Goal: Task Accomplishment & Management: Use online tool/utility

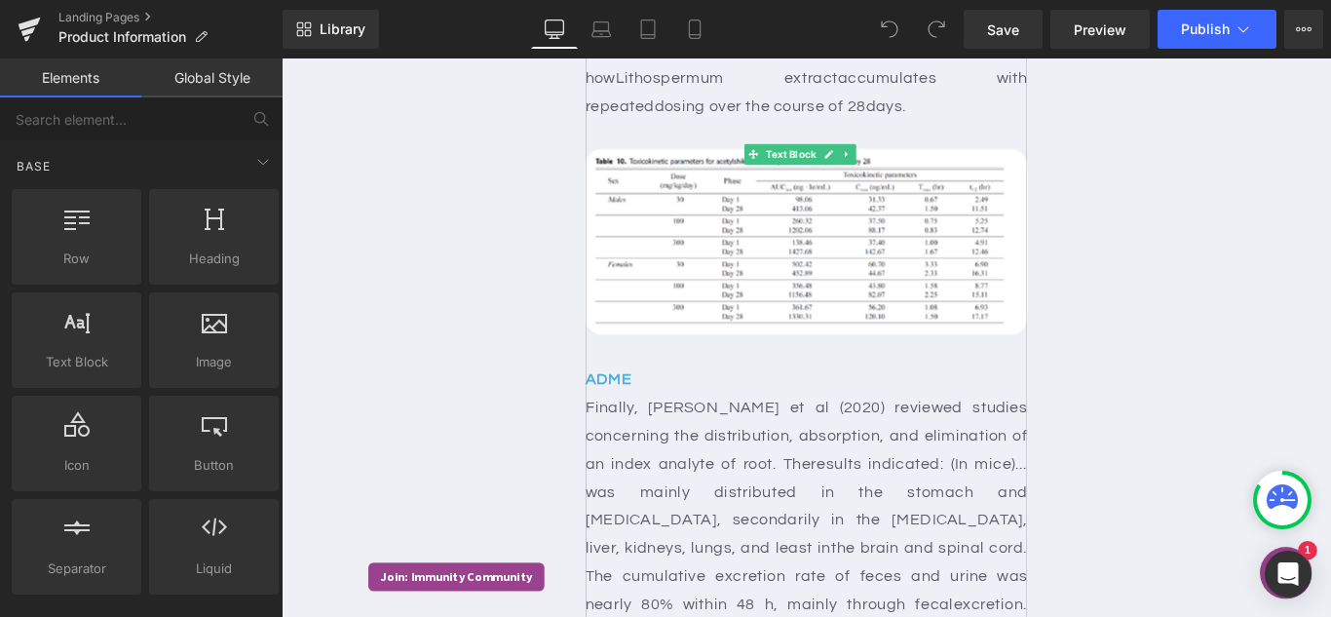
scroll to position [2630, 0]
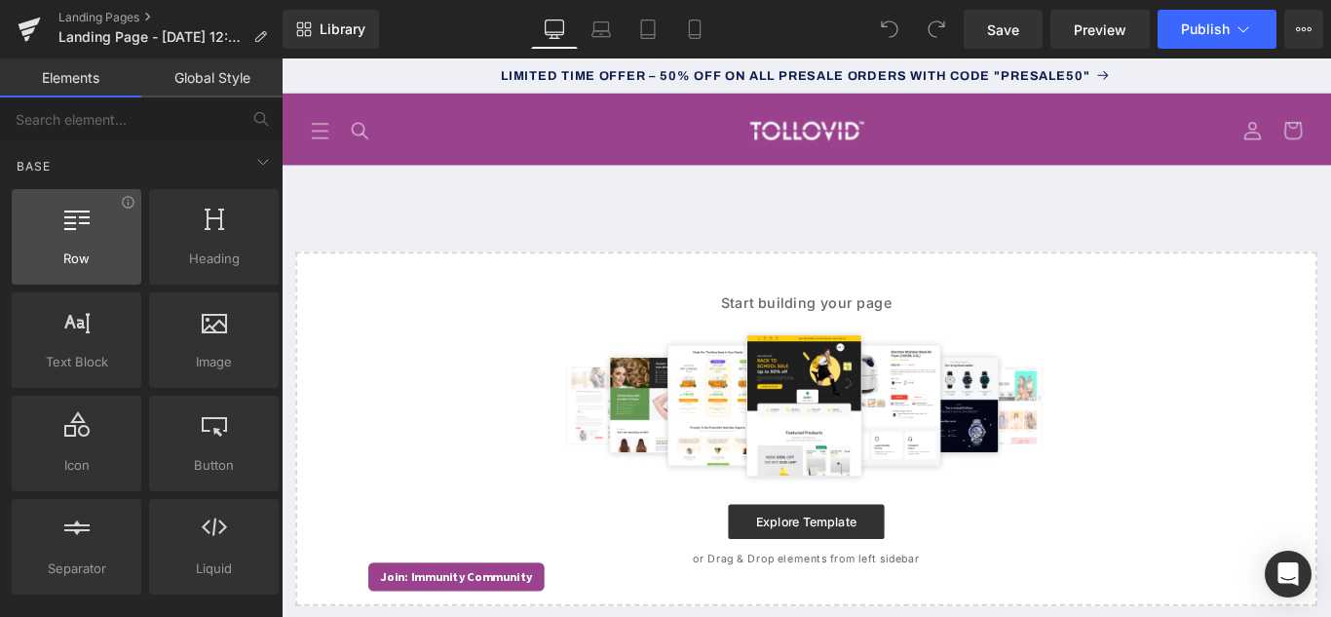
click at [96, 262] on span "Row" at bounding box center [77, 258] width 118 height 20
click at [199, 85] on link "Global Style" at bounding box center [211, 77] width 141 height 39
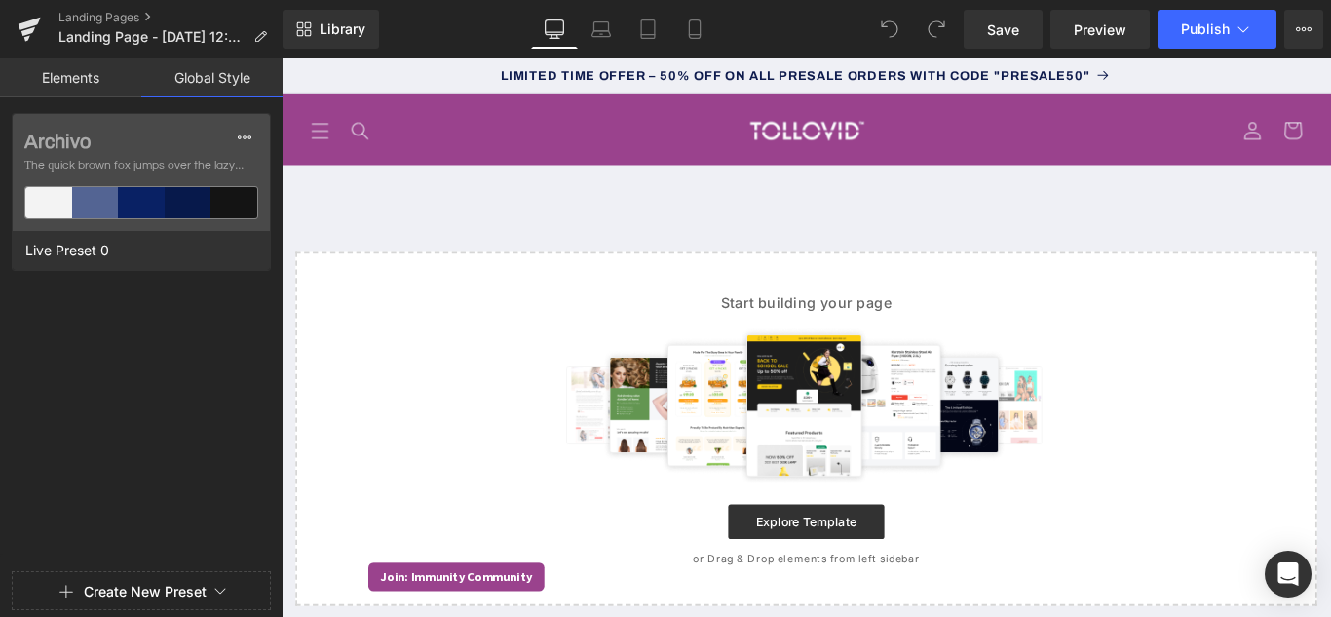
click at [101, 71] on link "Elements" at bounding box center [70, 77] width 141 height 39
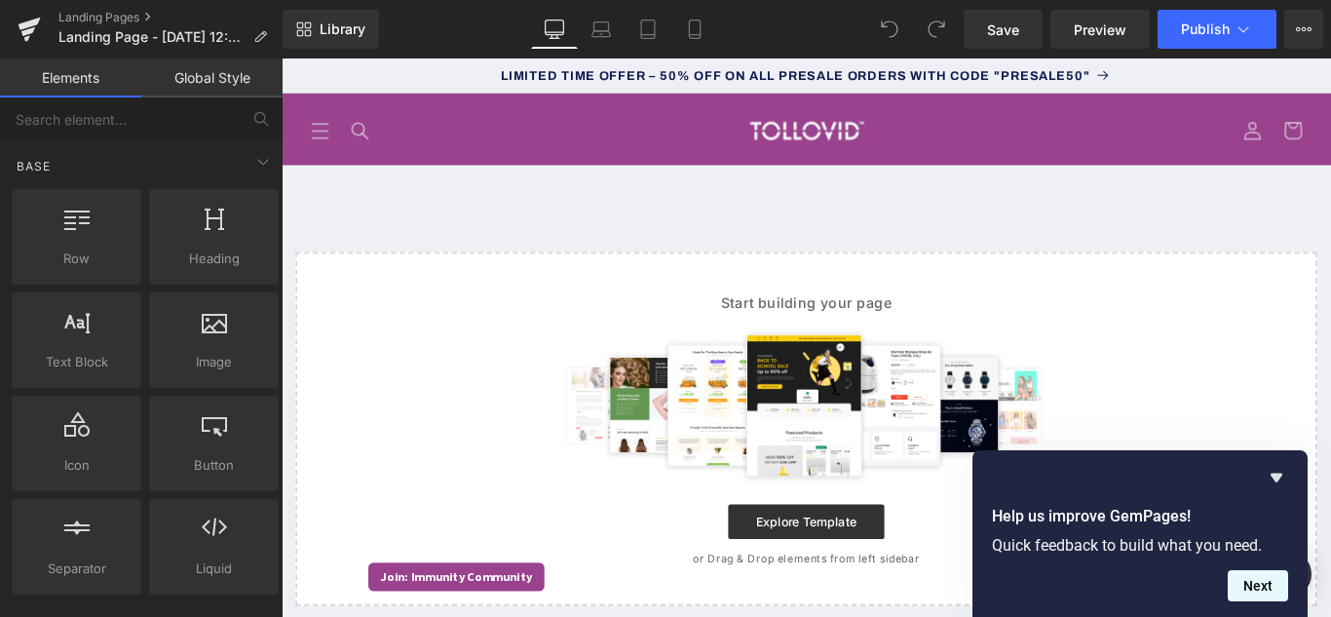
click at [1269, 591] on button "Next" at bounding box center [1257, 585] width 60 height 31
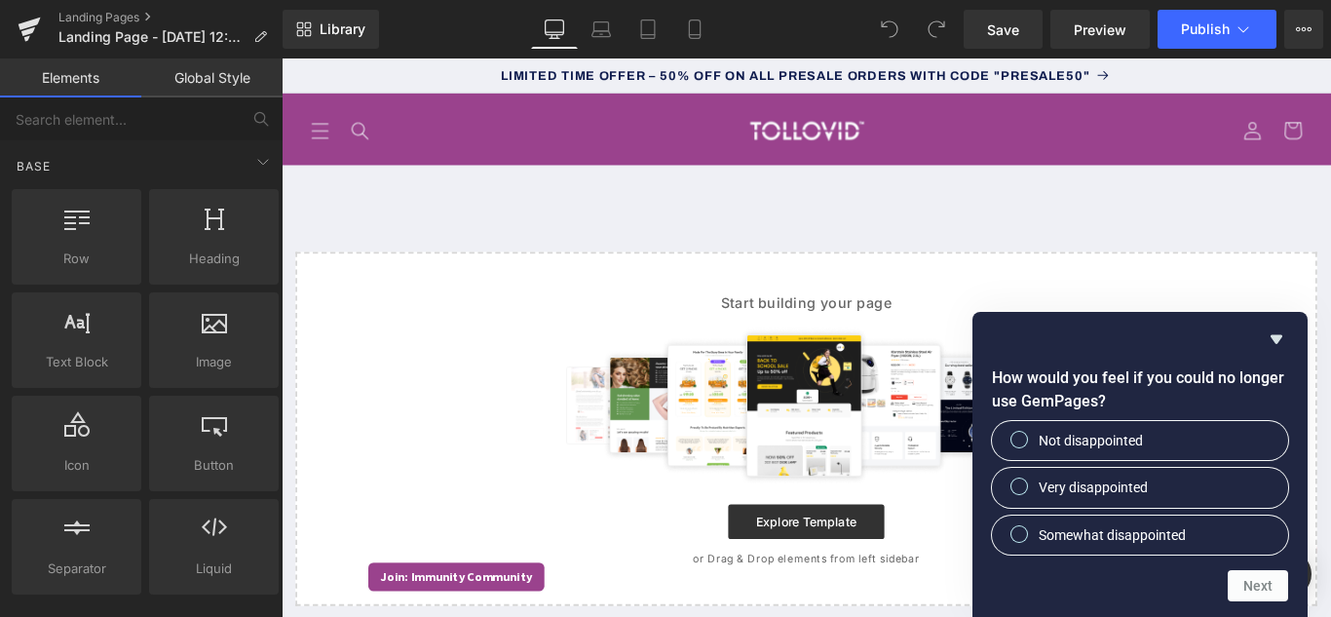
click at [1330, 317] on div "Start building your page Explore Template or Drag & Drop elements from left sid…" at bounding box center [871, 475] width 1144 height 394
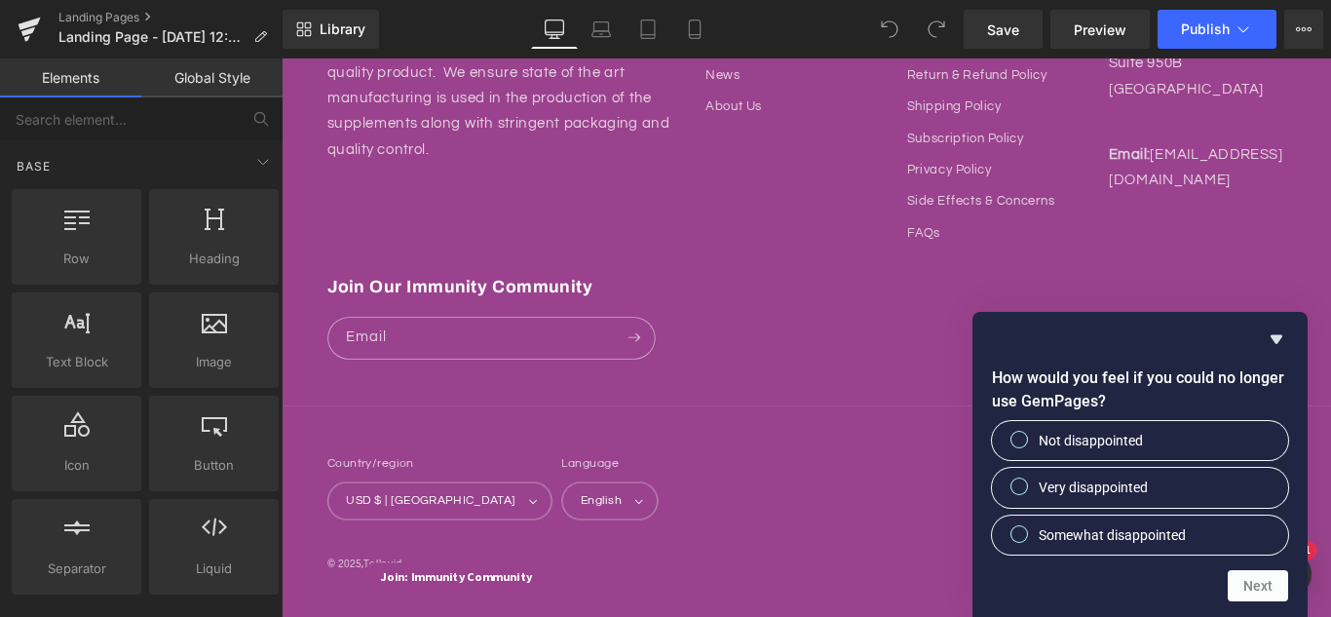
scroll to position [807, 0]
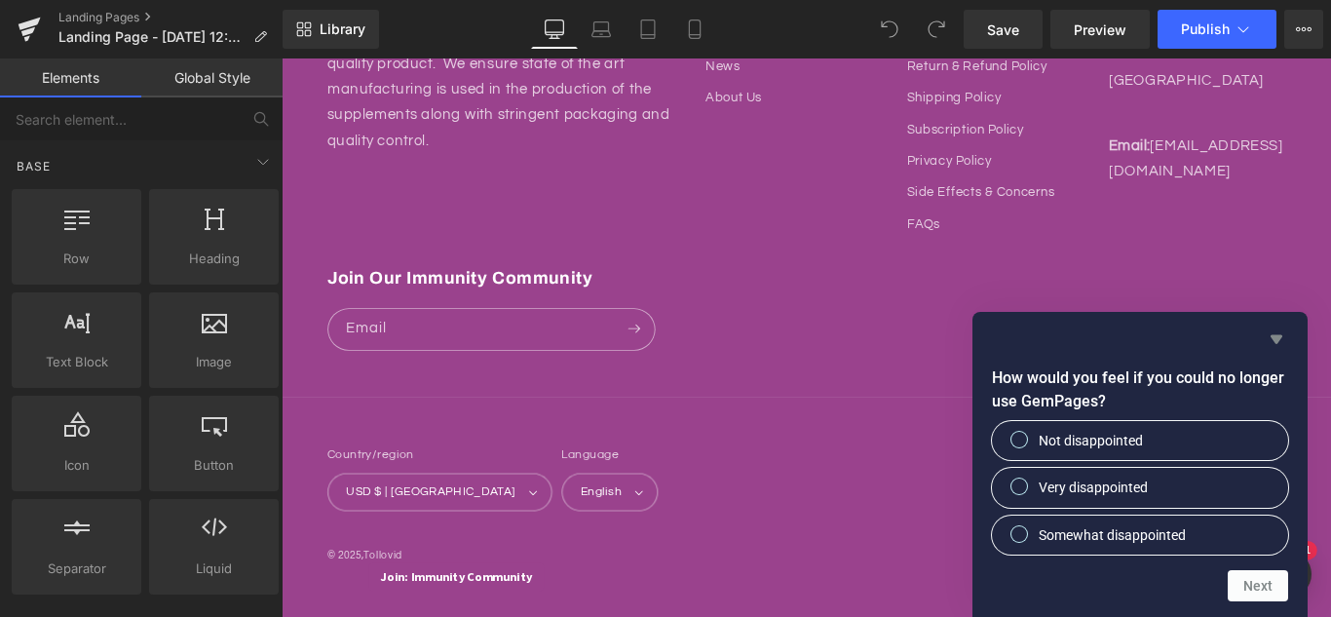
click at [1276, 338] on icon "Hide survey" at bounding box center [1276, 339] width 12 height 9
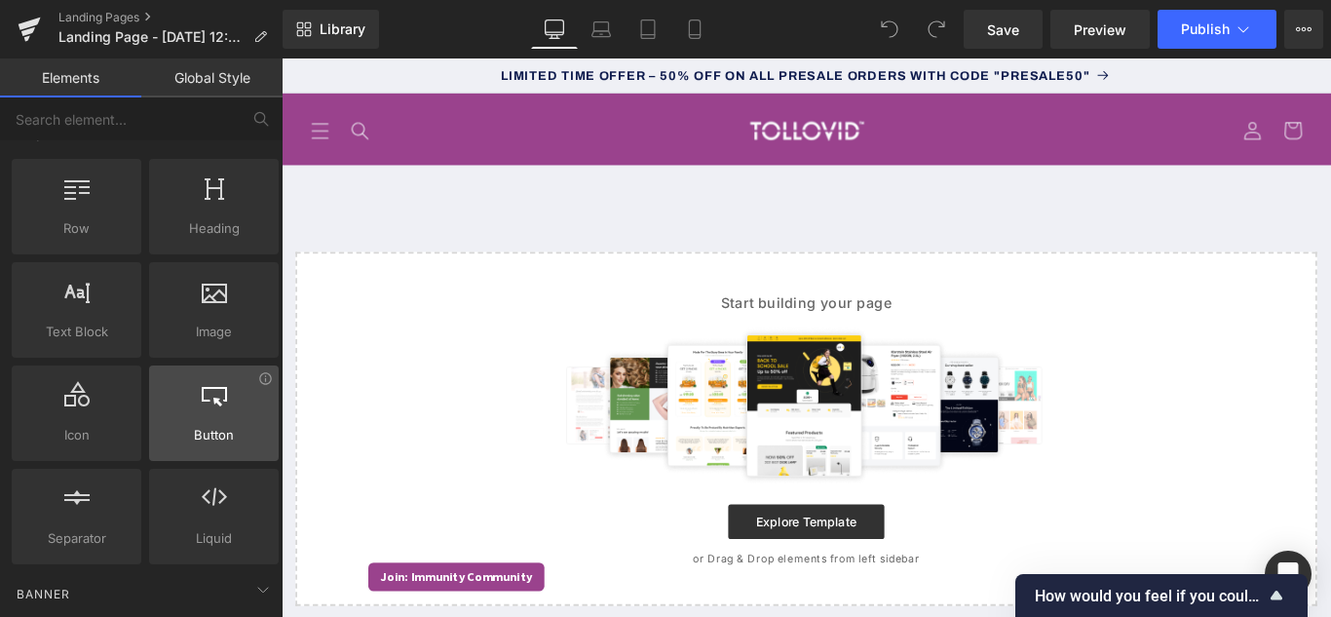
scroll to position [0, 0]
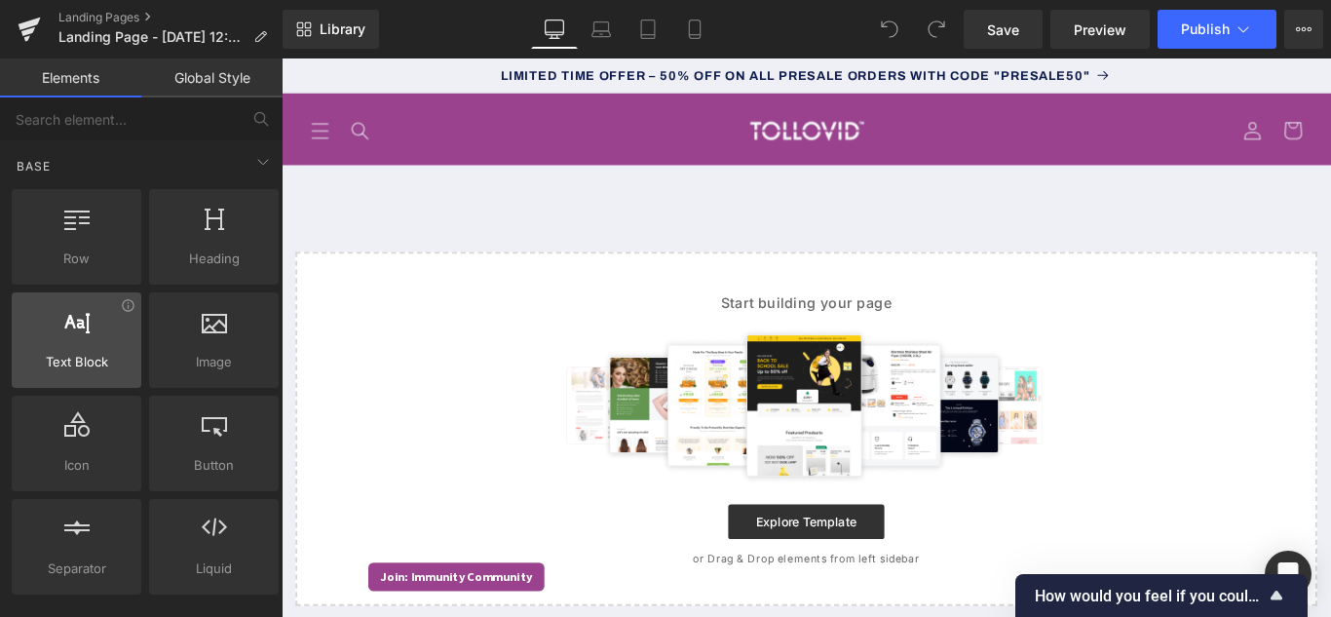
click at [97, 338] on div at bounding box center [77, 330] width 118 height 44
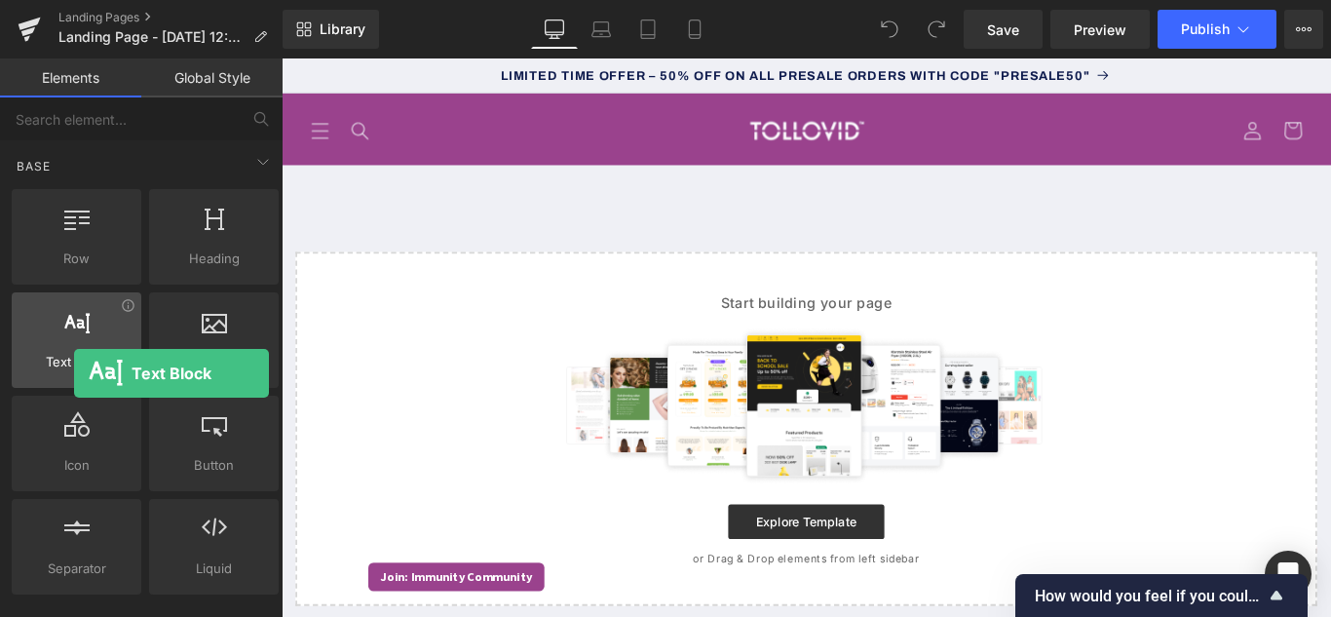
click at [74, 373] on div "Text Block texts, paragraphs, contents, blocks" at bounding box center [77, 339] width 130 height 95
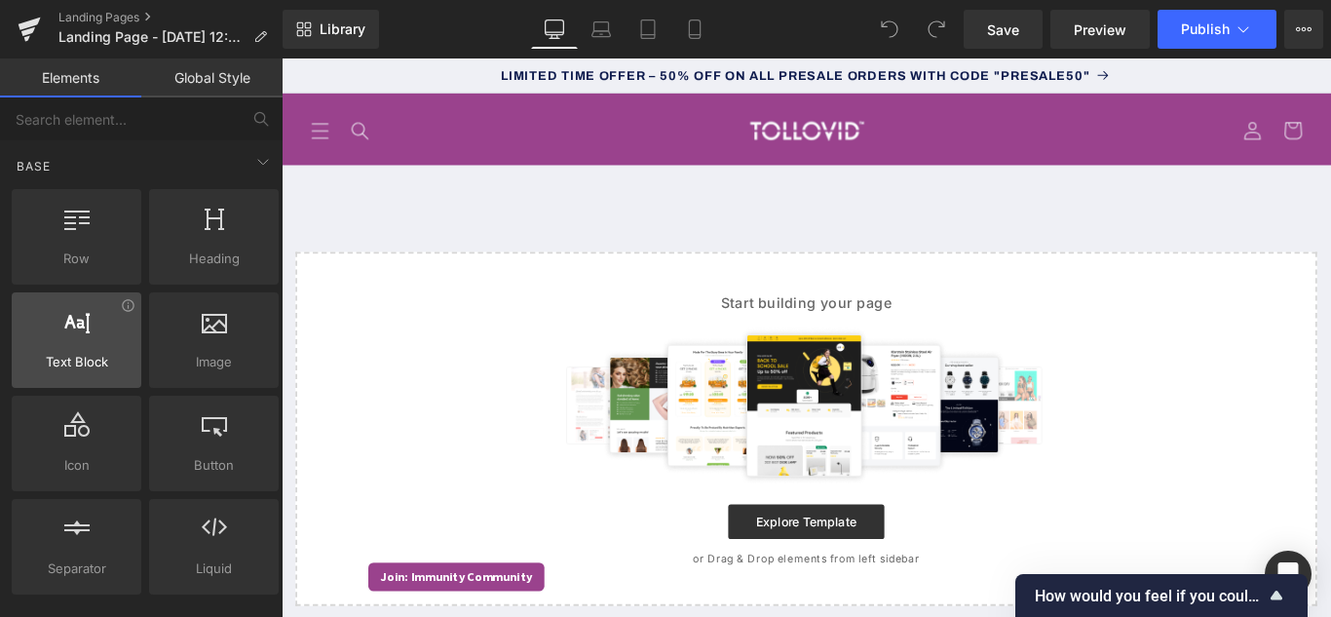
click at [129, 314] on div at bounding box center [77, 330] width 118 height 44
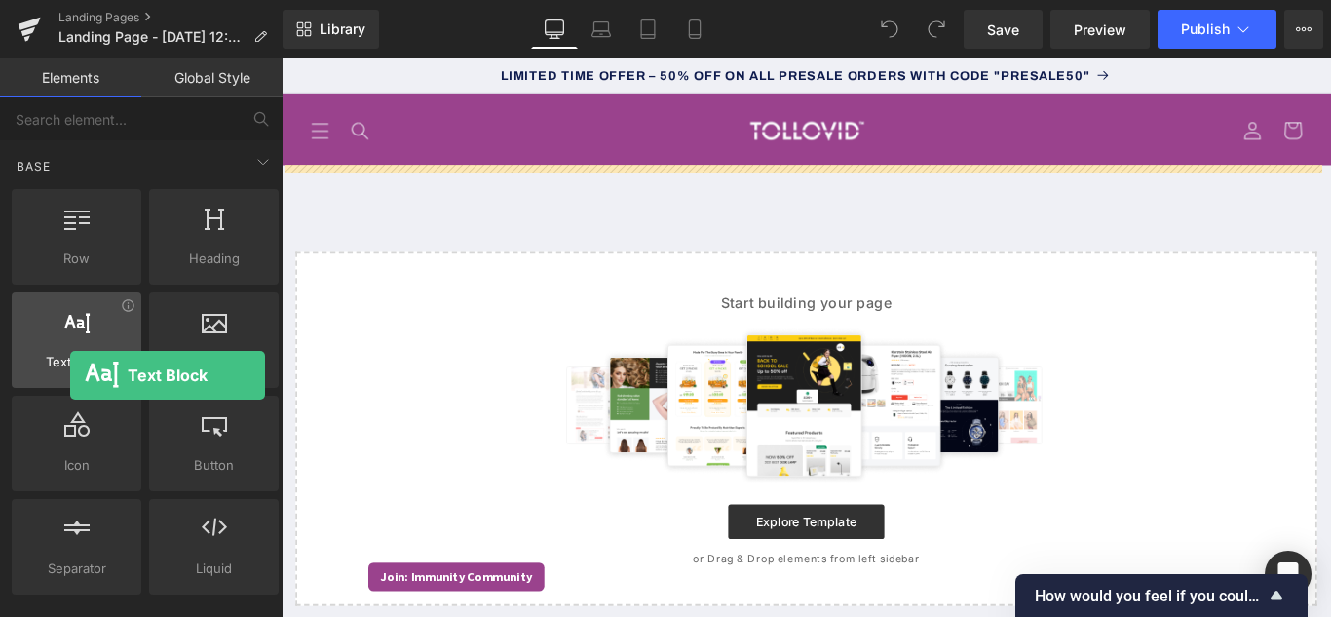
click at [70, 375] on div "Text Block texts, paragraphs, contents, blocks" at bounding box center [77, 339] width 130 height 95
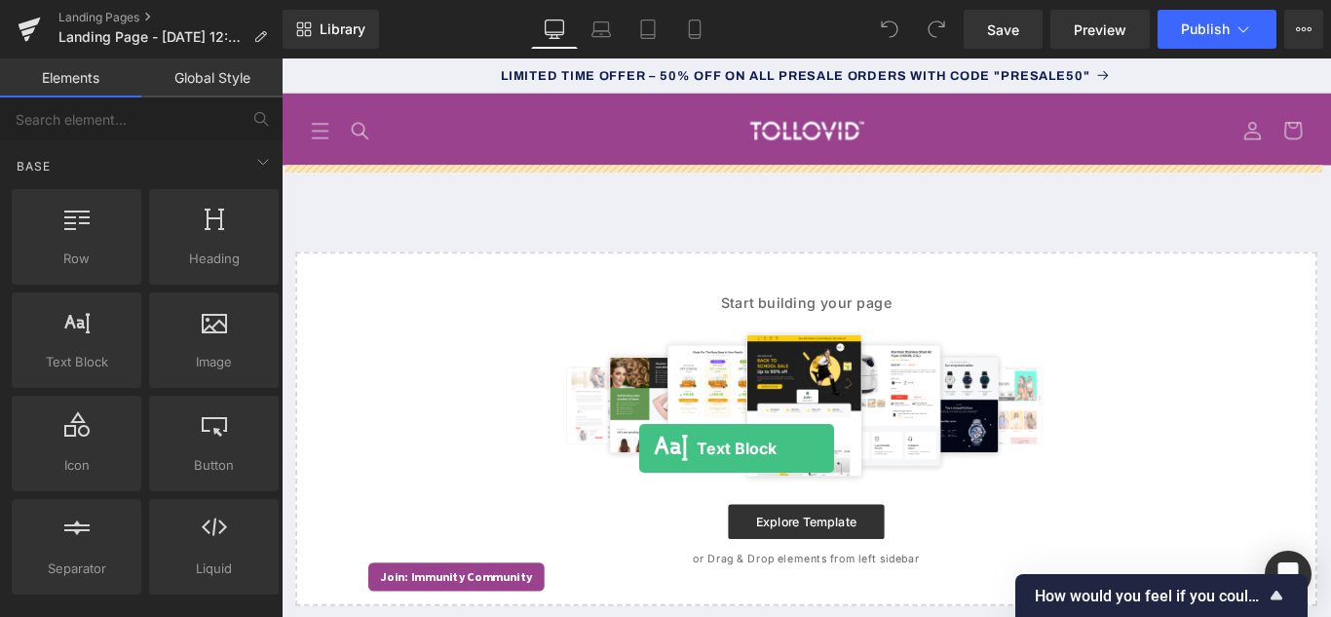
drag, startPoint x: 364, startPoint y: 430, endPoint x: 683, endPoint y: 496, distance: 325.3
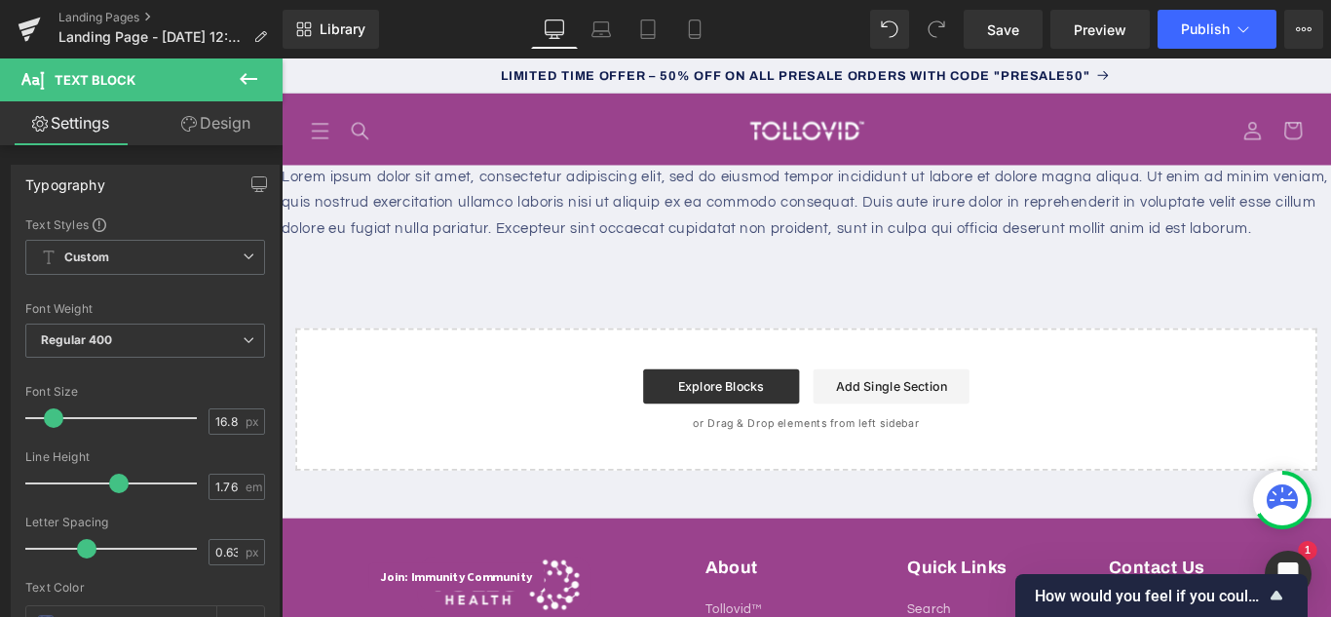
click at [429, 438] on div "Explore Blocks Add Single Section" at bounding box center [870, 426] width 1085 height 39
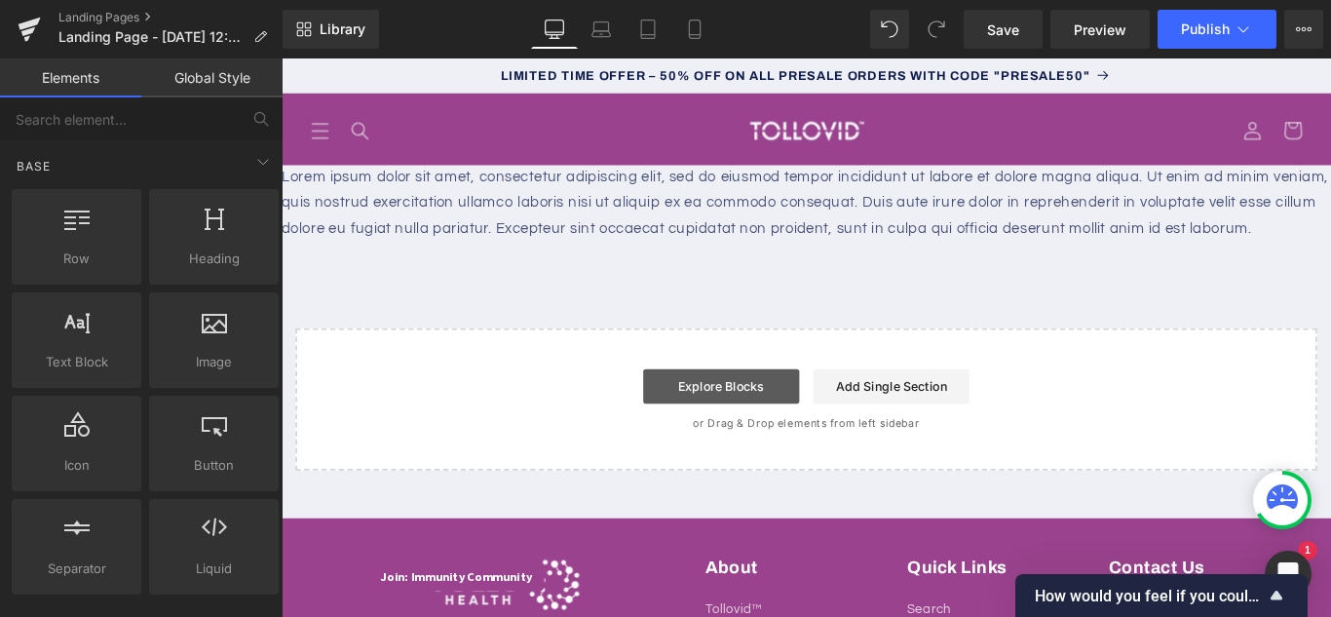
click at [800, 446] on link "Explore Blocks" at bounding box center [775, 426] width 175 height 39
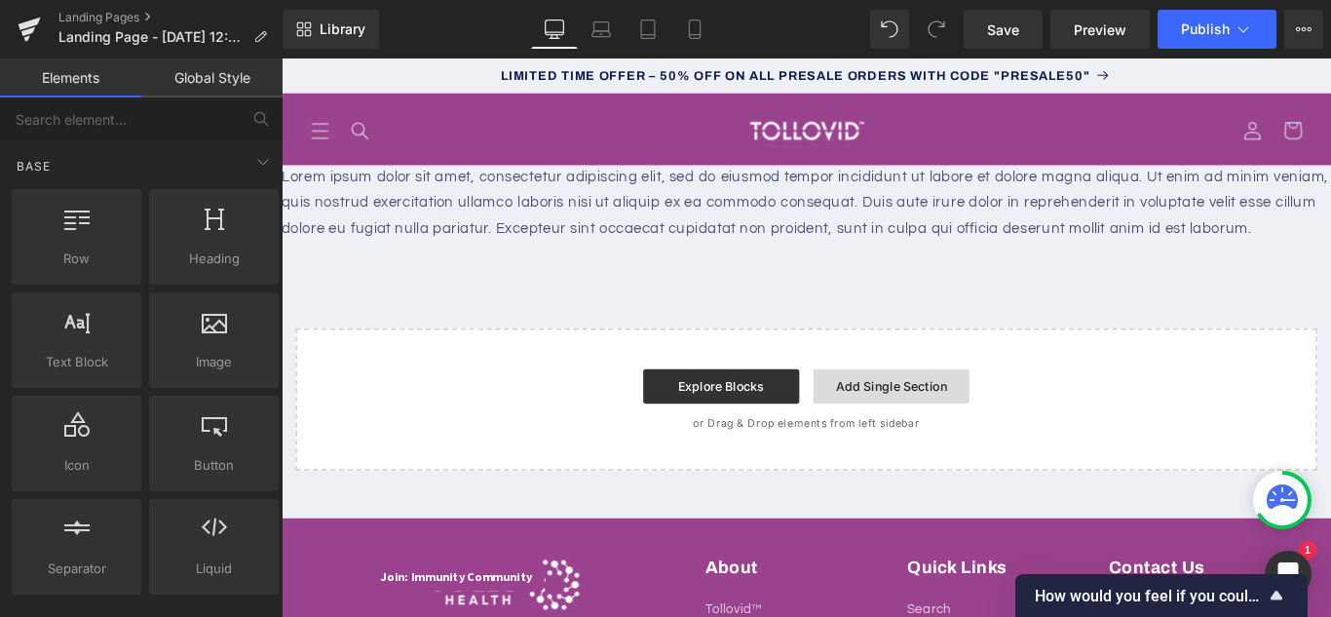
click at [943, 446] on link "Add Single Section" at bounding box center [966, 426] width 175 height 39
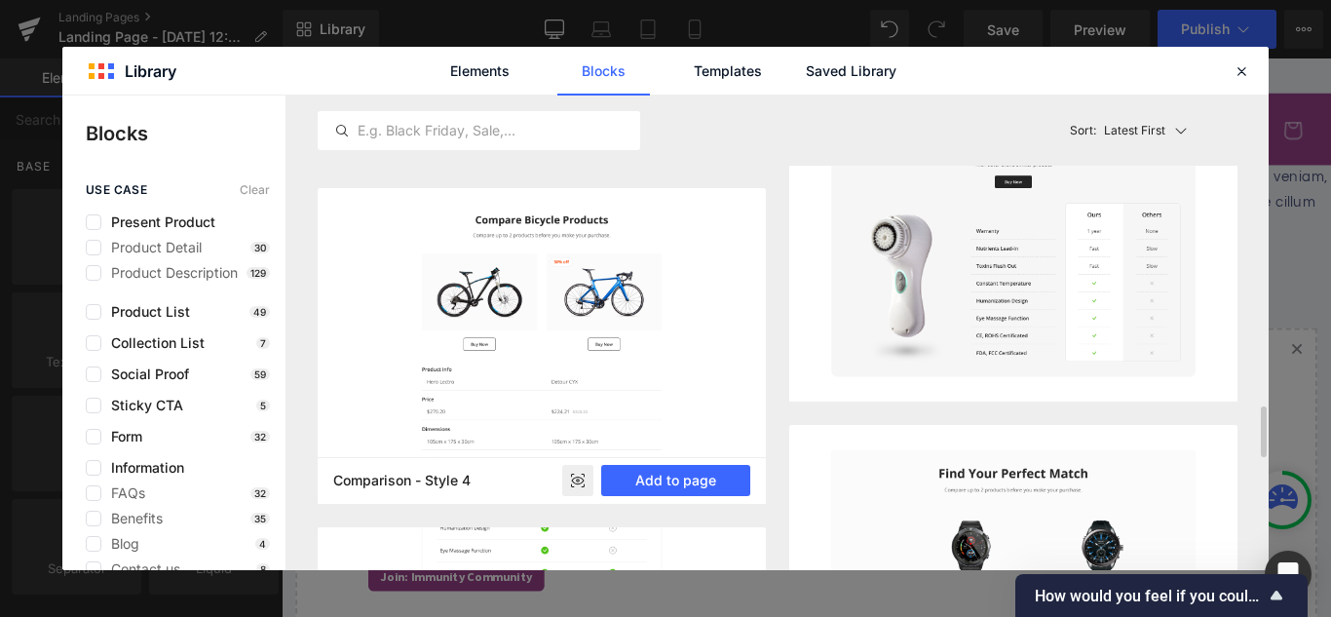
scroll to position [1071, 0]
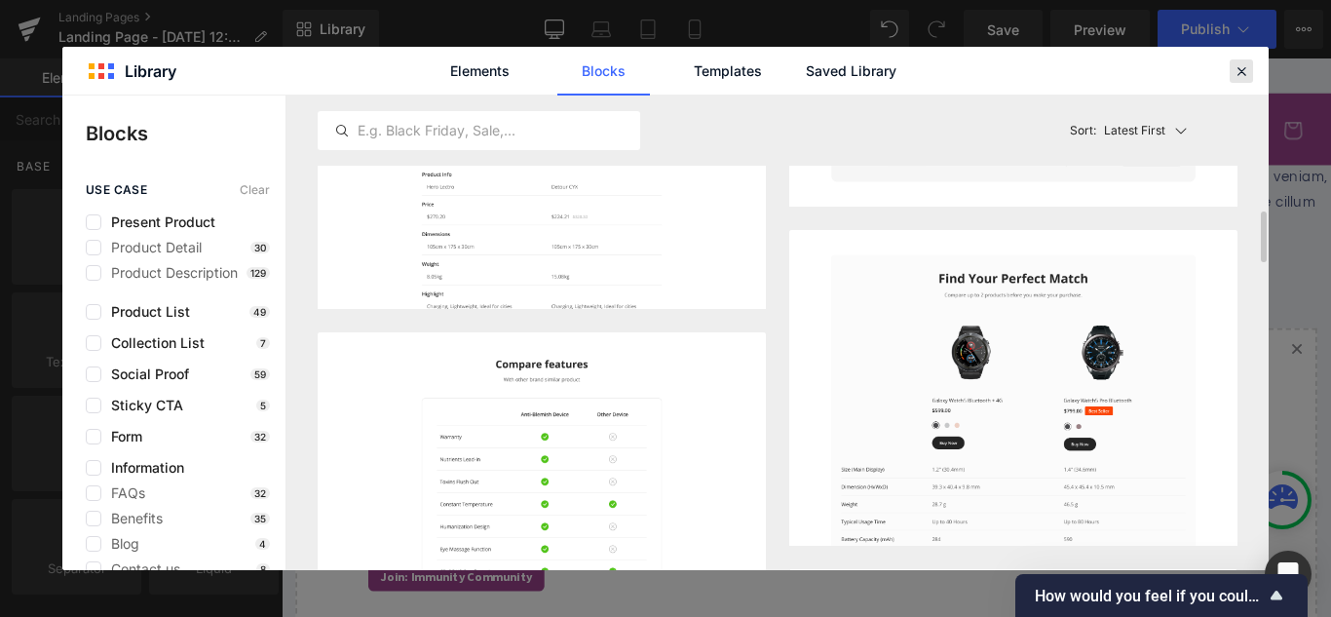
drag, startPoint x: 1239, startPoint y: 70, endPoint x: 1074, endPoint y: 14, distance: 174.0
click at [1239, 70] on icon at bounding box center [1241, 71] width 18 height 18
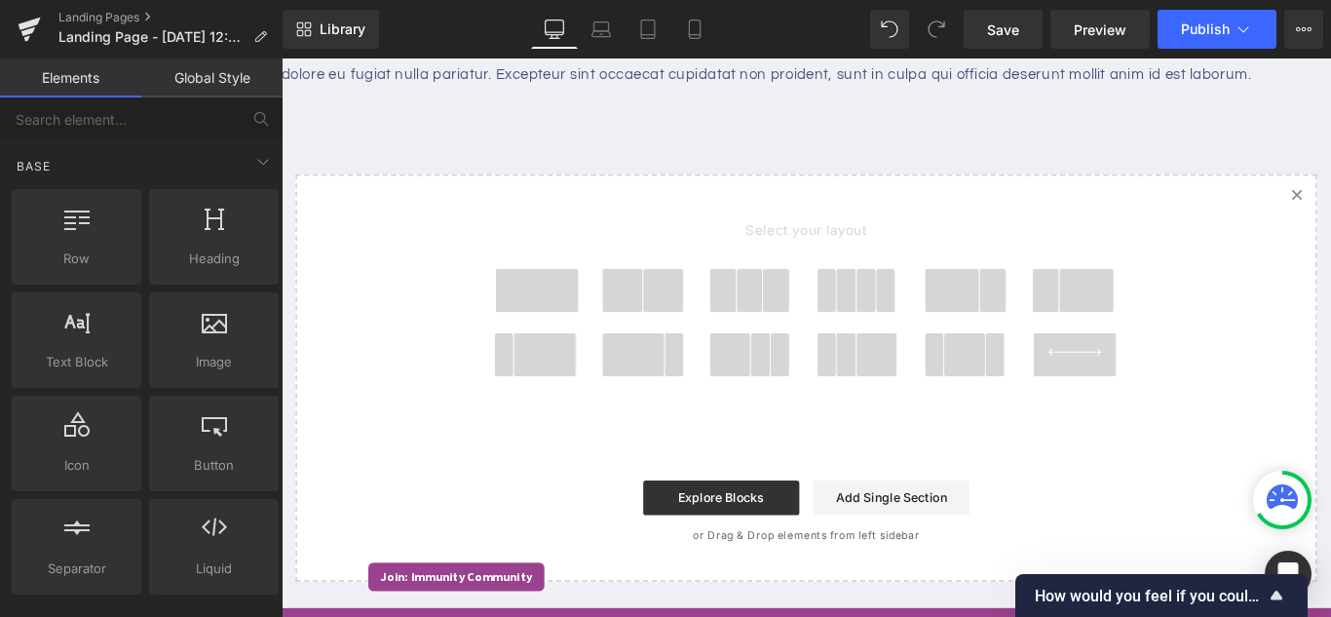
scroll to position [195, 0]
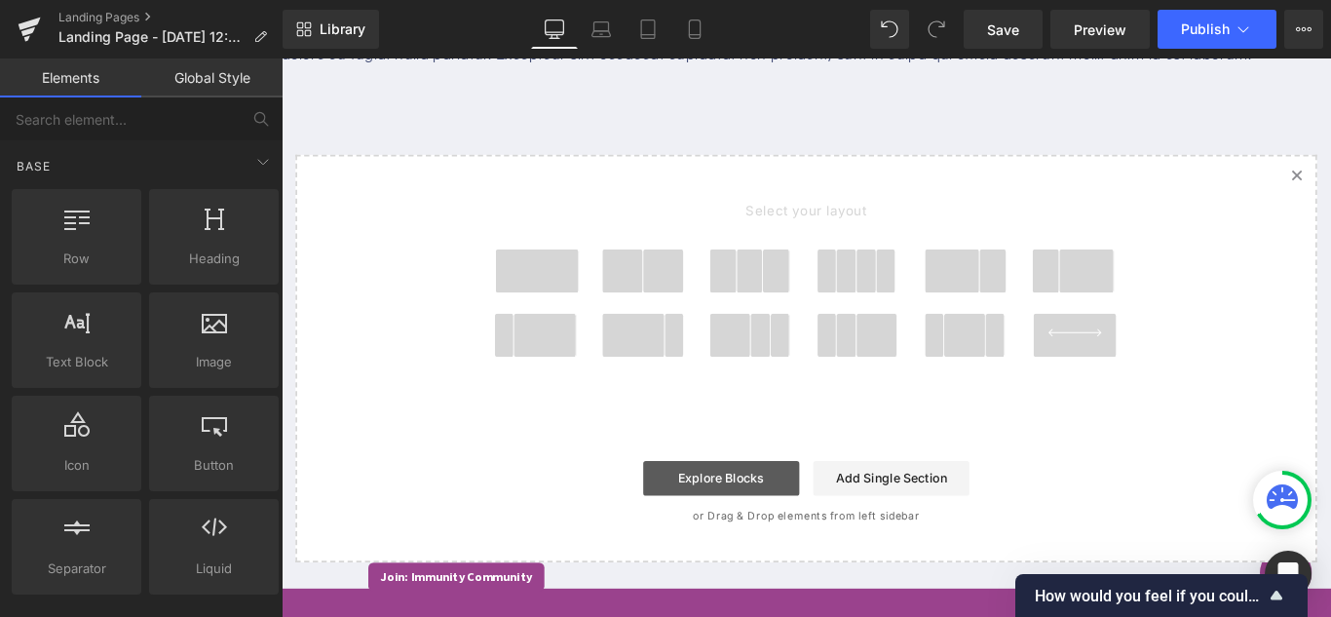
click at [792, 549] on link "Explore Blocks" at bounding box center [775, 529] width 175 height 39
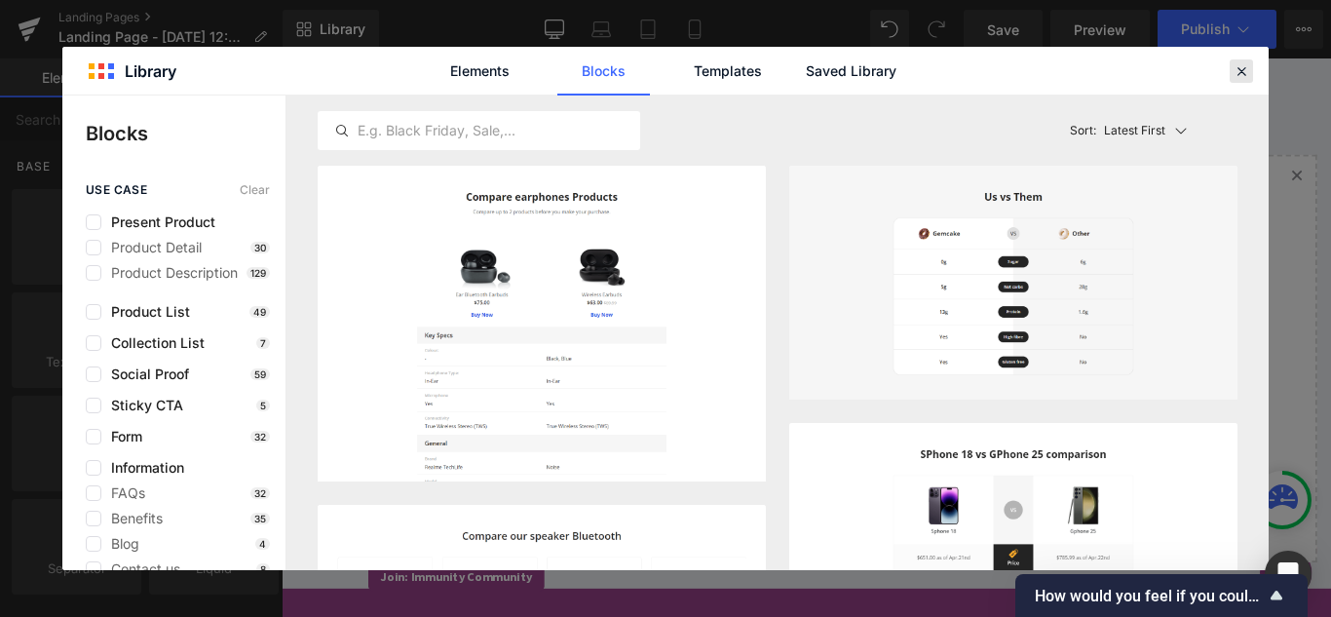
drag, startPoint x: 1238, startPoint y: 74, endPoint x: 1073, endPoint y: 17, distance: 174.4
click at [1238, 74] on icon at bounding box center [1241, 71] width 18 height 18
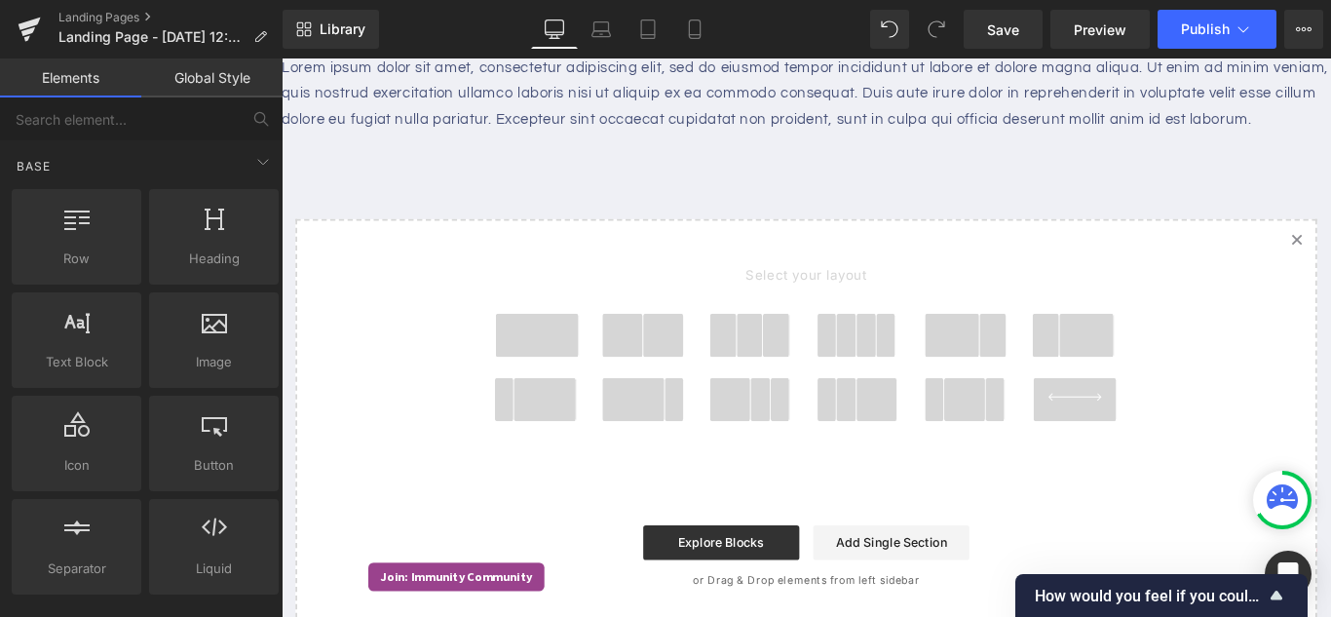
scroll to position [97, 0]
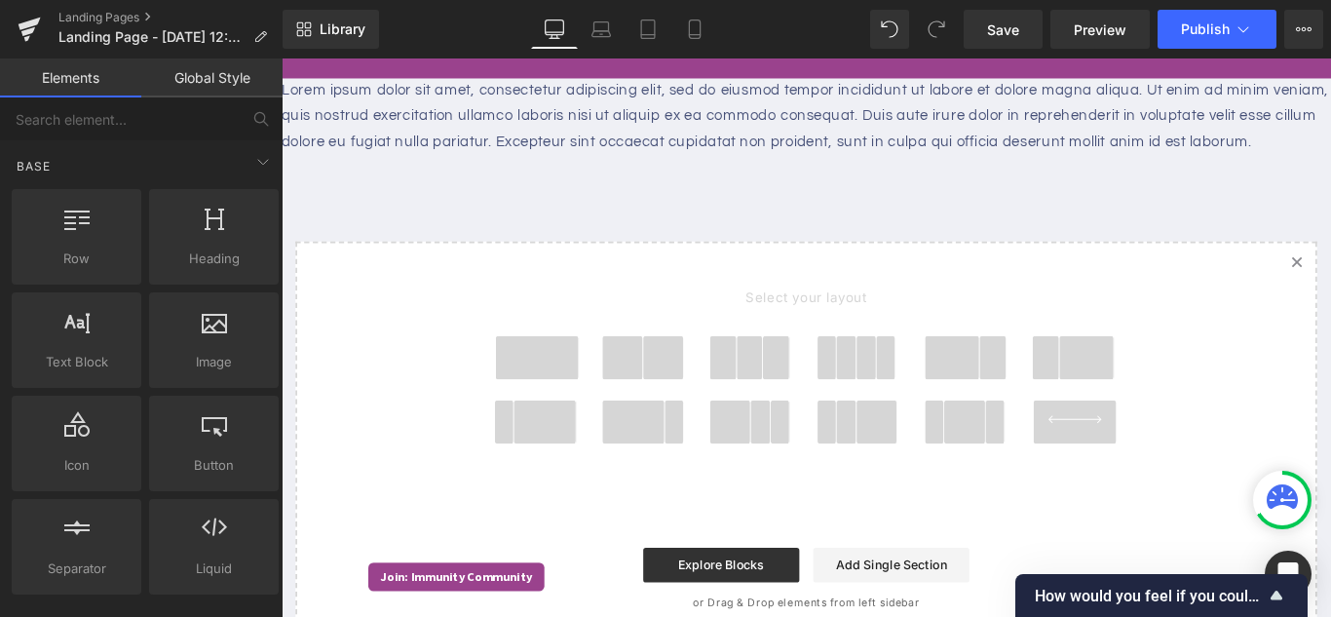
click at [783, 464] on div at bounding box center [870, 442] width 721 height 145
click at [544, 419] on span at bounding box center [569, 394] width 94 height 49
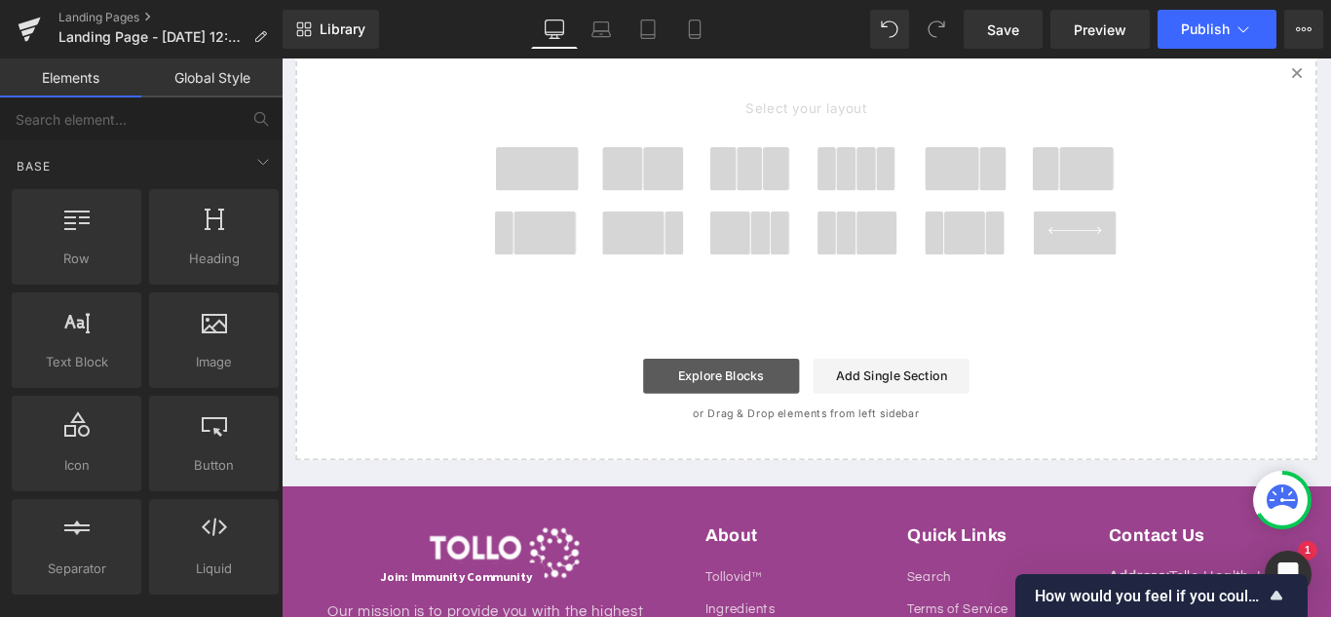
scroll to position [352, 0]
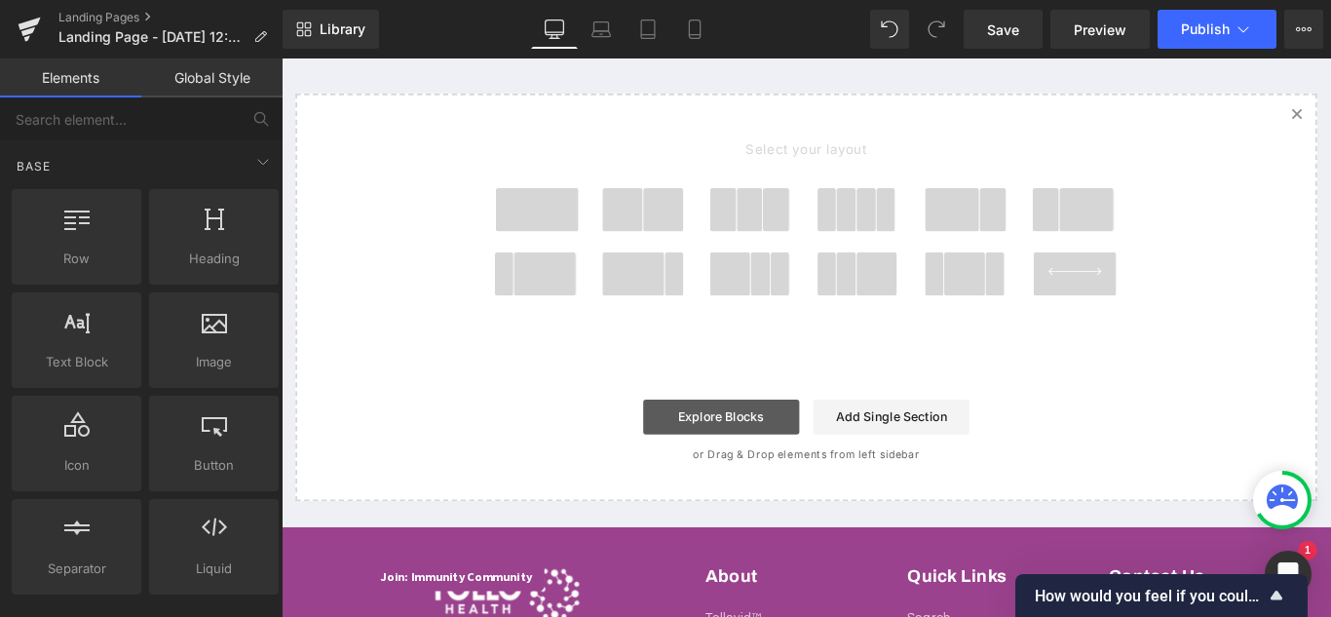
click at [771, 480] on link "Explore Blocks" at bounding box center [775, 460] width 175 height 39
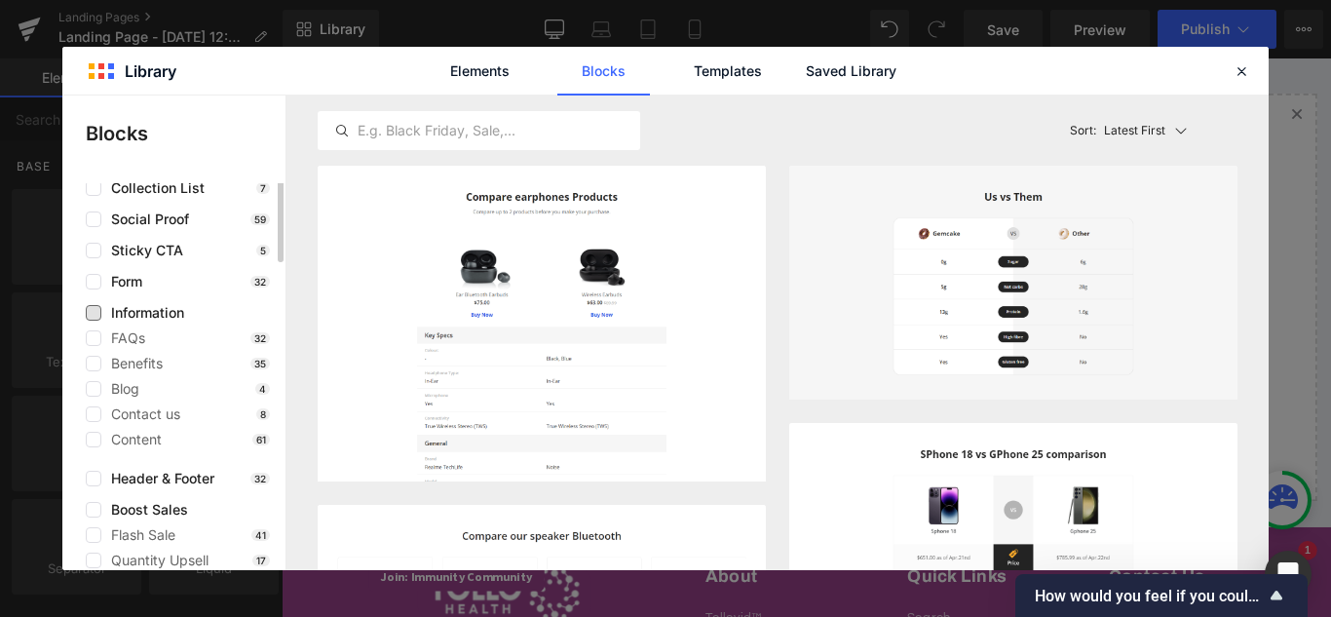
scroll to position [0, 0]
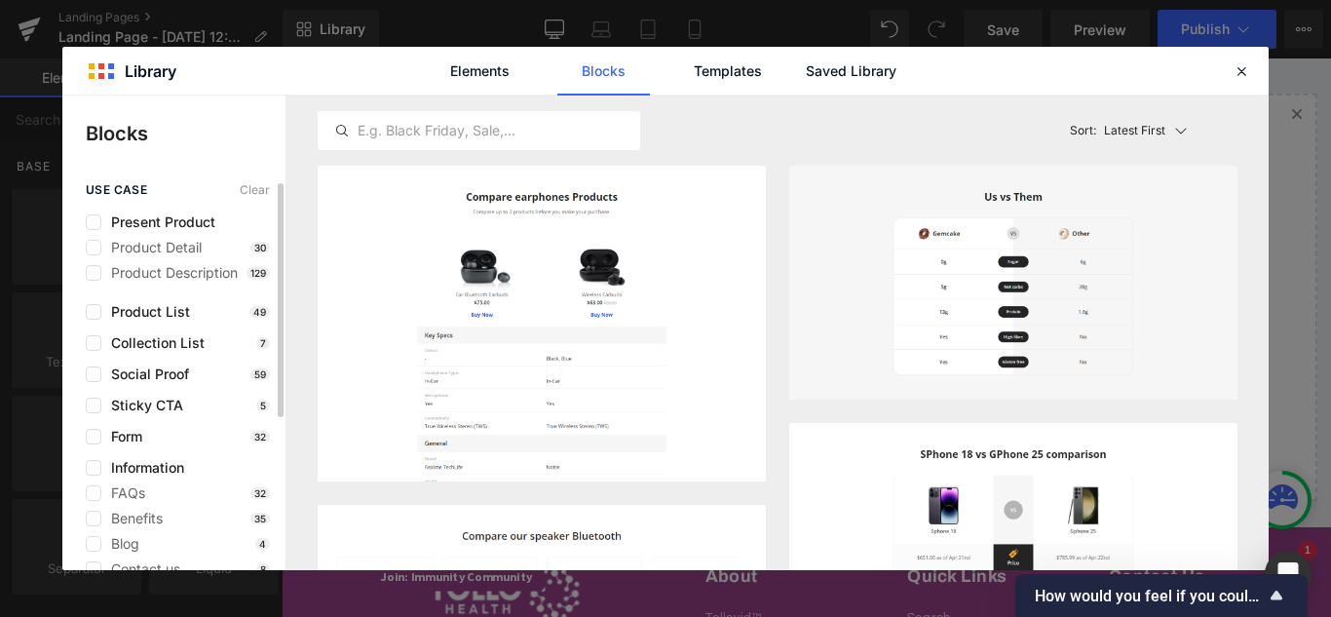
click at [128, 126] on p "Blocks" at bounding box center [186, 133] width 200 height 29
click at [474, 73] on link "Elements" at bounding box center [479, 71] width 93 height 49
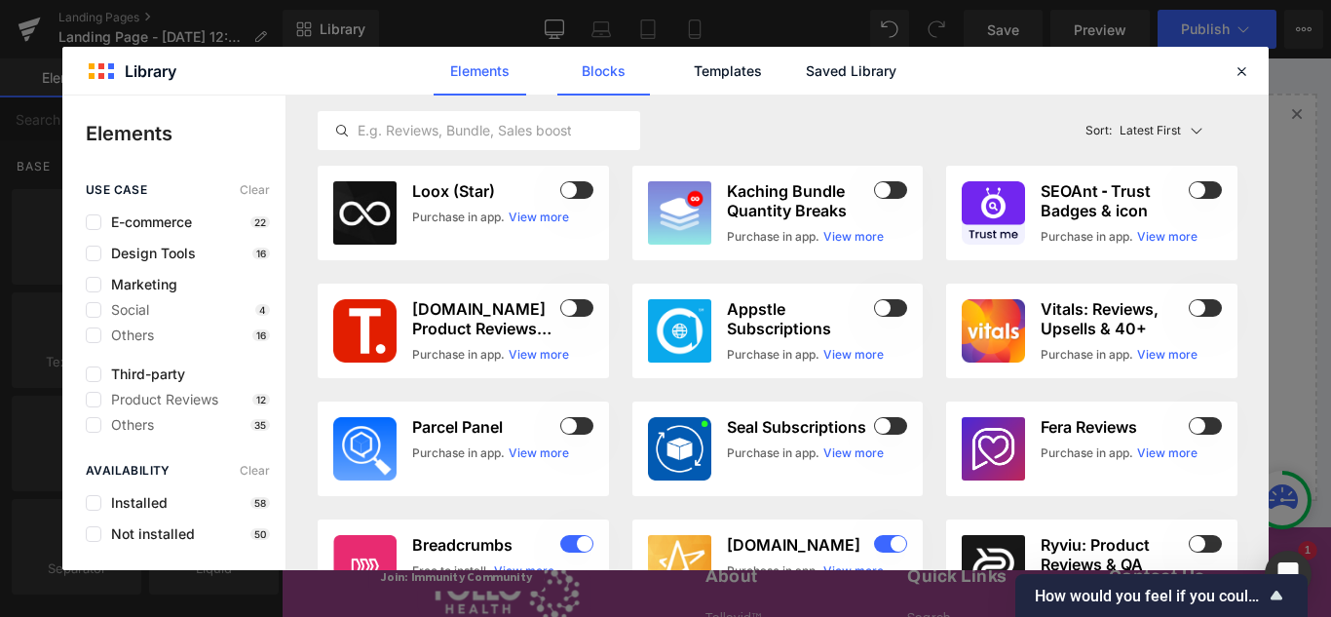
click at [603, 79] on link "Blocks" at bounding box center [603, 71] width 93 height 49
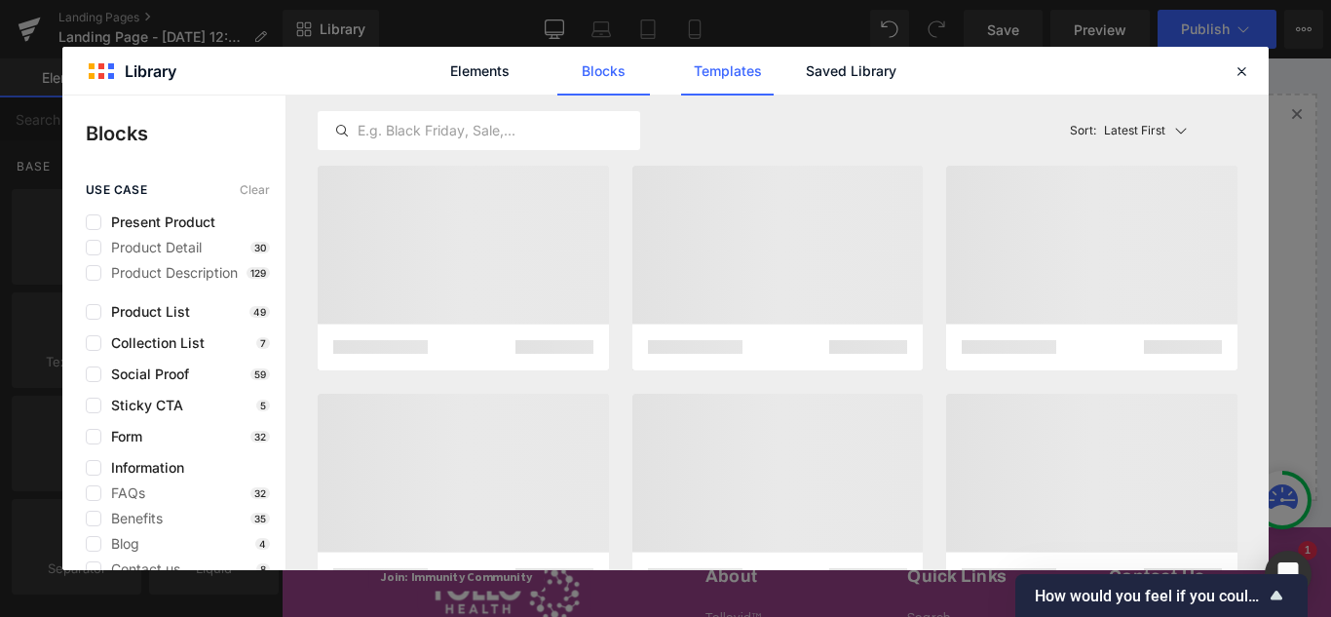
click at [710, 74] on link "Templates" at bounding box center [727, 71] width 93 height 49
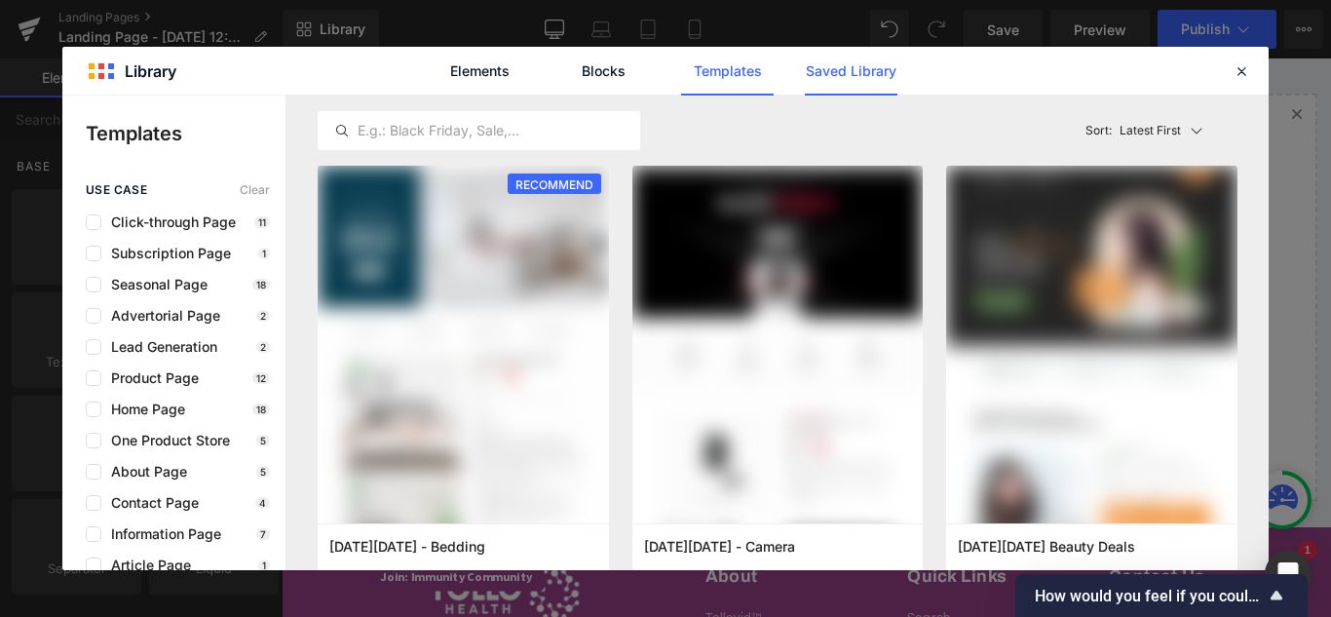
click at [836, 71] on link "Saved Library" at bounding box center [851, 71] width 93 height 49
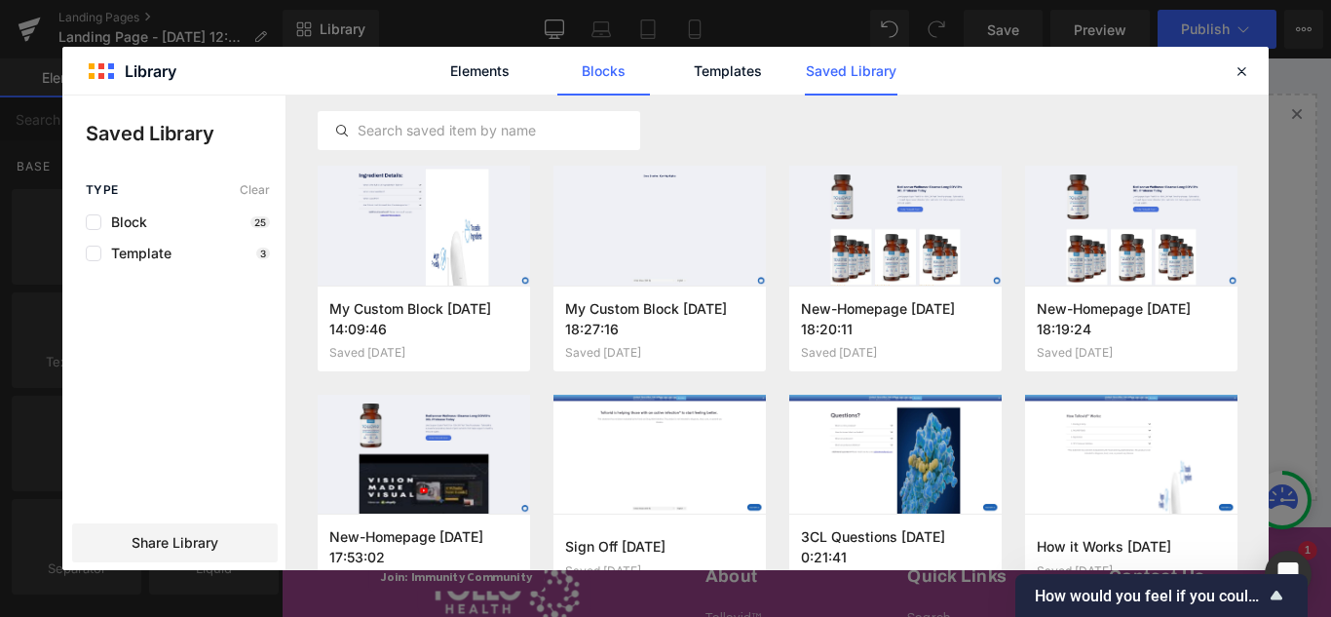
click at [581, 76] on link "Blocks" at bounding box center [603, 71] width 93 height 49
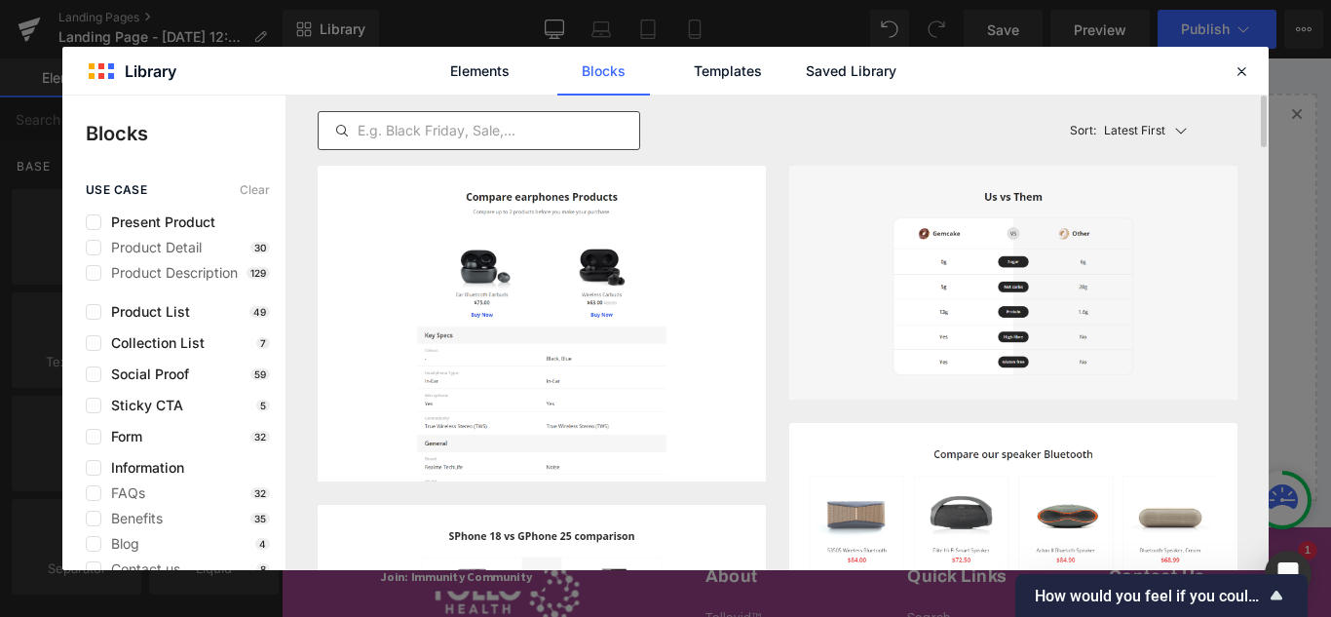
click at [434, 132] on input "text" at bounding box center [479, 130] width 320 height 23
click at [1236, 81] on div at bounding box center [1240, 70] width 23 height 23
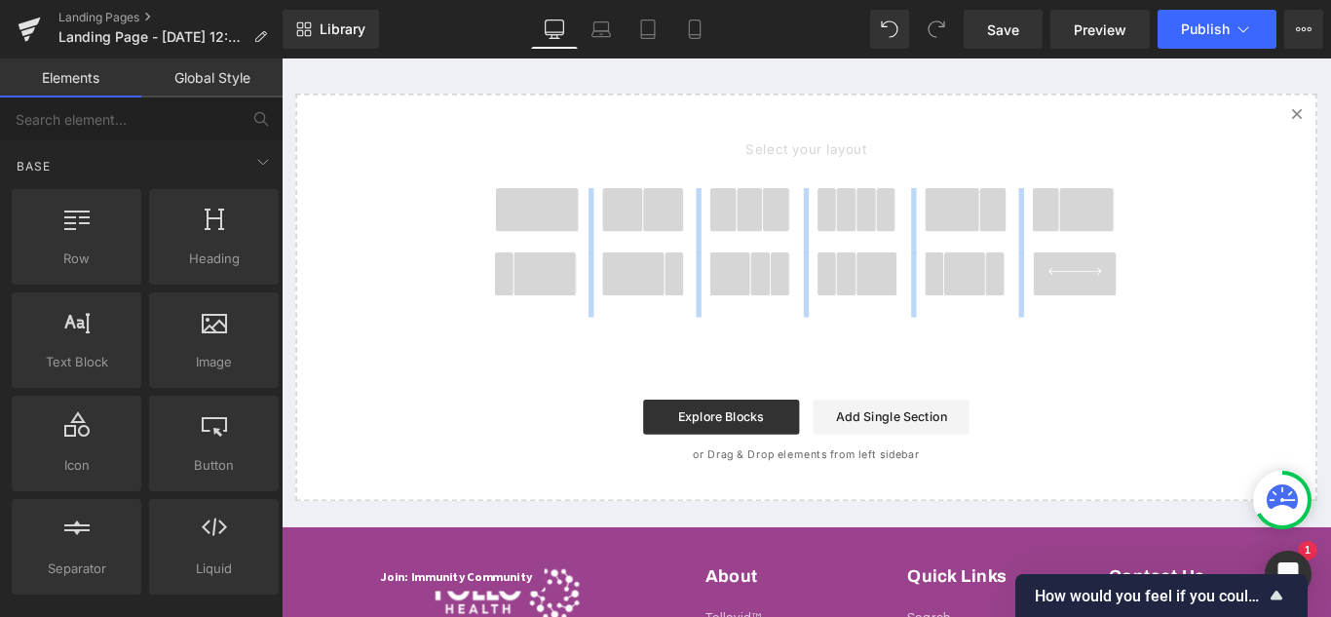
drag, startPoint x: 544, startPoint y: 261, endPoint x: 657, endPoint y: 469, distance: 236.2
click at [657, 469] on div "Select your layout" at bounding box center [870, 326] width 1147 height 458
click at [563, 252] on span at bounding box center [569, 228] width 94 height 49
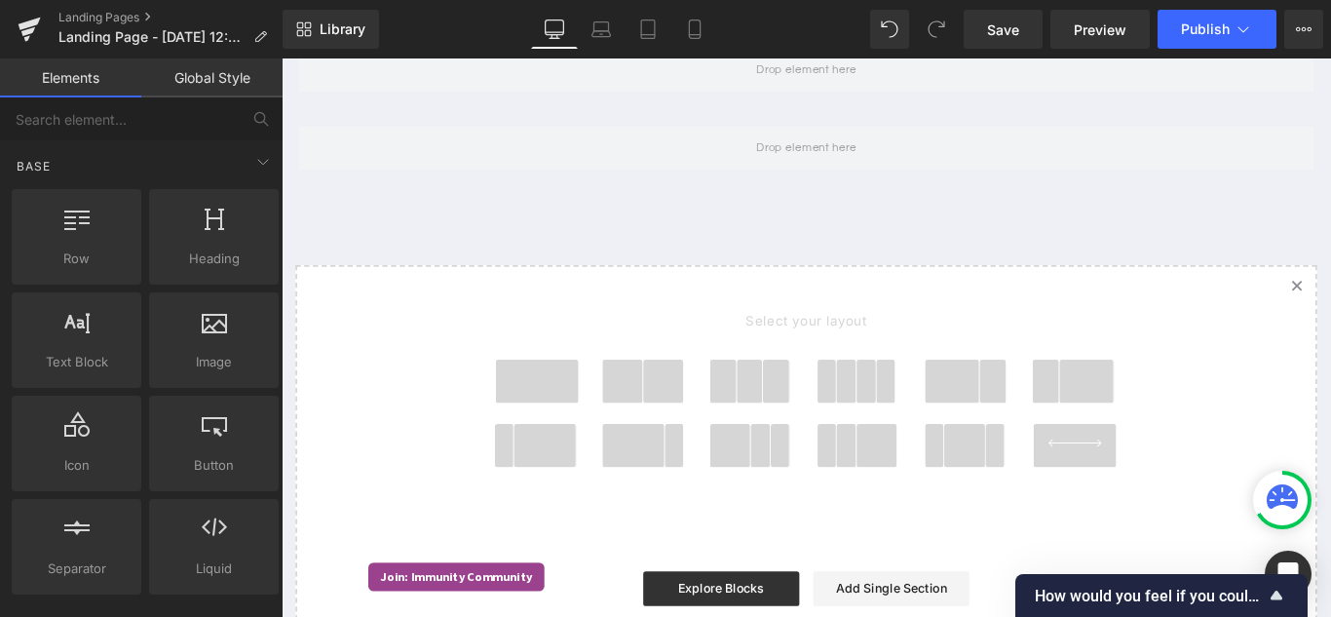
scroll to position [244, 0]
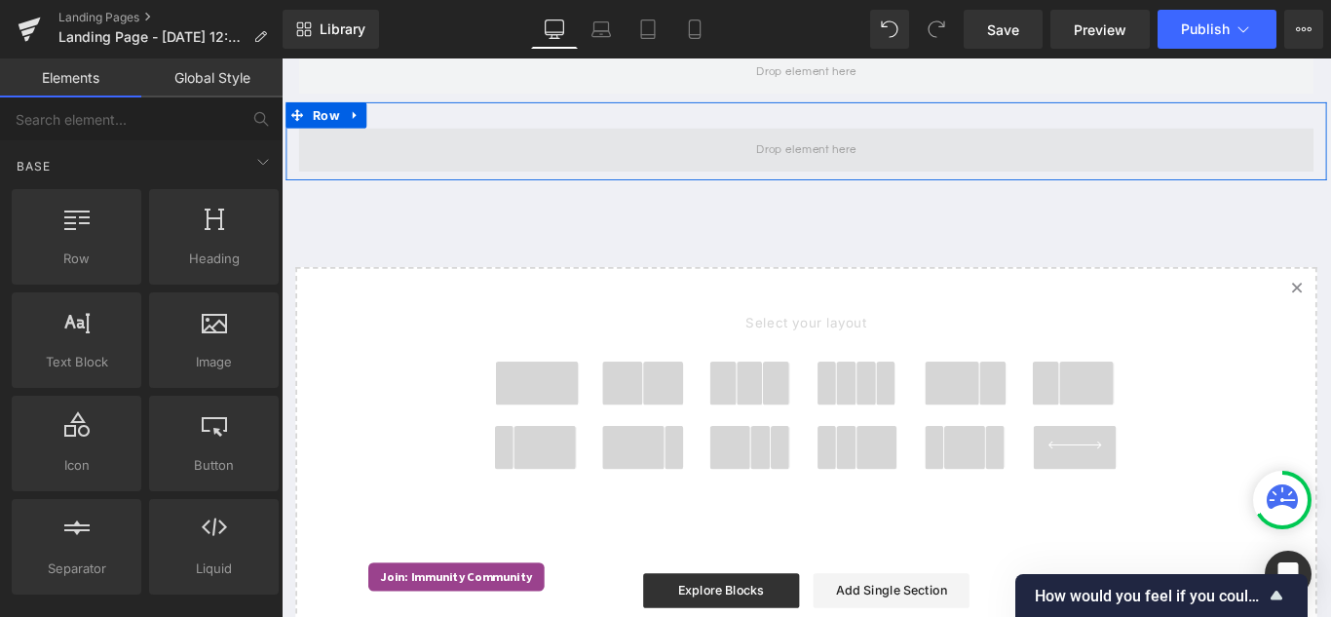
click at [864, 177] on span at bounding box center [870, 161] width 127 height 32
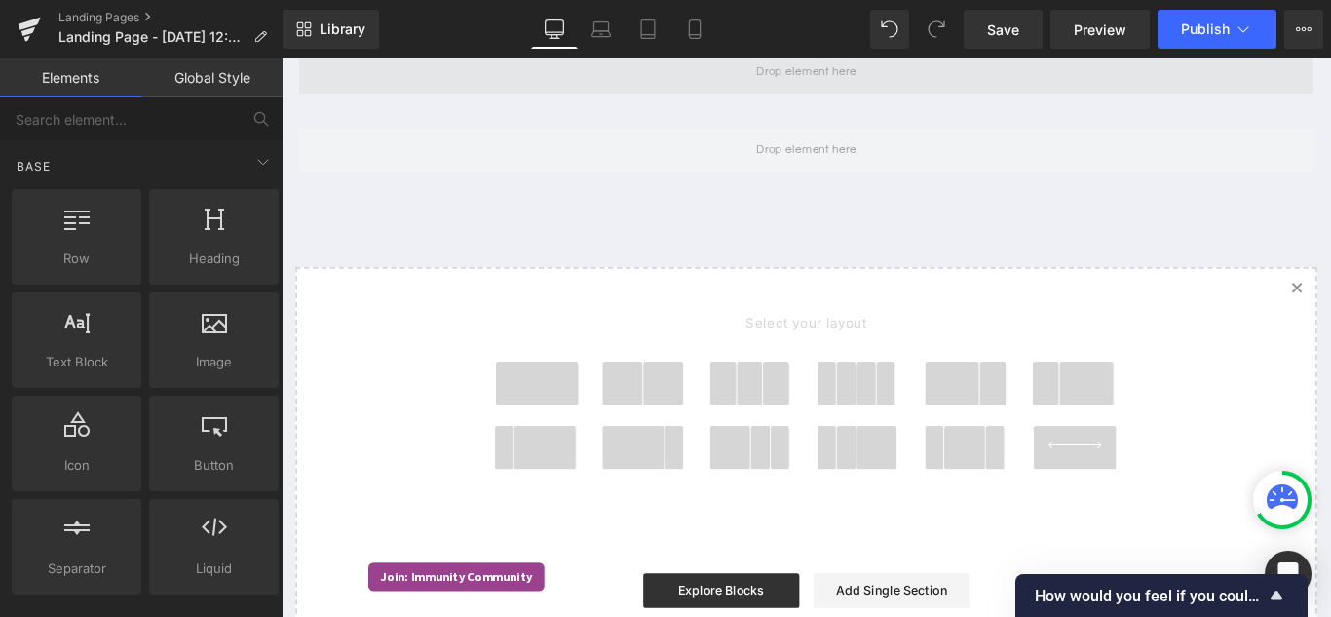
click at [890, 90] on span at bounding box center [870, 73] width 127 height 32
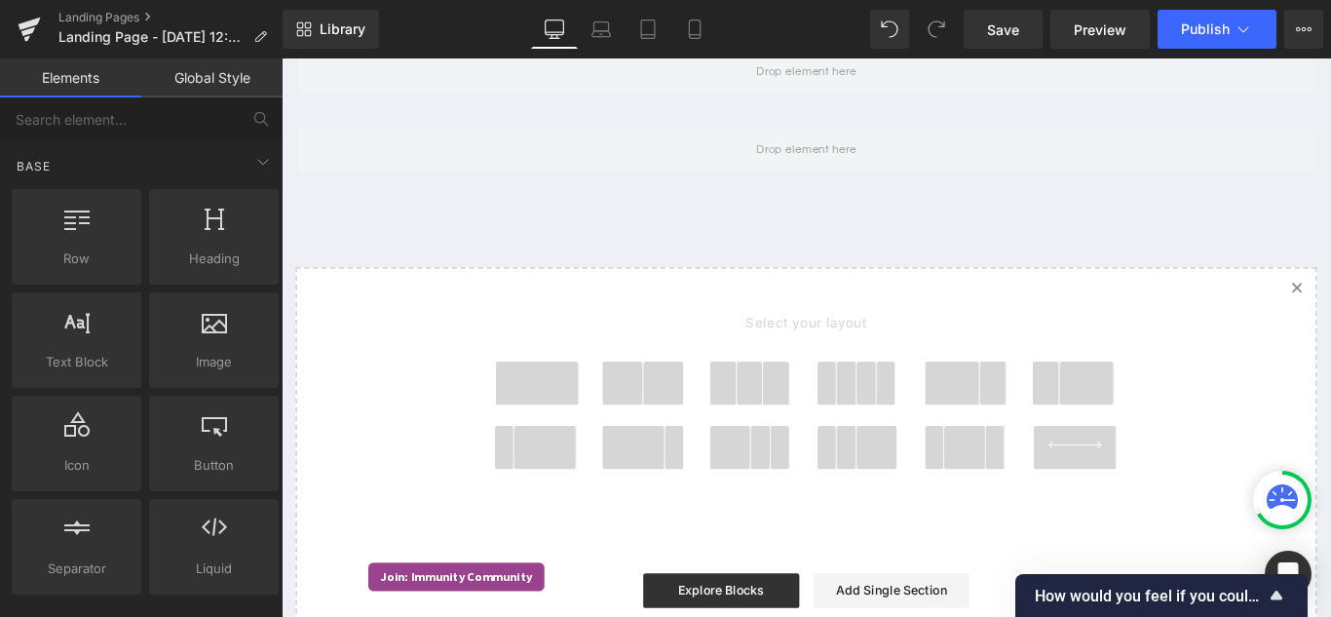
scroll to position [0, 0]
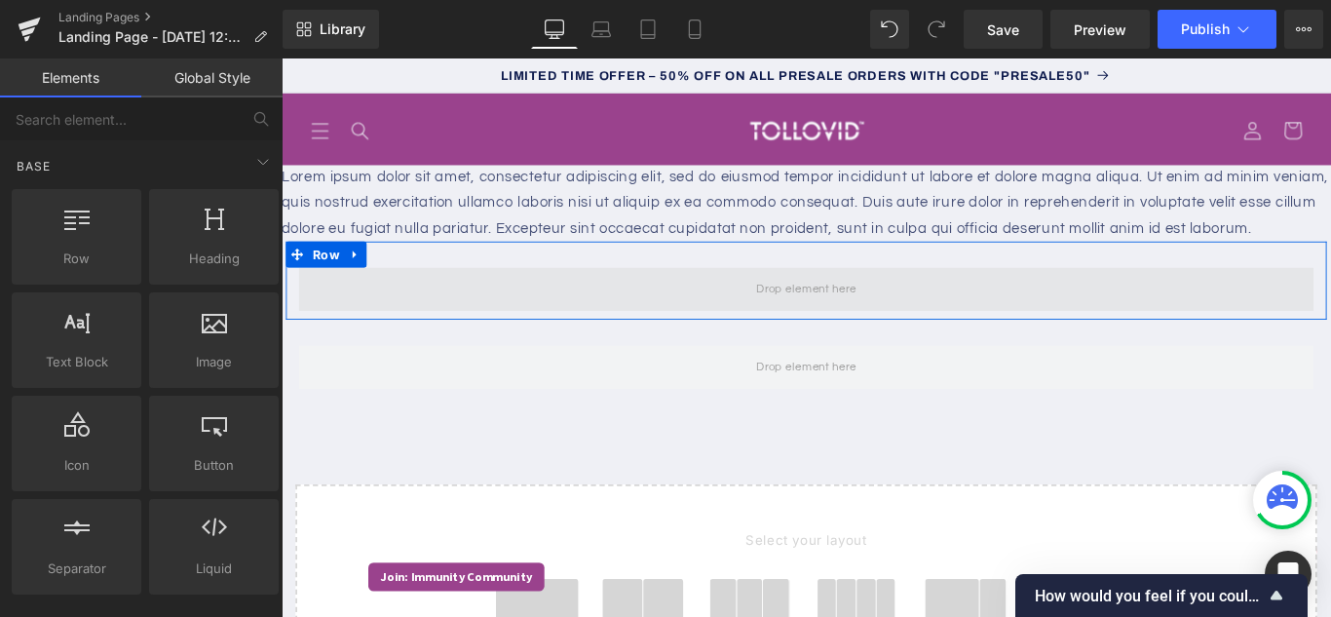
click at [844, 334] on span at bounding box center [870, 318] width 127 height 32
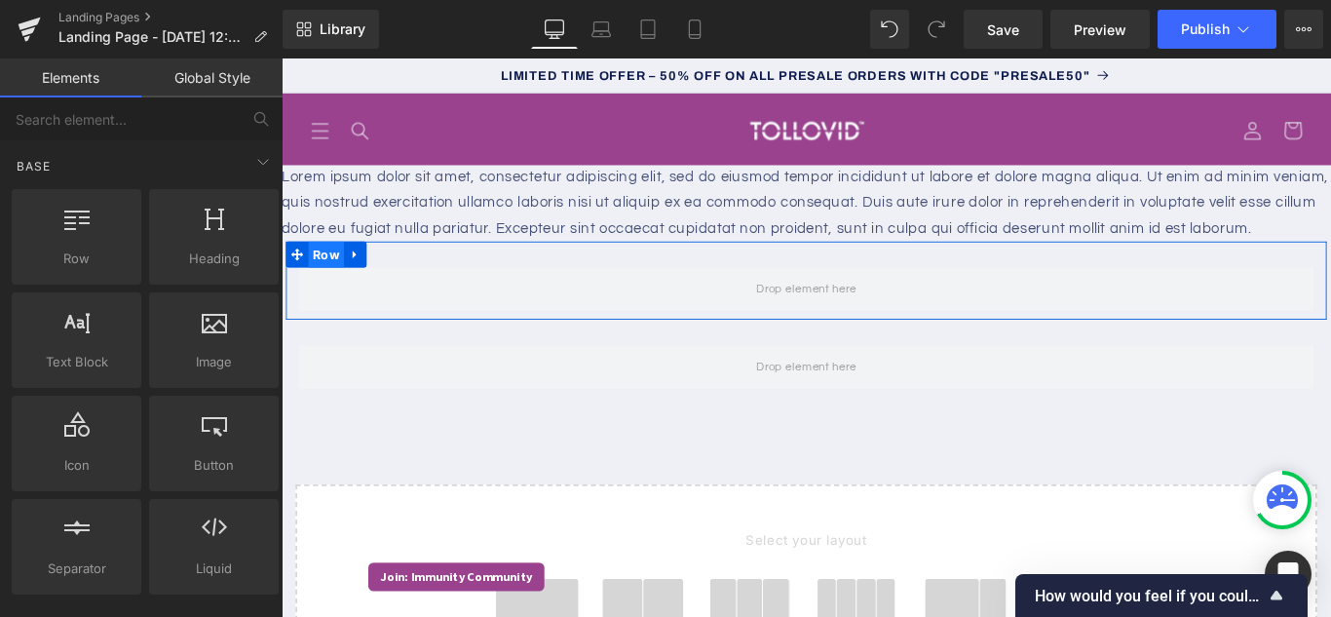
click at [335, 293] on span "Row" at bounding box center [332, 278] width 40 height 29
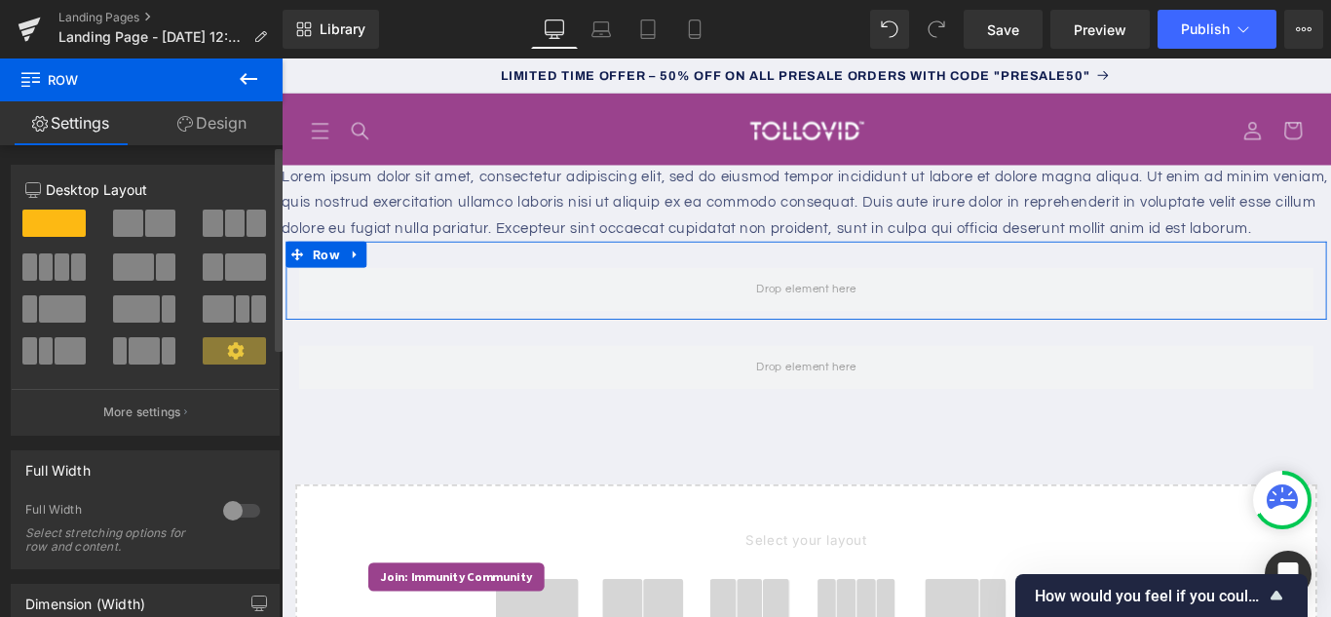
click at [56, 226] on span at bounding box center [53, 222] width 63 height 27
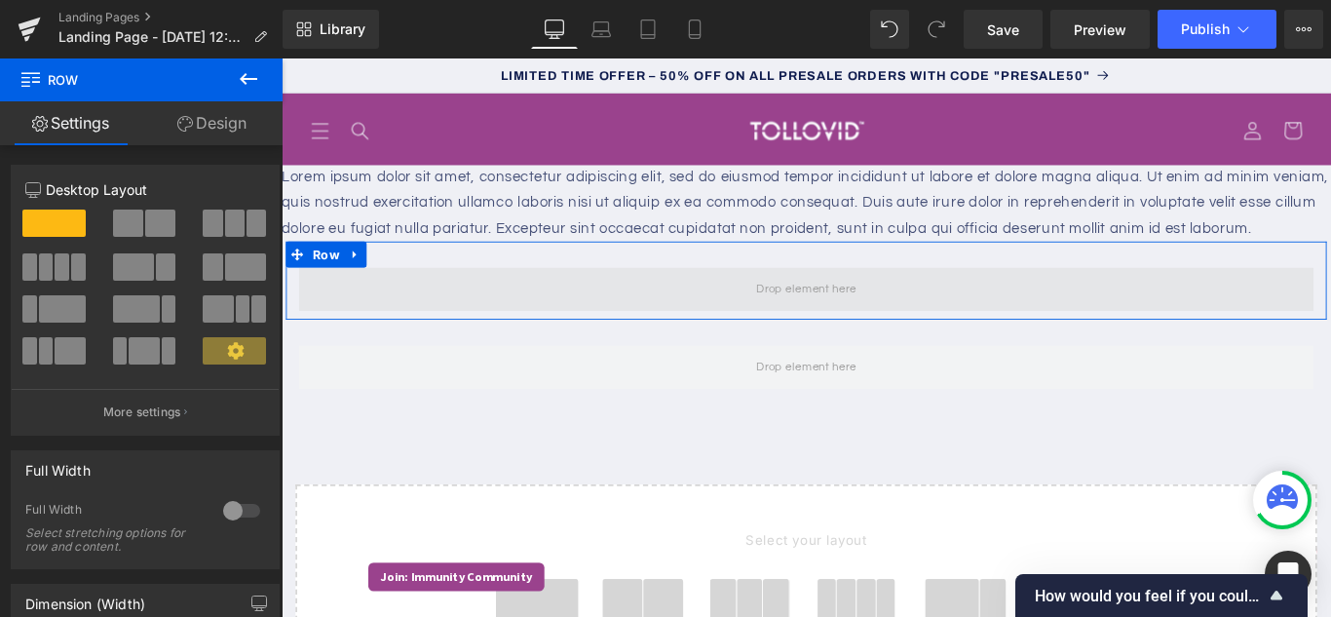
click at [630, 330] on span at bounding box center [871, 317] width 1140 height 49
click at [893, 334] on span at bounding box center [870, 318] width 127 height 32
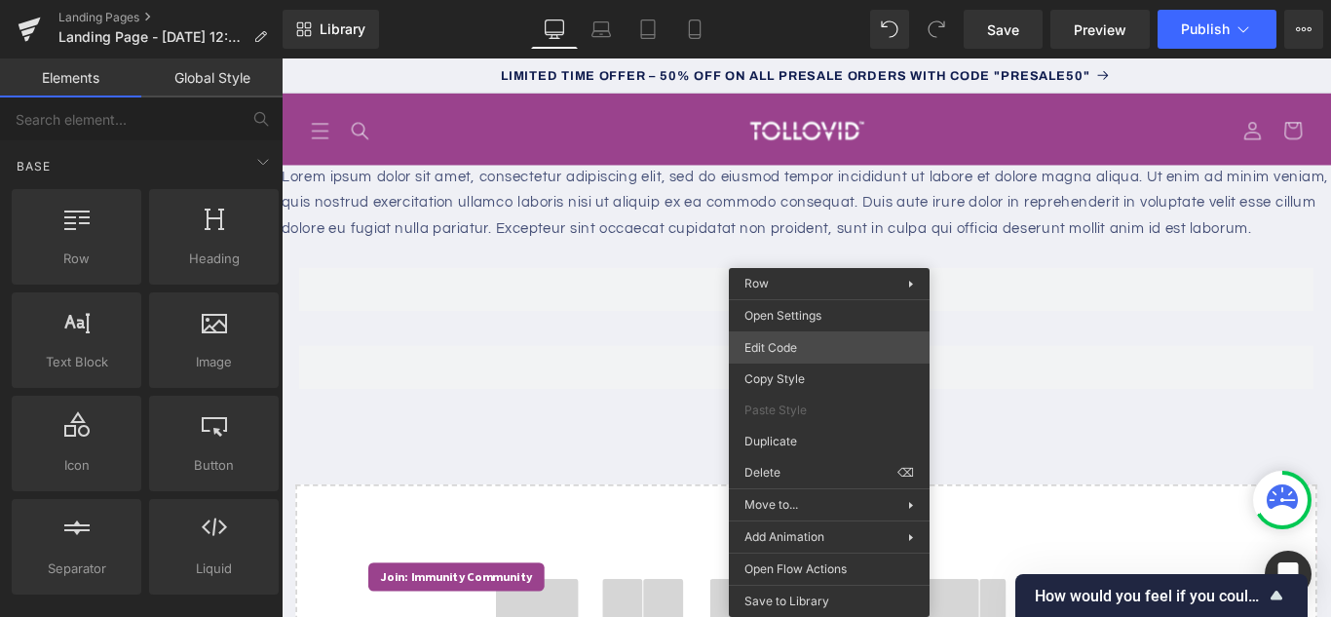
click at [808, 0] on div "Row You are previewing how the will restyle your page. You can not edit Element…" at bounding box center [665, 0] width 1331 height 0
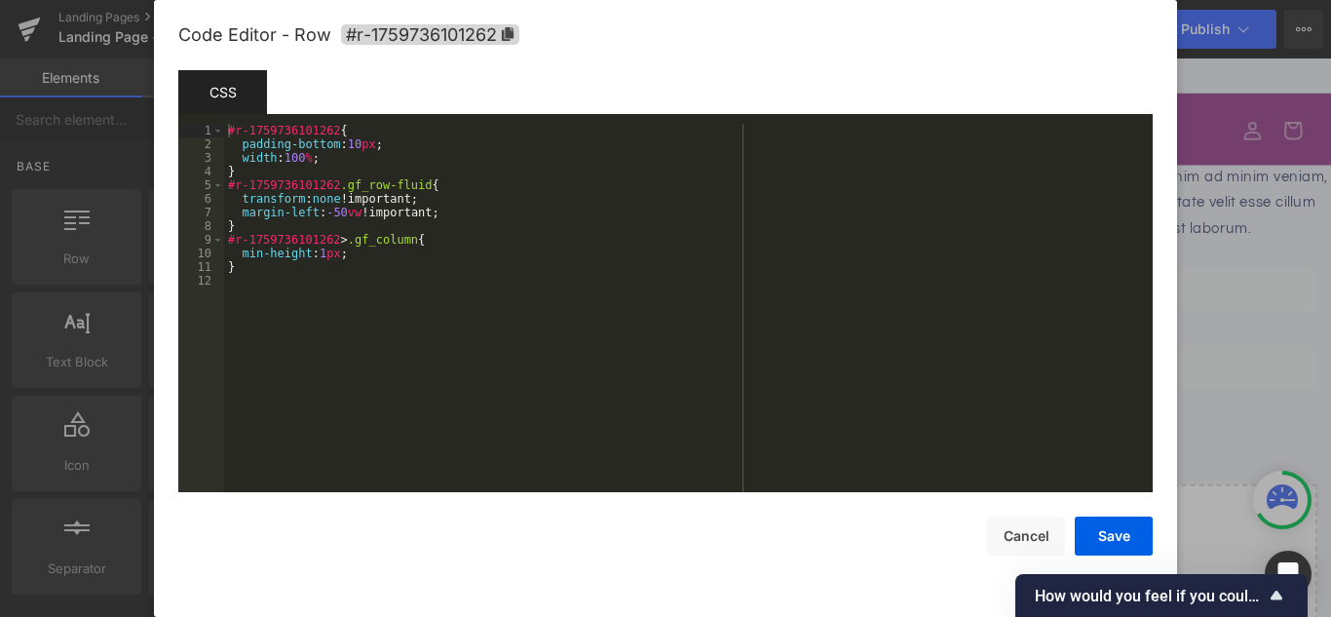
click at [410, 310] on div "#r-1759736101262 { padding-bottom : 10 px ; width : 100 % ; } #r-1759736101262 …" at bounding box center [688, 321] width 928 height 395
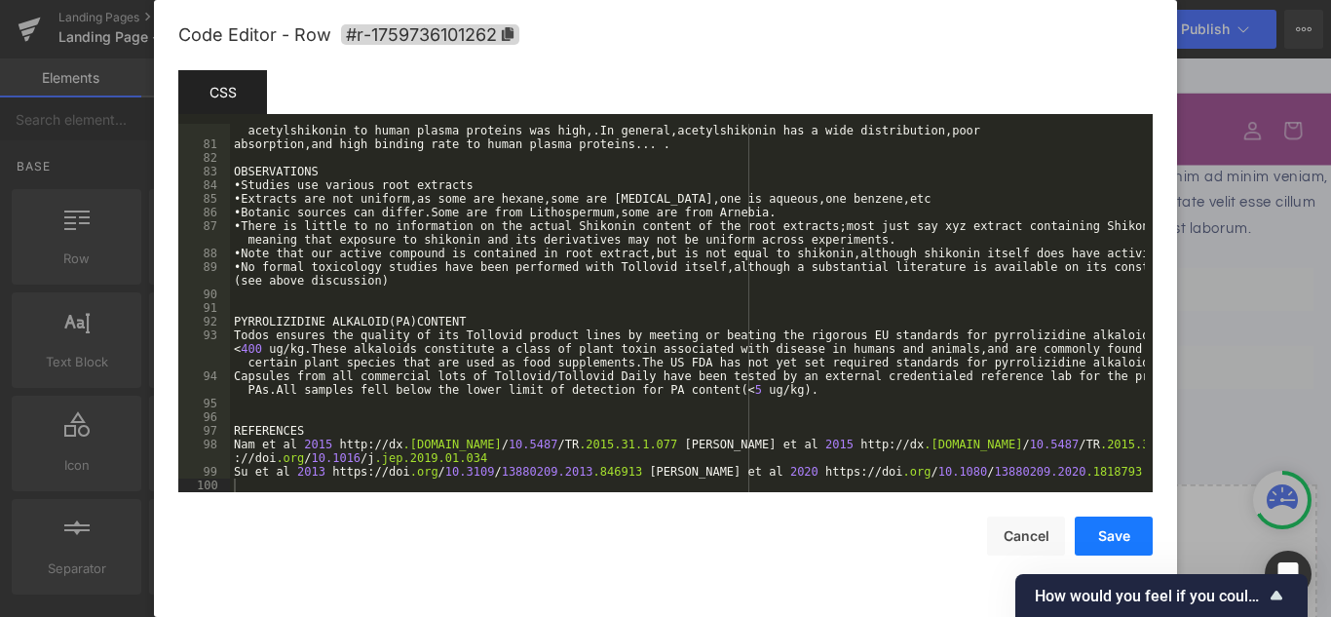
click at [1108, 533] on button "Save" at bounding box center [1113, 535] width 78 height 39
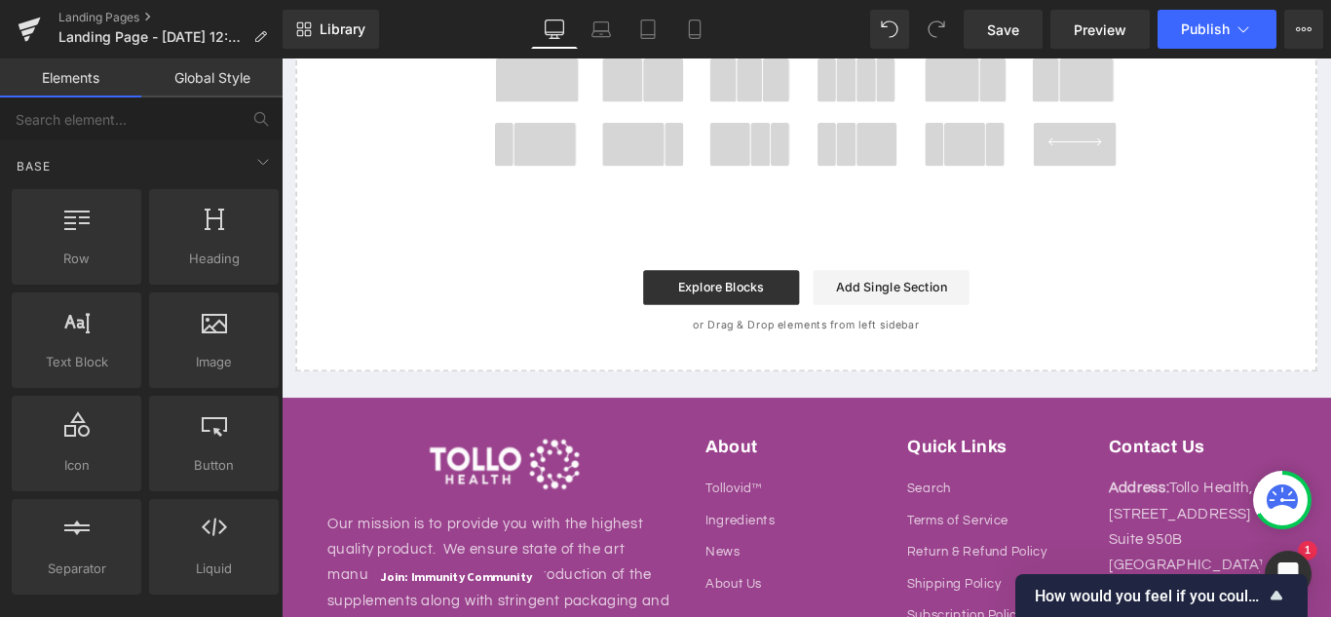
scroll to position [0, 0]
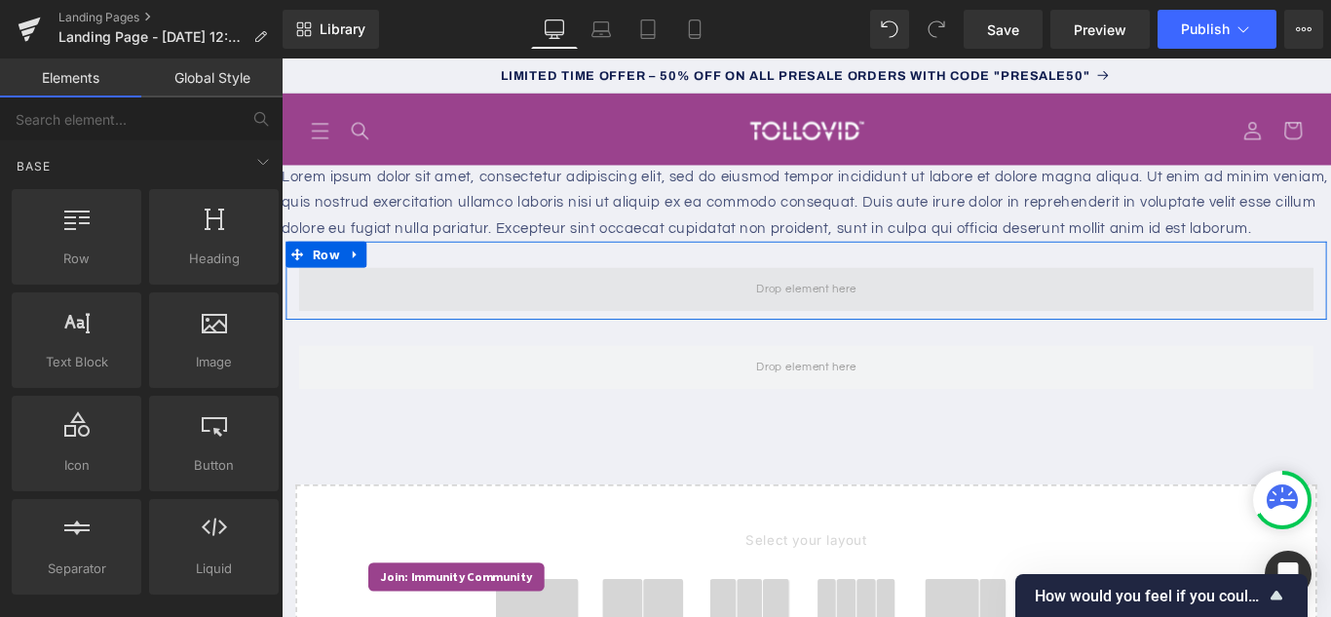
click at [885, 334] on span at bounding box center [870, 318] width 127 height 32
click at [825, 342] on span at bounding box center [871, 317] width 1140 height 49
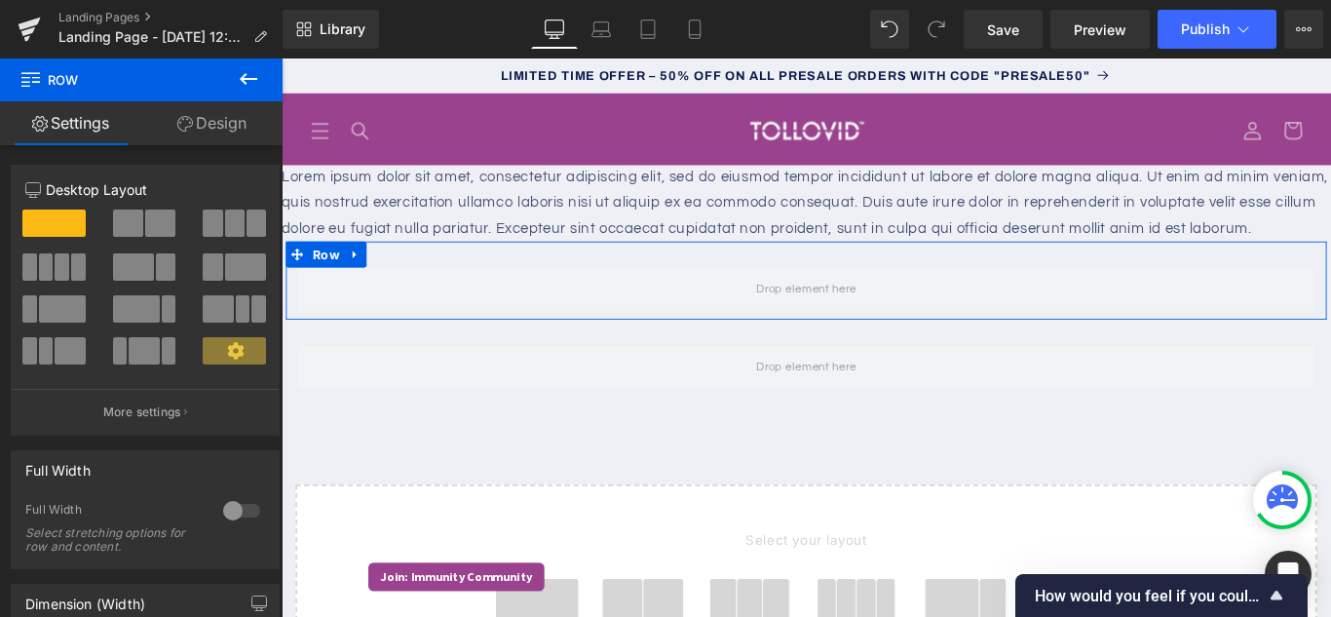
click at [564, 313] on div "Row" at bounding box center [870, 308] width 1169 height 88
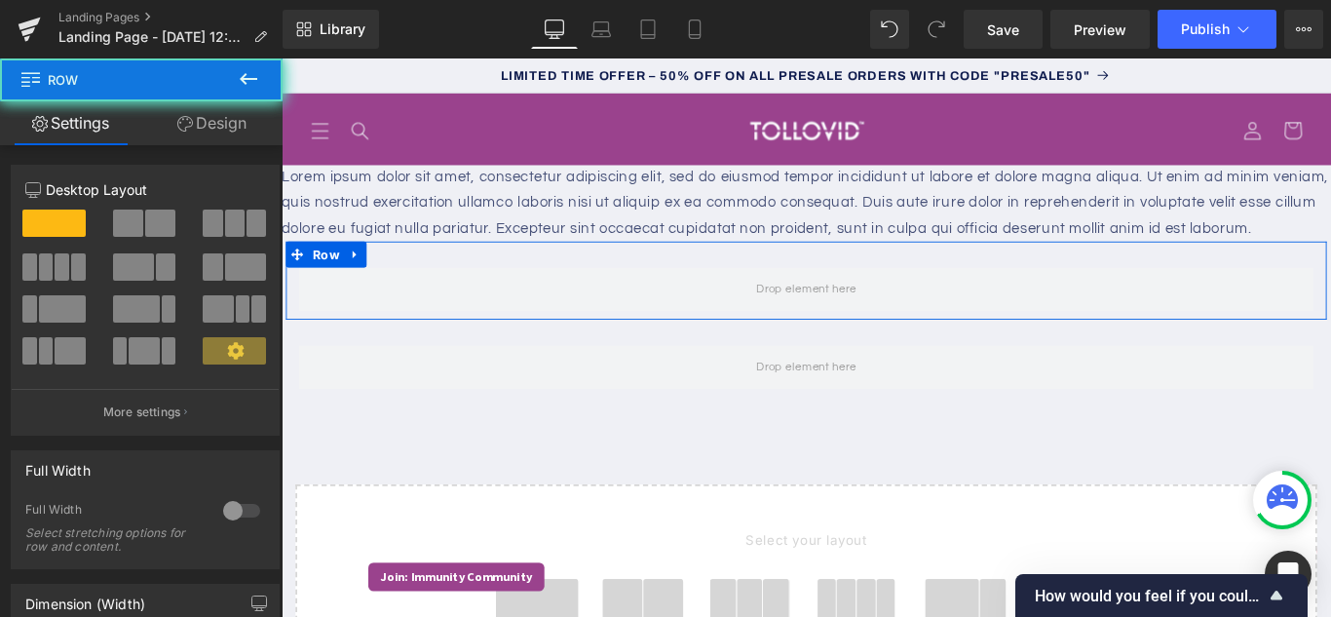
click at [564, 316] on div "Row" at bounding box center [870, 308] width 1169 height 88
click at [563, 316] on div "Row" at bounding box center [870, 308] width 1169 height 88
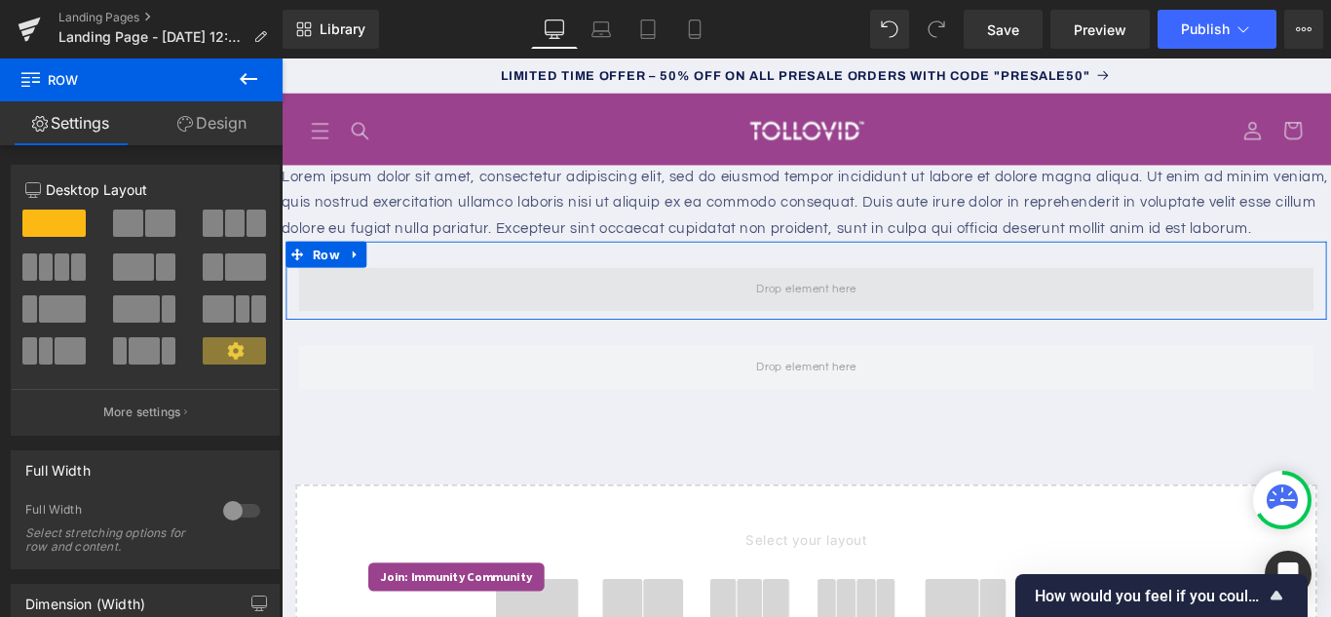
click at [891, 334] on span at bounding box center [870, 318] width 127 height 32
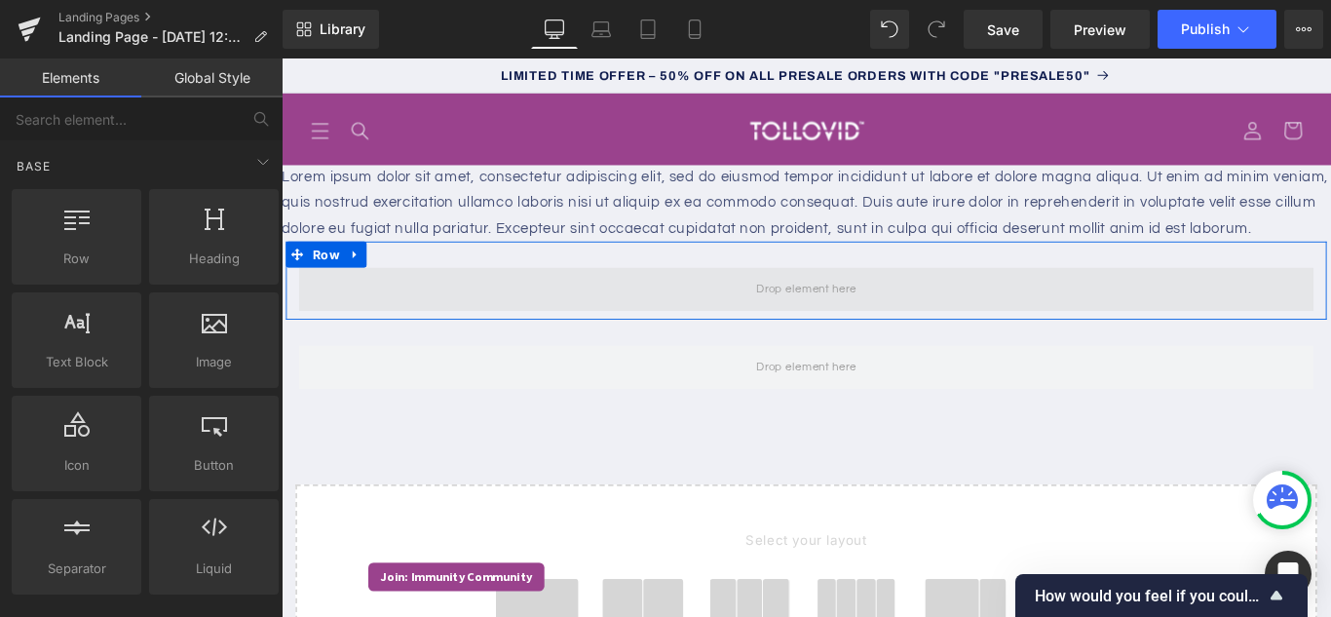
click at [846, 334] on span at bounding box center [870, 318] width 127 height 32
click at [860, 334] on span at bounding box center [870, 318] width 127 height 32
click at [844, 334] on span at bounding box center [870, 318] width 127 height 32
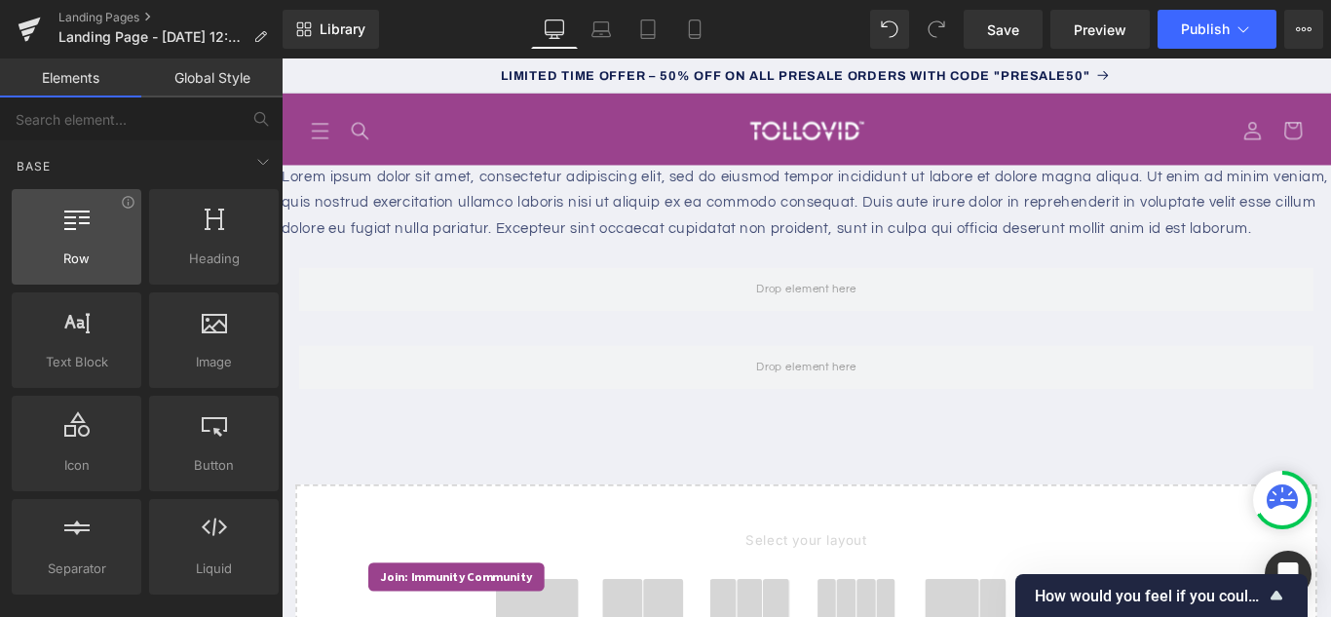
click at [74, 247] on div at bounding box center [77, 227] width 118 height 44
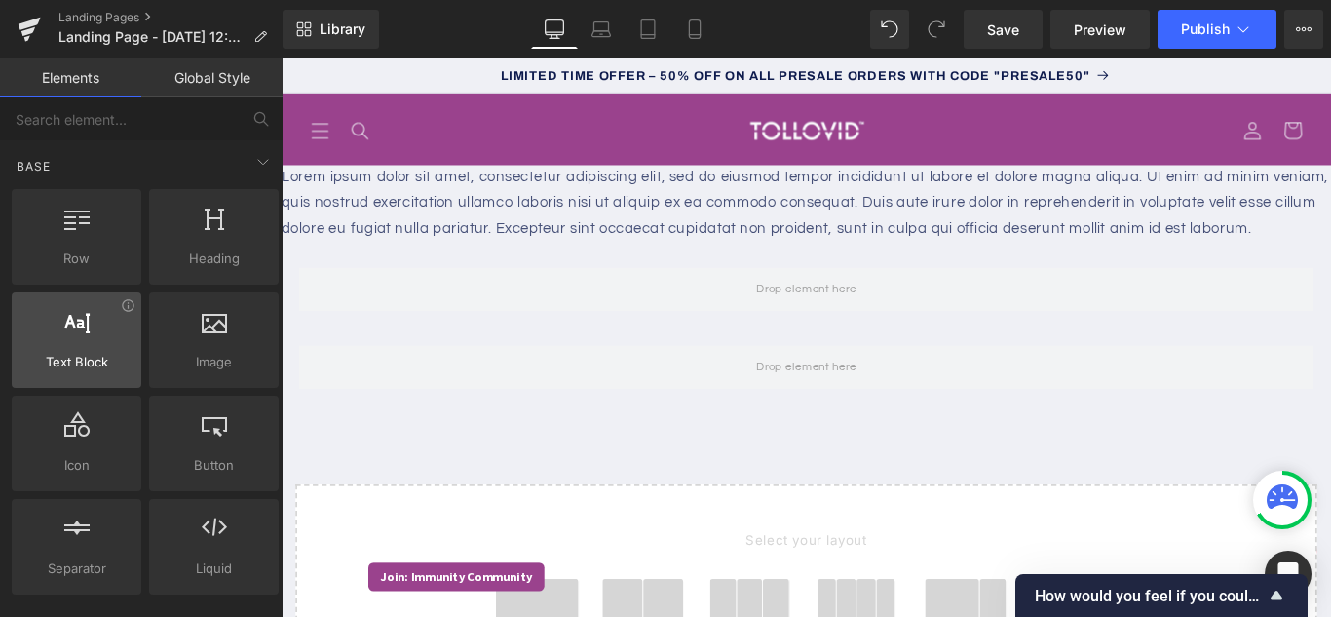
click at [97, 379] on div "Text Block texts, paragraphs, contents, blocks" at bounding box center [77, 339] width 130 height 95
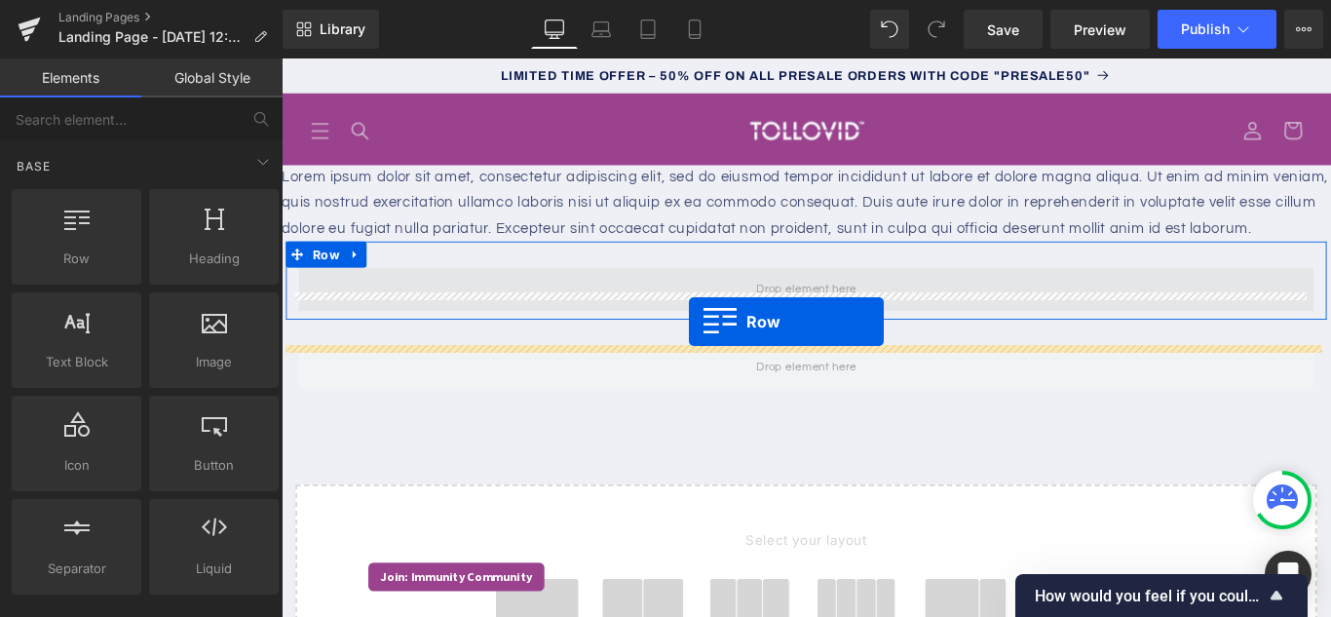
drag, startPoint x: 359, startPoint y: 313, endPoint x: 739, endPoint y: 354, distance: 382.1
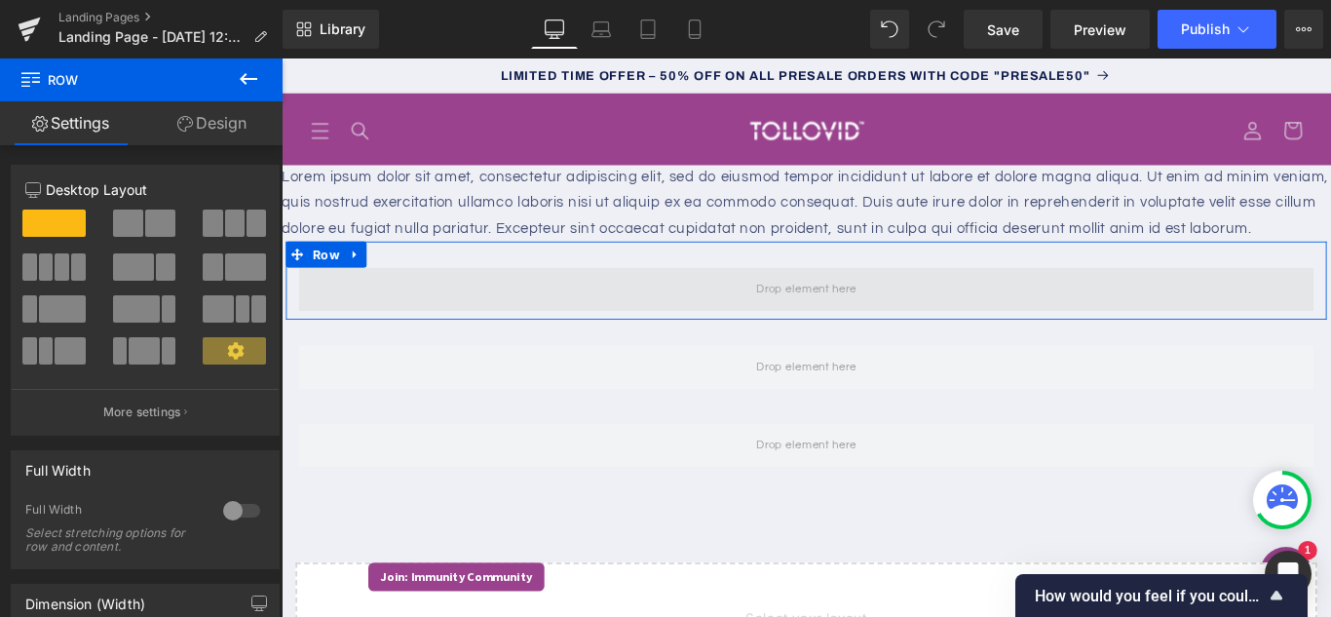
click at [880, 334] on span at bounding box center [870, 318] width 127 height 32
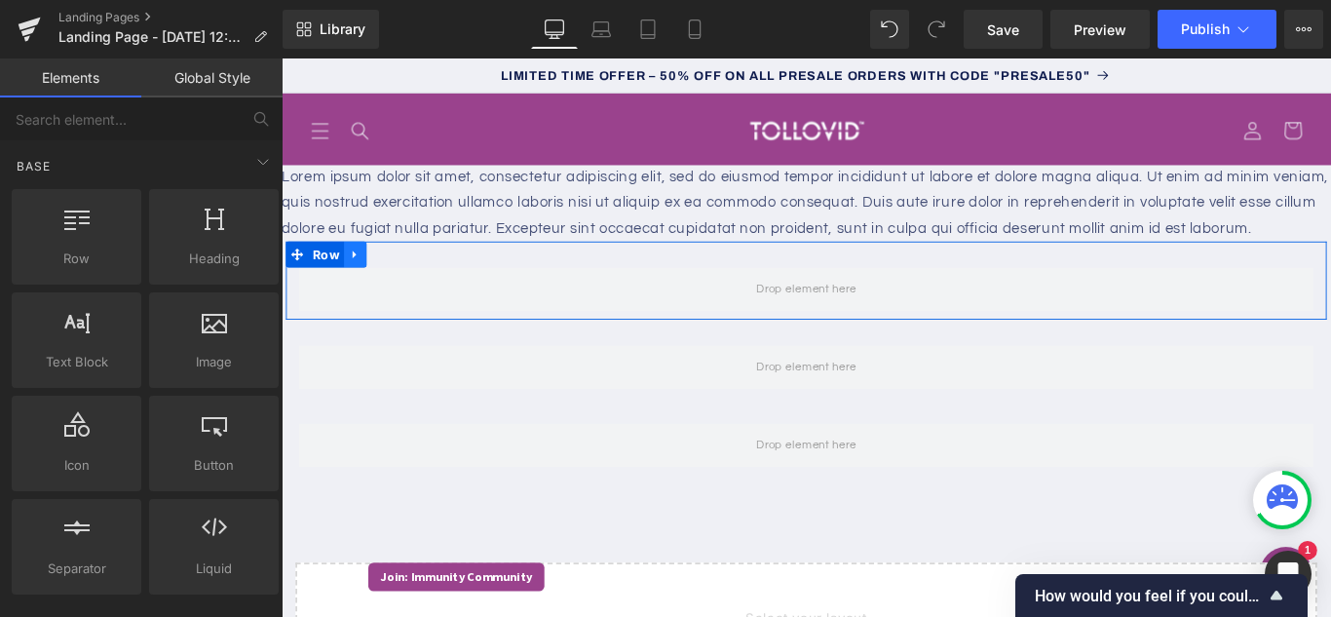
click at [357, 286] on icon at bounding box center [364, 279] width 14 height 15
click at [408, 285] on icon at bounding box center [415, 279] width 14 height 14
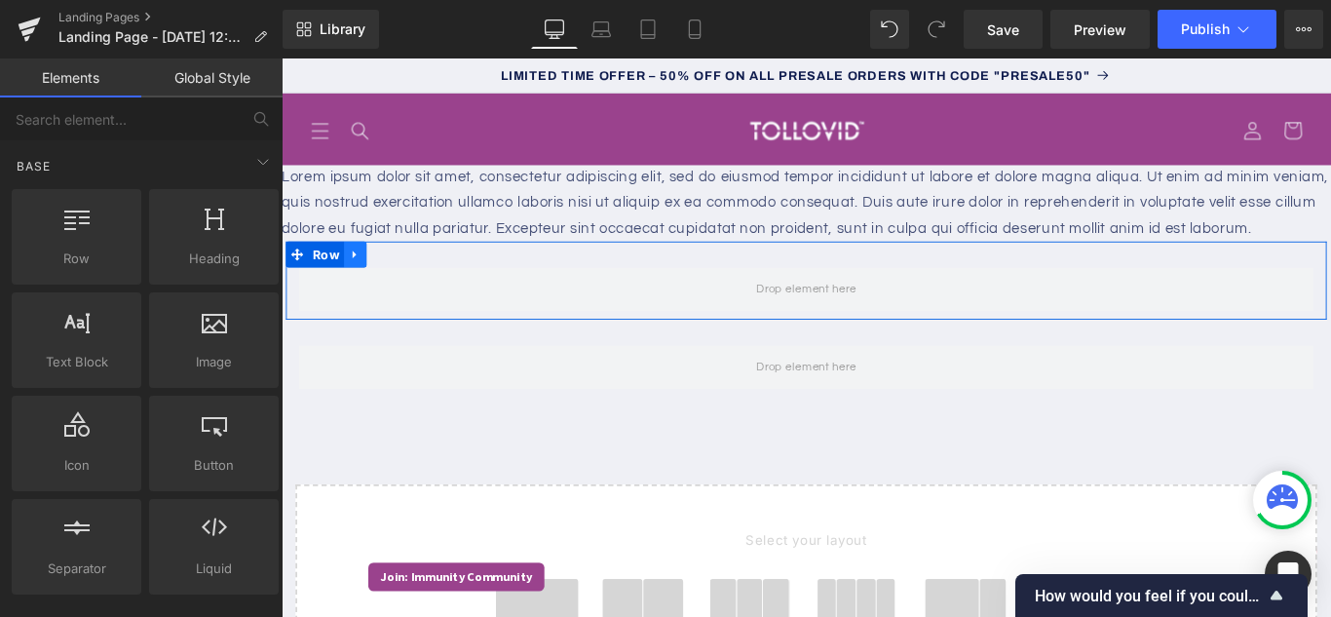
click at [361, 283] on icon at bounding box center [363, 279] width 4 height 9
click at [410, 285] on icon at bounding box center [415, 279] width 14 height 14
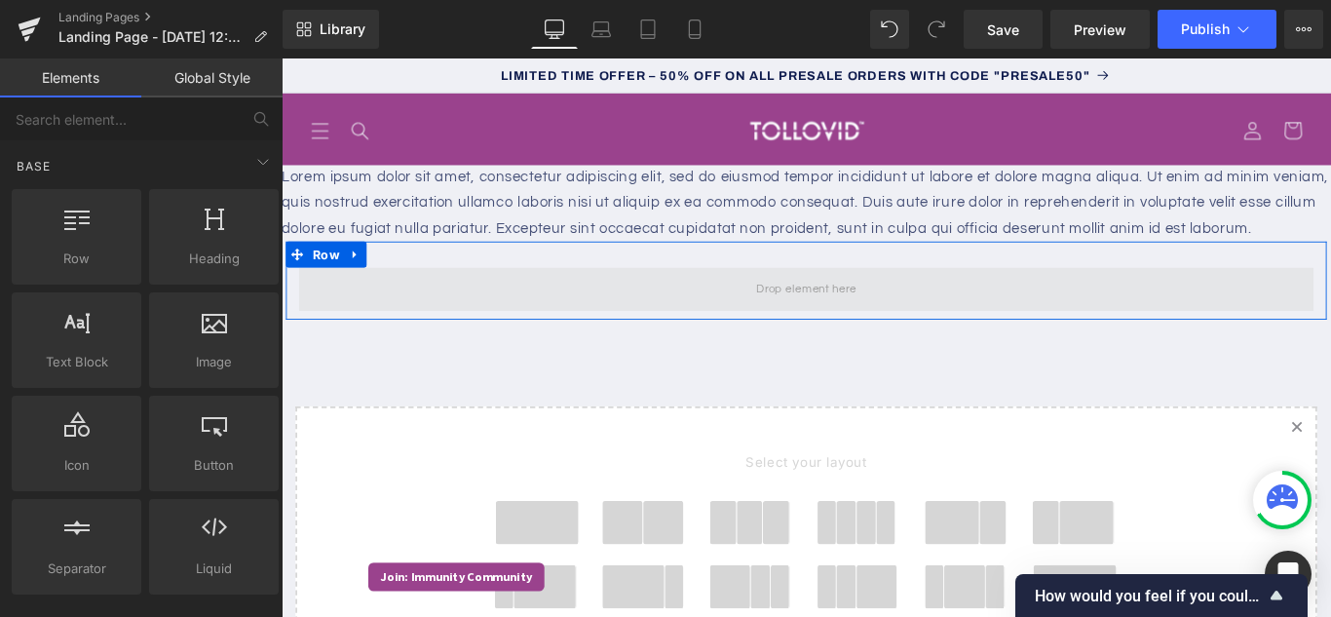
click at [827, 334] on span at bounding box center [870, 318] width 127 height 32
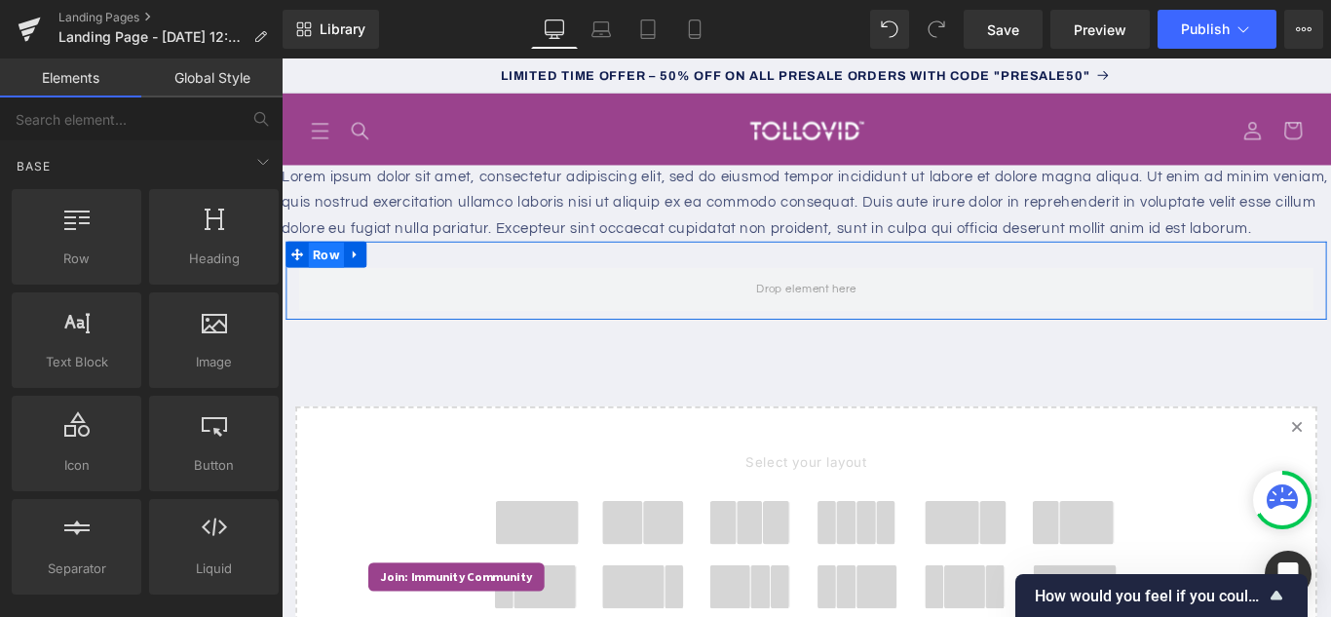
click at [312, 294] on span "Row" at bounding box center [332, 279] width 40 height 29
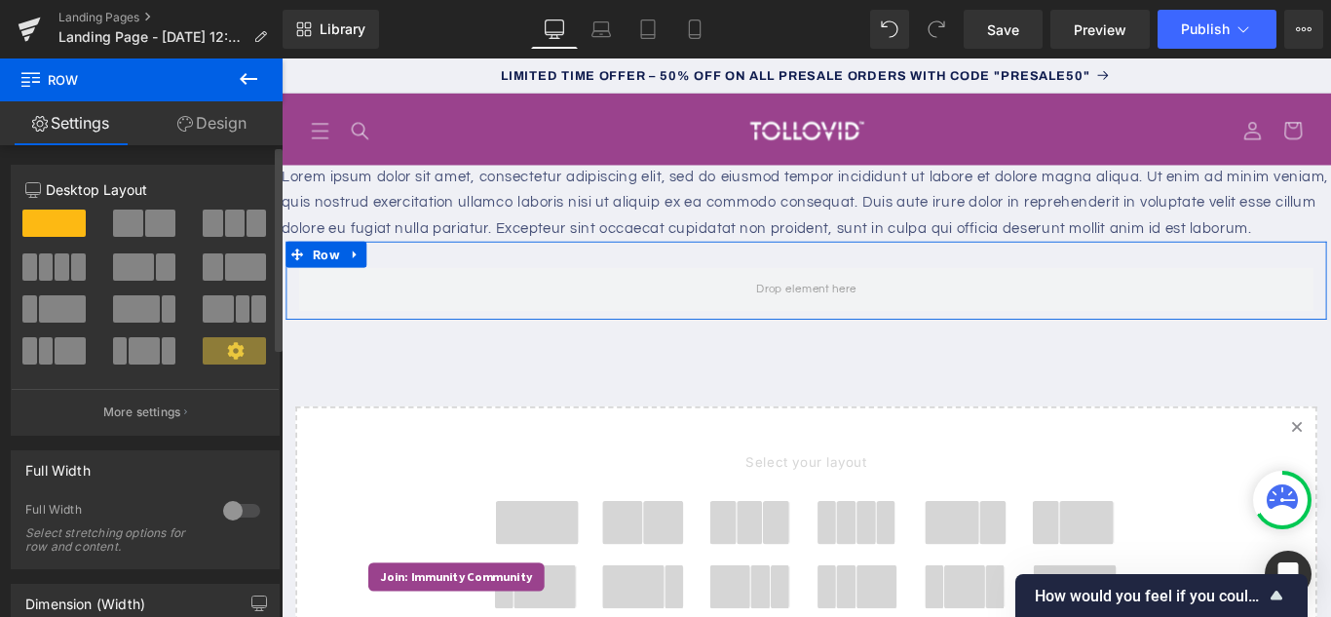
click at [59, 231] on span at bounding box center [53, 222] width 63 height 27
click at [57, 207] on div at bounding box center [145, 294] width 240 height 189
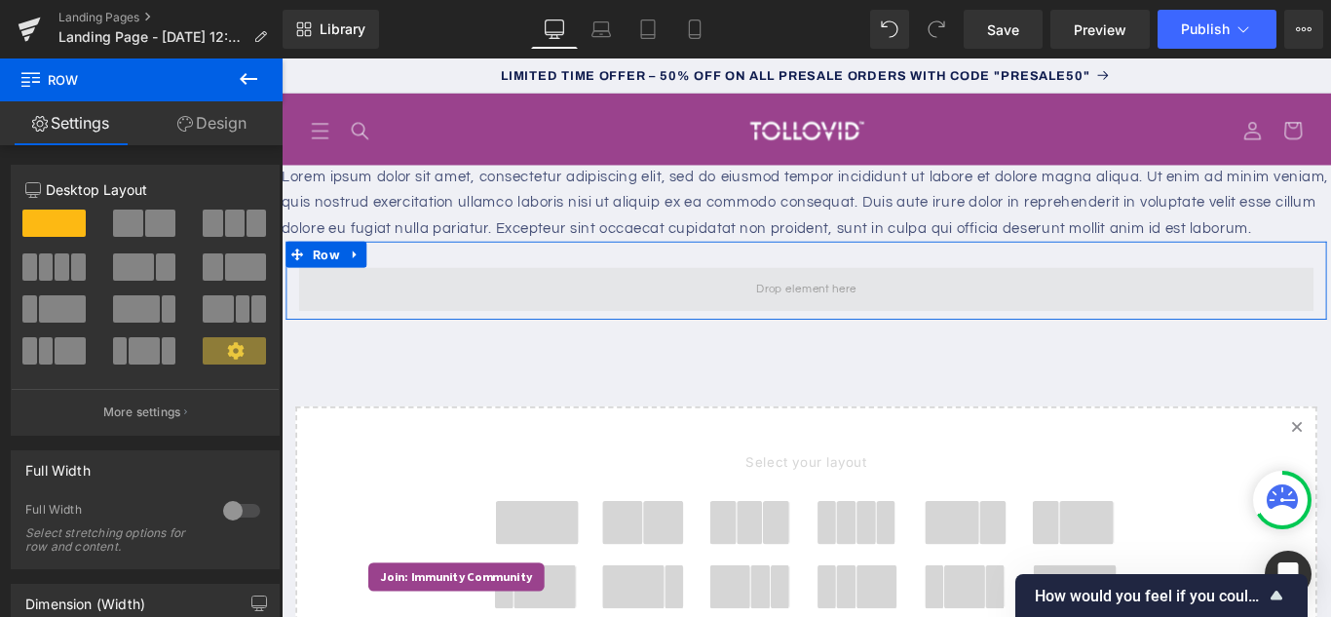
click at [838, 334] on span at bounding box center [870, 318] width 127 height 32
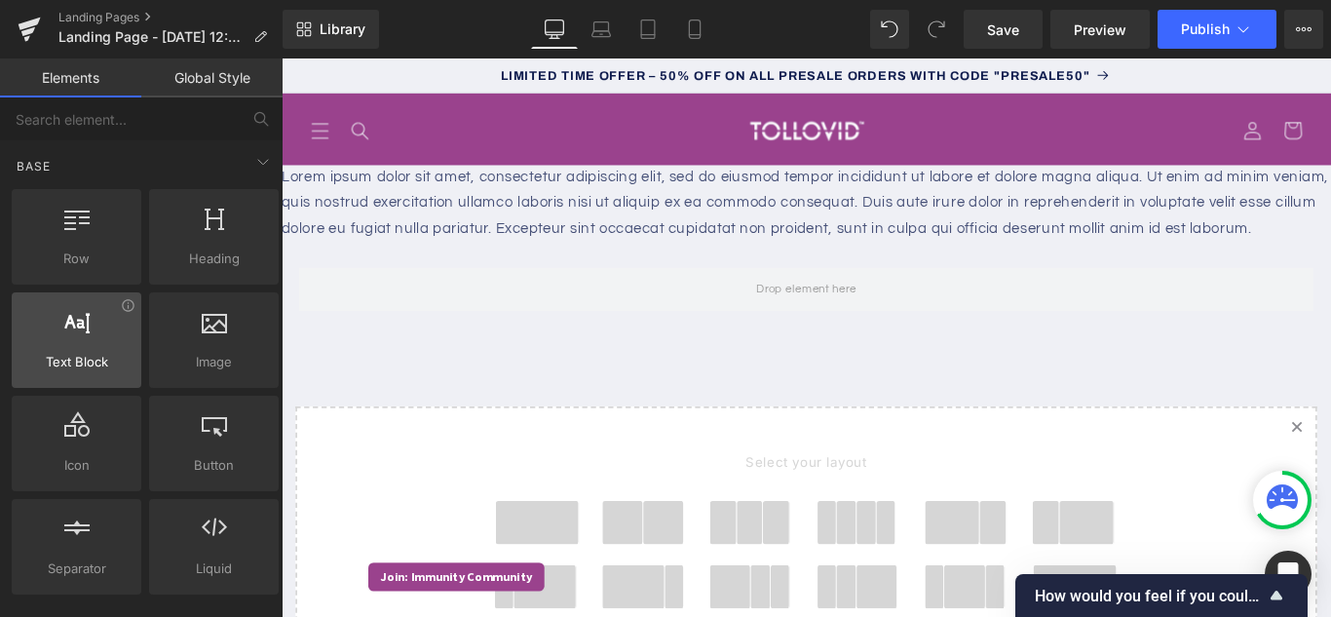
click at [82, 356] on span "Text Block" at bounding box center [77, 362] width 118 height 20
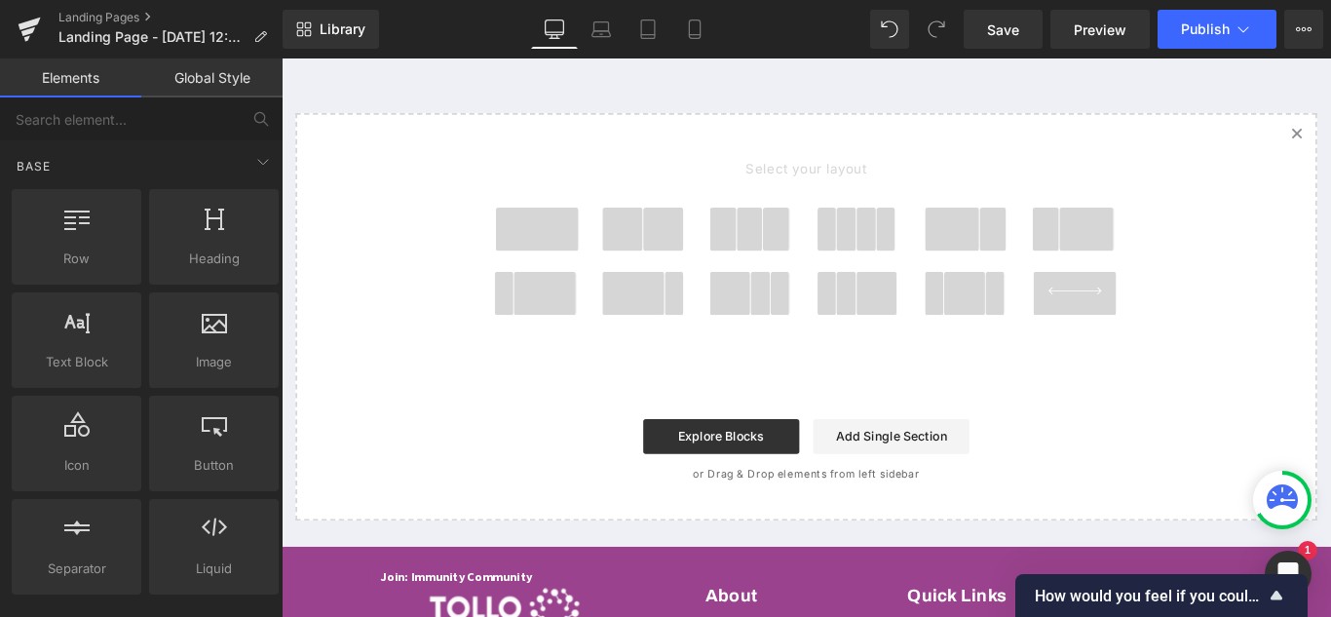
scroll to position [390, 0]
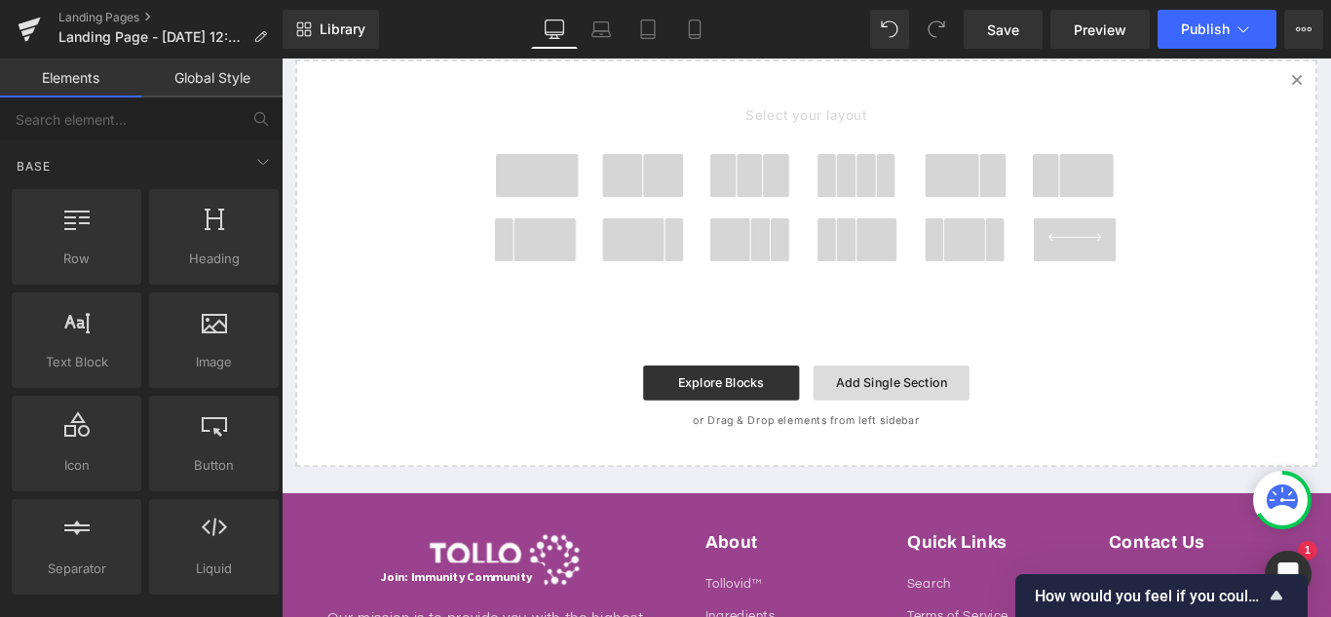
click at [964, 442] on link "Add Single Section" at bounding box center [966, 422] width 175 height 39
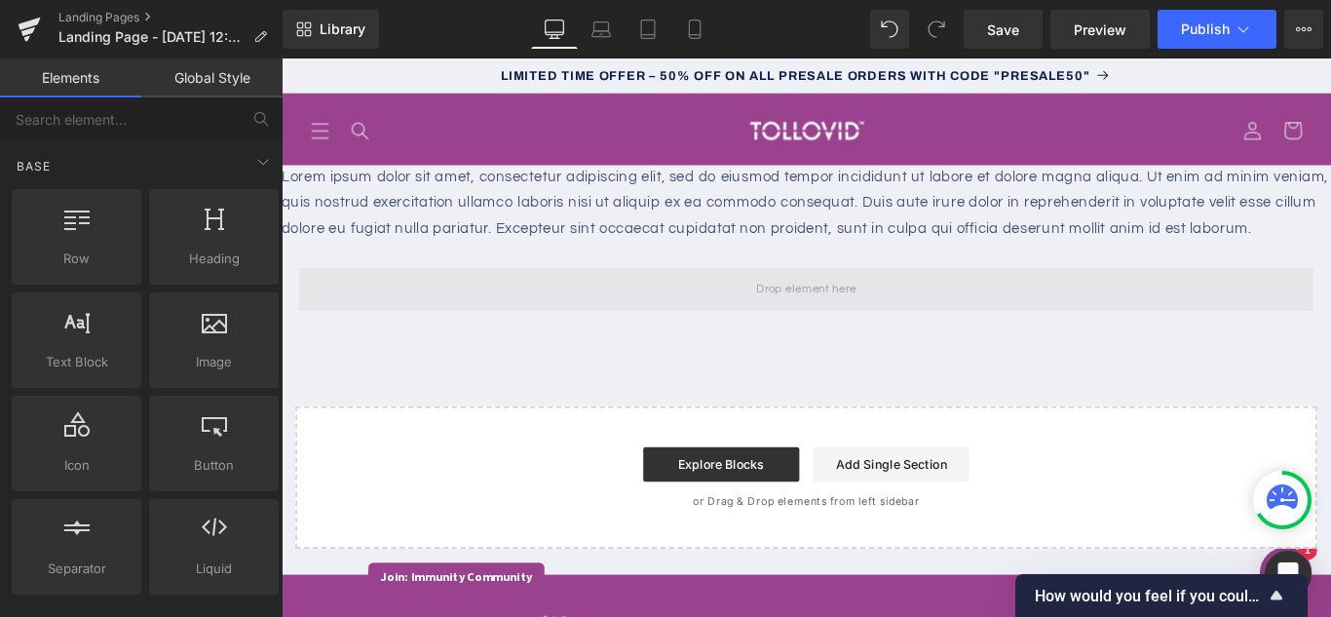
click at [870, 334] on span at bounding box center [870, 318] width 127 height 32
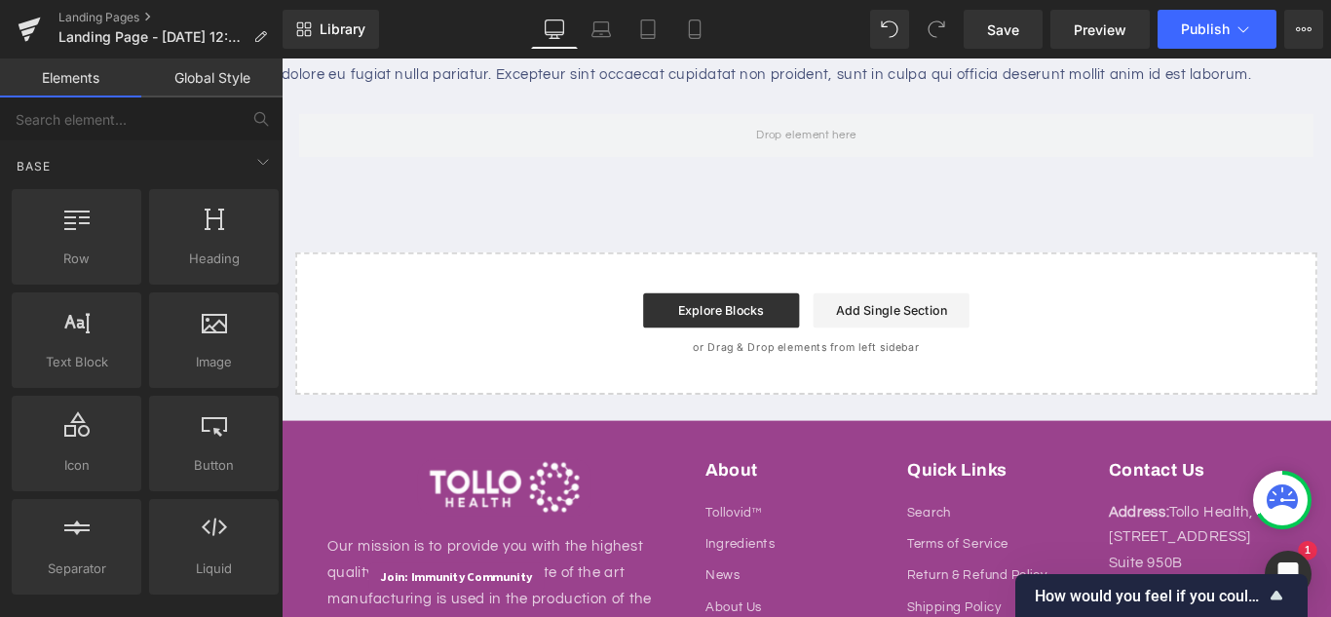
scroll to position [195, 0]
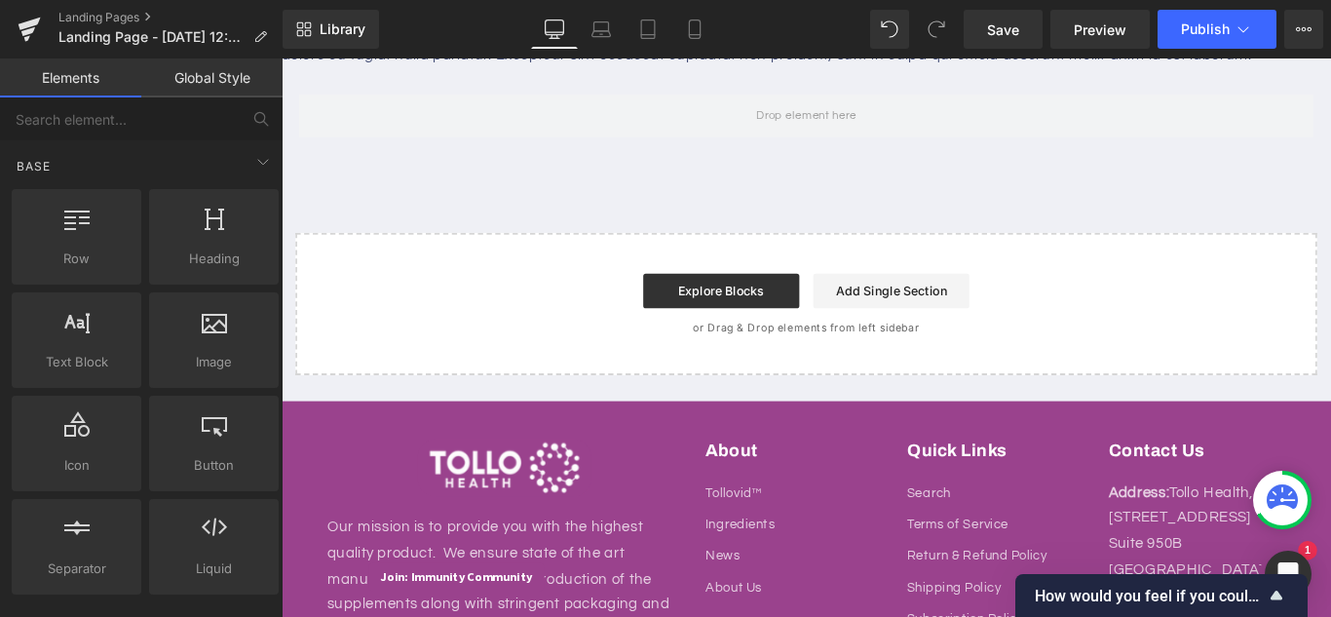
click at [913, 375] on div "Start building your page Explore Blocks Add Single Section or Drag & Drop eleme…" at bounding box center [871, 334] width 1144 height 156
click at [780, 339] on link "Explore Blocks" at bounding box center [775, 319] width 175 height 39
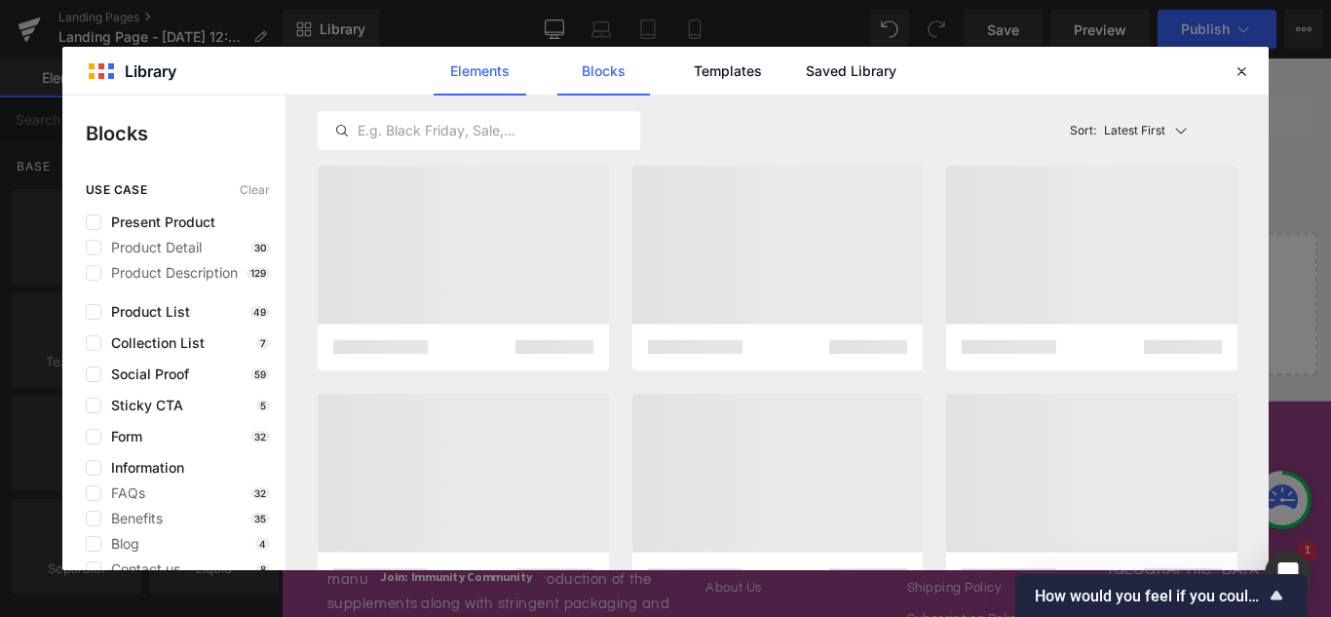
click at [482, 74] on link "Elements" at bounding box center [479, 71] width 93 height 49
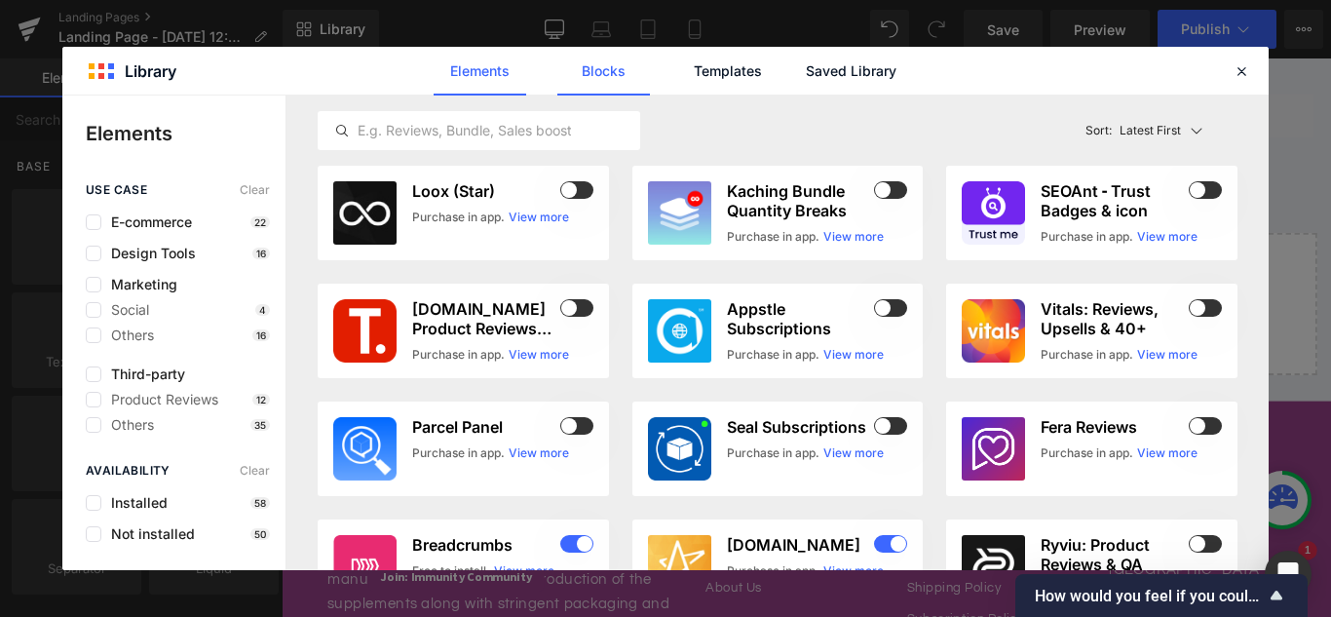
click at [620, 63] on link "Blocks" at bounding box center [603, 71] width 93 height 49
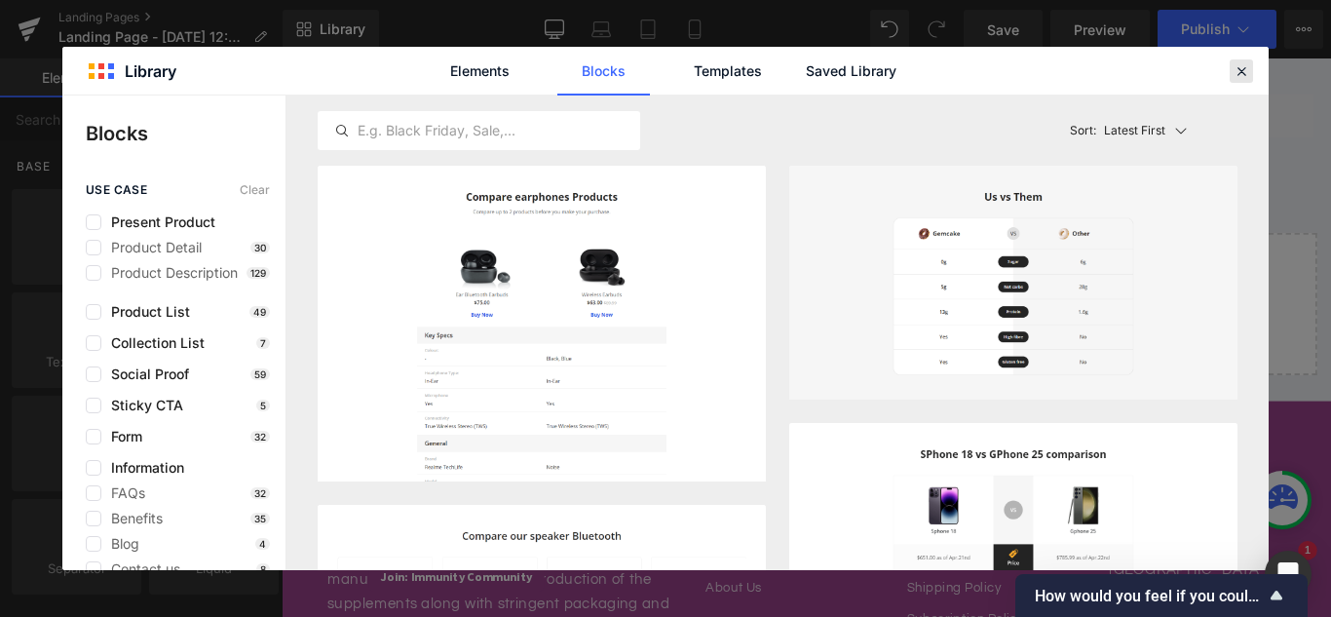
click at [1237, 76] on icon at bounding box center [1241, 71] width 18 height 18
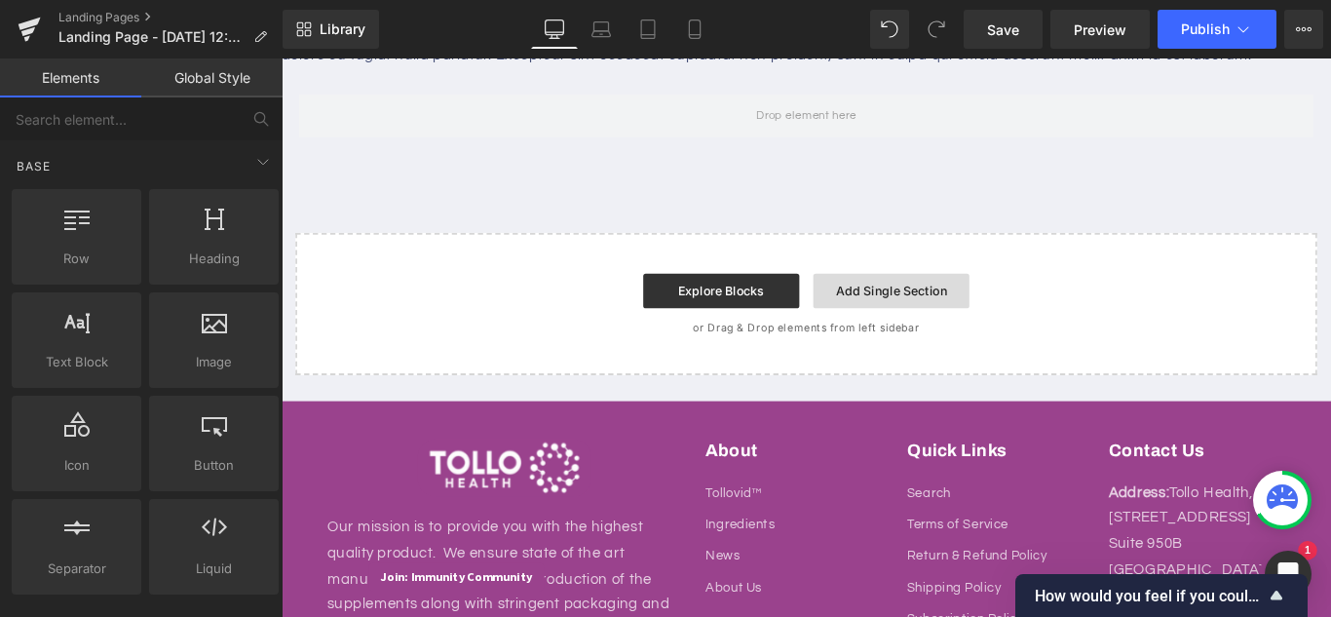
click at [935, 339] on link "Add Single Section" at bounding box center [966, 319] width 175 height 39
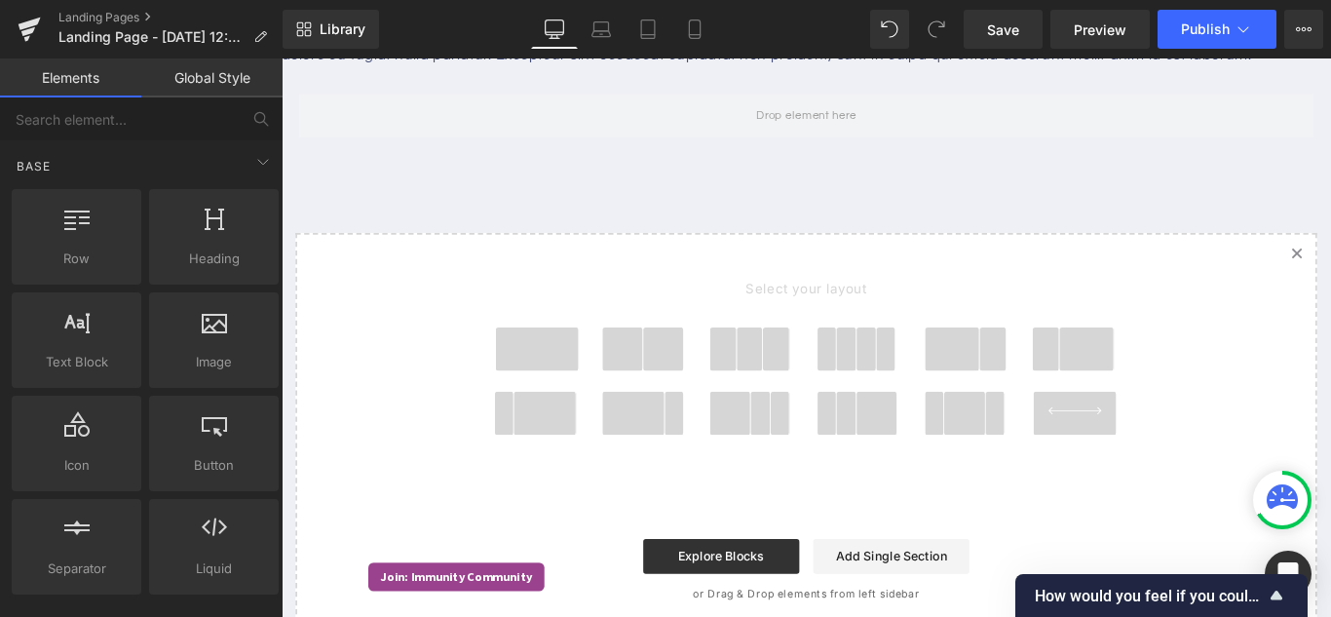
click at [596, 409] on span at bounding box center [569, 384] width 94 height 49
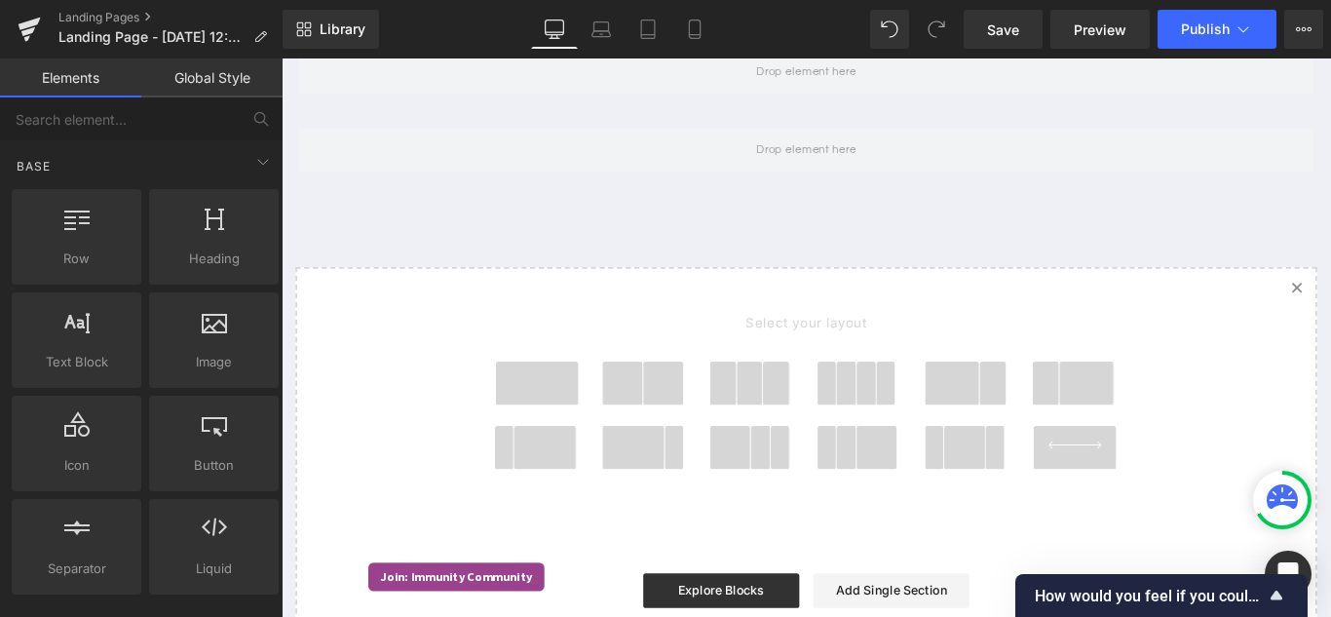
scroll to position [439, 0]
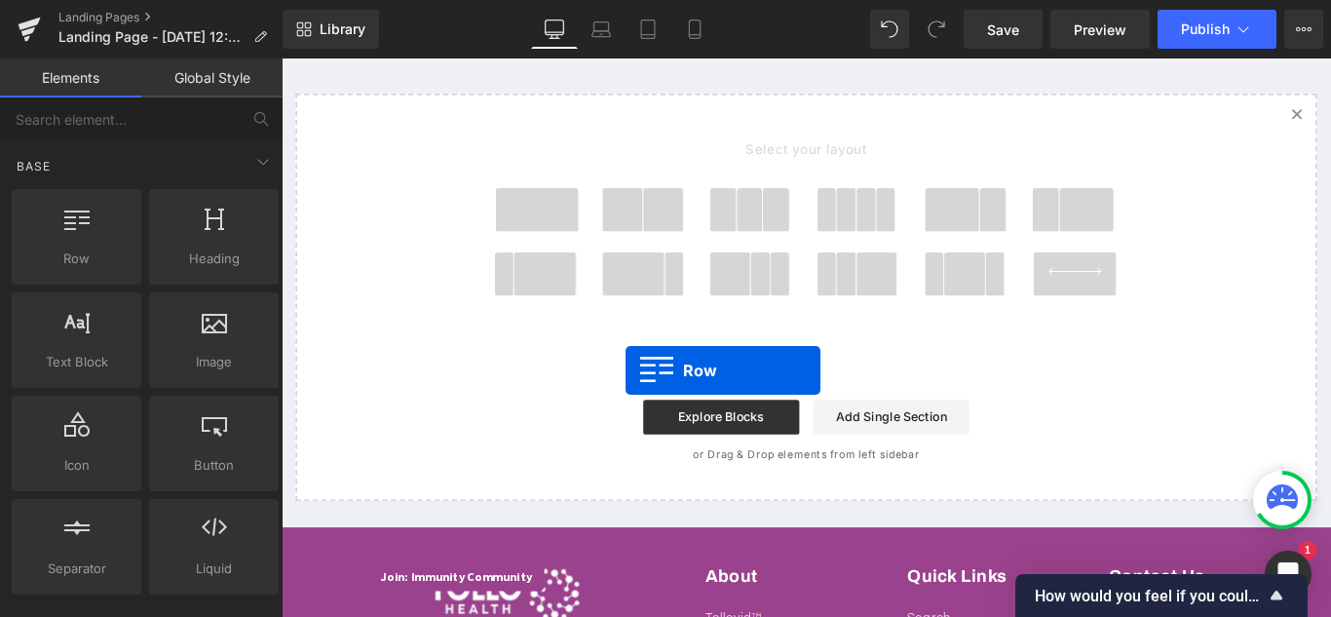
drag, startPoint x: 476, startPoint y: 296, endPoint x: 669, endPoint y: 402, distance: 220.2
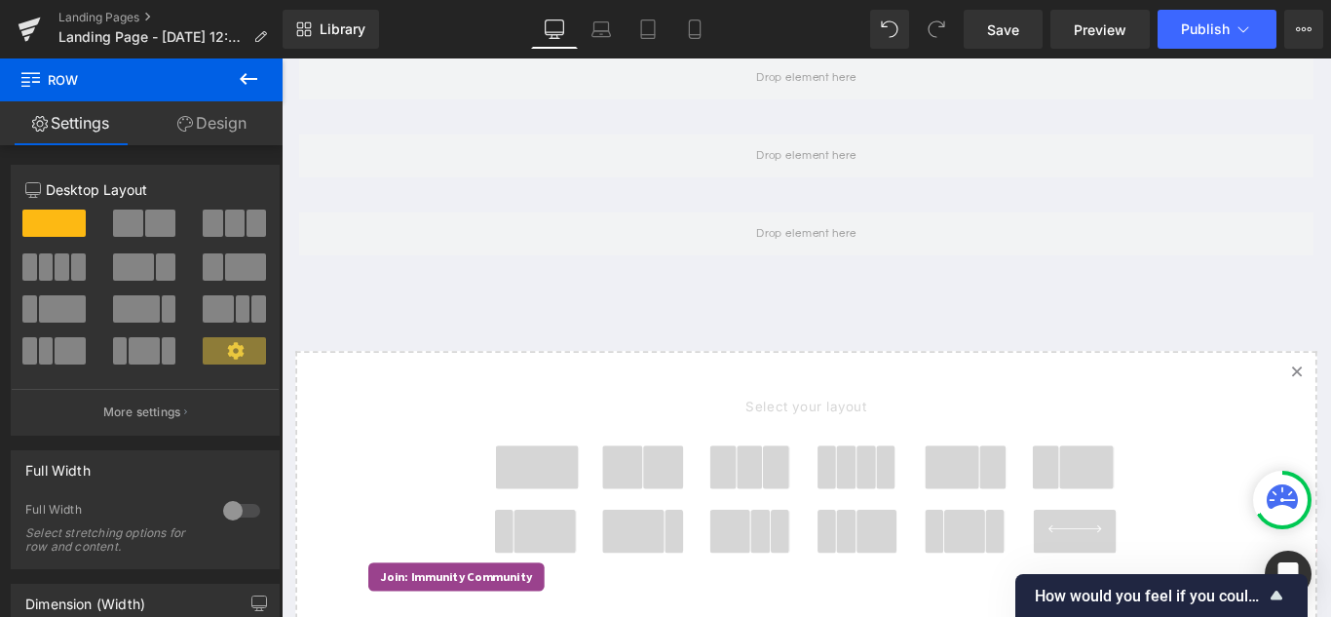
scroll to position [147, 0]
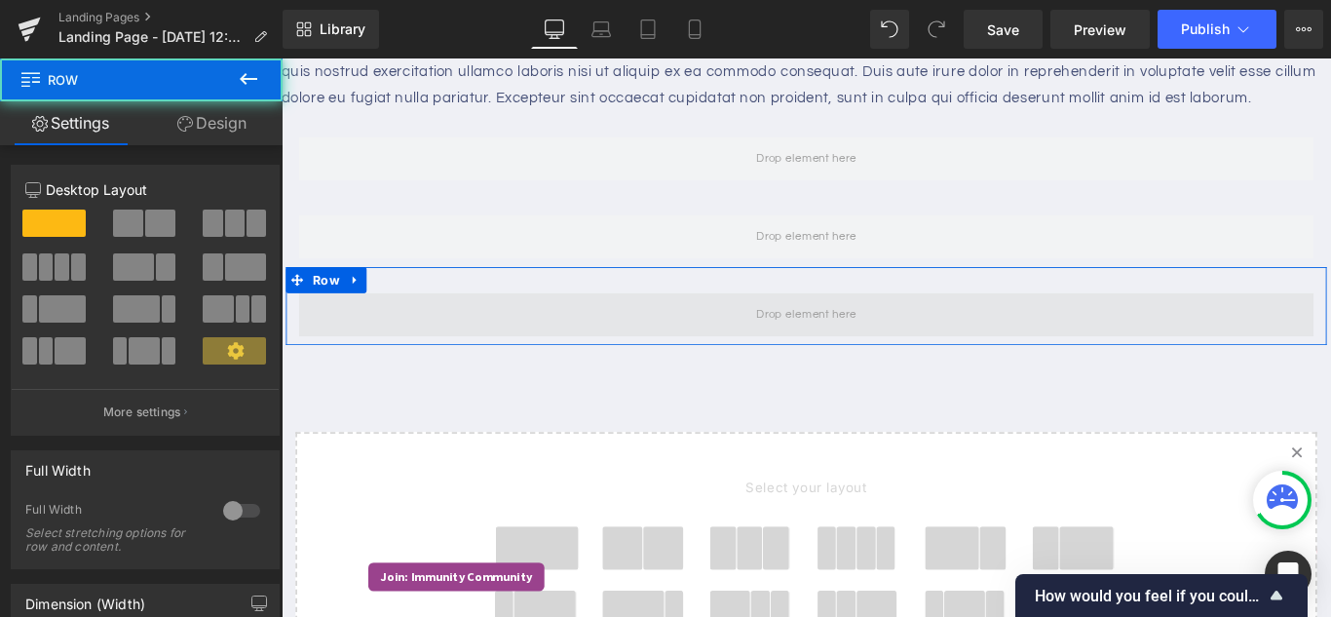
click at [718, 370] on span at bounding box center [871, 345] width 1140 height 49
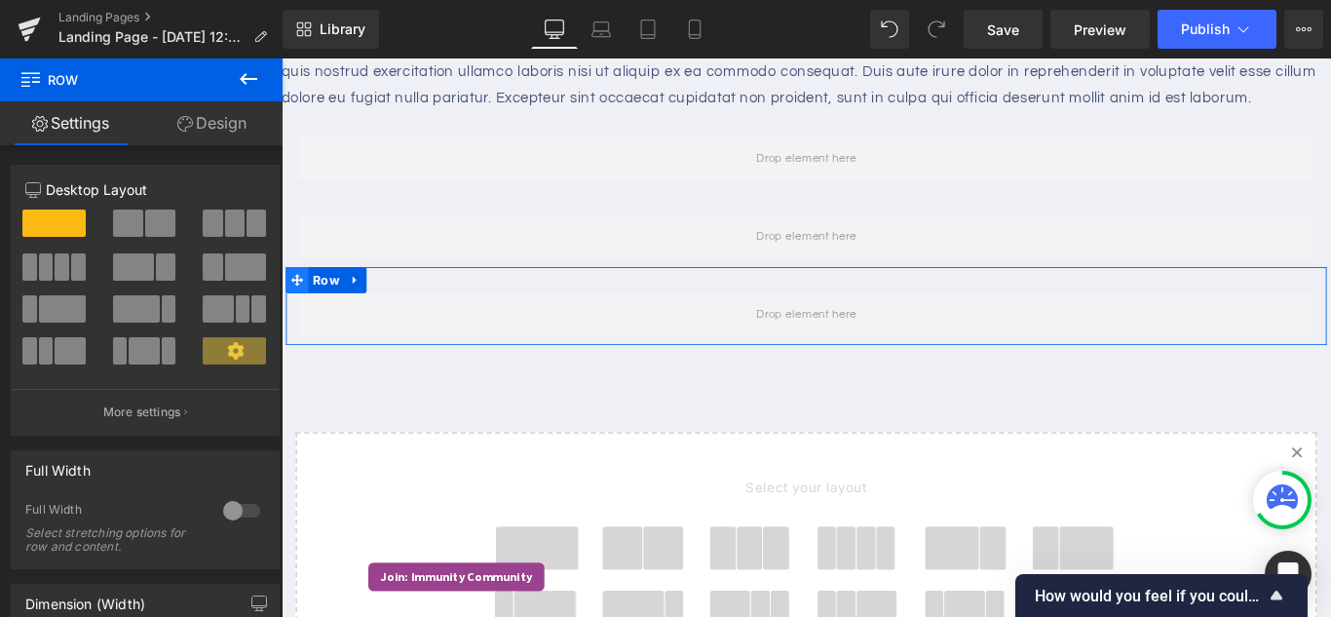
click at [295, 315] on icon at bounding box center [299, 307] width 14 height 15
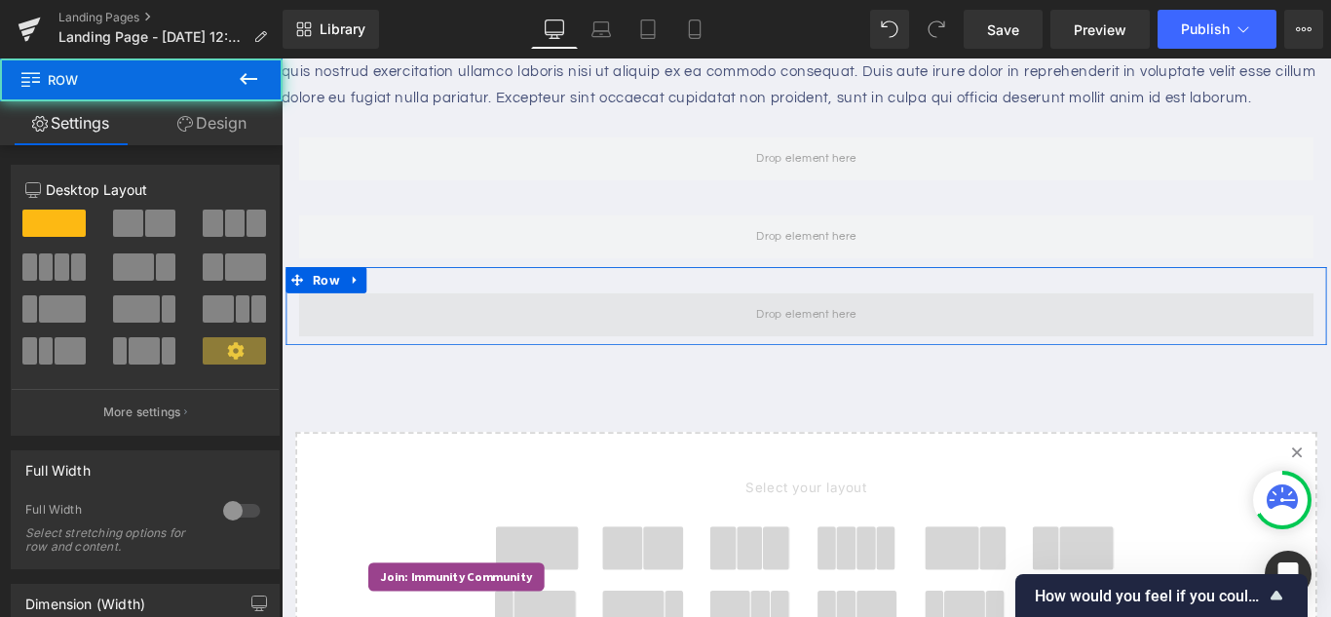
click at [395, 370] on span at bounding box center [871, 345] width 1140 height 49
click at [759, 370] on span at bounding box center [871, 345] width 1140 height 49
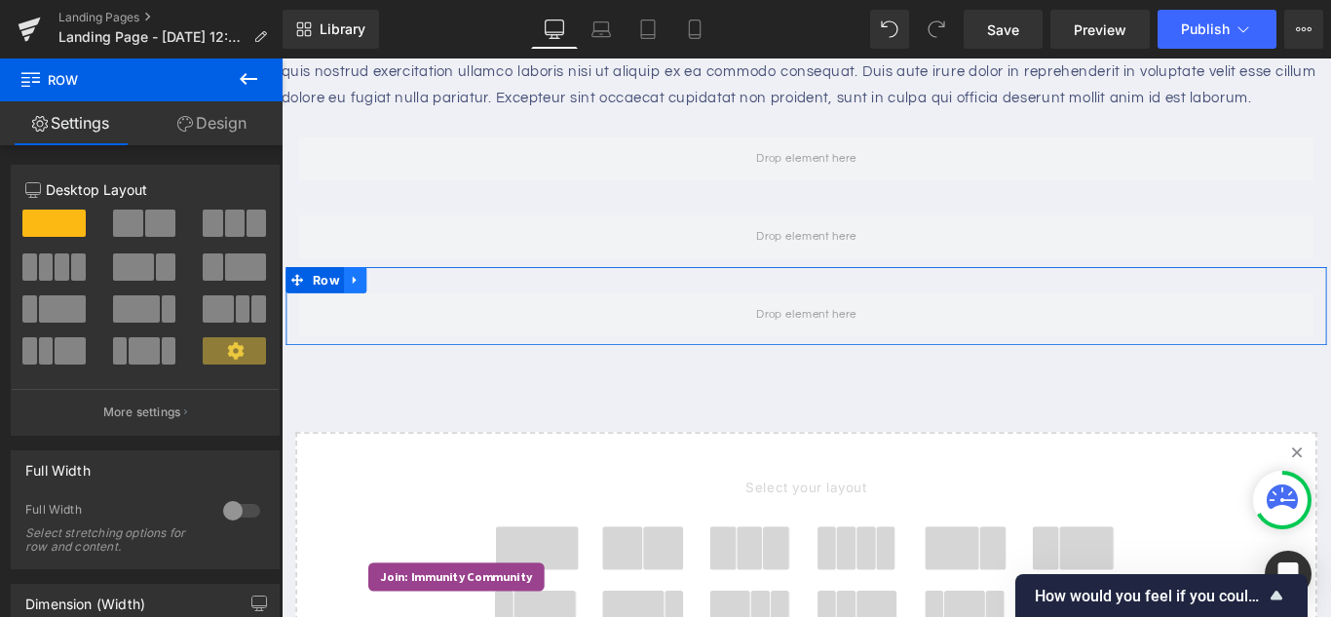
click at [361, 312] on icon at bounding box center [363, 307] width 4 height 9
click at [386, 314] on icon at bounding box center [390, 307] width 14 height 14
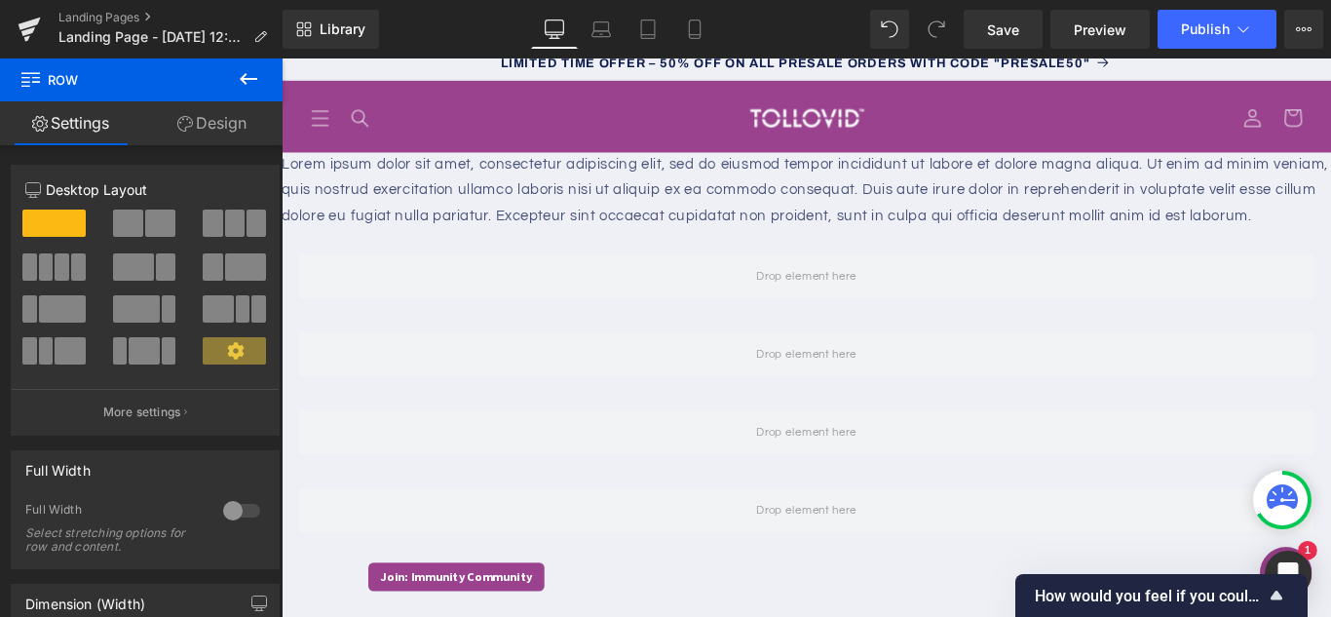
scroll to position [0, 0]
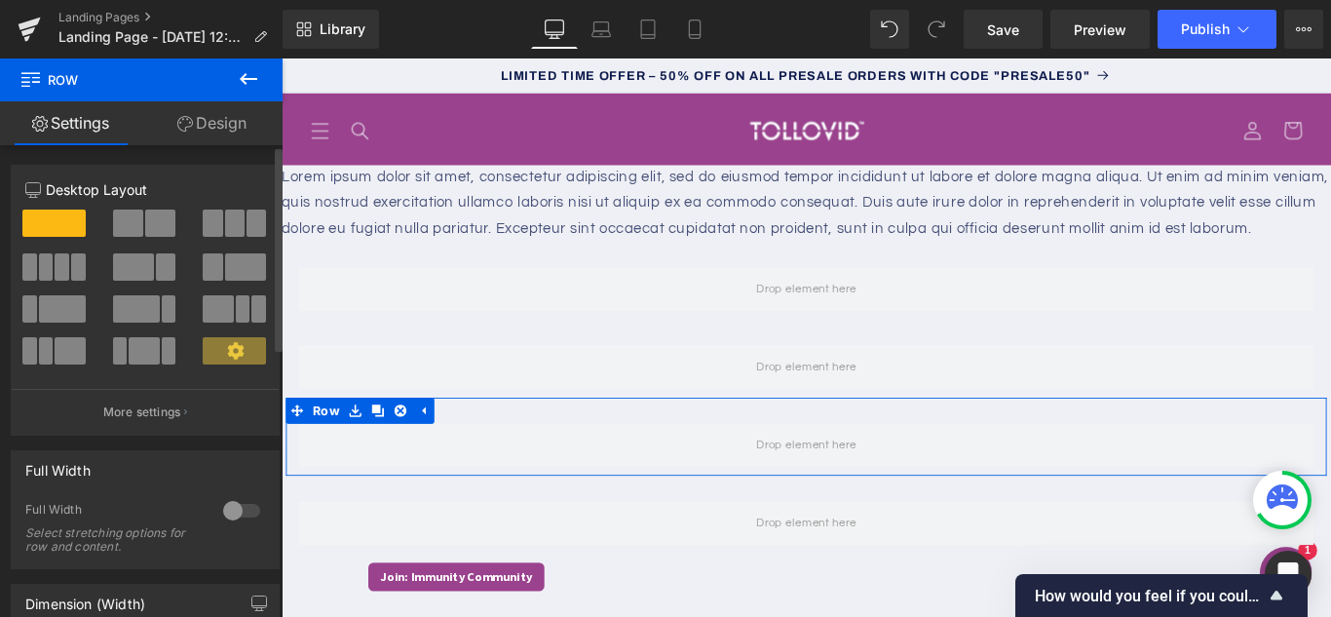
click at [234, 350] on icon at bounding box center [235, 350] width 17 height 17
click at [219, 122] on link "Design" at bounding box center [211, 123] width 141 height 44
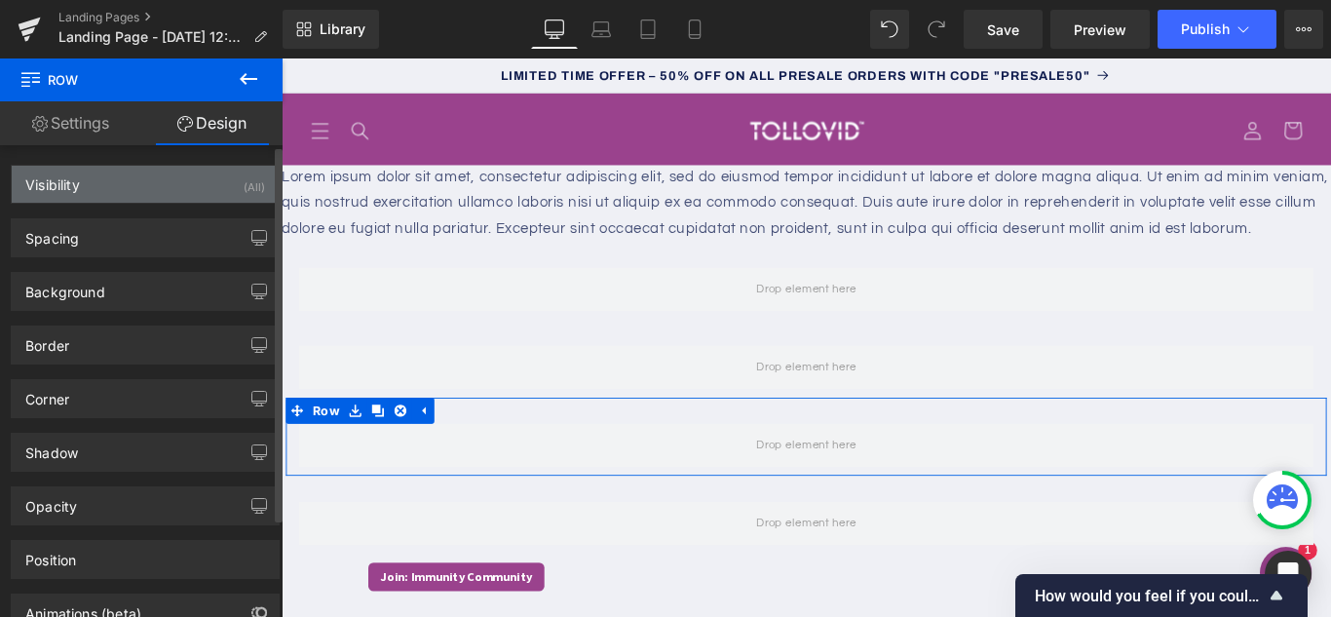
click at [83, 183] on div "Visibility (All)" at bounding box center [145, 184] width 267 height 37
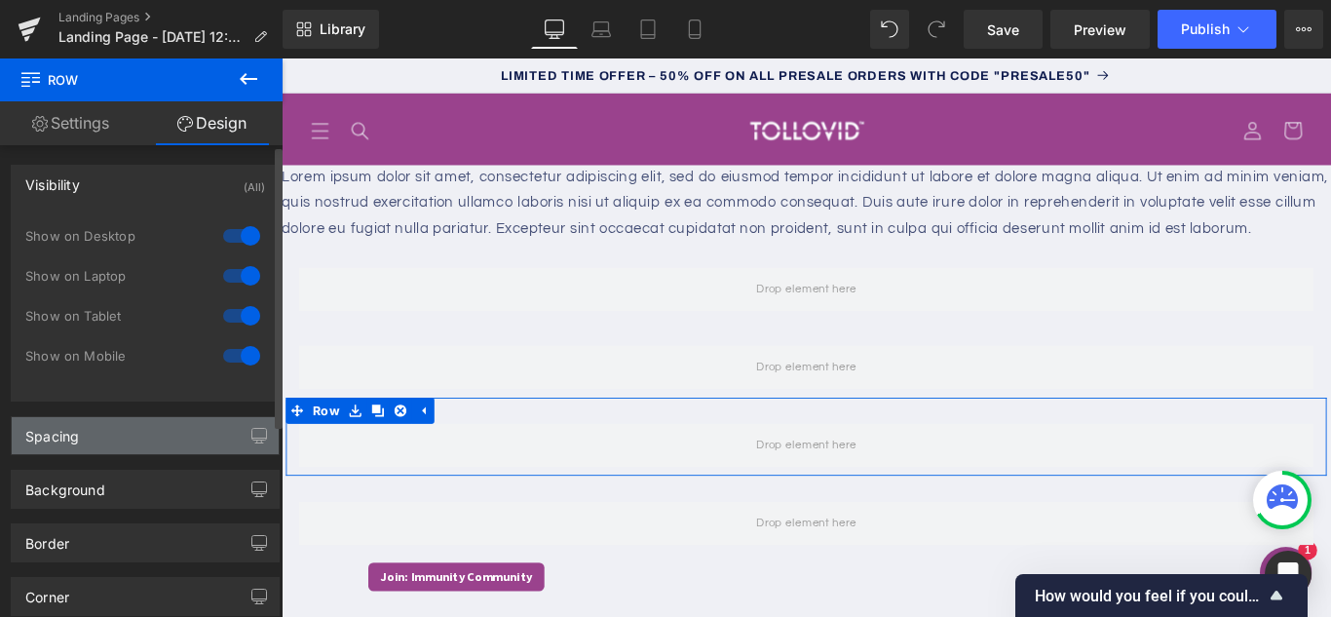
click at [127, 440] on div "Spacing" at bounding box center [145, 435] width 267 height 37
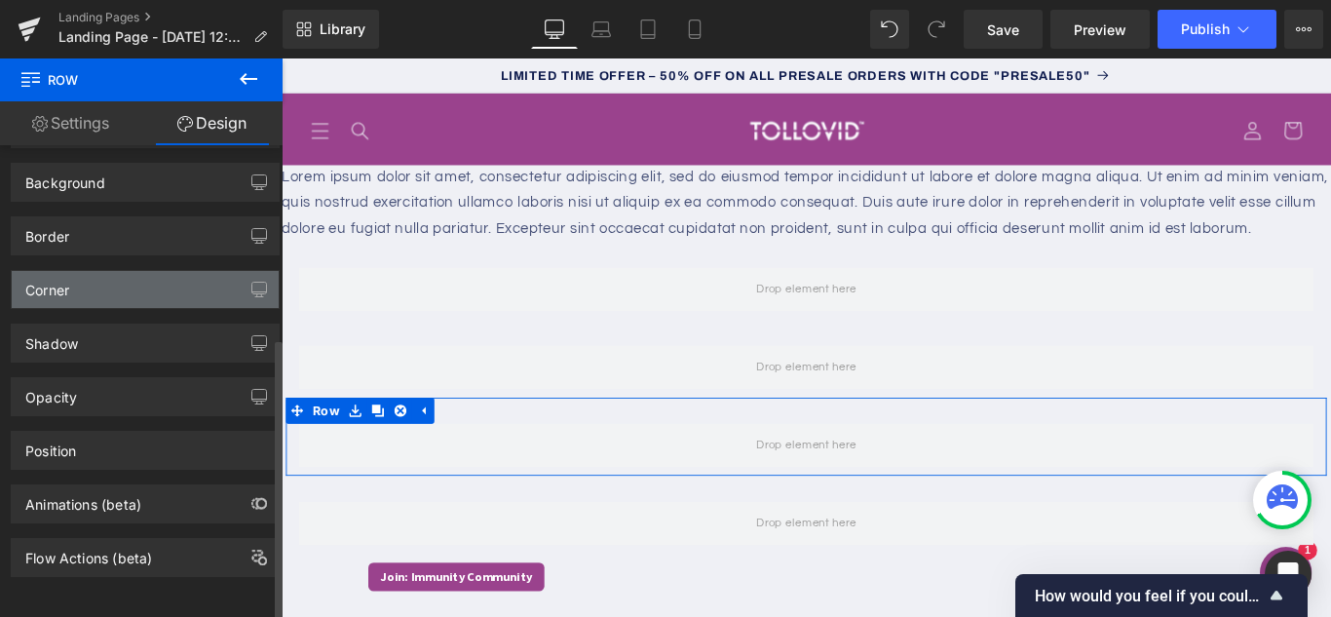
scroll to position [726, 0]
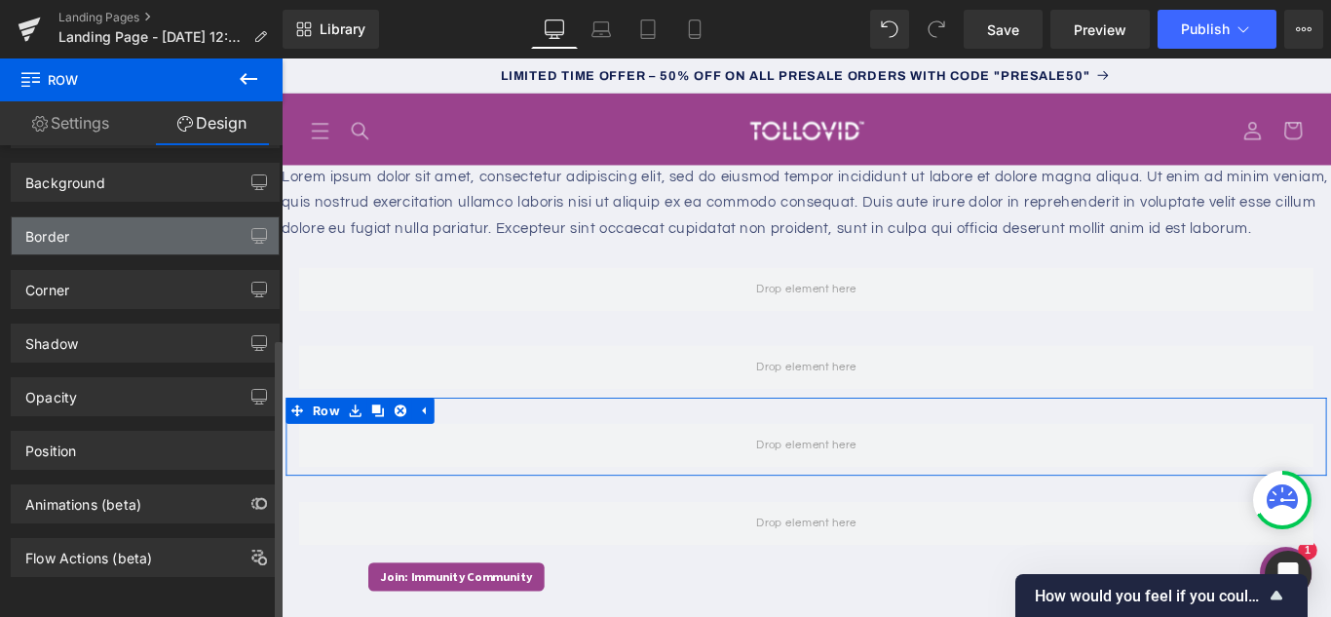
click at [140, 217] on div "Border" at bounding box center [145, 235] width 267 height 37
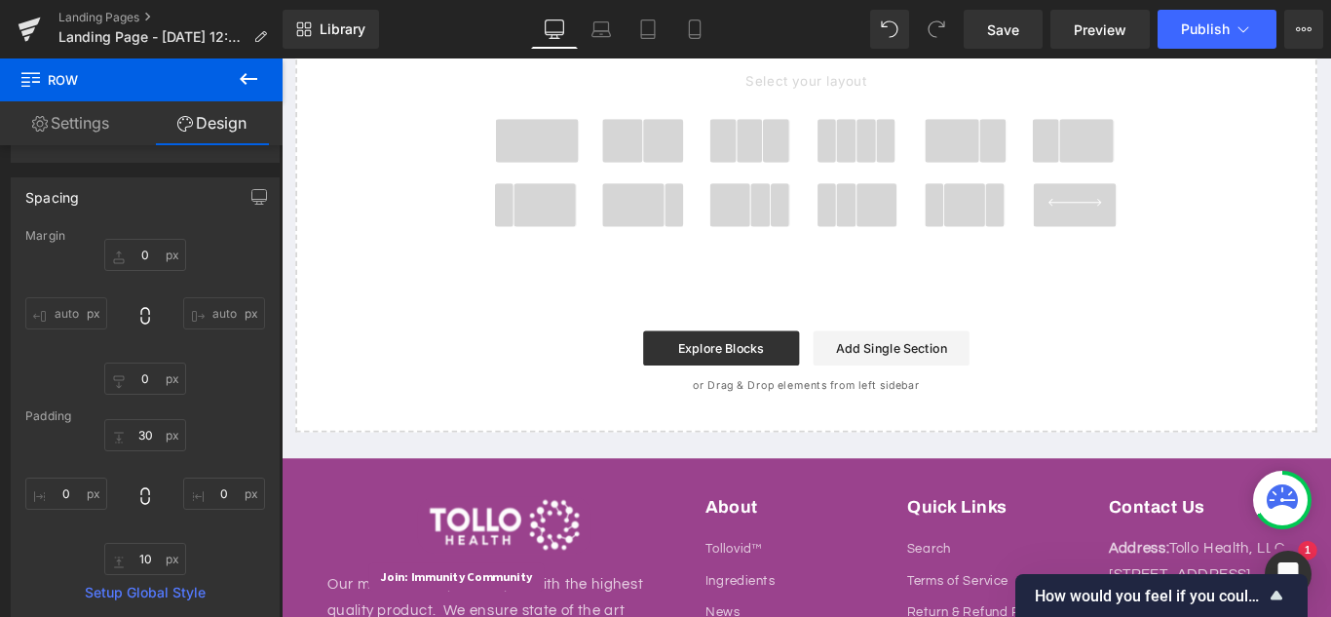
scroll to position [652, 0]
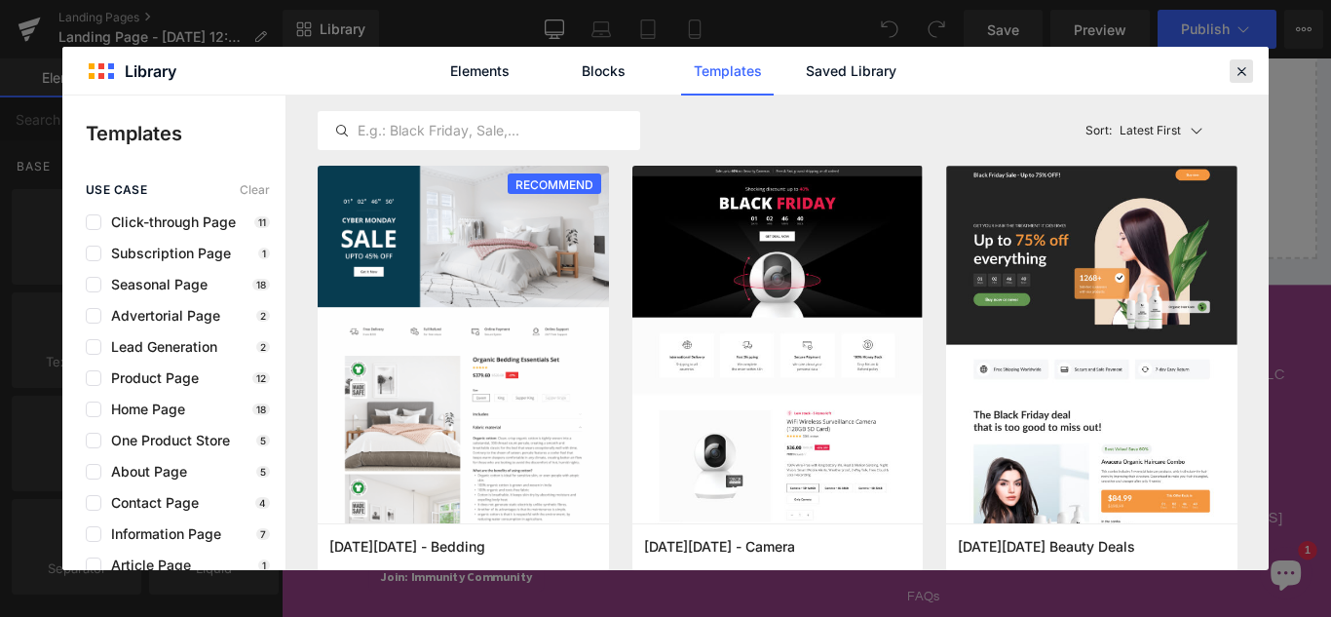
click at [1249, 74] on icon at bounding box center [1241, 71] width 18 height 18
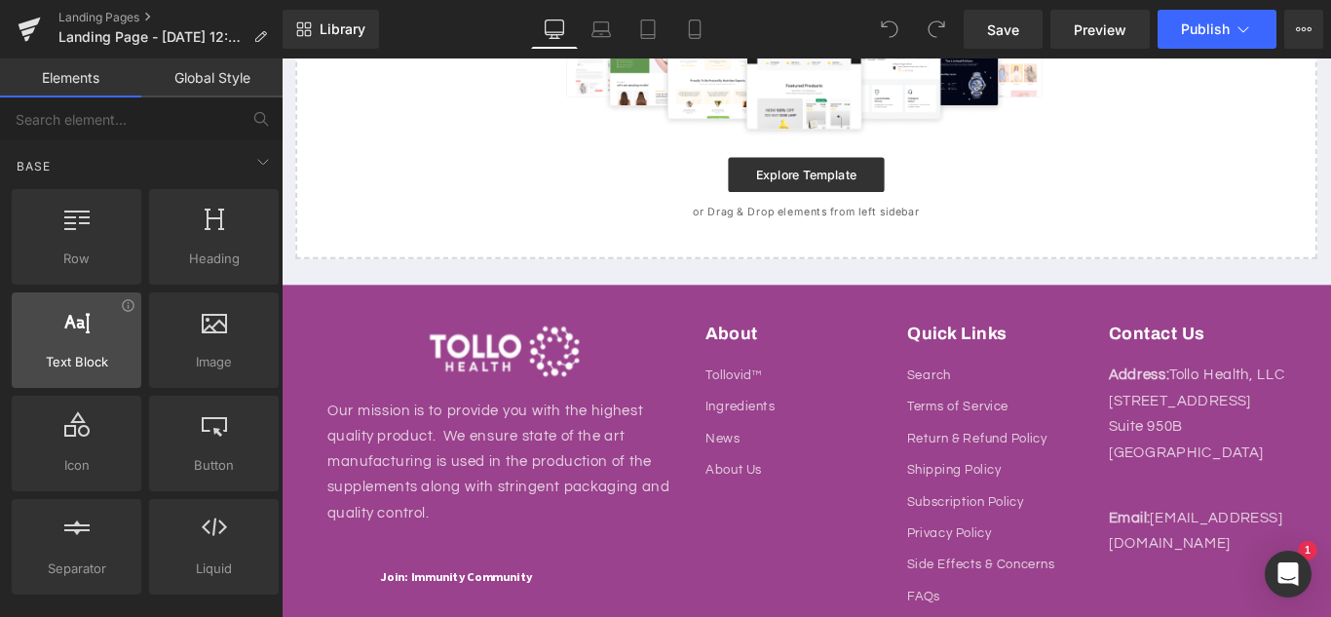
click at [76, 347] on div at bounding box center [77, 330] width 118 height 44
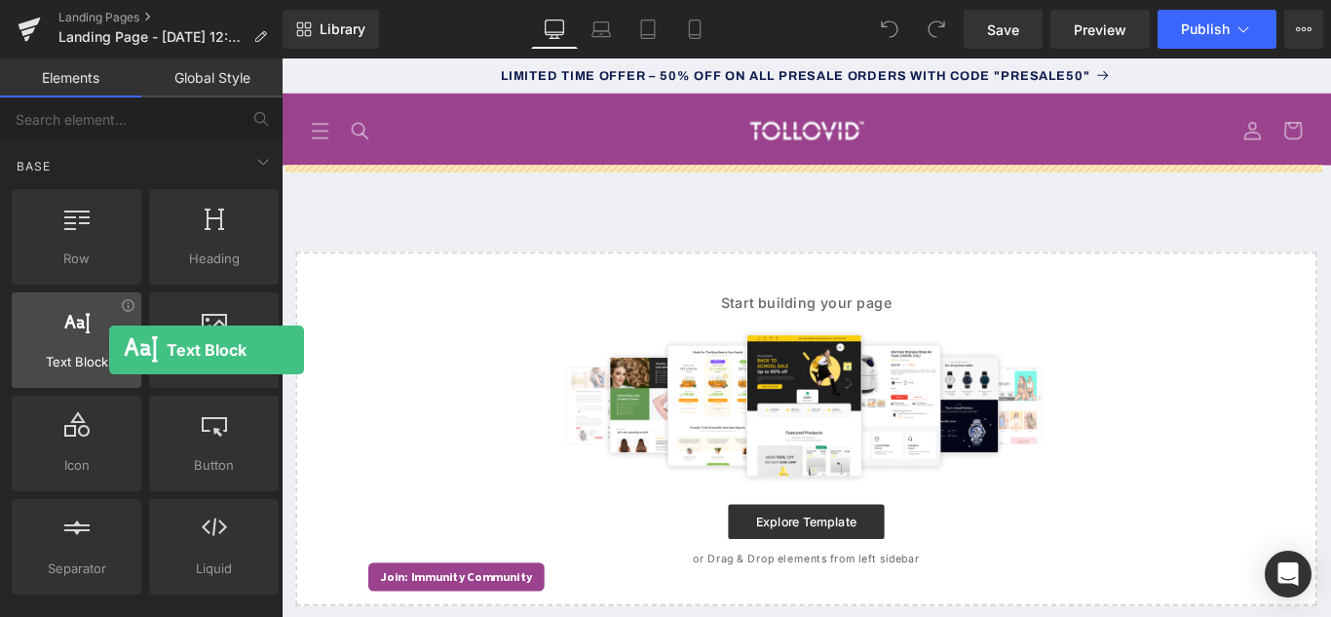
click at [109, 350] on div at bounding box center [77, 330] width 118 height 44
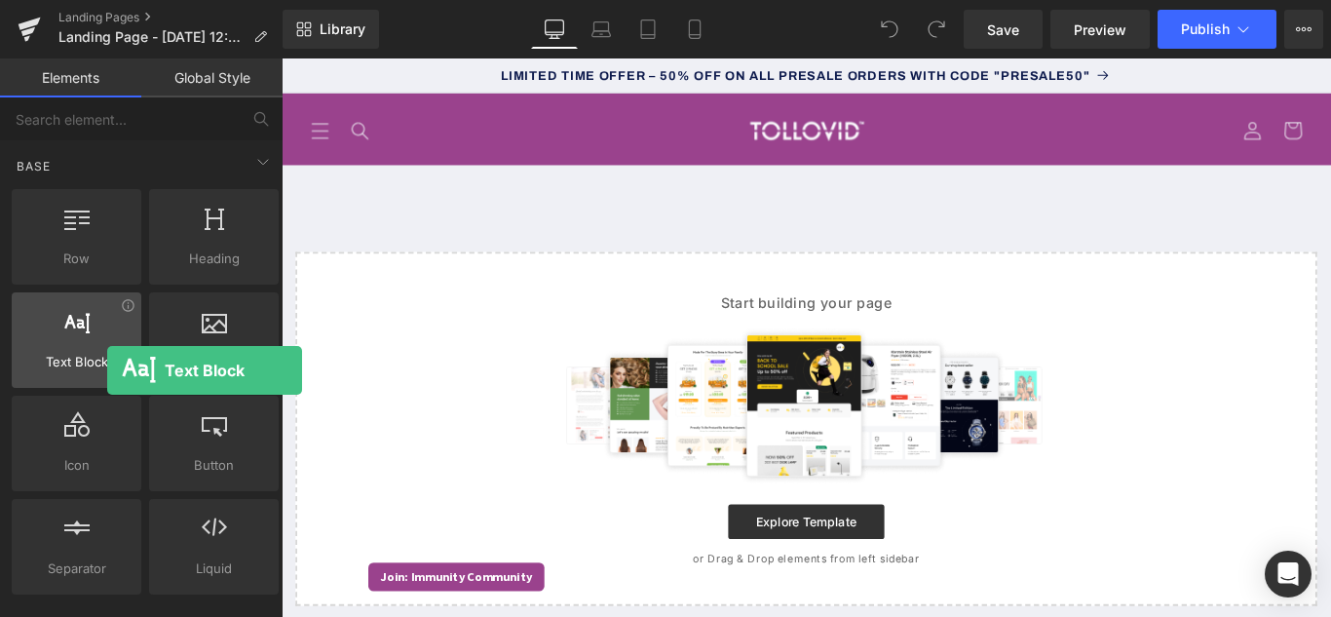
click at [107, 370] on span "Text Block" at bounding box center [77, 362] width 118 height 20
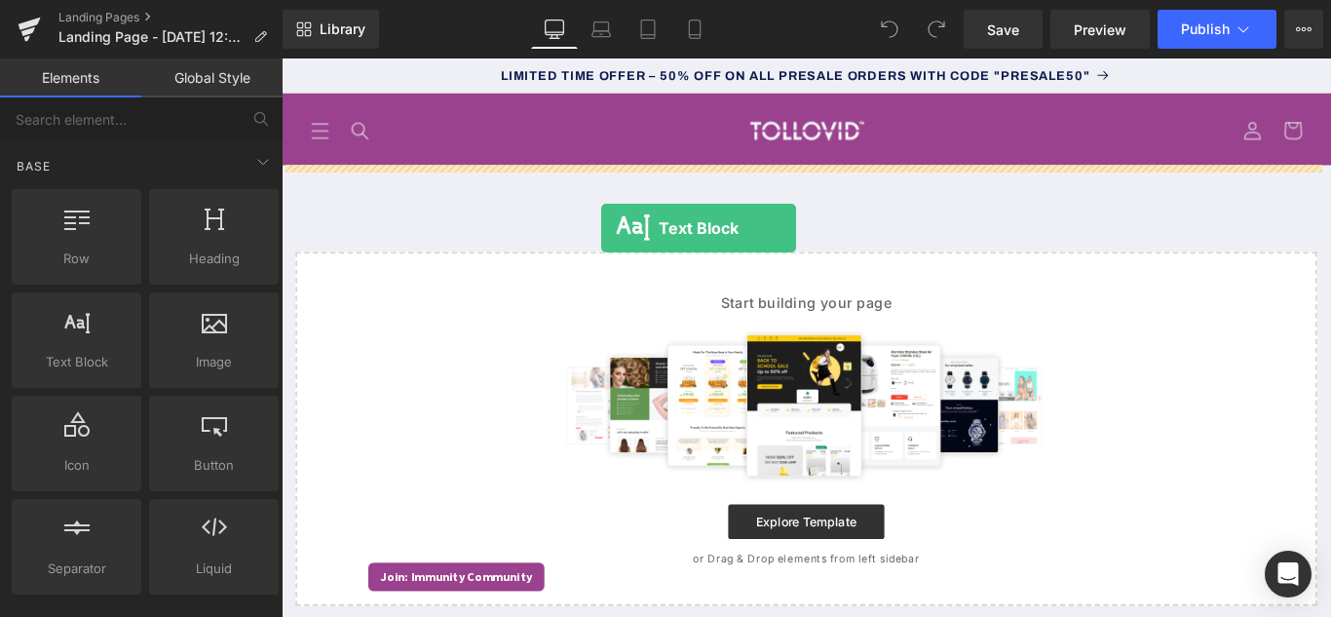
drag, startPoint x: 357, startPoint y: 421, endPoint x: 640, endPoint y: 249, distance: 330.4
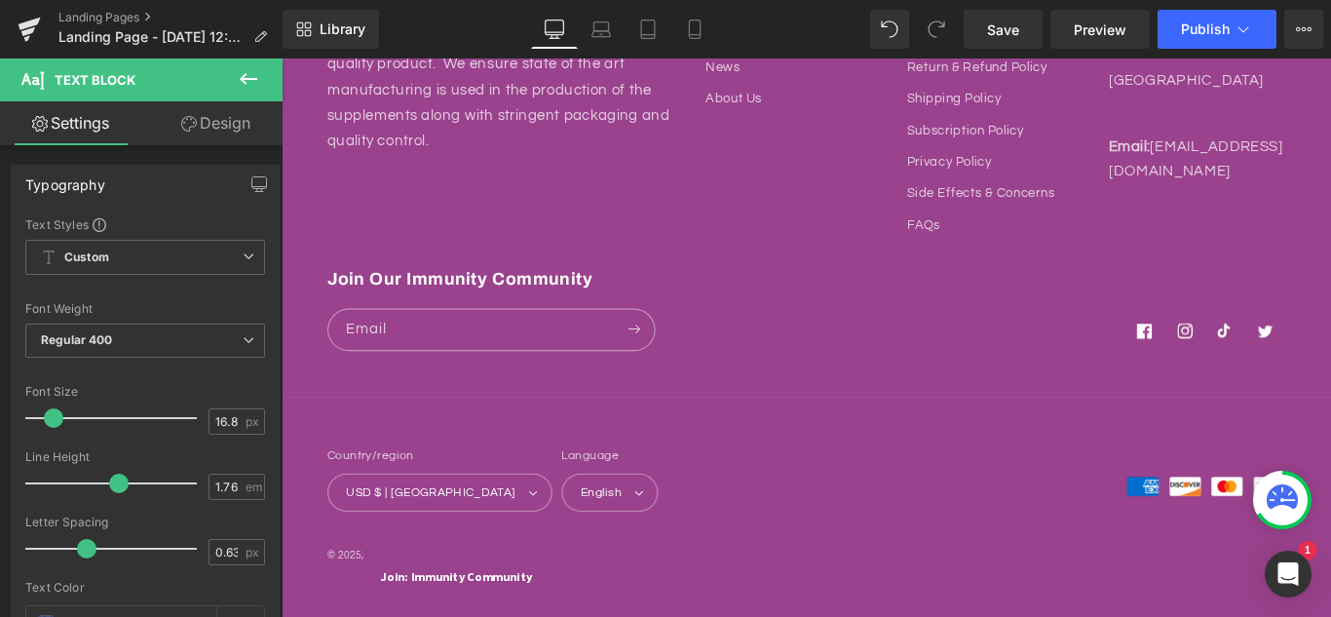
scroll to position [685, 0]
click at [676, 367] on icon "Subscribe" at bounding box center [678, 362] width 16 height 25
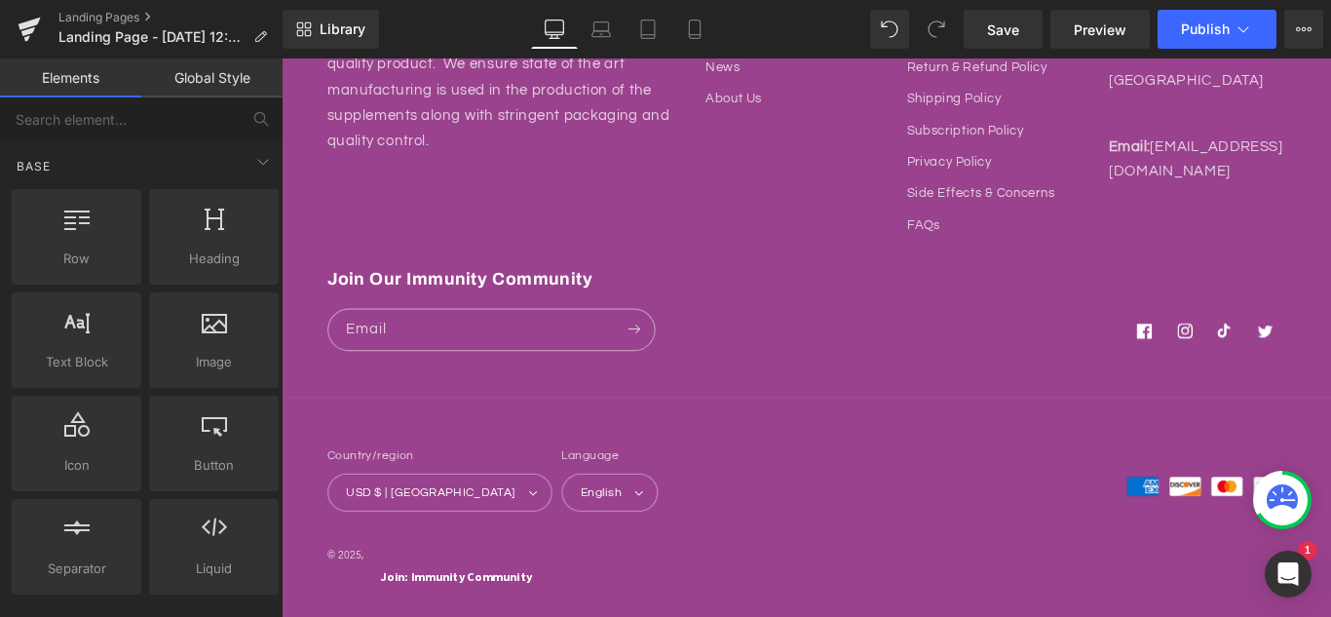
click at [887, 473] on div "Payment methods American Express Discover Mastercard Visa" at bounding box center [1140, 530] width 539 height 122
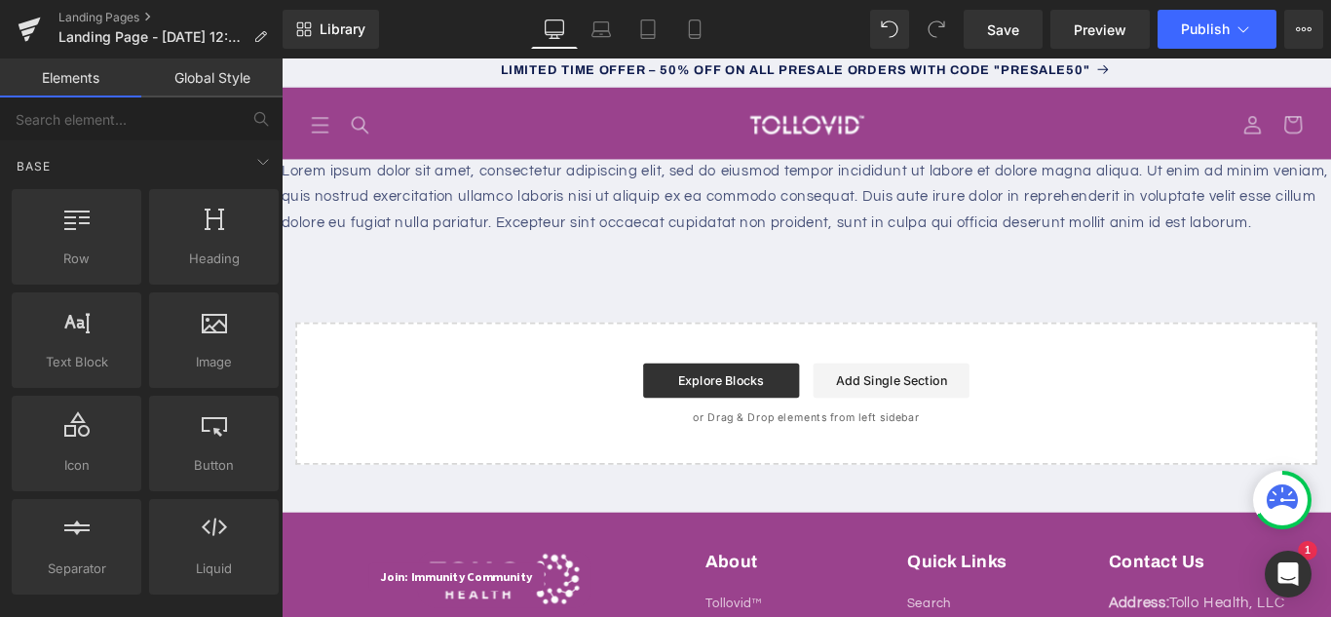
scroll to position [0, 0]
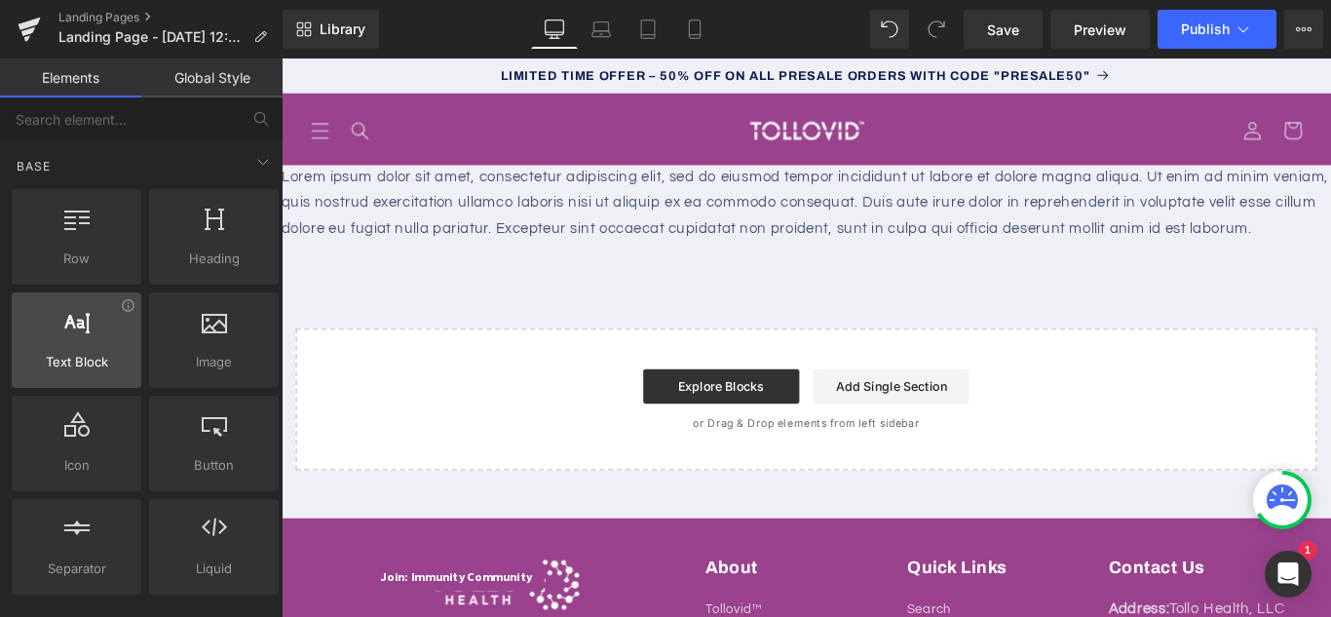
click at [108, 378] on div "Text Block texts, paragraphs, contents, blocks" at bounding box center [77, 339] width 130 height 95
click at [84, 363] on span "Text Block" at bounding box center [77, 362] width 118 height 20
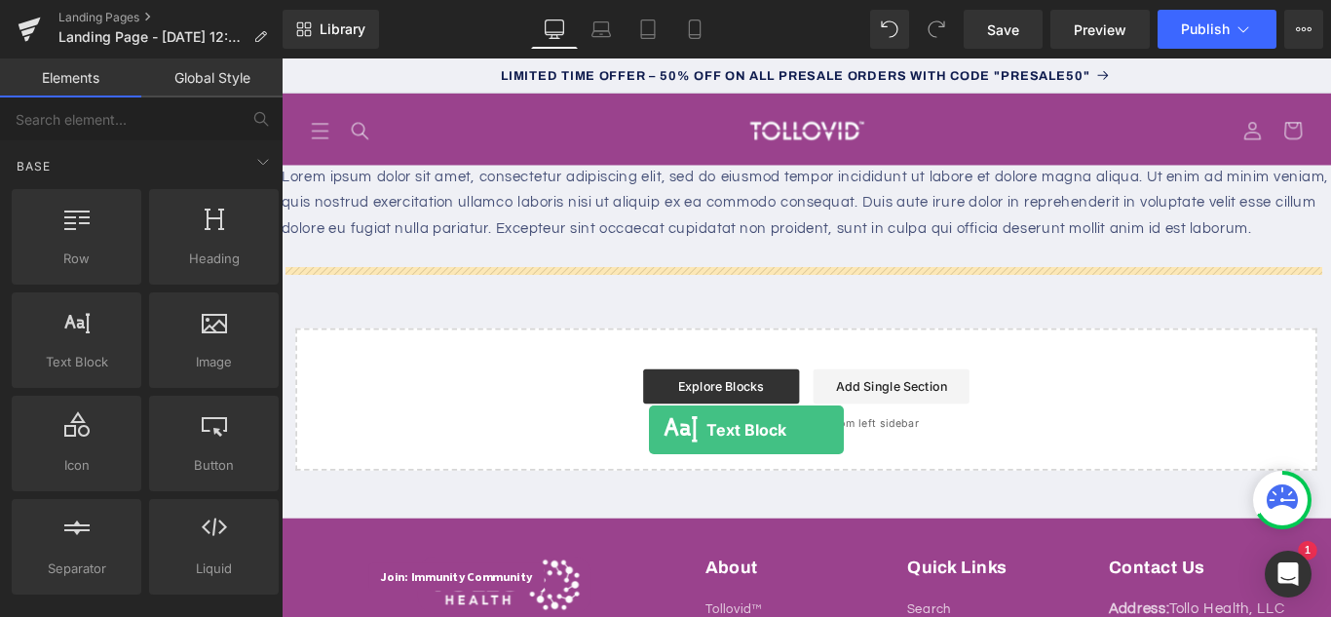
drag, startPoint x: 366, startPoint y: 418, endPoint x: 694, endPoint y: 467, distance: 330.9
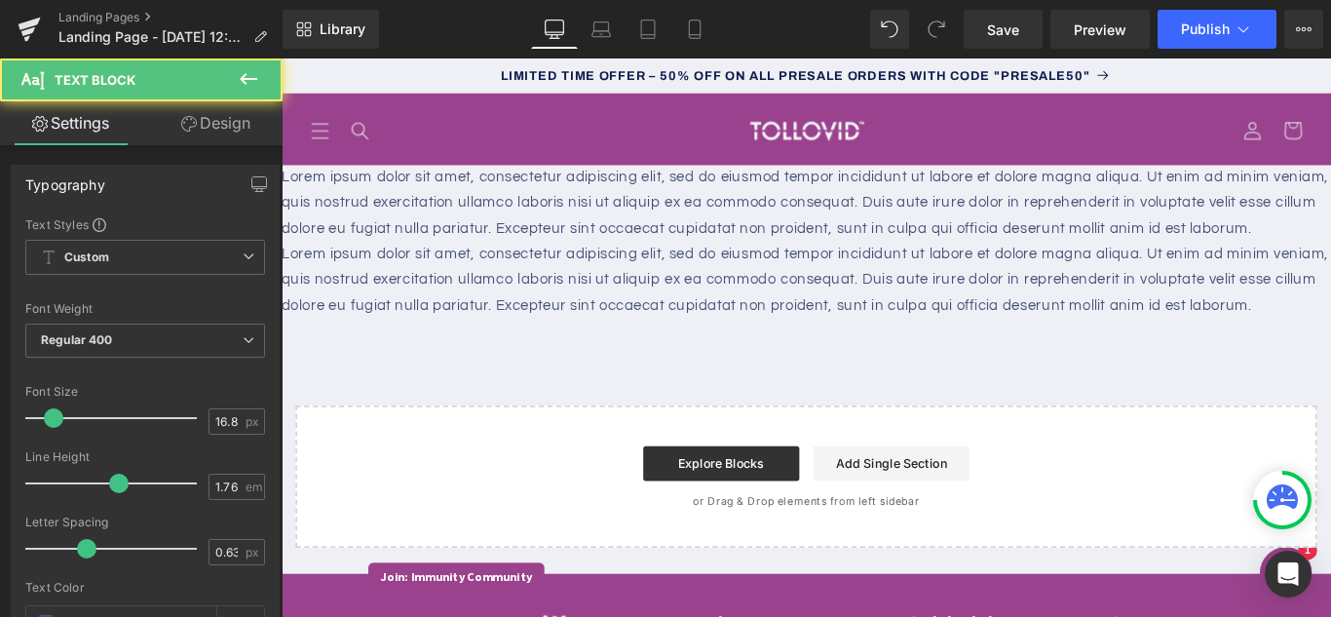
click at [783, 351] on p "Lorem ipsum dolor sit amet, consectetur adipiscing elit, sed do eiusmod tempor …" at bounding box center [870, 307] width 1179 height 87
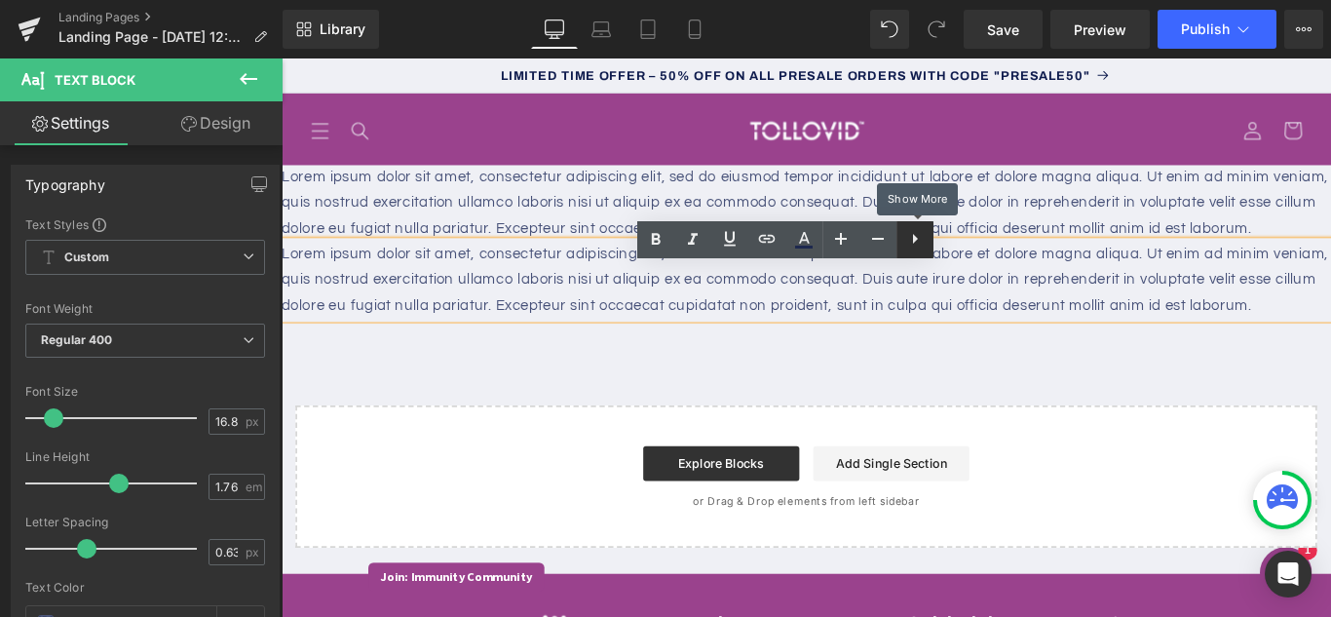
click at [918, 244] on icon at bounding box center [914, 238] width 23 height 23
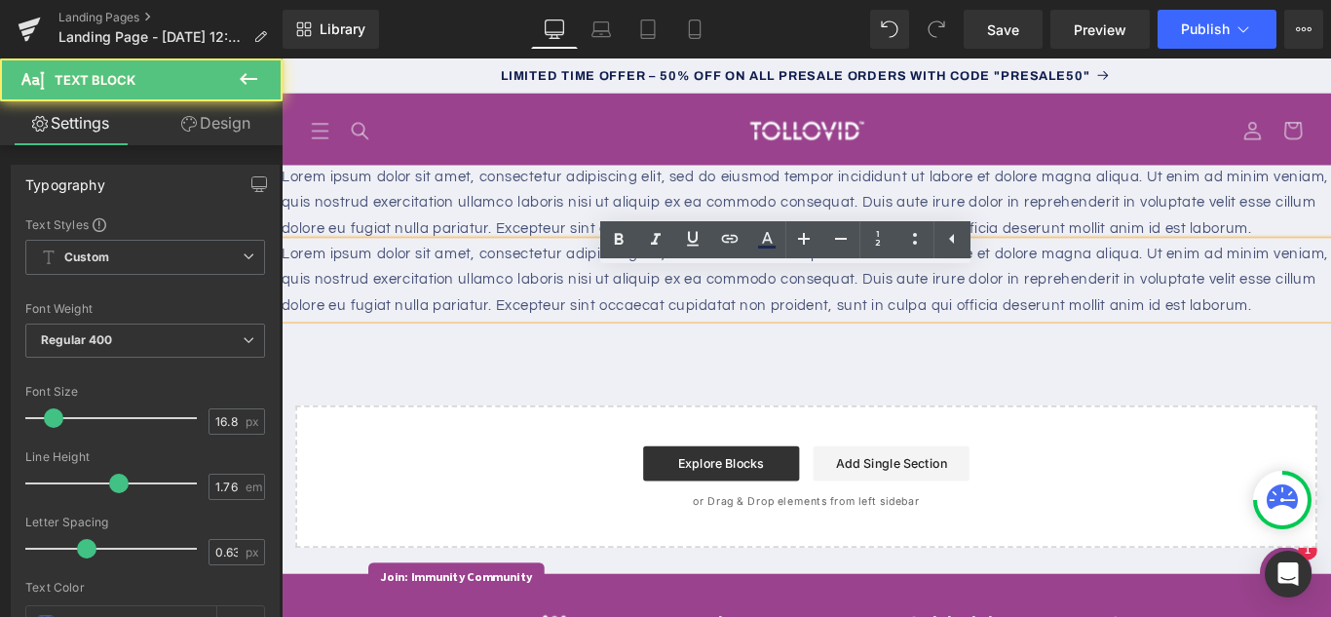
click at [608, 351] on p "Lorem ipsum dolor sit amet, consectetur adipiscing elit, sed do eiusmod tempor …" at bounding box center [870, 307] width 1179 height 87
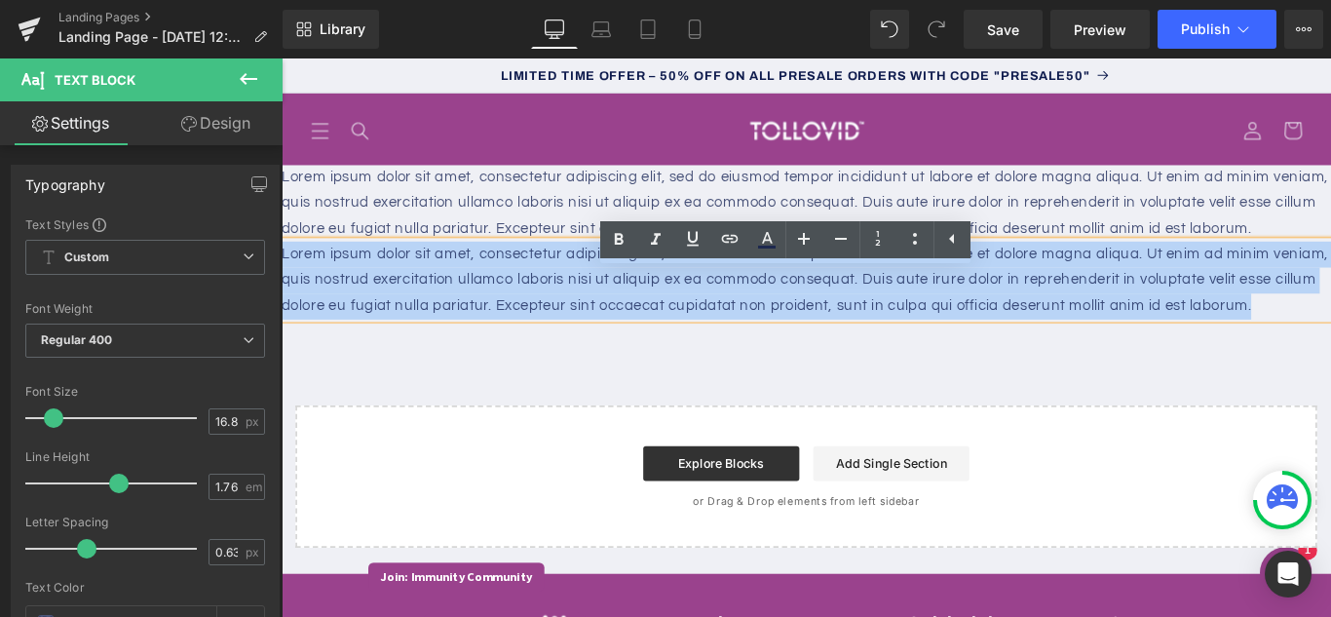
drag, startPoint x: 413, startPoint y: 404, endPoint x: 255, endPoint y: 283, distance: 198.7
click at [281, 283] on html "Skip to content LIMITED TIME OFFER – 50% OFF ON ALL PRESALE ORDERS WITH CODE "P…" at bounding box center [870, 371] width 1179 height 627
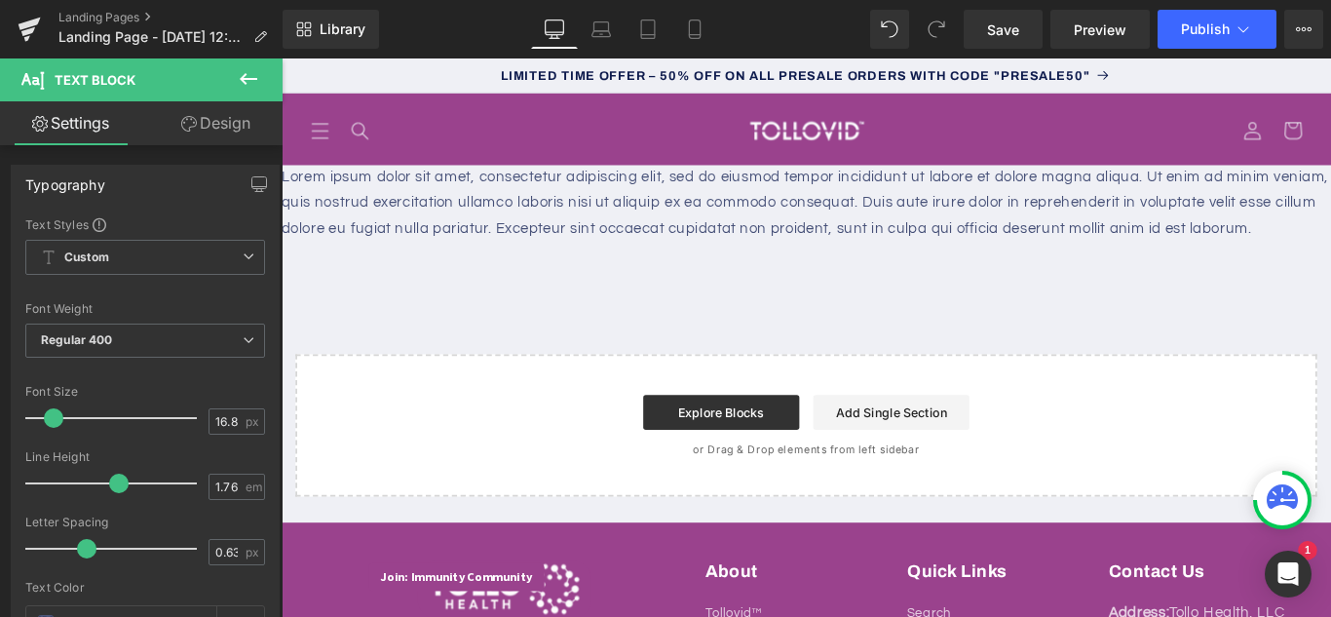
click at [792, 265] on p "Lorem ipsum dolor sit amet, consectetur adipiscing elit, sed do eiusmod tempor …" at bounding box center [870, 221] width 1179 height 87
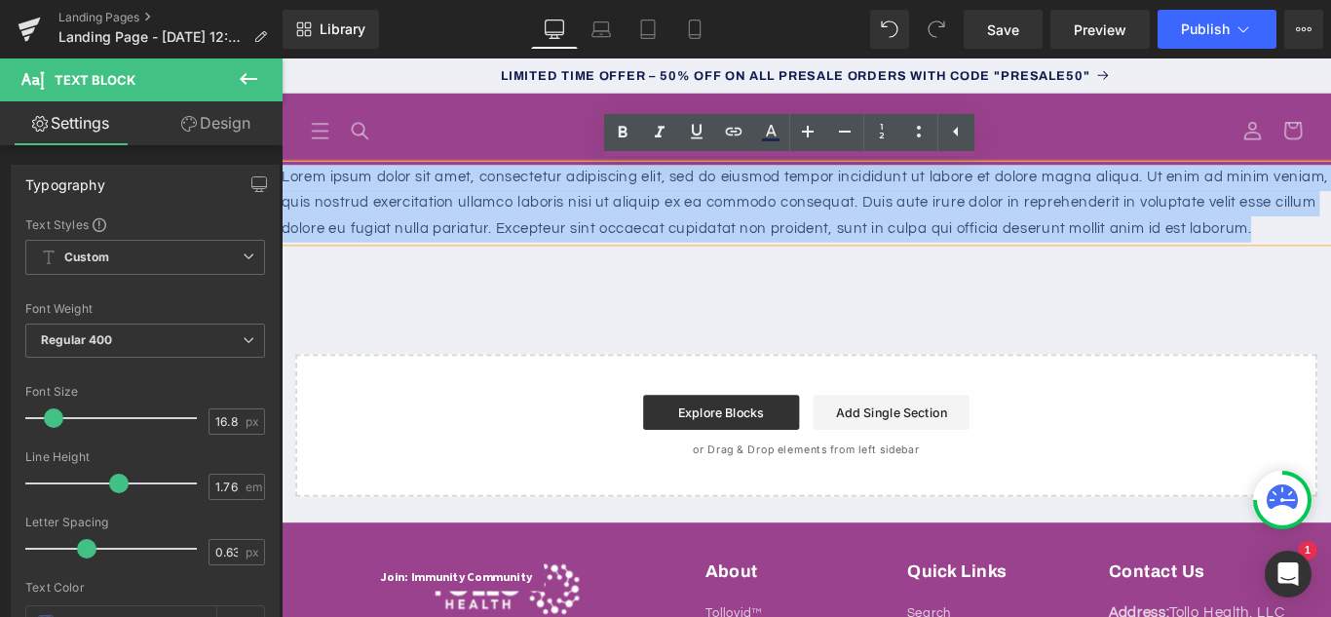
drag, startPoint x: 623, startPoint y: 265, endPoint x: 273, endPoint y: 181, distance: 360.5
click at [281, 181] on html "Skip to content LIMITED TIME OFFER – 50% OFF ON ALL PRESALE ORDERS WITH CODE "P…" at bounding box center [870, 371] width 1179 height 627
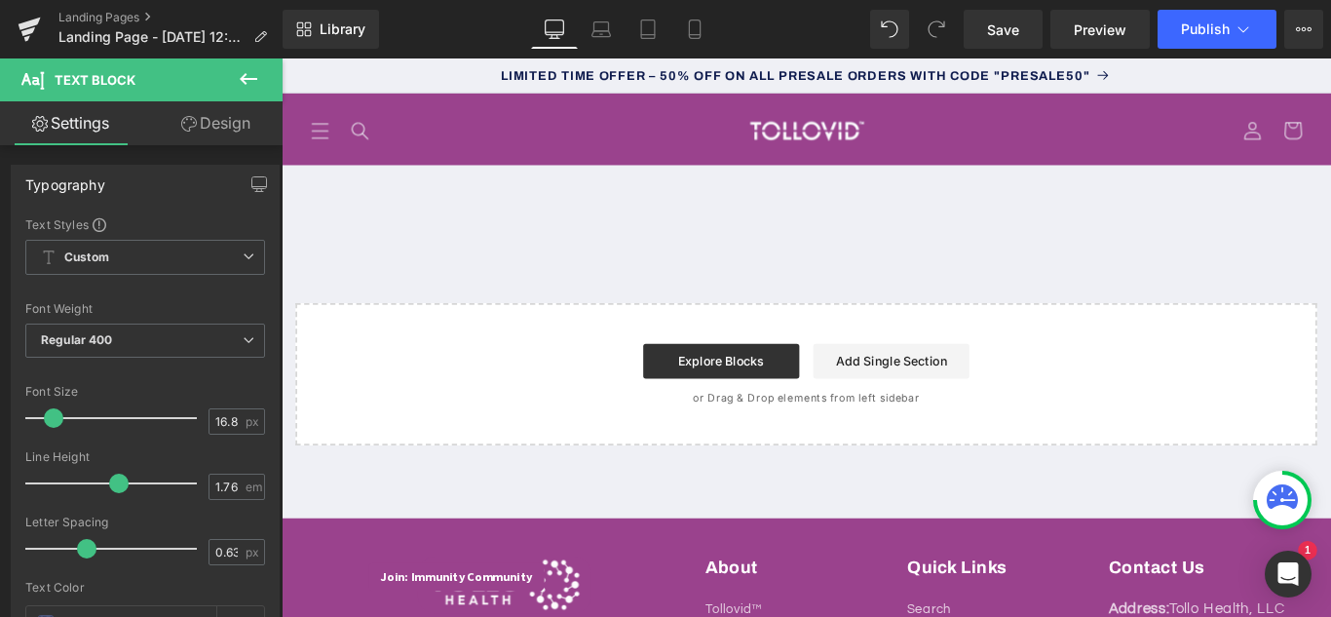
click at [244, 77] on icon at bounding box center [249, 79] width 18 height 12
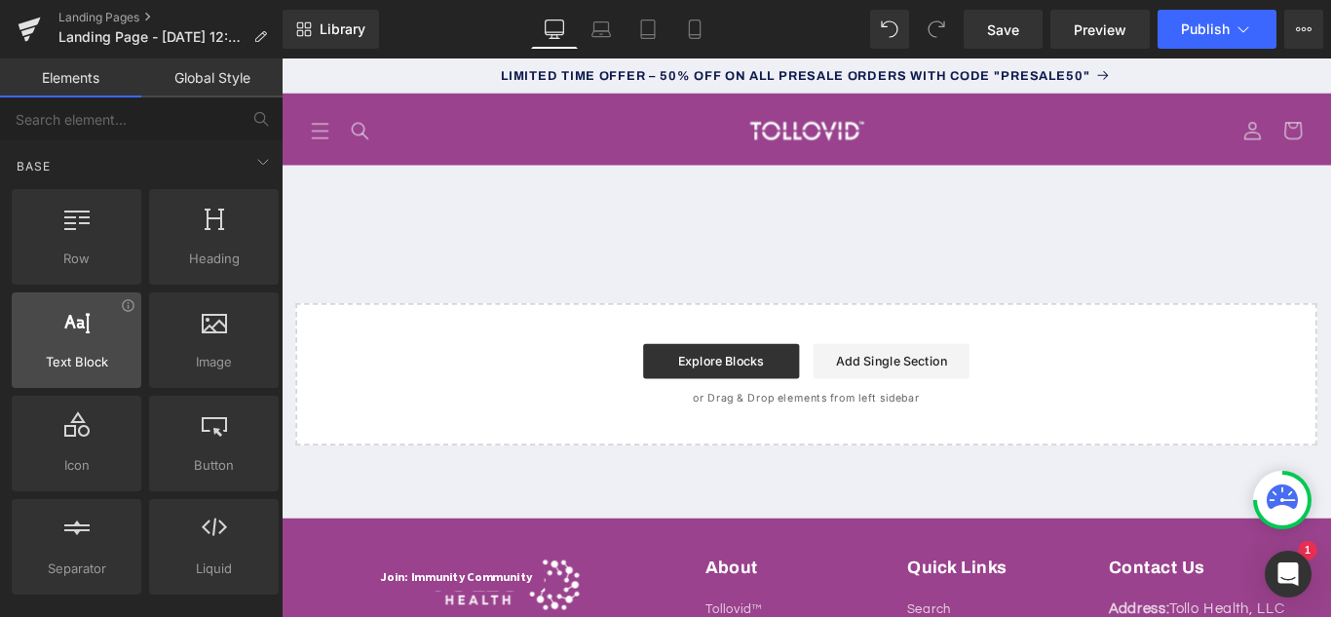
click at [70, 369] on span "Text Block" at bounding box center [77, 362] width 118 height 20
click at [581, 293] on div "Text Block Text Block Select your layout" at bounding box center [870, 335] width 1179 height 315
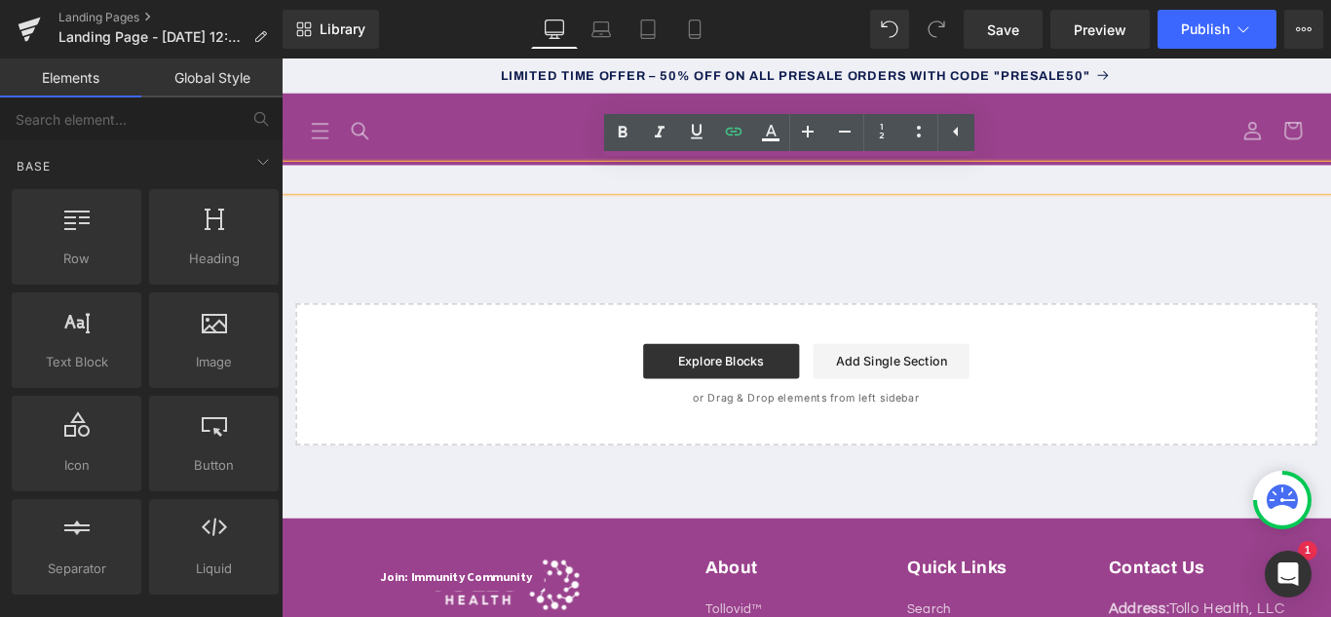
click at [633, 201] on p at bounding box center [870, 192] width 1179 height 29
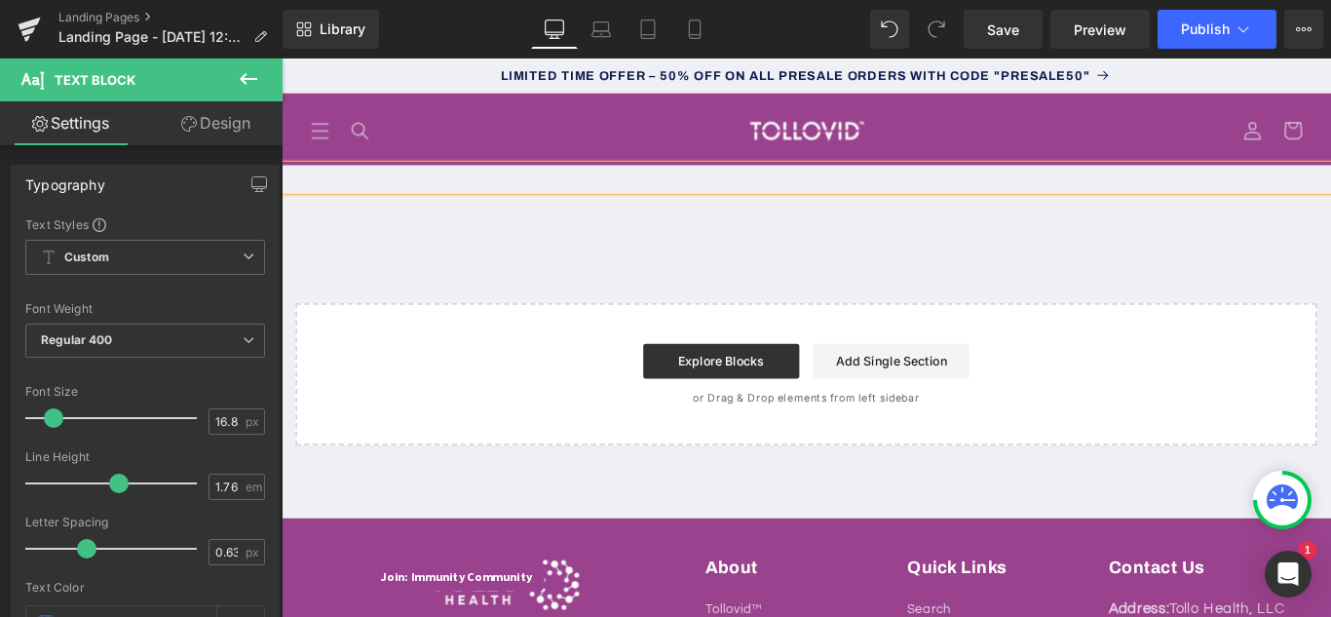
click at [453, 199] on div at bounding box center [870, 192] width 1179 height 29
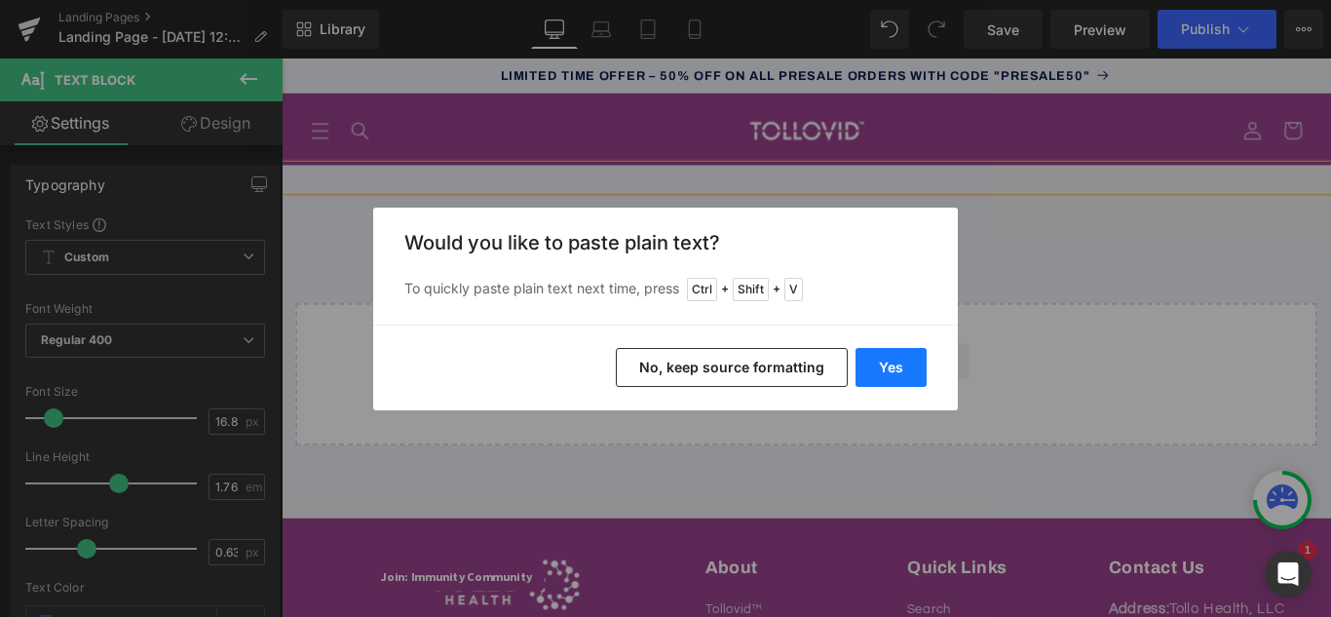
click at [884, 369] on button "Yes" at bounding box center [890, 367] width 71 height 39
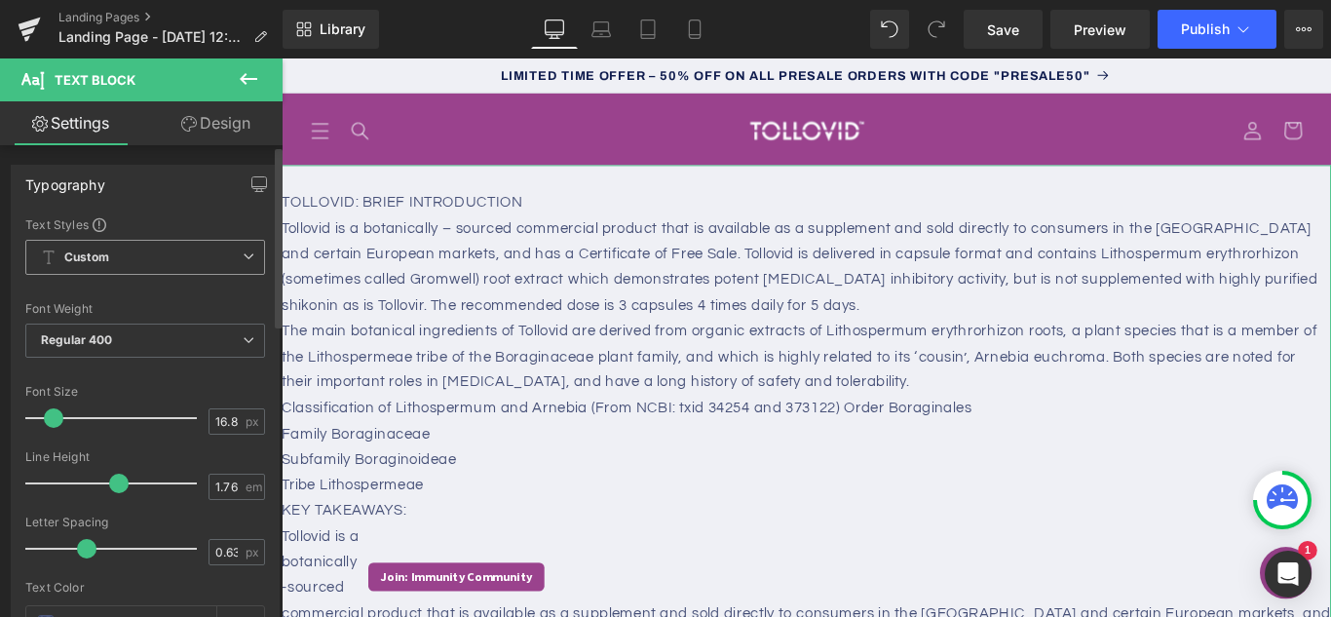
click at [148, 263] on span "Custom Setup Global Style" at bounding box center [145, 257] width 240 height 35
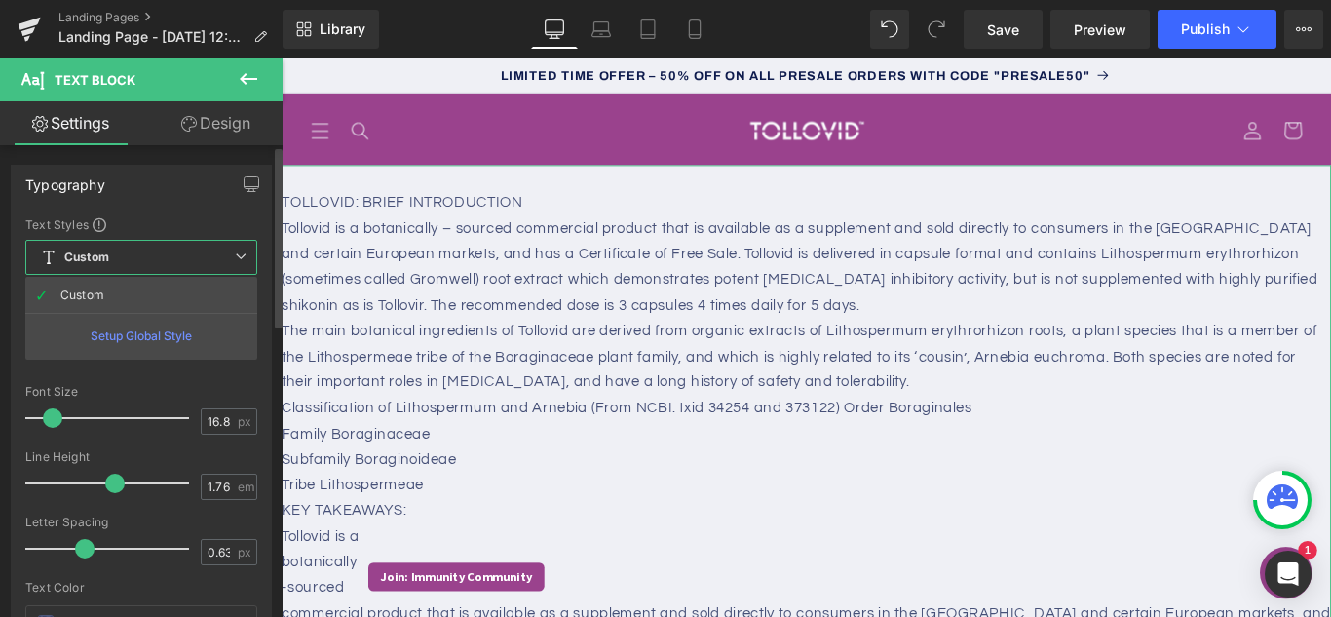
click at [177, 338] on div "Setup Global Style" at bounding box center [141, 336] width 232 height 46
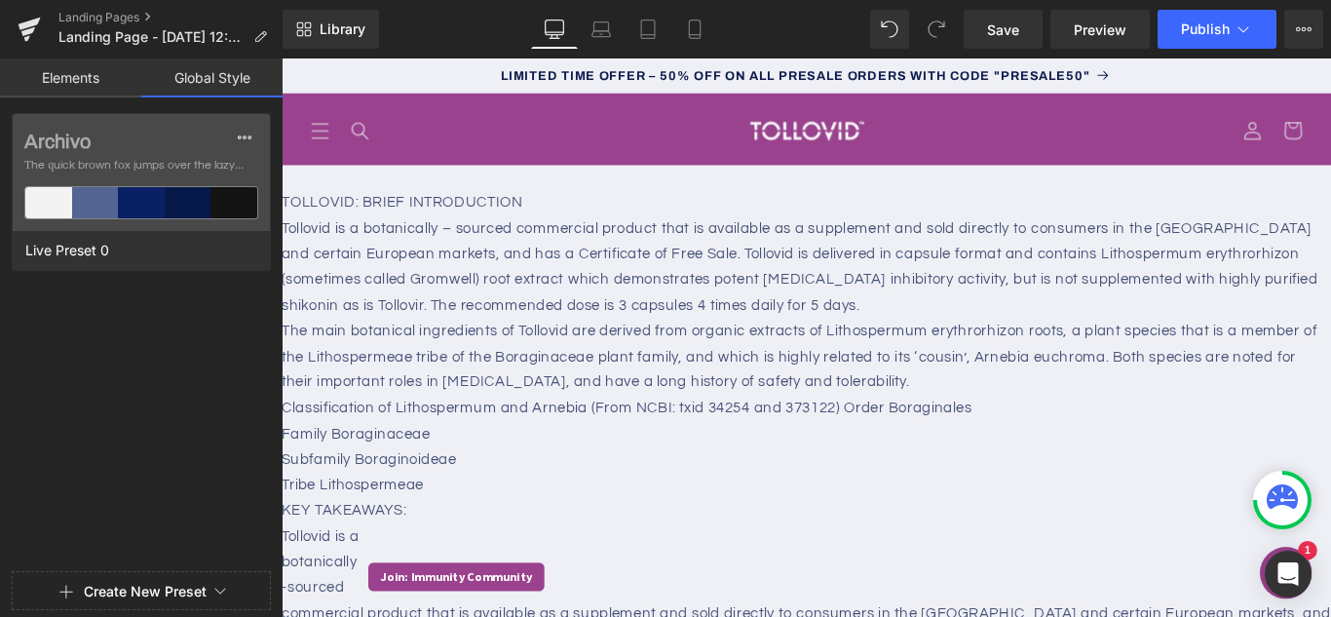
click at [69, 72] on link "Elements" at bounding box center [70, 77] width 141 height 39
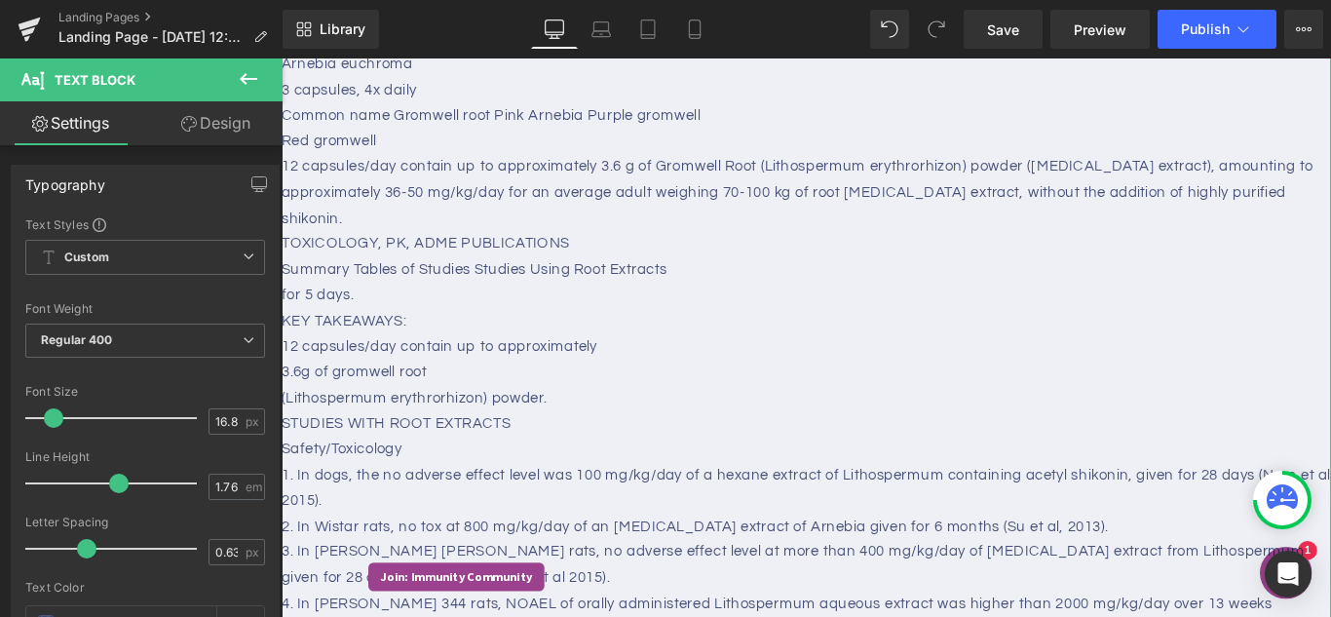
scroll to position [779, 0]
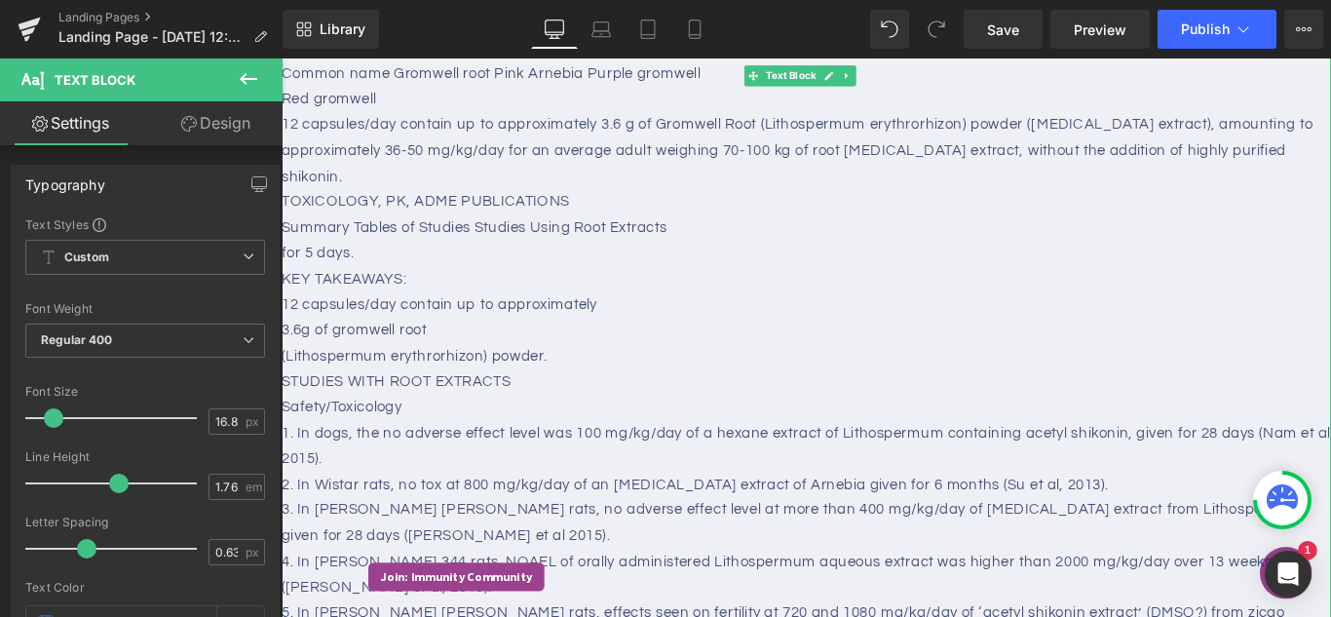
click at [623, 551] on div "3. In Sprague Dawley rats, no adverse effect level at more than 400 mg/kg/day o…" at bounding box center [870, 579] width 1179 height 57
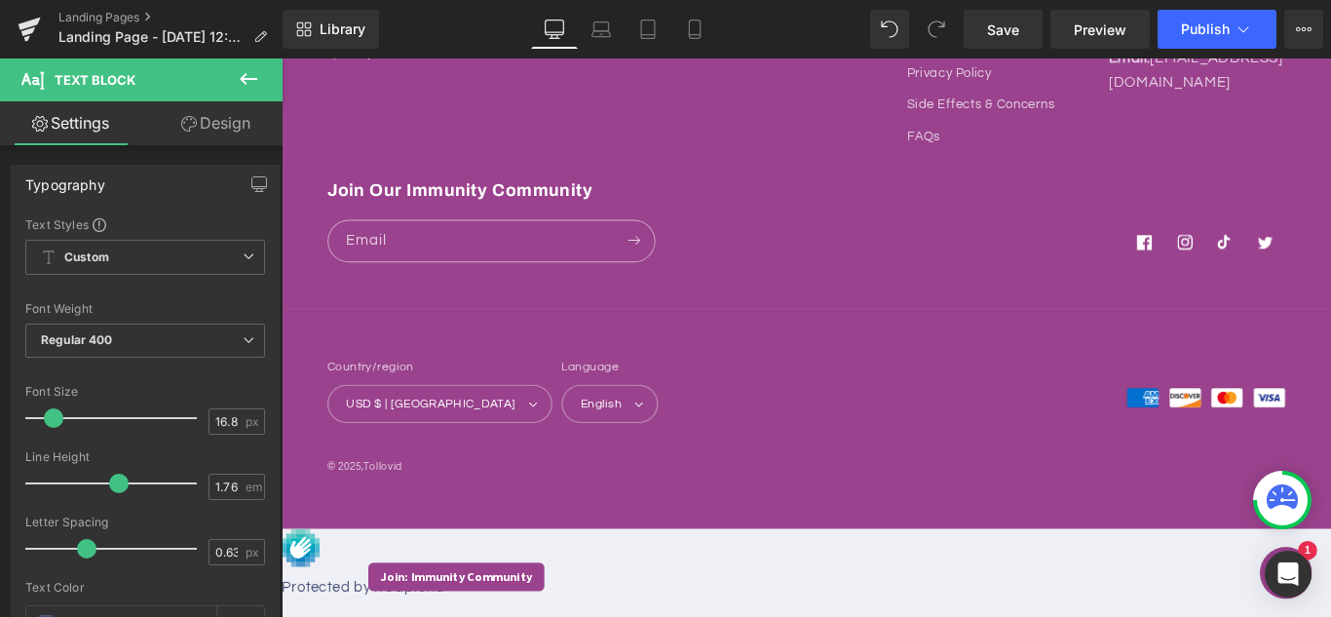
scroll to position [124, 0]
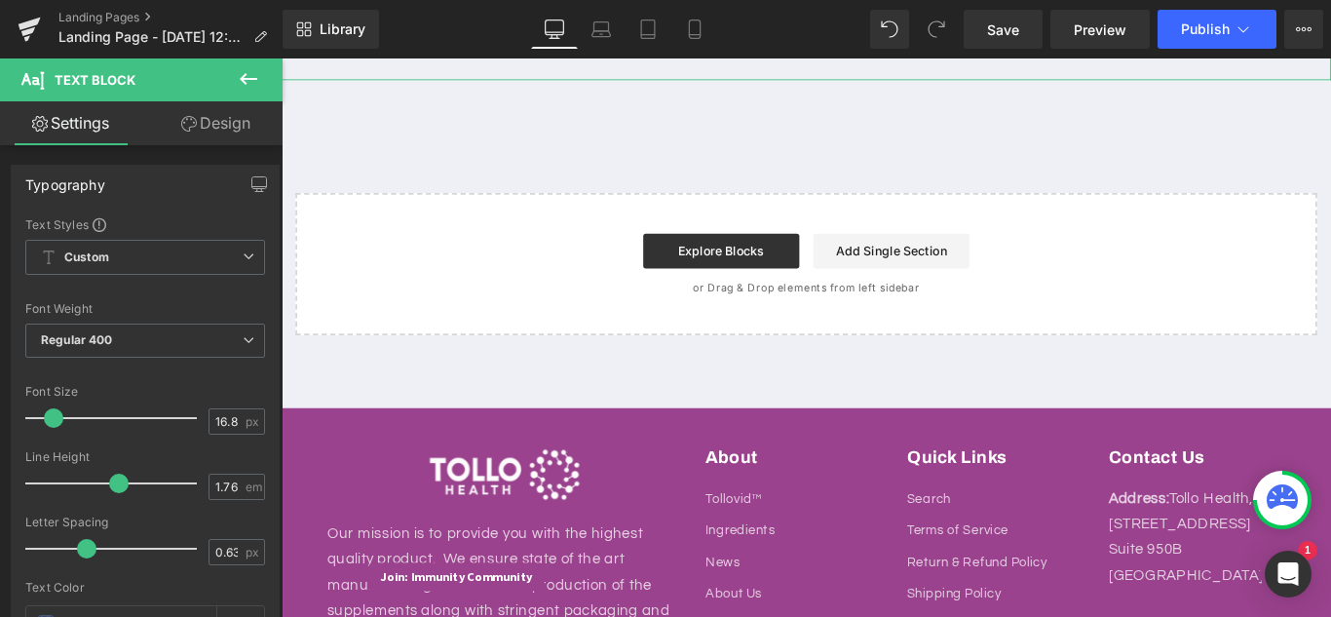
click at [93, 118] on link "Settings" at bounding box center [70, 123] width 141 height 44
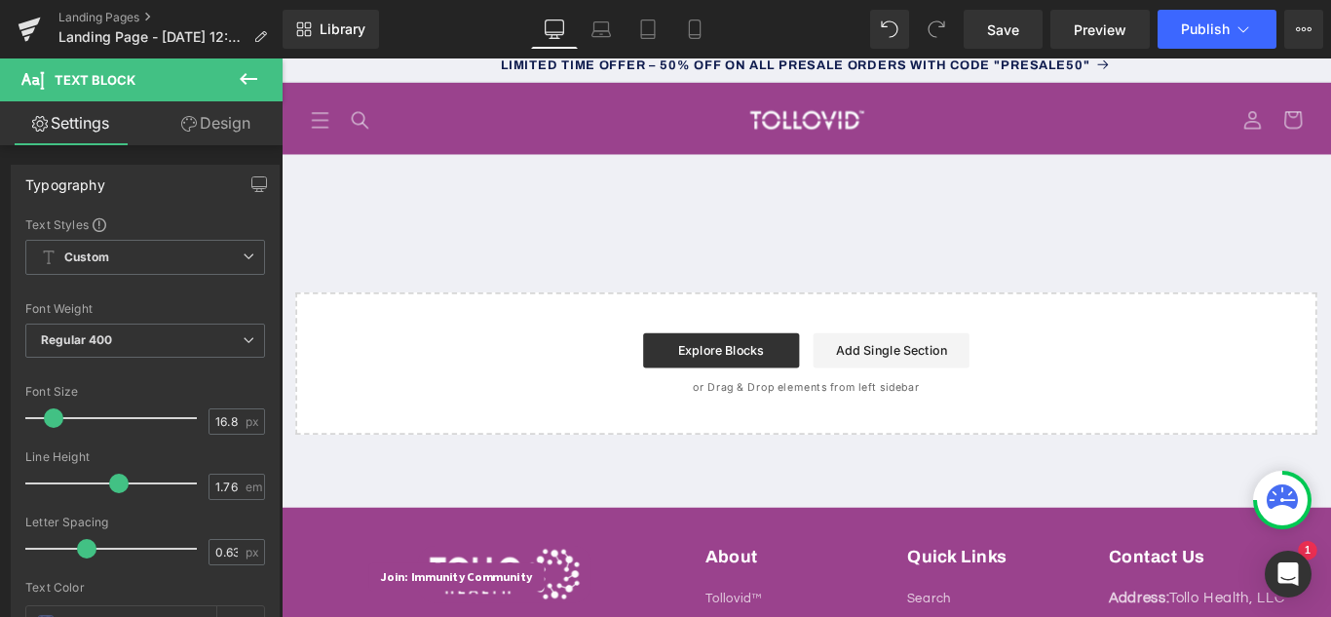
scroll to position [0, 0]
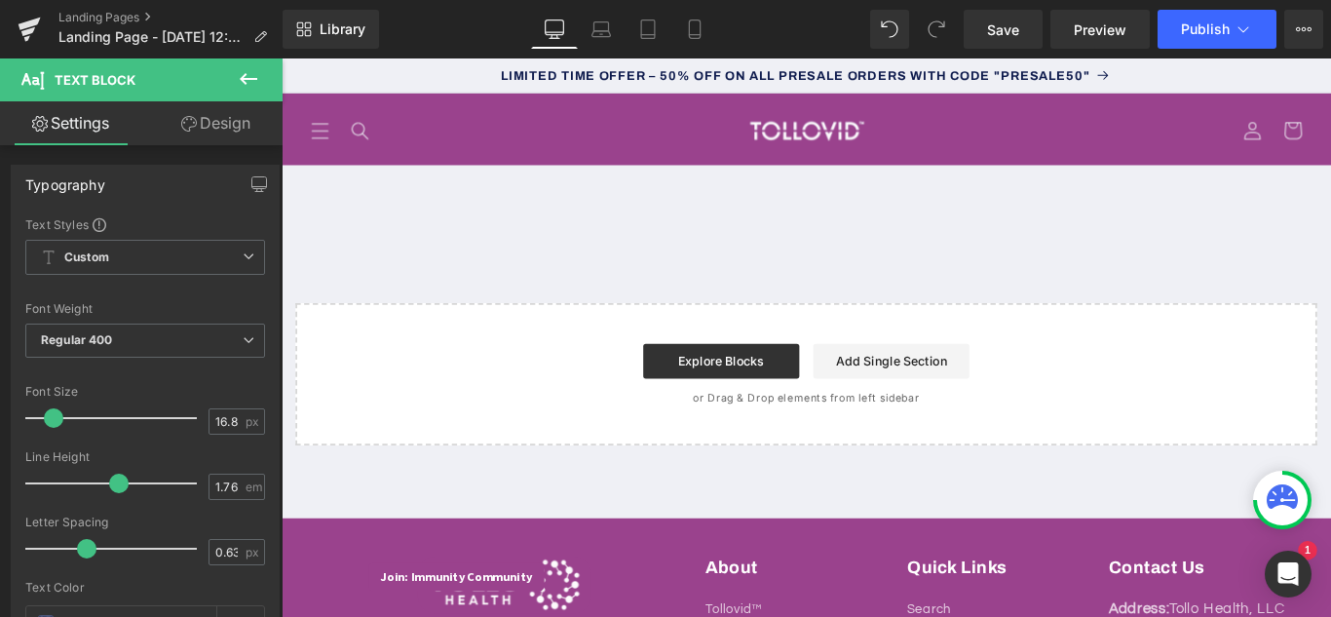
click at [252, 77] on icon at bounding box center [248, 78] width 23 height 23
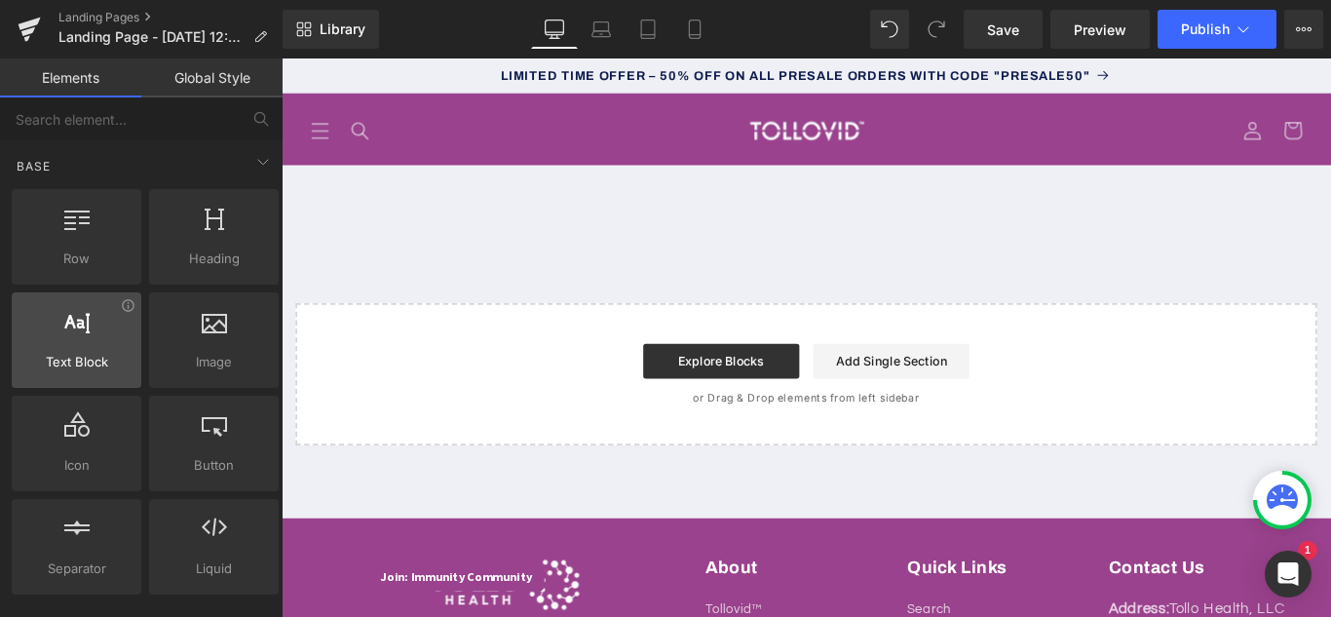
click at [88, 359] on span "Text Block" at bounding box center [77, 362] width 118 height 20
click at [81, 333] on div at bounding box center [77, 330] width 118 height 44
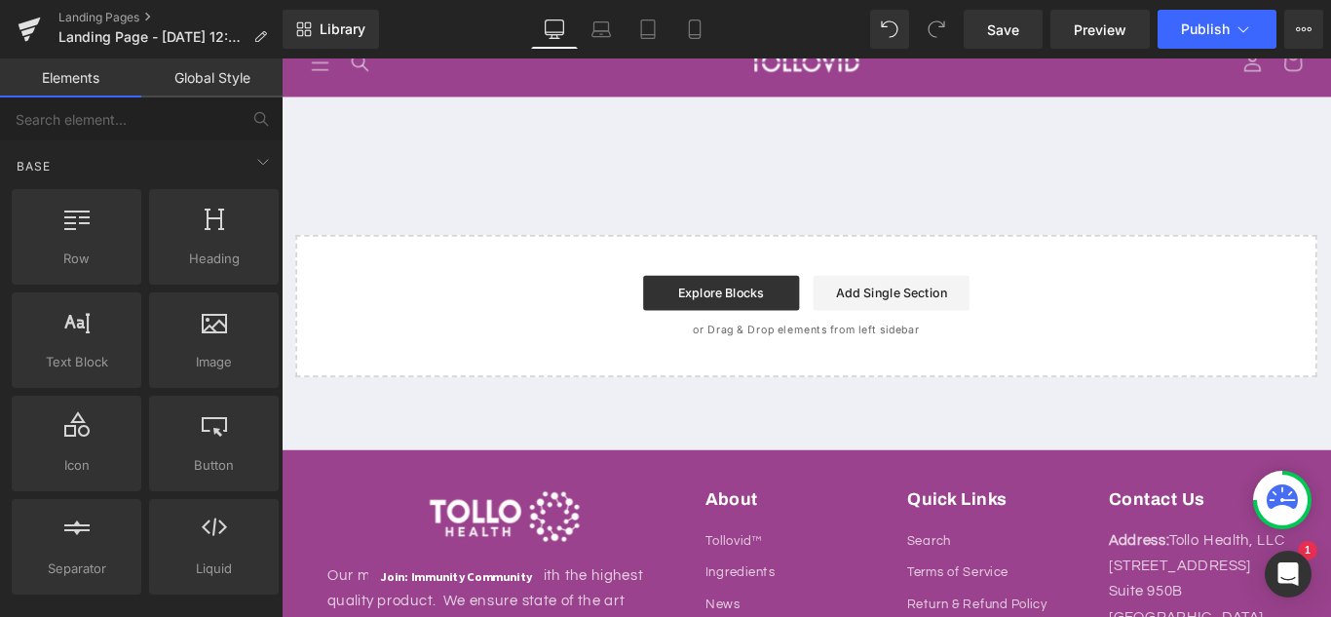
scroll to position [195, 0]
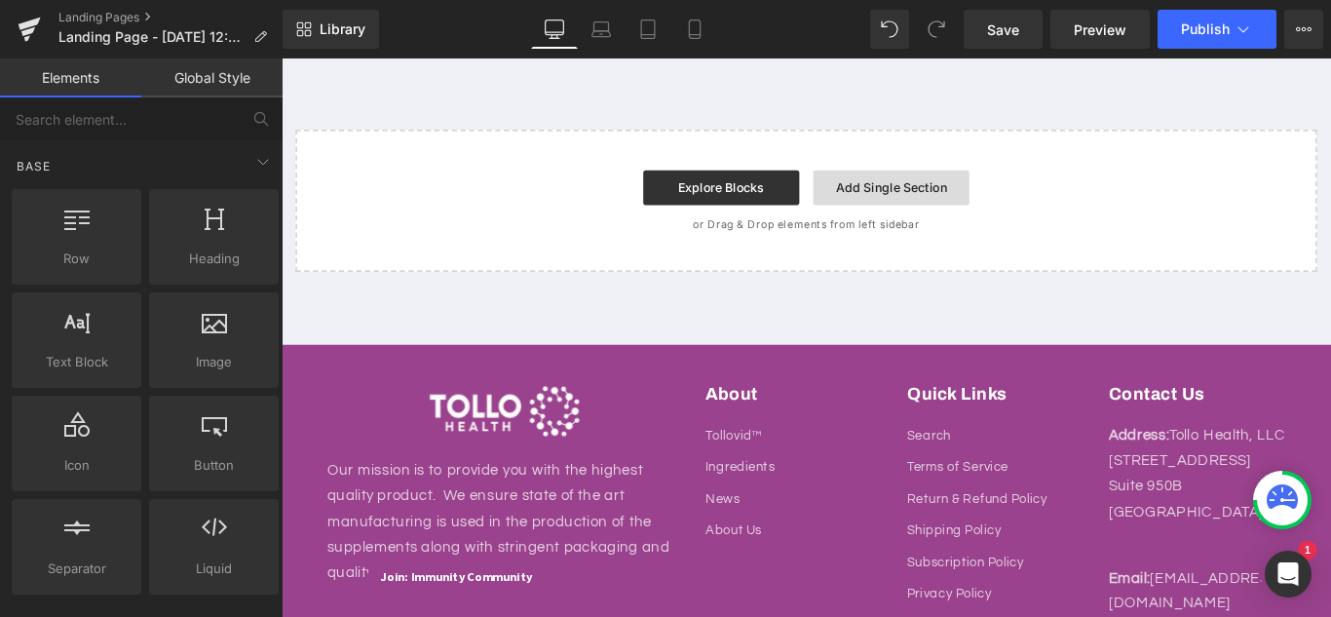
click at [952, 201] on link "Add Single Section" at bounding box center [966, 203] width 175 height 39
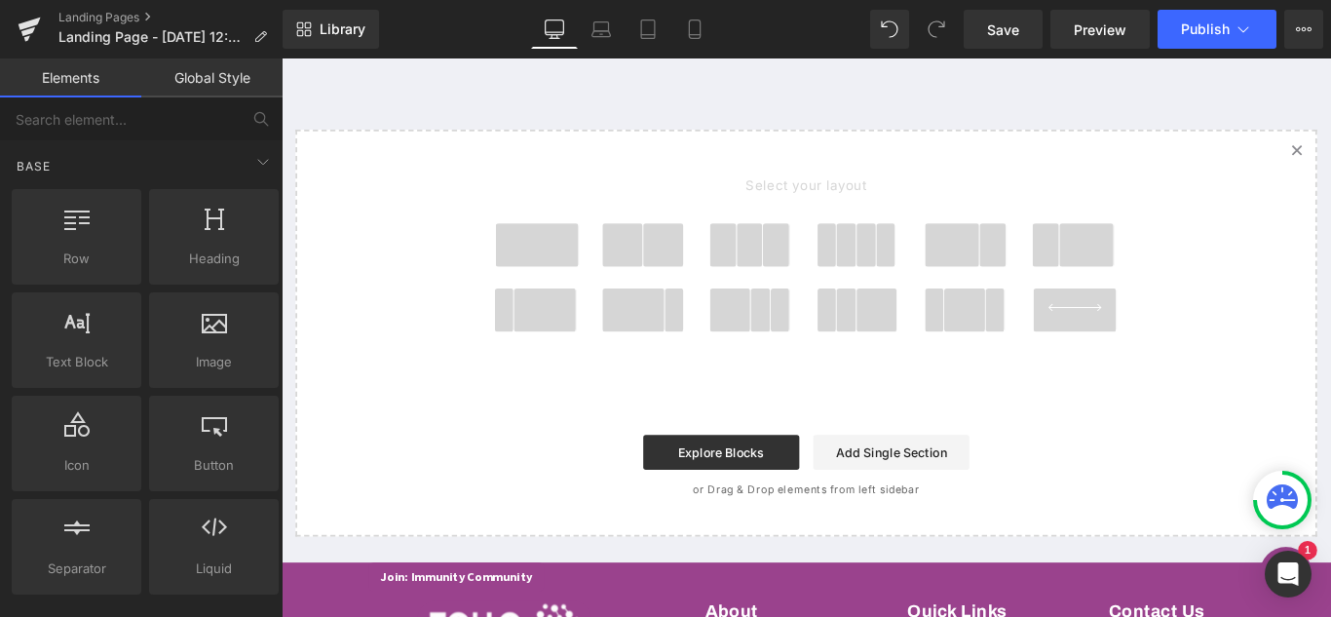
click at [694, 350] on span at bounding box center [677, 341] width 70 height 49
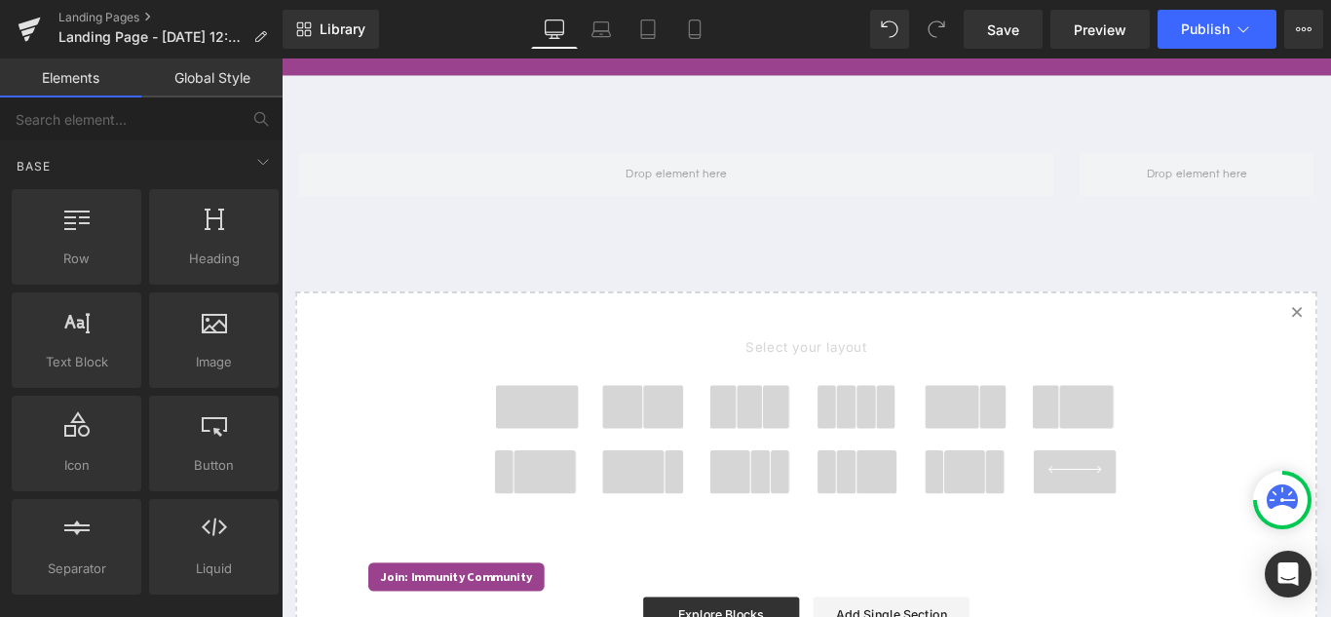
scroll to position [99, 0]
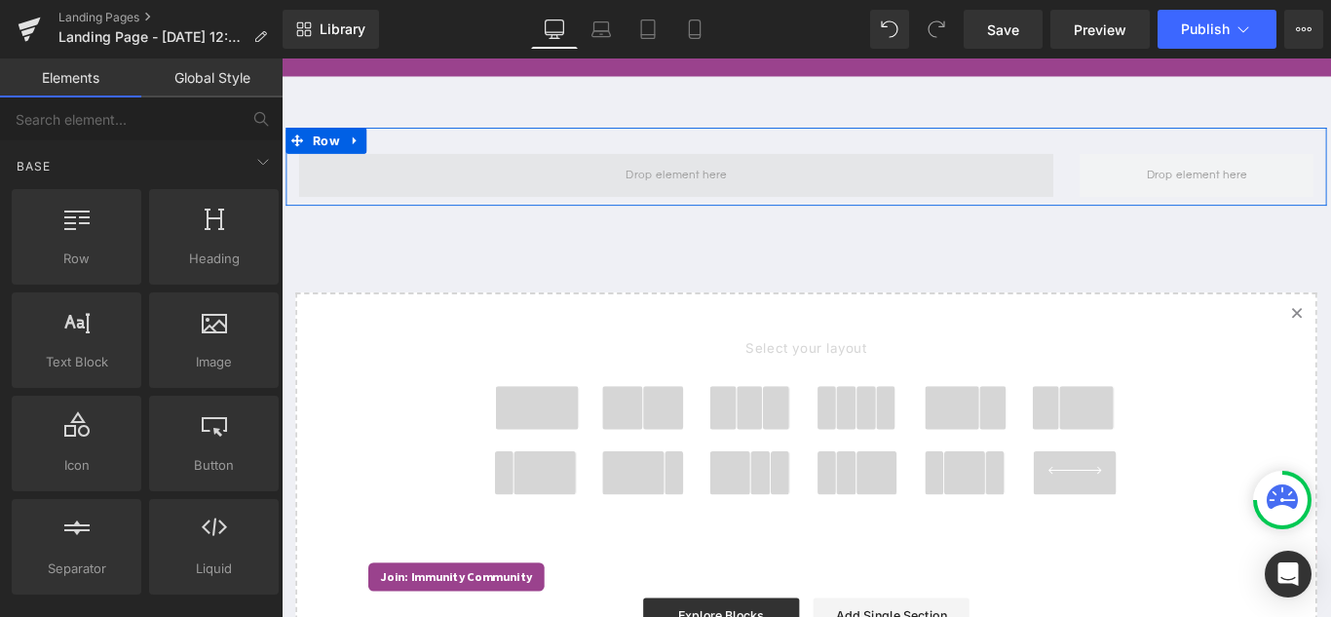
click at [718, 188] on span at bounding box center [724, 189] width 127 height 32
click at [491, 186] on span at bounding box center [724, 190] width 847 height 49
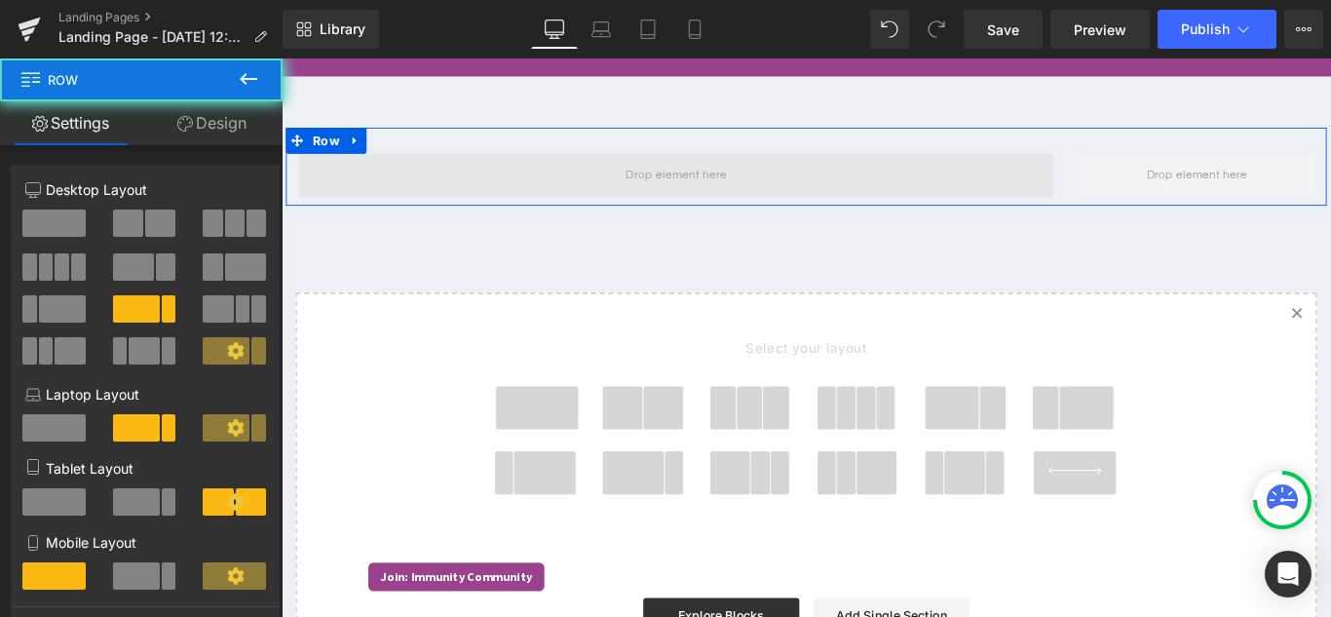
click at [491, 186] on span at bounding box center [724, 190] width 847 height 49
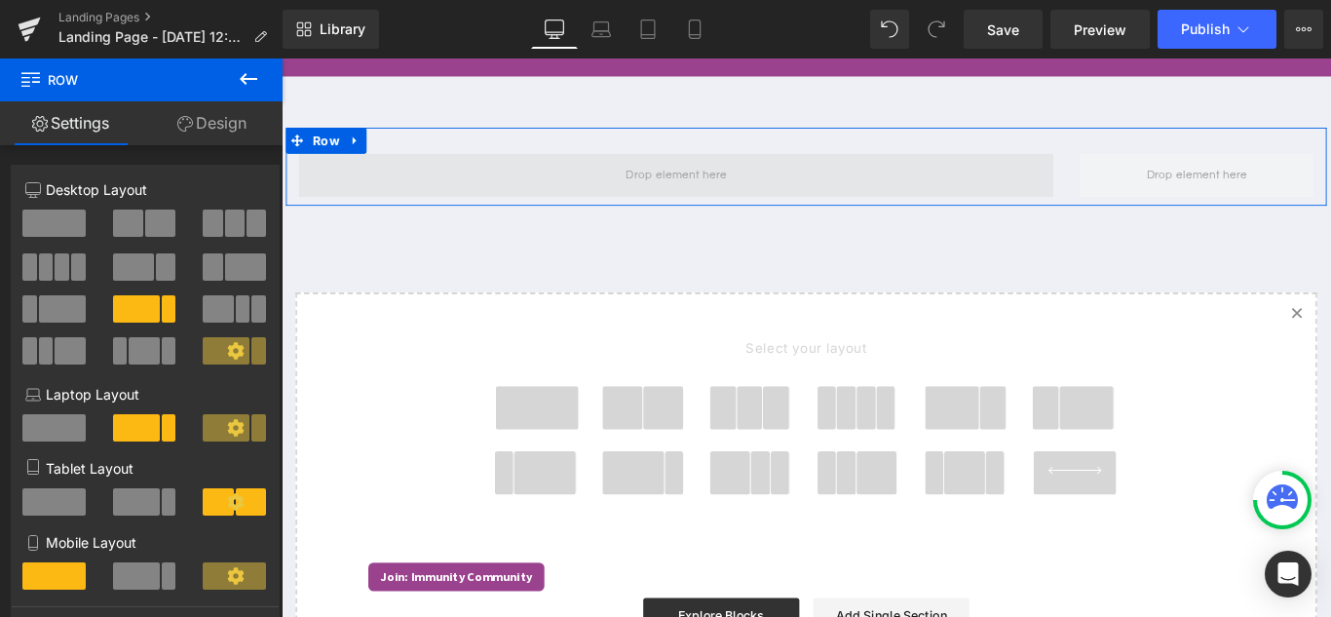
click at [527, 187] on span at bounding box center [724, 190] width 847 height 49
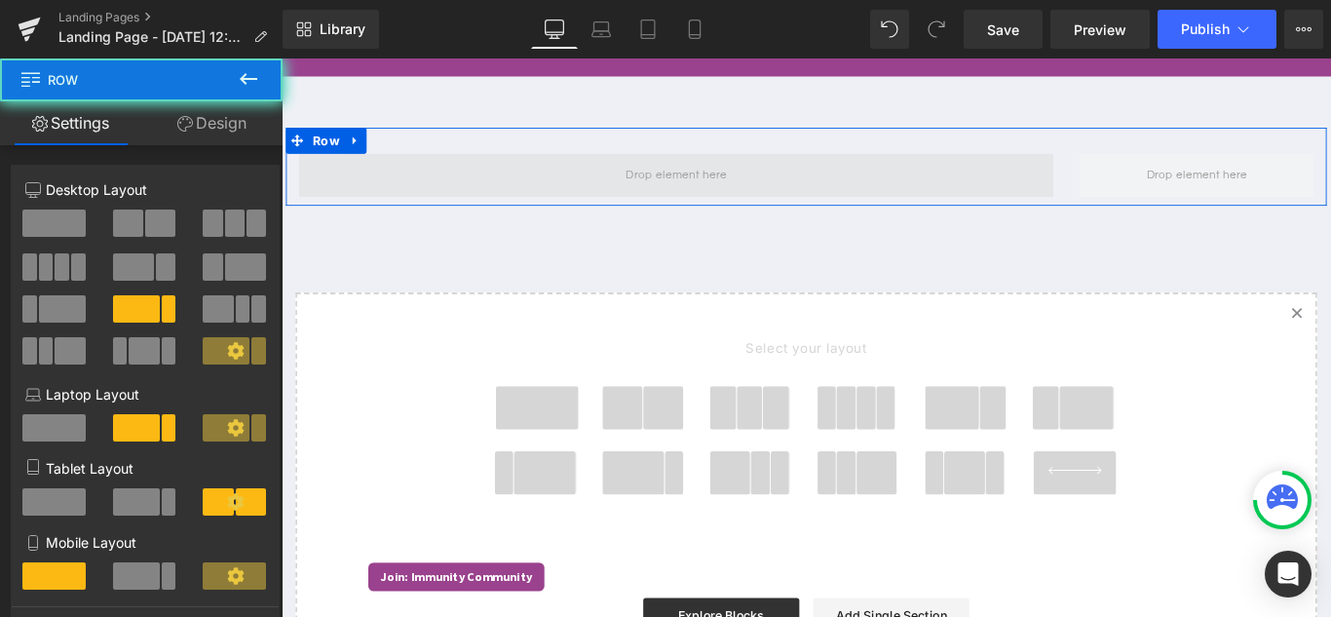
click at [384, 188] on span at bounding box center [724, 190] width 847 height 49
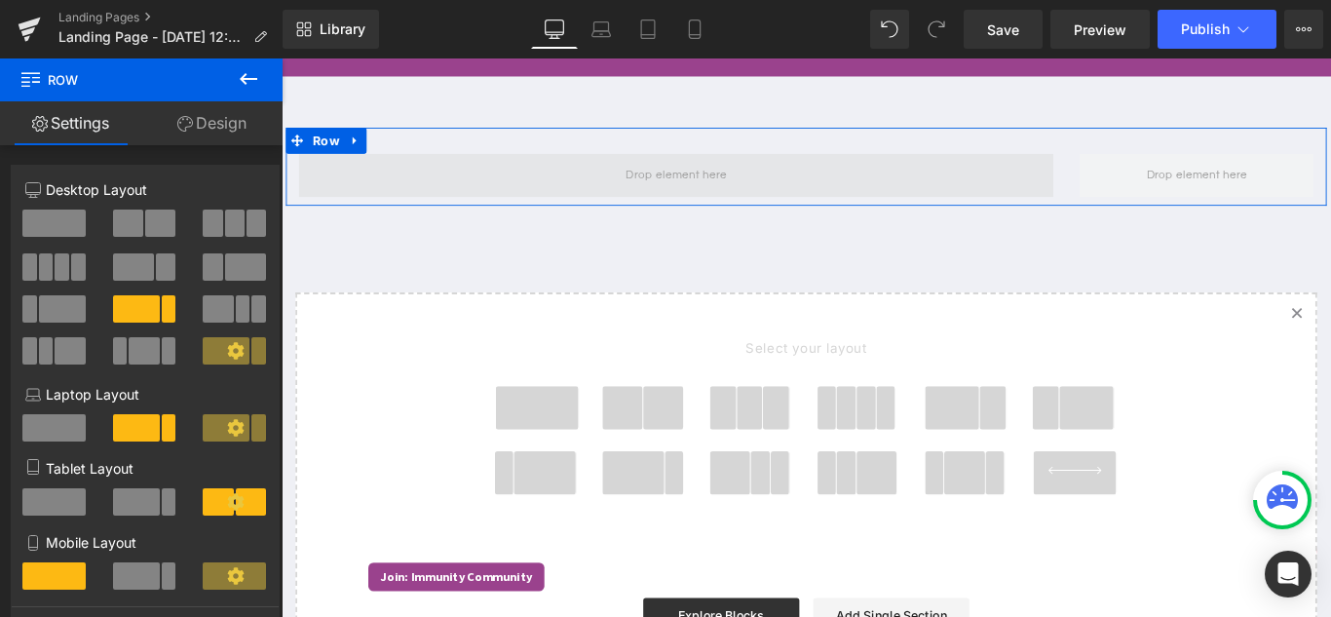
click at [320, 186] on span at bounding box center [724, 190] width 847 height 49
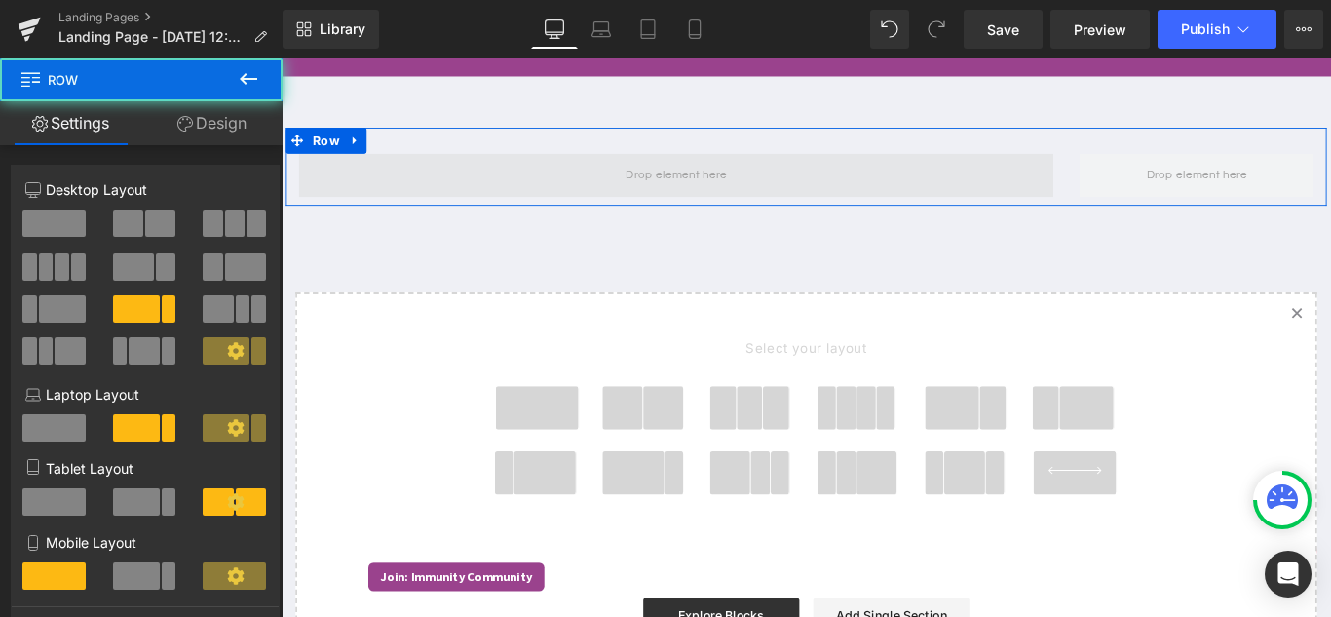
click at [320, 186] on span at bounding box center [724, 190] width 847 height 49
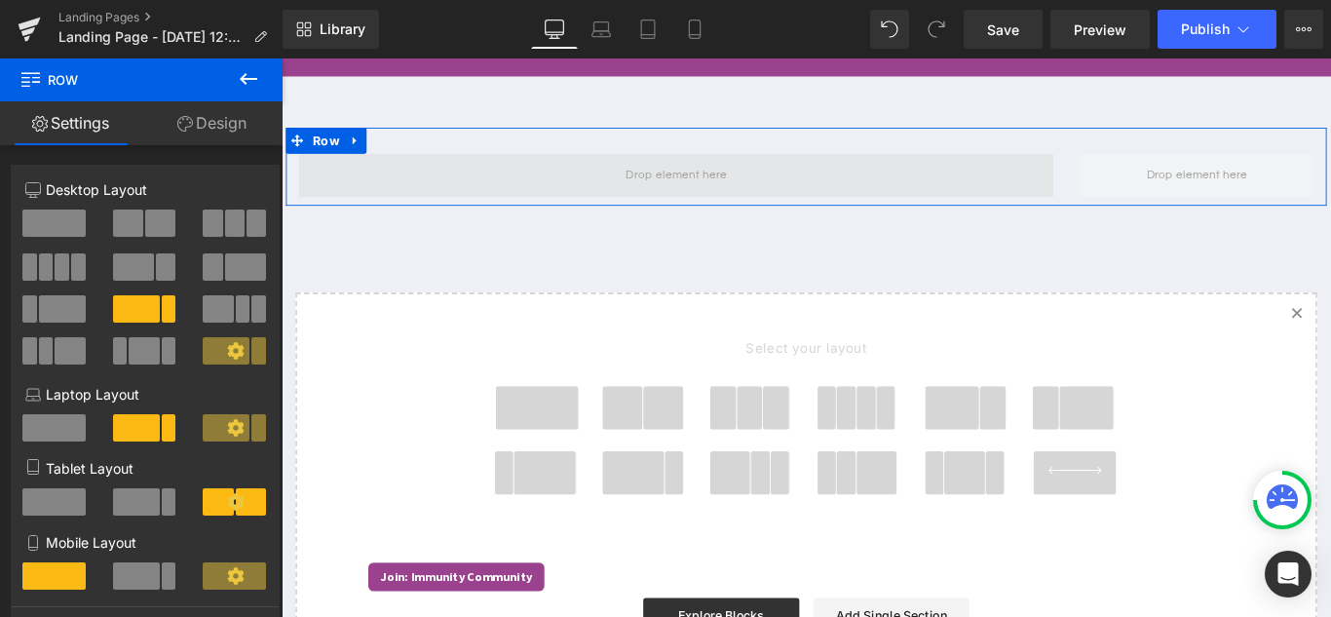
click at [612, 188] on span at bounding box center [724, 190] width 847 height 49
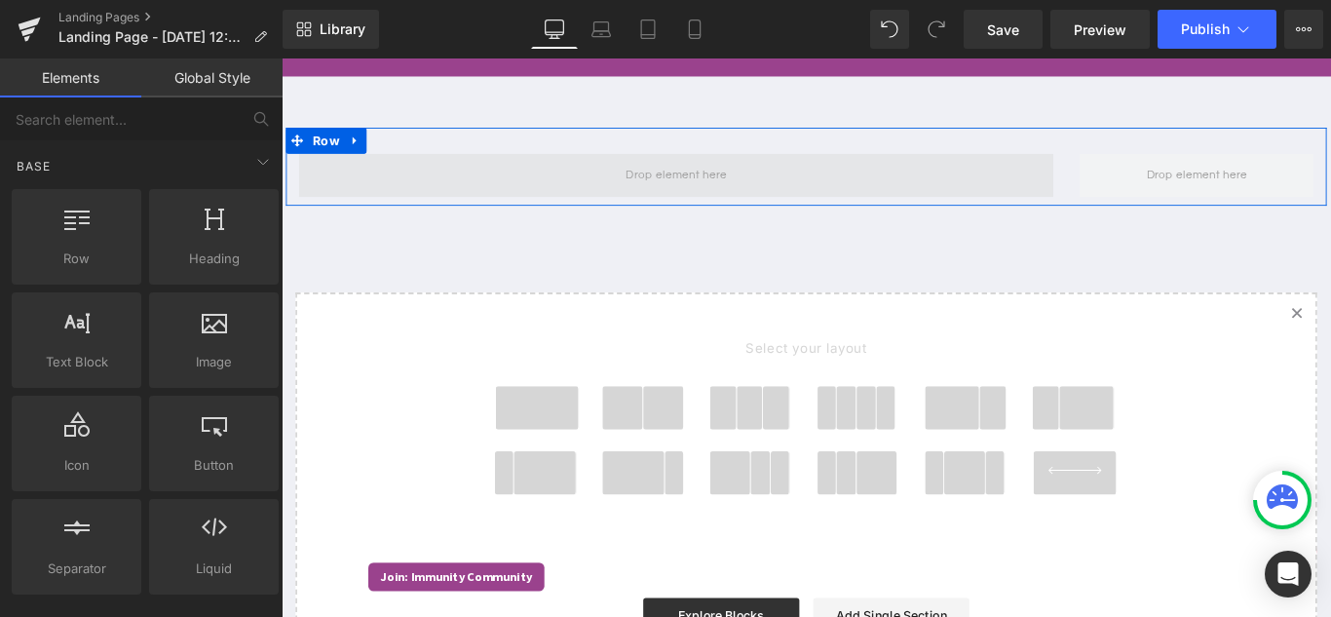
click at [678, 188] on span at bounding box center [724, 189] width 127 height 32
click at [349, 202] on span at bounding box center [724, 190] width 847 height 49
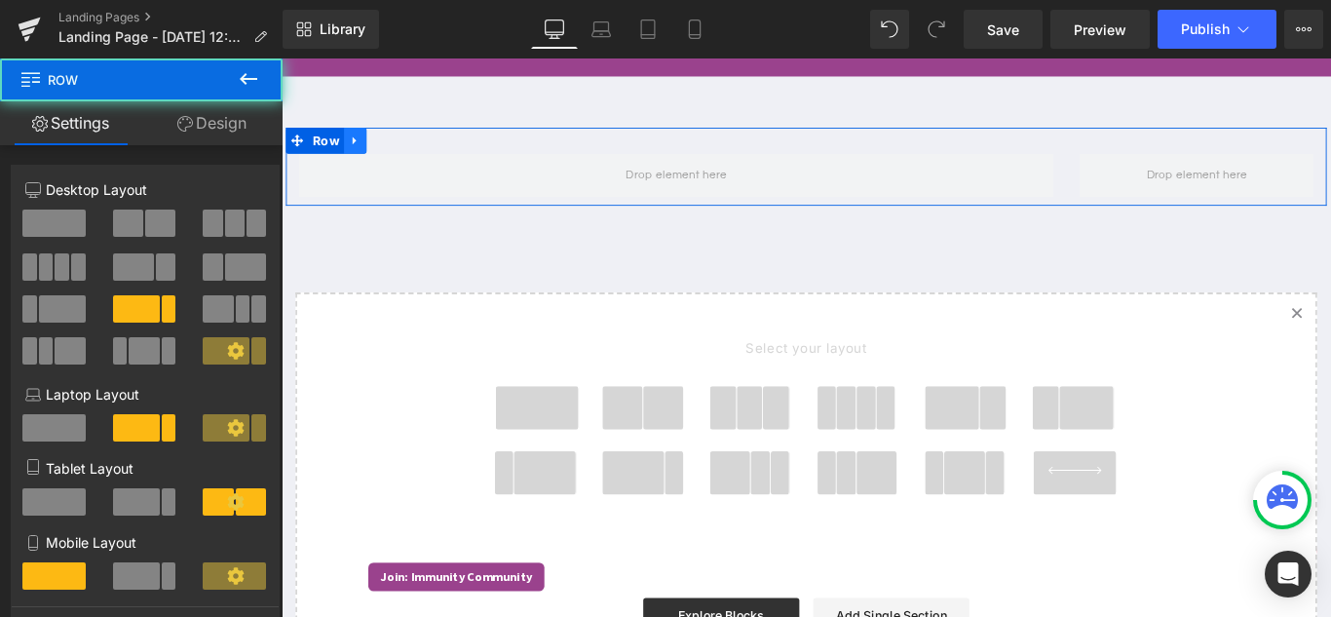
click at [362, 151] on icon at bounding box center [364, 150] width 14 height 15
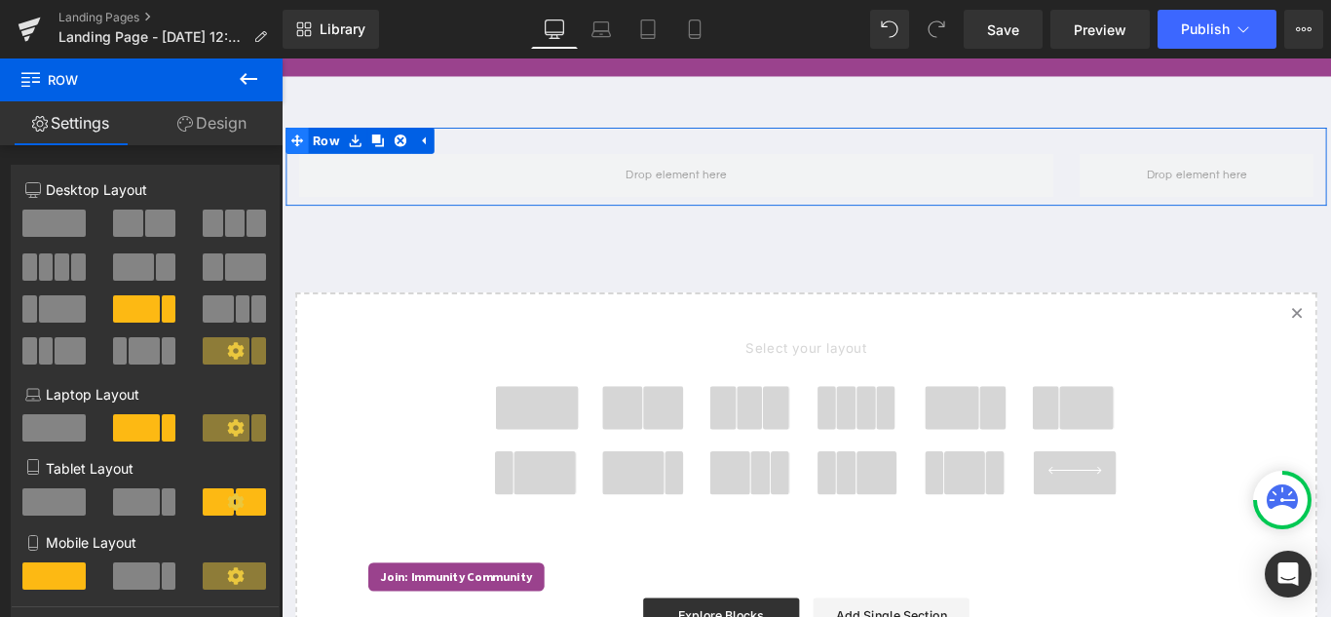
drag, startPoint x: 428, startPoint y: 152, endPoint x: 282, endPoint y: 160, distance: 145.3
click at [433, 153] on icon at bounding box center [440, 150] width 14 height 15
click at [294, 153] on icon at bounding box center [299, 151] width 14 height 14
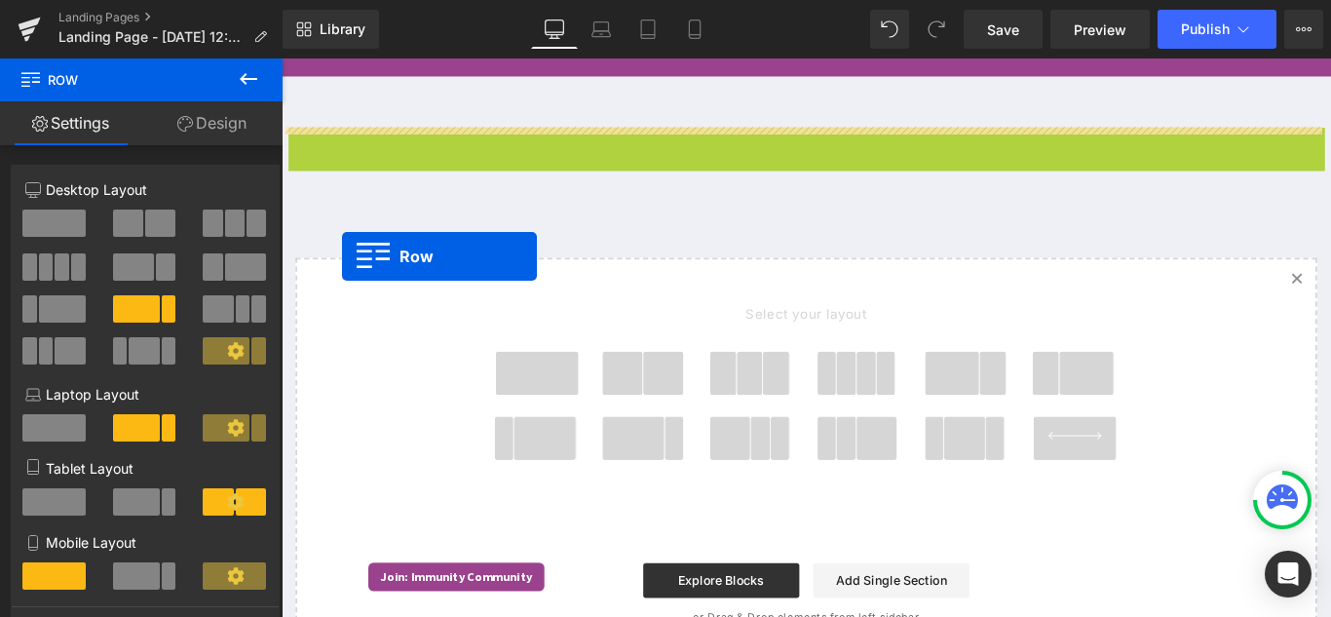
drag, startPoint x: 294, startPoint y: 150, endPoint x: 384, endPoint y: 273, distance: 152.0
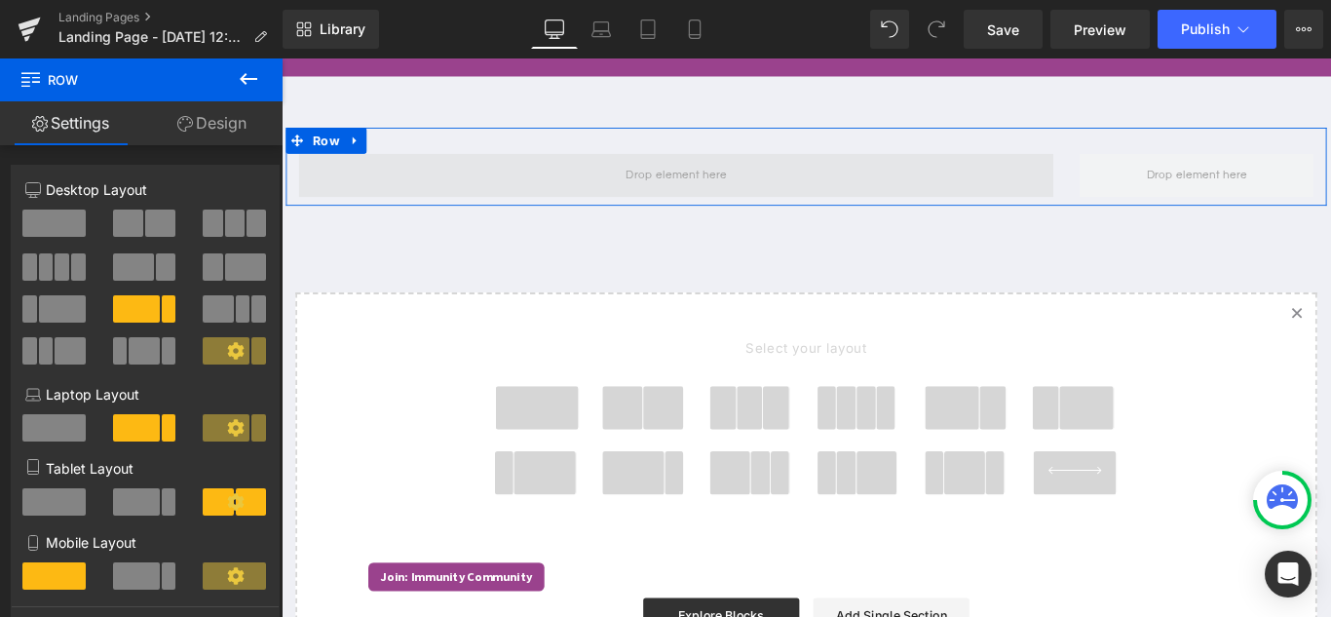
click at [977, 194] on span at bounding box center [724, 190] width 847 height 49
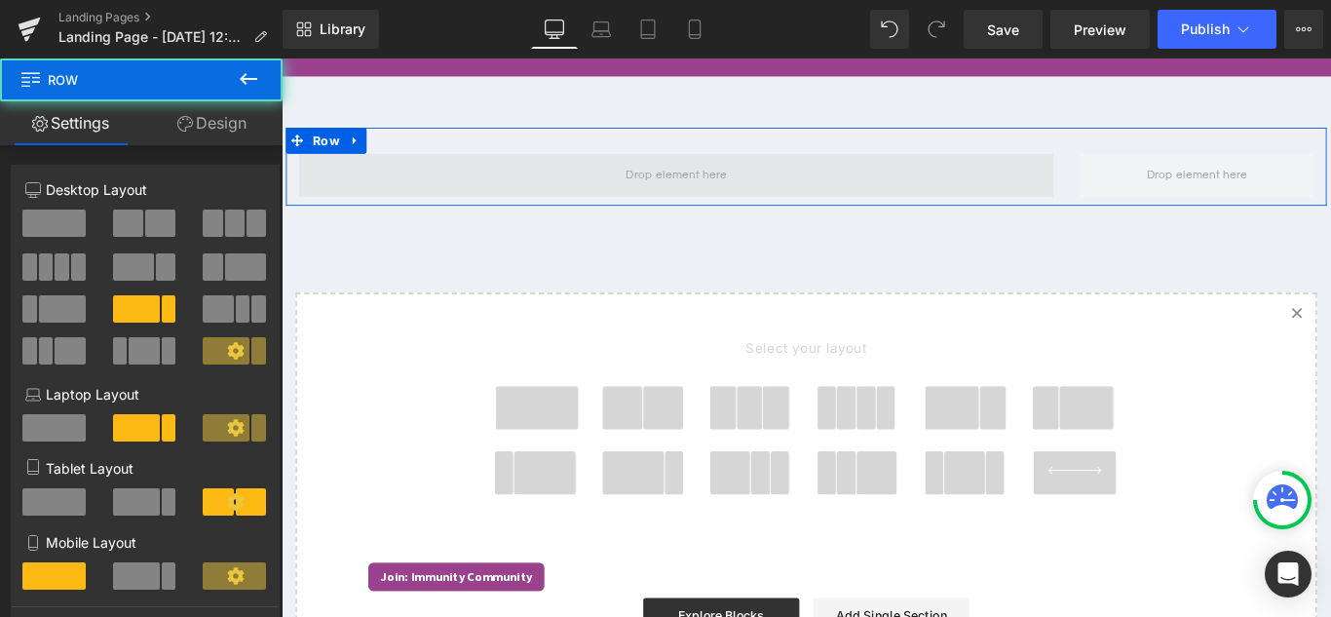
click at [678, 171] on span at bounding box center [724, 190] width 847 height 49
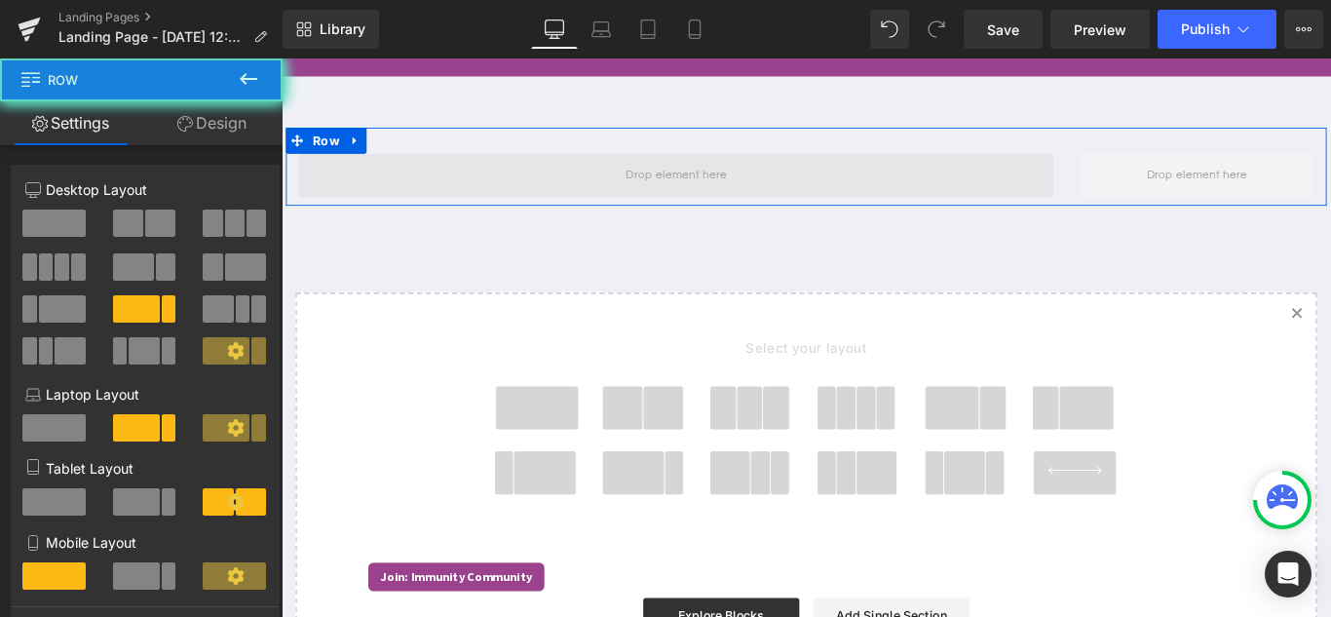
click at [678, 171] on span at bounding box center [724, 190] width 847 height 49
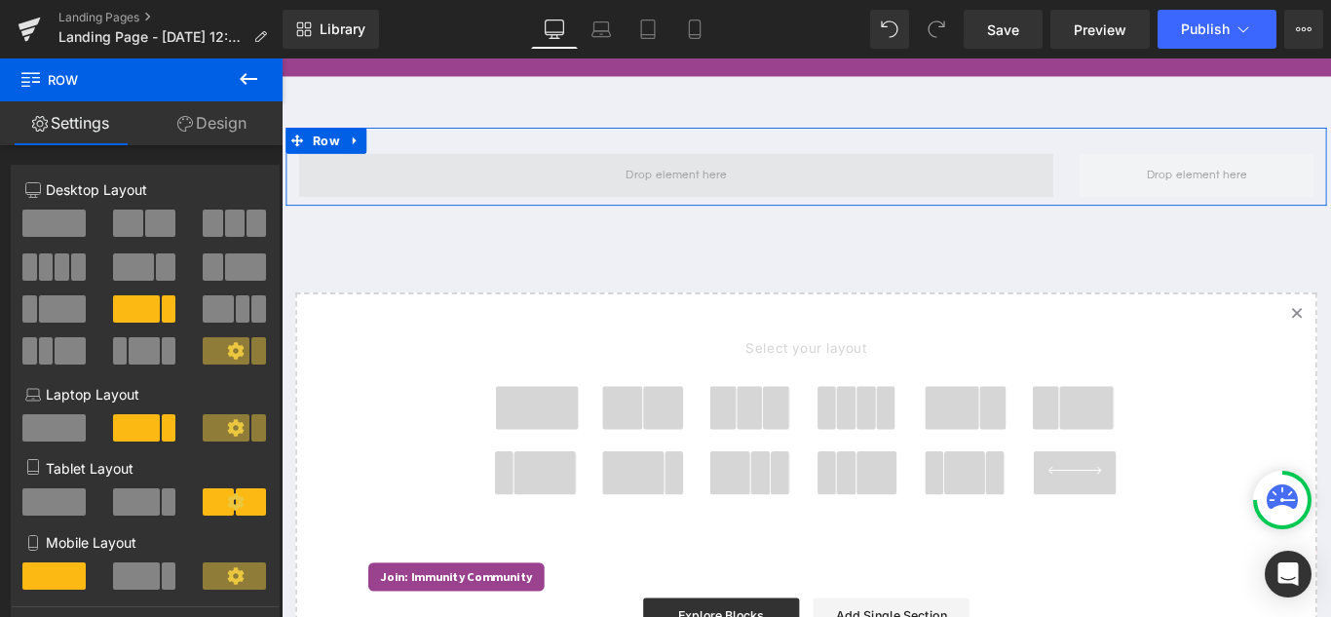
click at [622, 196] on span at bounding box center [724, 190] width 847 height 49
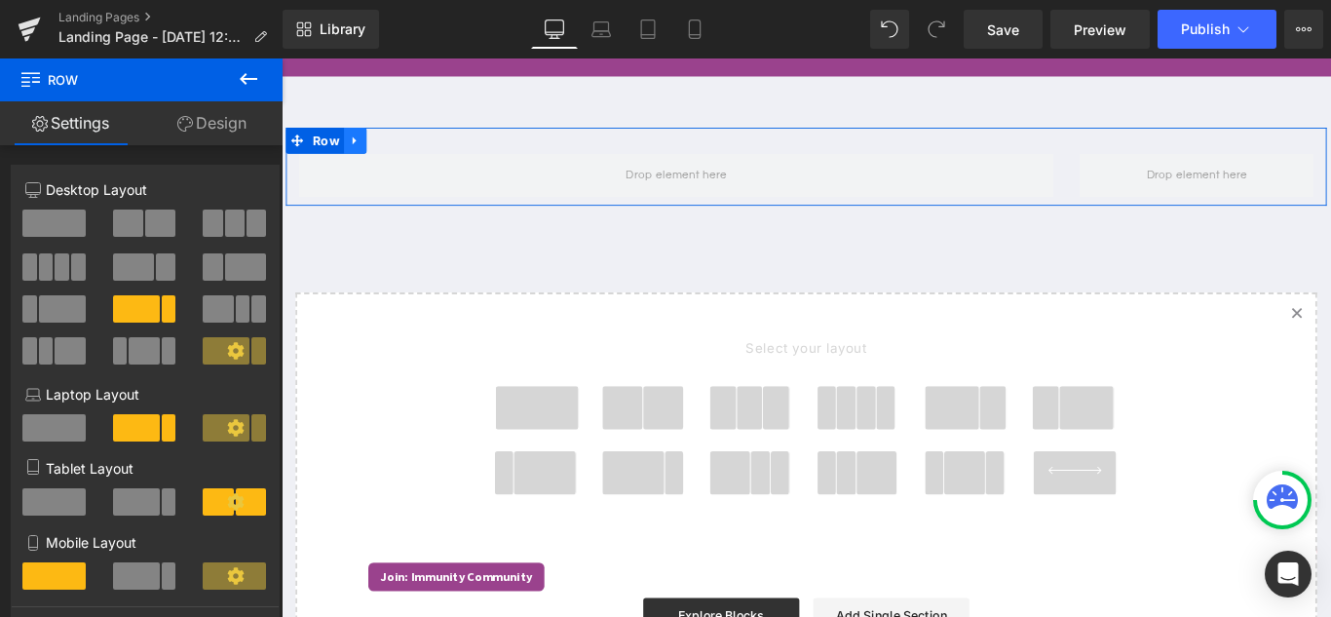
click at [361, 152] on icon at bounding box center [363, 150] width 4 height 9
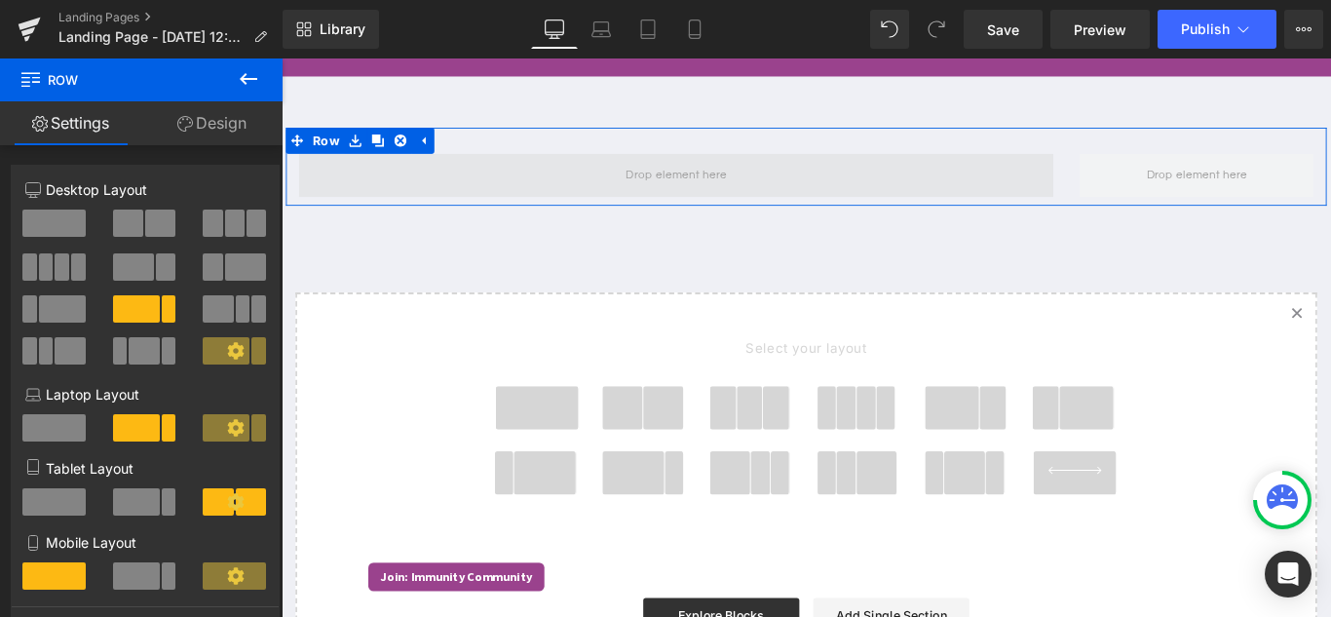
click at [530, 199] on span at bounding box center [724, 190] width 847 height 49
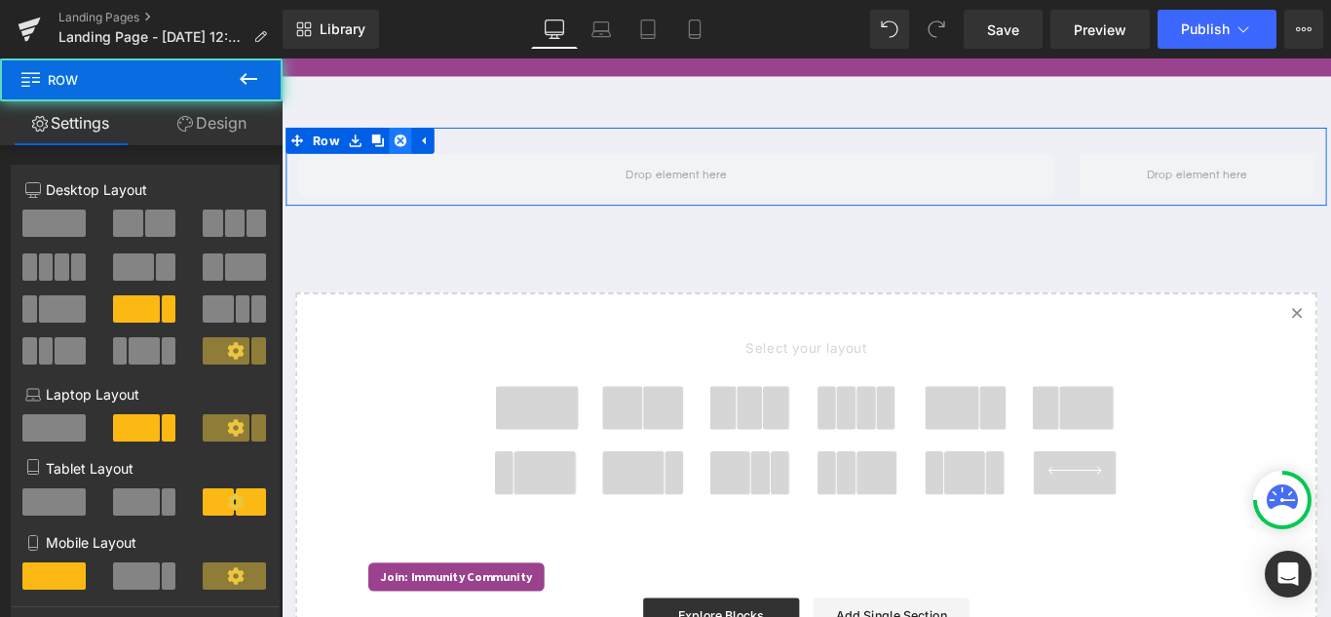
click at [409, 149] on icon at bounding box center [415, 151] width 14 height 14
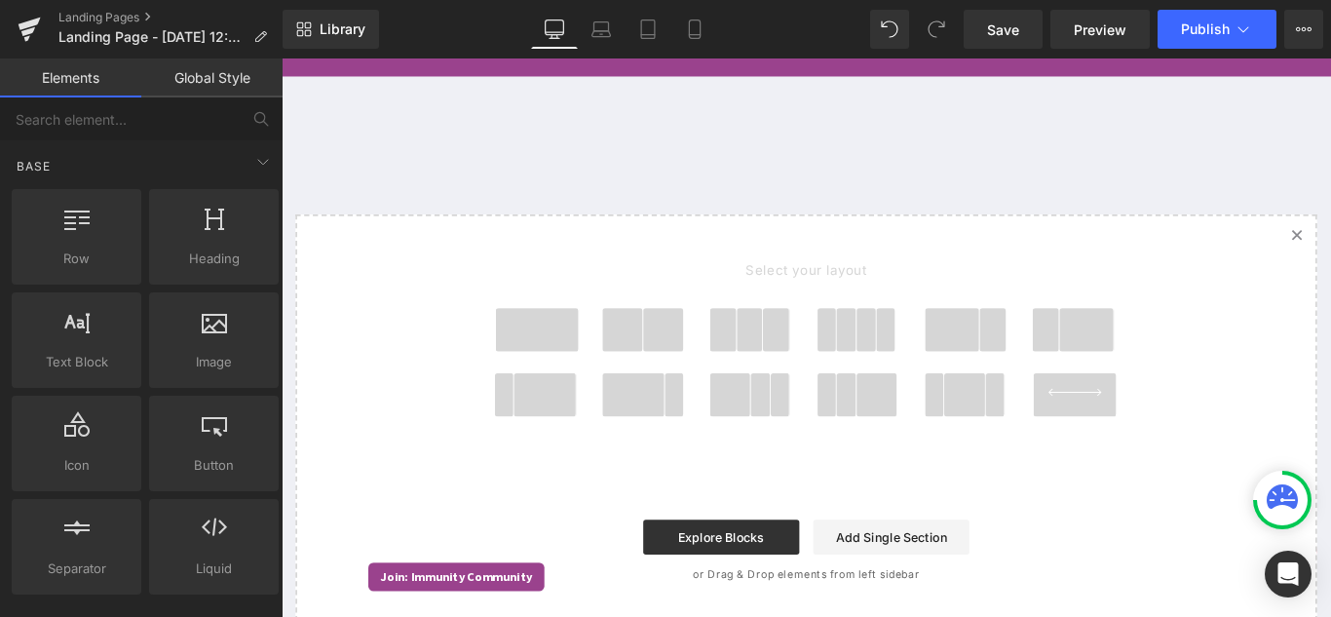
click at [700, 438] on span at bounding box center [677, 436] width 70 height 49
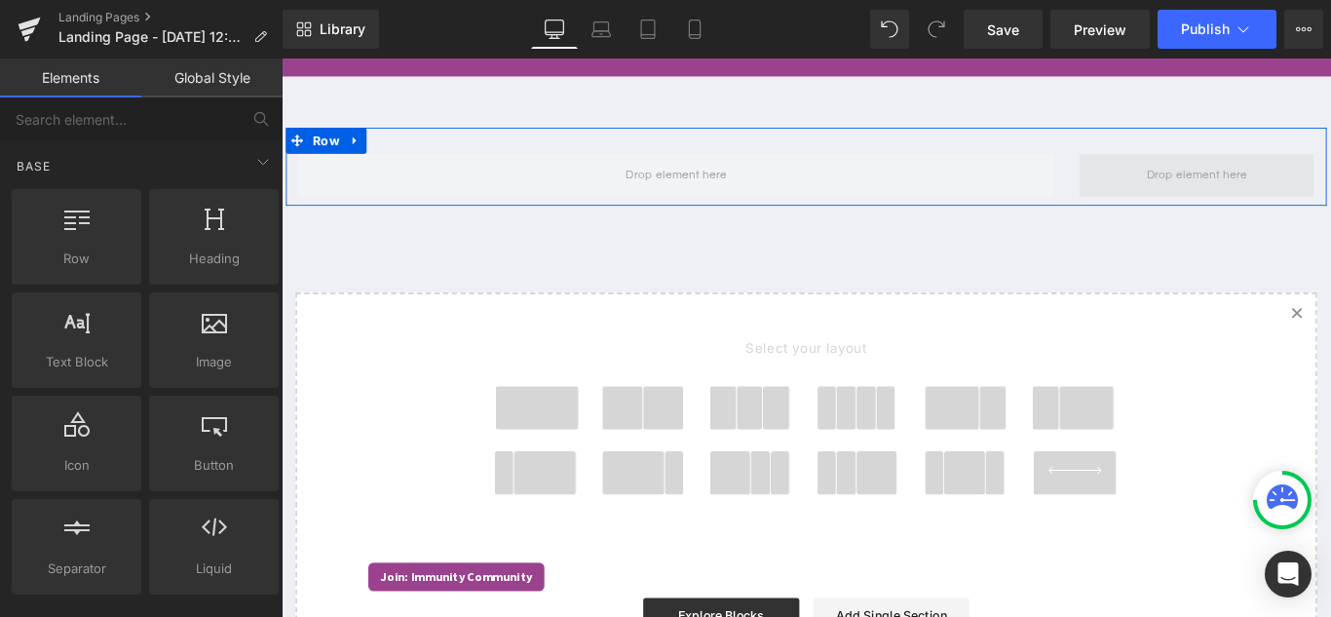
click at [1257, 204] on span at bounding box center [1309, 189] width 127 height 32
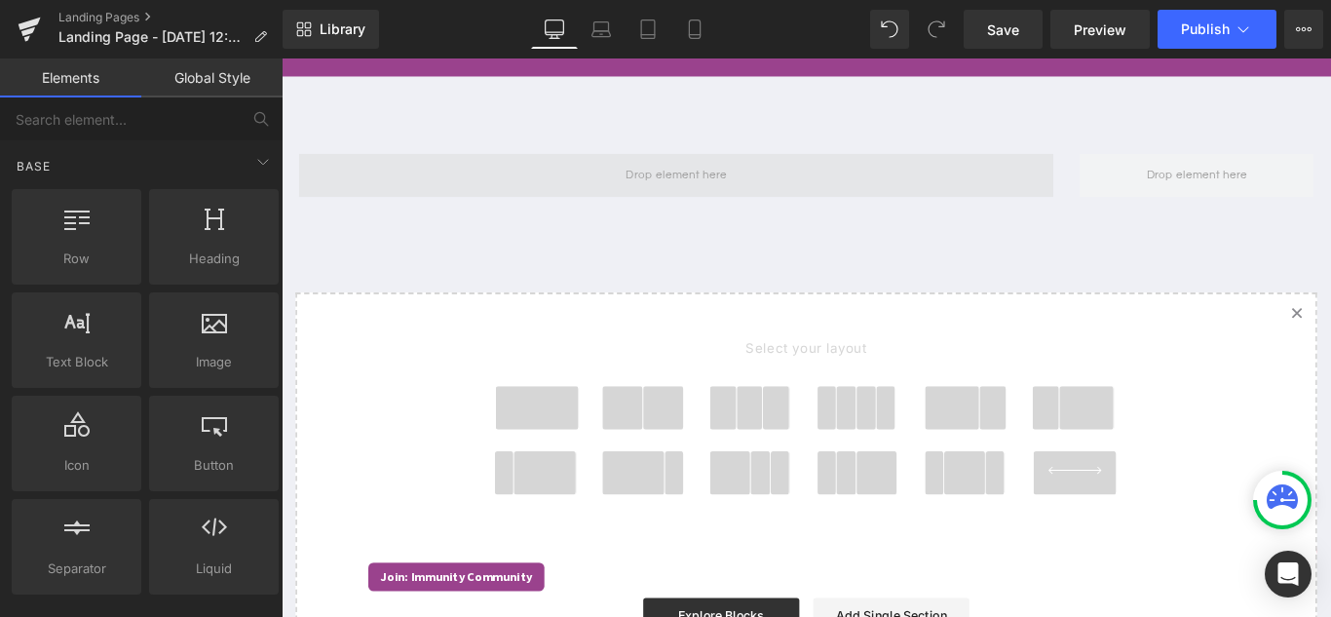
drag, startPoint x: 679, startPoint y: 251, endPoint x: 685, endPoint y: 188, distance: 63.6
click at [685, 214] on div "Text Block Text Block Row Select your layout" at bounding box center [870, 429] width 1179 height 700
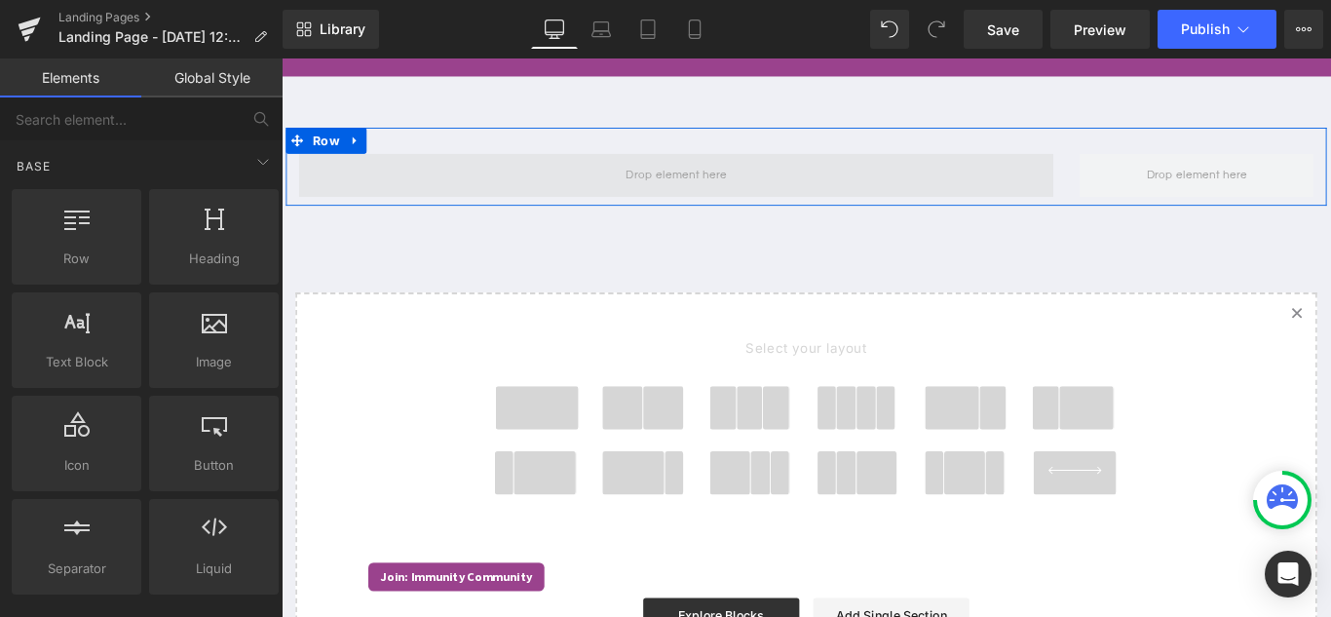
click at [684, 183] on span at bounding box center [724, 189] width 127 height 32
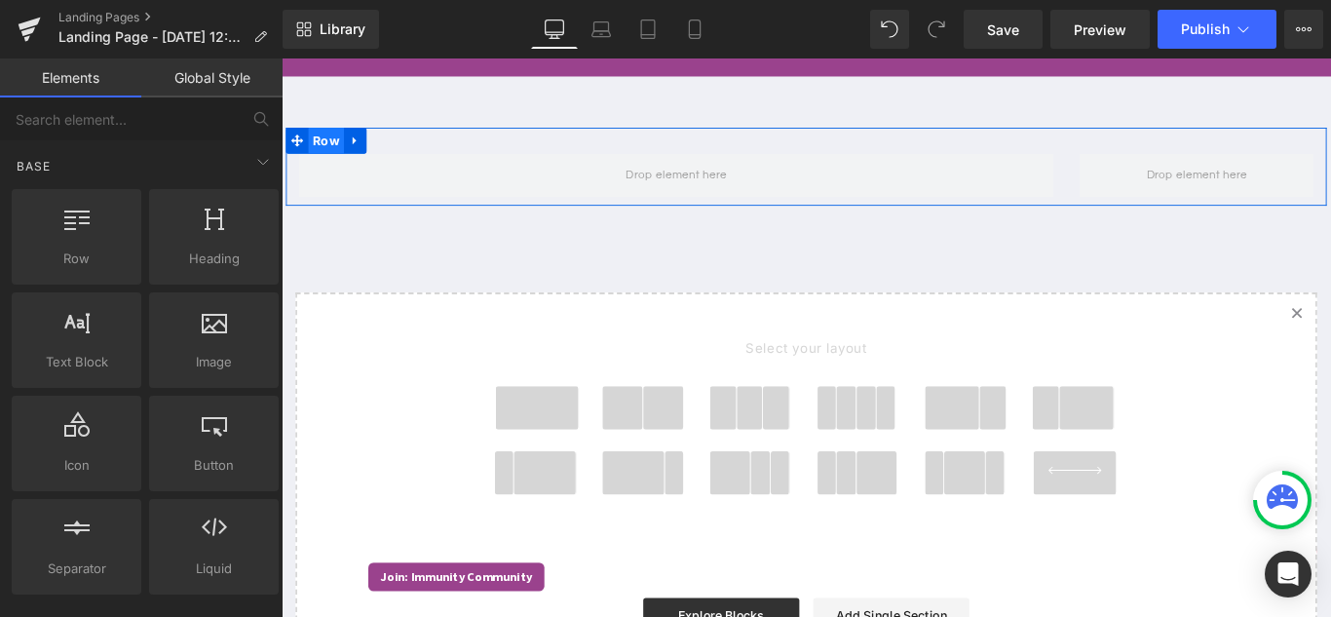
click at [344, 152] on span "Row" at bounding box center [332, 150] width 40 height 29
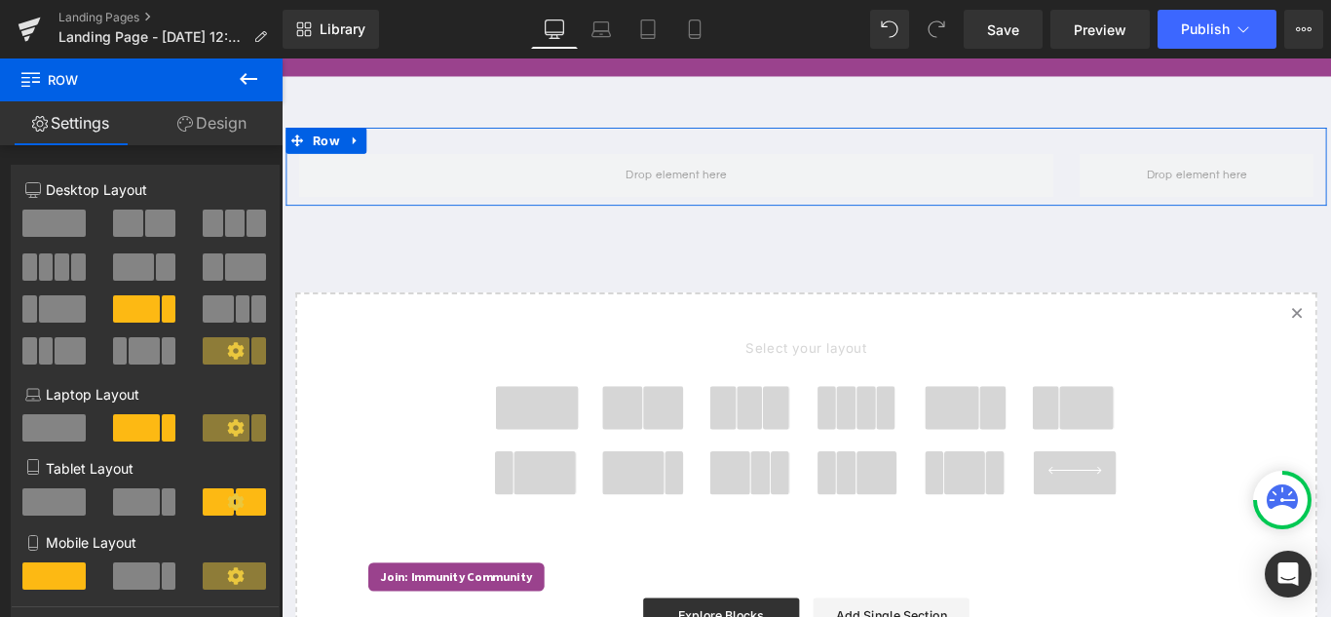
click at [162, 314] on span at bounding box center [169, 308] width 15 height 27
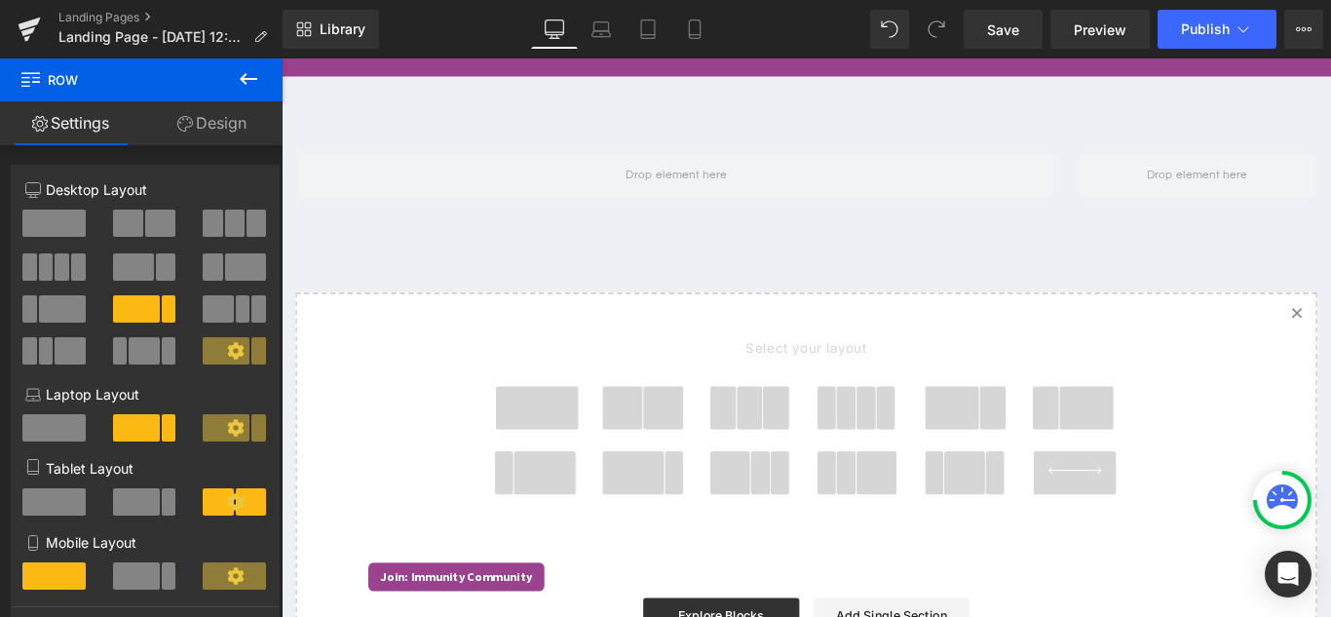
click at [404, 234] on div "Text Block Text Block Row Select your layout" at bounding box center [870, 429] width 1179 height 700
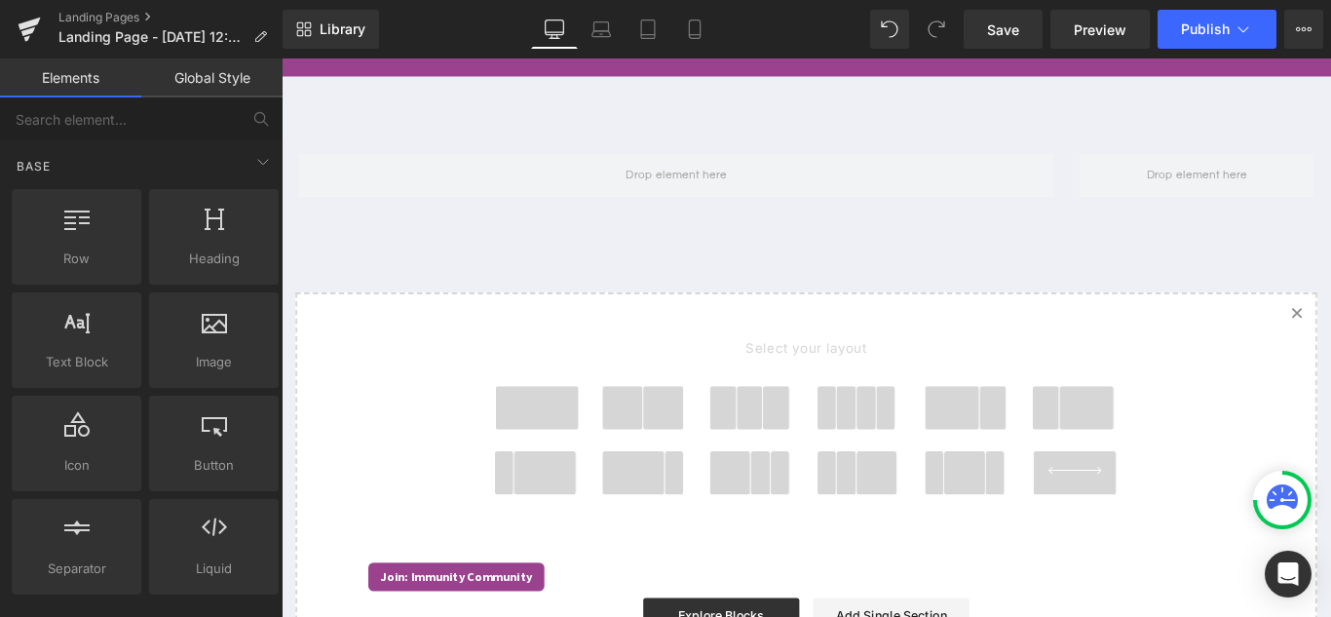
click at [102, 79] on link "Elements" at bounding box center [70, 77] width 141 height 39
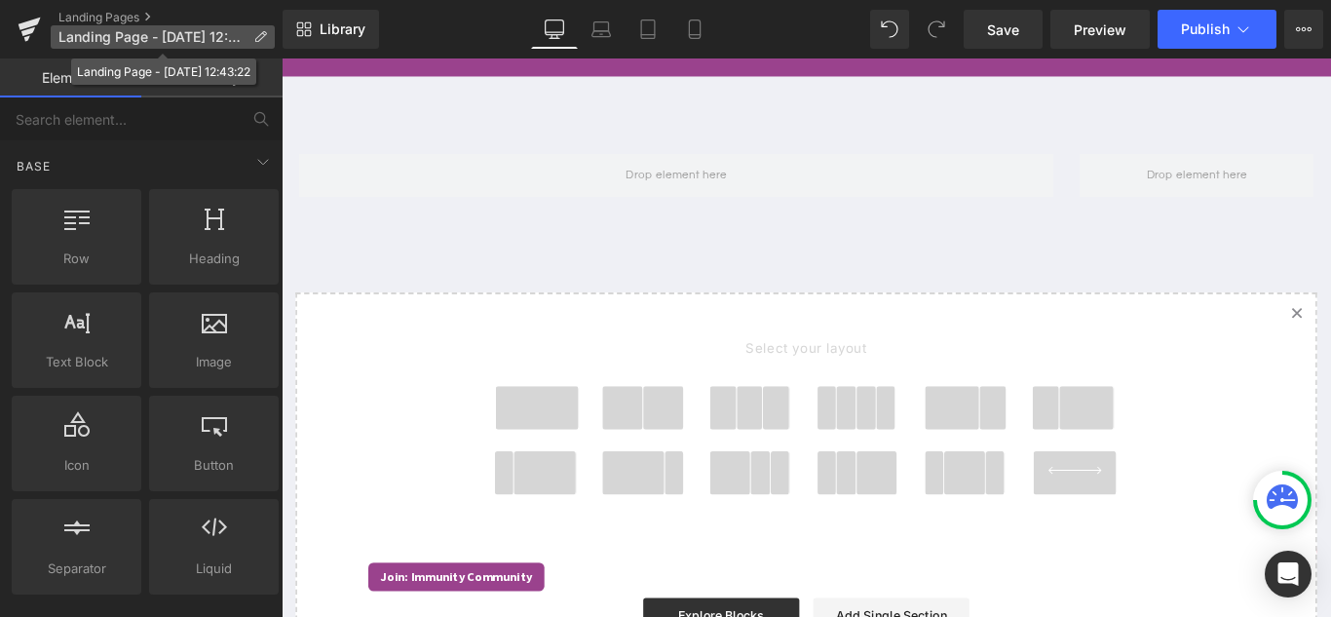
click at [254, 30] on icon at bounding box center [260, 37] width 14 height 14
click at [259, 0] on div "Row You are previewing how the will restyle your page. You can not edit Element…" at bounding box center [665, 0] width 1331 height 0
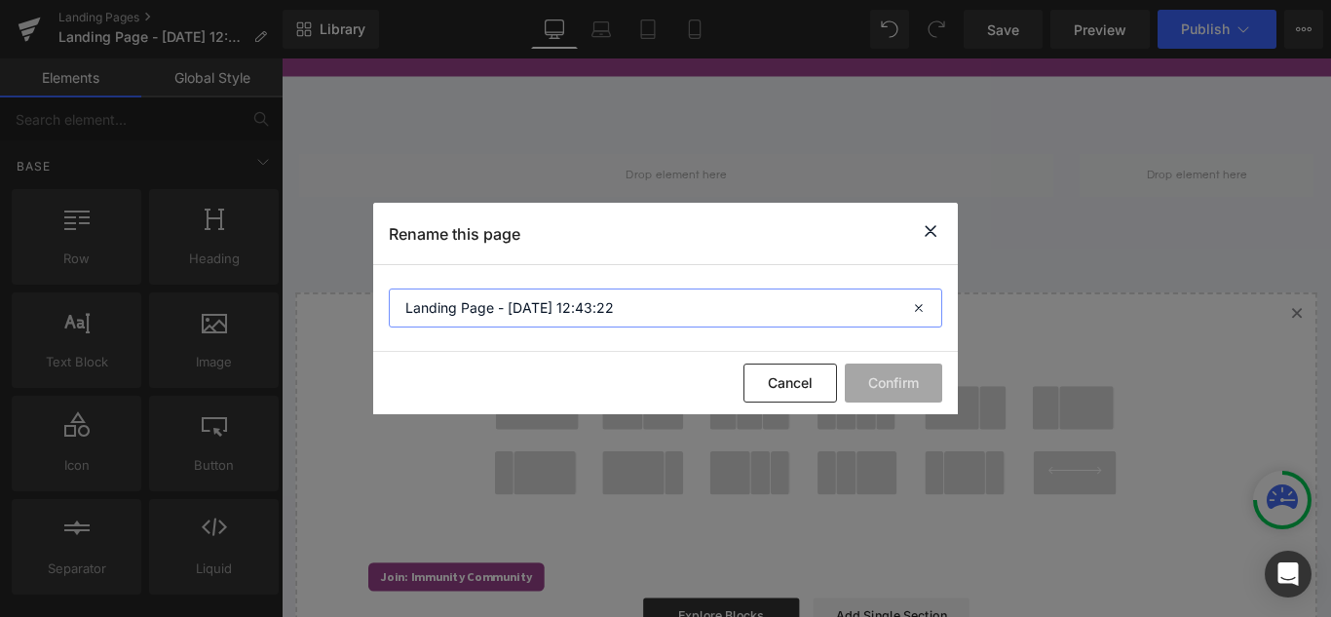
drag, startPoint x: 635, startPoint y: 313, endPoint x: 342, endPoint y: 296, distance: 293.7
click at [342, 296] on div "Rename this page Landing Page - Oct 6, 12:43:22 Cancel Confirm" at bounding box center [665, 308] width 1331 height 617
type input "new-info"
click at [866, 376] on button "Confirm" at bounding box center [892, 382] width 97 height 39
click at [930, 230] on icon at bounding box center [930, 231] width 23 height 24
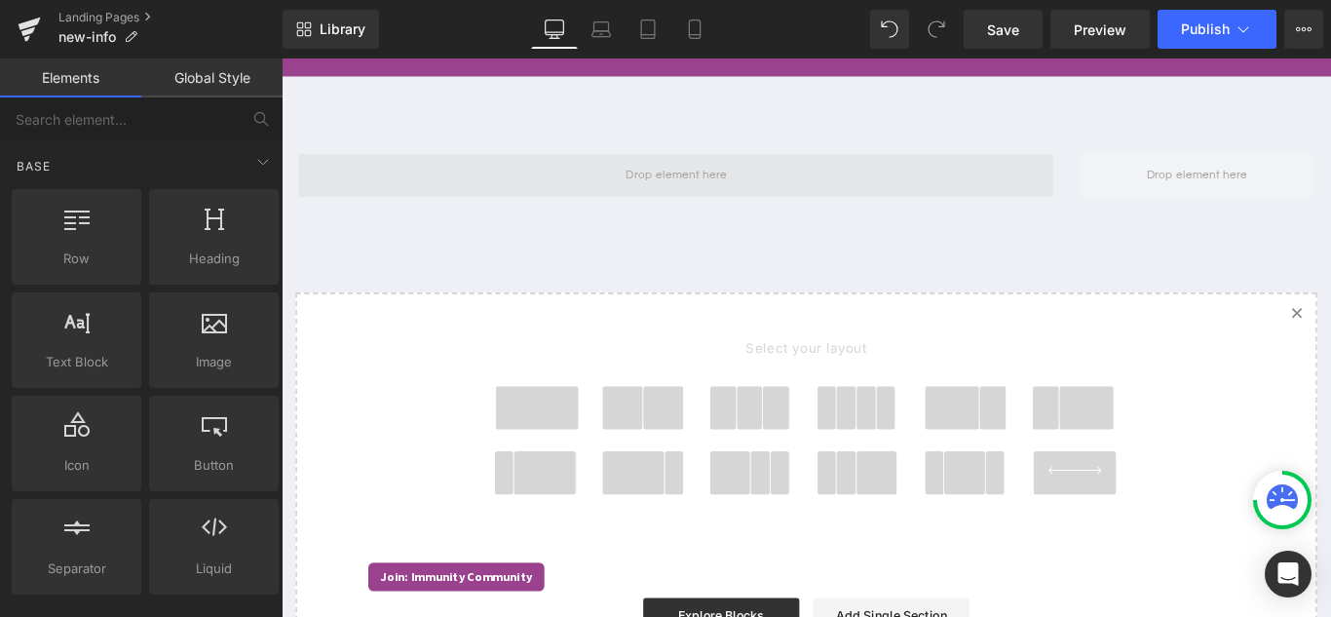
click at [442, 184] on span at bounding box center [724, 190] width 847 height 49
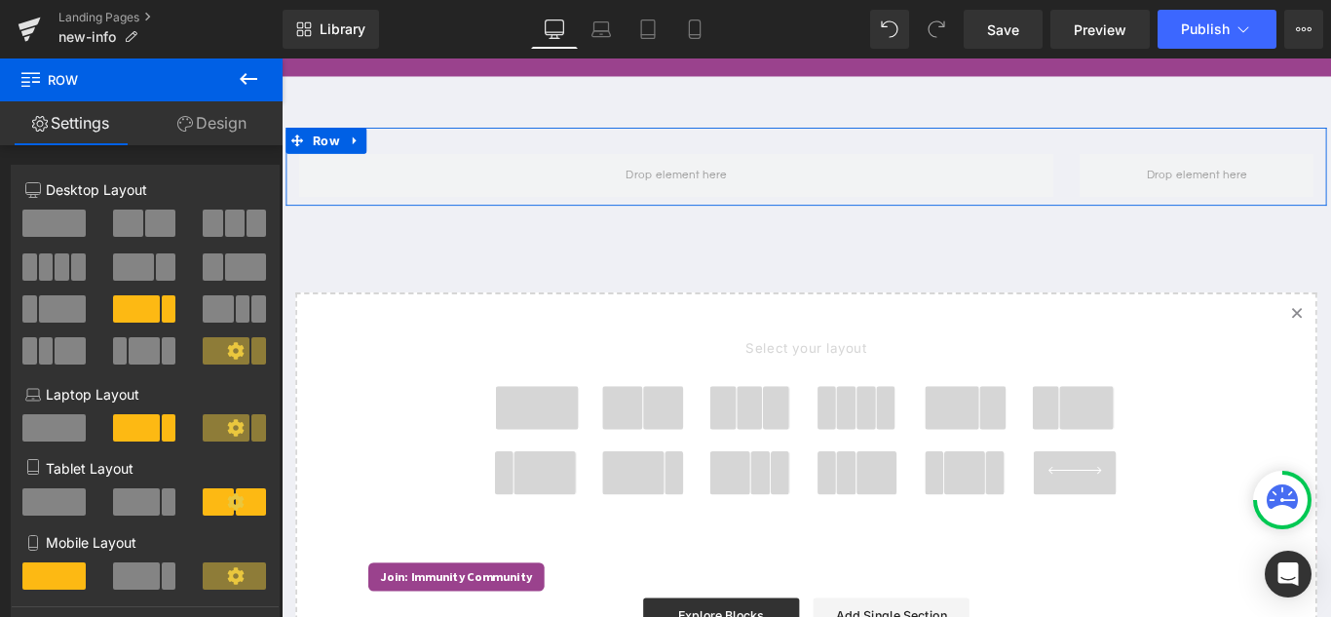
click at [208, 127] on link "Design" at bounding box center [211, 123] width 141 height 44
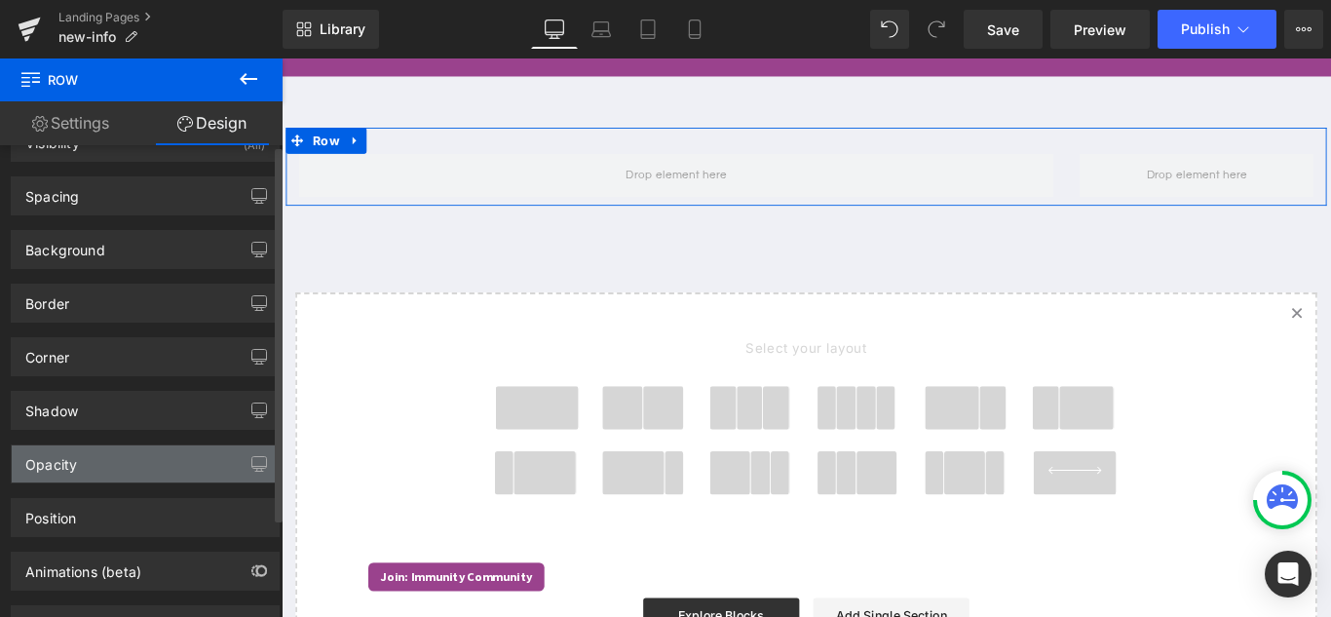
scroll to position [0, 0]
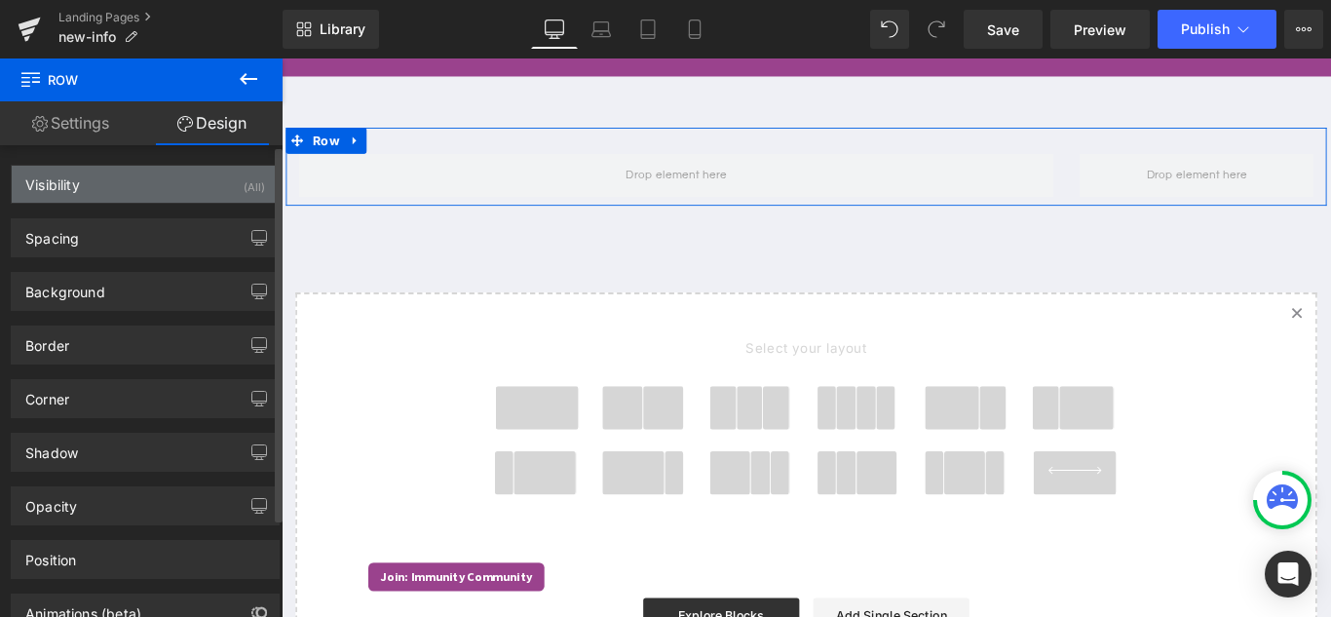
click at [79, 173] on div "Visibility" at bounding box center [52, 179] width 55 height 27
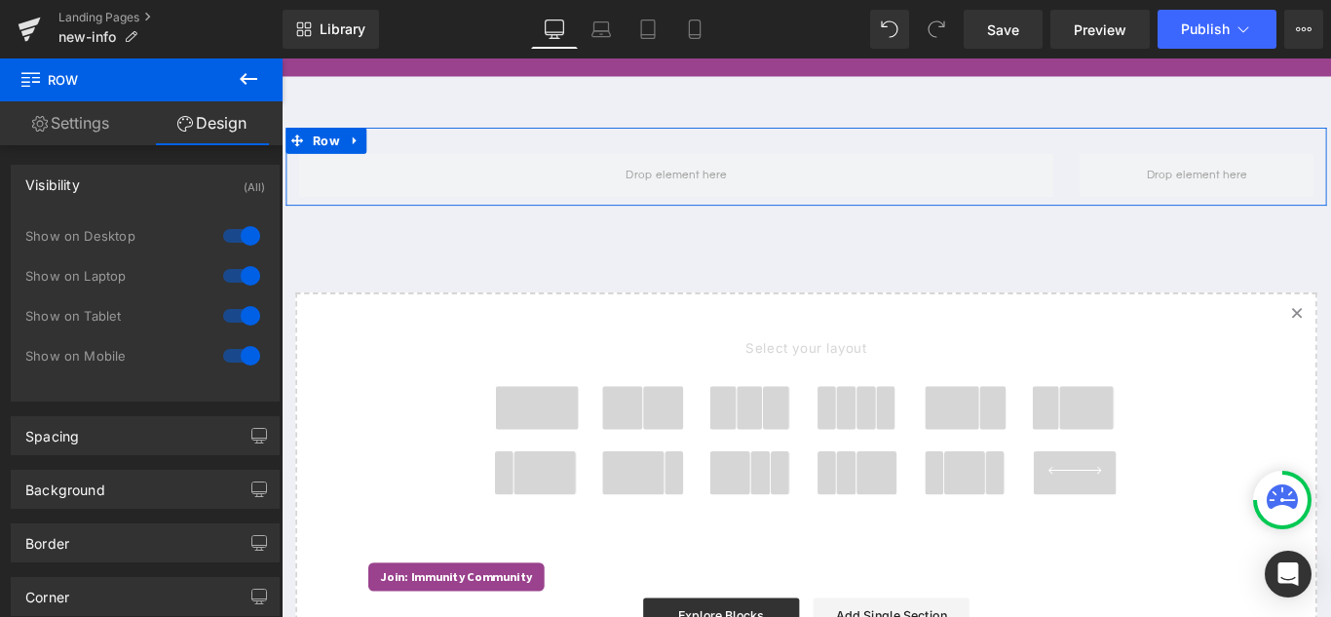
click at [79, 133] on link "Settings" at bounding box center [70, 123] width 141 height 44
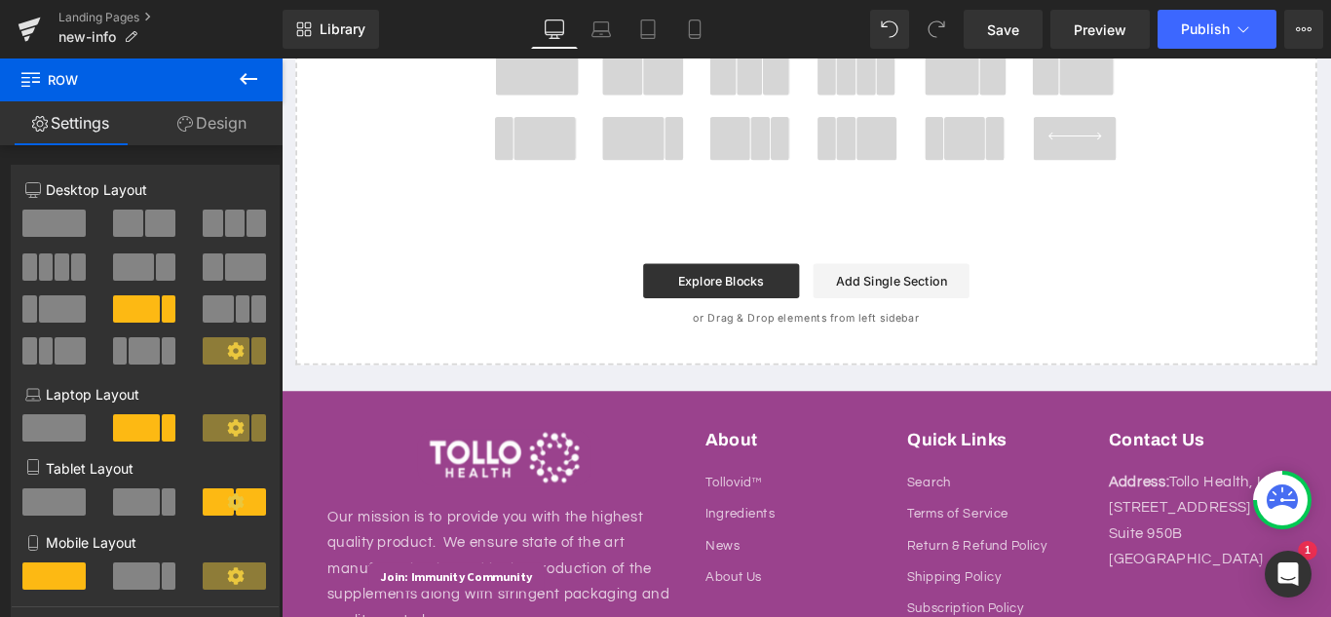
scroll to position [489, 0]
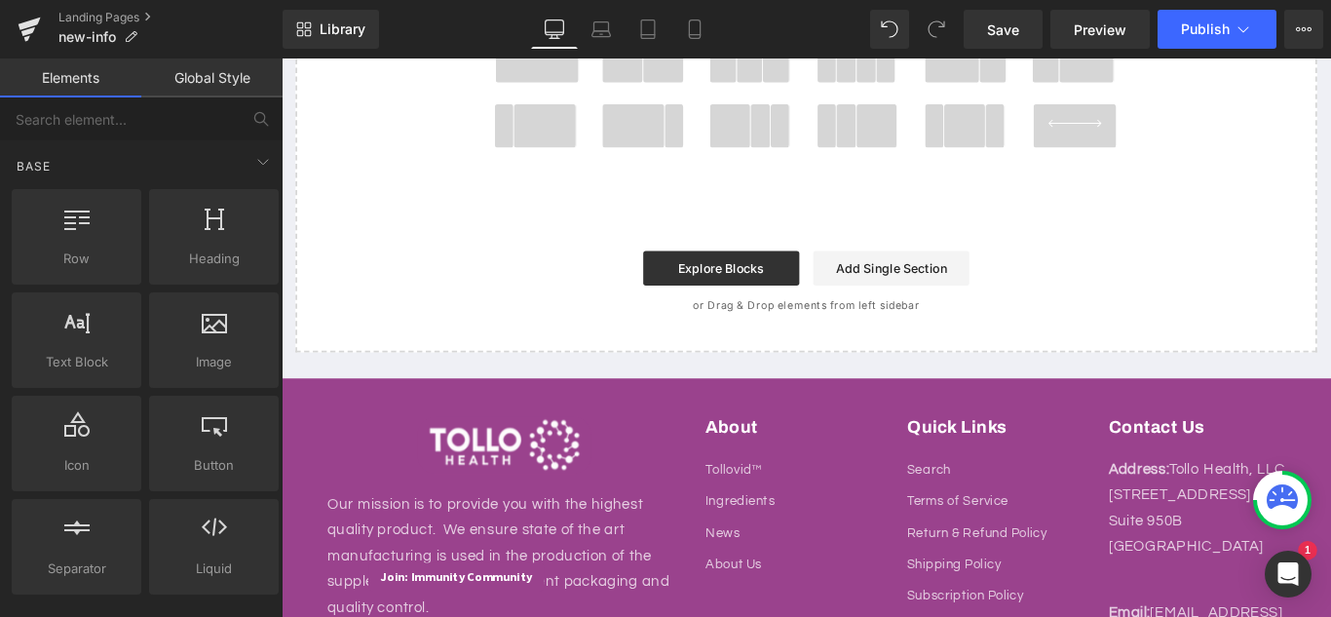
click at [826, 331] on p "or Drag & Drop elements from left sidebar" at bounding box center [870, 336] width 1085 height 14
click at [925, 307] on link "Add Single Section" at bounding box center [966, 294] width 175 height 39
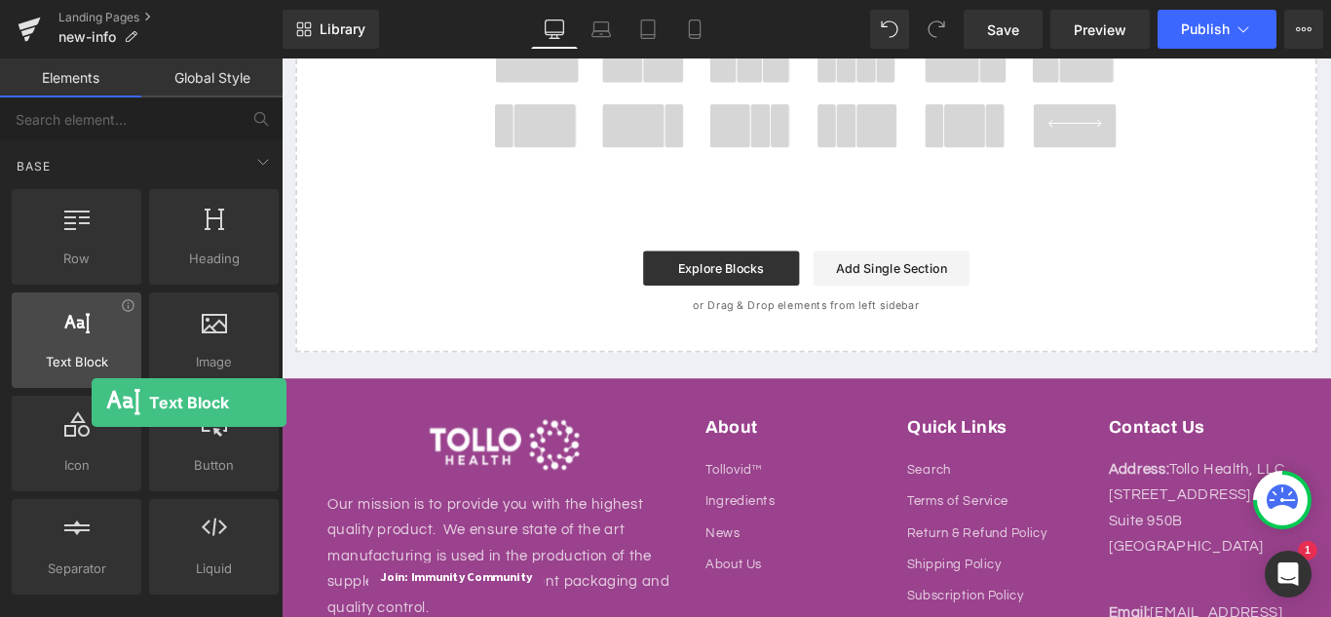
click at [92, 349] on div at bounding box center [77, 330] width 118 height 44
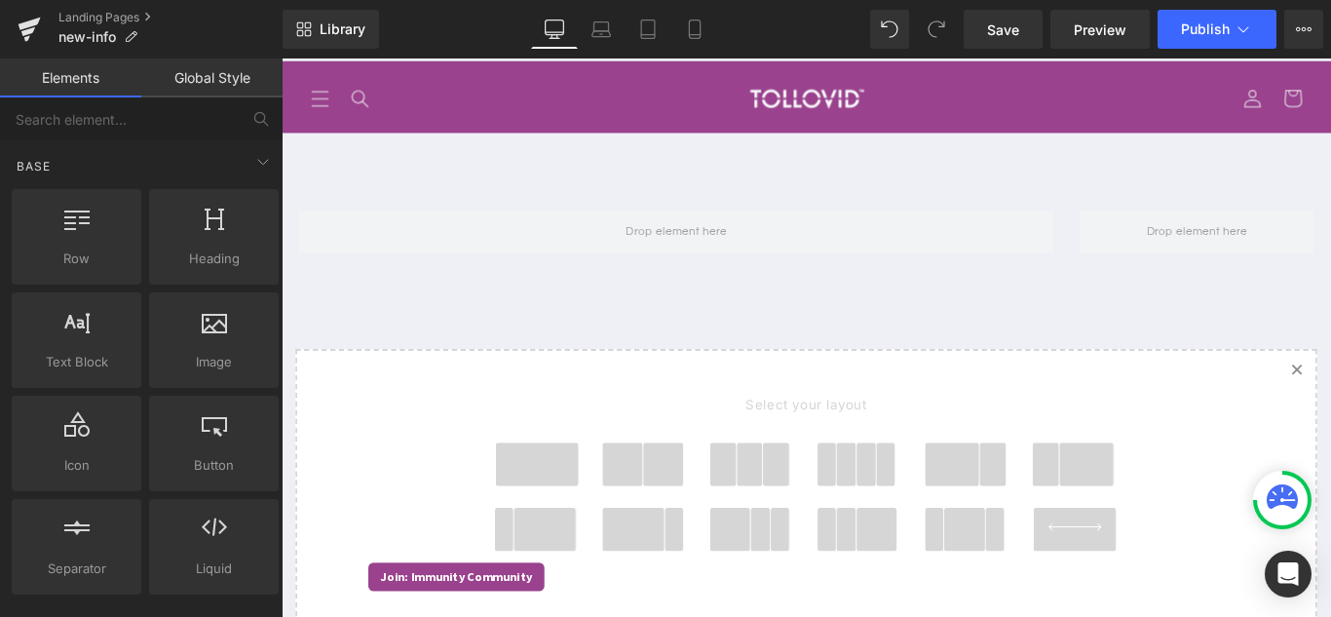
scroll to position [2, 0]
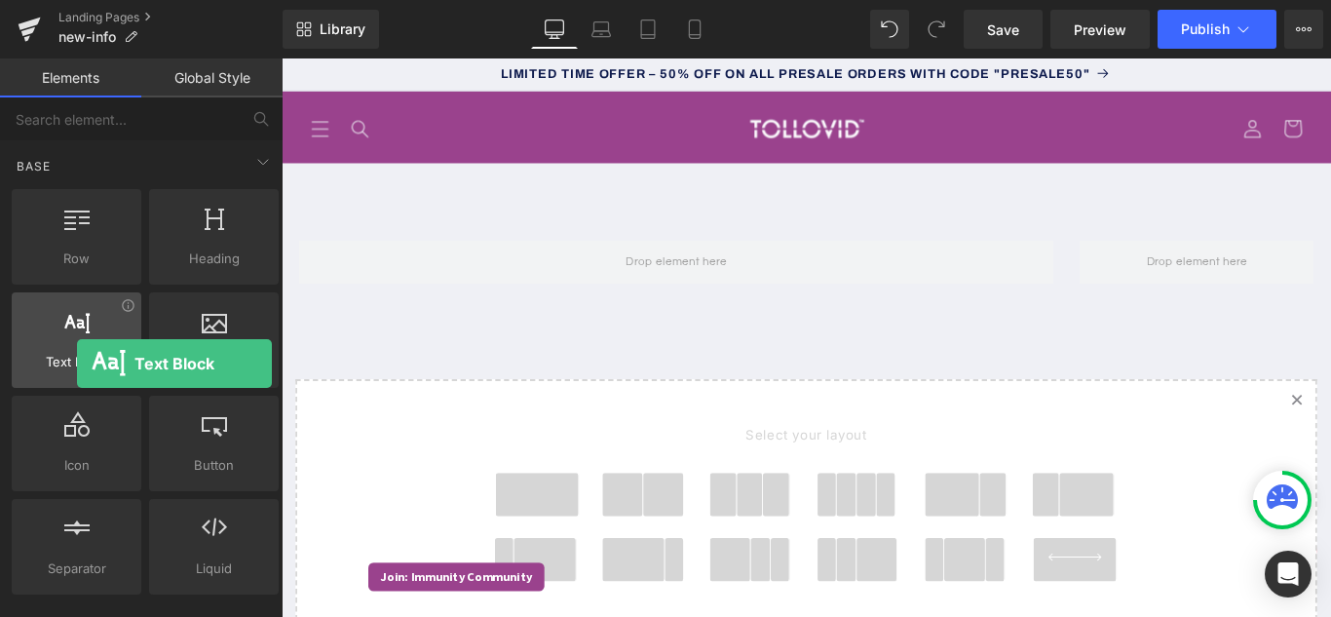
click at [77, 365] on span "Text Block" at bounding box center [77, 362] width 118 height 20
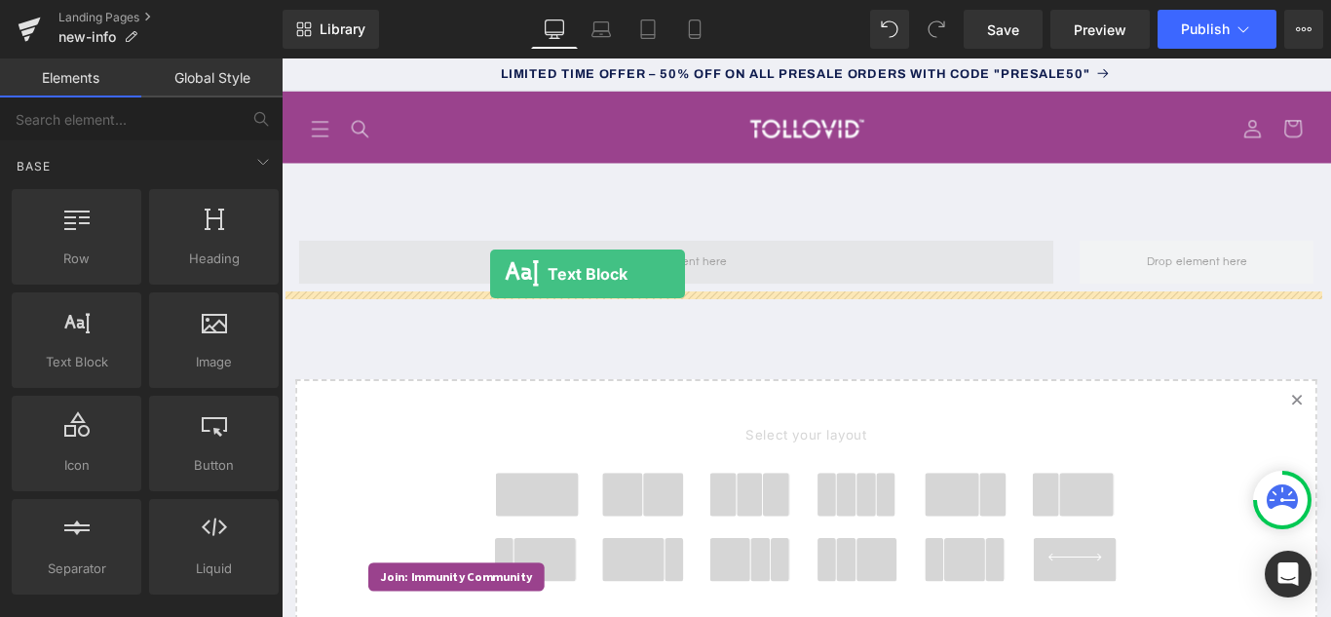
drag, startPoint x: 365, startPoint y: 422, endPoint x: 514, endPoint y: 300, distance: 192.4
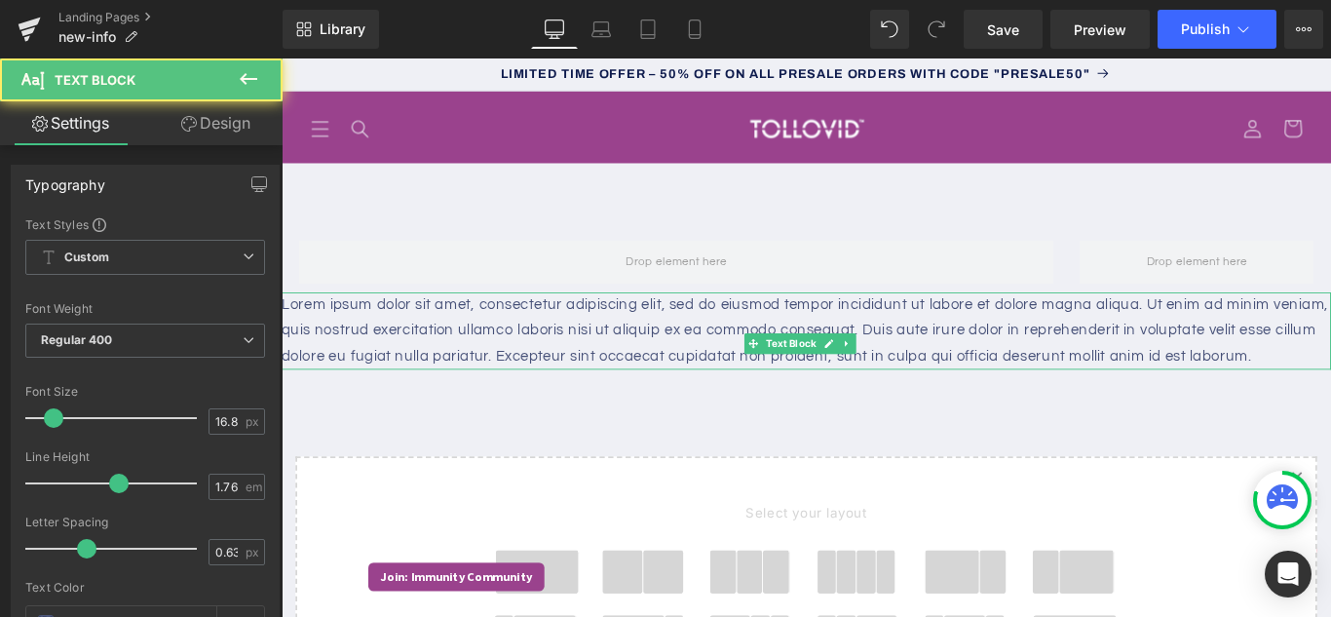
click at [708, 408] on p "Lorem ipsum dolor sit amet, consectetur adipiscing elit, sed do eiusmod tempor …" at bounding box center [870, 364] width 1179 height 87
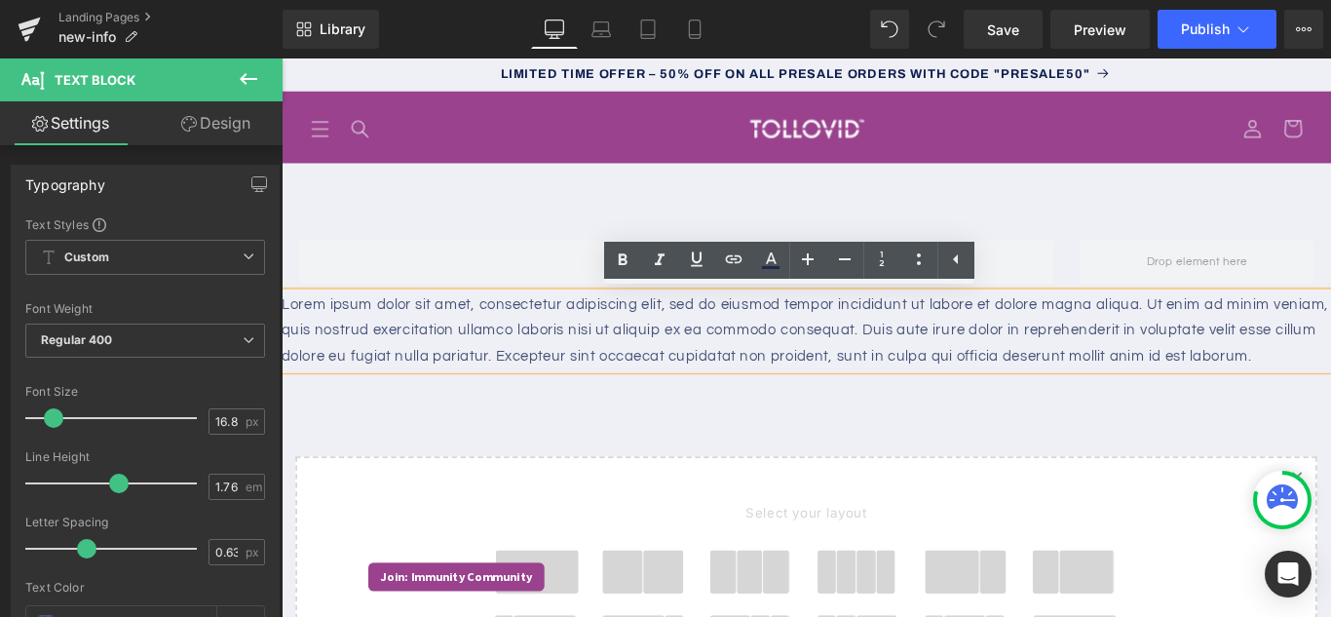
click at [1329, 390] on p "Lorem ipsum dolor sit amet, consectetur adipiscing elit, sed do eiusmod tempor …" at bounding box center [870, 364] width 1179 height 87
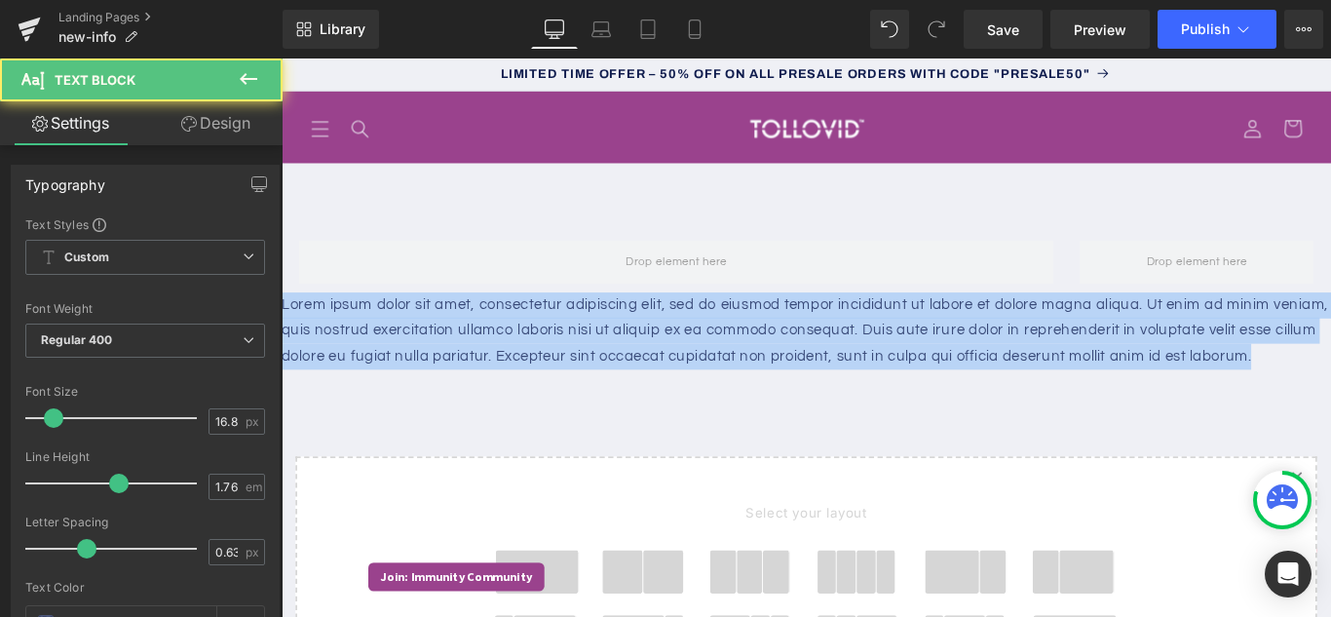
drag, startPoint x: 374, startPoint y: 427, endPoint x: 196, endPoint y: 325, distance: 205.0
click at [281, 325] on html "Skip to content LIMITED TIME OFFER – 50% OFF ON ALL PRESALE ORDERS WITH CODE "P…" at bounding box center [870, 369] width 1179 height 627
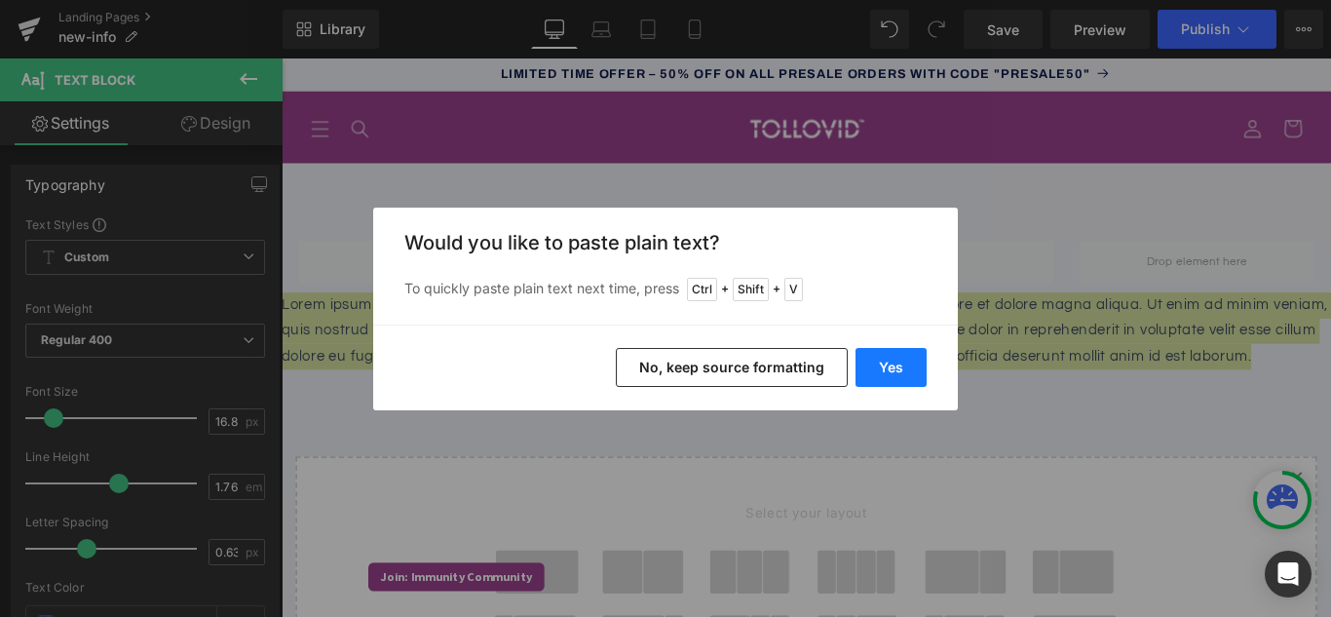
click at [886, 372] on button "Yes" at bounding box center [890, 367] width 71 height 39
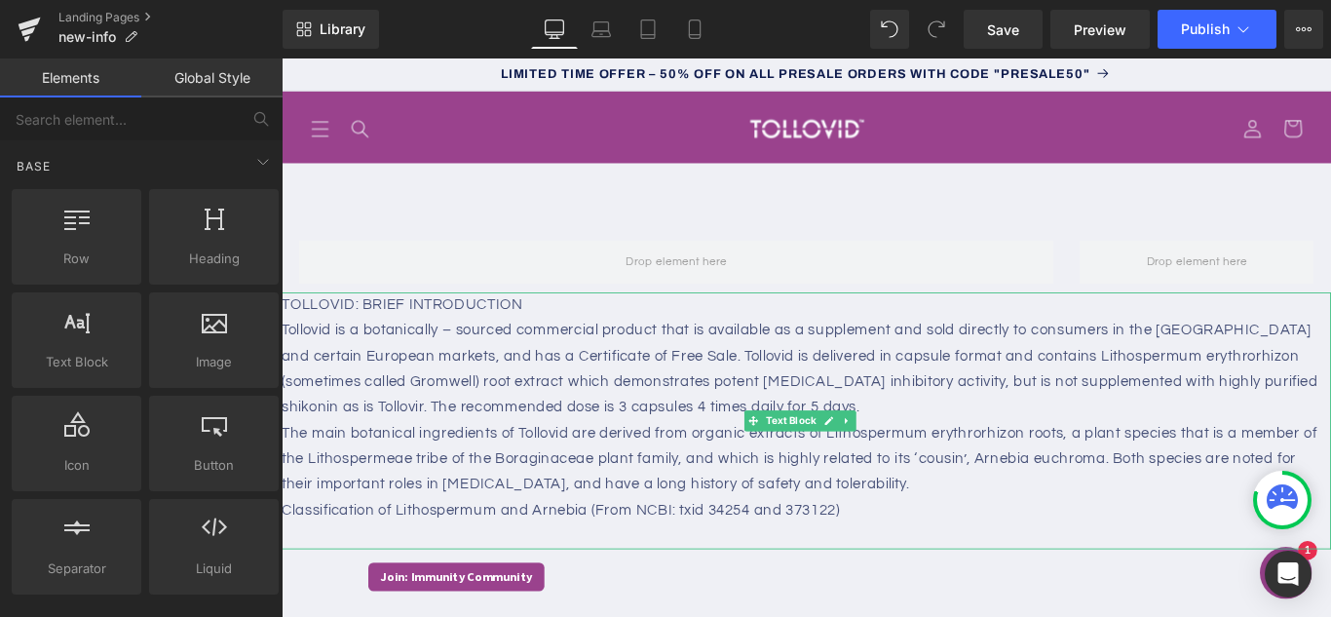
drag, startPoint x: 1268, startPoint y: 293, endPoint x: 1312, endPoint y: 463, distance: 175.1
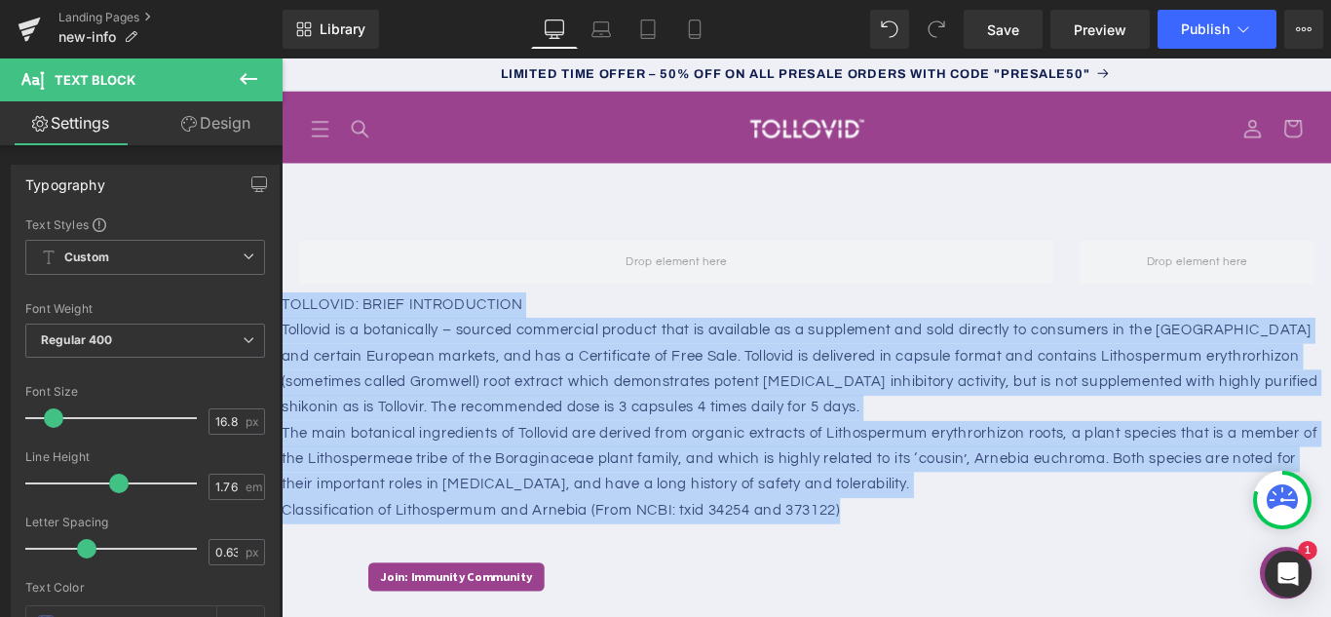
drag, startPoint x: 610, startPoint y: 539, endPoint x: 233, endPoint y: 319, distance: 436.0
click at [281, 319] on html "Skip to content LIMITED TIME OFFER – 50% OFF ON ALL PRESALE ORDERS WITH CODE "P…" at bounding box center [870, 369] width 1179 height 627
copy div "TOLLOVID: BRIEF INTRODUCTION Tollovid is a botanically – sourced commercial pr…"
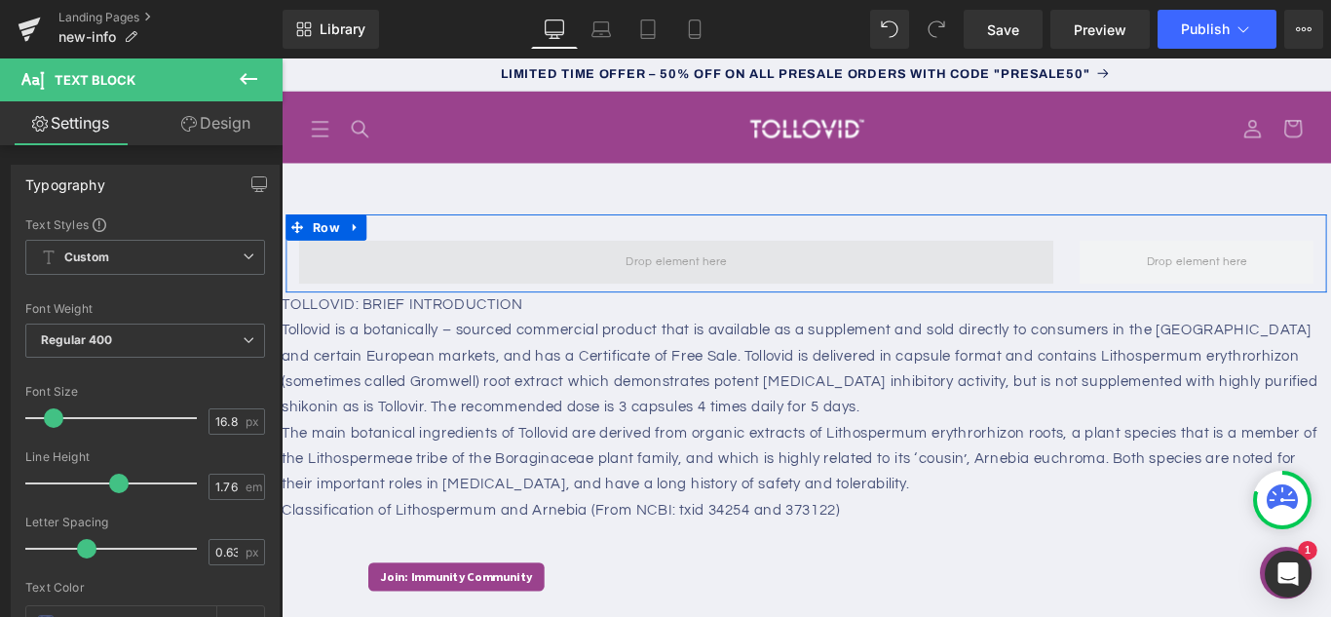
click at [729, 282] on span at bounding box center [724, 287] width 127 height 32
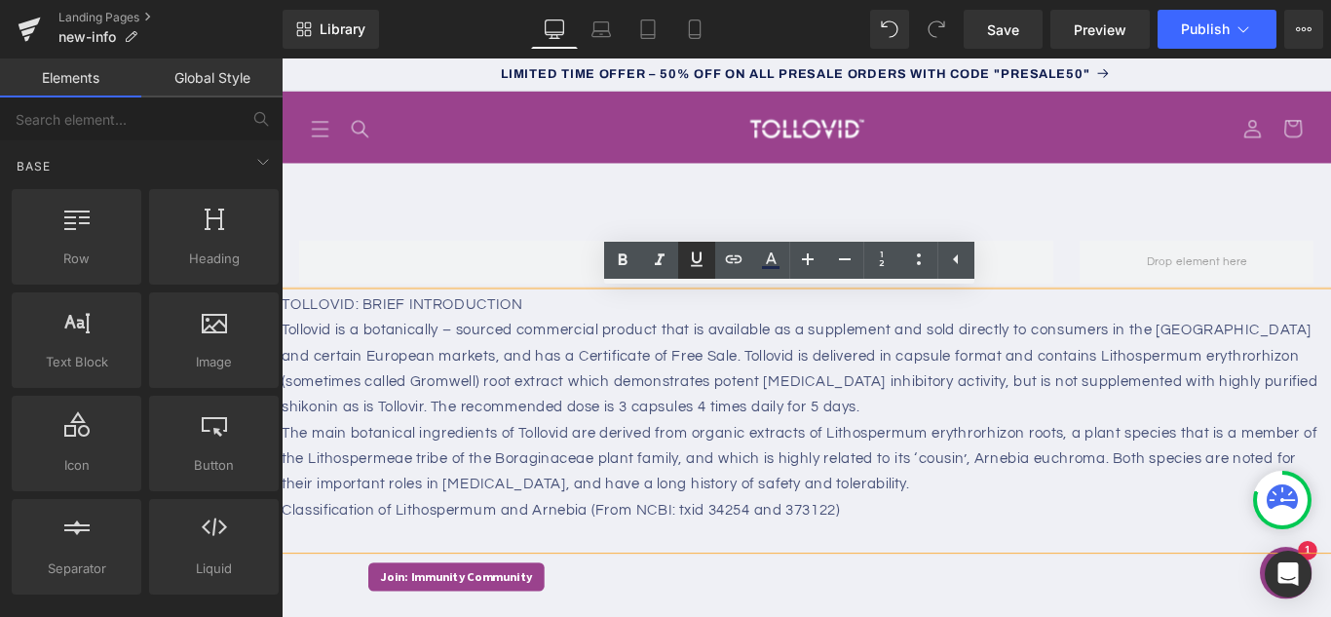
drag, startPoint x: 447, startPoint y: 224, endPoint x: 680, endPoint y: 258, distance: 235.3
click at [680, 258] on link at bounding box center [696, 260] width 37 height 37
click at [685, 261] on icon at bounding box center [696, 258] width 23 height 23
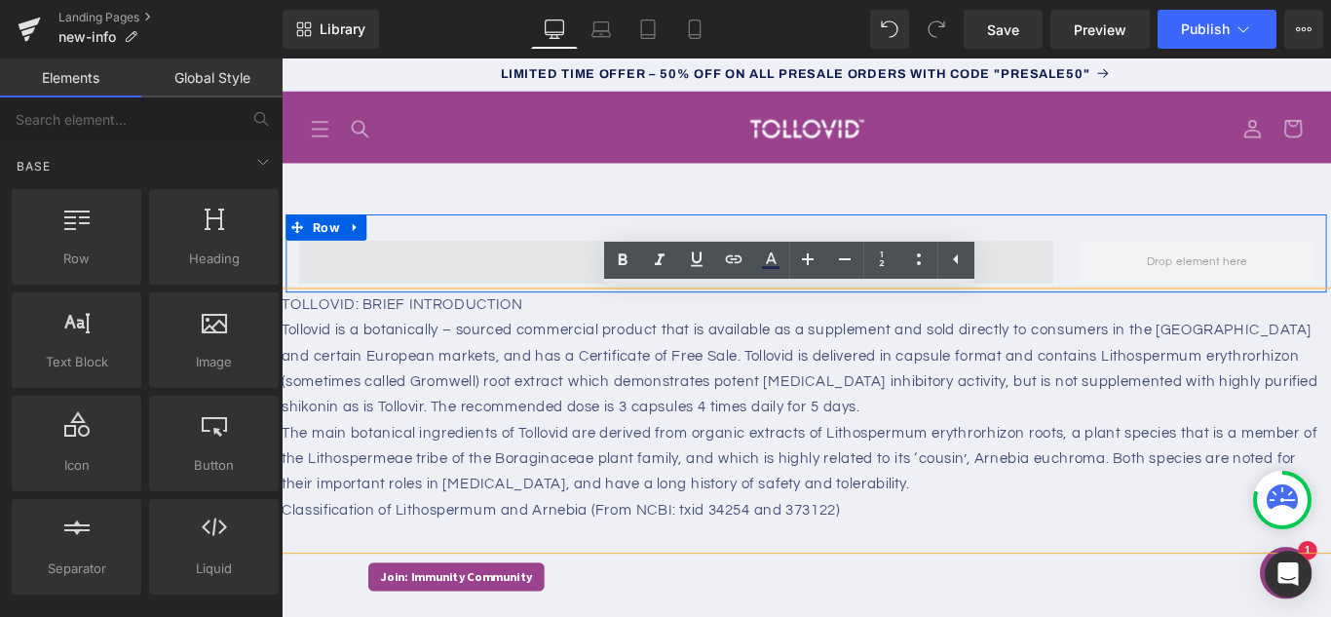
click at [571, 290] on span at bounding box center [724, 287] width 847 height 49
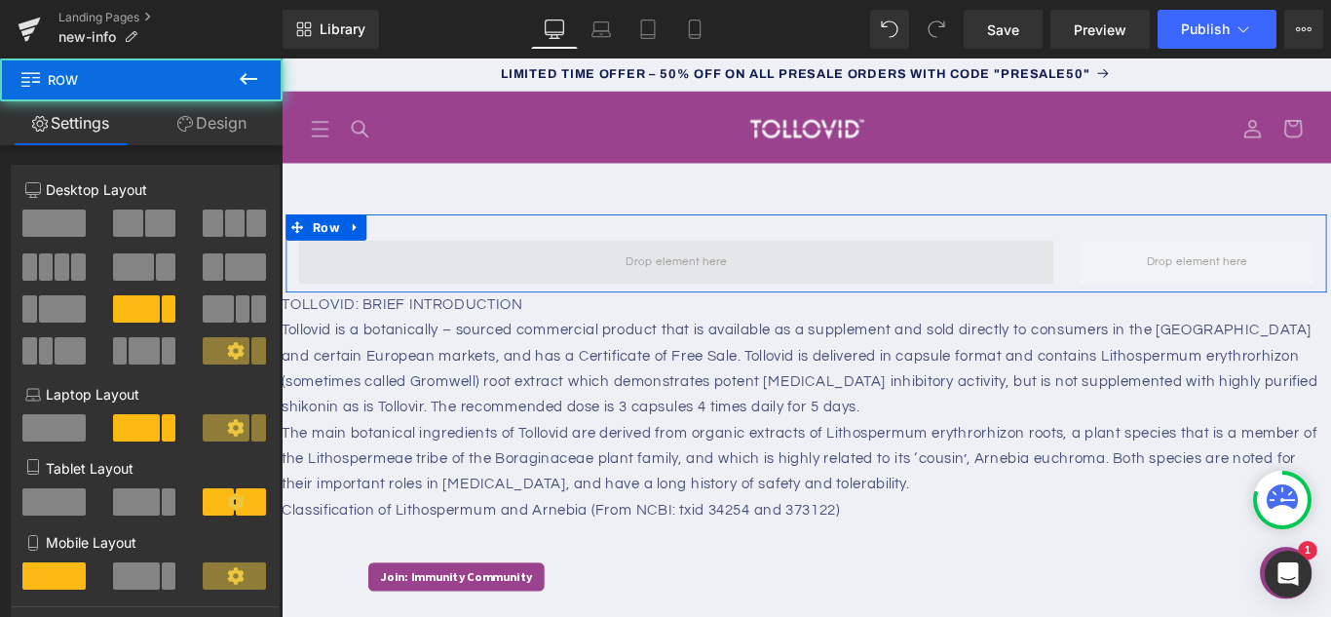
click at [571, 290] on span at bounding box center [724, 287] width 847 height 49
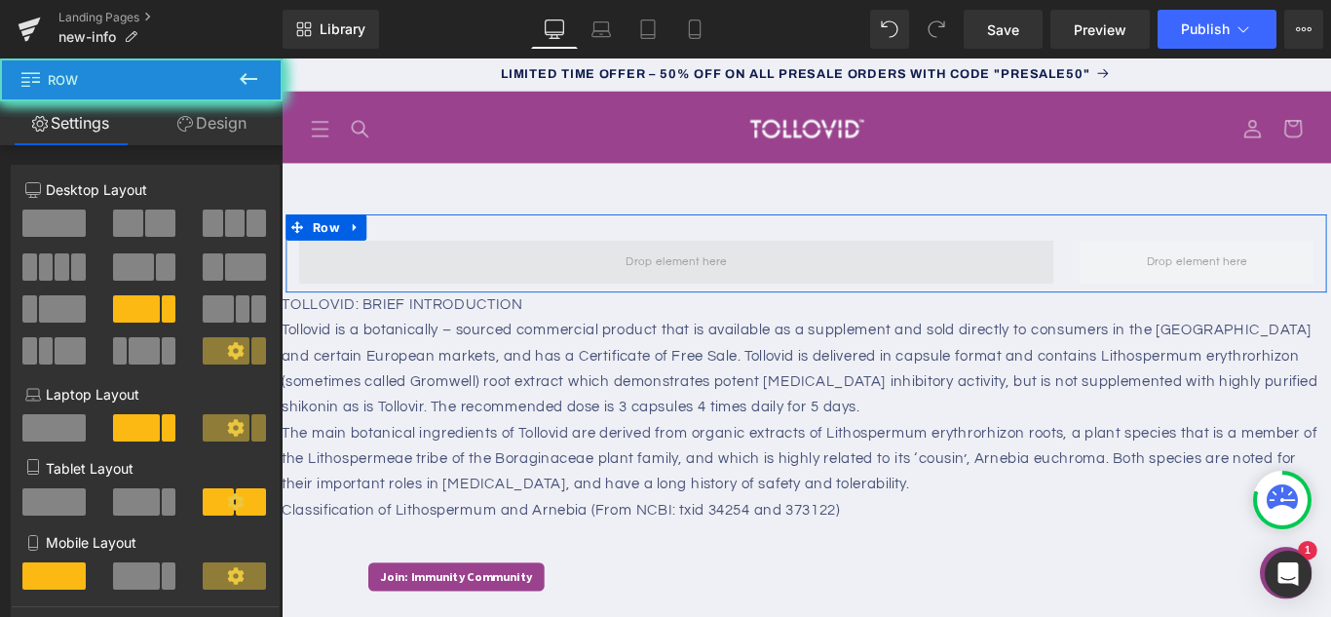
click at [586, 279] on span at bounding box center [724, 287] width 847 height 49
click at [586, 281] on span at bounding box center [724, 287] width 847 height 49
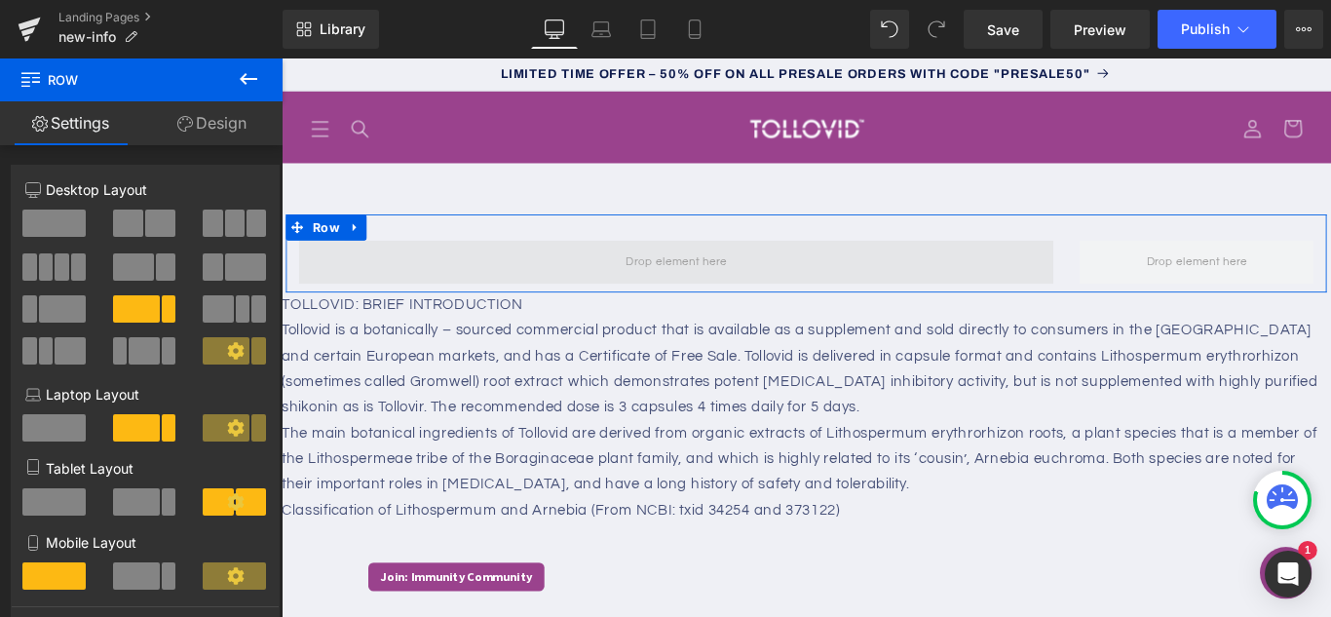
click at [686, 284] on span at bounding box center [724, 287] width 127 height 32
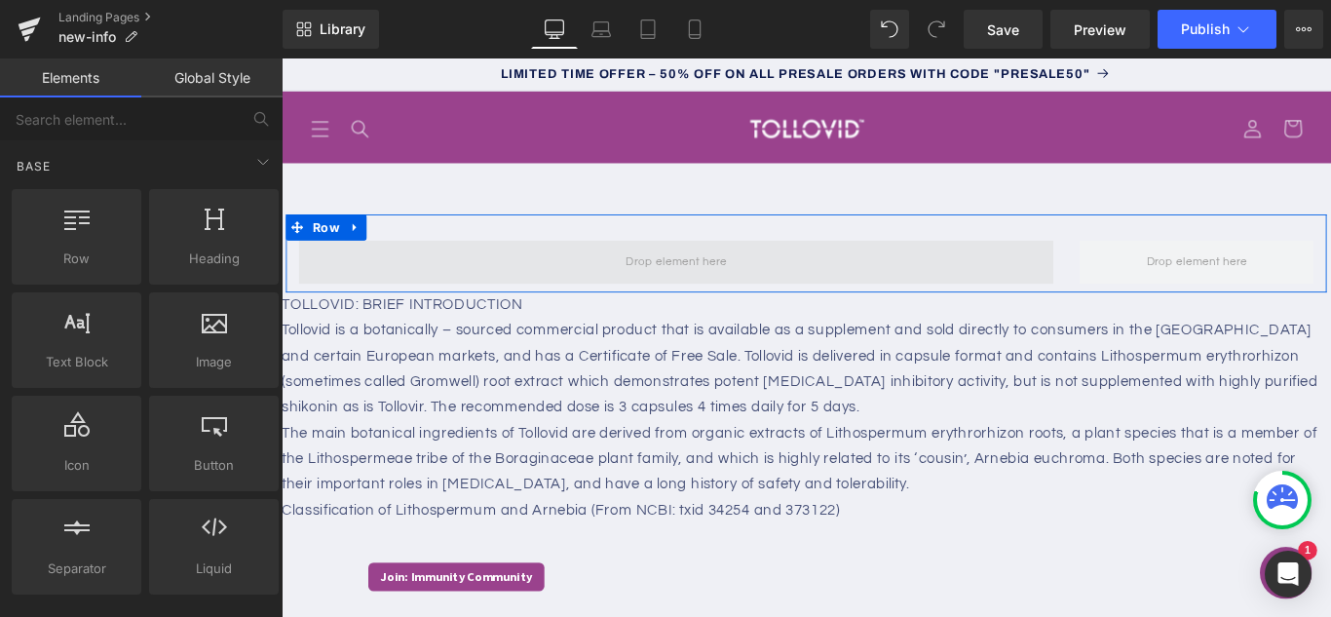
click at [686, 284] on span at bounding box center [724, 287] width 127 height 32
click at [688, 282] on span at bounding box center [724, 287] width 127 height 32
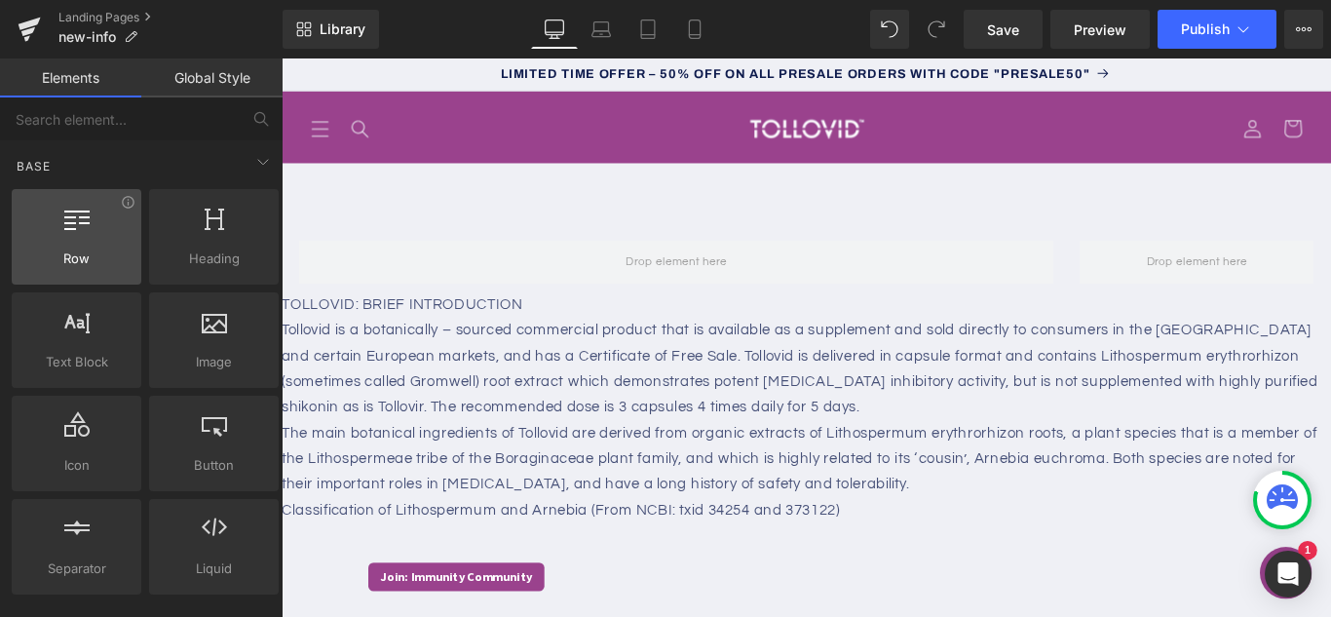
click at [107, 245] on div at bounding box center [77, 227] width 118 height 44
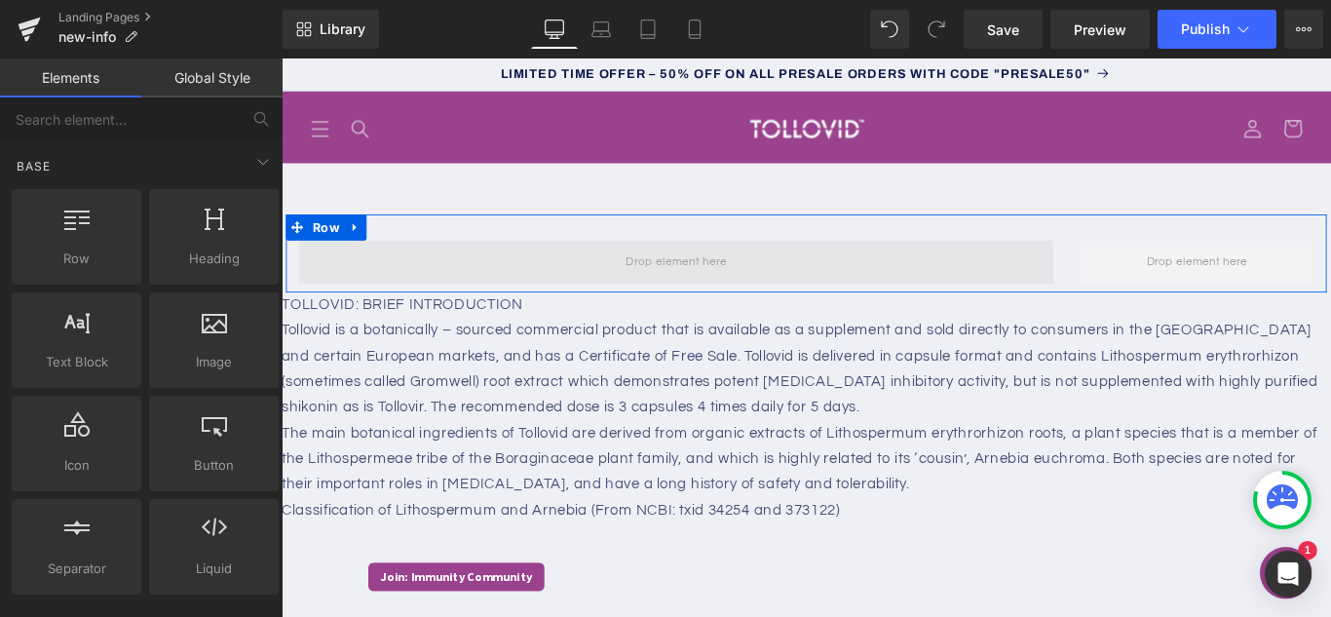
click at [668, 284] on span at bounding box center [724, 287] width 127 height 32
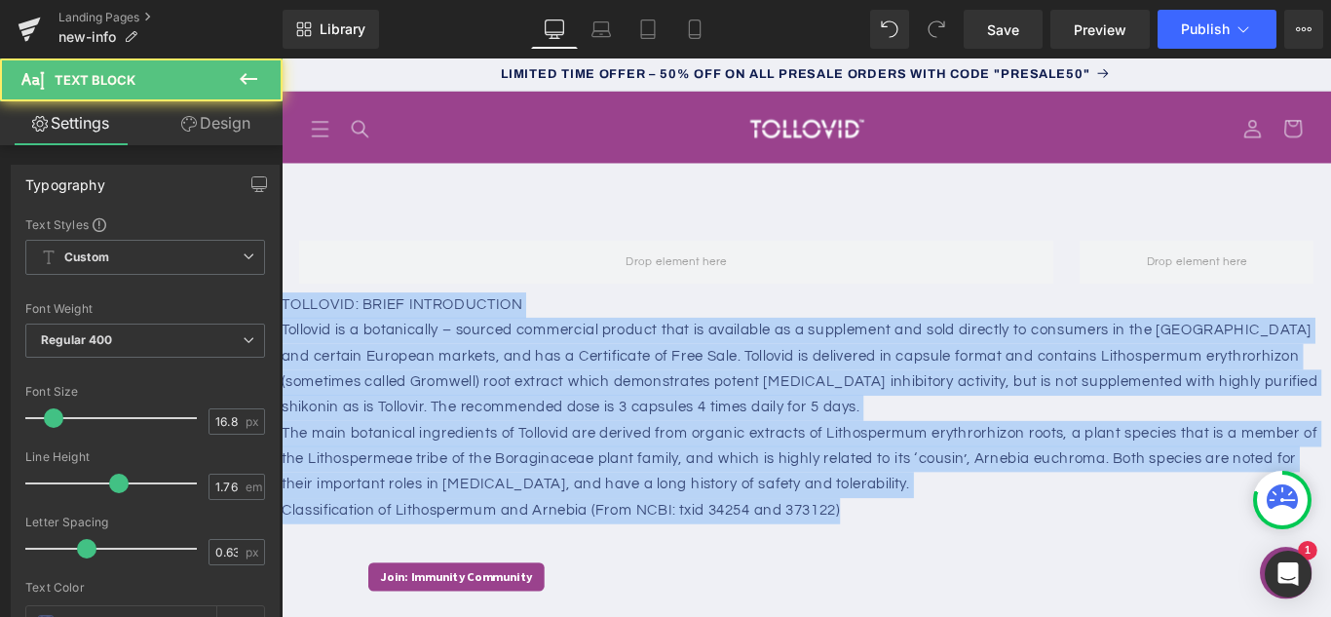
drag, startPoint x: 368, startPoint y: 512, endPoint x: 552, endPoint y: 348, distance: 247.0
click at [281, 319] on html "Skip to content LIMITED TIME OFFER – 50% OFF ON ALL PRESALE ORDERS WITH CODE "P…" at bounding box center [870, 369] width 1179 height 627
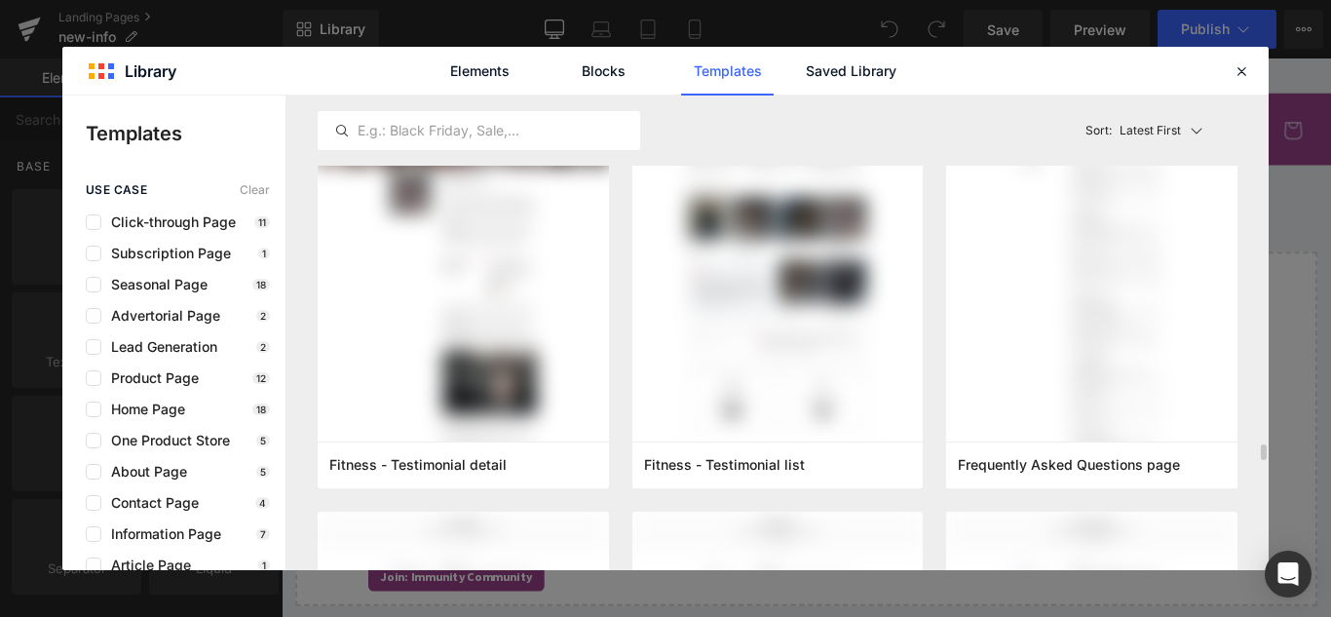
scroll to position [1753, 0]
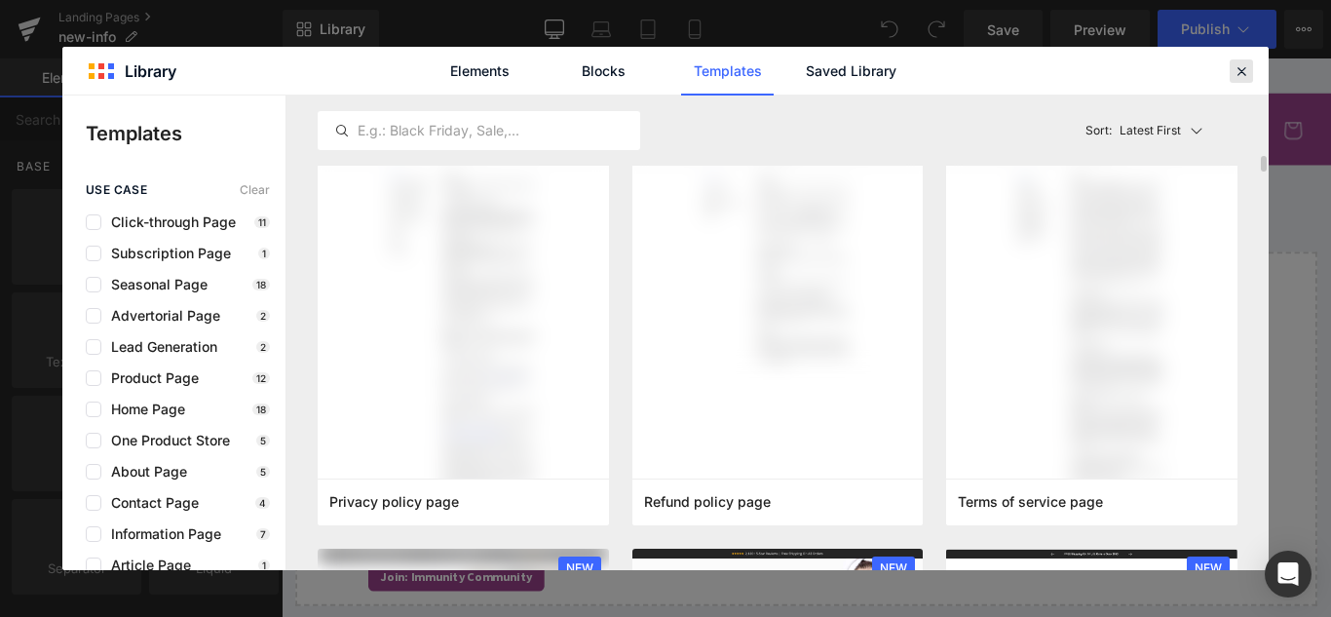
click at [1242, 72] on icon at bounding box center [1241, 71] width 18 height 18
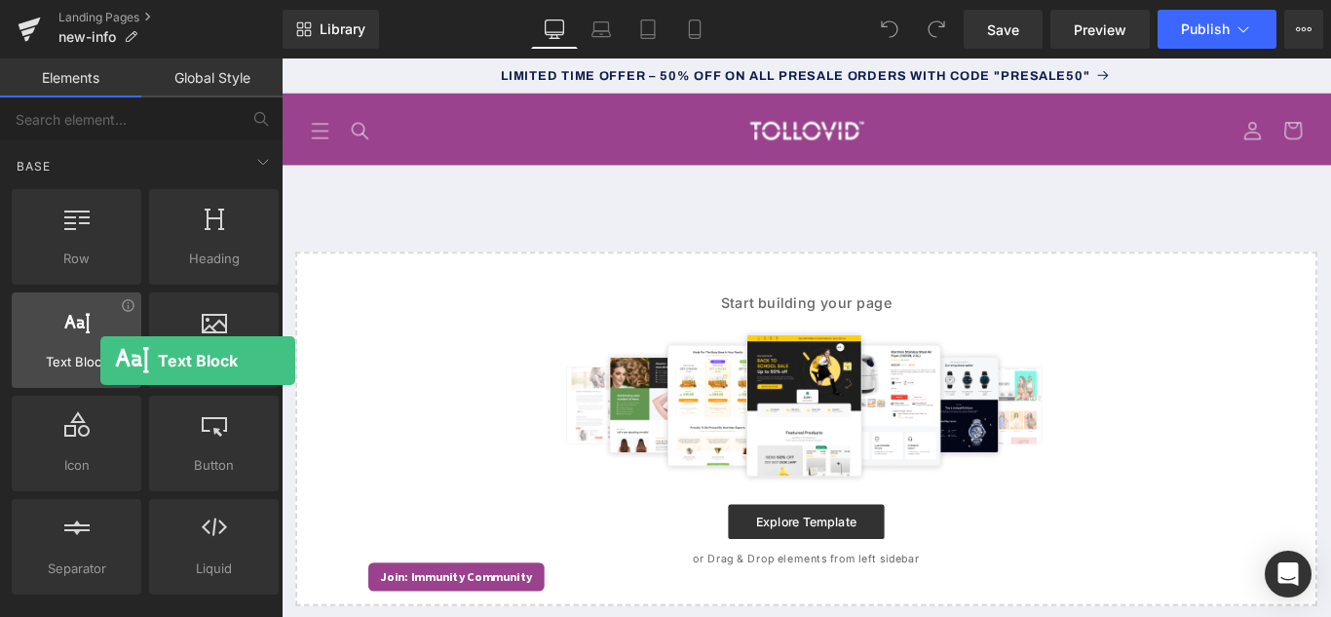
click at [100, 360] on span "Text Block" at bounding box center [77, 362] width 118 height 20
click at [96, 354] on span "Text Block" at bounding box center [77, 362] width 118 height 20
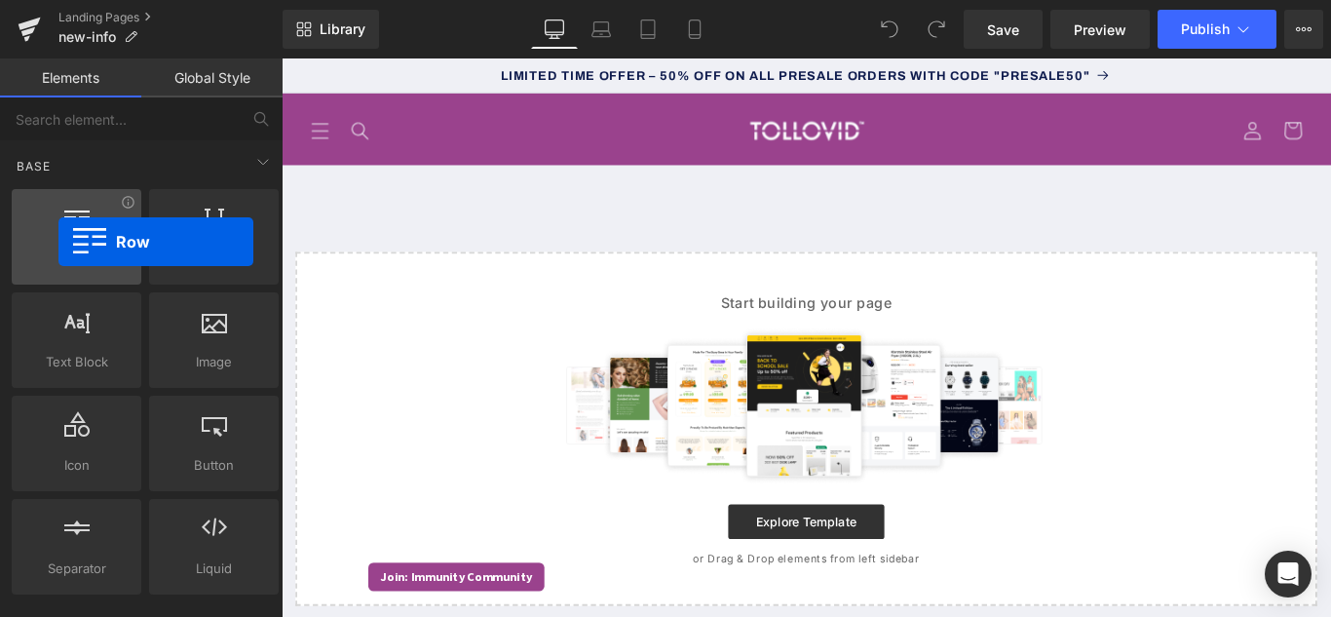
click at [58, 242] on div at bounding box center [77, 227] width 118 height 44
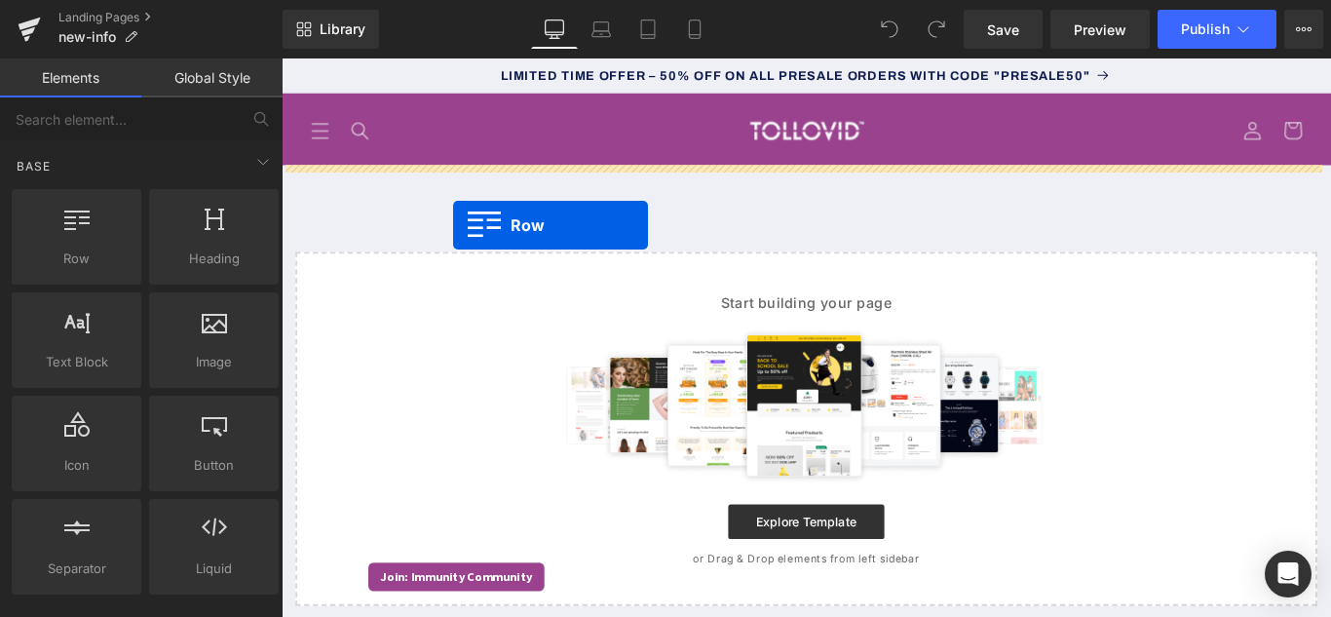
drag, startPoint x: 360, startPoint y: 294, endPoint x: 474, endPoint y: 246, distance: 123.6
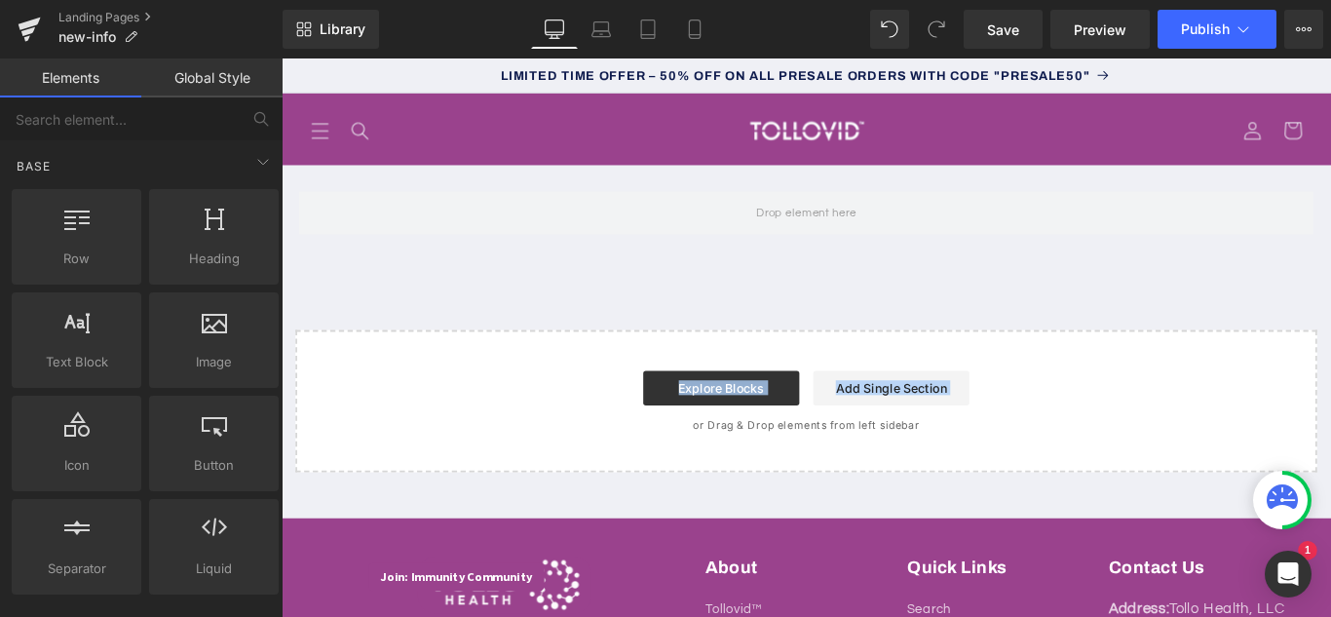
drag, startPoint x: 818, startPoint y: 224, endPoint x: 301, endPoint y: 272, distance: 519.4
click at [602, 411] on div "Row Select your layout" at bounding box center [870, 350] width 1179 height 345
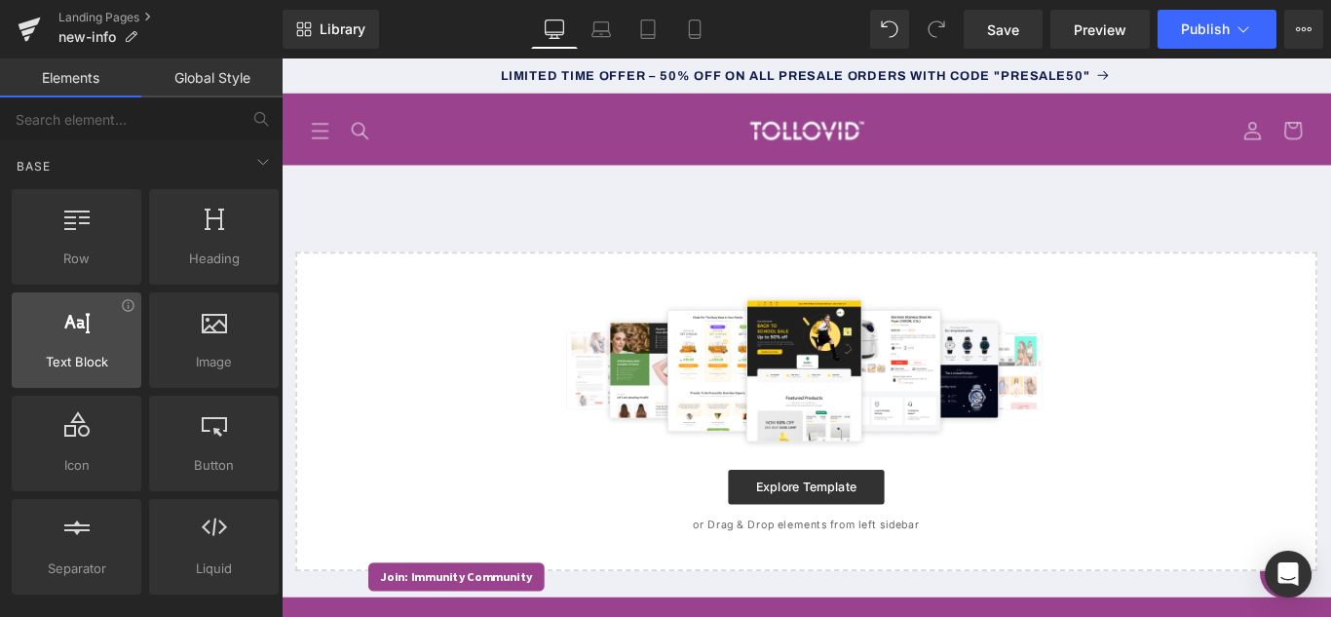
click at [100, 349] on div at bounding box center [77, 330] width 118 height 44
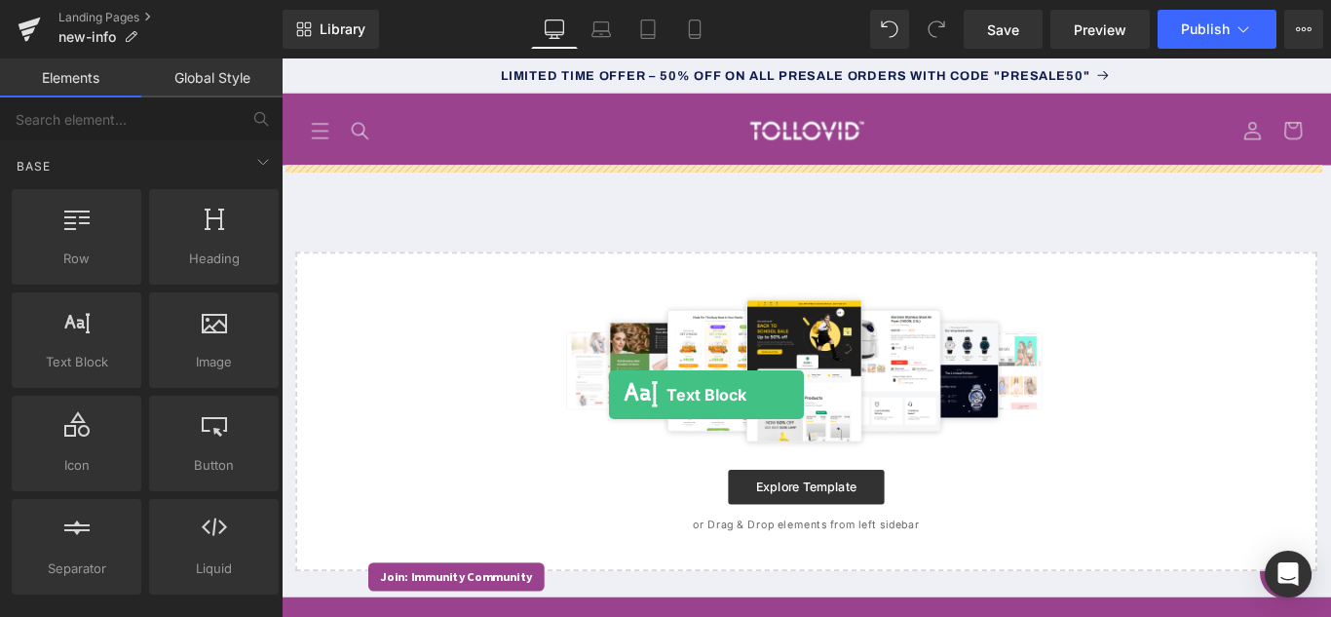
drag, startPoint x: 377, startPoint y: 398, endPoint x: 649, endPoint y: 435, distance: 274.3
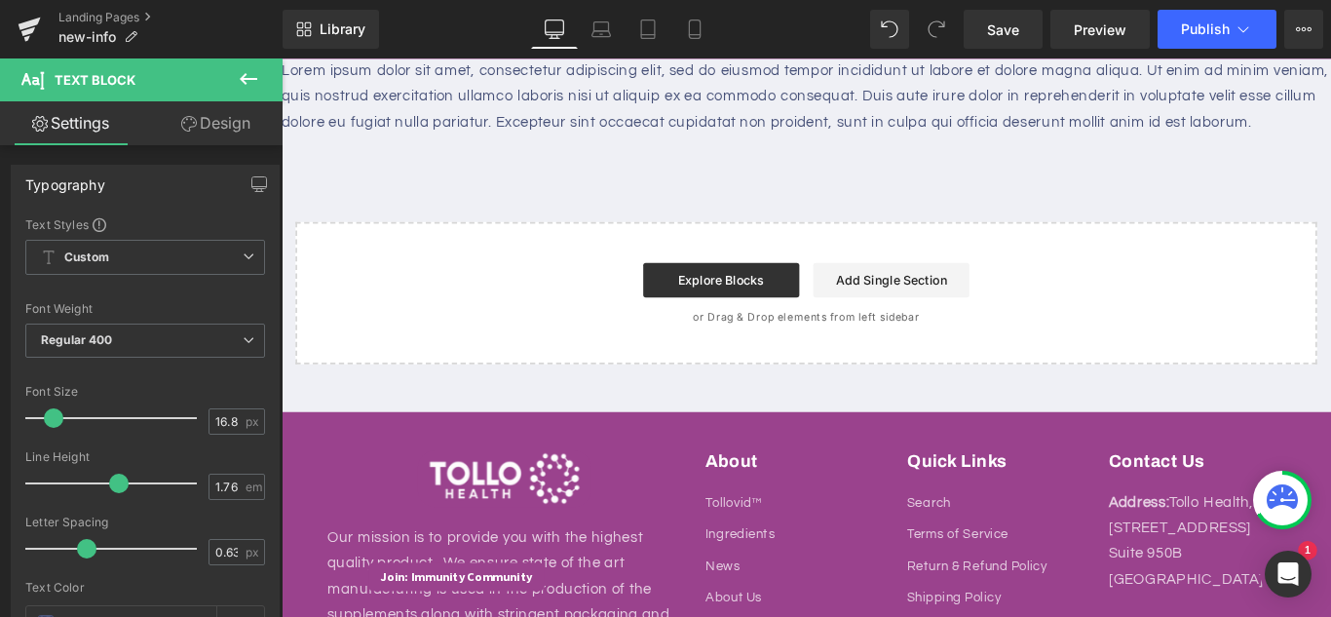
scroll to position [0, 0]
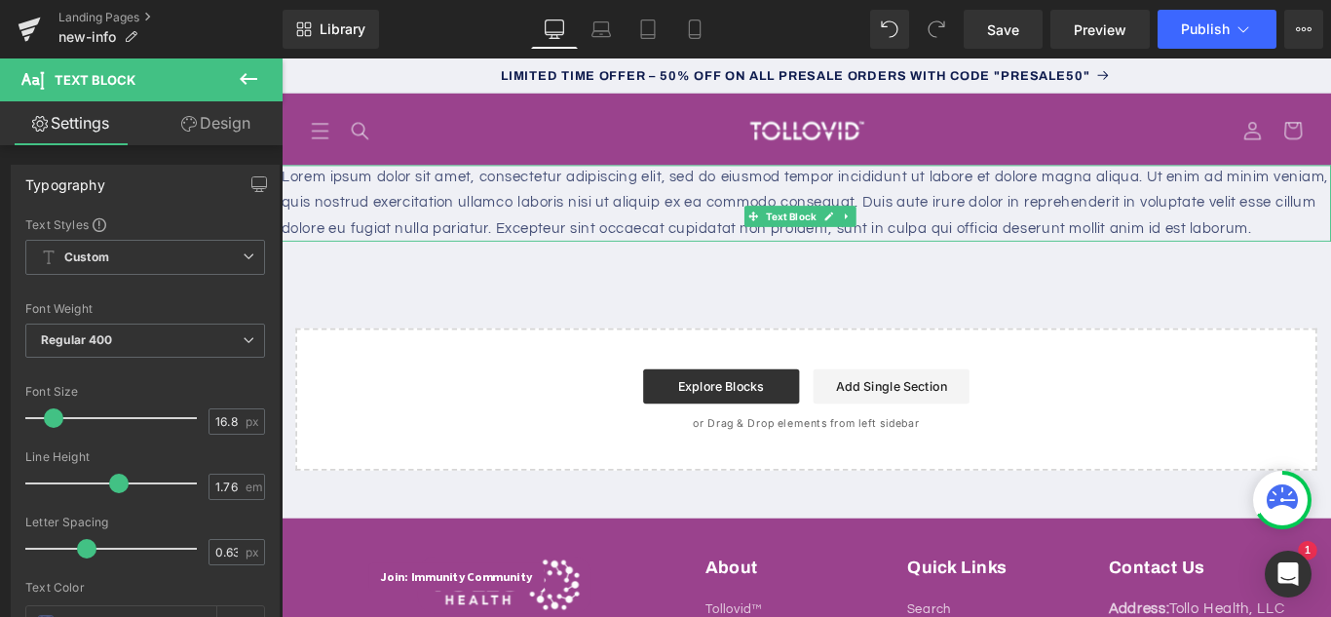
click at [375, 204] on p "Lorem ipsum dolor sit amet, consectetur adipiscing elit, sed do eiusmod tempor …" at bounding box center [870, 221] width 1179 height 87
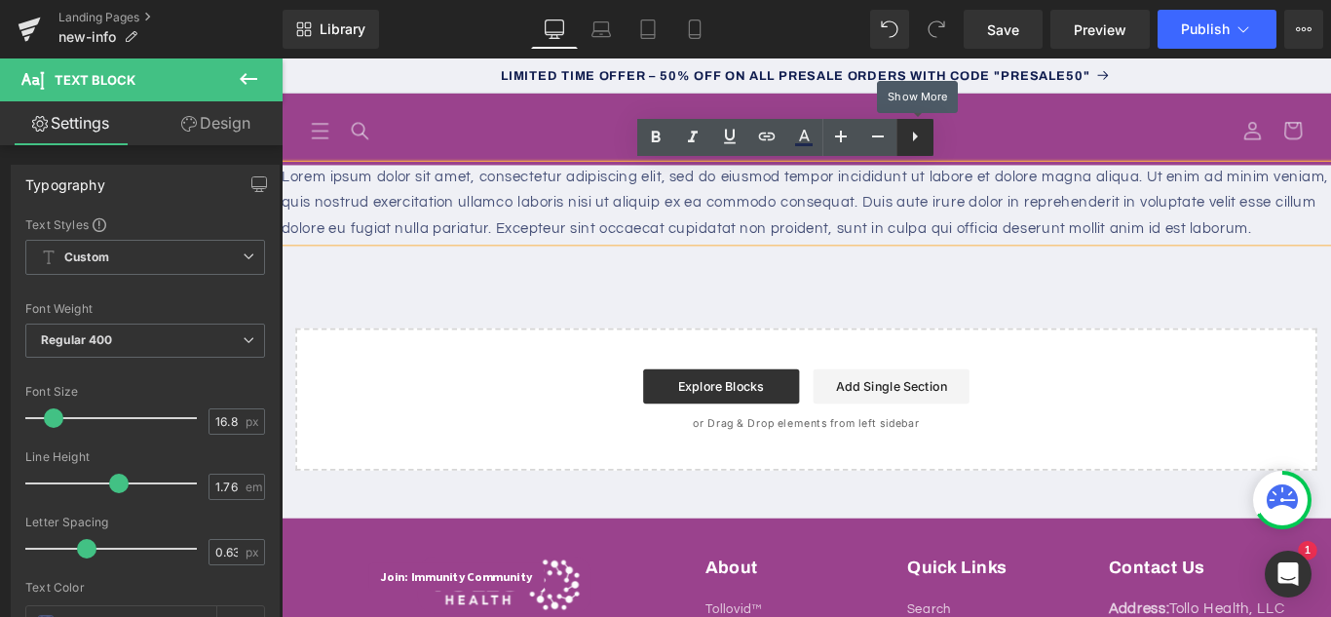
click at [912, 139] on icon at bounding box center [914, 136] width 23 height 23
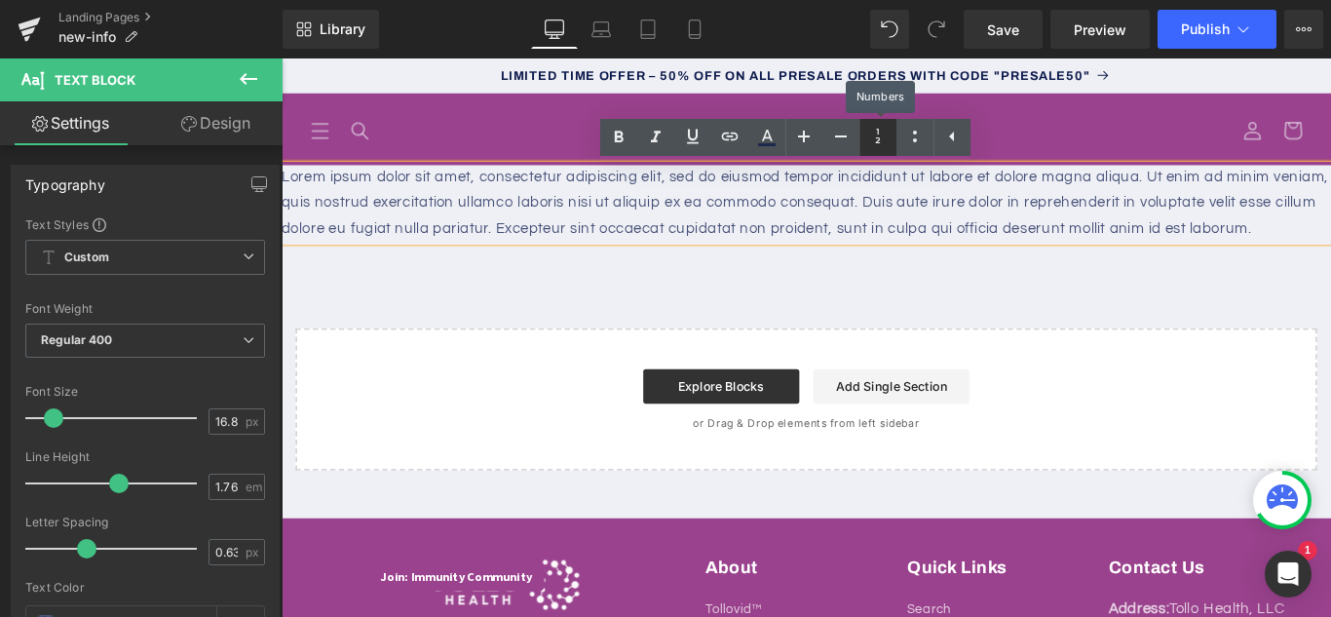
click at [878, 142] on icon at bounding box center [877, 136] width 23 height 23
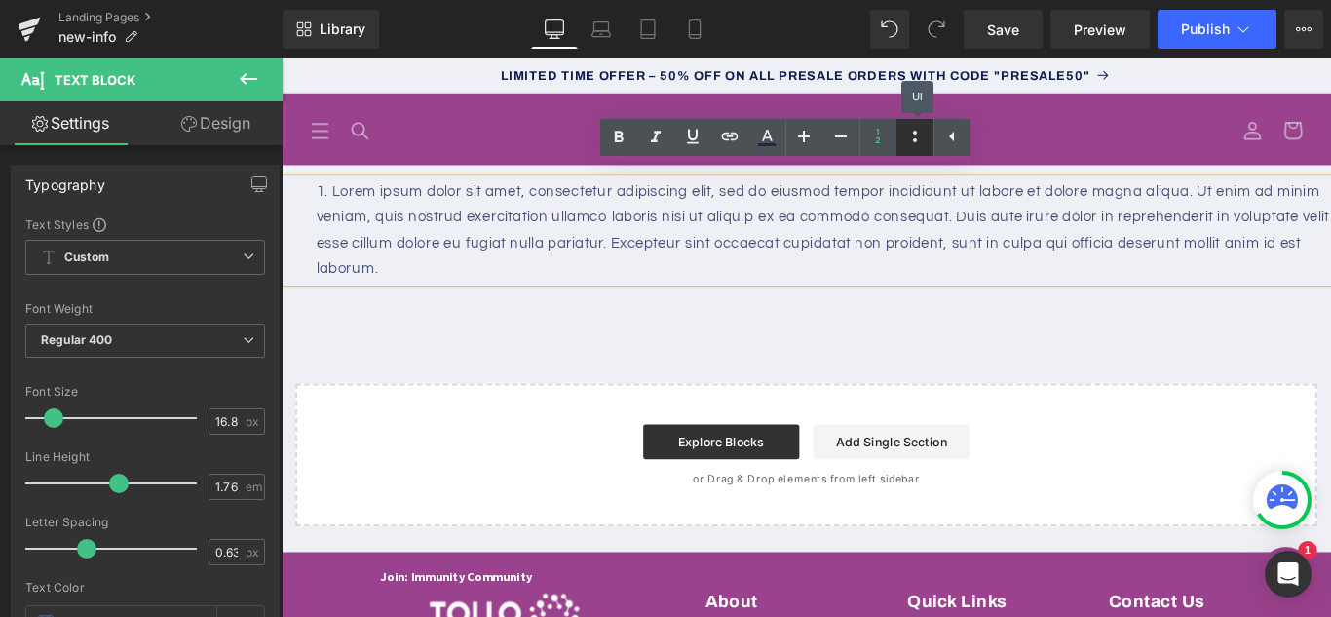
click at [912, 140] on icon at bounding box center [914, 136] width 23 height 23
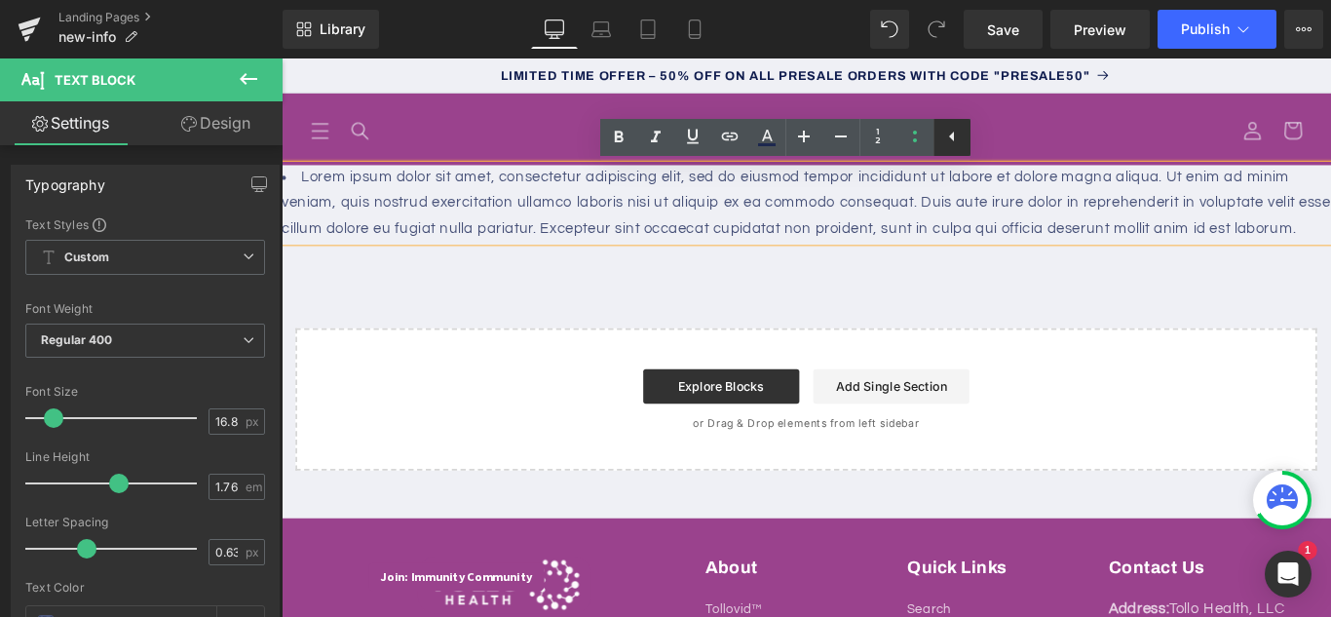
click at [948, 140] on icon at bounding box center [951, 136] width 23 height 23
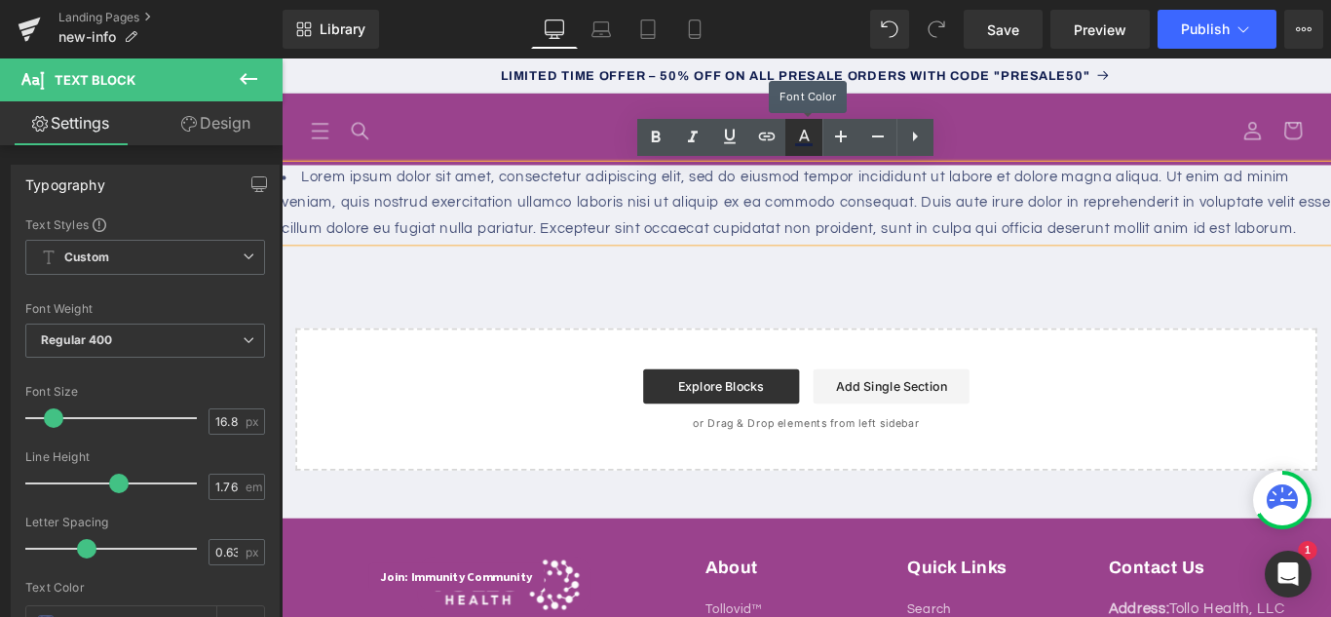
click at [808, 142] on icon at bounding box center [803, 137] width 23 height 23
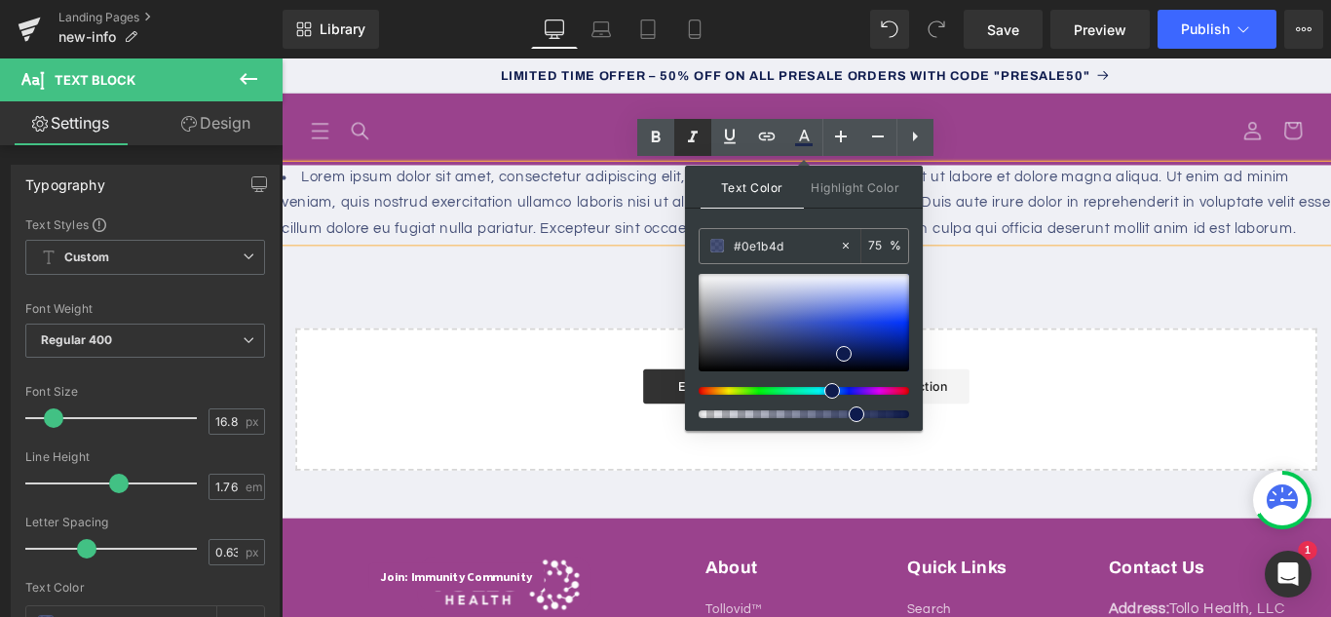
click at [674, 143] on link at bounding box center [692, 137] width 37 height 37
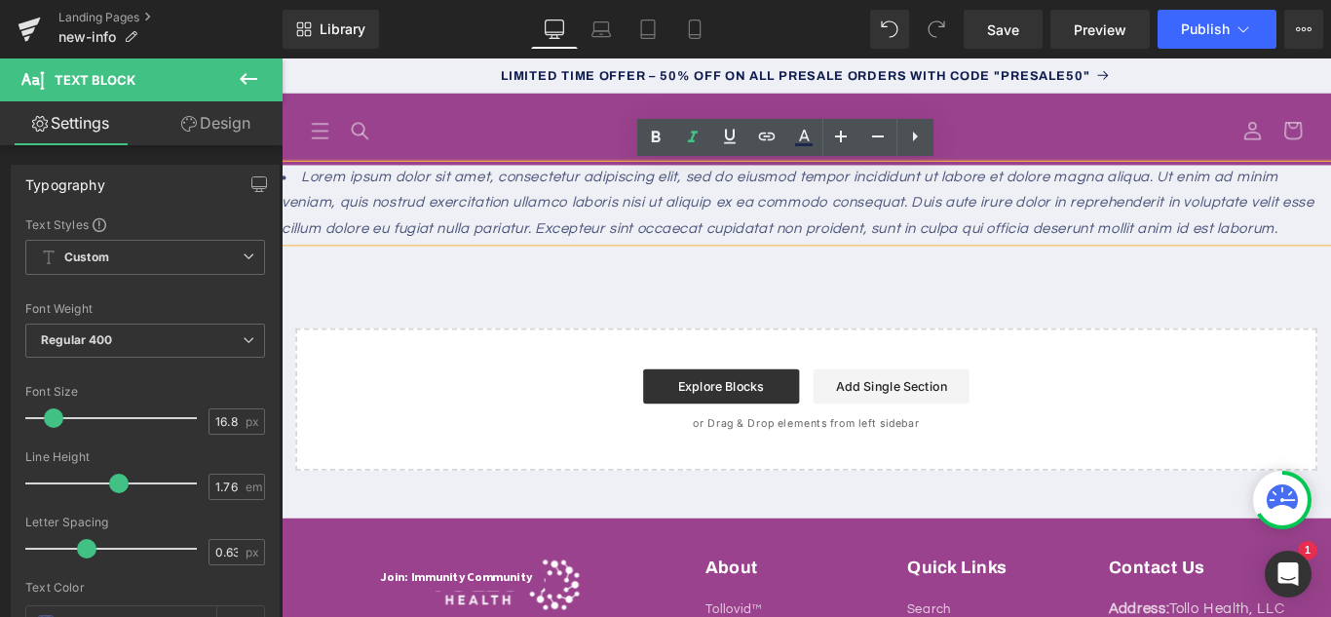
click at [392, 265] on li "Lorem ipsum dolor sit amet, consectetur adipiscing elit, sed do eiusmod tempor …" at bounding box center [870, 221] width 1179 height 87
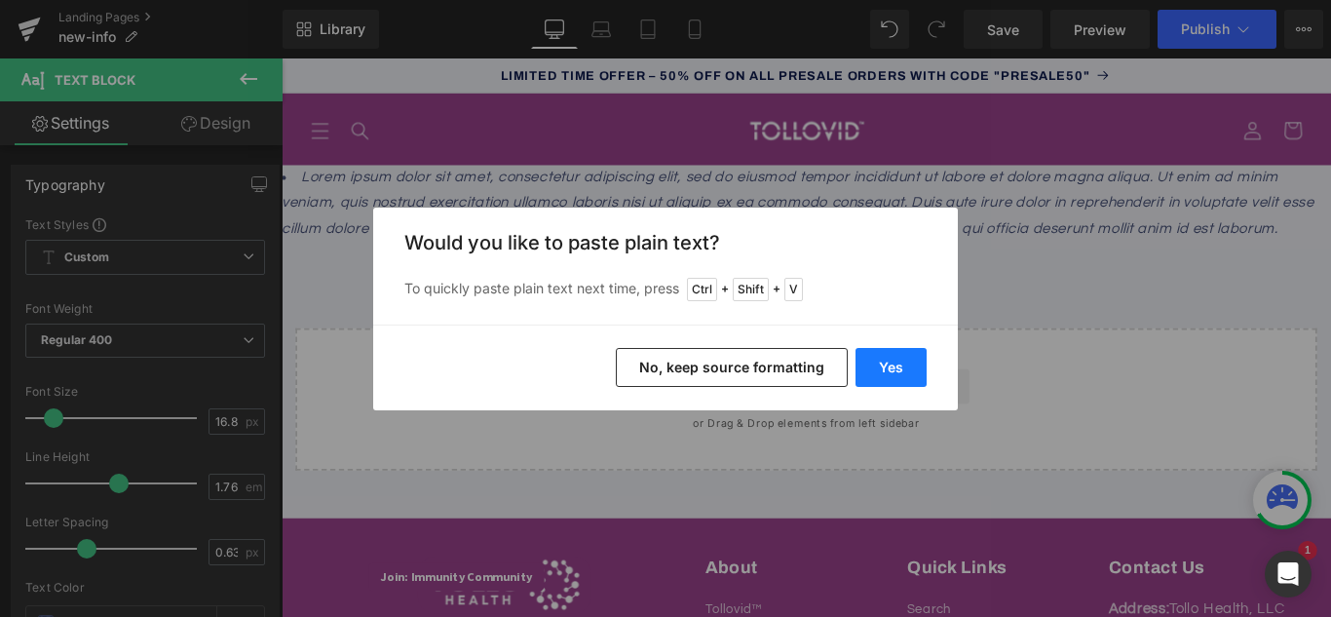
click at [878, 365] on button "Yes" at bounding box center [890, 367] width 71 height 39
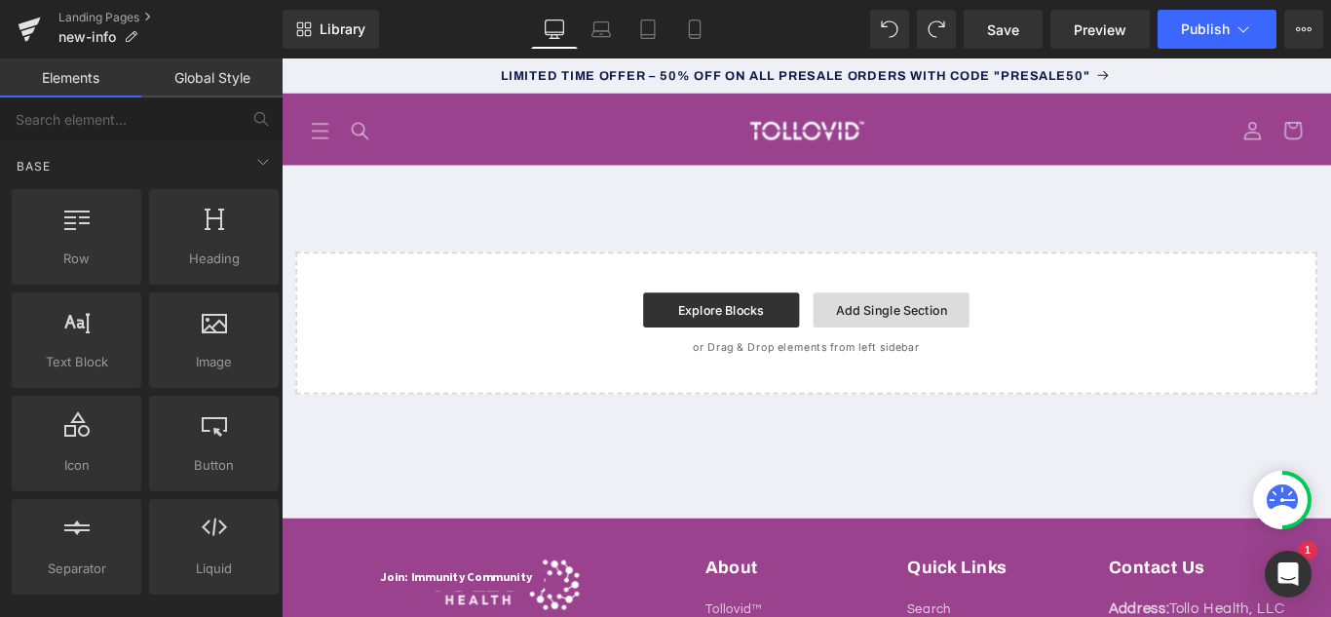
click at [962, 343] on link "Add Single Section" at bounding box center [966, 340] width 175 height 39
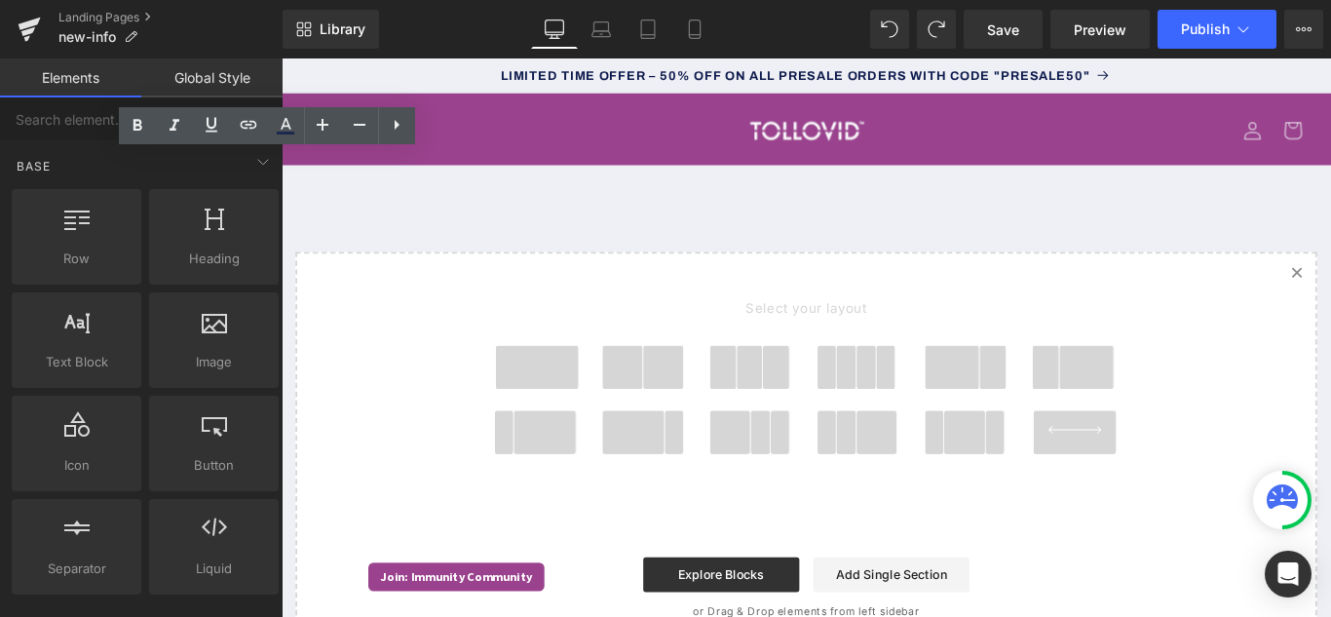
click at [376, 397] on div "Select your layout" at bounding box center [870, 505] width 1147 height 458
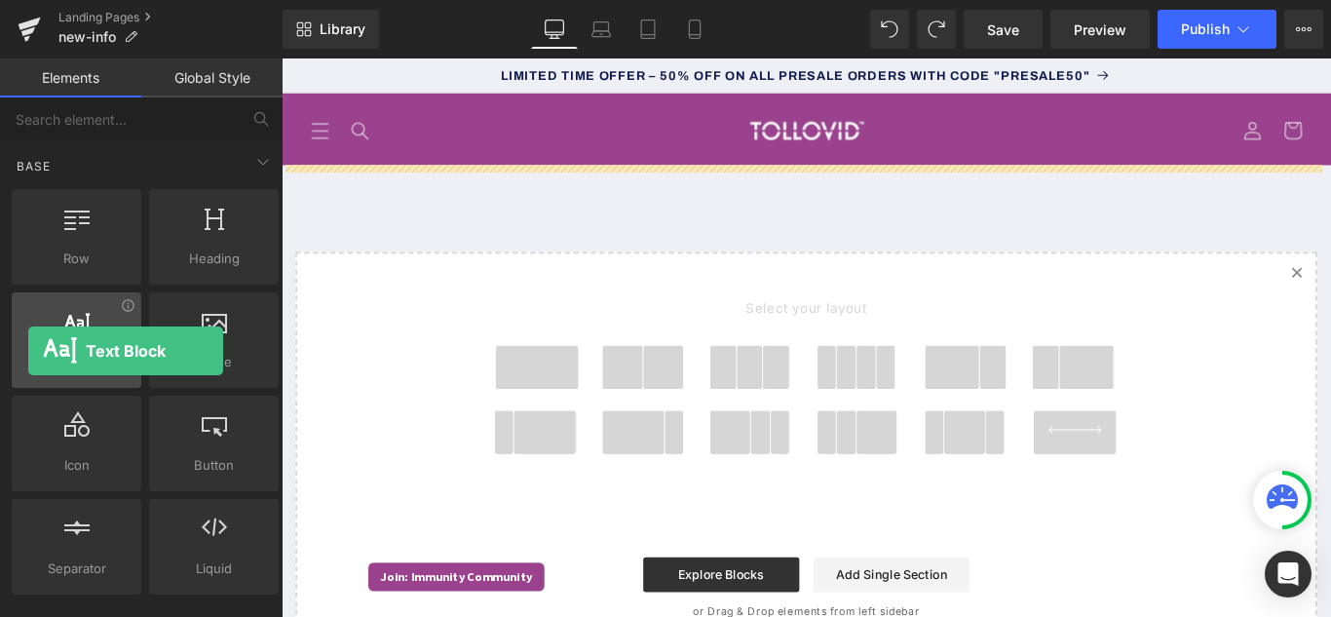
drag, startPoint x: 58, startPoint y: 354, endPoint x: 28, endPoint y: 351, distance: 30.3
click at [28, 351] on div at bounding box center [77, 330] width 118 height 44
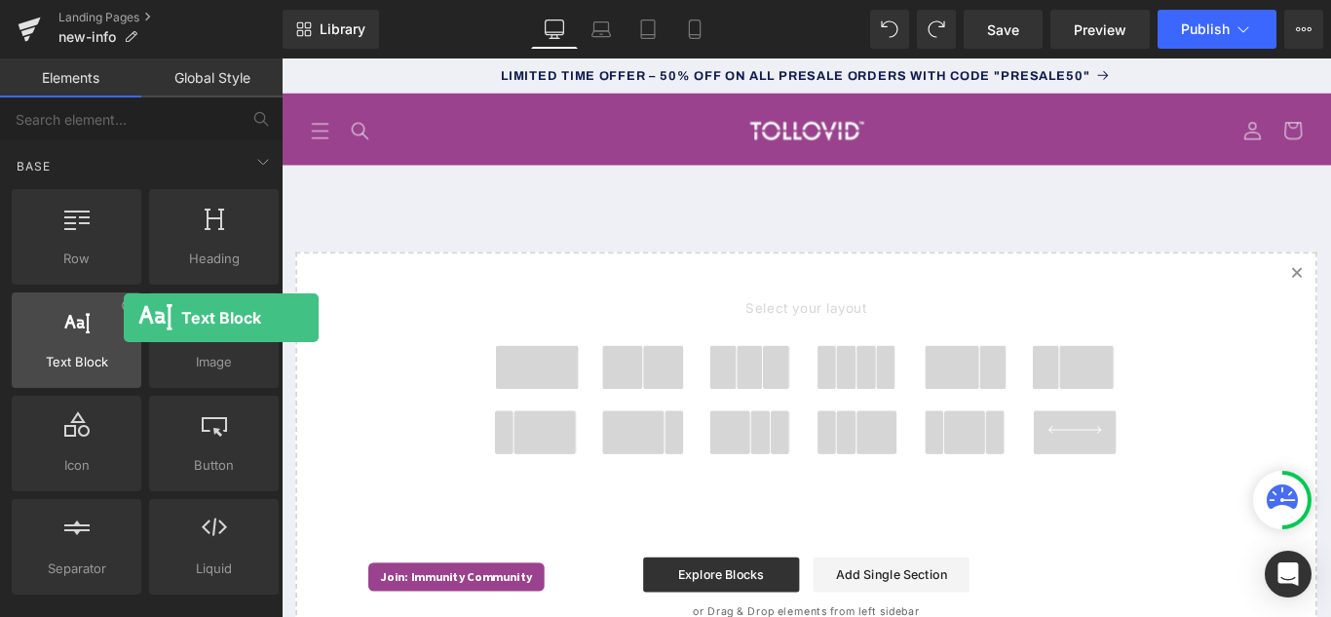
click at [124, 318] on div at bounding box center [77, 330] width 118 height 44
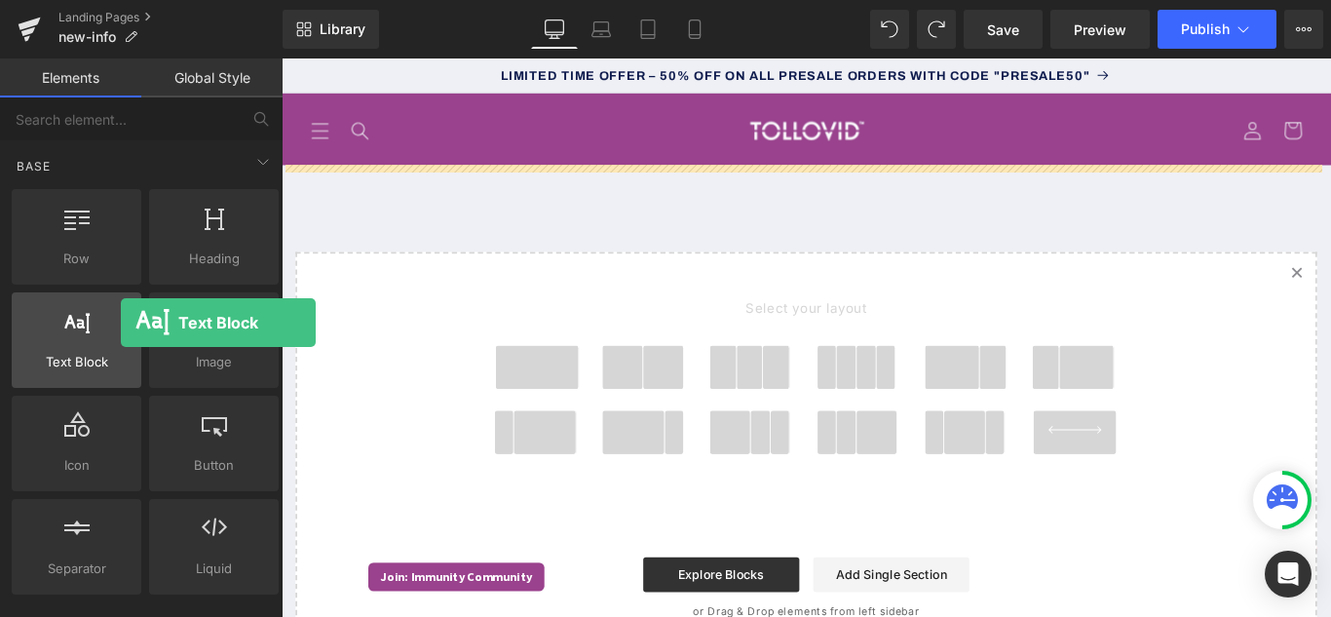
drag, startPoint x: 124, startPoint y: 318, endPoint x: 87, endPoint y: 328, distance: 38.5
click at [97, 328] on div at bounding box center [77, 330] width 118 height 44
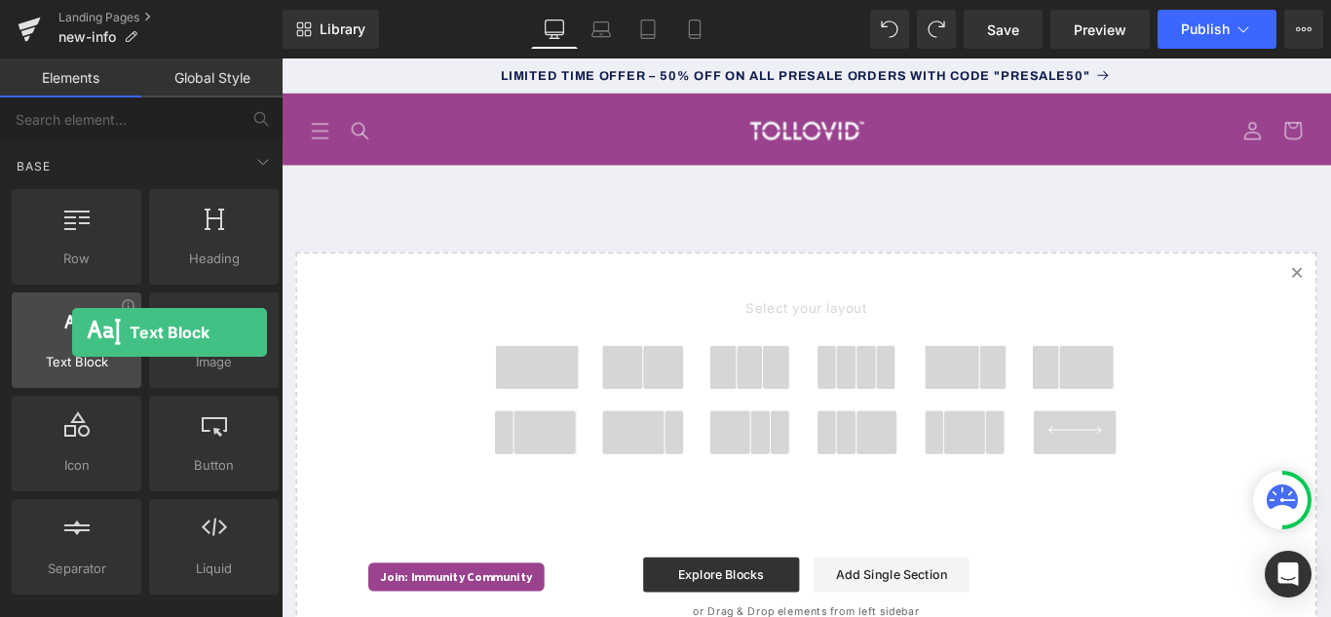
click at [72, 332] on icon at bounding box center [76, 320] width 25 height 25
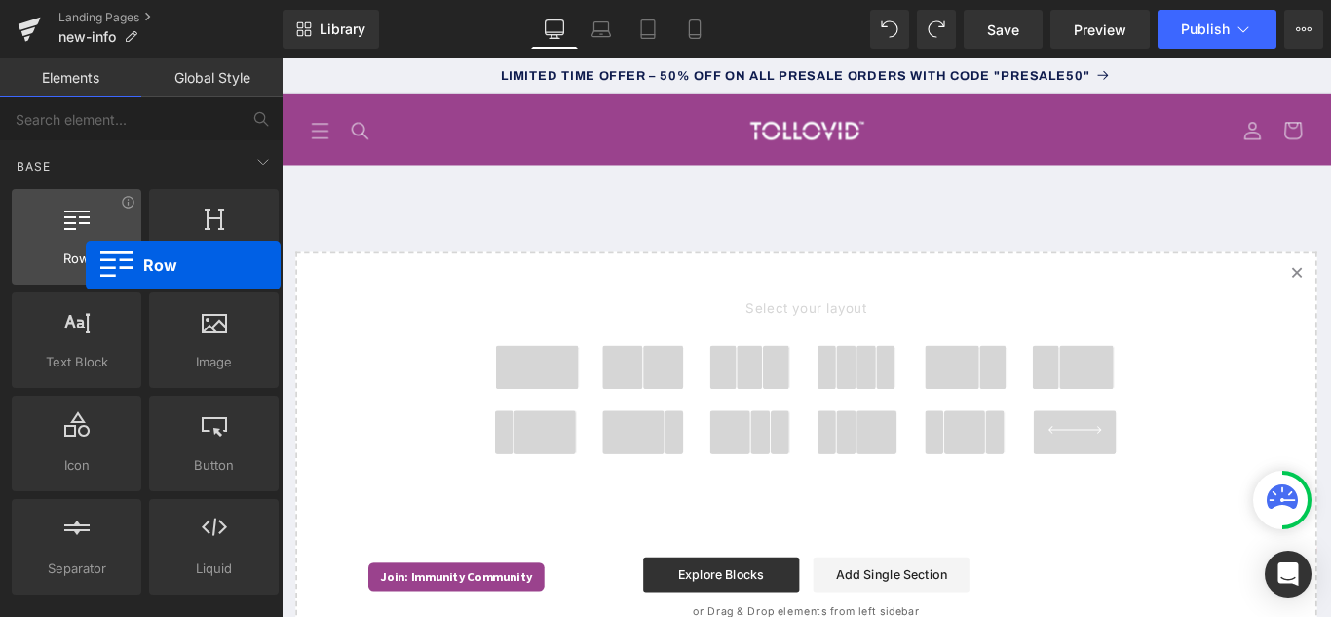
click at [86, 265] on span "Row" at bounding box center [77, 258] width 118 height 20
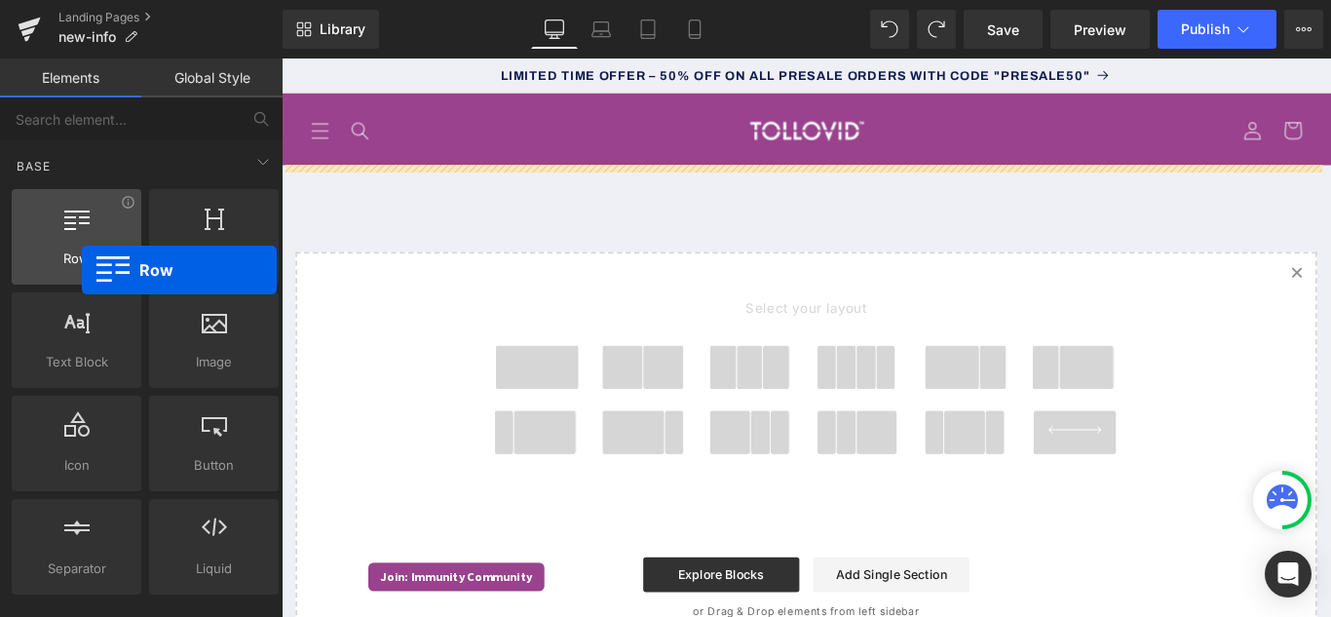
click at [82, 270] on div "Row rows, columns, layouts, div" at bounding box center [77, 236] width 130 height 95
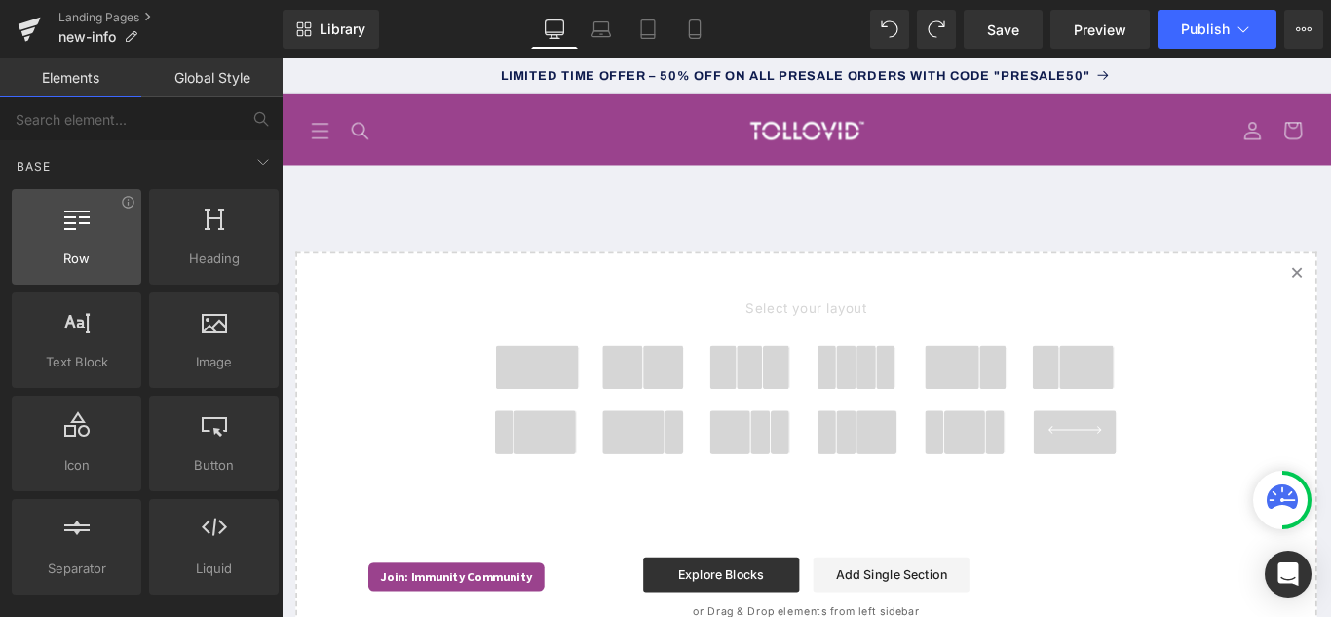
click at [82, 270] on div "Row rows, columns, layouts, div" at bounding box center [77, 236] width 130 height 95
drag, startPoint x: 323, startPoint y: 328, endPoint x: 625, endPoint y: 384, distance: 307.0
click at [632, 381] on div at bounding box center [689, 412] width 115 height 63
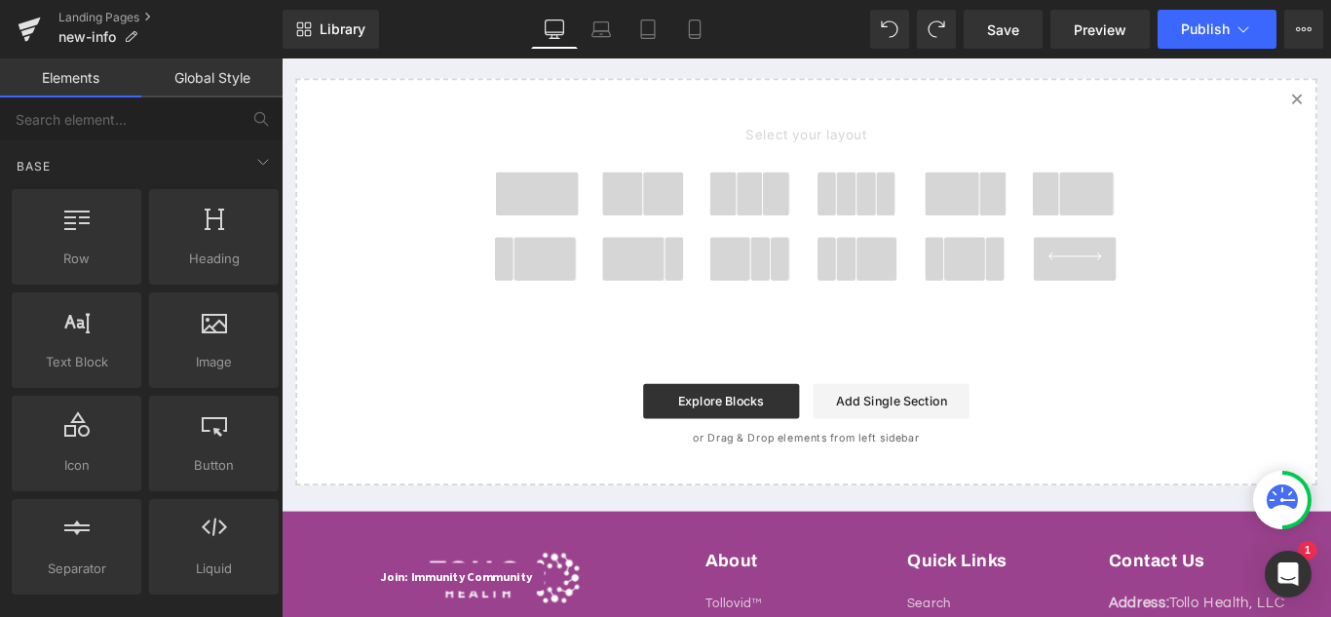
scroll to position [97, 0]
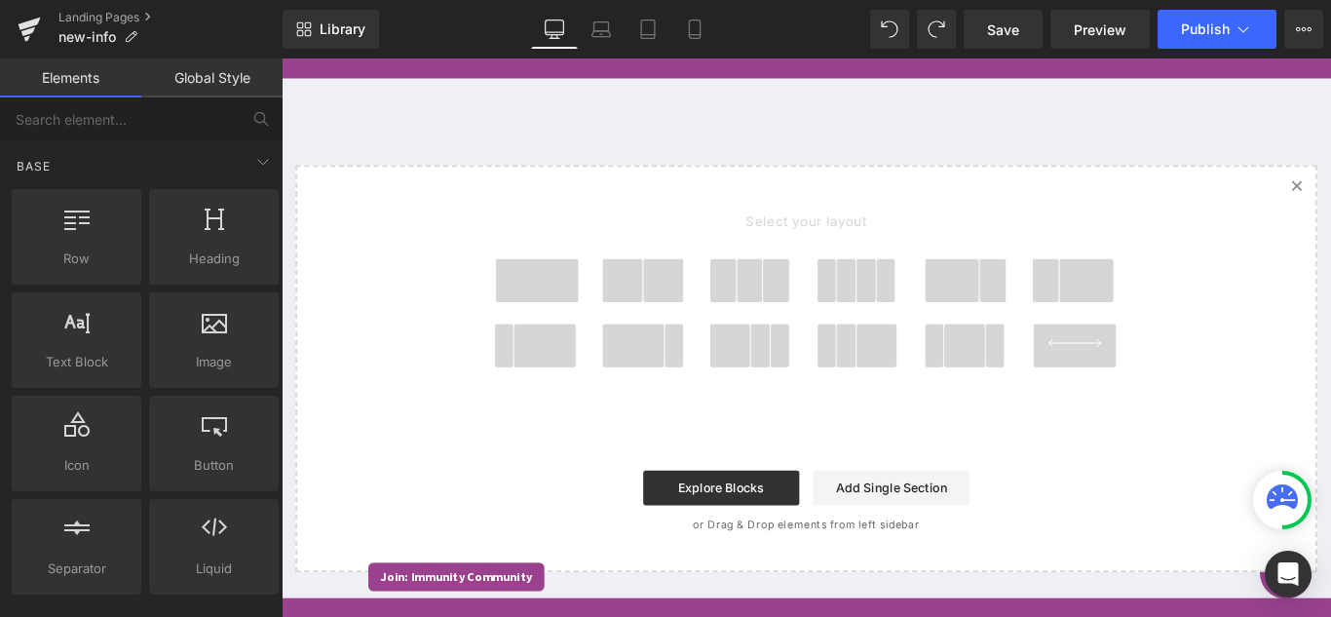
click at [672, 388] on span at bounding box center [677, 380] width 70 height 49
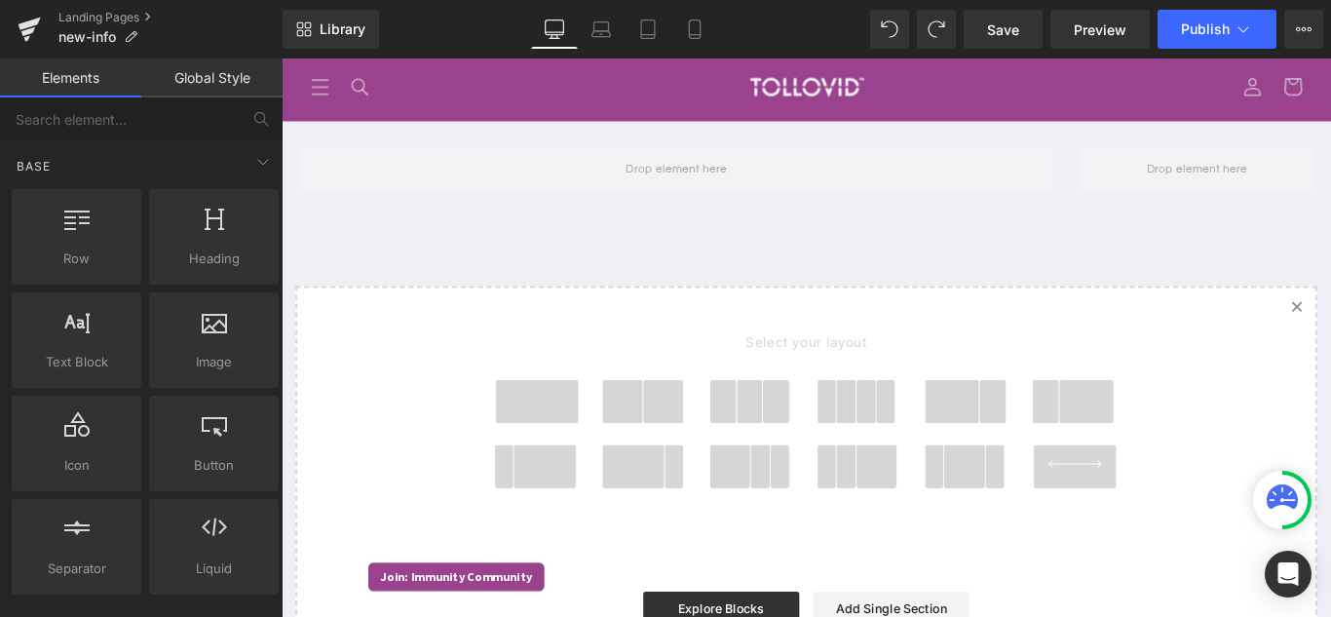
scroll to position [42, 0]
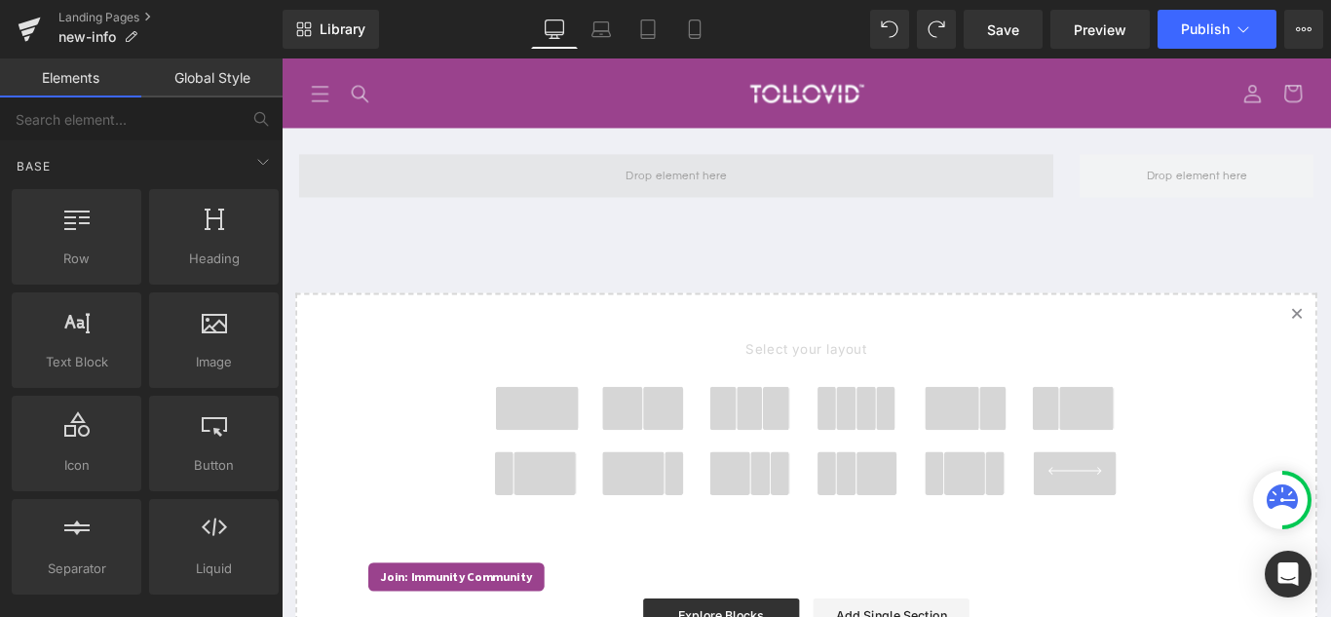
click at [820, 174] on span at bounding box center [724, 190] width 847 height 49
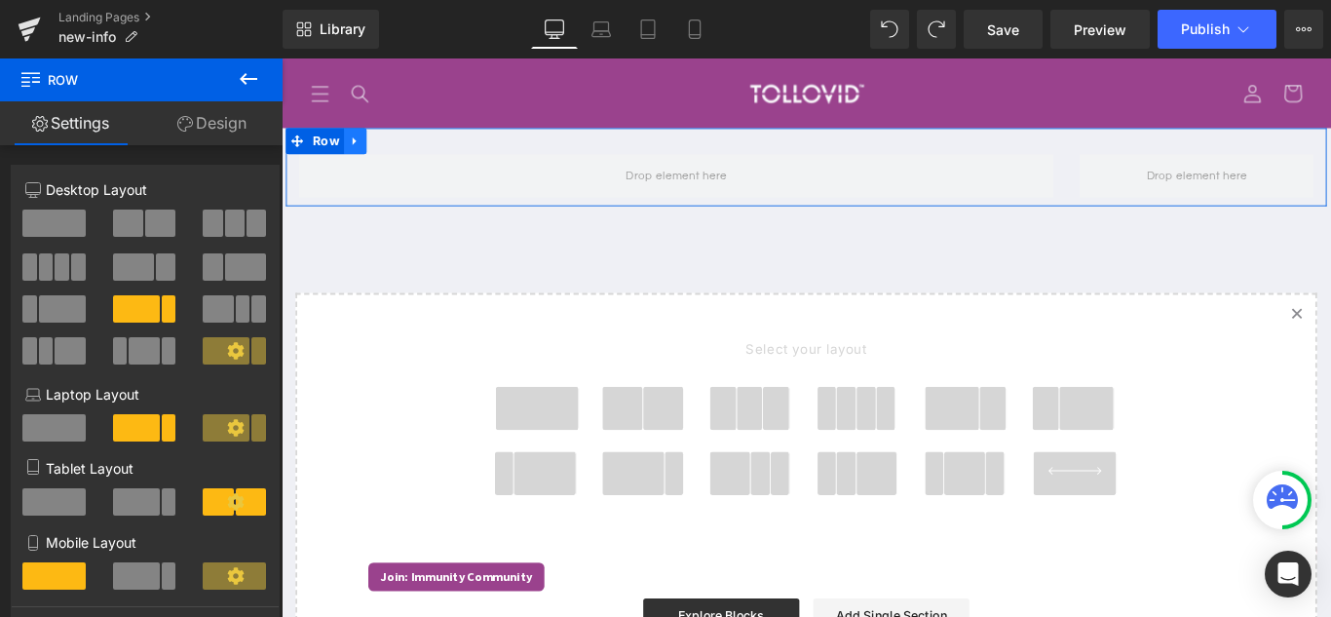
click at [352, 157] on link at bounding box center [364, 150] width 25 height 29
click at [362, 158] on link at bounding box center [364, 150] width 25 height 29
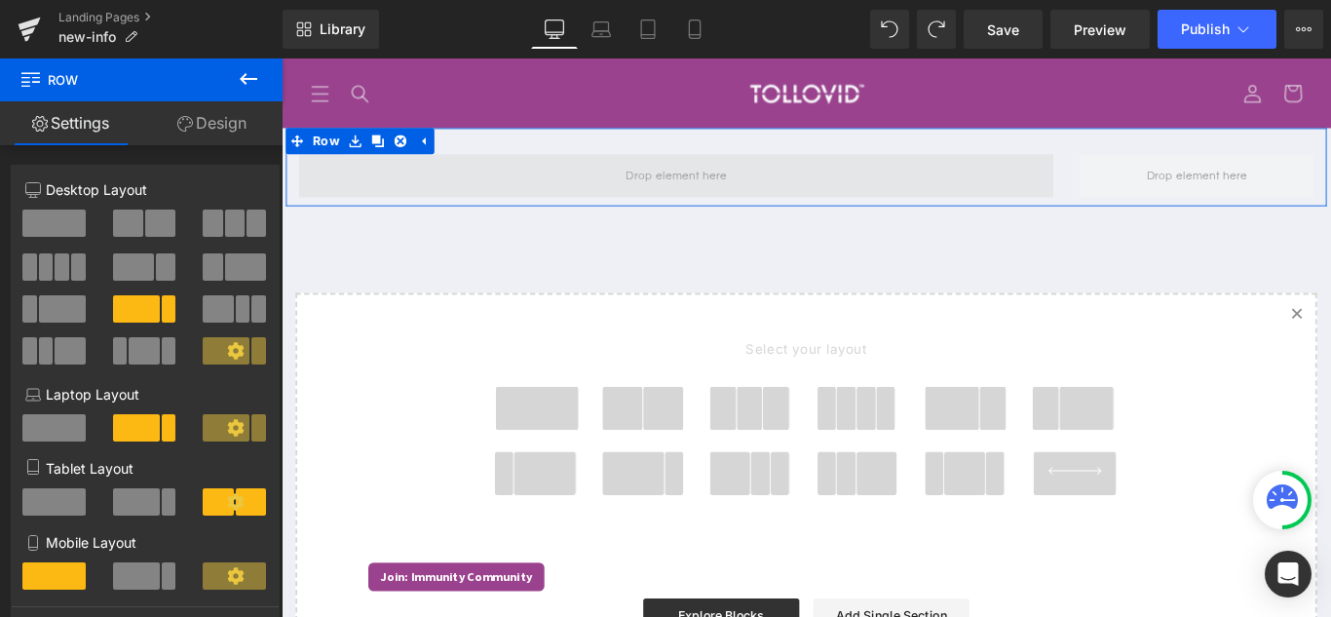
click at [340, 192] on span at bounding box center [724, 190] width 847 height 49
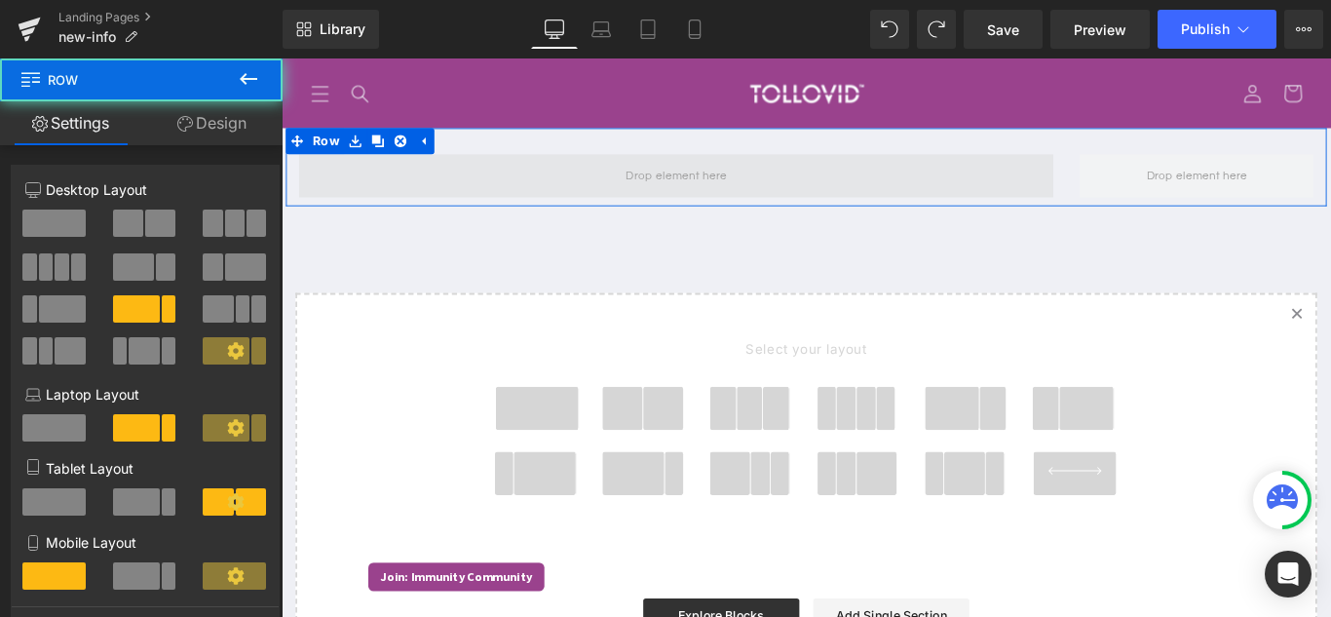
click at [340, 192] on span at bounding box center [724, 190] width 847 height 49
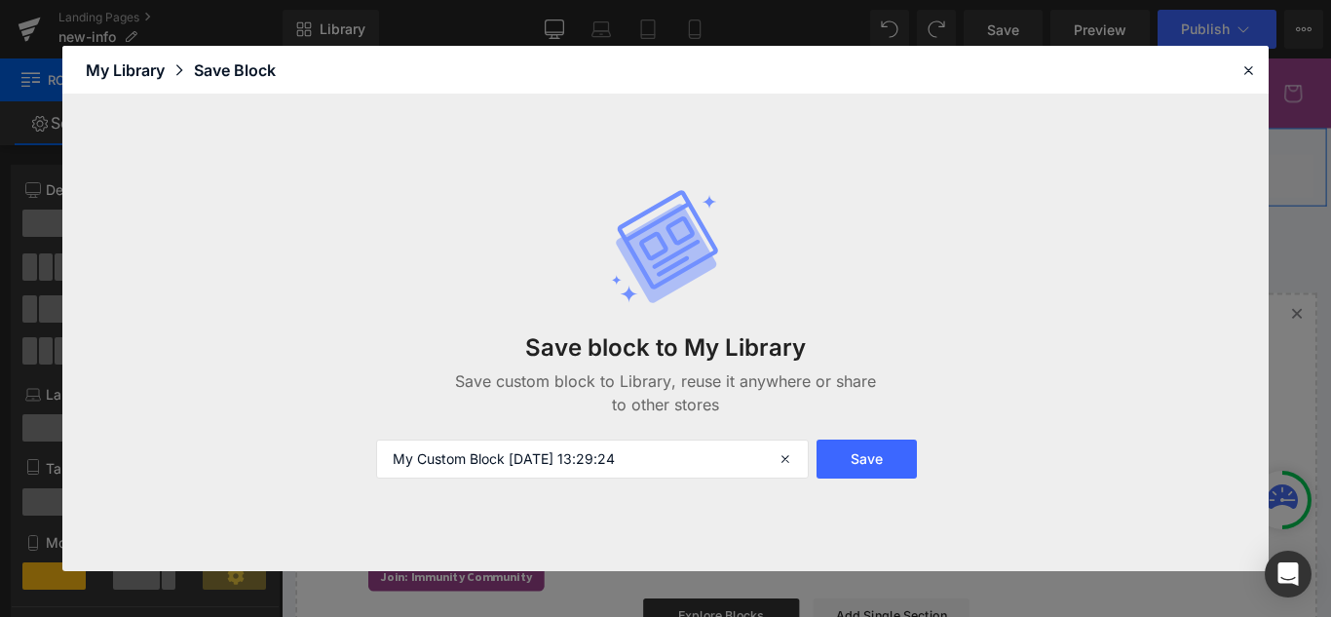
click at [357, 153] on icon at bounding box center [364, 150] width 14 height 15
click at [786, 460] on icon at bounding box center [787, 458] width 43 height 39
click at [1237, 75] on div at bounding box center [1247, 69] width 23 height 23
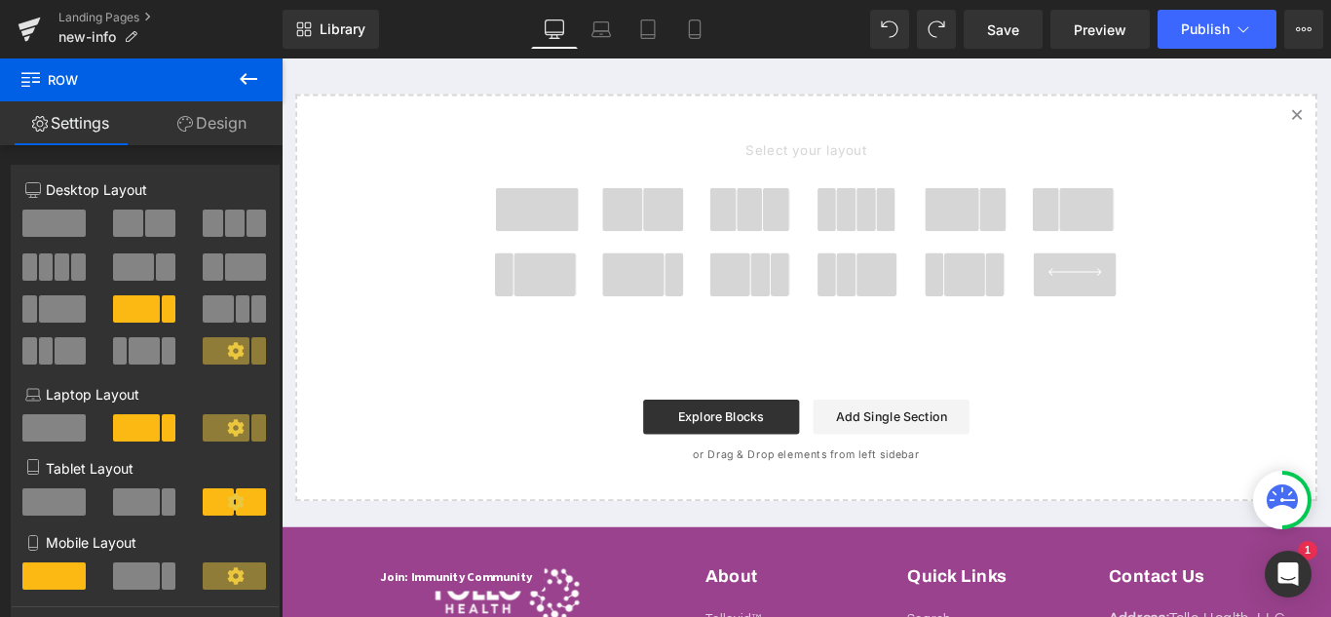
scroll to position [334, 0]
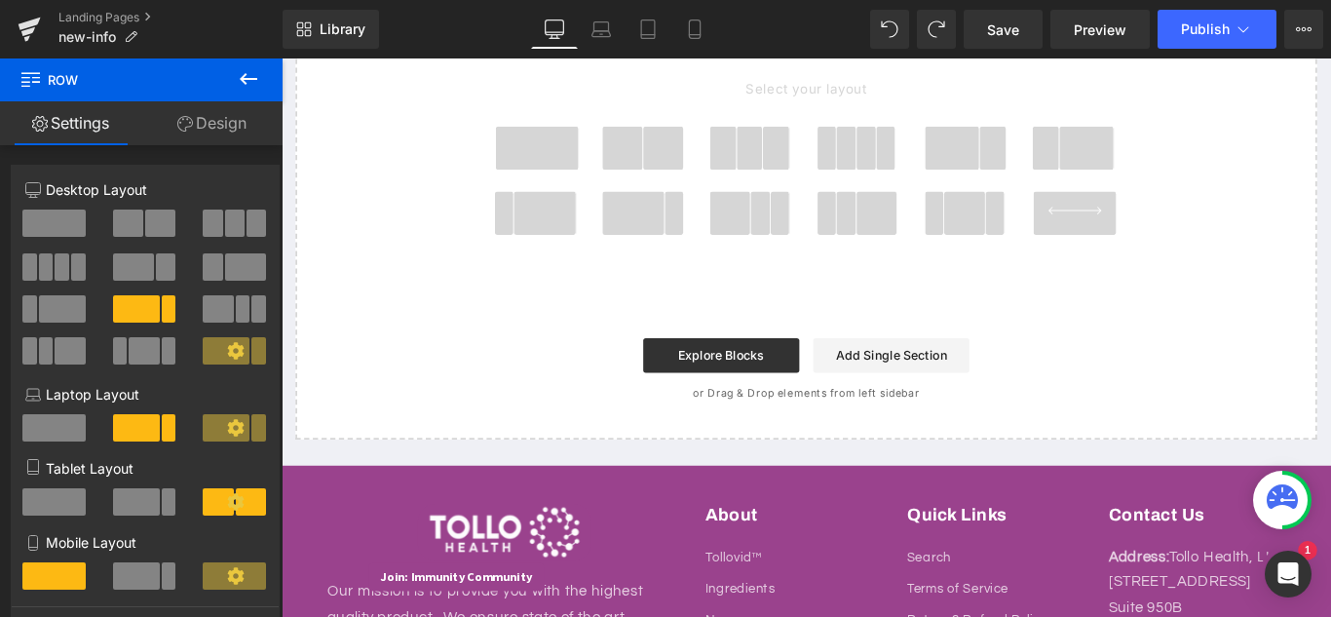
click at [90, 126] on link "Settings" at bounding box center [70, 123] width 141 height 44
click at [24, 70] on icon at bounding box center [30, 77] width 19 height 19
click at [154, 309] on span at bounding box center [136, 308] width 47 height 27
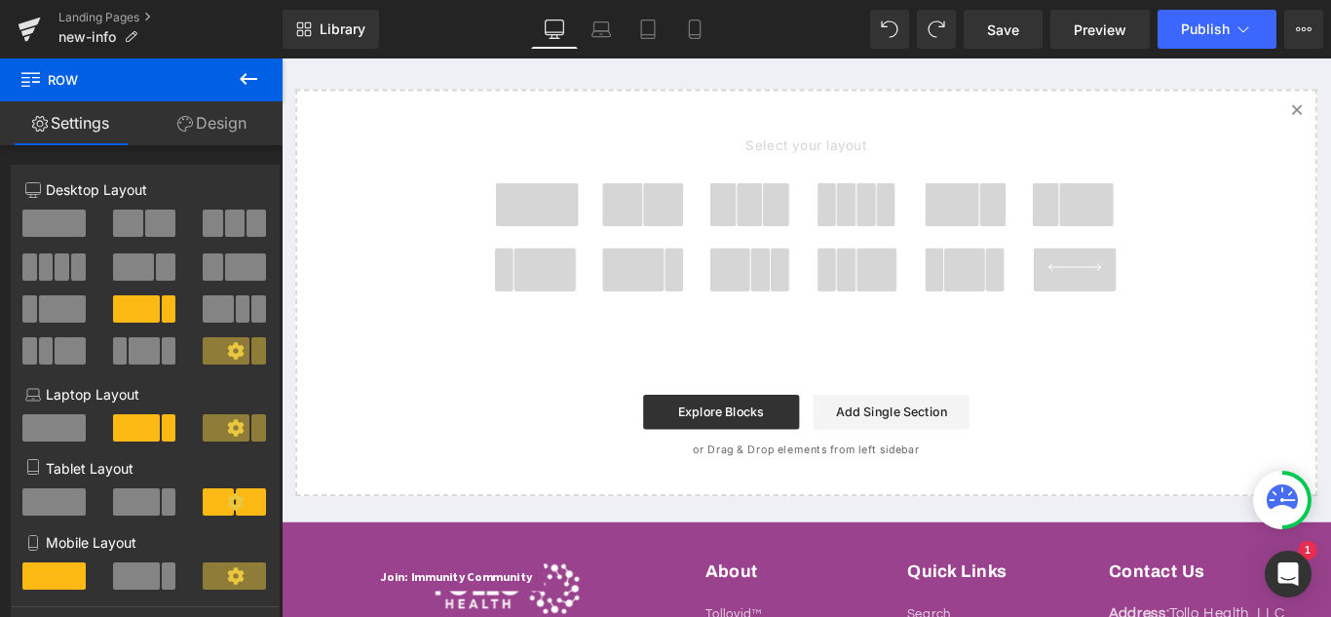
scroll to position [237, 0]
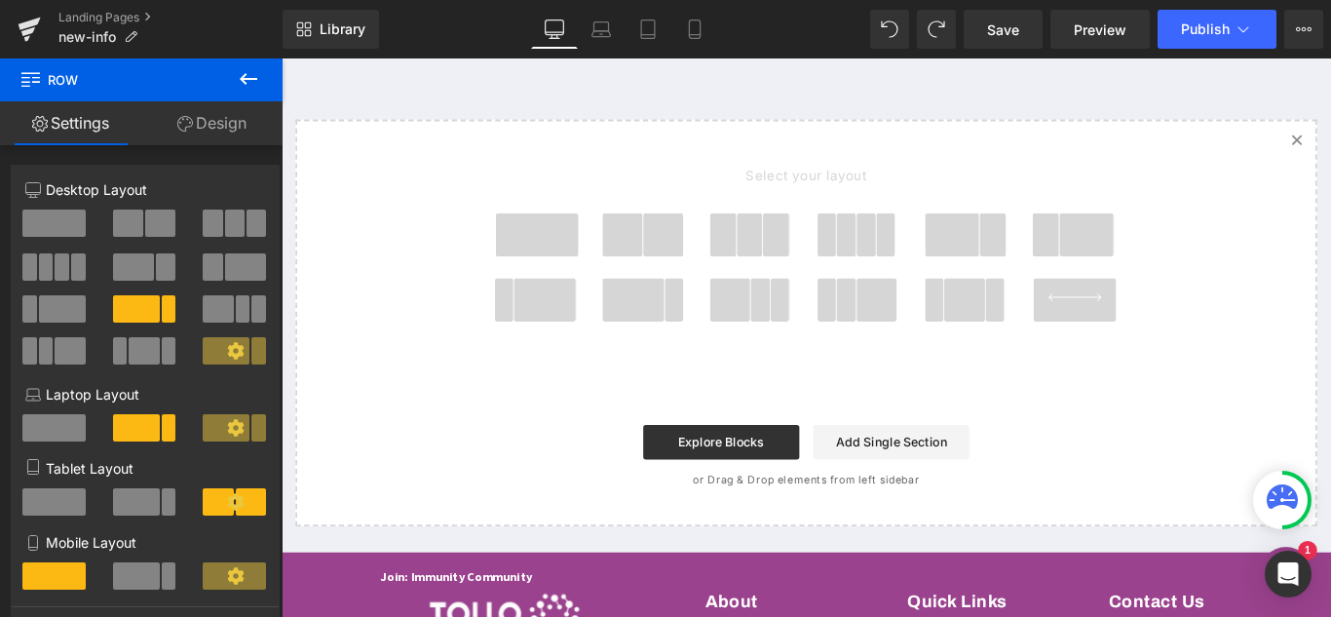
drag, startPoint x: 411, startPoint y: 365, endPoint x: 835, endPoint y: 264, distance: 435.6
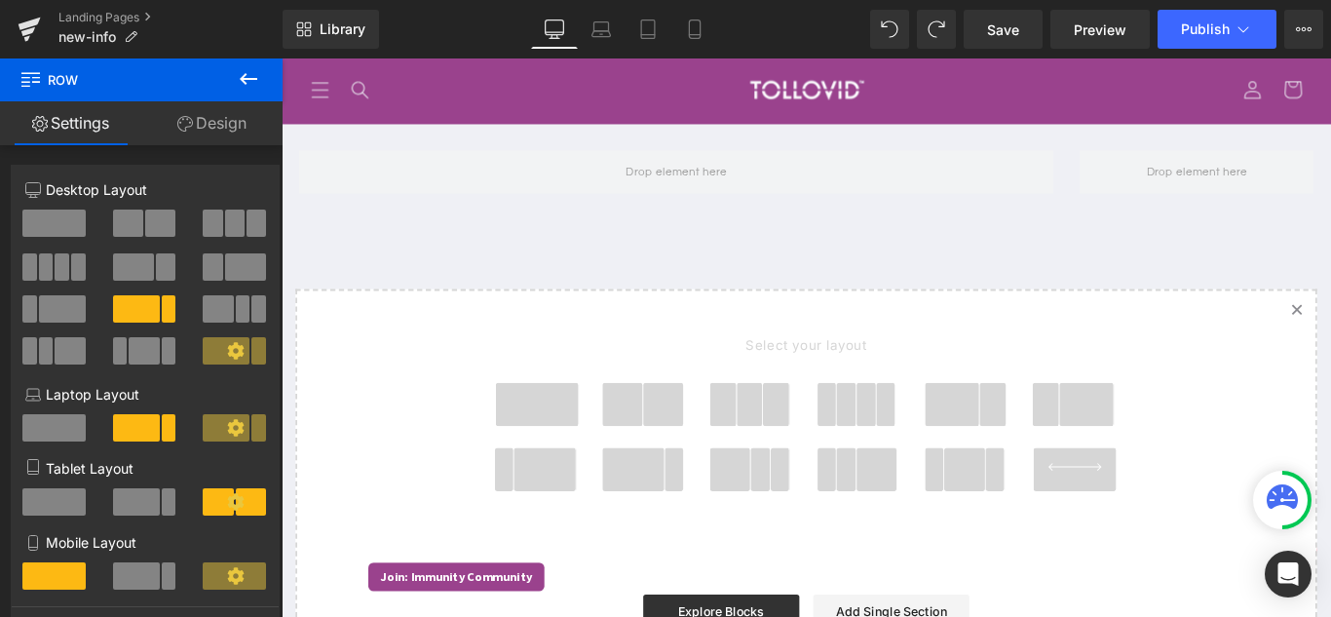
scroll to position [42, 0]
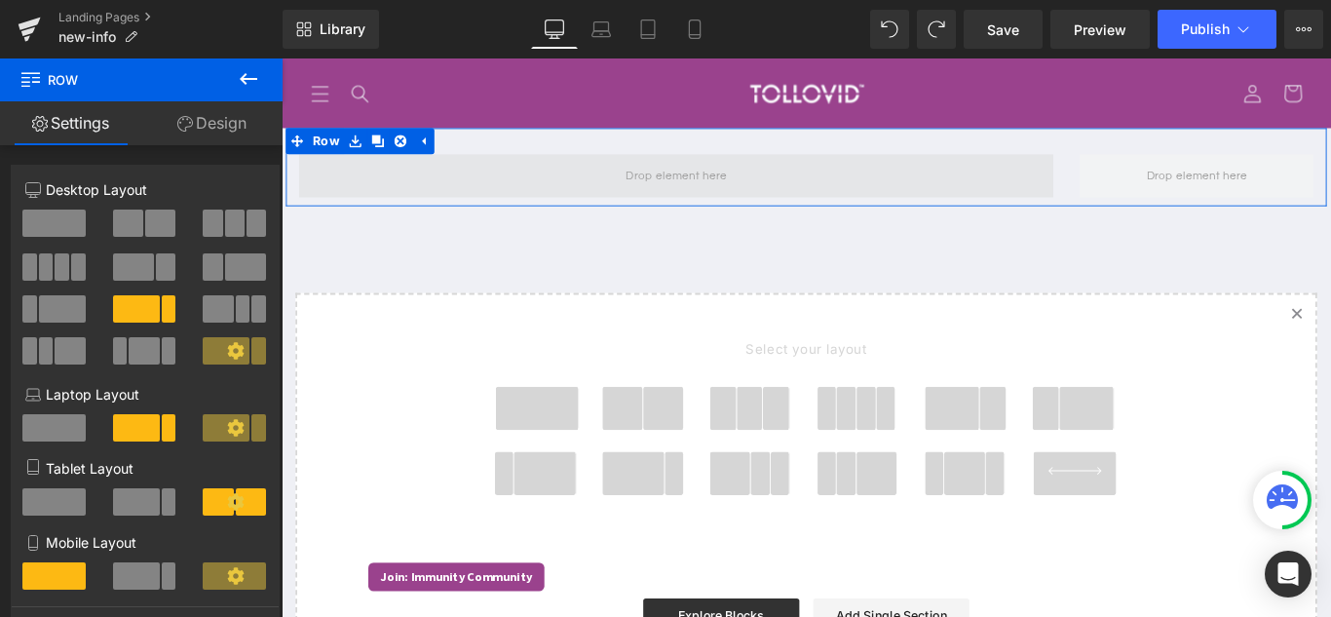
drag, startPoint x: 435, startPoint y: 362, endPoint x: 744, endPoint y: 197, distance: 350.4
click at [1113, 203] on span at bounding box center [724, 190] width 847 height 49
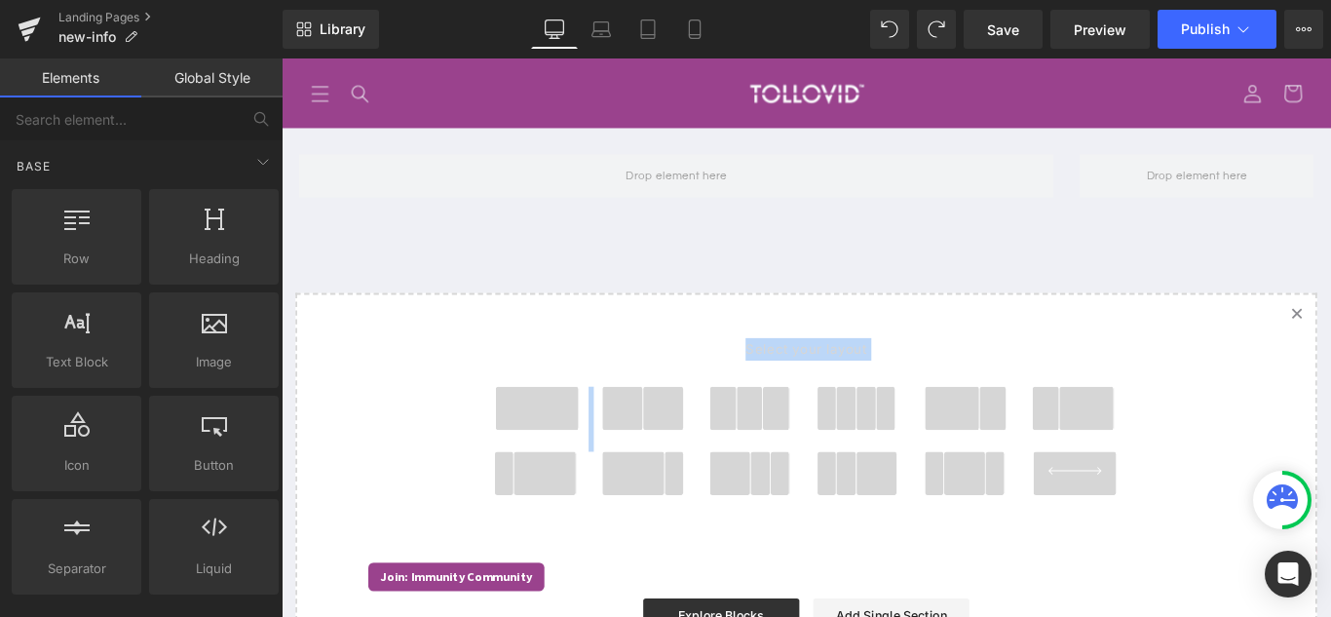
drag, startPoint x: 737, startPoint y: 193, endPoint x: 638, endPoint y: 435, distance: 262.1
click at [639, 460] on div "Row Select your layout" at bounding box center [870, 457] width 1179 height 643
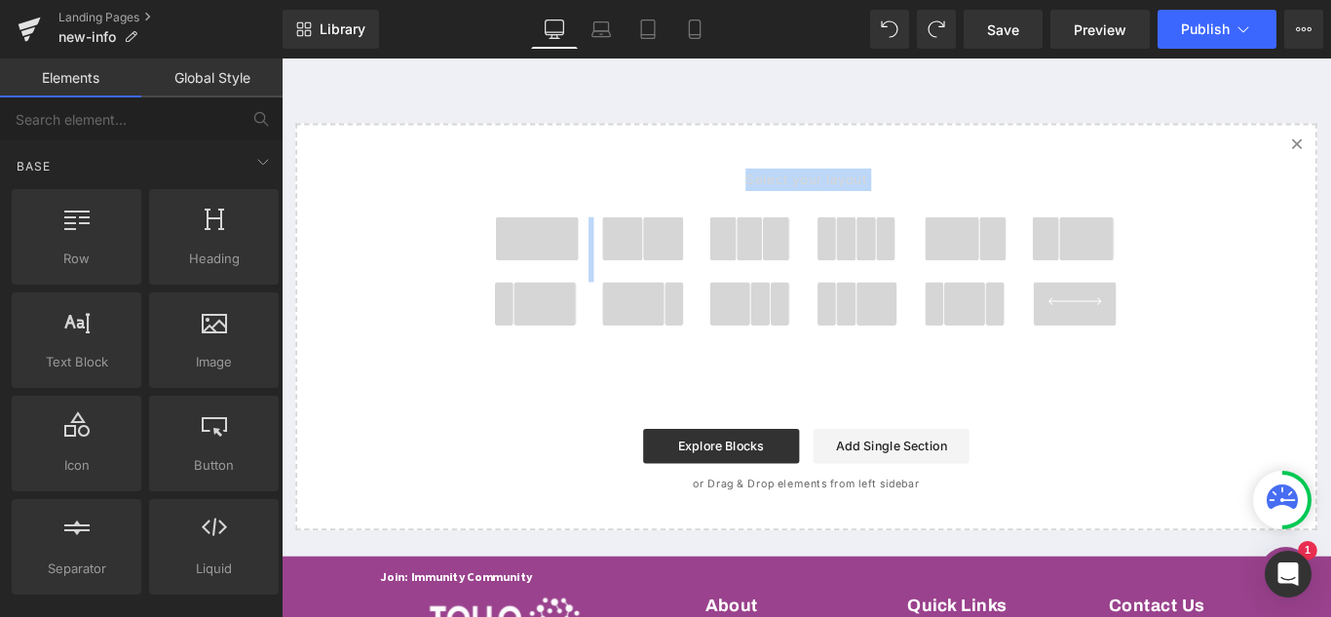
scroll to position [237, 0]
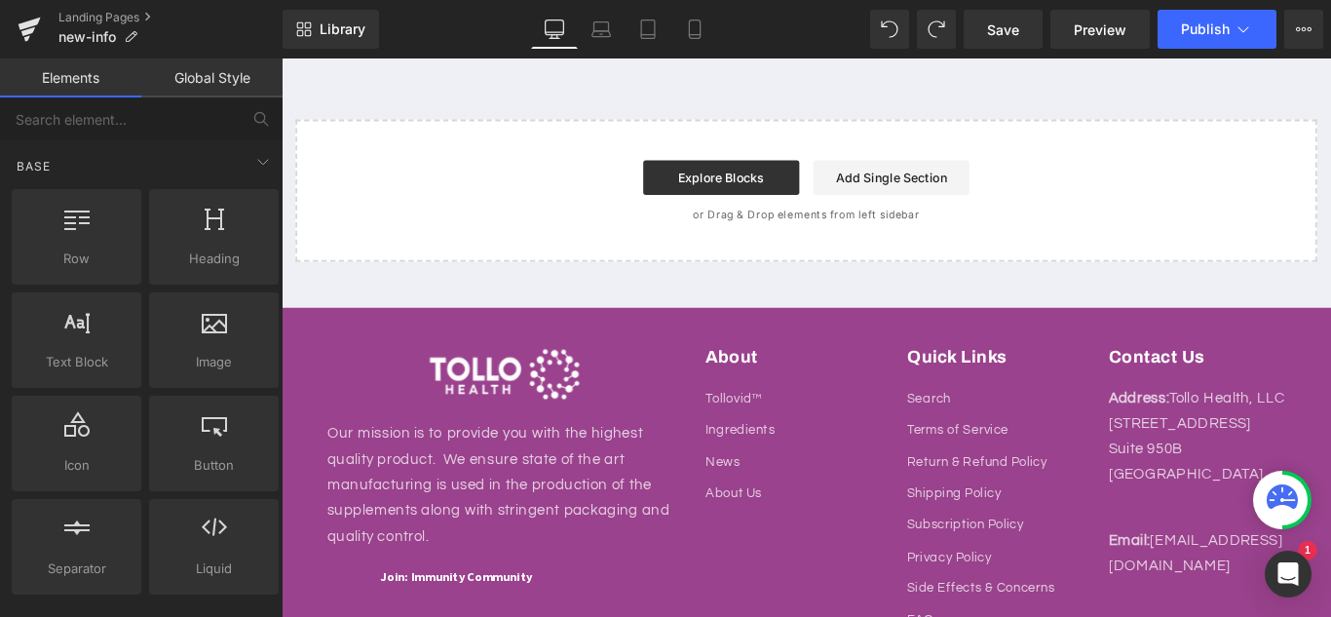
scroll to position [0, 0]
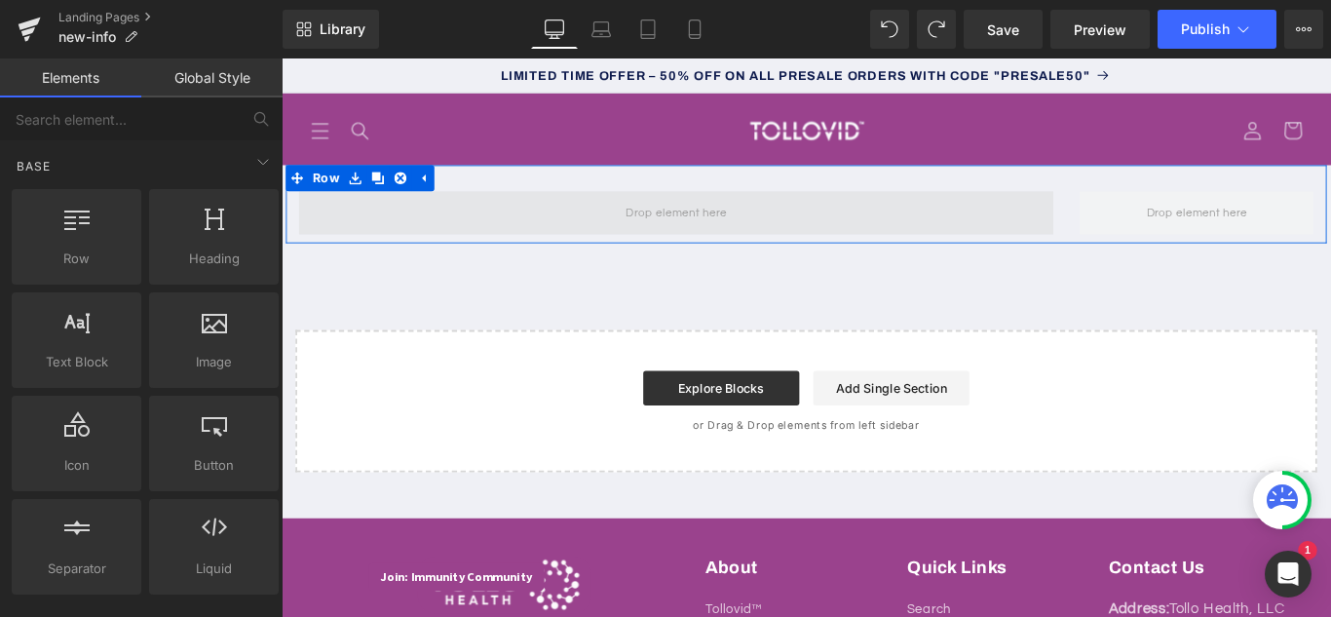
click at [769, 233] on span at bounding box center [724, 231] width 127 height 32
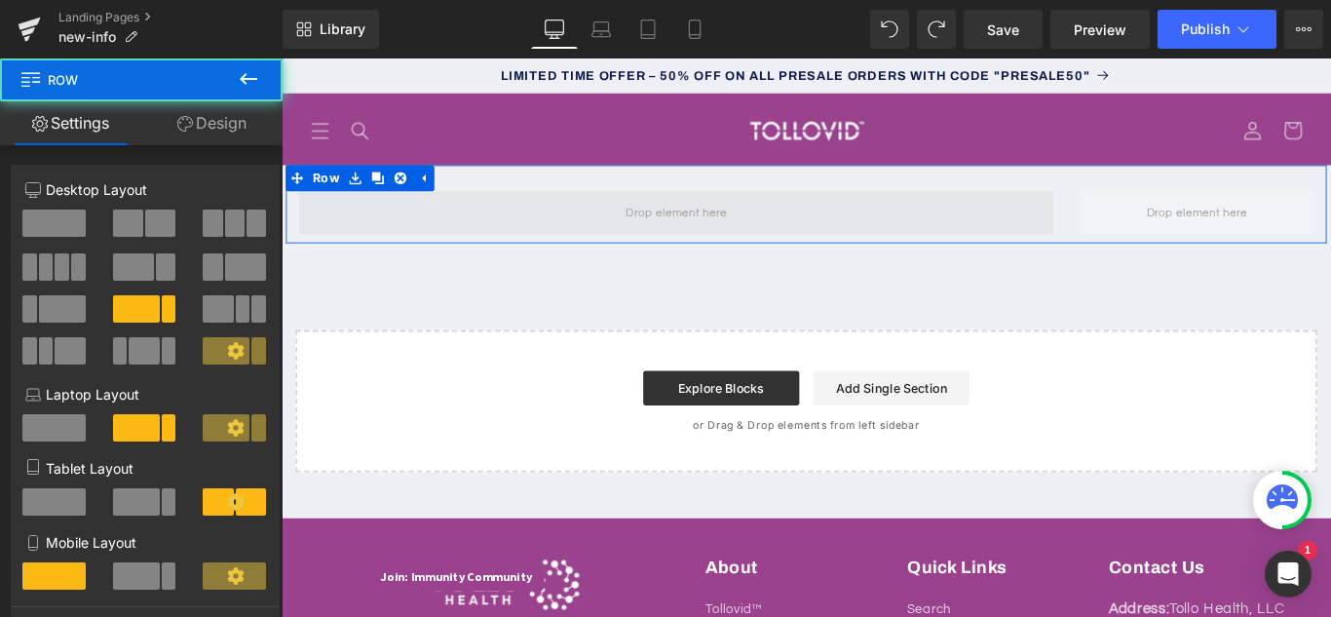
click at [515, 211] on span at bounding box center [724, 231] width 847 height 49
click at [515, 212] on span at bounding box center [724, 231] width 847 height 49
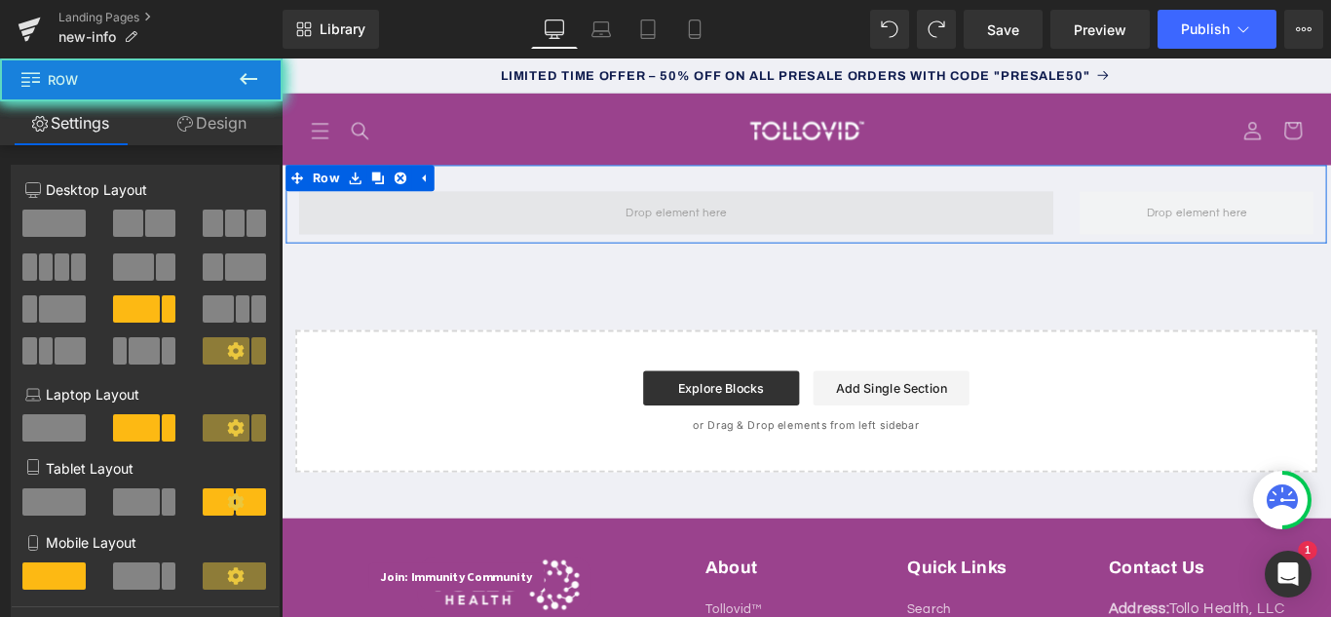
click at [527, 231] on span at bounding box center [724, 231] width 847 height 49
click at [541, 239] on span at bounding box center [724, 231] width 847 height 49
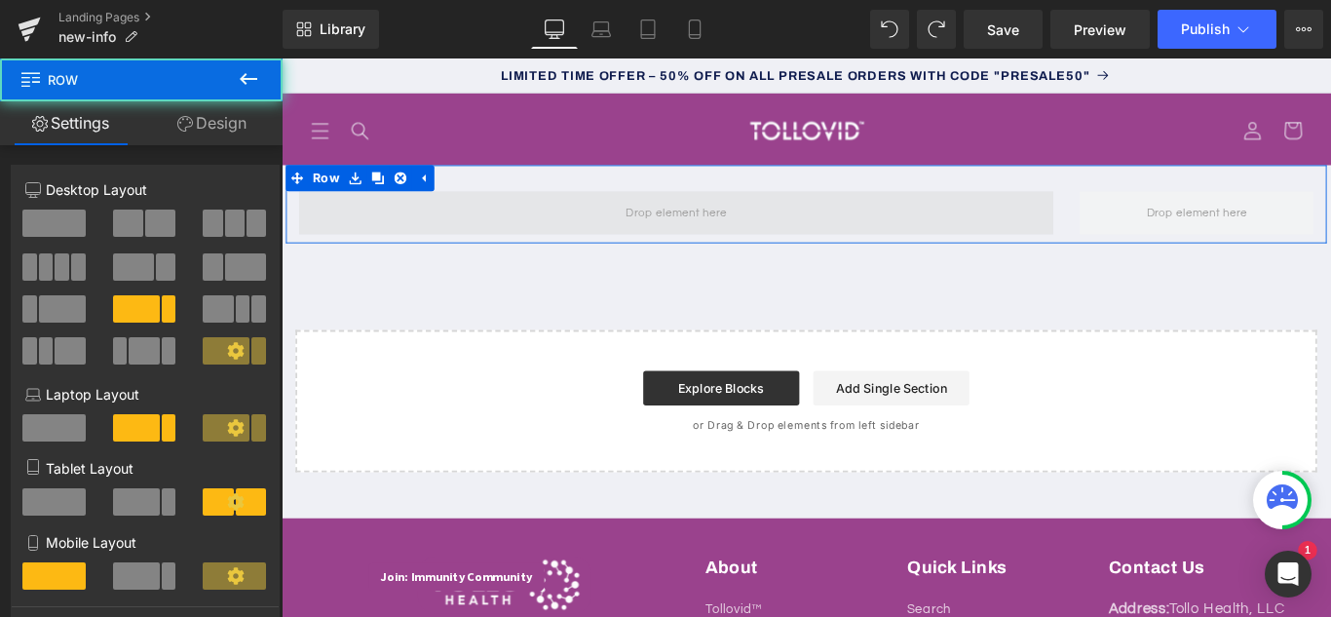
click at [608, 231] on div "Row Select your layout" at bounding box center [870, 350] width 1179 height 345
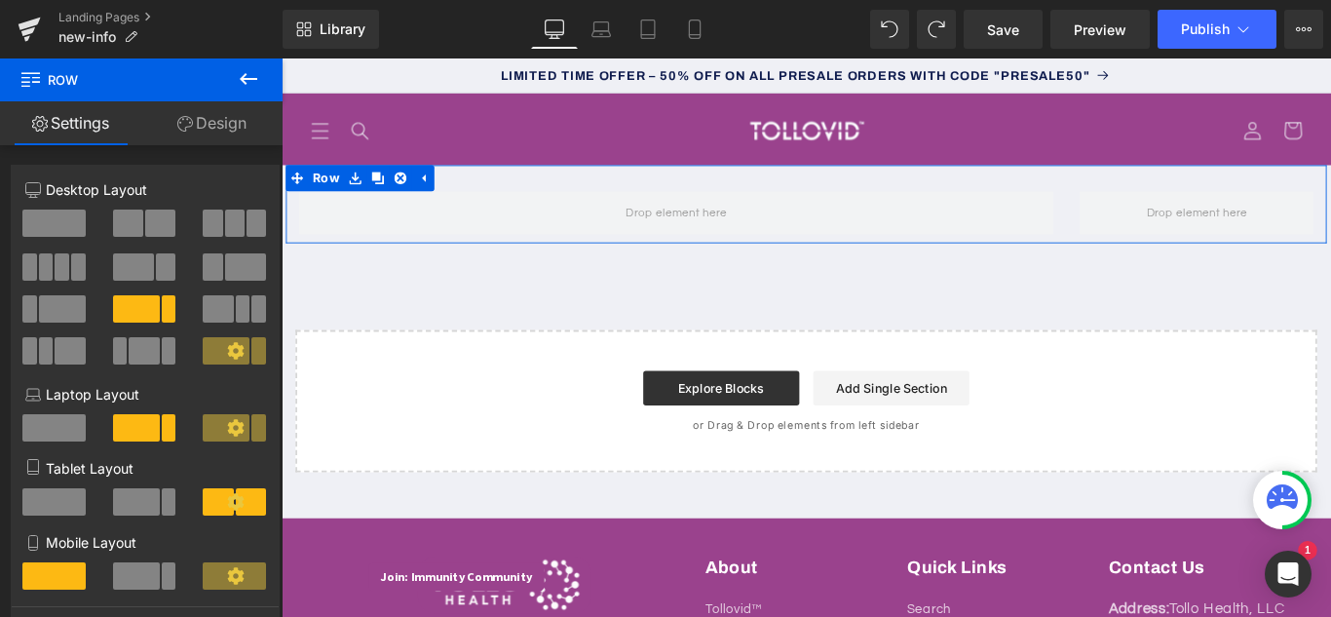
click at [85, 129] on link "Settings" at bounding box center [70, 123] width 141 height 44
click at [193, 113] on link "Design" at bounding box center [211, 123] width 141 height 44
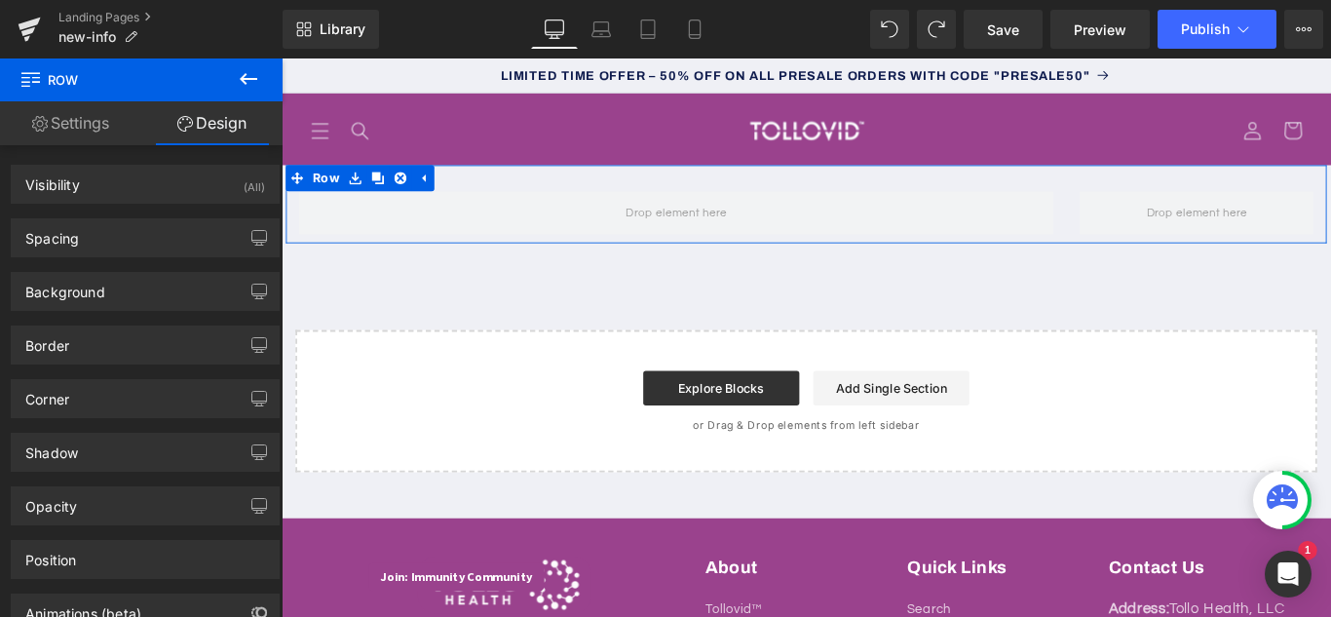
click at [72, 110] on link "Settings" at bounding box center [70, 123] width 141 height 44
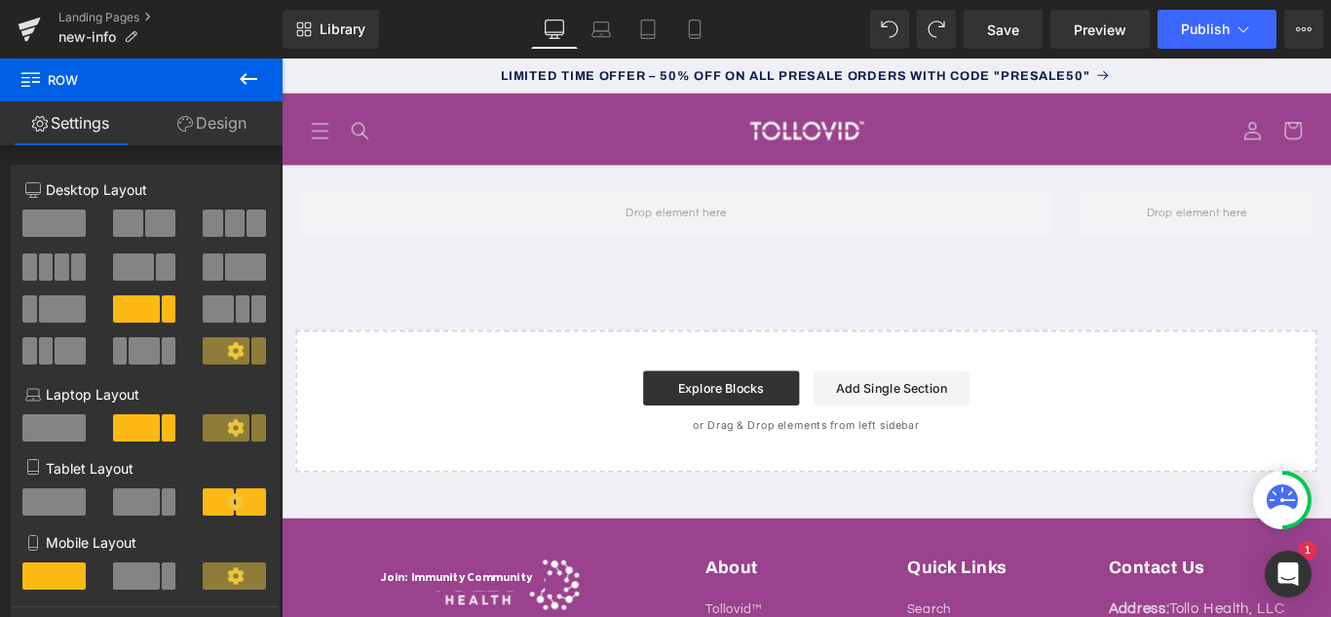
click at [244, 75] on icon at bounding box center [248, 78] width 23 height 23
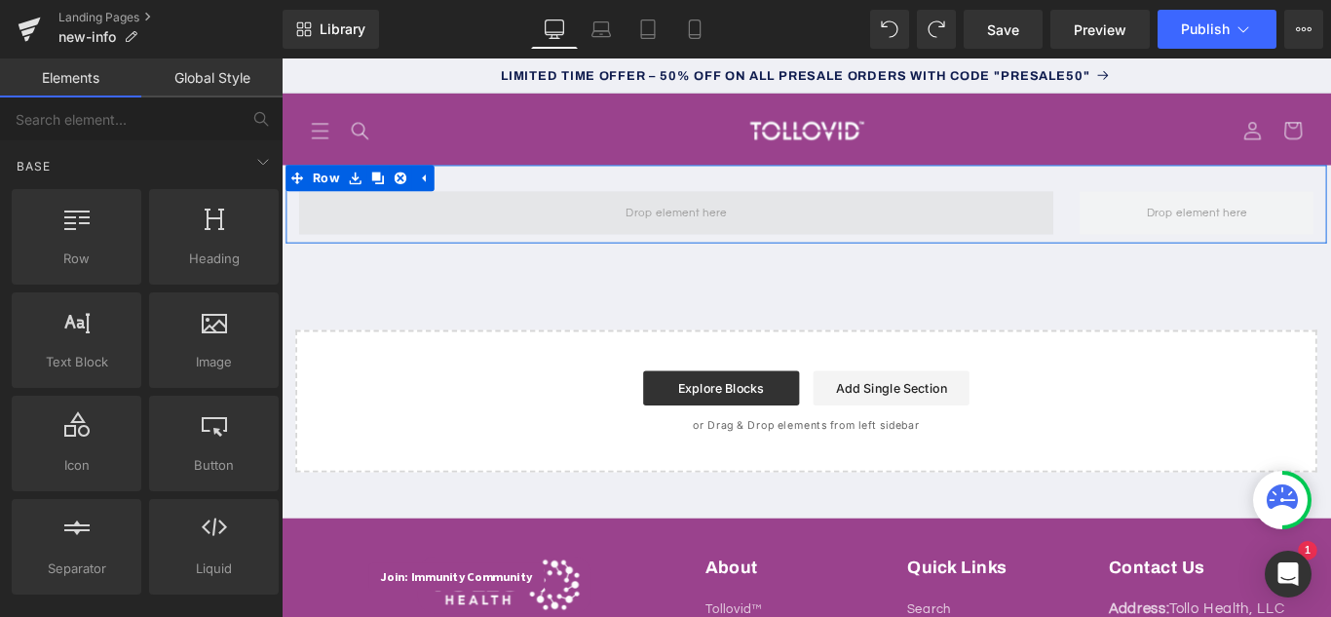
click at [758, 231] on span at bounding box center [724, 231] width 127 height 32
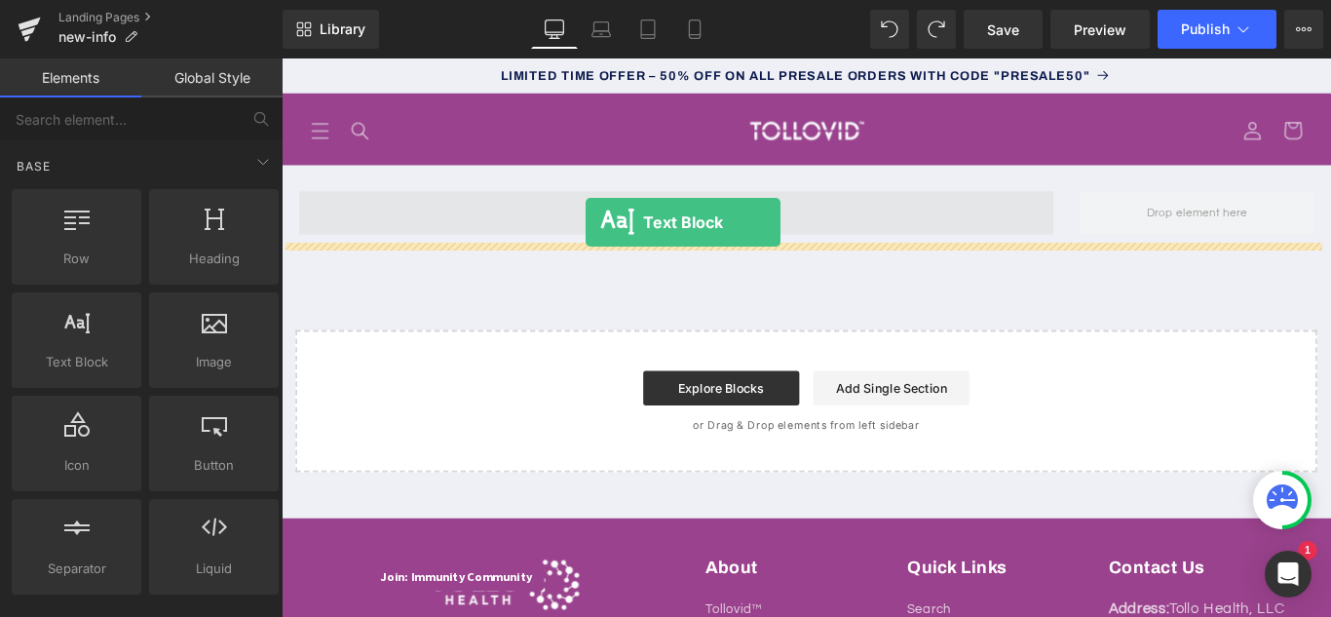
drag, startPoint x: 390, startPoint y: 387, endPoint x: 623, endPoint y: 243, distance: 274.6
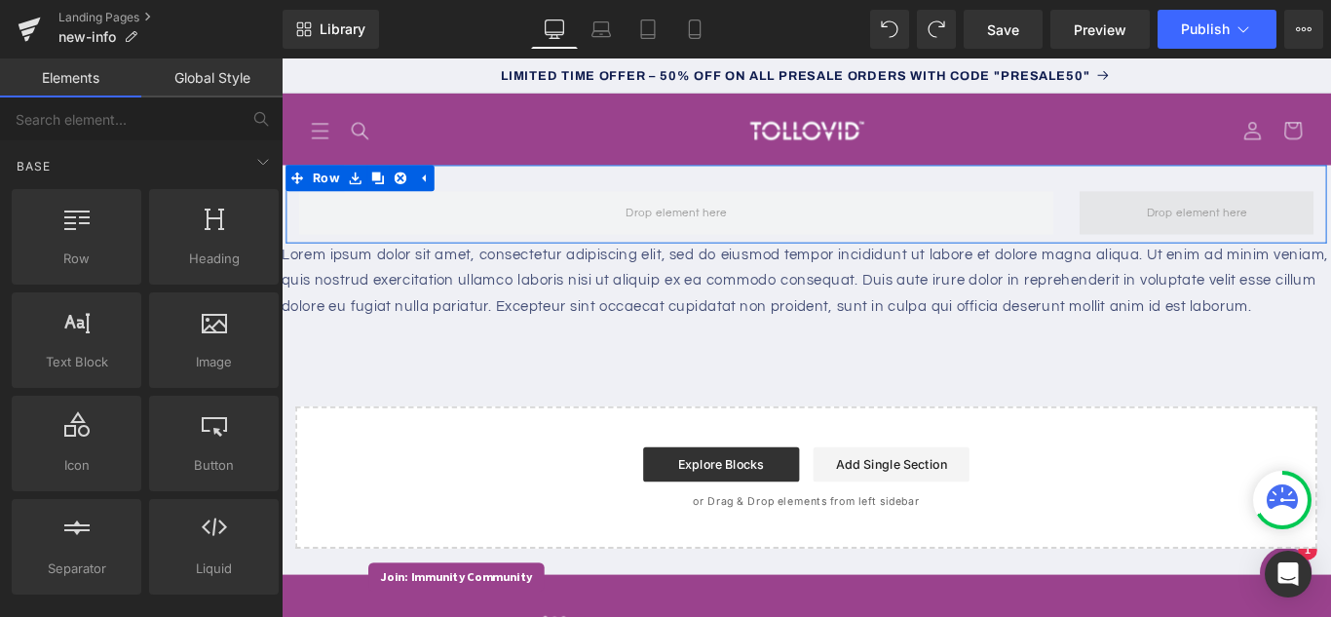
click at [1290, 246] on span at bounding box center [1309, 231] width 127 height 32
click at [1330, 244] on span at bounding box center [1309, 231] width 127 height 32
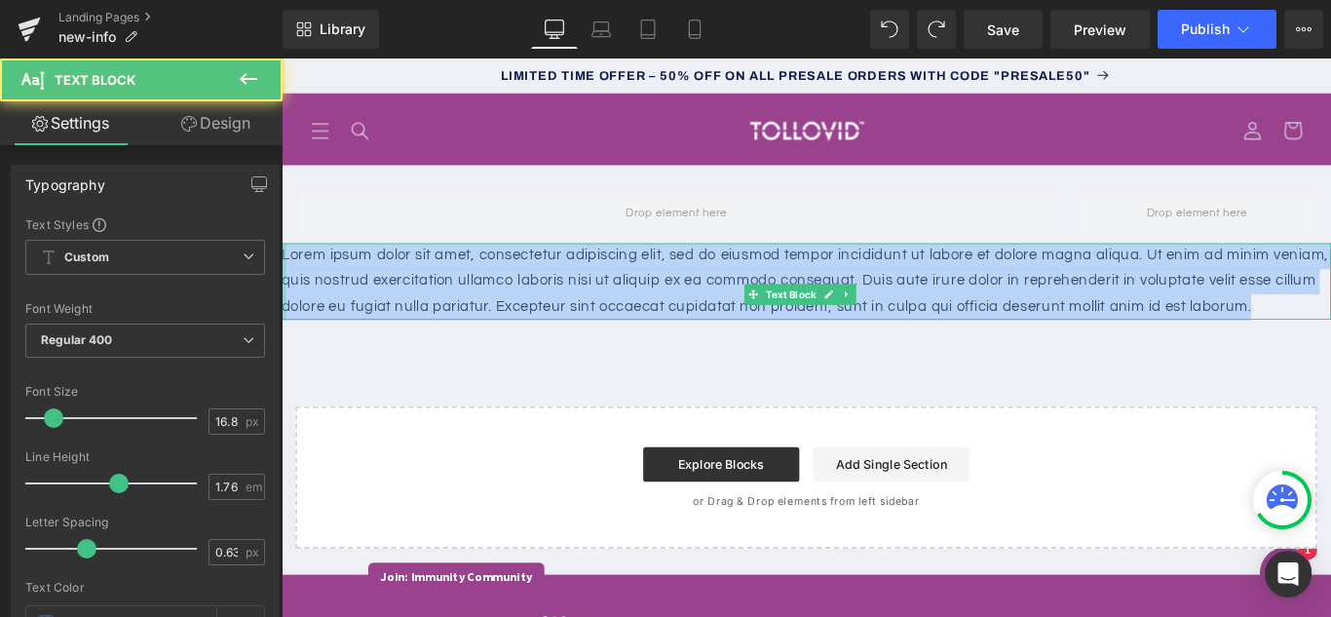
drag, startPoint x: 312, startPoint y: 366, endPoint x: 282, endPoint y: 293, distance: 78.7
click at [282, 293] on div "Lorem ipsum dolor sit amet, consectetur adipiscing elit, sed do eiusmod tempor …" at bounding box center [870, 309] width 1179 height 87
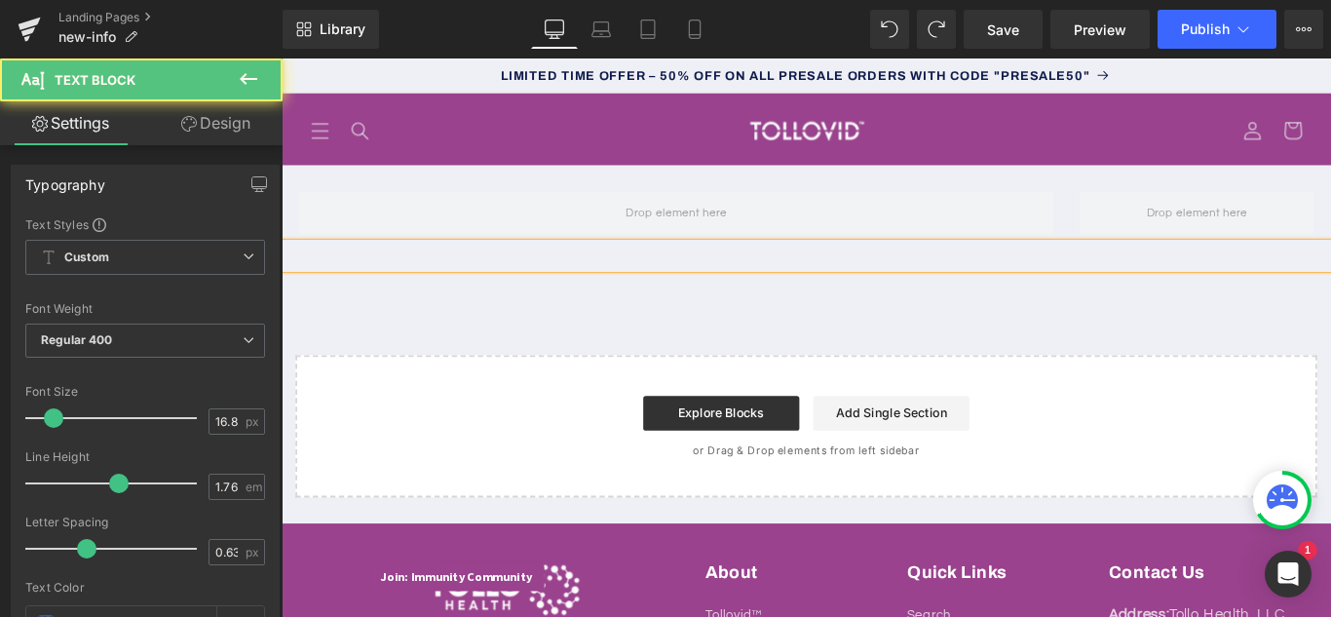
click at [763, 286] on p at bounding box center [870, 280] width 1179 height 29
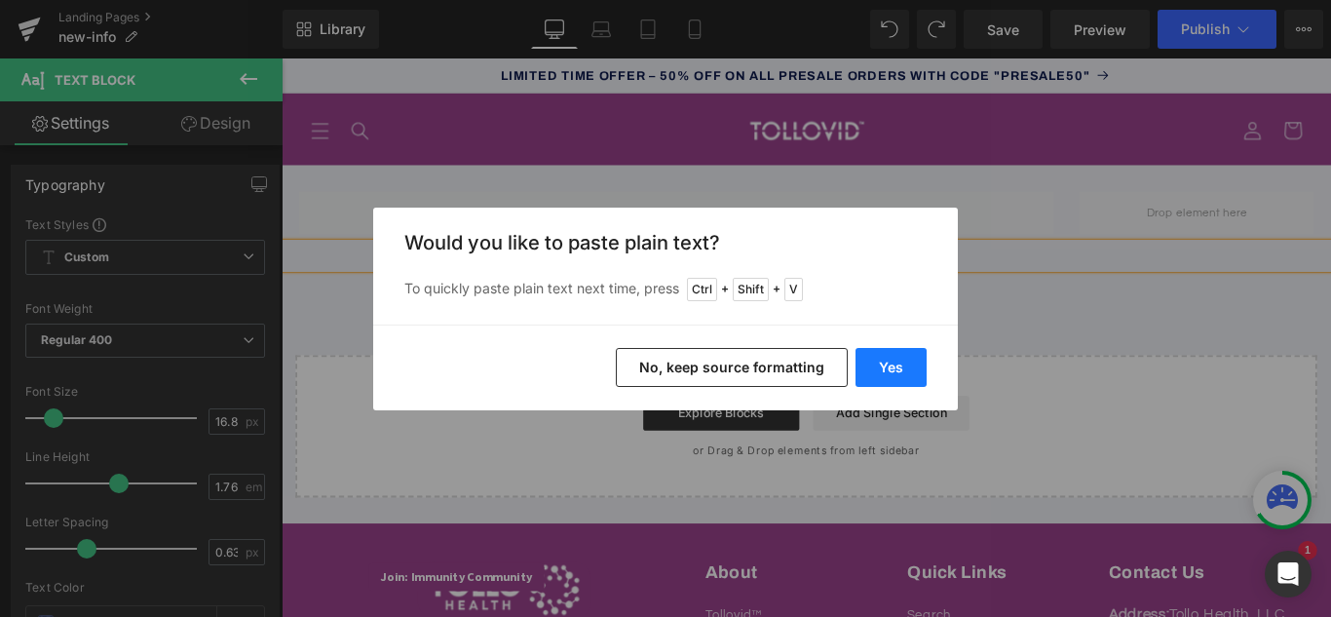
click at [859, 370] on button "Yes" at bounding box center [890, 367] width 71 height 39
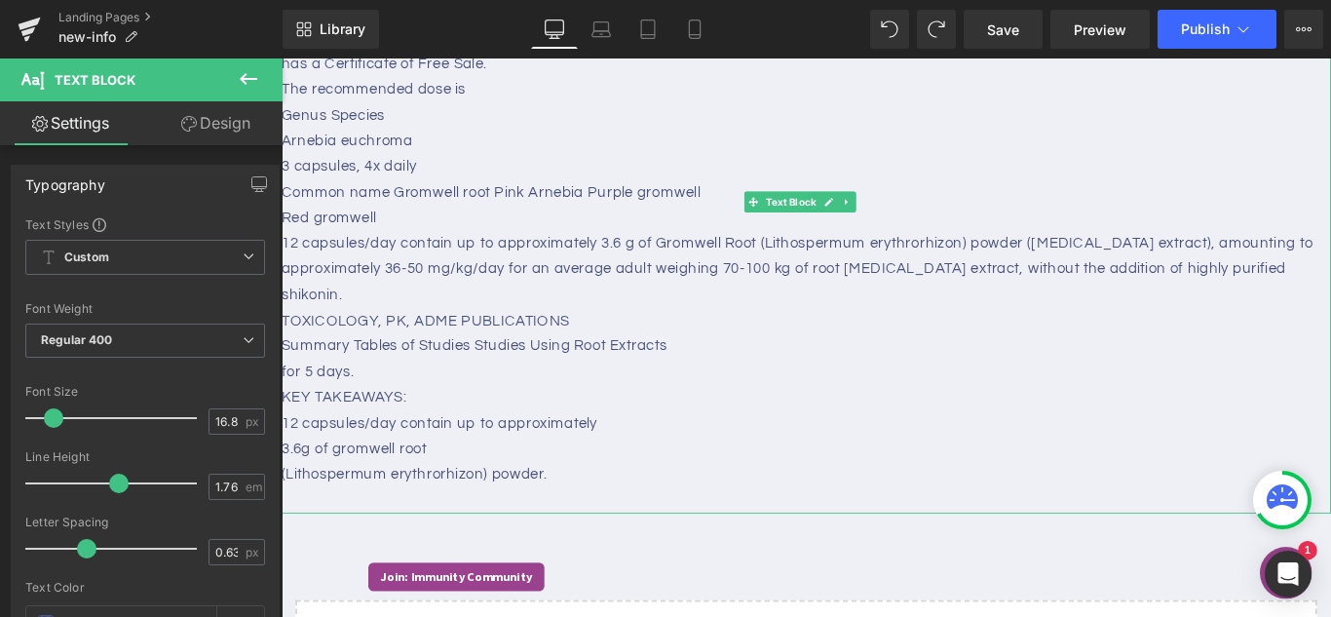
scroll to position [390, 0]
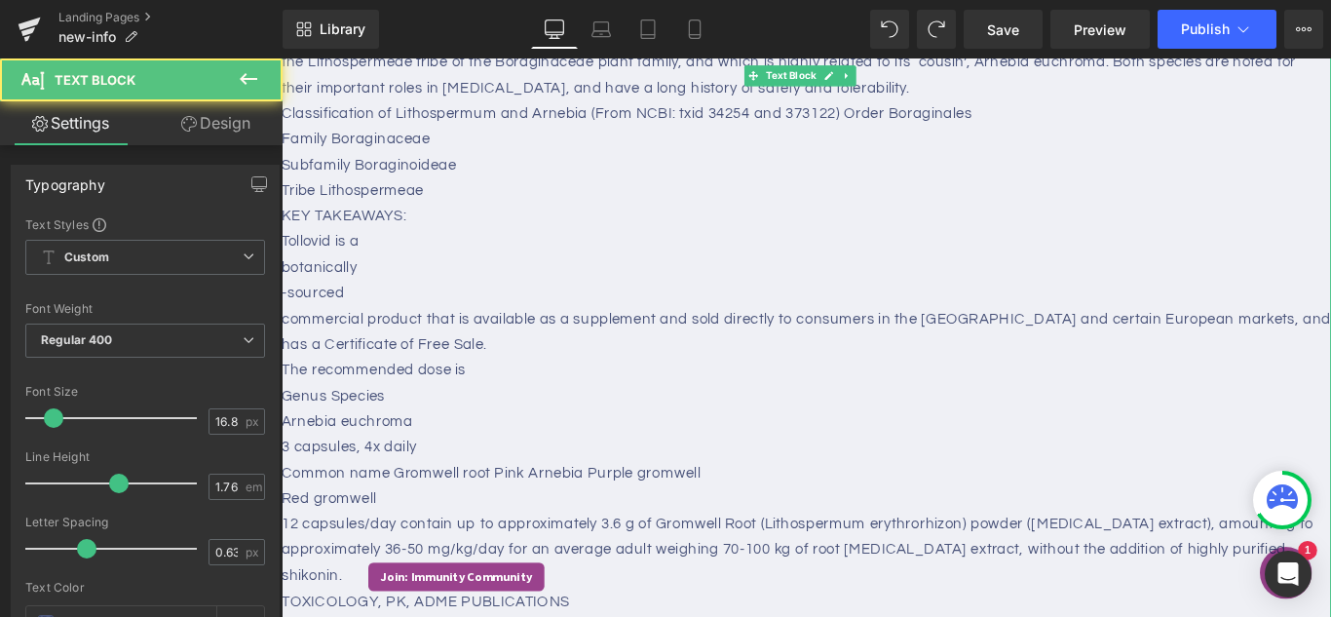
click at [647, 363] on p "commercial product that is available as a supplement and sold directly to consu…" at bounding box center [870, 365] width 1179 height 57
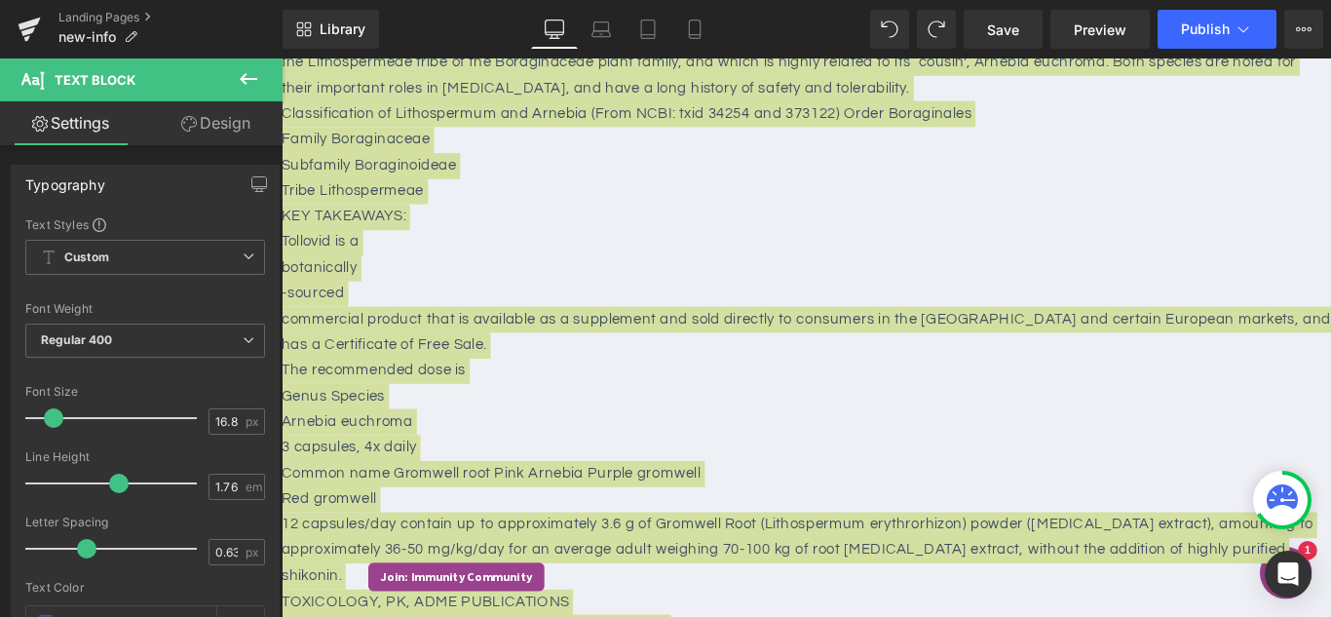
click at [250, 85] on icon at bounding box center [248, 78] width 23 height 23
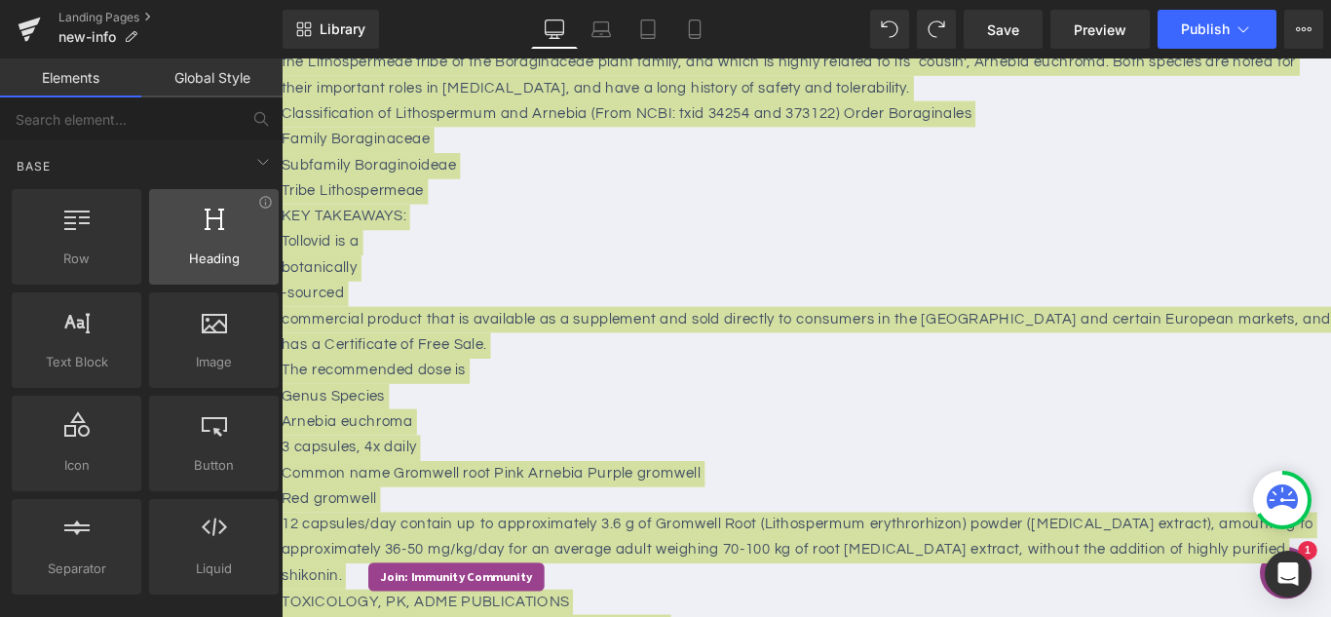
click at [211, 280] on div "Heading headings, titles, h1,h2,h3,h4,h5,h6" at bounding box center [214, 236] width 130 height 95
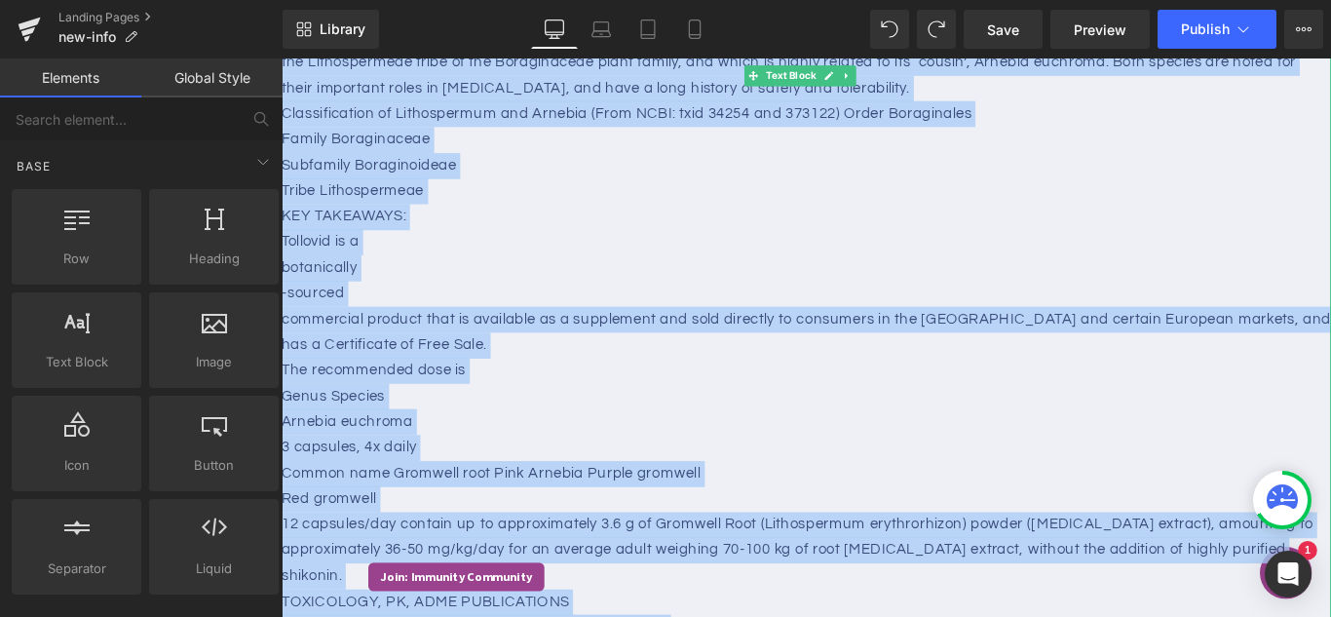
click at [559, 285] on p "botanically" at bounding box center [870, 294] width 1179 height 29
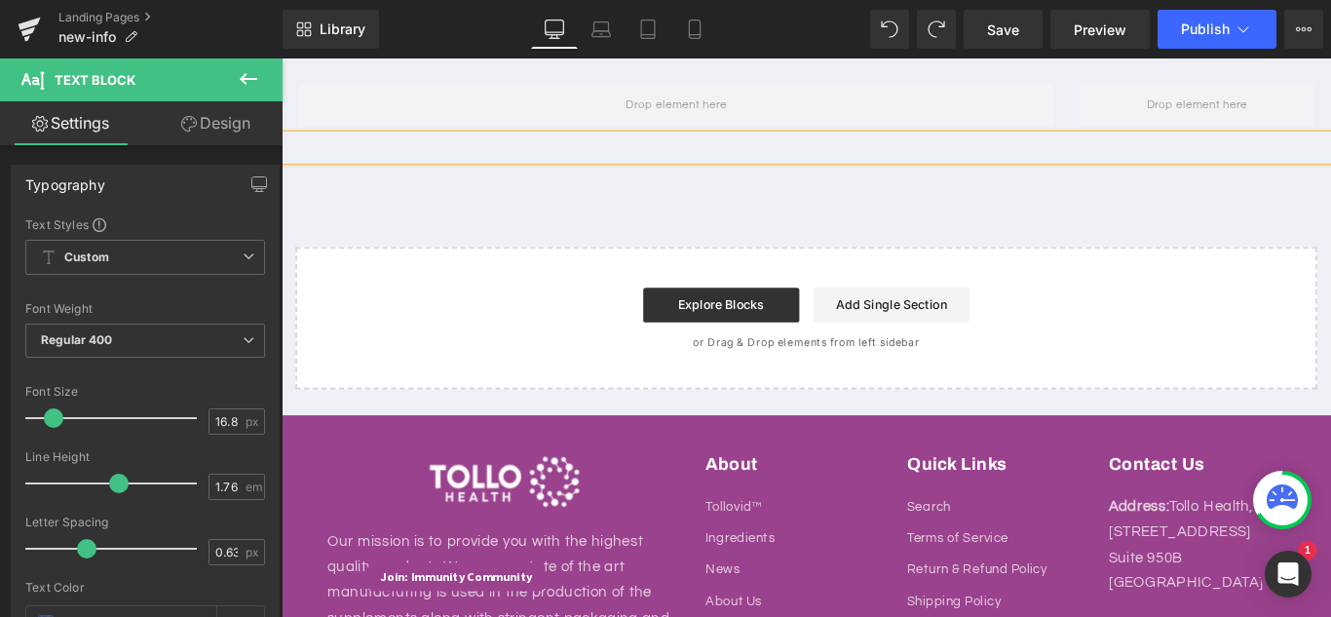
scroll to position [0, 0]
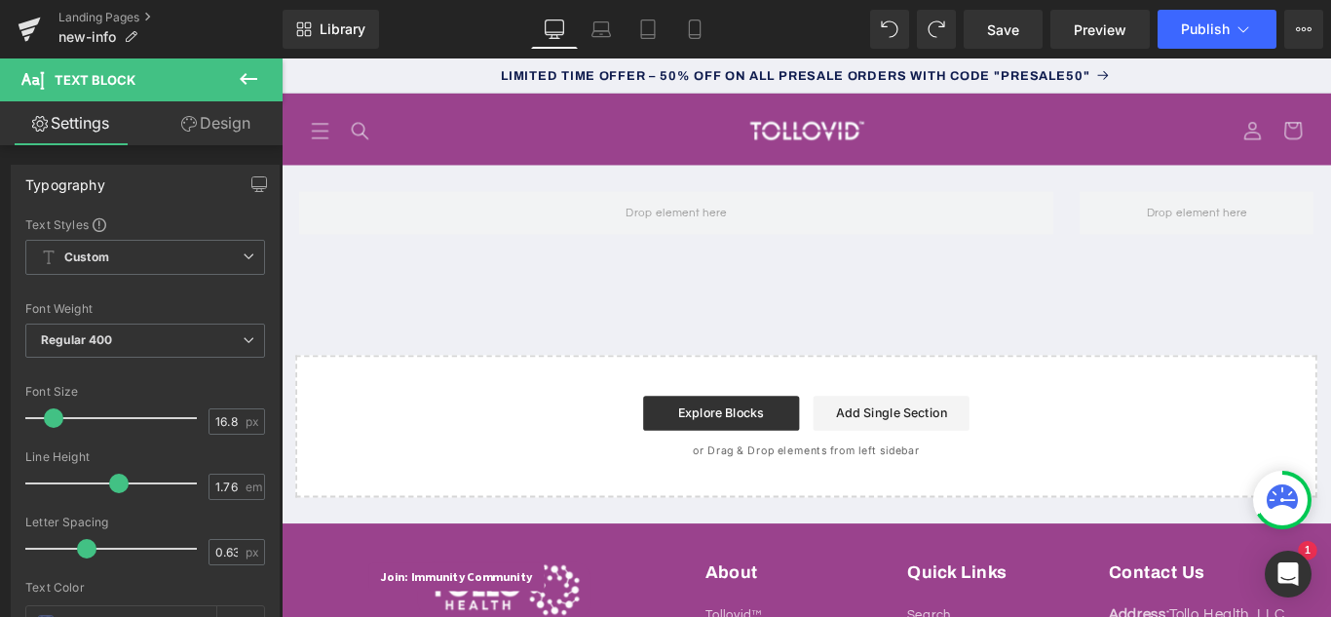
click at [58, 118] on link "Settings" at bounding box center [70, 123] width 141 height 44
click at [232, 132] on link "Design" at bounding box center [215, 123] width 141 height 44
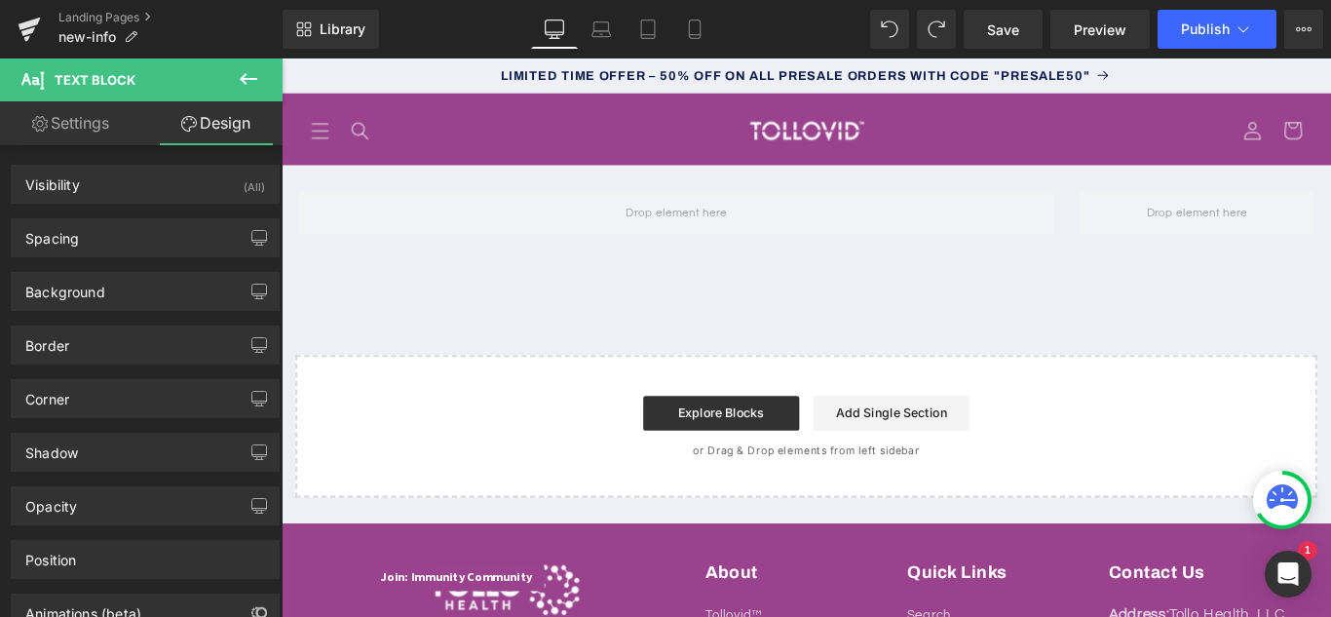
click at [71, 132] on link "Settings" at bounding box center [70, 123] width 141 height 44
type input "75"
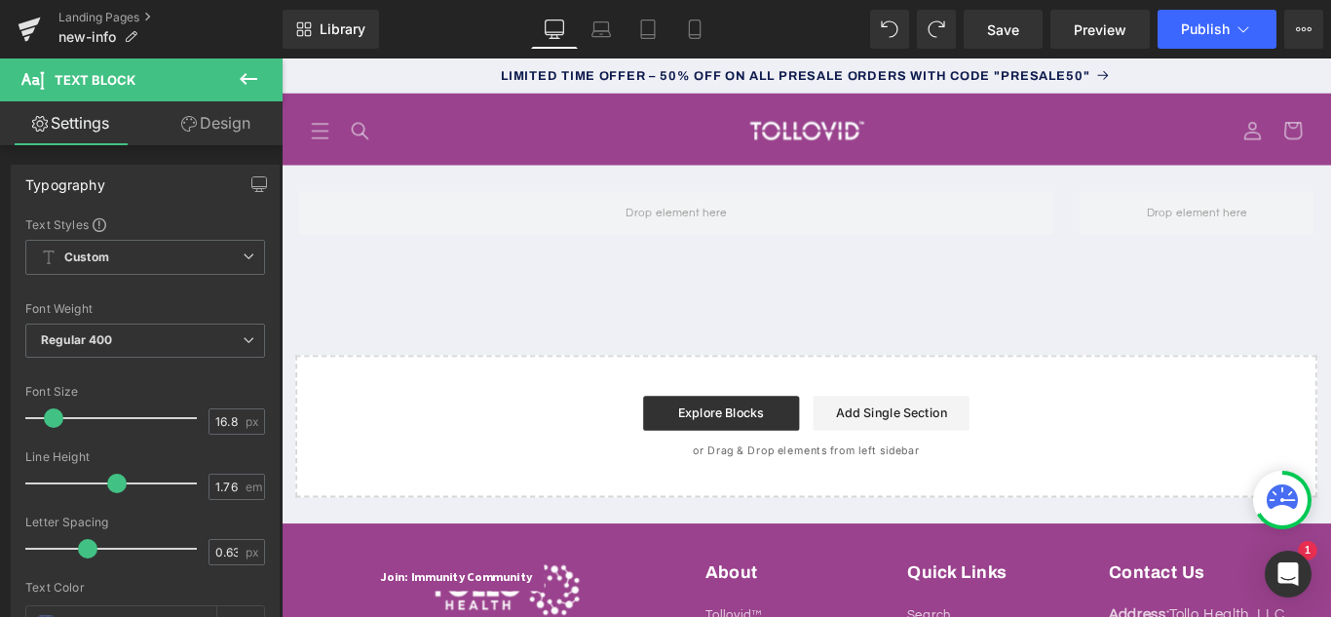
click at [121, 76] on span "Text Block" at bounding box center [95, 80] width 81 height 16
click at [236, 75] on button at bounding box center [248, 79] width 68 height 43
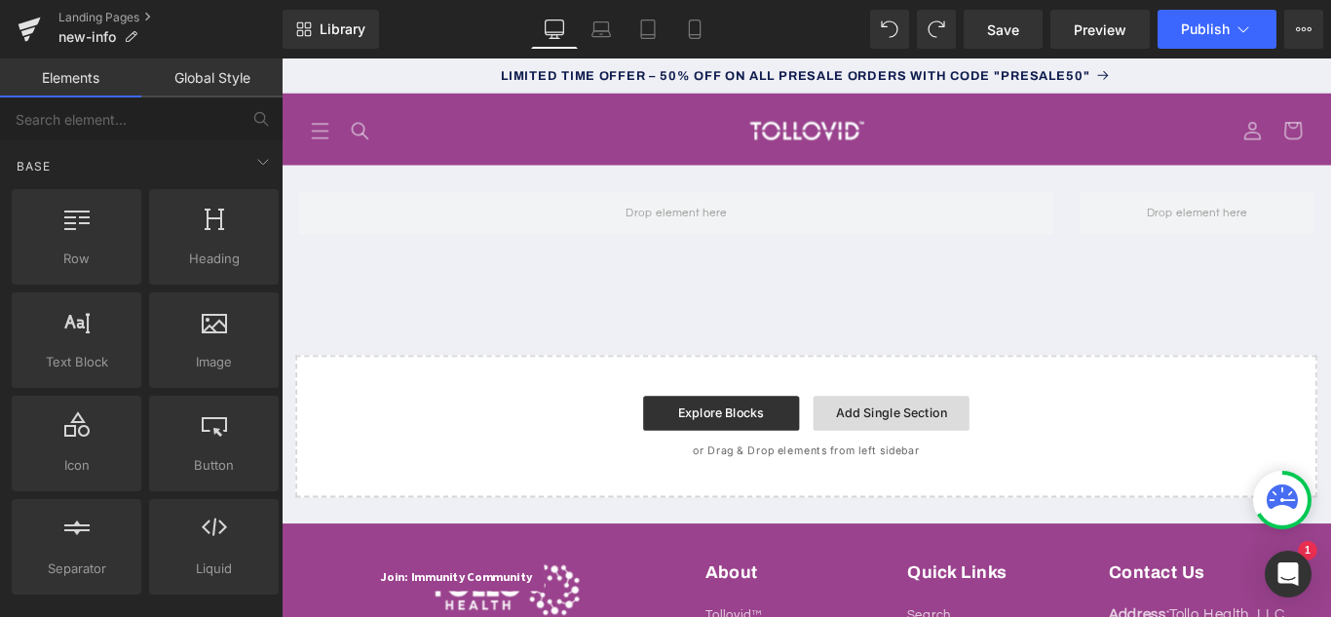
click at [943, 447] on link "Add Single Section" at bounding box center [966, 456] width 175 height 39
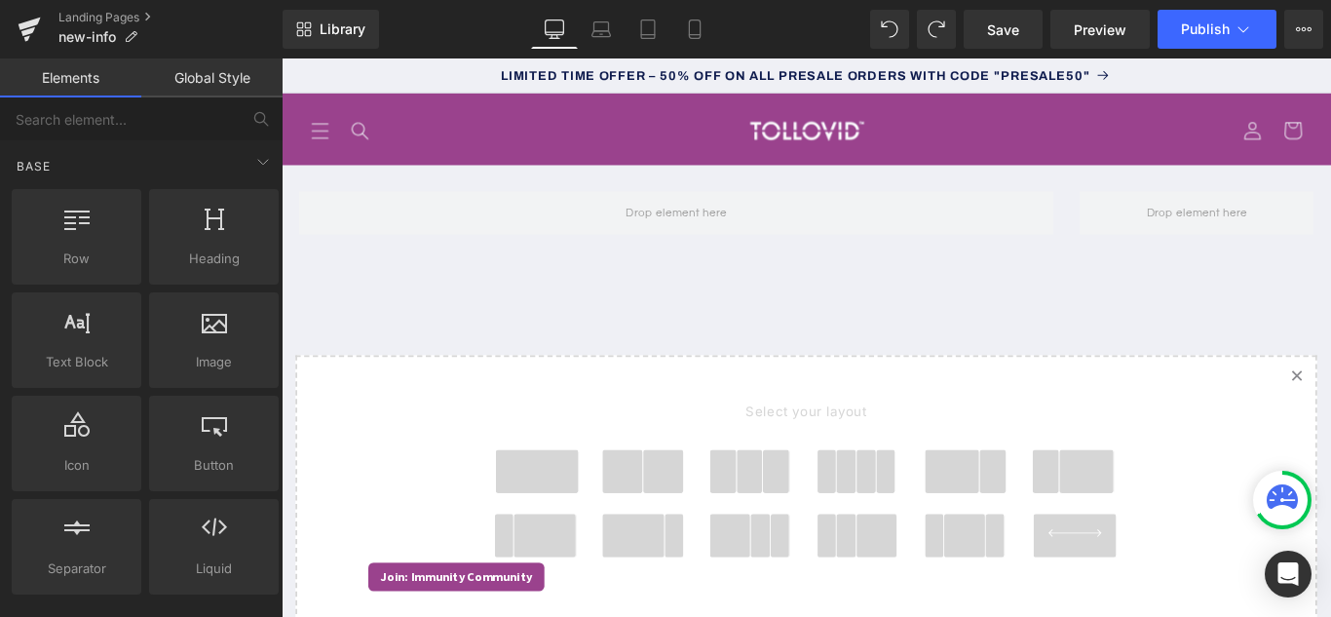
click at [657, 547] on div "Rendering Content" at bounding box center [666, 539] width 120 height 21
click at [648, 539] on div "Rendering Content" at bounding box center [666, 539] width 120 height 21
click at [656, 539] on div "Rendering Content" at bounding box center [666, 539] width 120 height 21
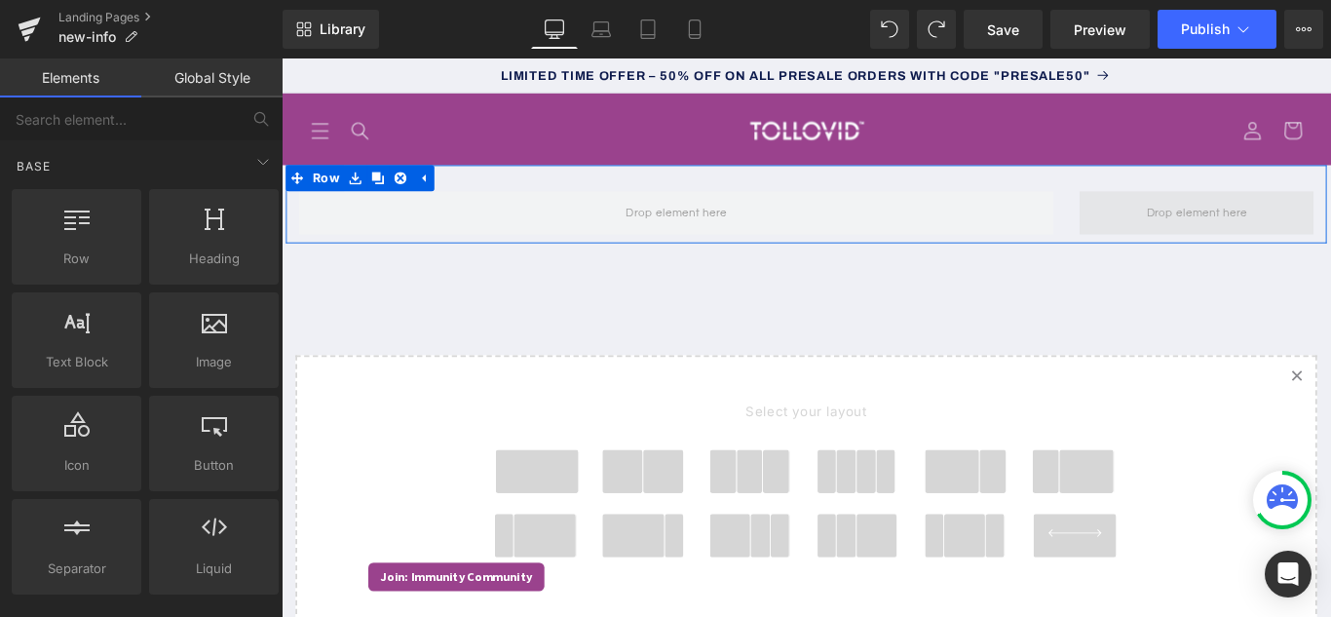
click at [1270, 242] on span at bounding box center [1309, 231] width 127 height 32
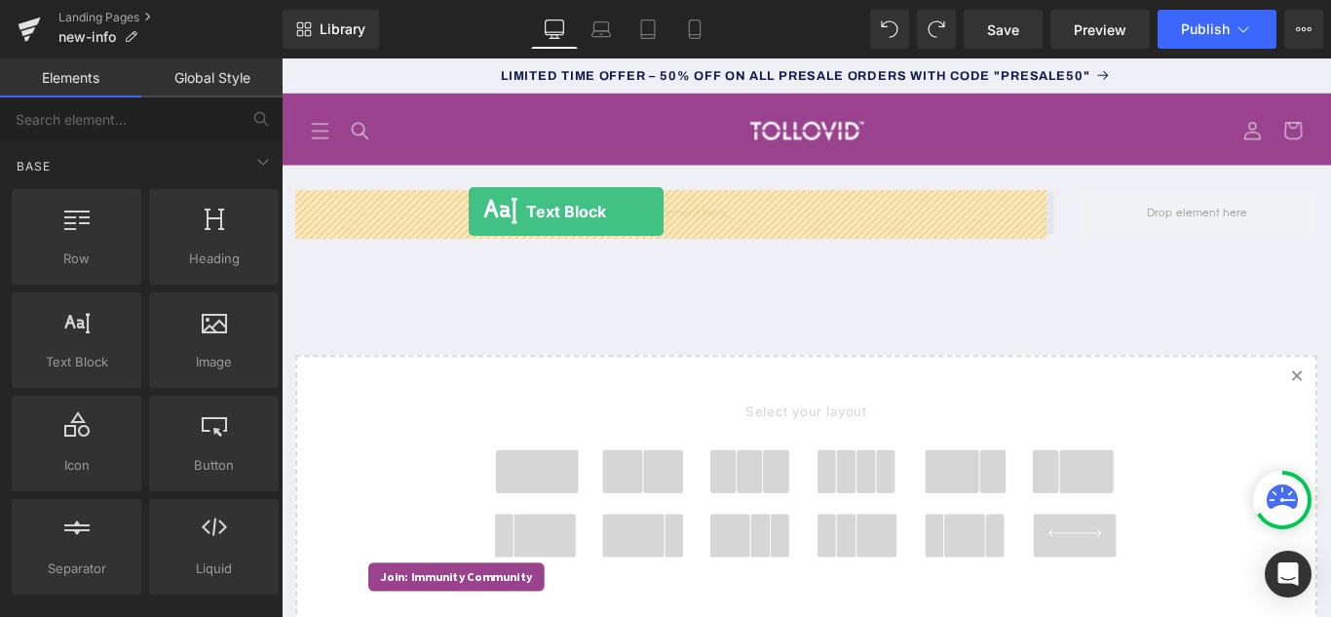
drag, startPoint x: 342, startPoint y: 417, endPoint x: 492, endPoint y: 230, distance: 239.7
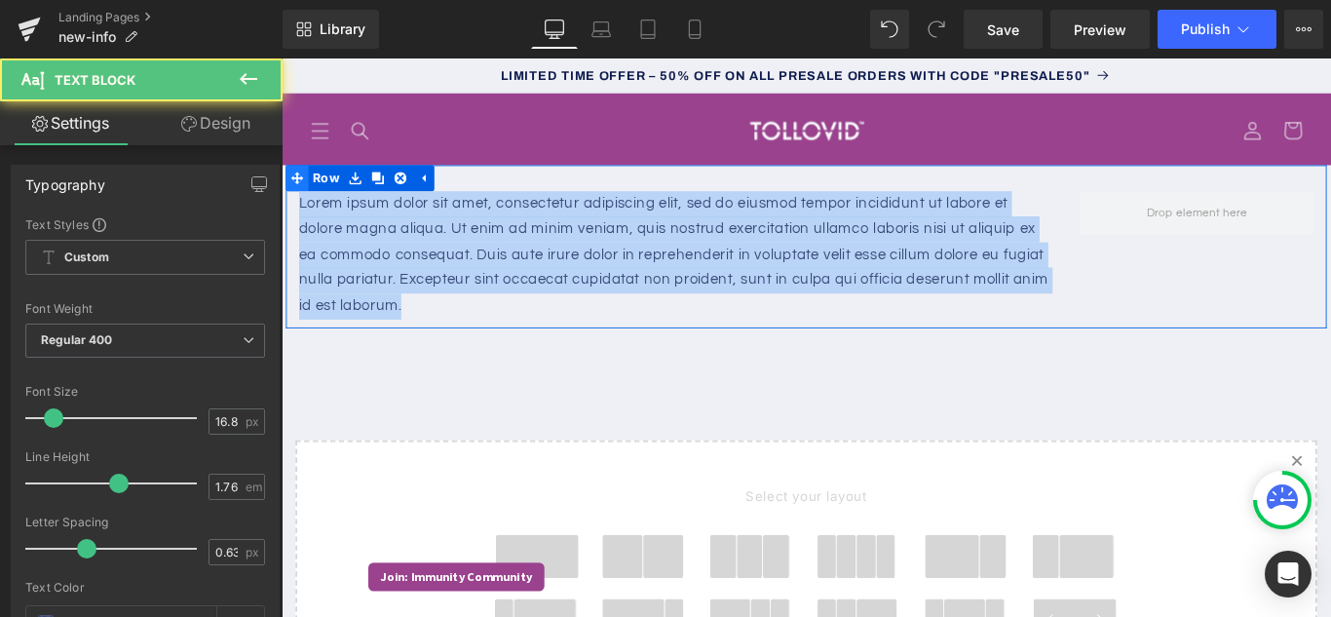
drag, startPoint x: 433, startPoint y: 338, endPoint x: 284, endPoint y: 203, distance: 201.3
click at [286, 203] on div "Lorem ipsum dolor sit amet, consectetur adipiscing elit, sed do eiusmod tempor …" at bounding box center [870, 269] width 1169 height 183
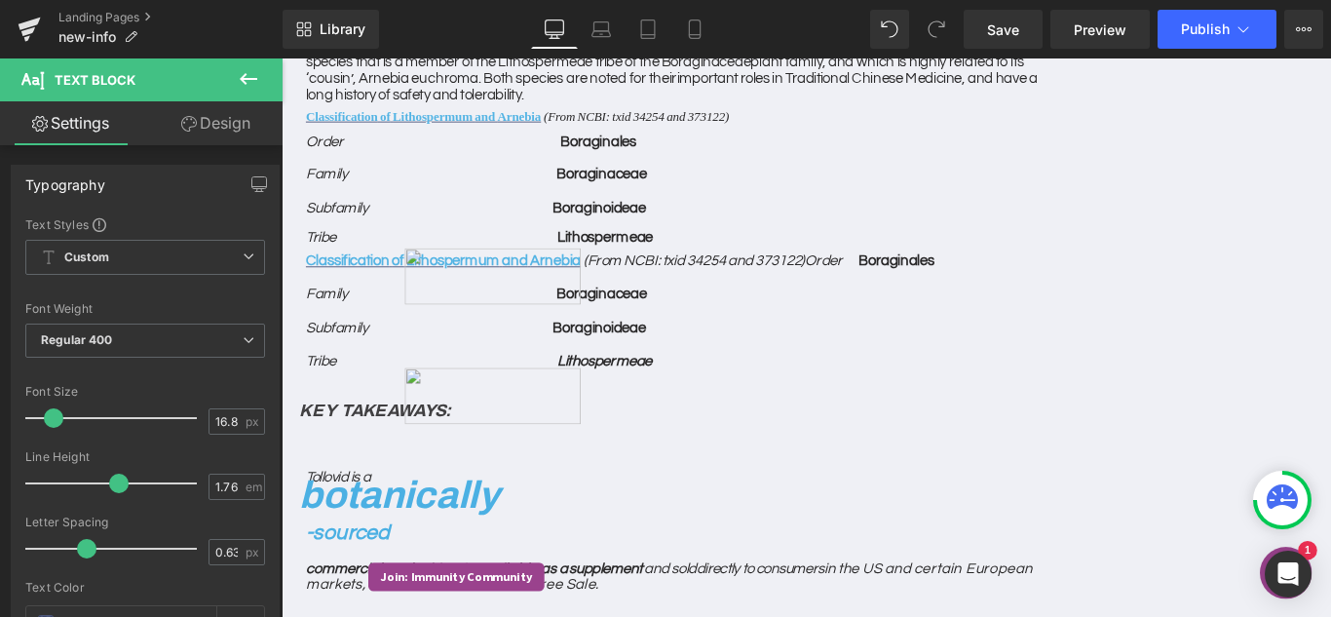
scroll to position [273, 0]
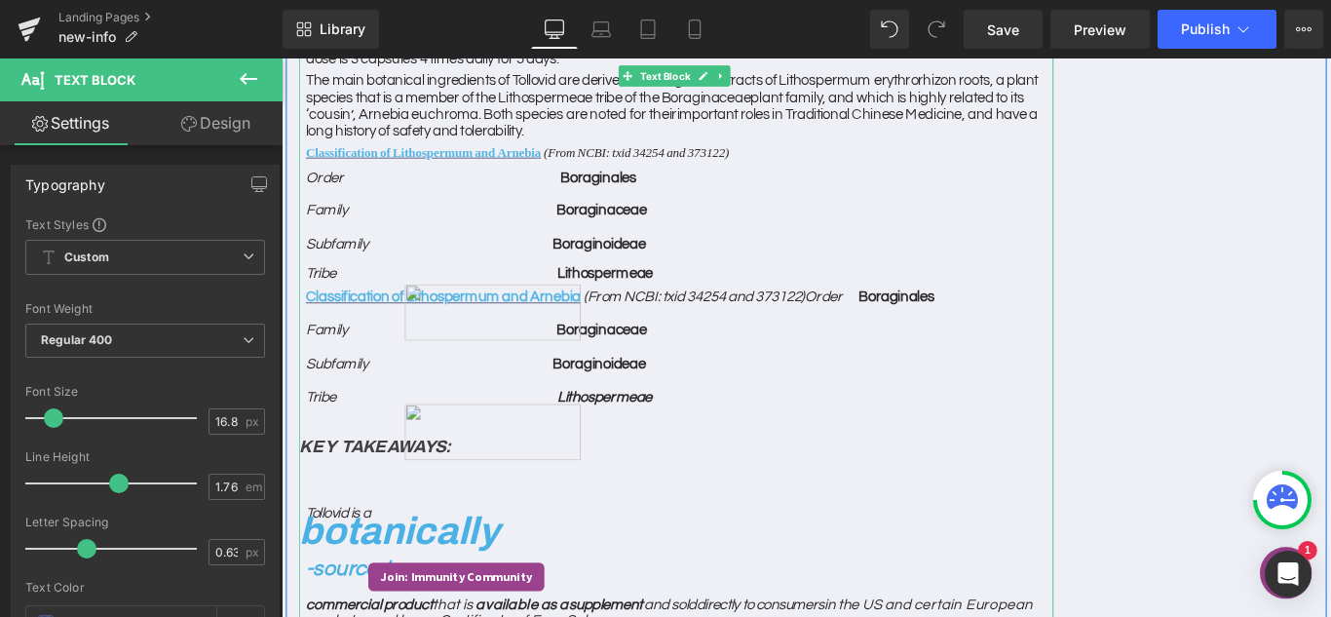
click at [517, 363] on img at bounding box center [519, 343] width 198 height 63
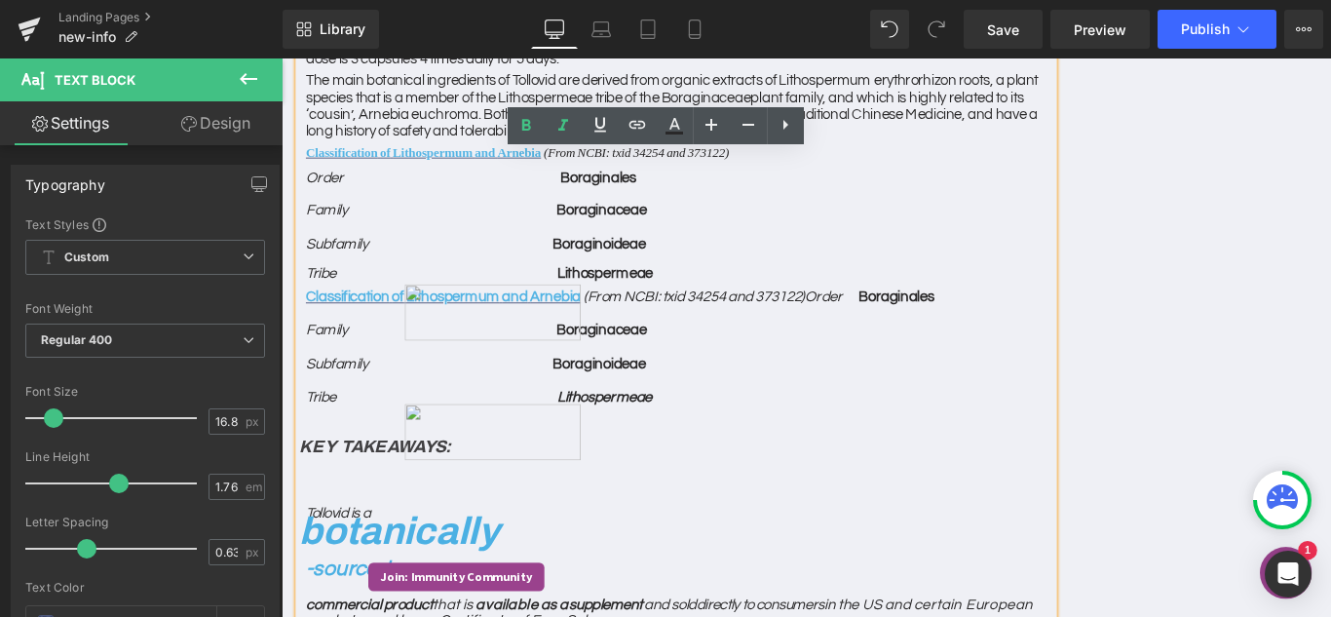
click at [944, 253] on p "Subfamily Boraginoideae" at bounding box center [729, 267] width 840 height 29
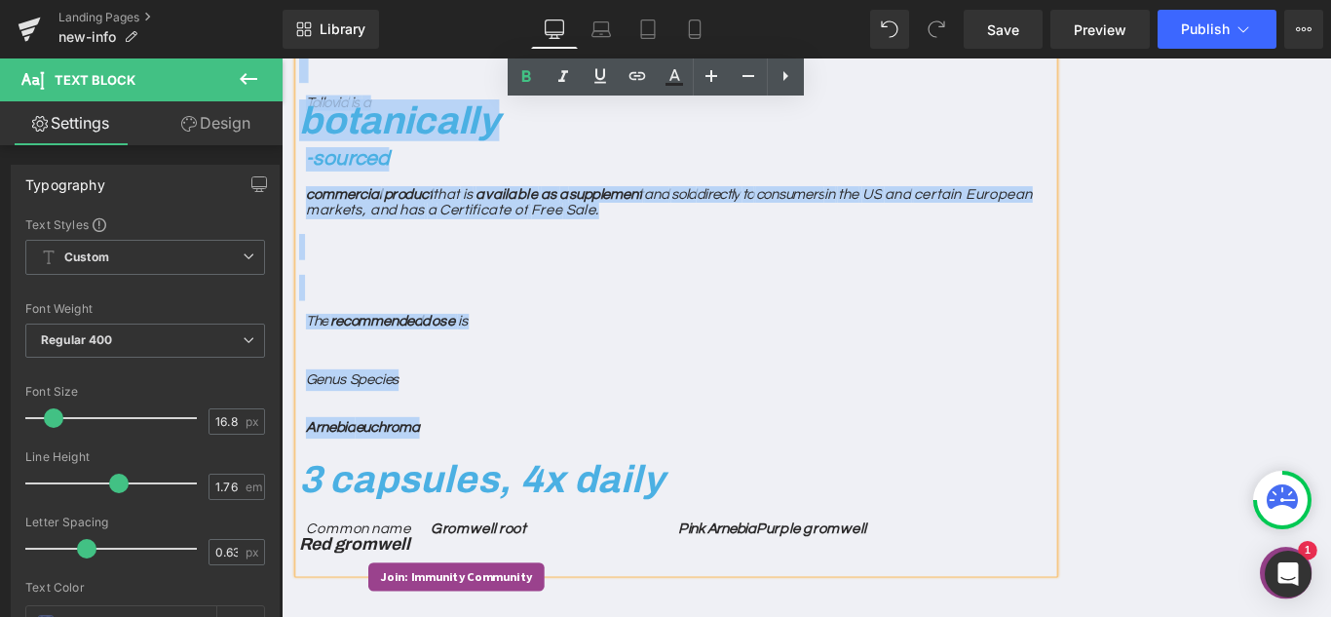
scroll to position [857, 0]
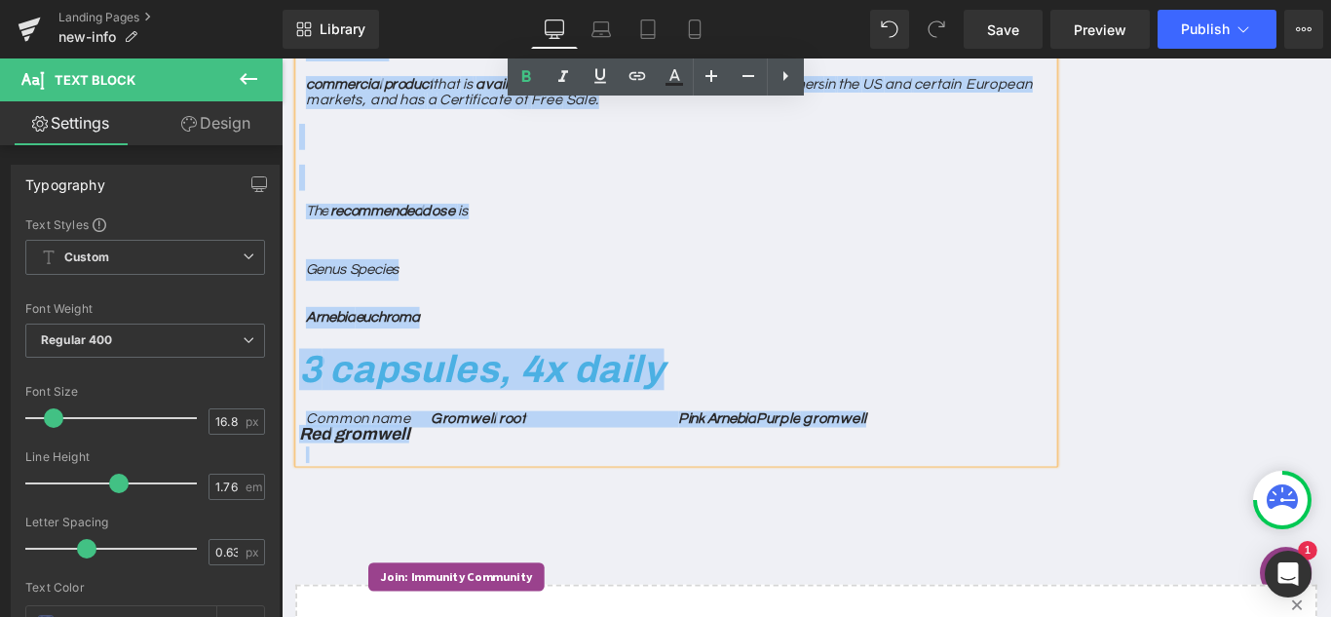
drag, startPoint x: 300, startPoint y: 387, endPoint x: 853, endPoint y: 514, distance: 567.8
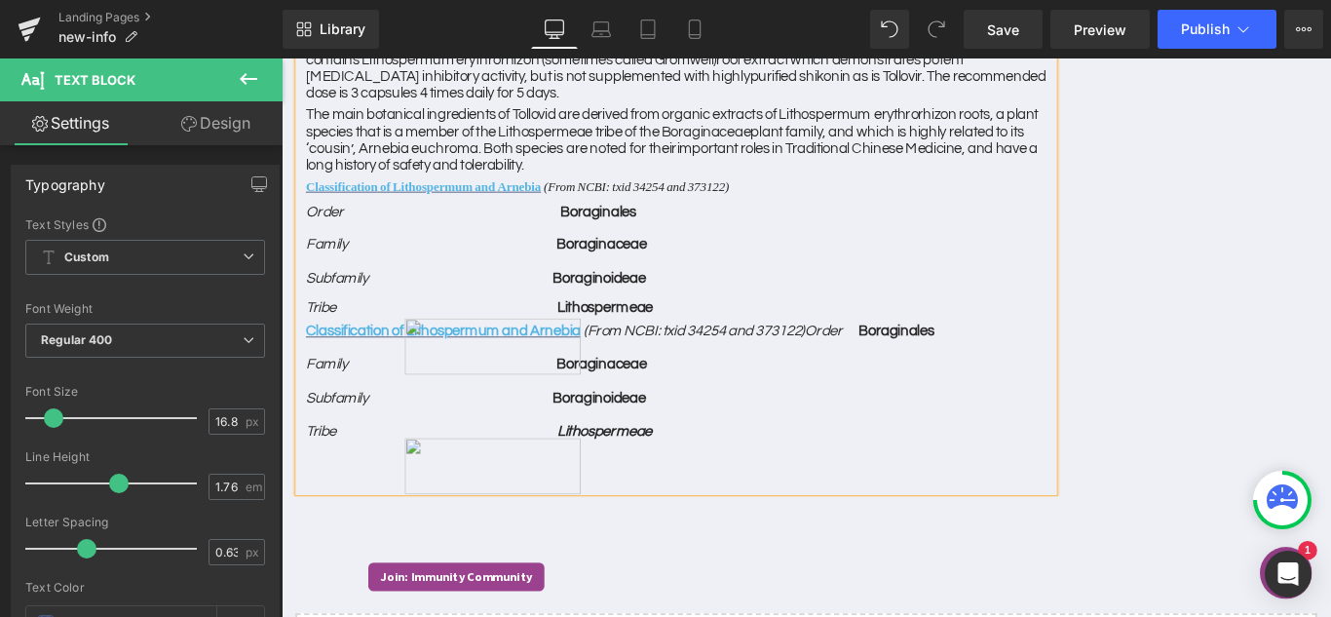
scroll to position [211, 0]
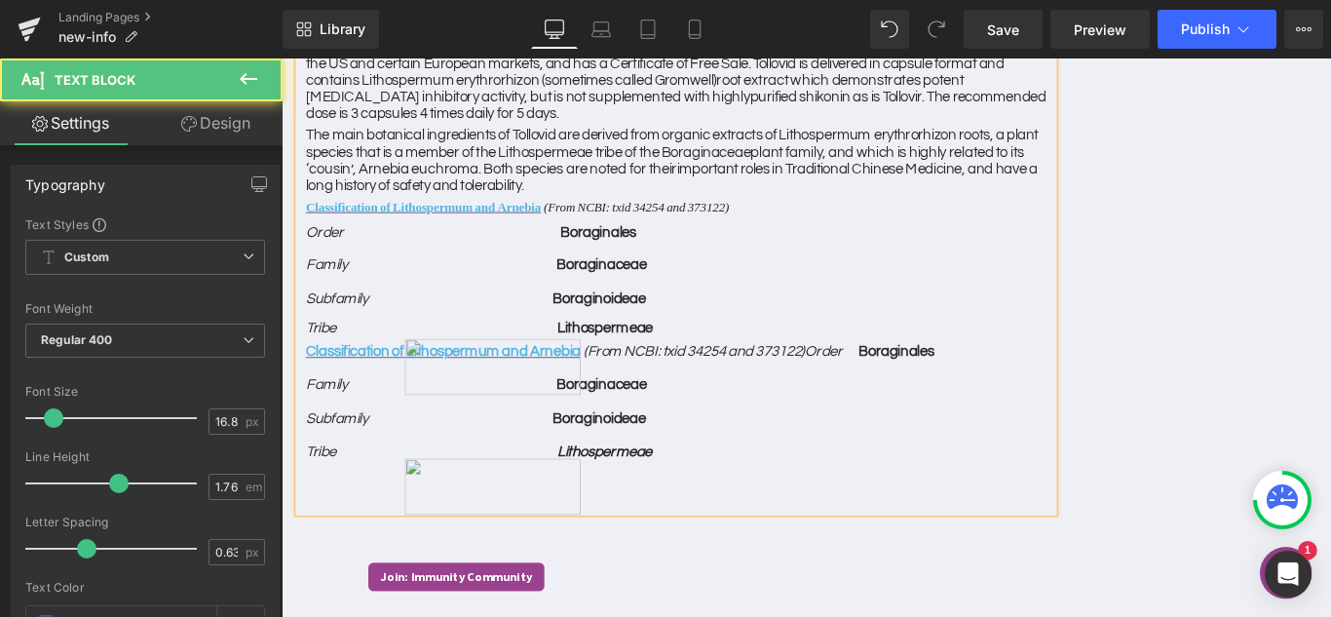
click at [508, 429] on img at bounding box center [519, 404] width 198 height 63
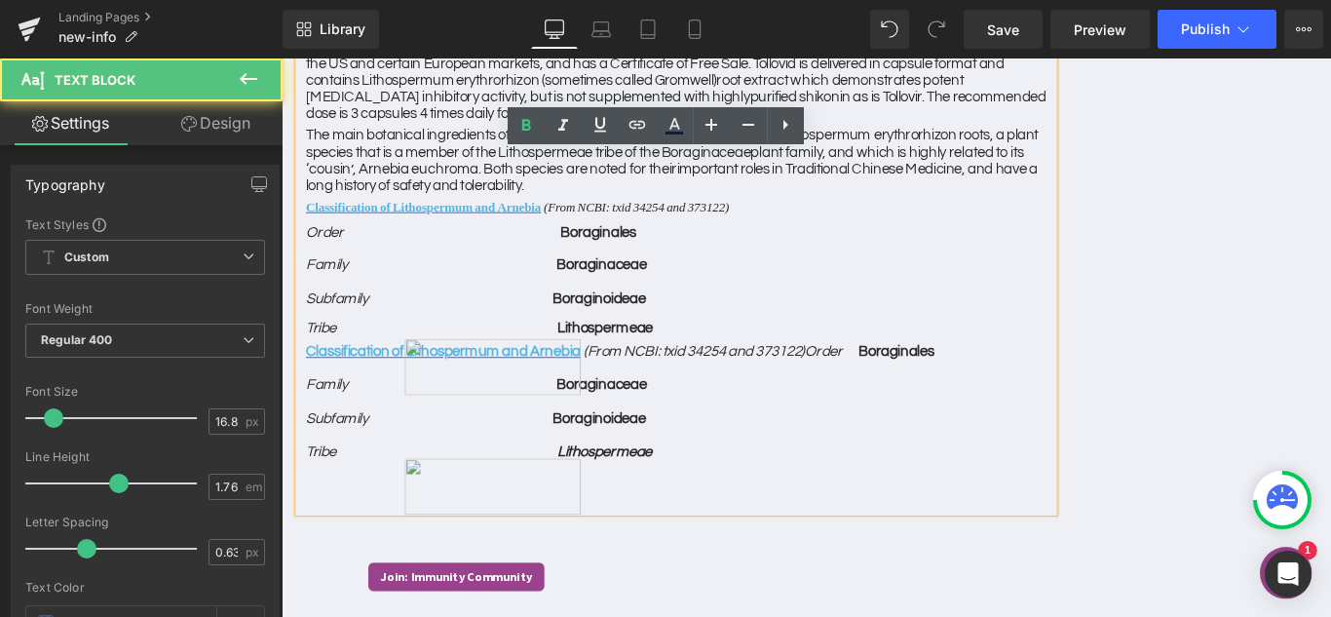
click at [726, 515] on div "Classification of Lithospermum and Arnebia (From NCBI: txid 34254 and 373122) O…" at bounding box center [724, 472] width 847 height 193
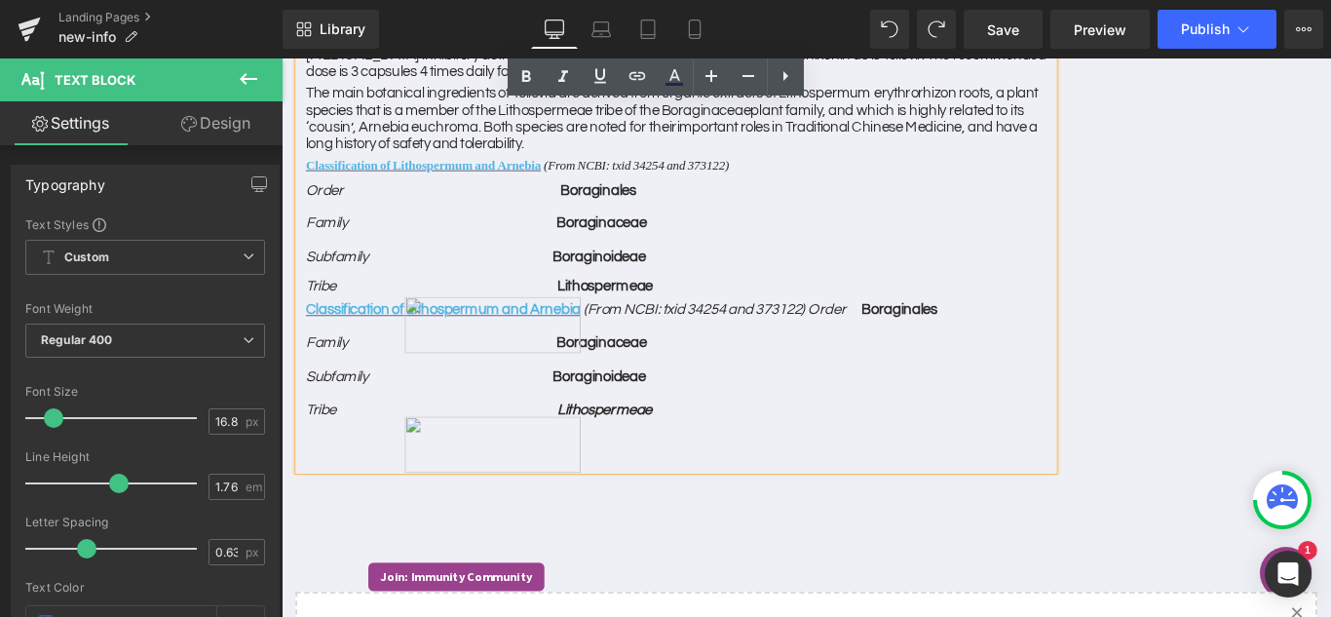
scroll to position [292, 0]
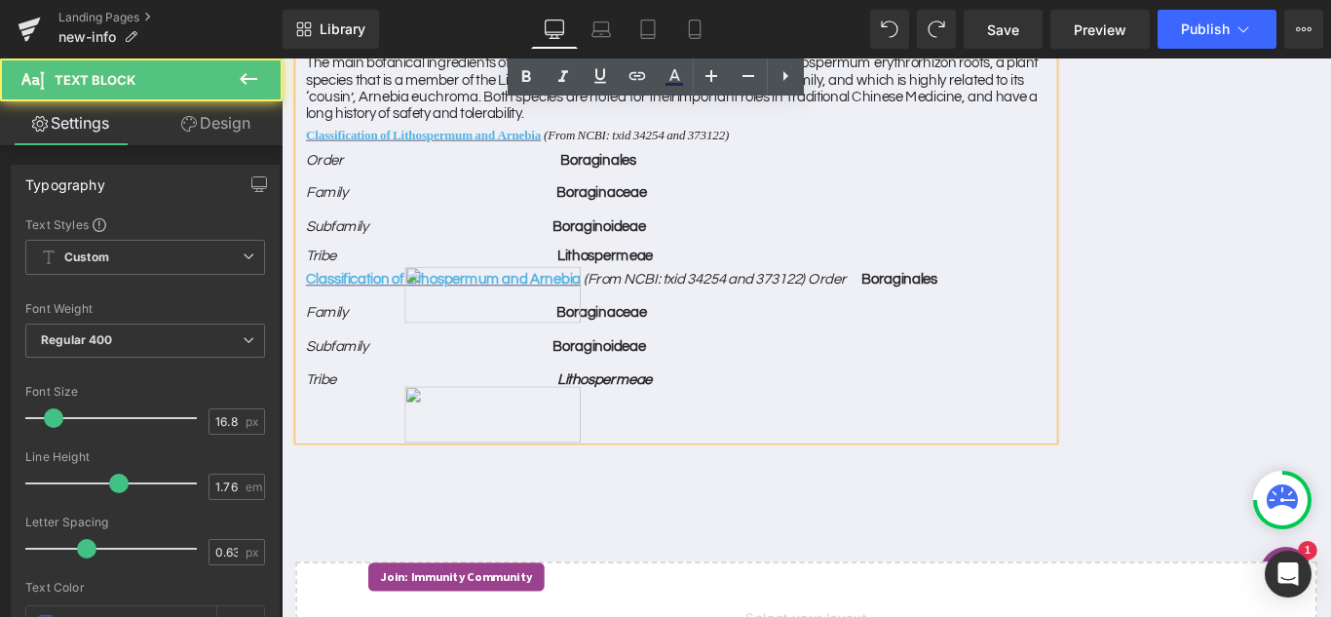
click at [707, 451] on div "Classification of Lithospermum and Arnebia (From NCBI: txid 34254 and 373122) O…" at bounding box center [724, 391] width 847 height 193
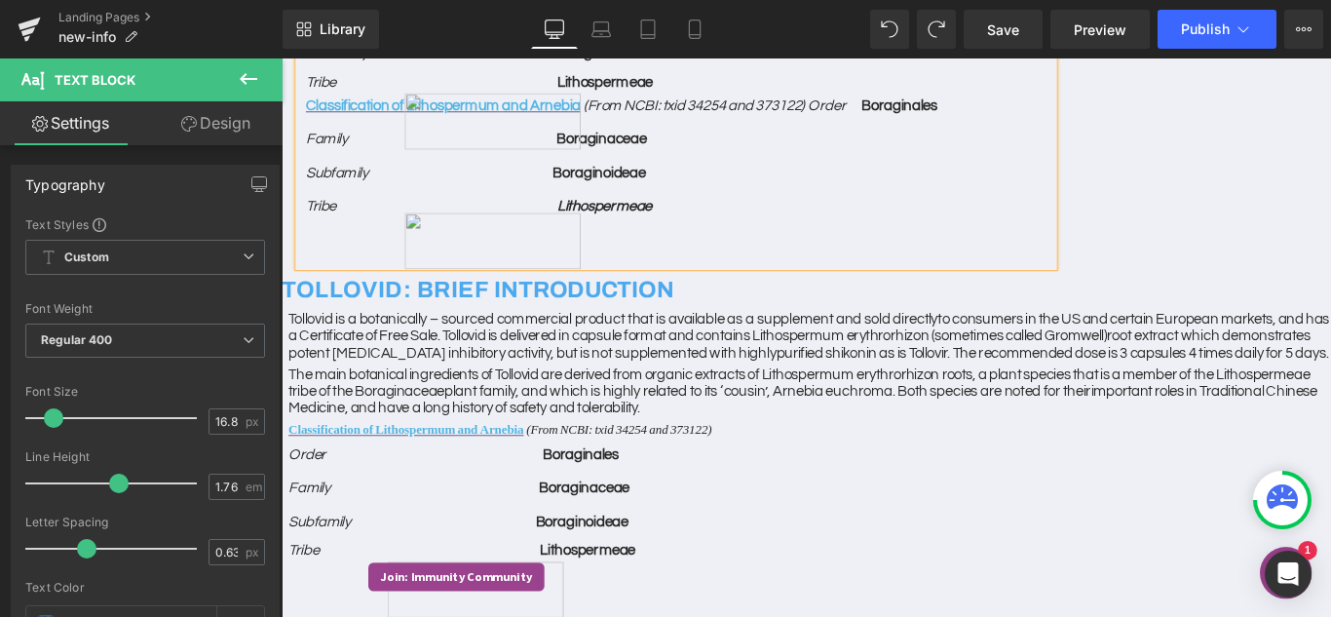
scroll to position [682, 0]
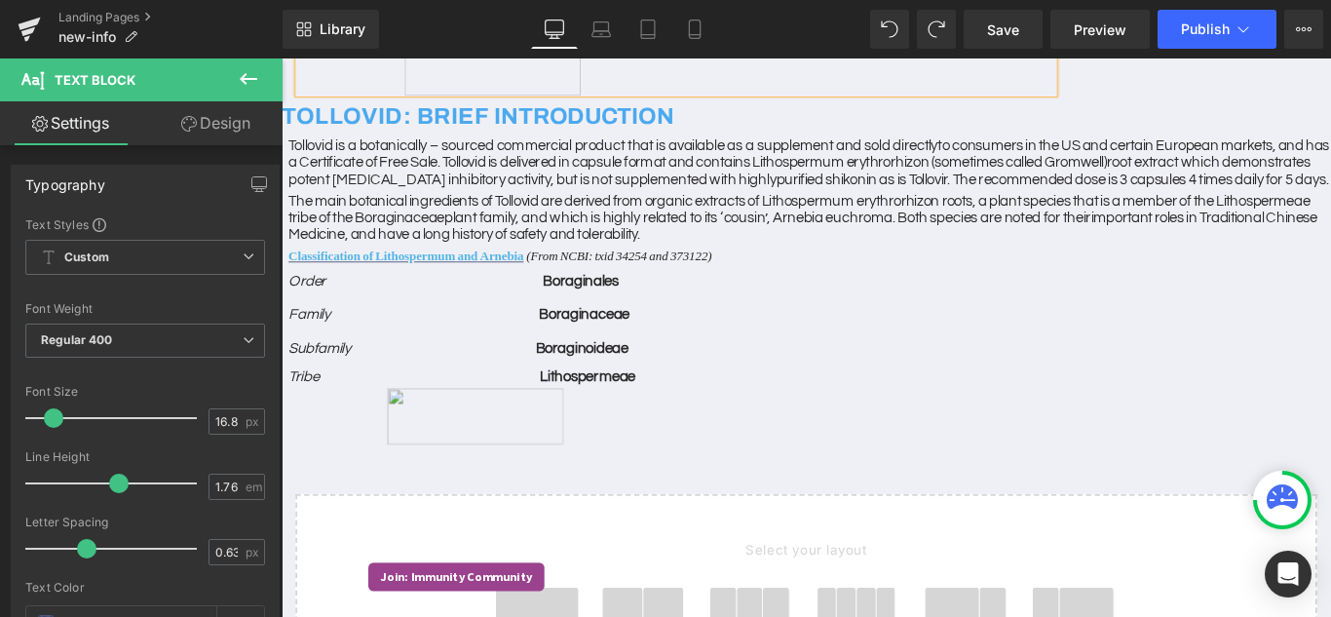
click at [728, 481] on div "TOLLOVID: BRIEF INTRODUCTION Tollovid is a botanically – sourced commercial pro…" at bounding box center [870, 250] width 1179 height 1509
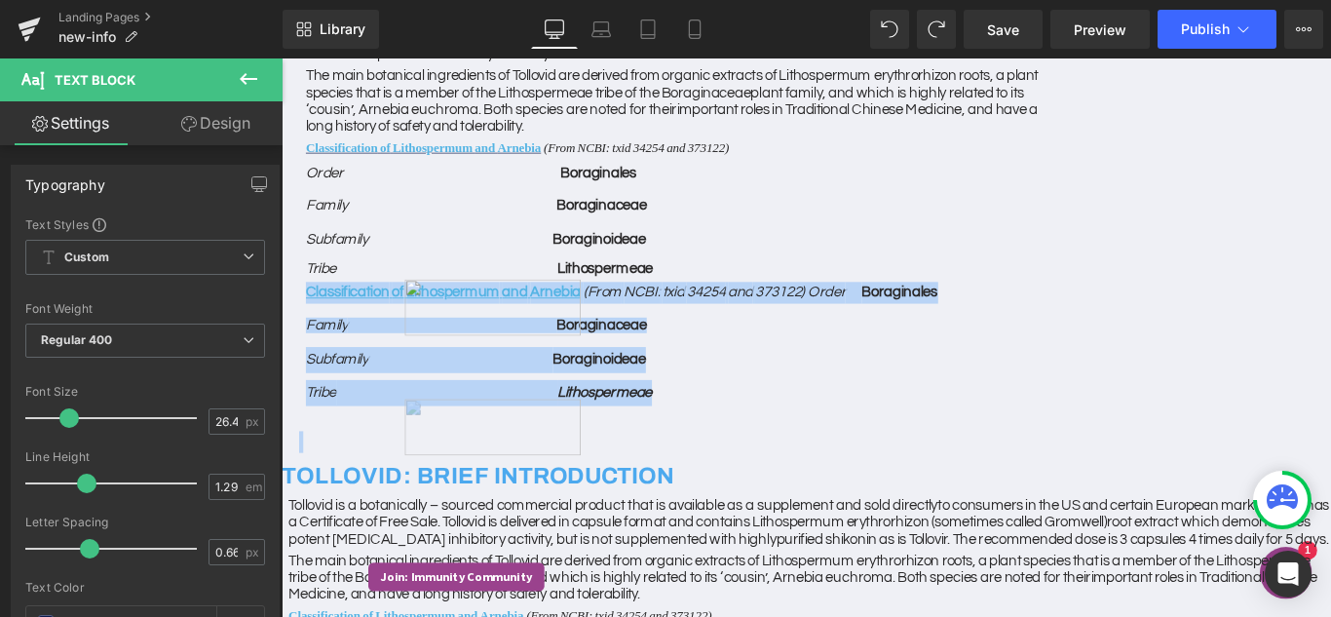
scroll to position [390, 0]
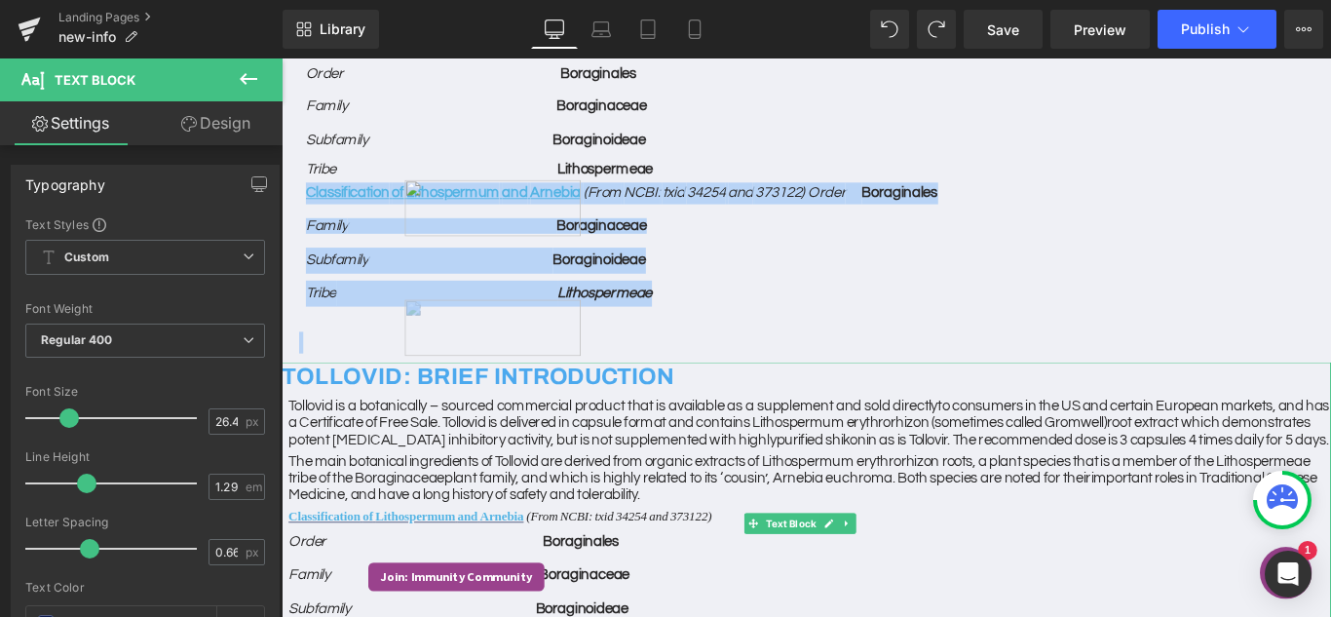
drag, startPoint x: 305, startPoint y: 409, endPoint x: 815, endPoint y: 514, distance: 521.1
click at [815, 514] on div "TOLLOVID: BRIEF INTRODUCTION Tollovid is a botanically – sourced commercial pro…" at bounding box center [870, 543] width 1179 height 1509
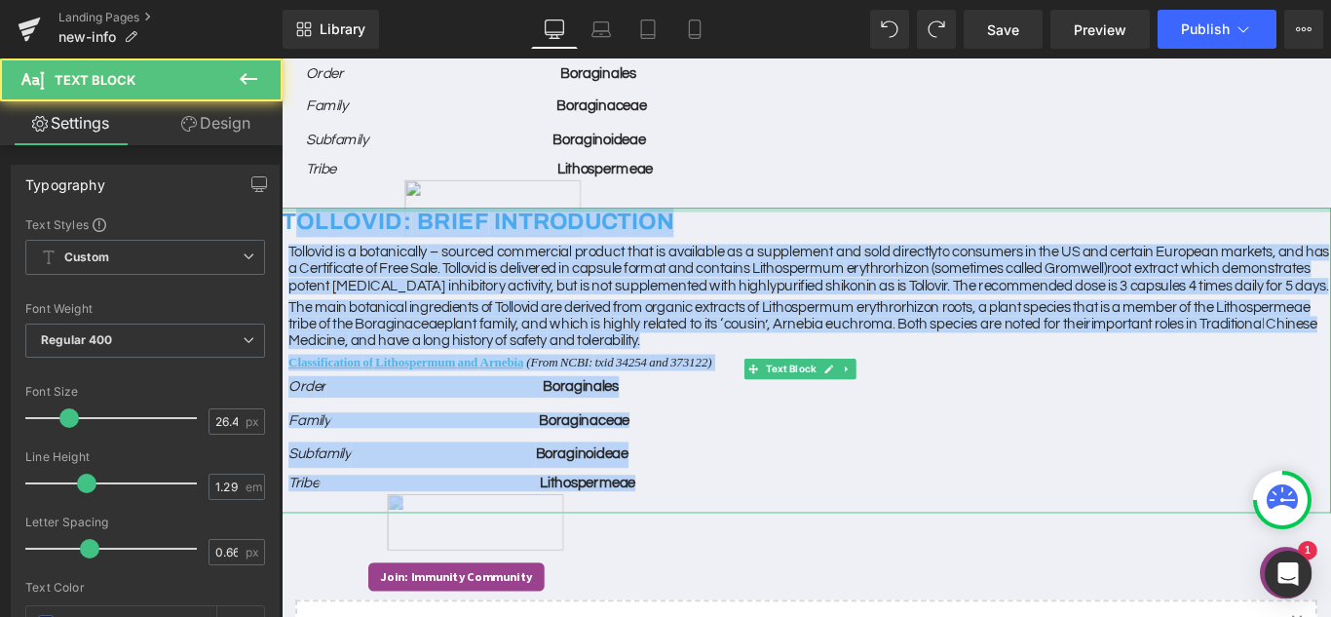
drag, startPoint x: 469, startPoint y: 498, endPoint x: 288, endPoint y: 229, distance: 323.6
click at [289, 229] on div "TOLLOVID: BRIEF INTRODUCTION Tollovid is a botanically – sourced commercial pro…" at bounding box center [870, 397] width 1179 height 342
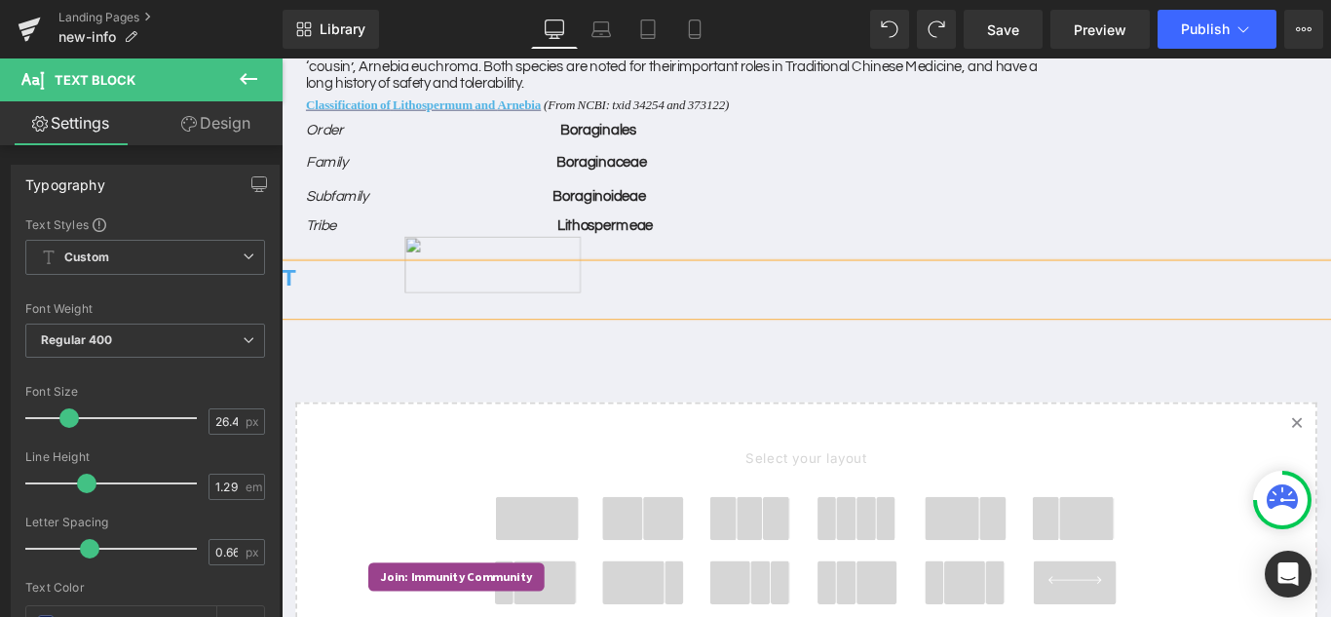
scroll to position [292, 0]
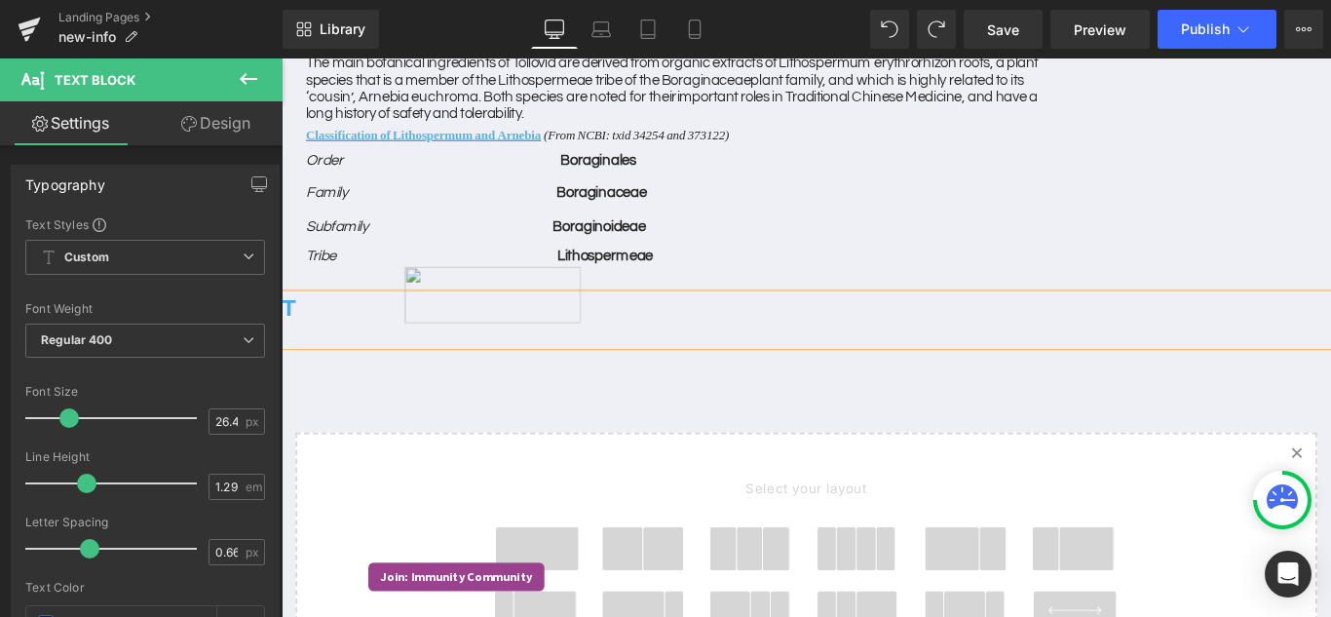
click at [362, 362] on p at bounding box center [873, 371] width 1169 height 19
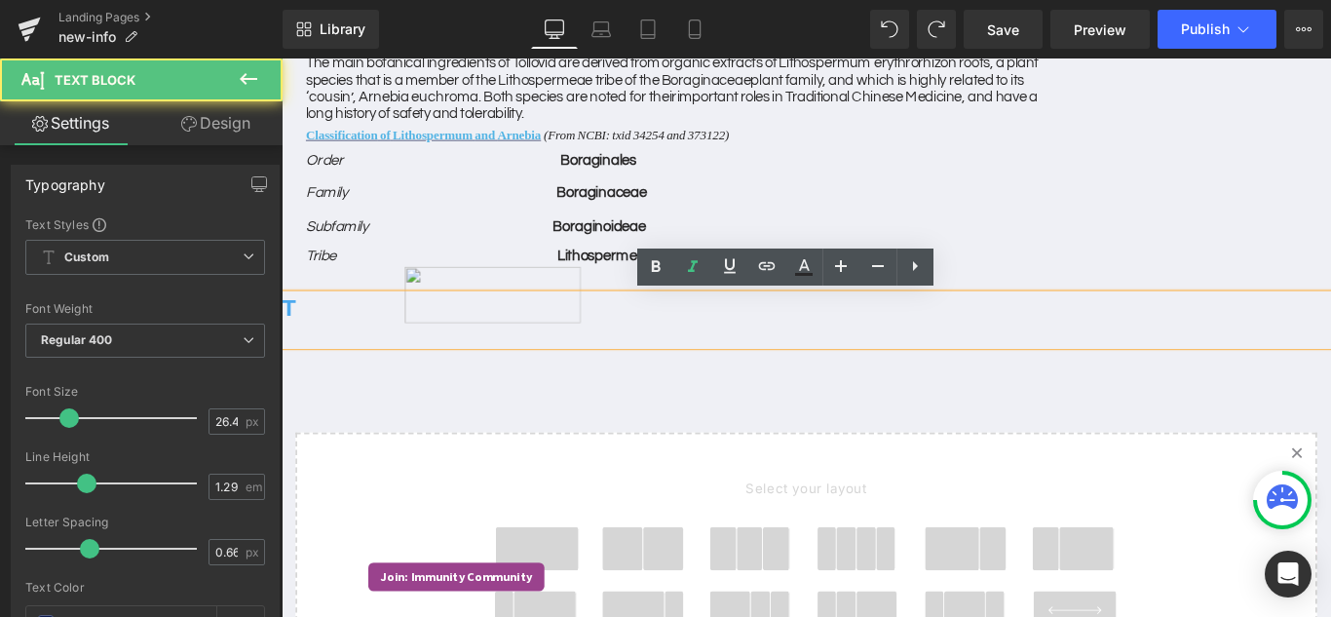
click at [355, 343] on h2 "T" at bounding box center [870, 339] width 1179 height 33
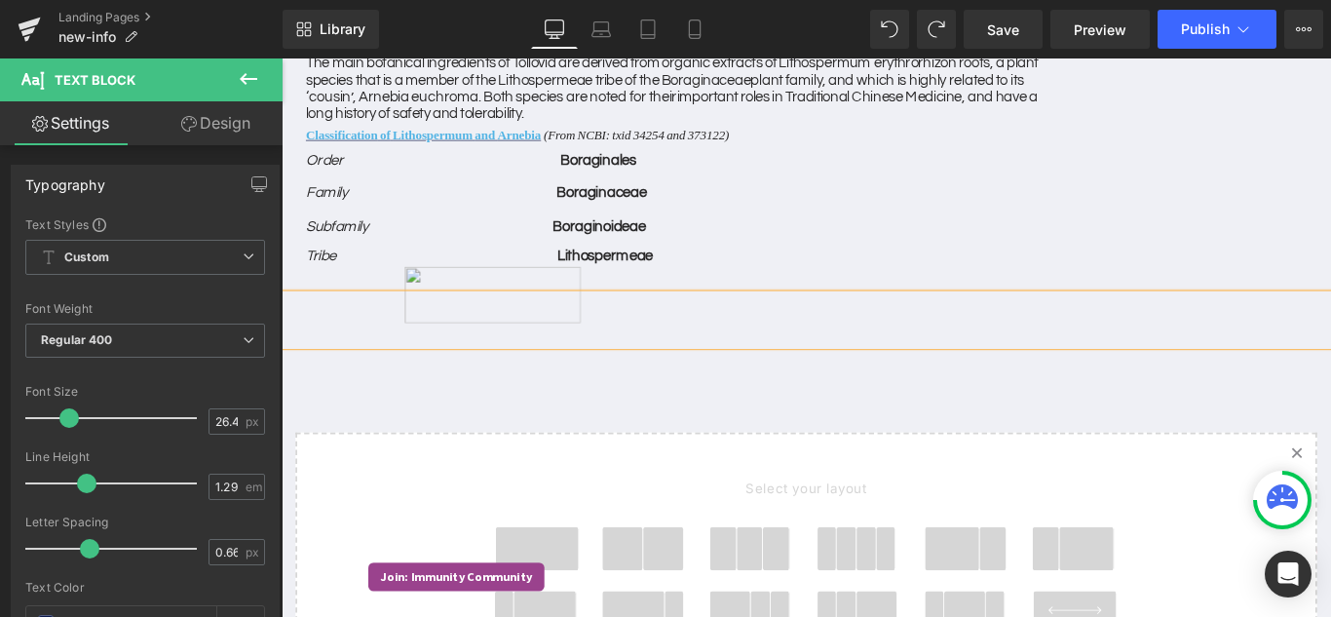
click at [508, 312] on img at bounding box center [519, 323] width 198 height 63
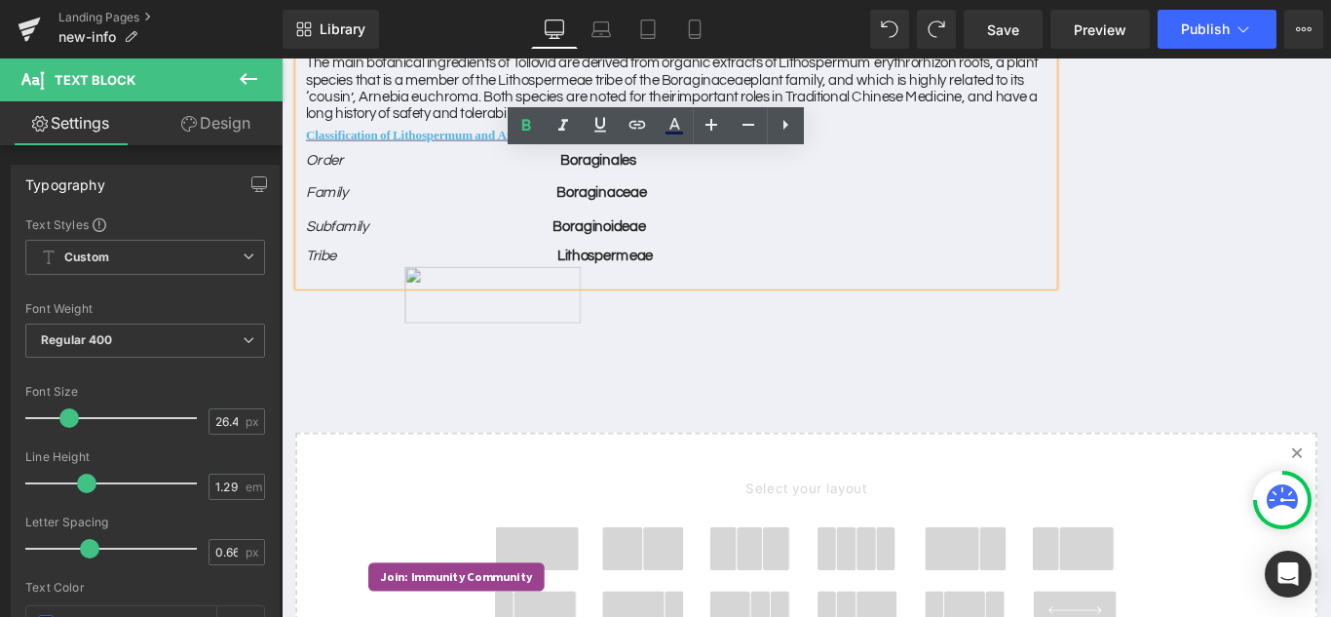
click at [590, 320] on img at bounding box center [519, 323] width 198 height 63
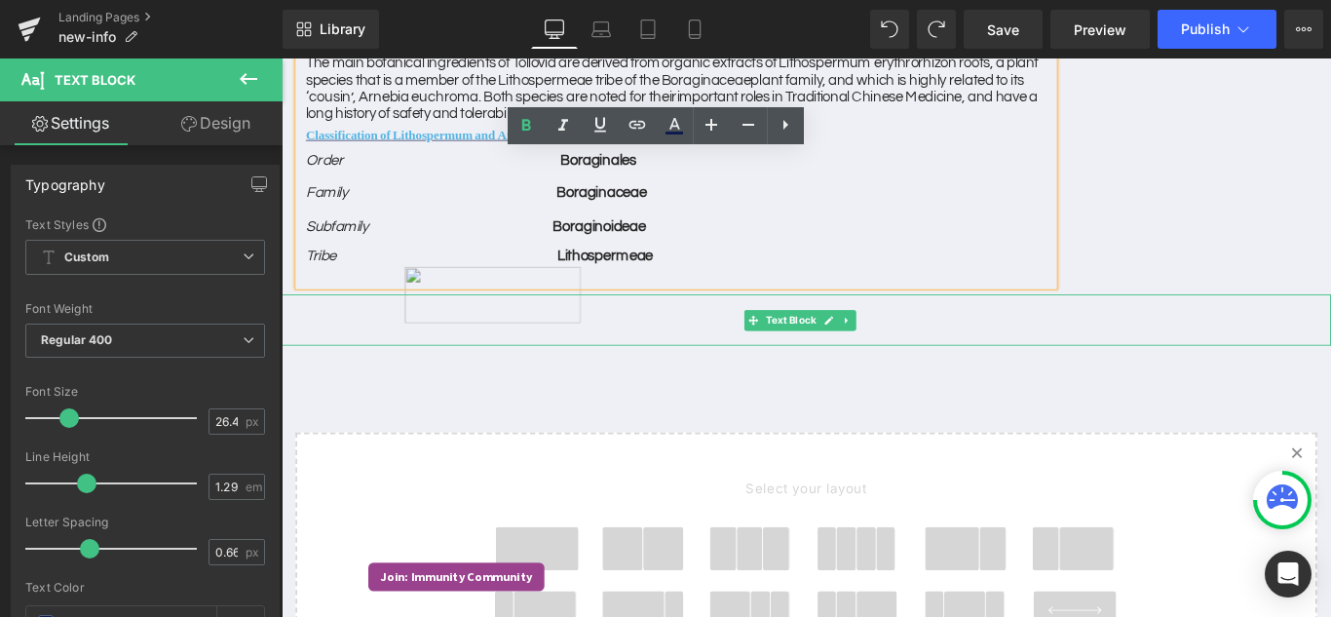
click at [614, 346] on h2 at bounding box center [870, 339] width 1179 height 33
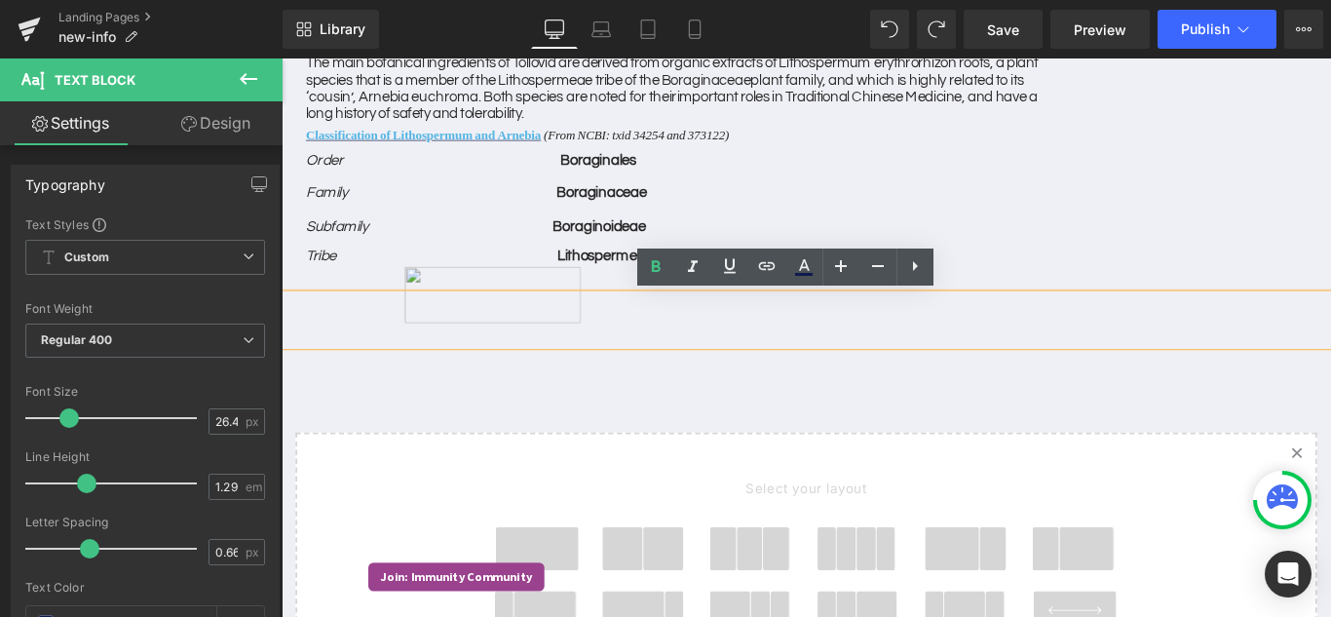
click at [581, 337] on h2 at bounding box center [870, 339] width 1179 height 33
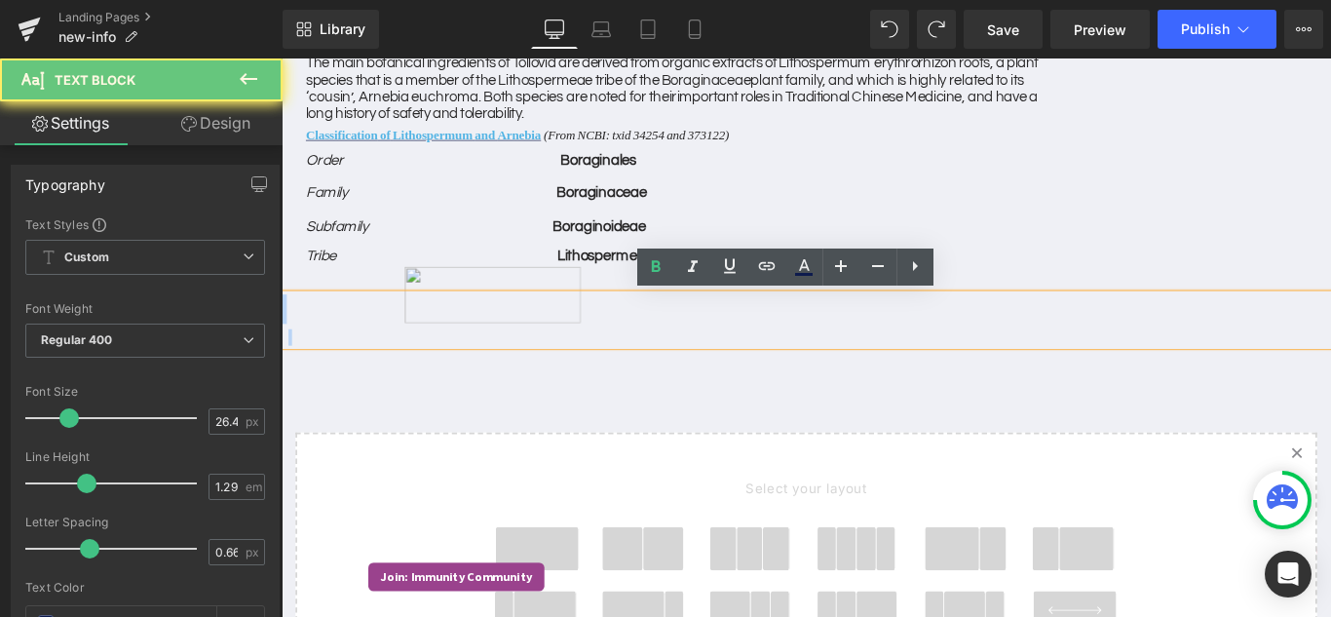
click at [581, 337] on h2 at bounding box center [870, 339] width 1179 height 33
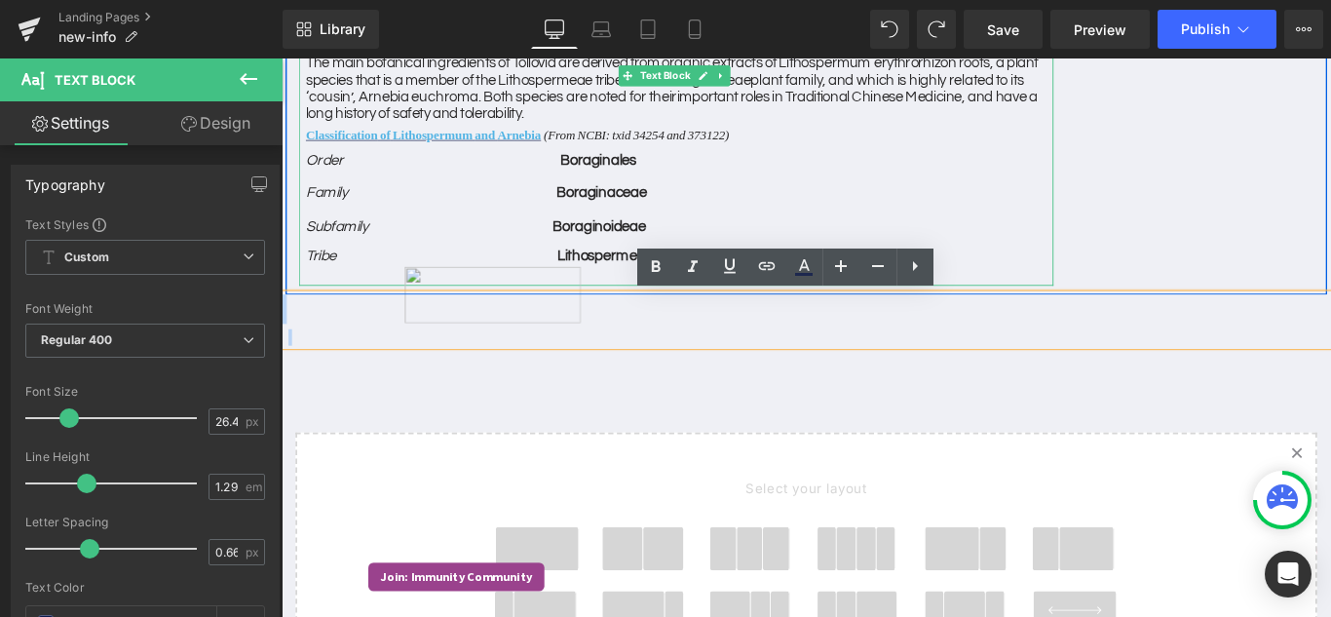
click at [655, 304] on h3 at bounding box center [724, 301] width 847 height 24
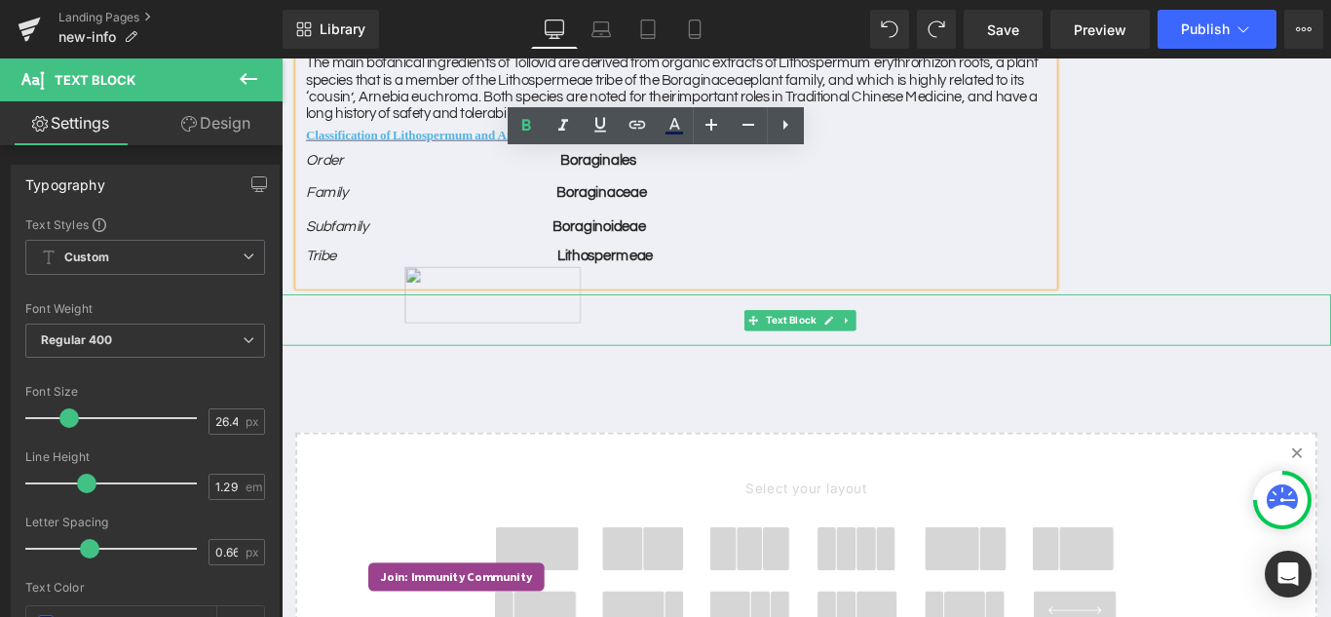
click at [544, 336] on h2 at bounding box center [870, 339] width 1179 height 33
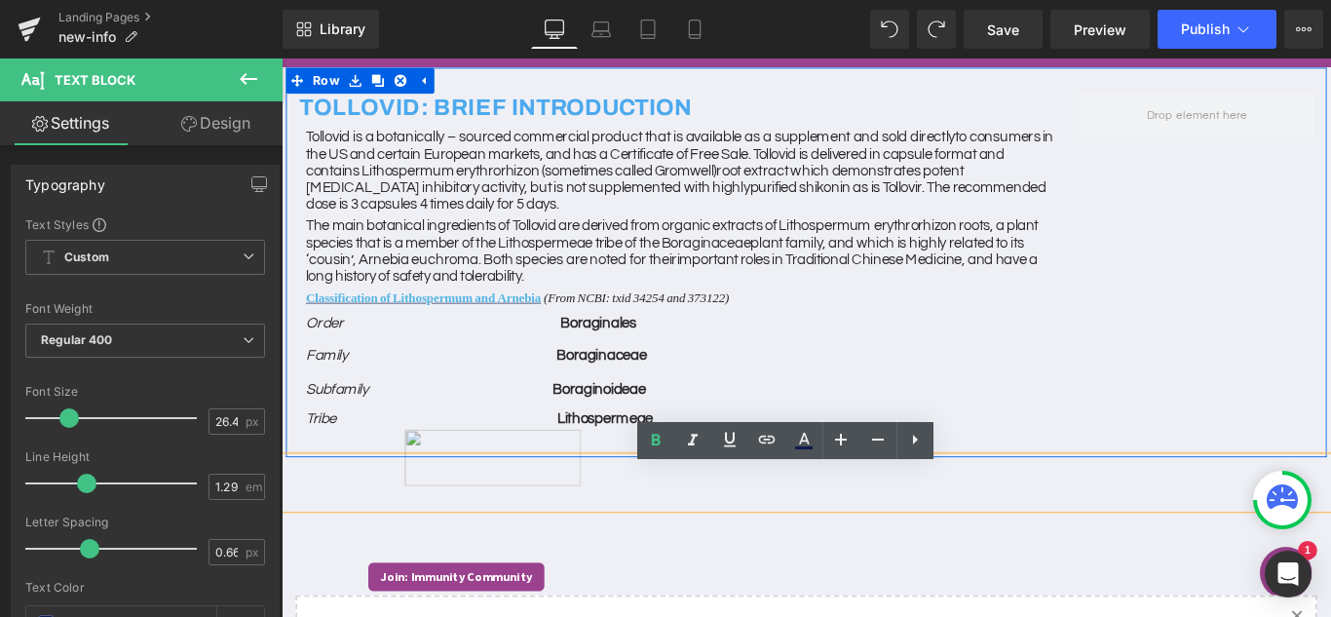
scroll to position [97, 0]
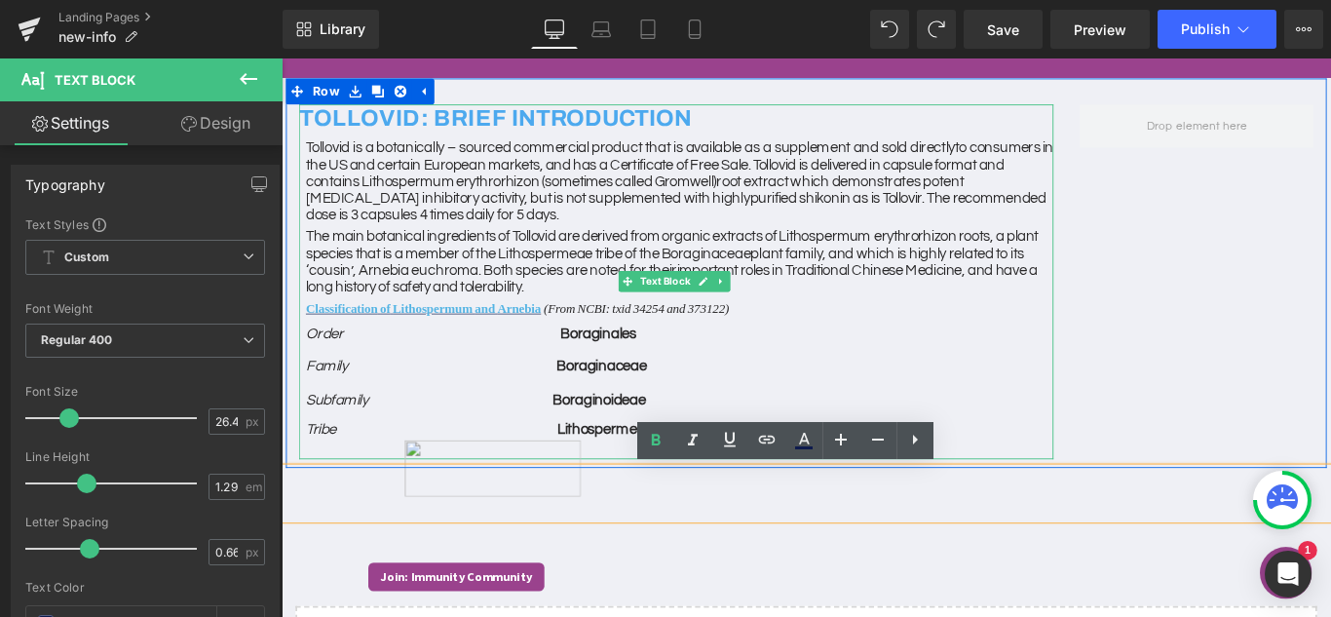
drag, startPoint x: 672, startPoint y: 469, endPoint x: 686, endPoint y: 465, distance: 14.2
click at [672, 469] on span "Lithospermeae" at bounding box center [644, 475] width 107 height 18
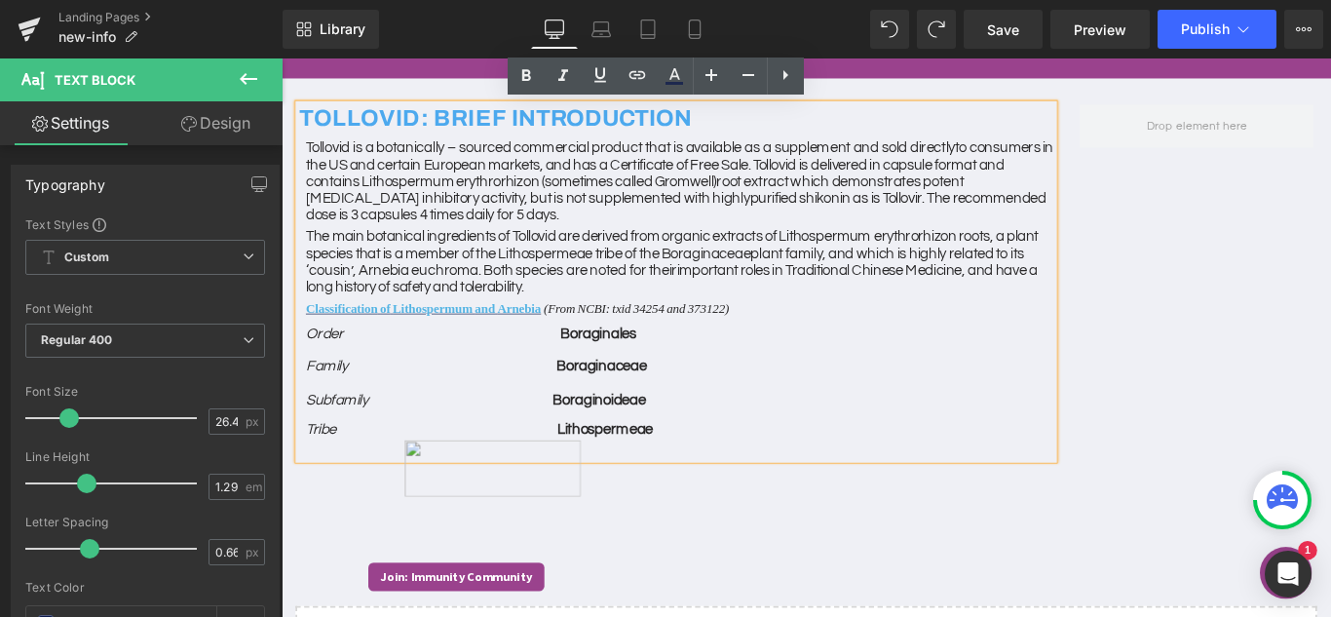
click at [687, 500] on h3 at bounding box center [724, 496] width 847 height 24
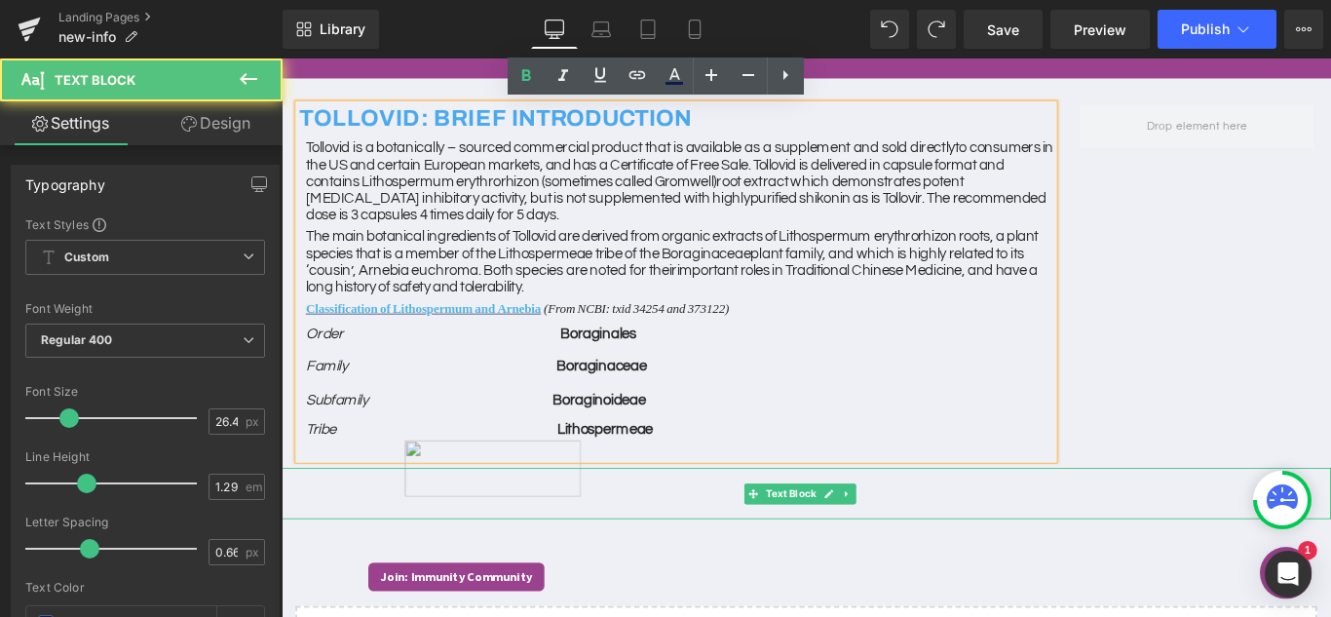
click at [639, 539] on h2 at bounding box center [870, 534] width 1179 height 33
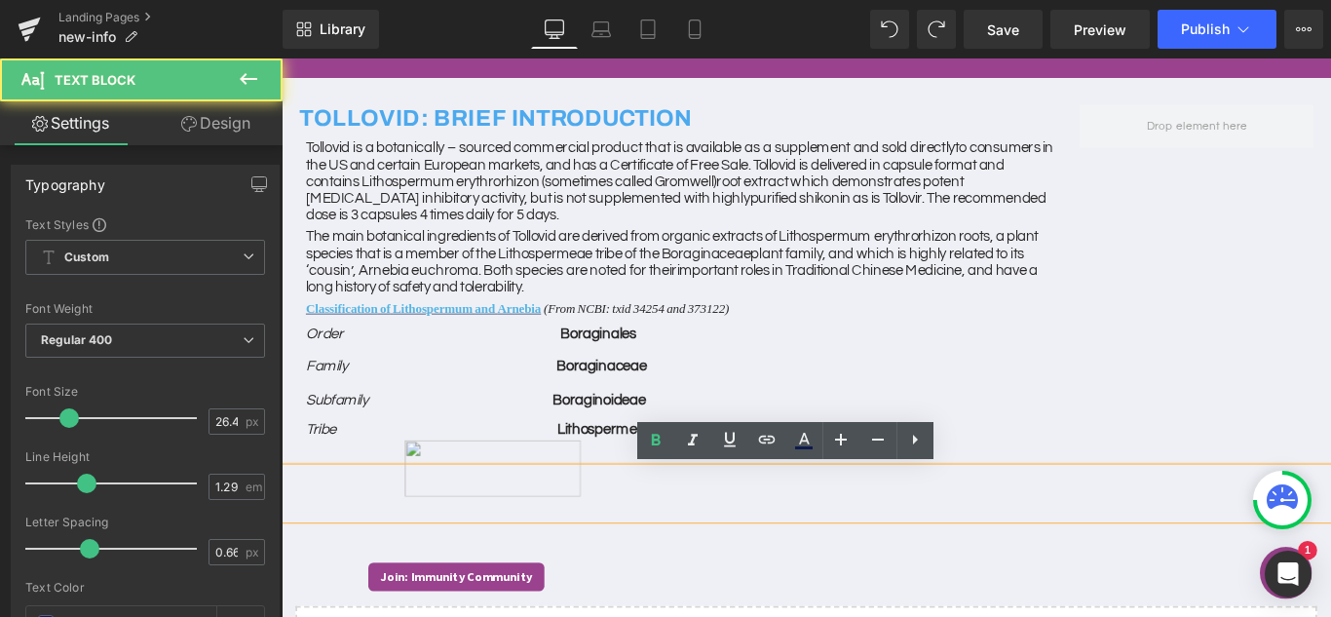
click at [549, 532] on h2 at bounding box center [870, 534] width 1179 height 33
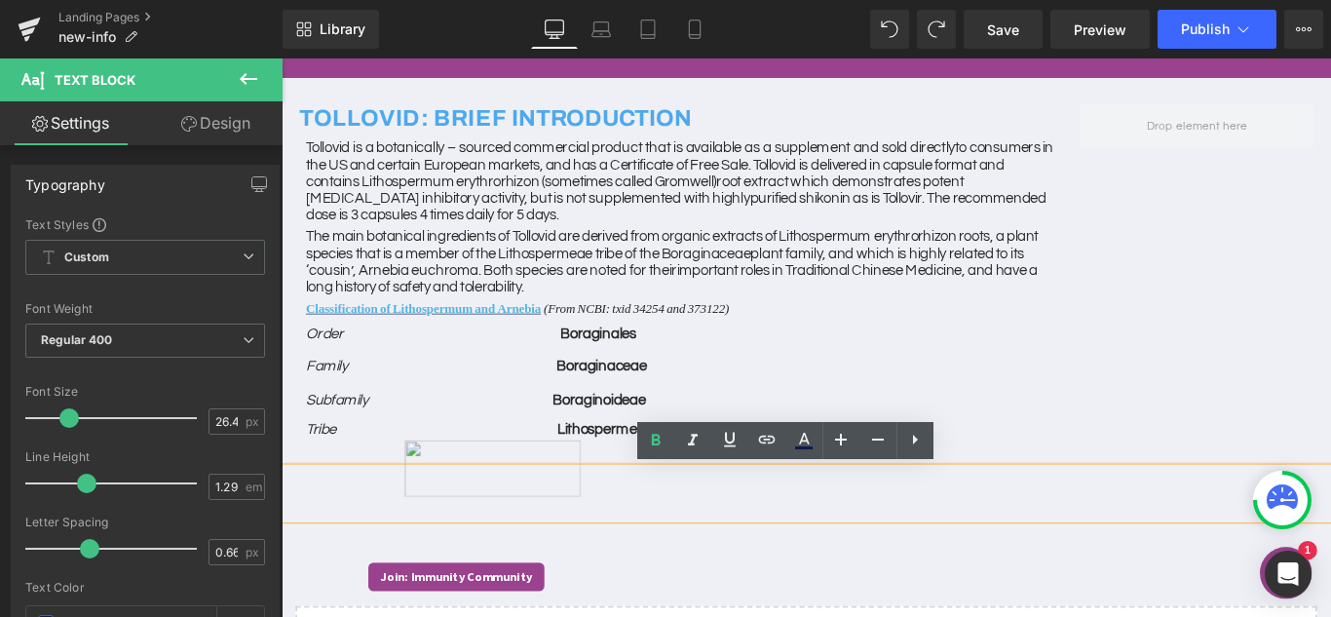
click at [522, 522] on h2 at bounding box center [870, 534] width 1179 height 33
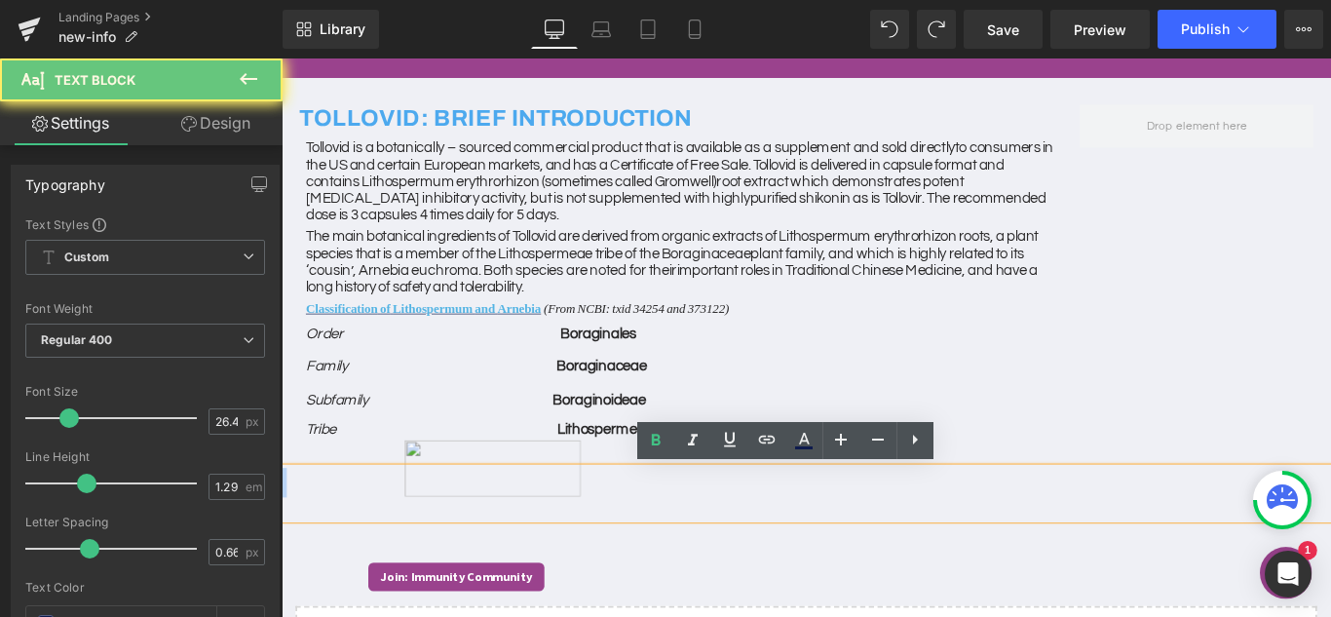
drag, startPoint x: 522, startPoint y: 522, endPoint x: 509, endPoint y: 520, distance: 12.8
click at [522, 523] on h2 at bounding box center [870, 534] width 1179 height 33
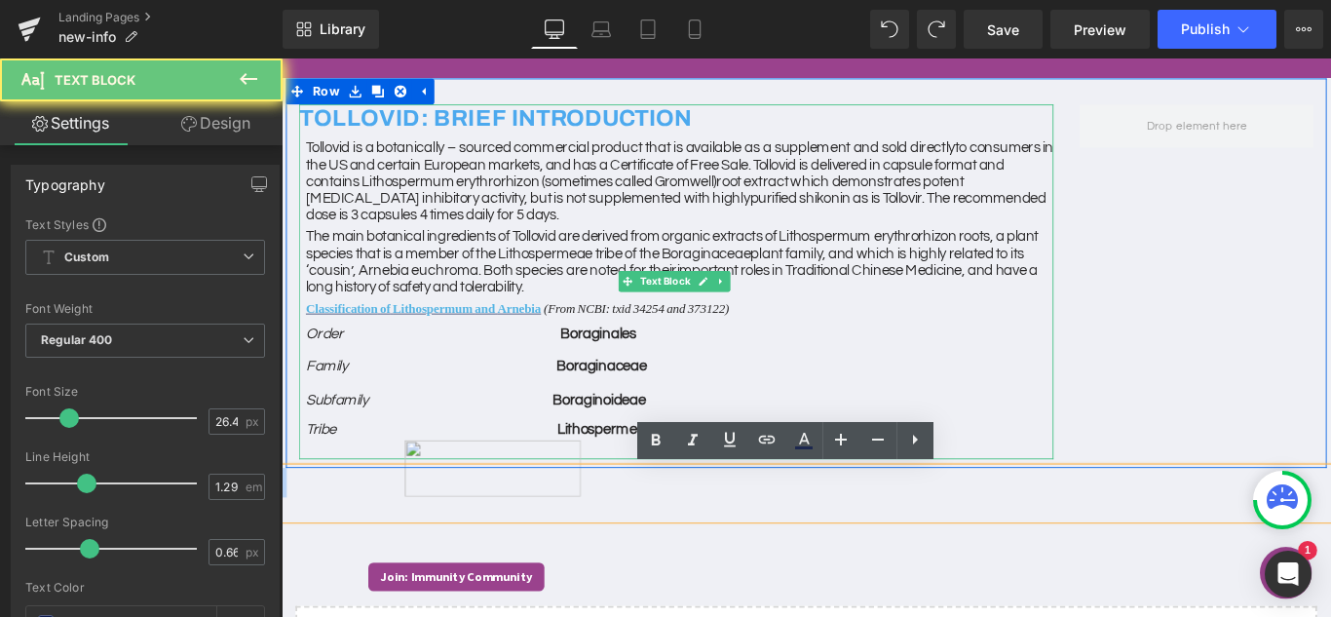
click at [426, 502] on img at bounding box center [519, 518] width 198 height 63
click at [426, 503] on img at bounding box center [519, 518] width 198 height 63
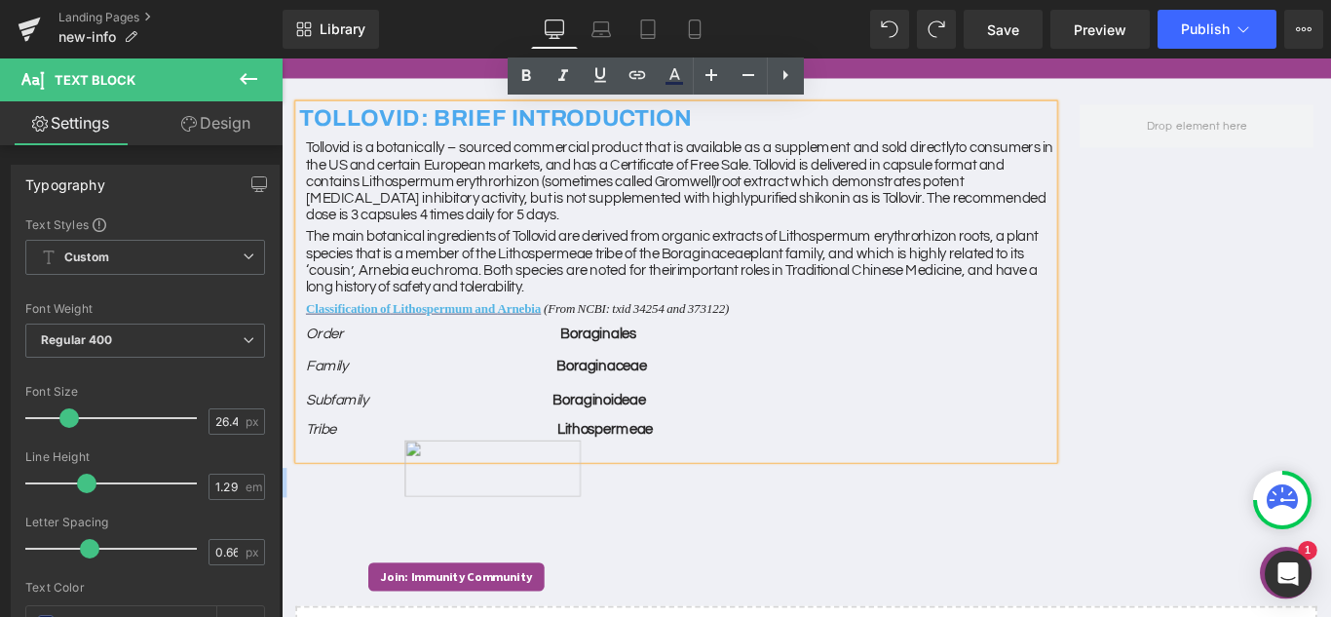
click at [422, 518] on div "Text Block" at bounding box center [870, 546] width 1179 height 57
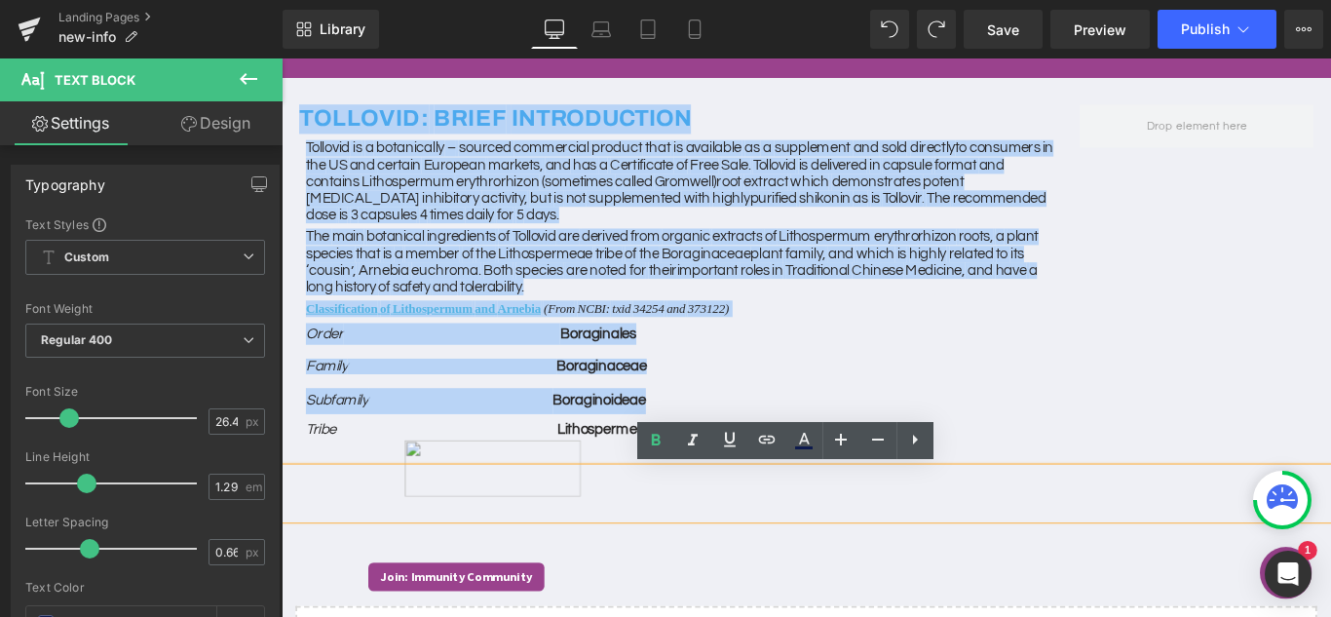
drag, startPoint x: 400, startPoint y: 421, endPoint x: 248, endPoint y: 116, distance: 340.6
click at [281, 116] on html "Skip to content LIMITED TIME OFFER – 50% OFF ON ALL PRESALE ORDERS WITH CODE "P…" at bounding box center [870, 274] width 1179 height 627
copy div "TOLLOVID: BRIEF INTRODUCTION Tollovid is a botanically – sourced commercial pro…"
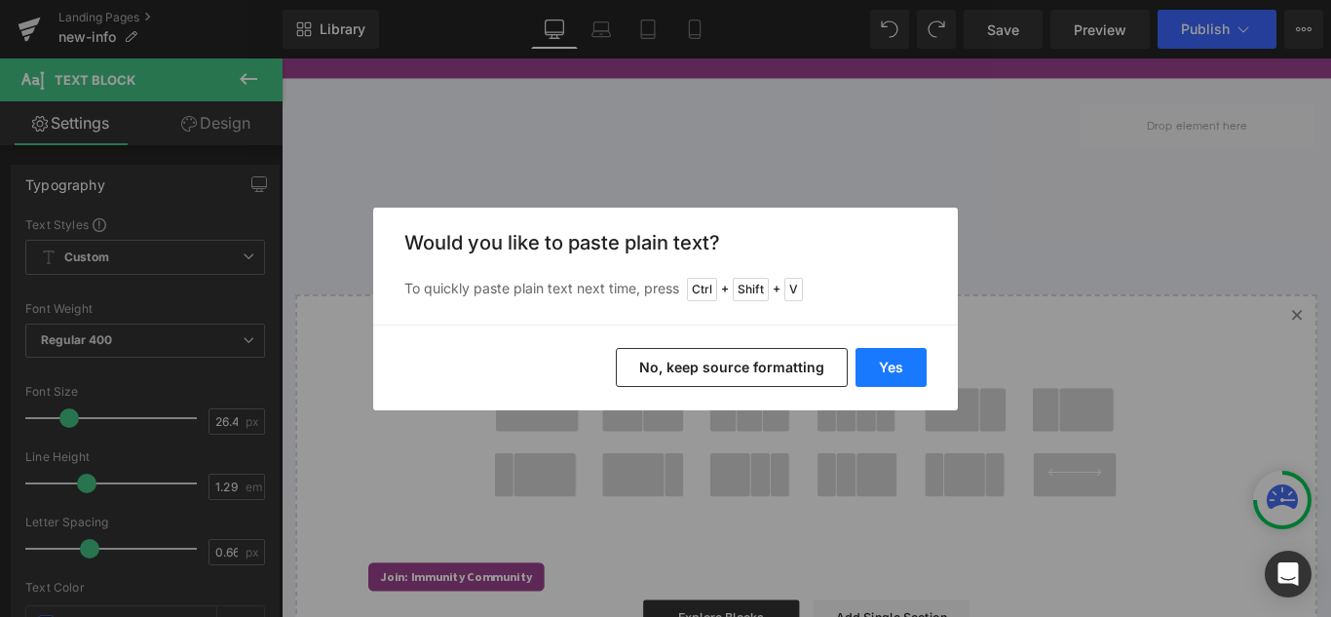
click at [897, 379] on button "Yes" at bounding box center [890, 367] width 71 height 39
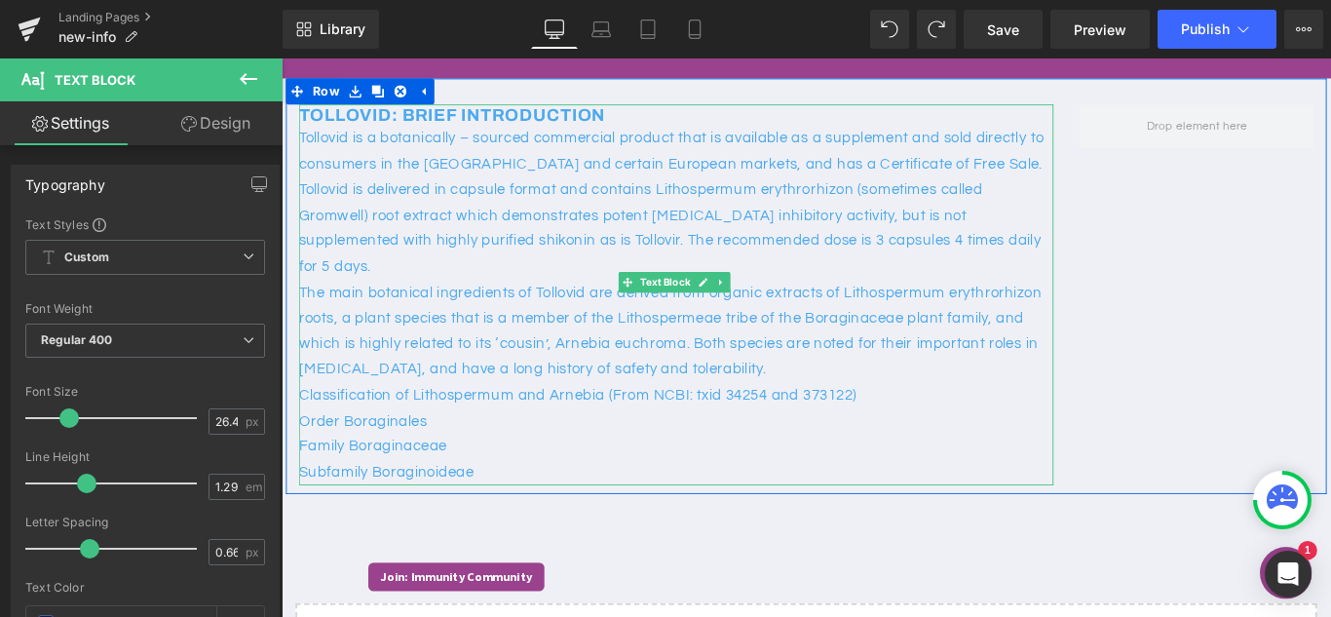
click at [551, 509] on div "Subfamily Boraginoideae" at bounding box center [724, 523] width 847 height 29
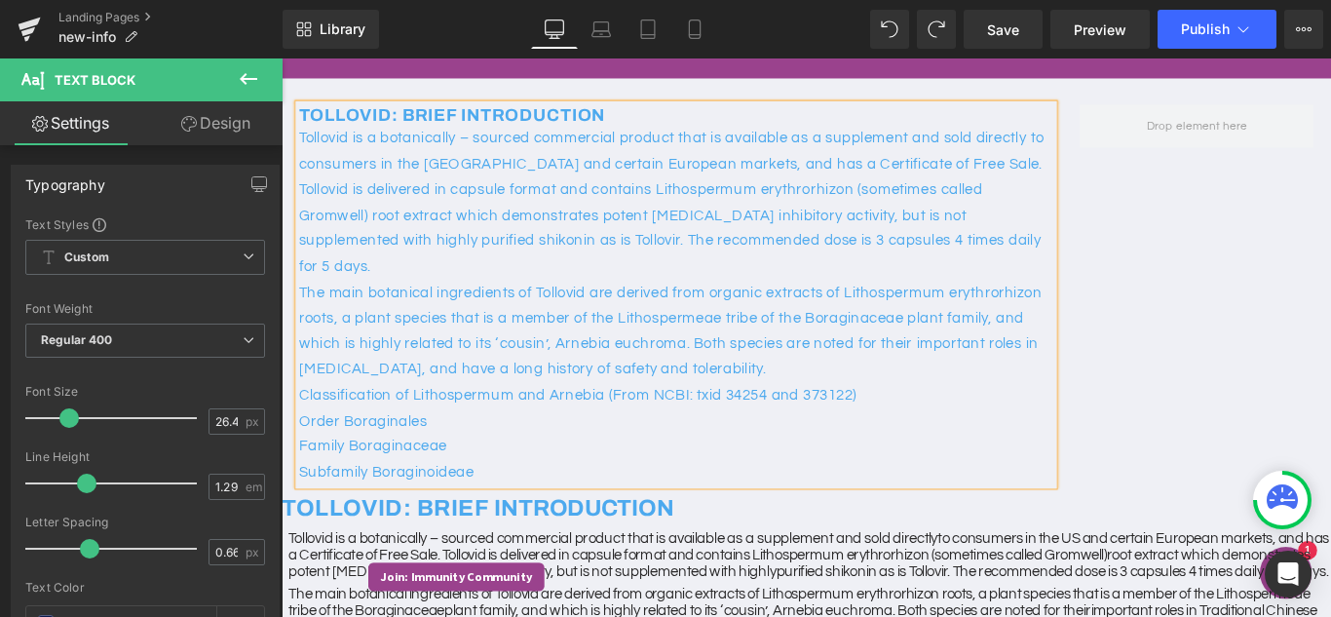
drag, startPoint x: 668, startPoint y: 424, endPoint x: 607, endPoint y: 361, distance: 87.5
click at [668, 452] on div "Order Boraginales" at bounding box center [724, 466] width 847 height 29
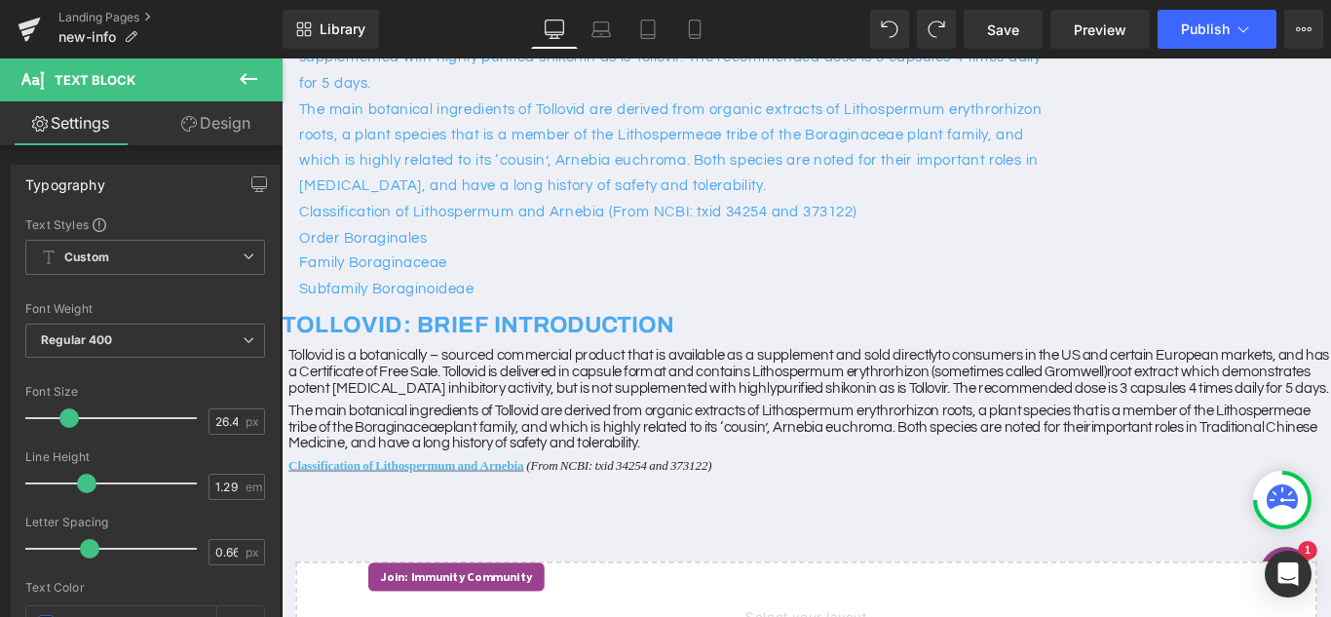
scroll to position [195, 0]
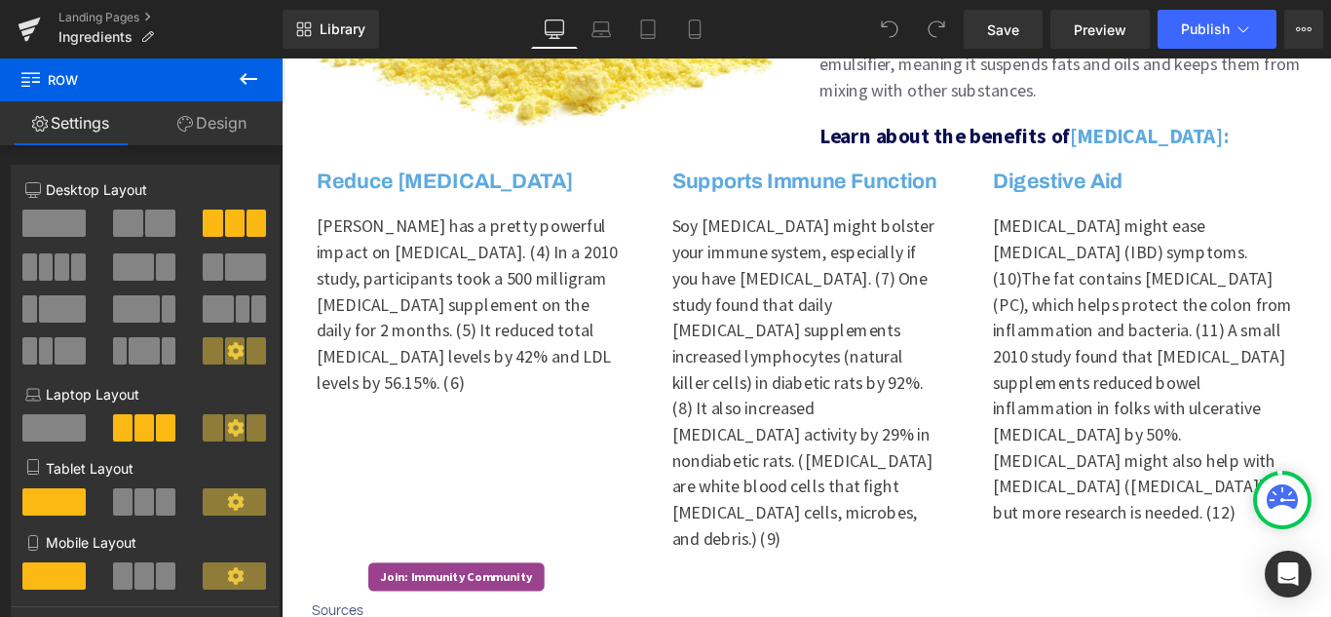
scroll to position [2532, 0]
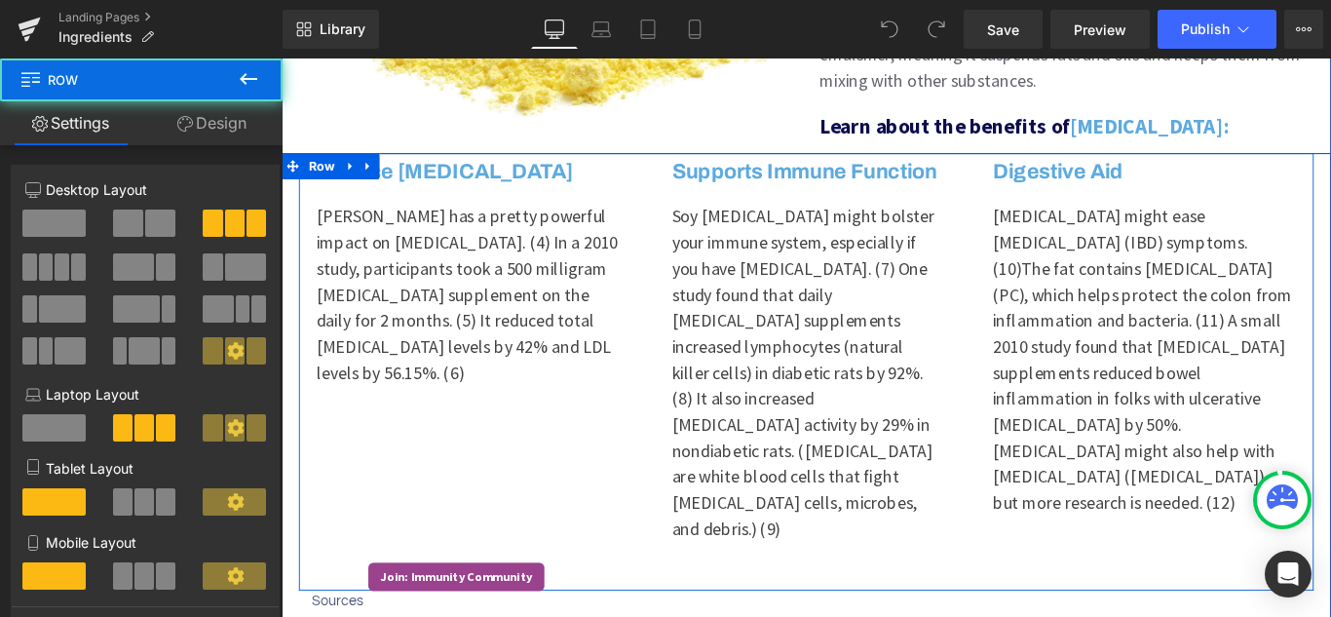
click at [501, 416] on div "Reduce [MEDICAL_DATA] Heading [MEDICAL_DATA] has a pretty powerful impact on [M…" at bounding box center [491, 410] width 380 height 491
click at [446, 240] on div "[PERSON_NAME] has a pretty powerful impact on [MEDICAL_DATA]. (4) In a 2010 stu…" at bounding box center [490, 323] width 341 height 205
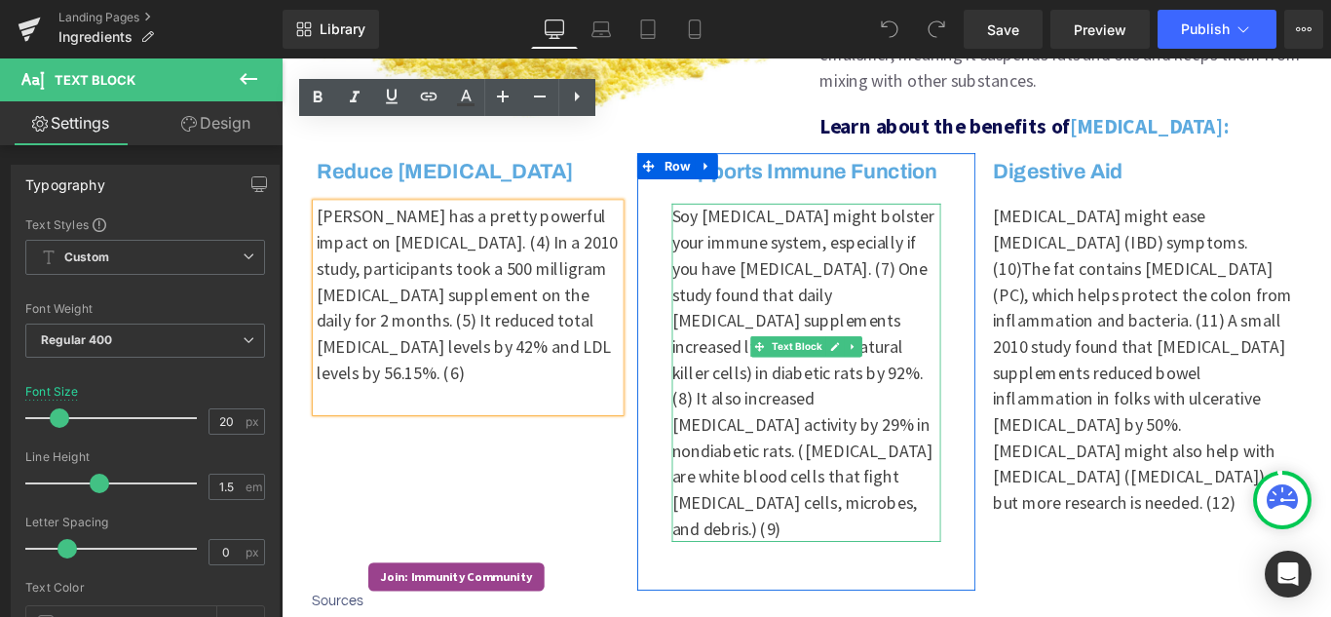
click at [738, 355] on p "Soy [MEDICAL_DATA] might bolster your immune system, especially if you have [ME…" at bounding box center [871, 411] width 302 height 380
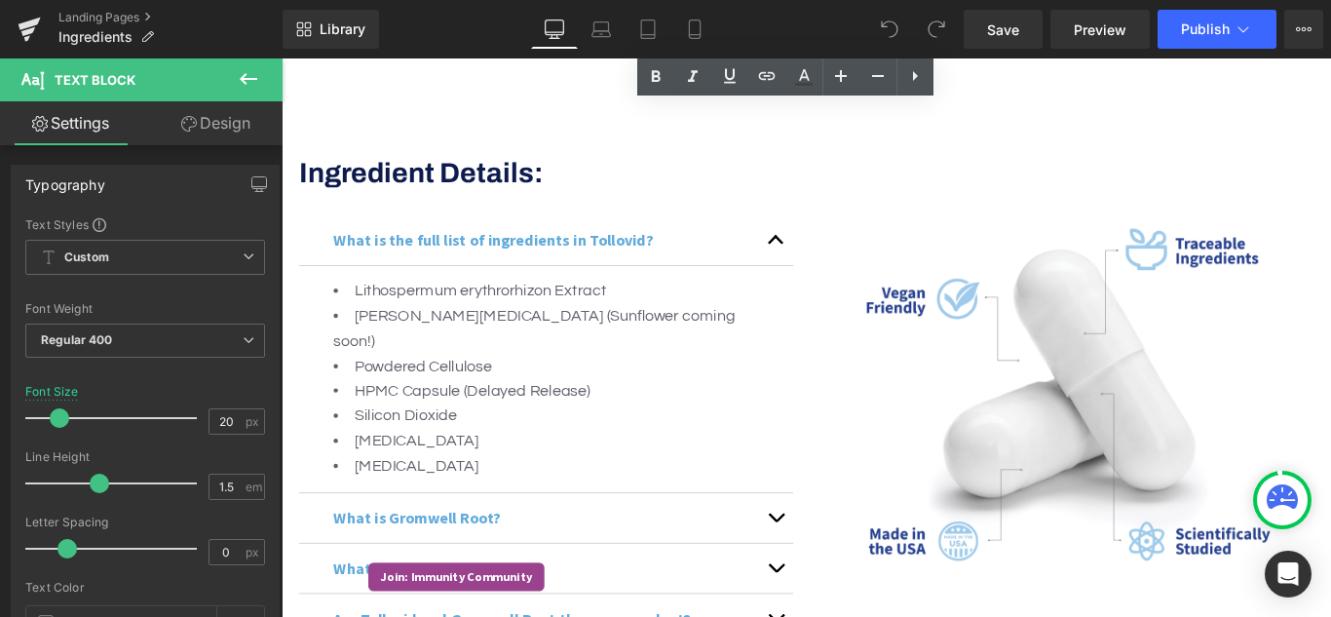
scroll to position [3507, 0]
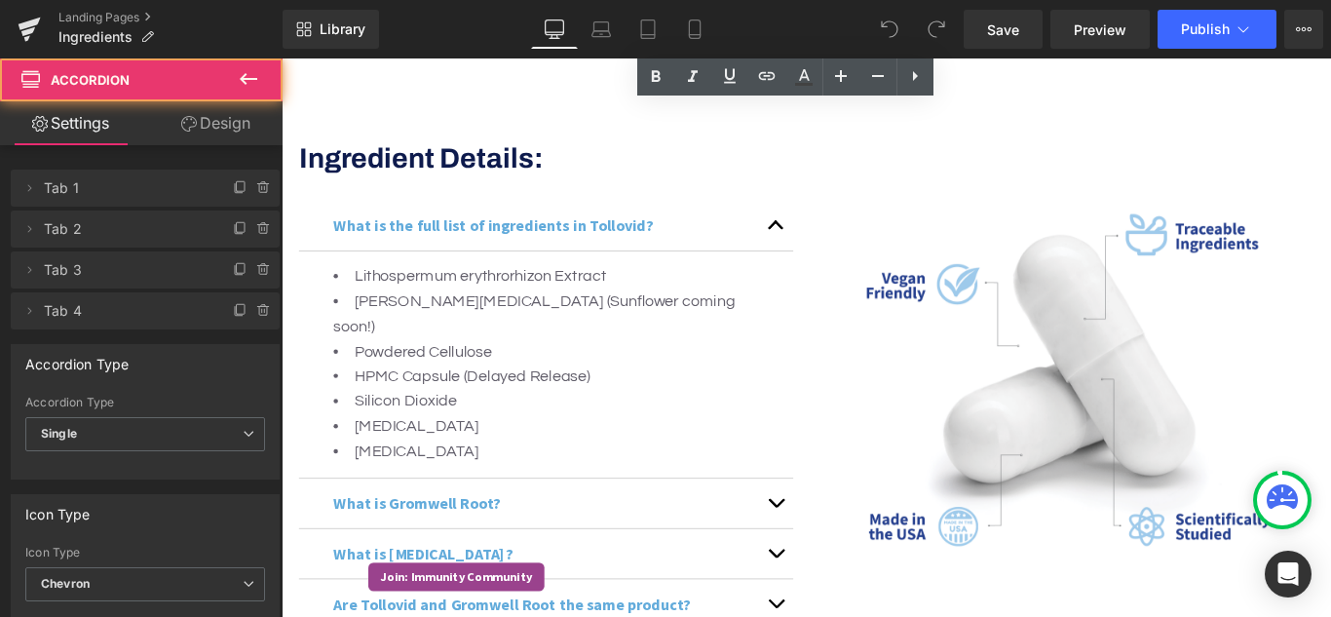
click at [763, 530] on div "What is Gromwell Root? Text Block" at bounding box center [578, 558] width 555 height 56
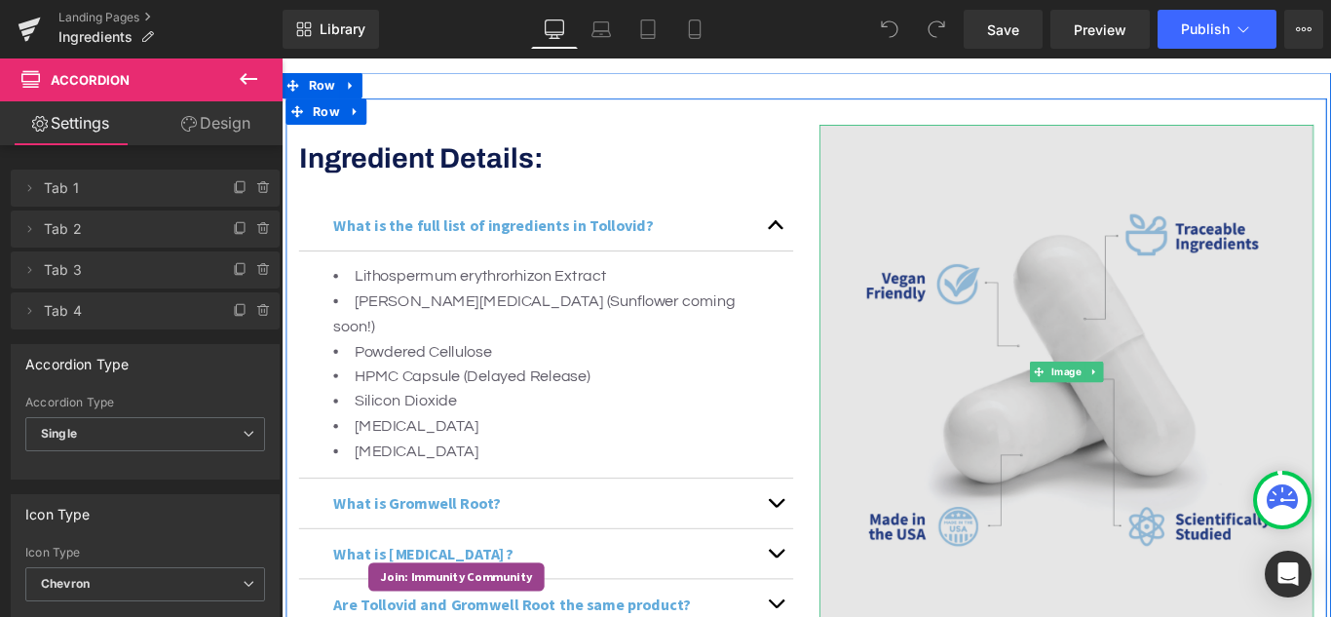
click at [947, 346] on img at bounding box center [1162, 409] width 555 height 555
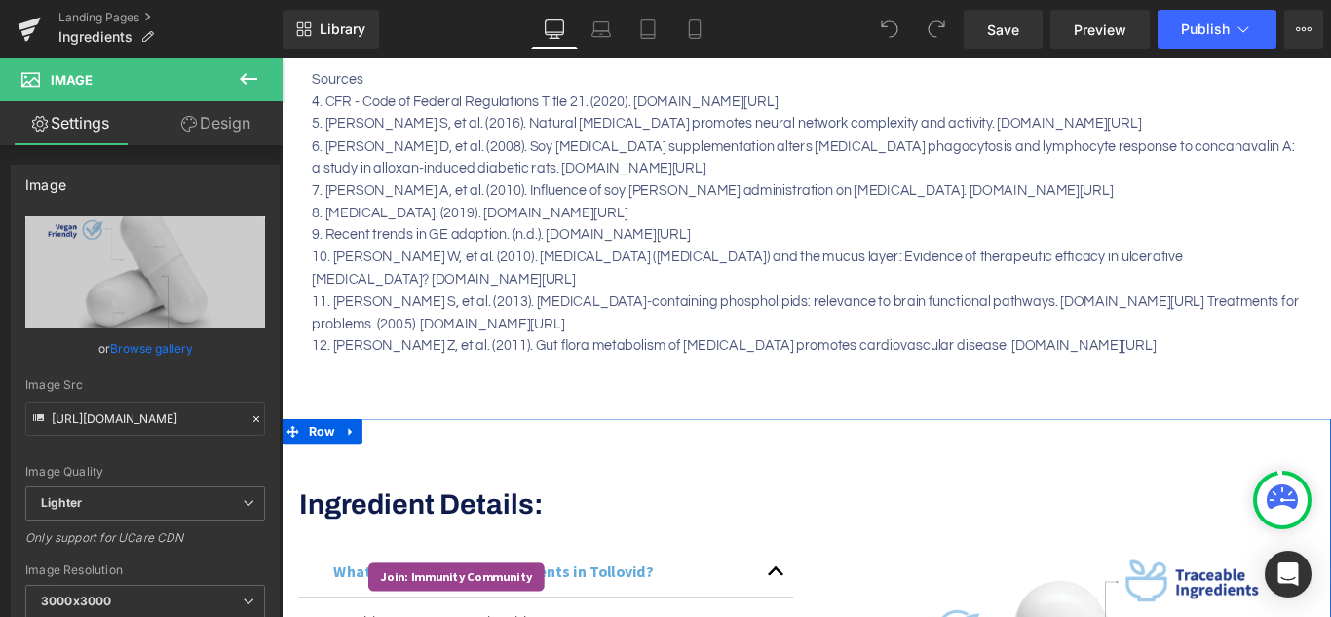
scroll to position [3117, 0]
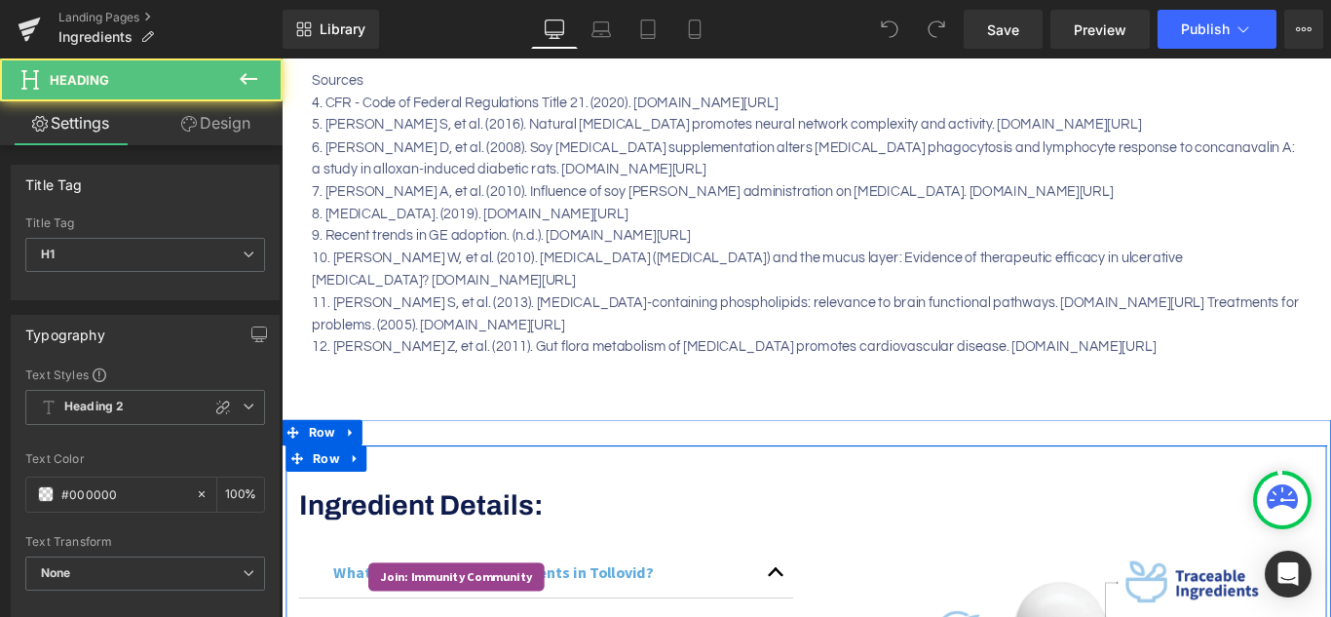
click at [303, 542] on div "Ingredient Details: Heading" at bounding box center [578, 560] width 555 height 37
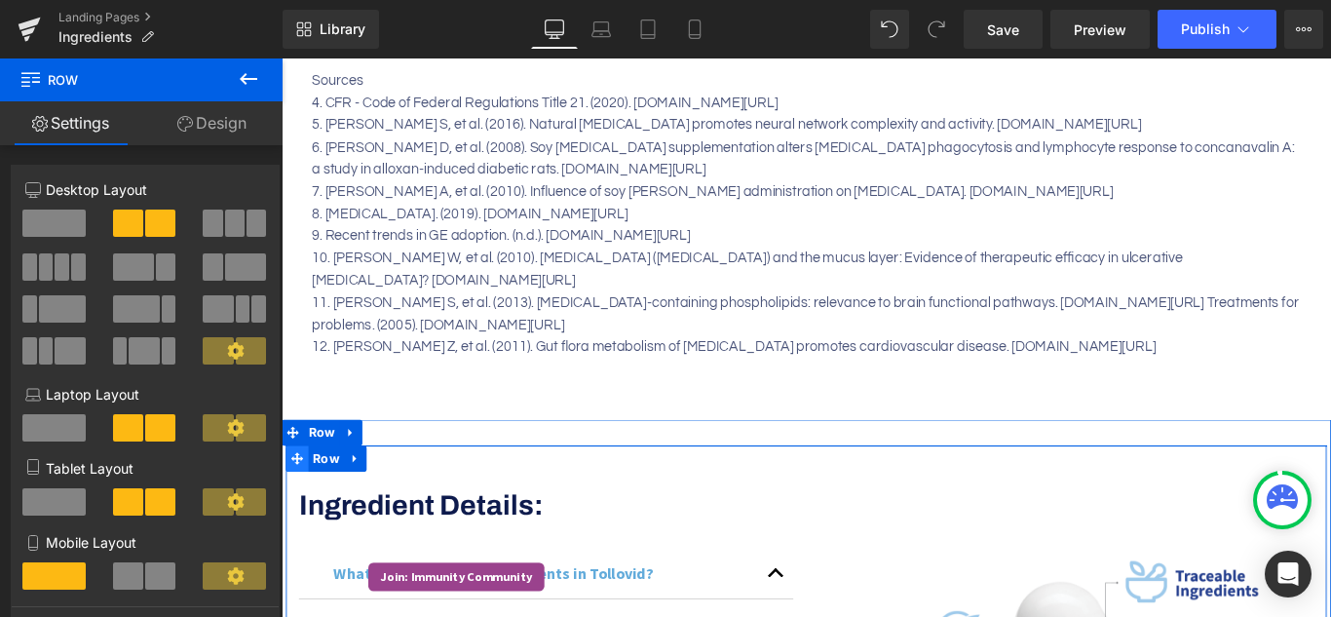
click at [302, 493] on span at bounding box center [298, 507] width 25 height 29
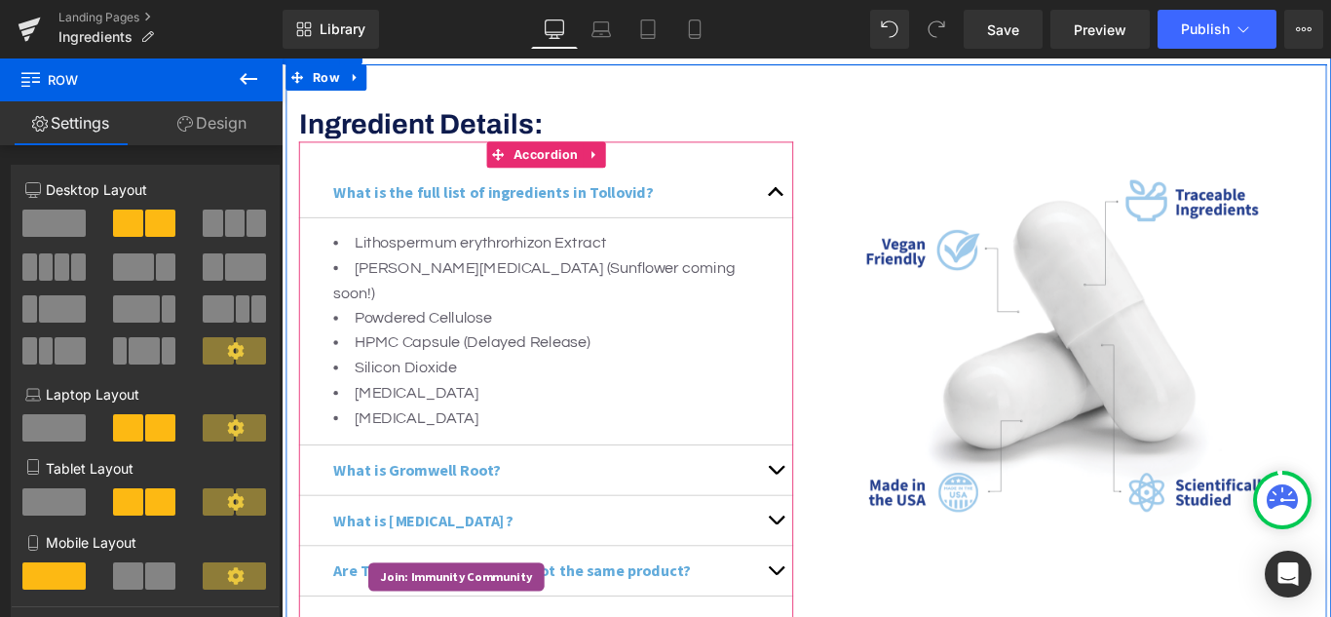
scroll to position [3799, 0]
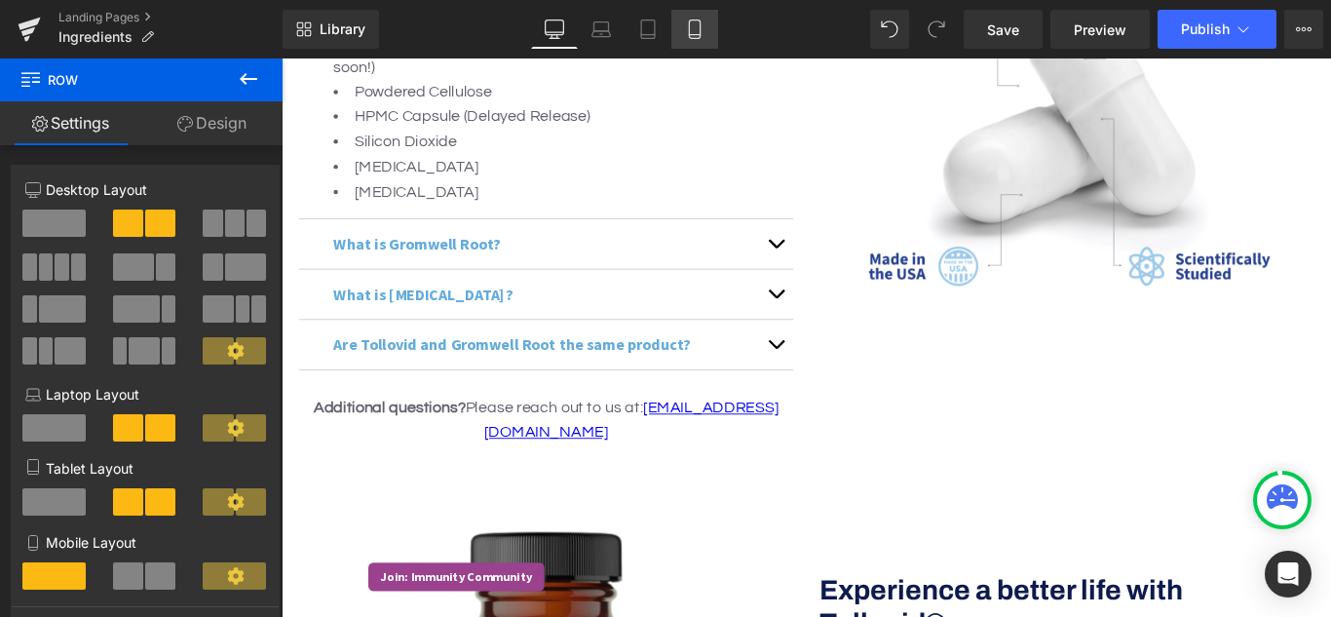
click at [692, 40] on link "Mobile" at bounding box center [694, 29] width 47 height 39
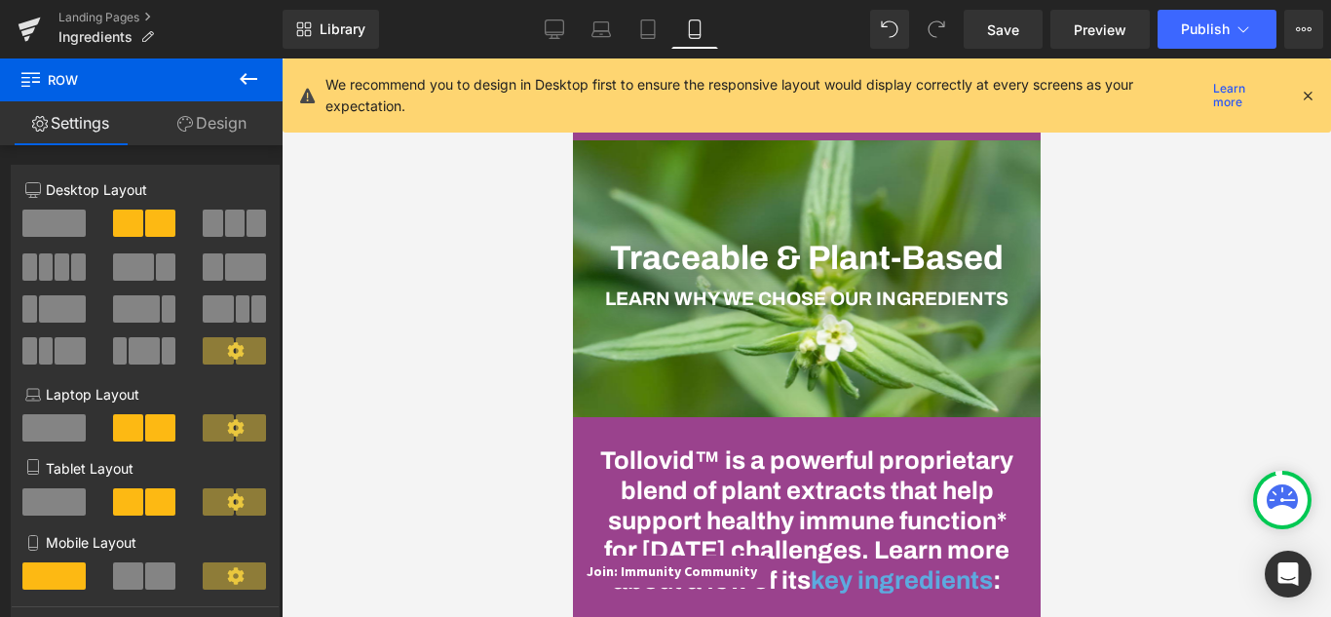
scroll to position [24, 0]
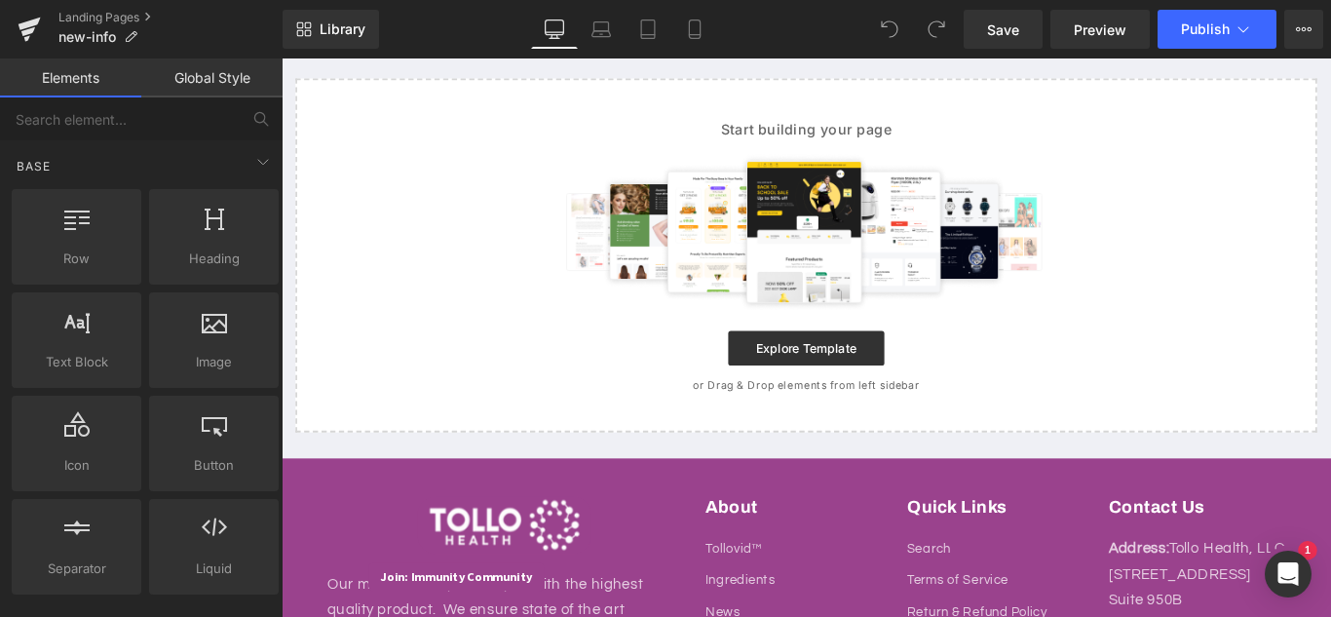
scroll to position [97, 0]
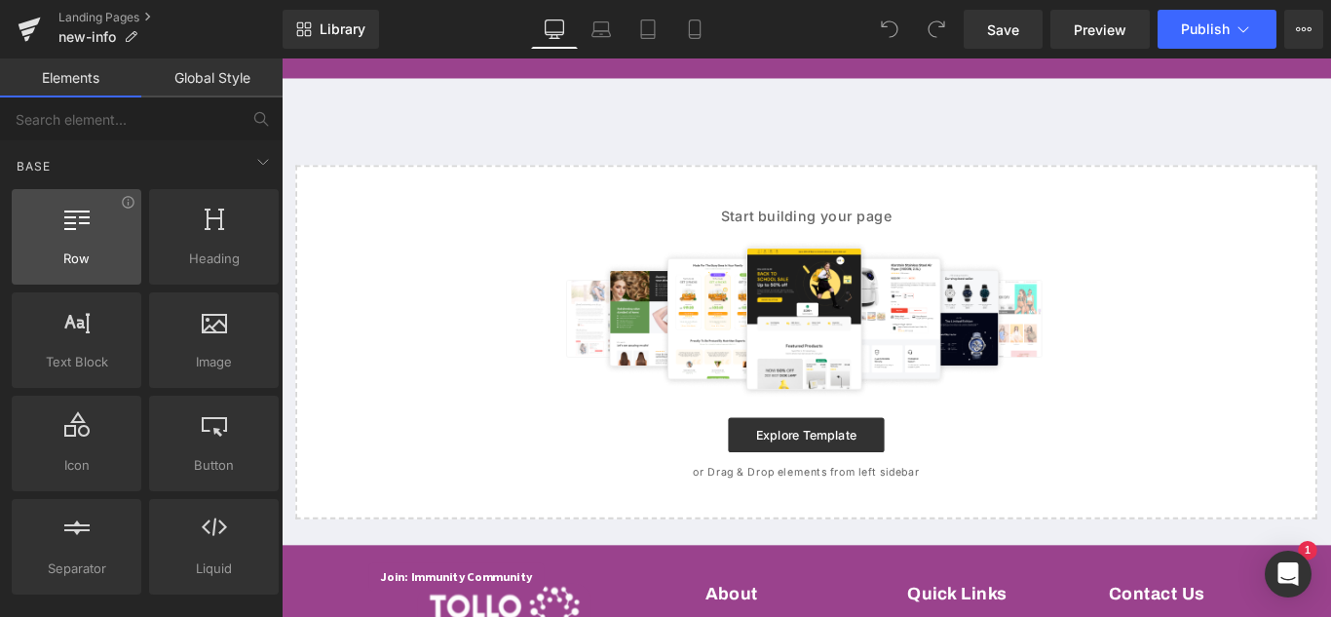
click at [56, 258] on span "Row" at bounding box center [77, 258] width 118 height 20
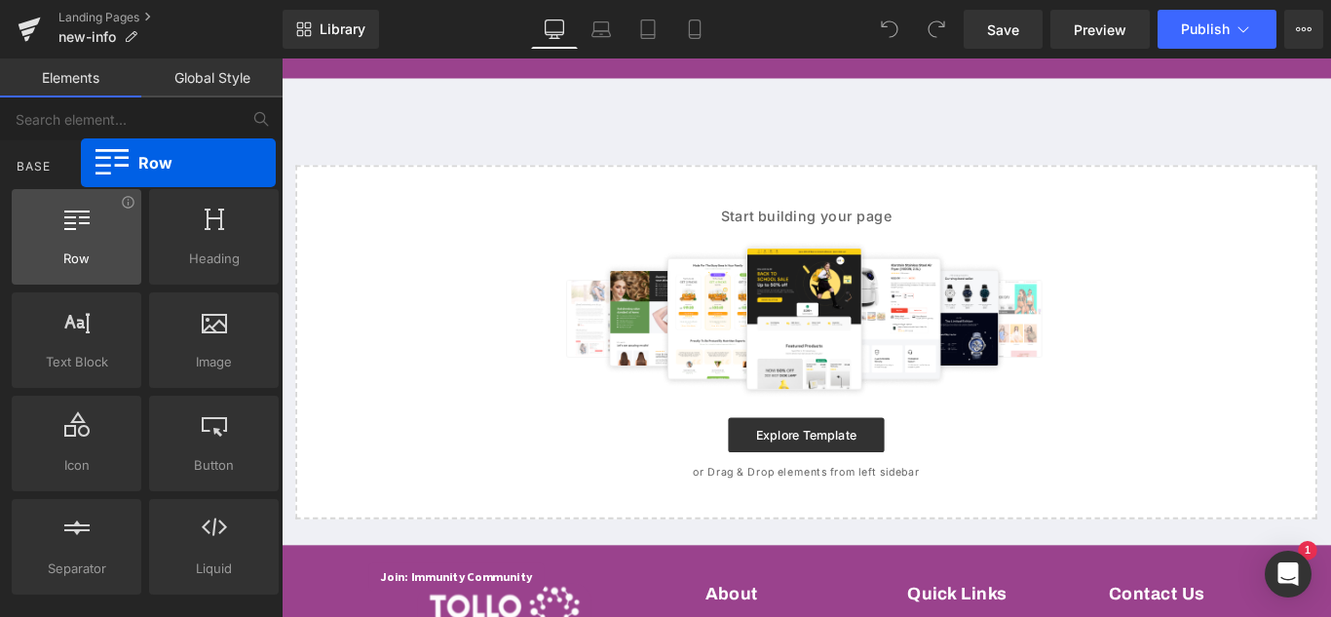
click at [81, 249] on span "Row" at bounding box center [77, 258] width 118 height 20
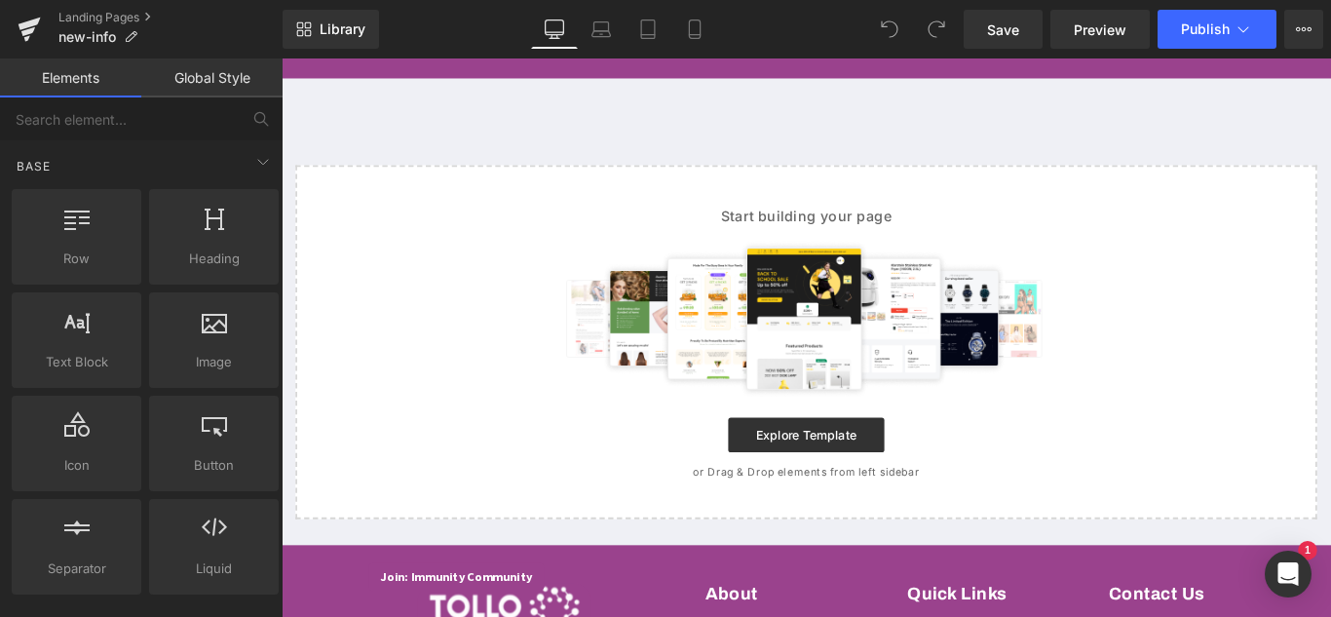
click at [1025, 372] on img at bounding box center [870, 350] width 567 height 175
click at [904, 176] on div "Select your layout" at bounding box center [870, 328] width 1179 height 495
click at [99, 354] on span "Text Block" at bounding box center [77, 362] width 118 height 20
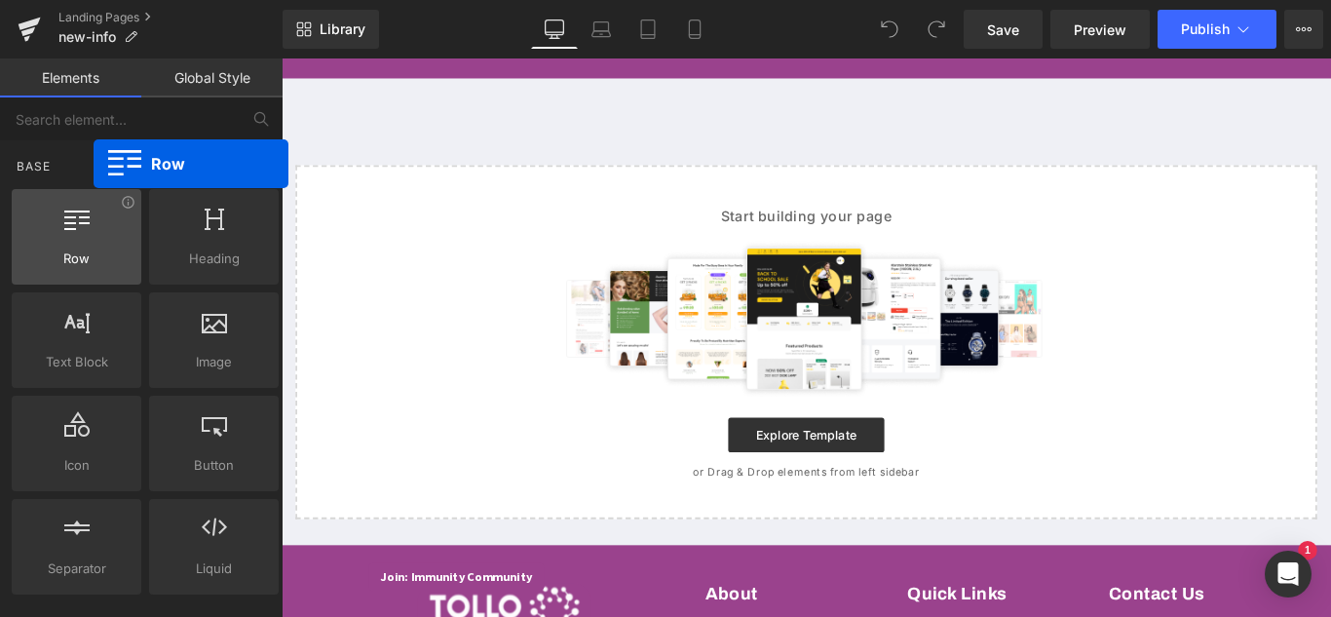
click at [94, 250] on span "Row" at bounding box center [77, 258] width 118 height 20
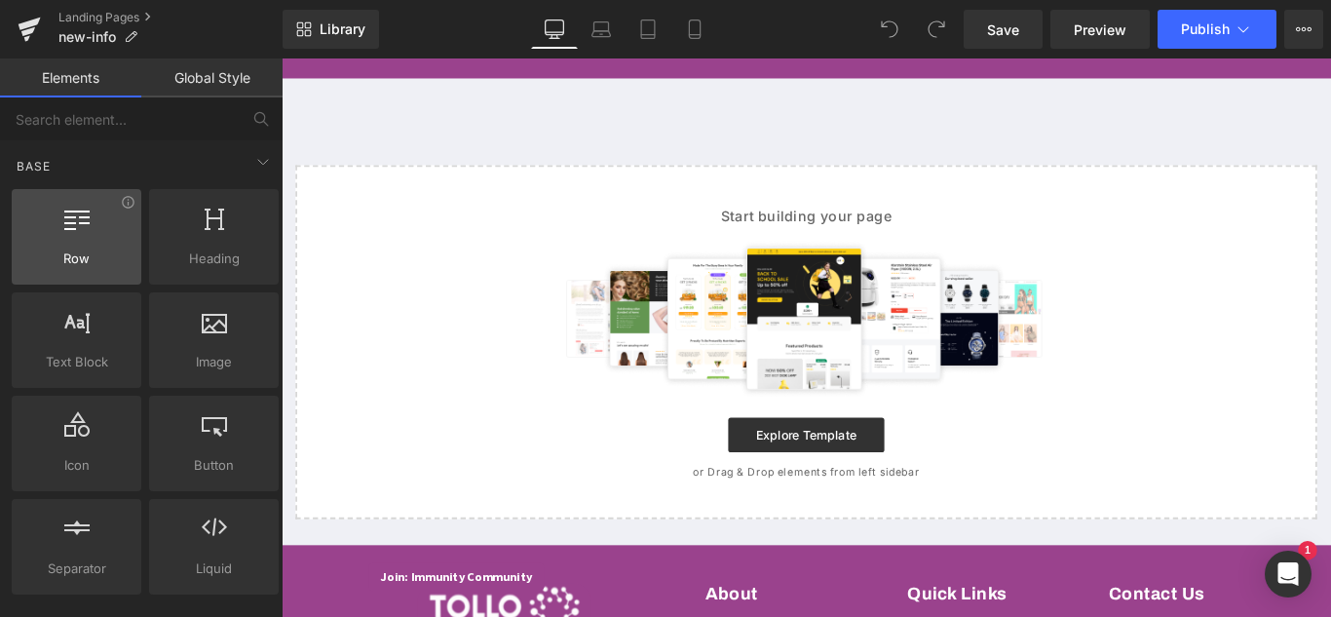
click at [94, 251] on span "Row" at bounding box center [77, 258] width 118 height 20
click at [223, 80] on link "Global Style" at bounding box center [211, 77] width 141 height 39
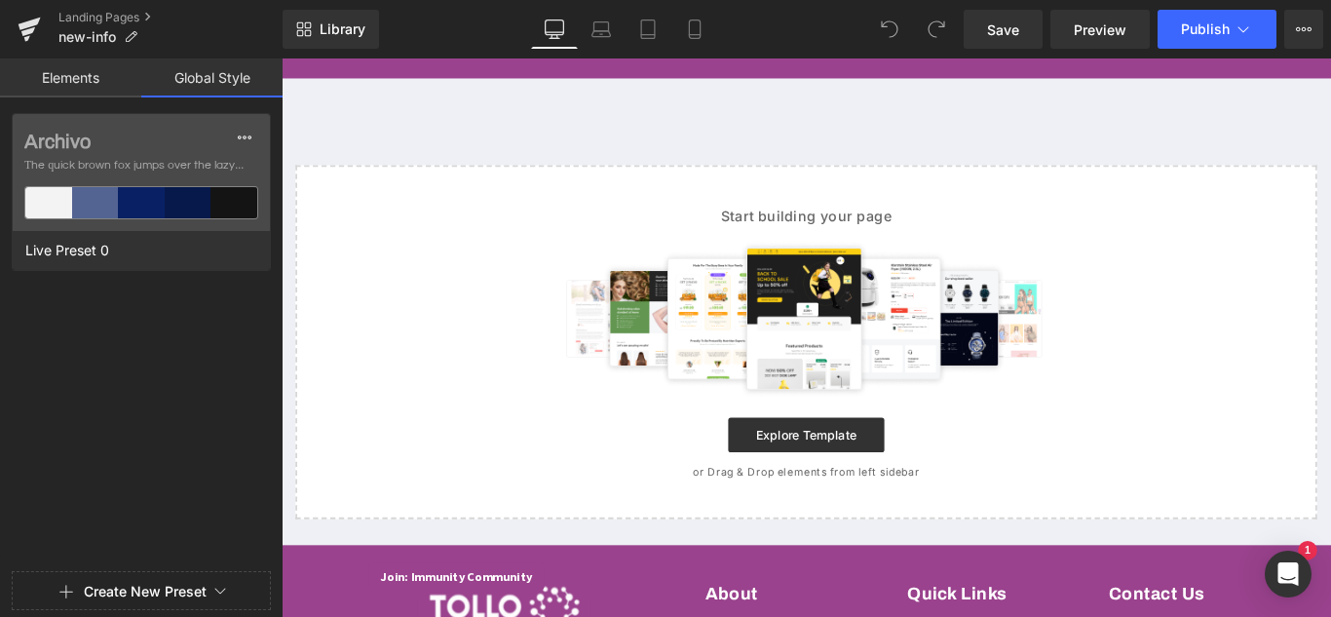
click at [68, 84] on link "Elements" at bounding box center [70, 77] width 141 height 39
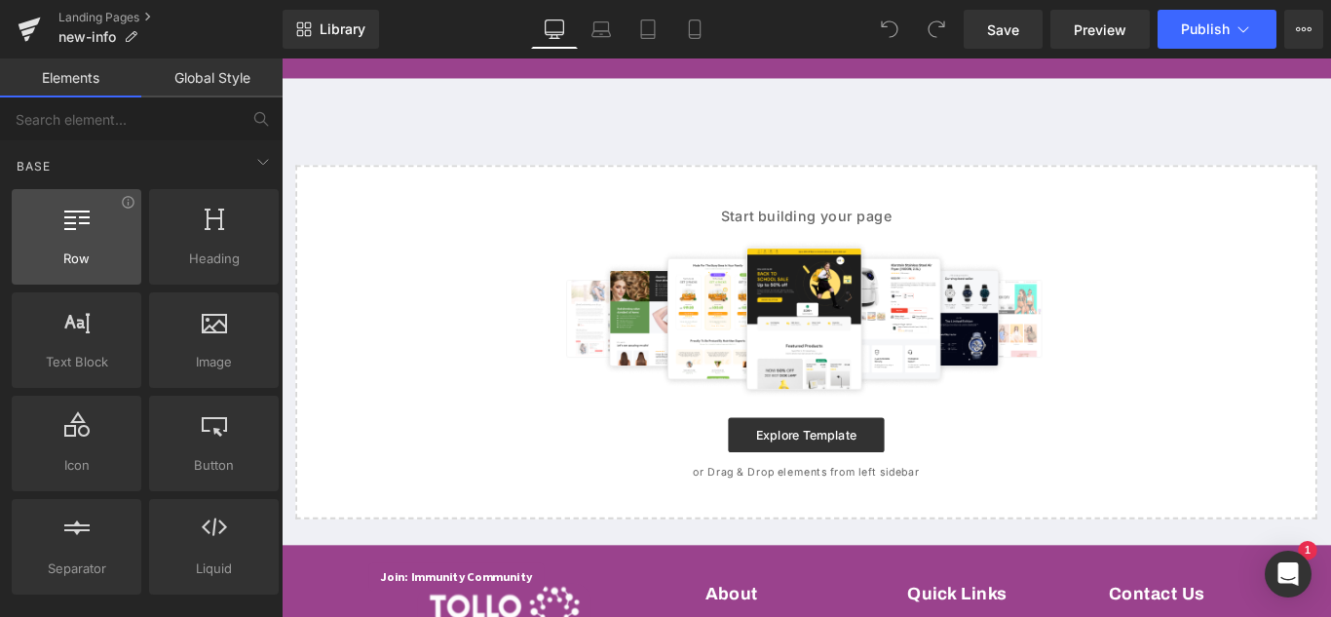
click at [75, 252] on span "Row" at bounding box center [77, 258] width 118 height 20
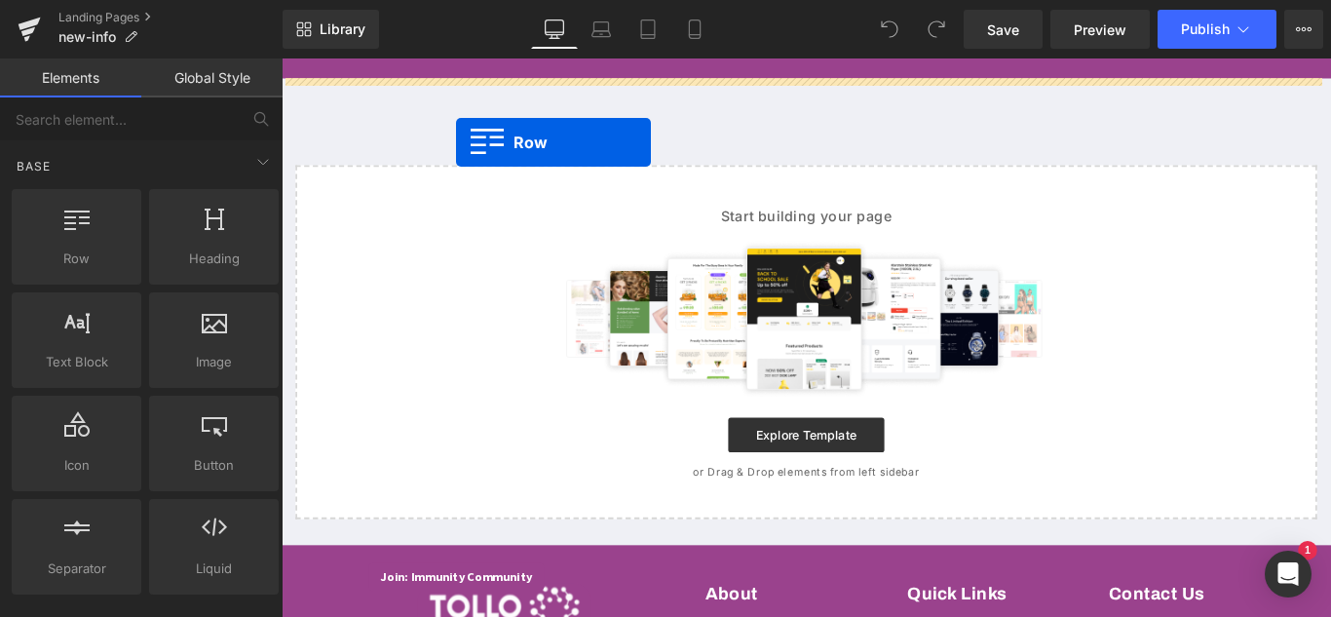
drag, startPoint x: 356, startPoint y: 307, endPoint x: 477, endPoint y: 153, distance: 195.6
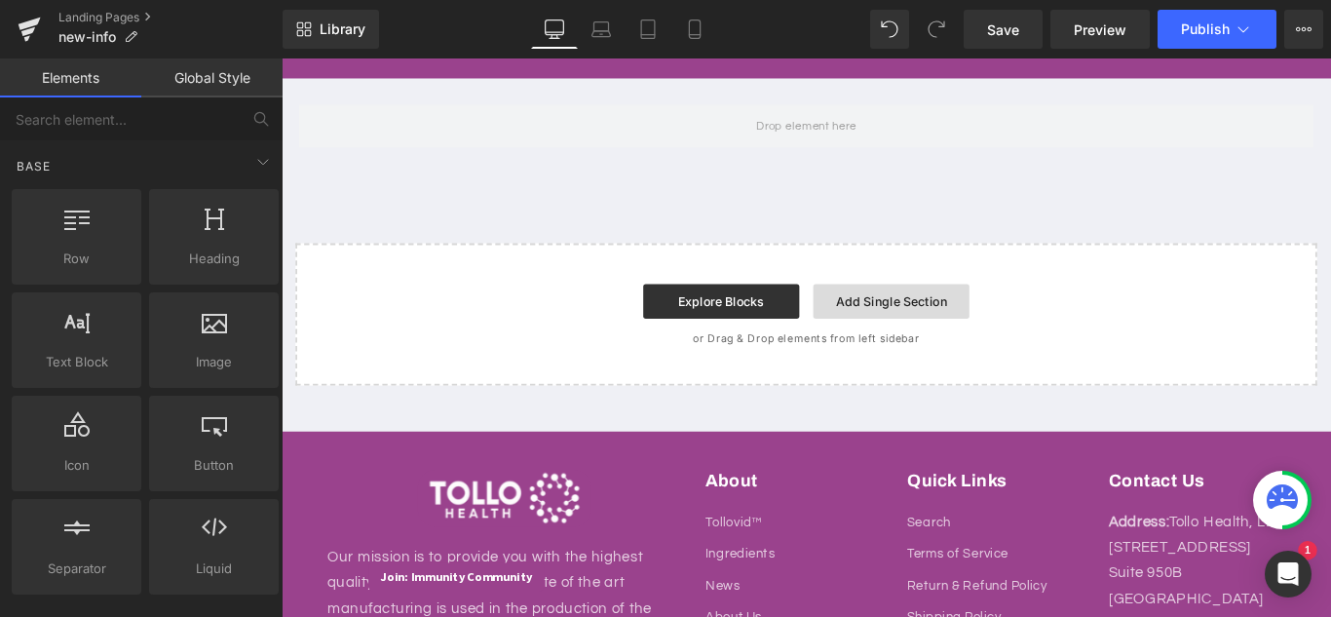
click at [966, 335] on link "Add Single Section" at bounding box center [966, 331] width 175 height 39
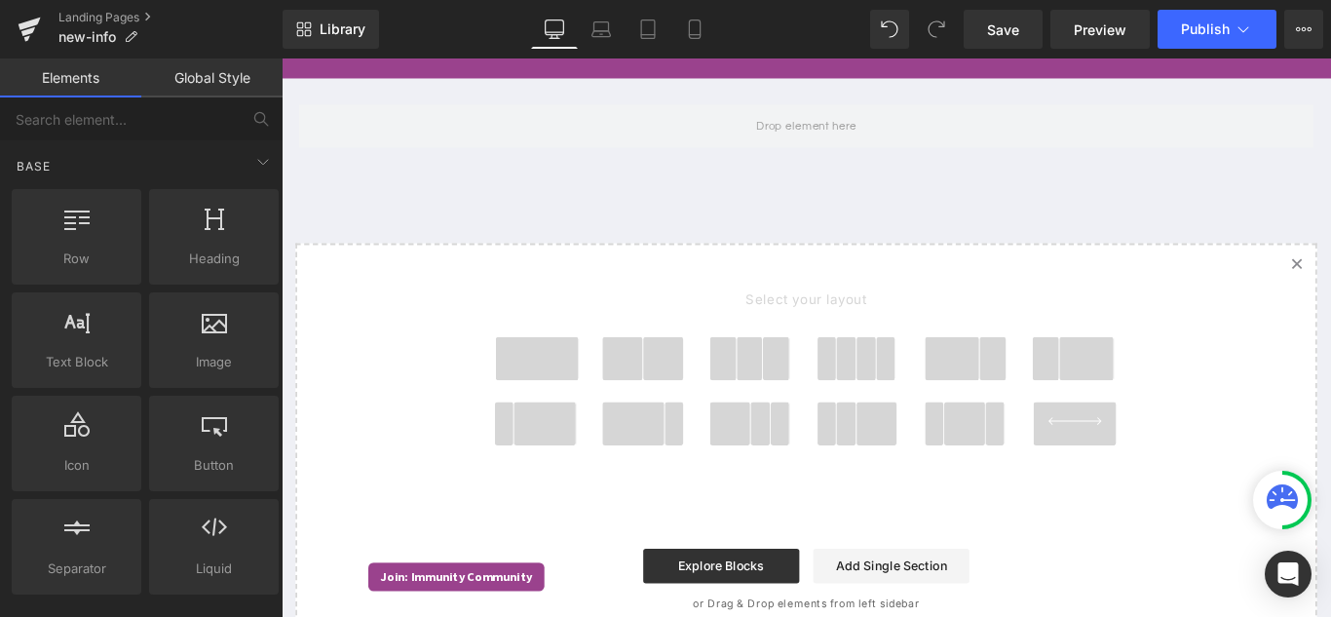
click at [683, 452] on span at bounding box center [677, 468] width 70 height 49
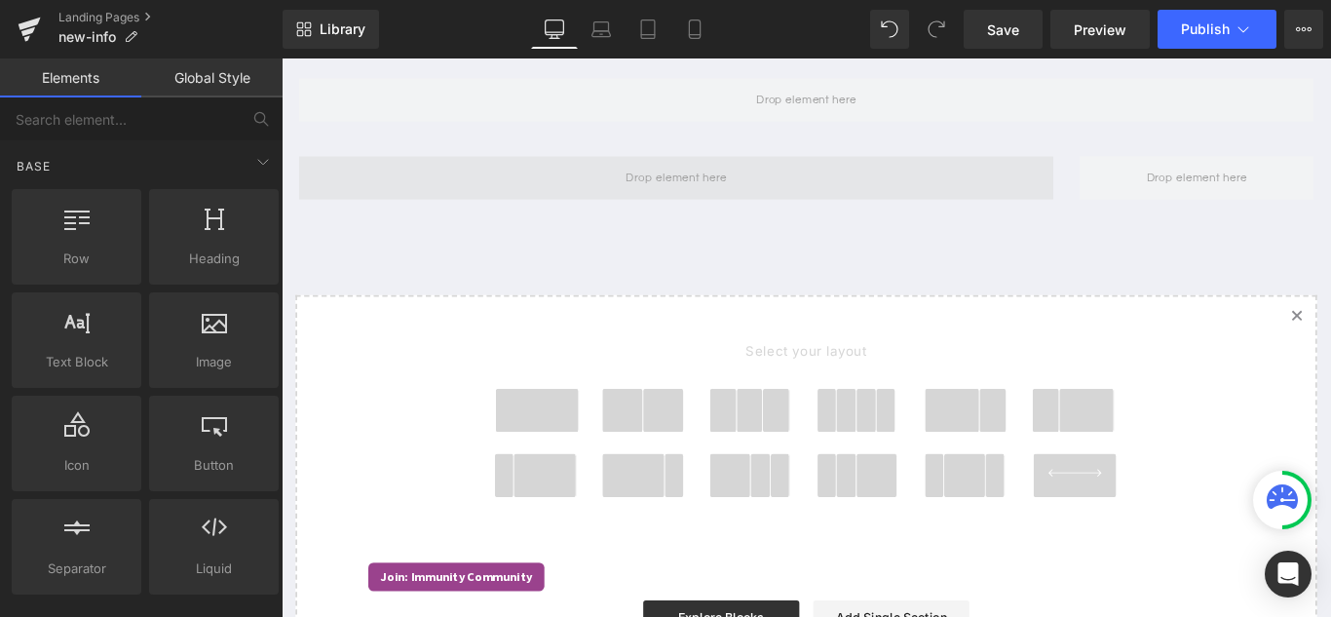
scroll to position [130, 0]
click at [696, 190] on span at bounding box center [724, 189] width 127 height 32
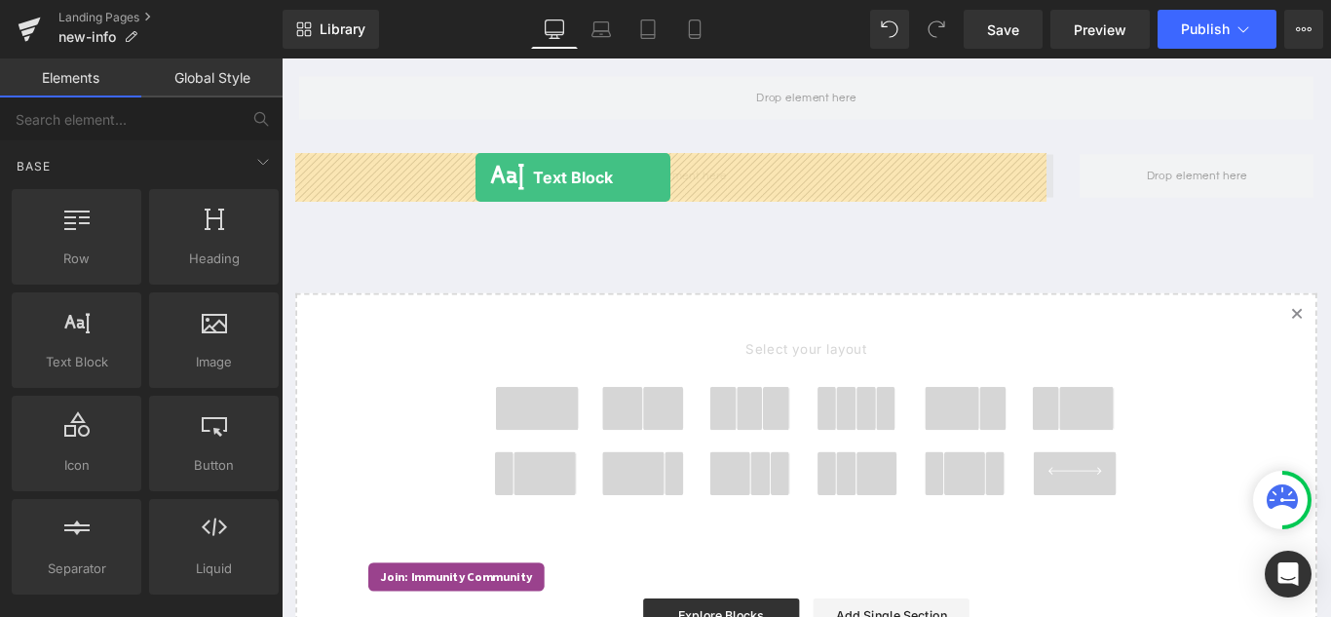
drag, startPoint x: 465, startPoint y: 379, endPoint x: 500, endPoint y: 192, distance: 190.3
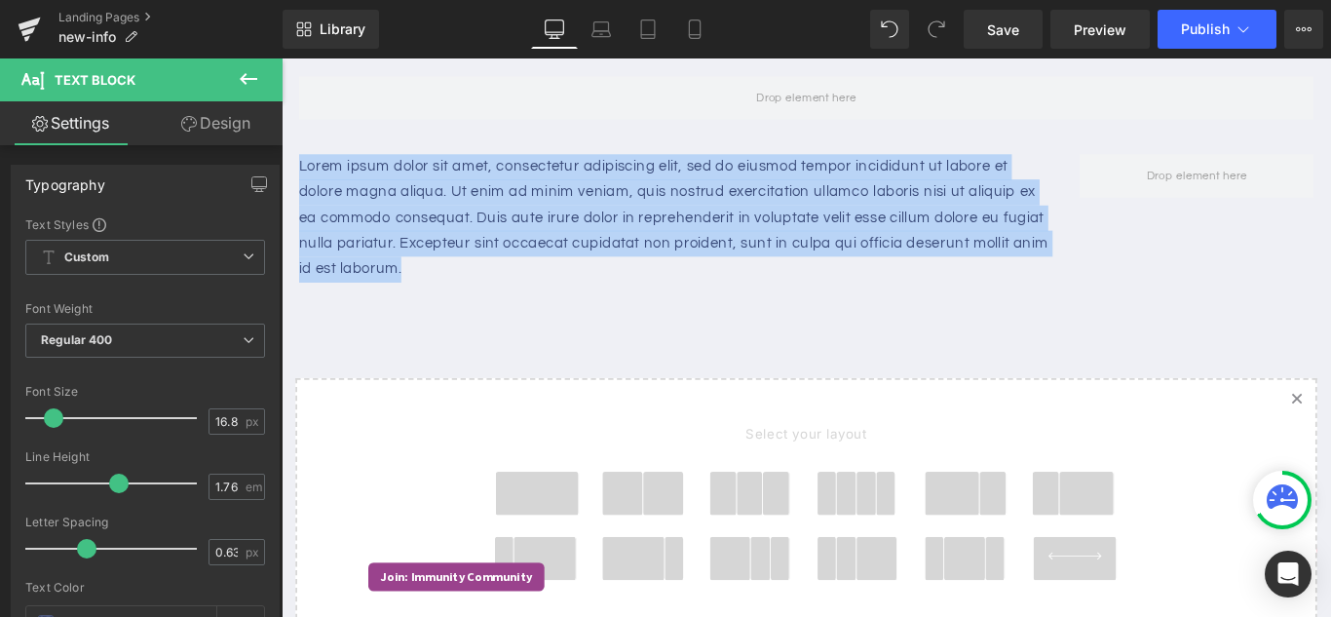
drag, startPoint x: 464, startPoint y: 296, endPoint x: 274, endPoint y: 171, distance: 227.2
click at [281, 171] on html "Skip to content LIMITED TIME OFFER – 50% OFF ON ALL PRESALE ORDERS WITH CODE "P…" at bounding box center [870, 242] width 1179 height 627
paste div
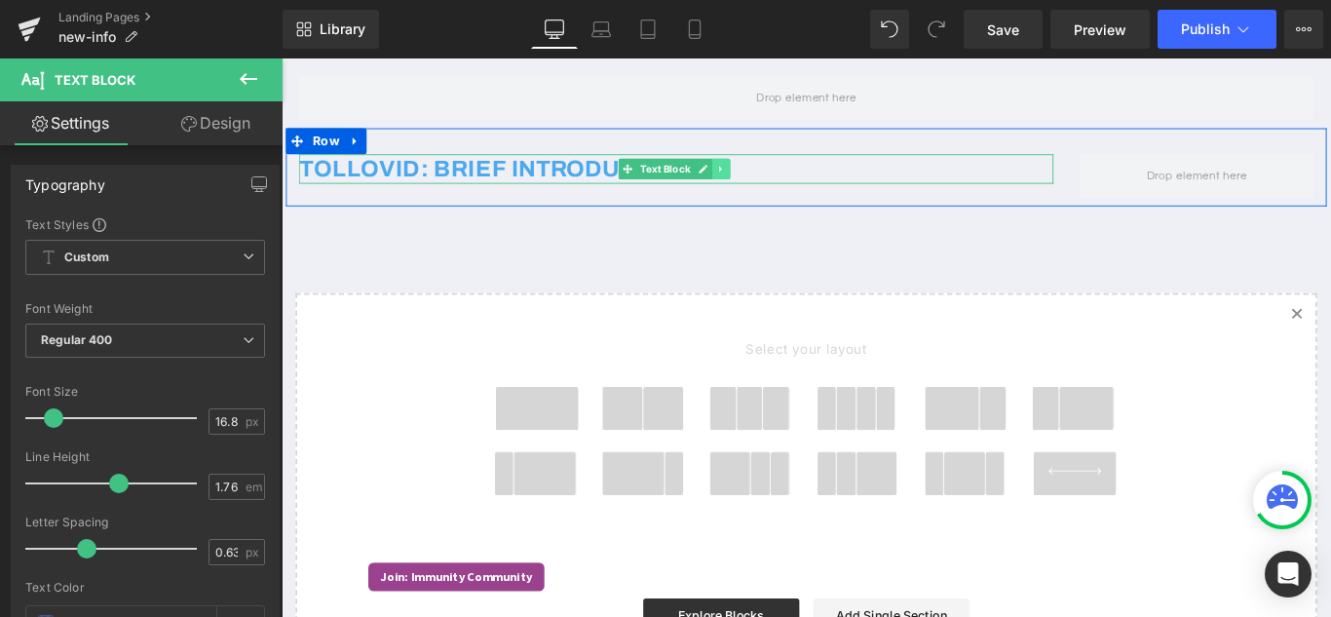
click at [779, 177] on link at bounding box center [776, 181] width 20 height 23
drag, startPoint x: 773, startPoint y: 181, endPoint x: 835, endPoint y: 171, distance: 62.1
click at [775, 181] on link at bounding box center [785, 181] width 20 height 23
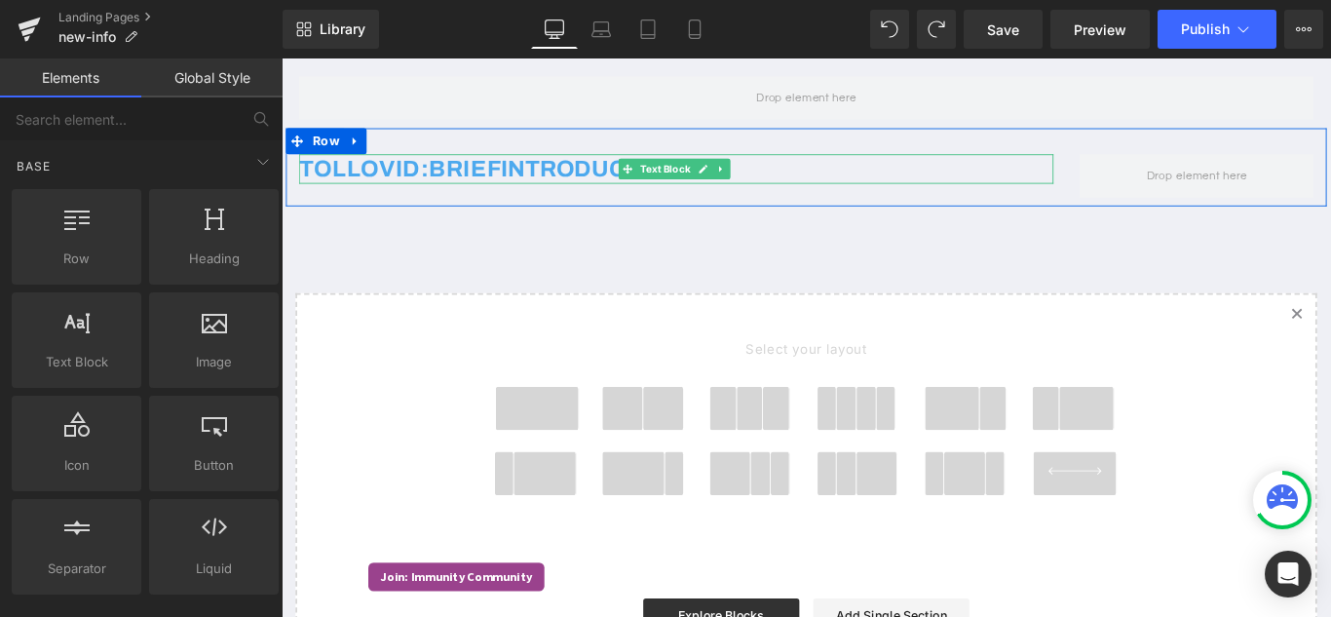
click at [834, 186] on h2 "TOLLOVID: BRIEF INTRODUCTION" at bounding box center [724, 182] width 847 height 33
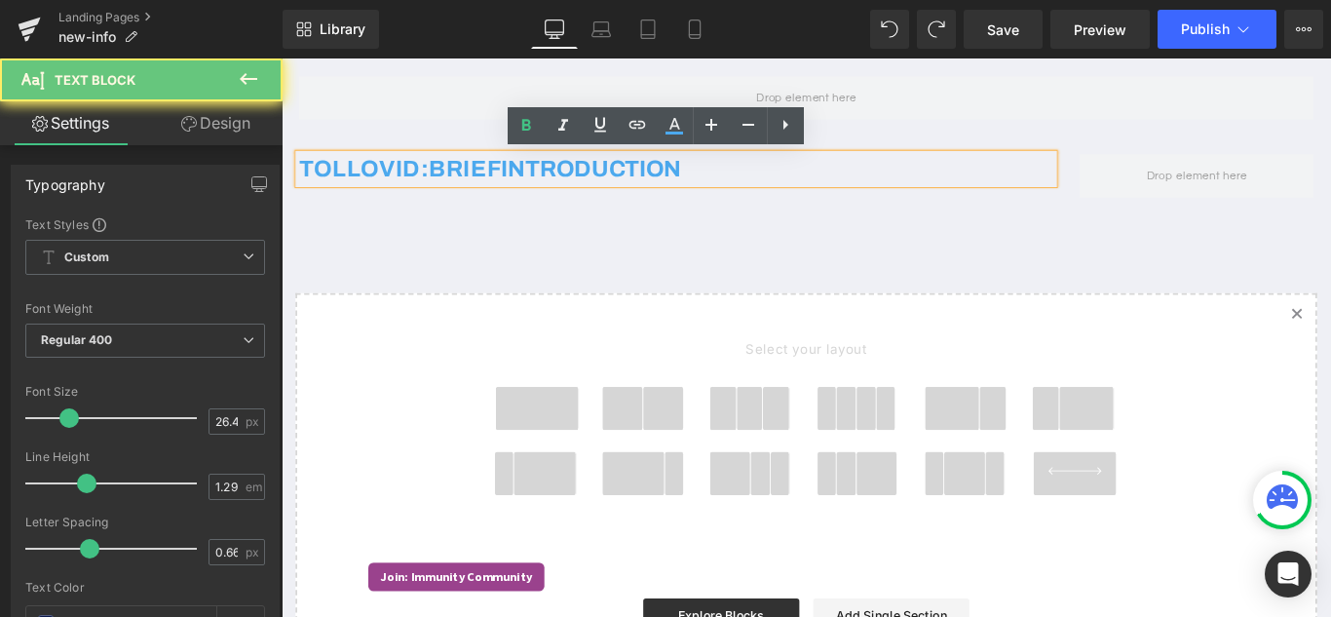
click at [830, 188] on h2 "TOLLOVID: BRIEF INTRODUCTION" at bounding box center [724, 182] width 847 height 33
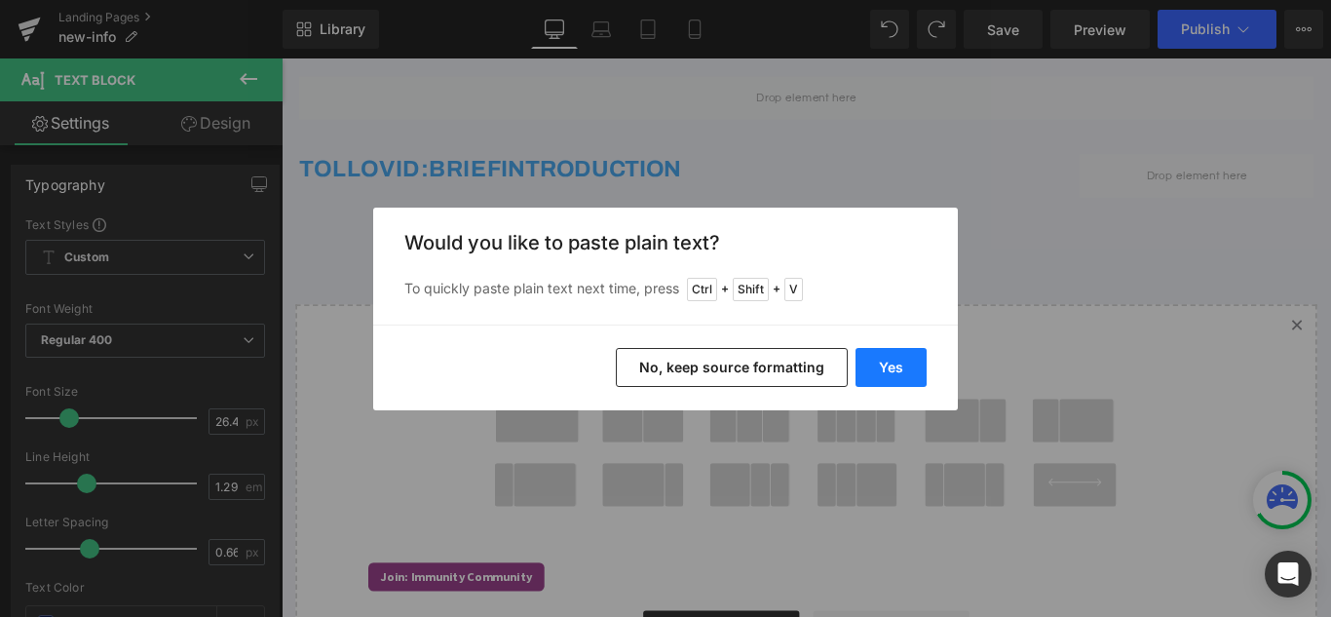
click at [882, 345] on div "Yes No, keep source formatting" at bounding box center [665, 367] width 584 height 86
click at [883, 359] on button "Yes" at bounding box center [890, 367] width 71 height 39
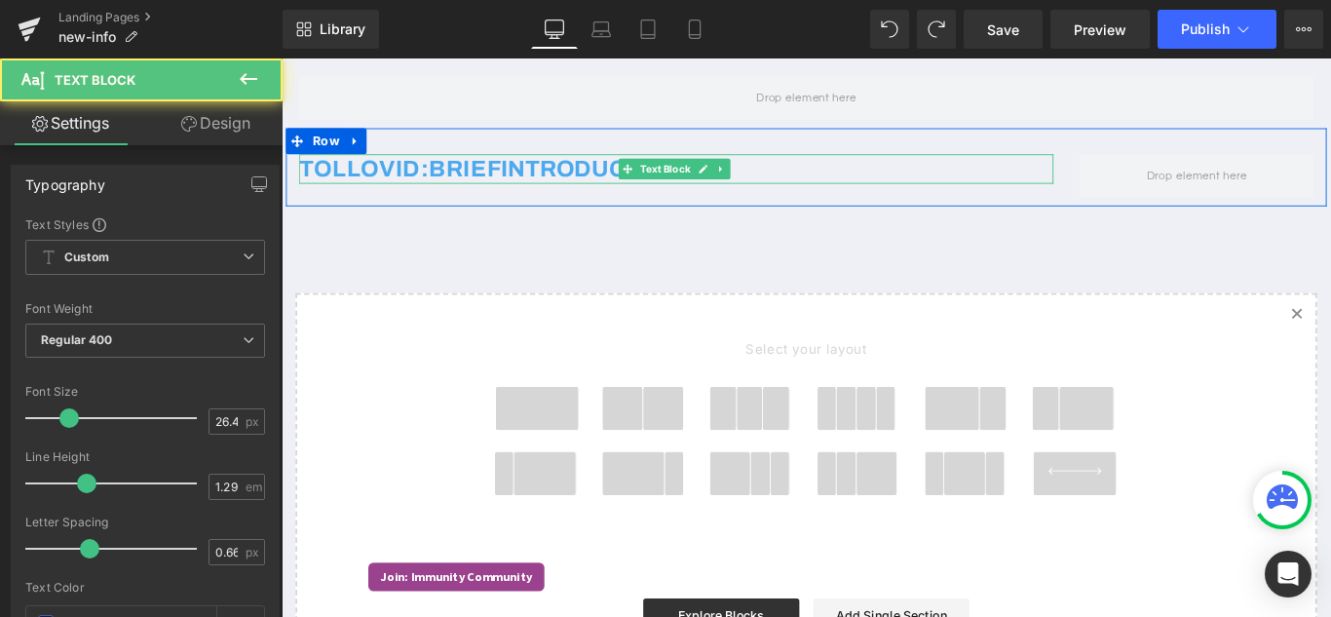
click at [646, 189] on span "INTRODUCTION" at bounding box center [629, 182] width 202 height 28
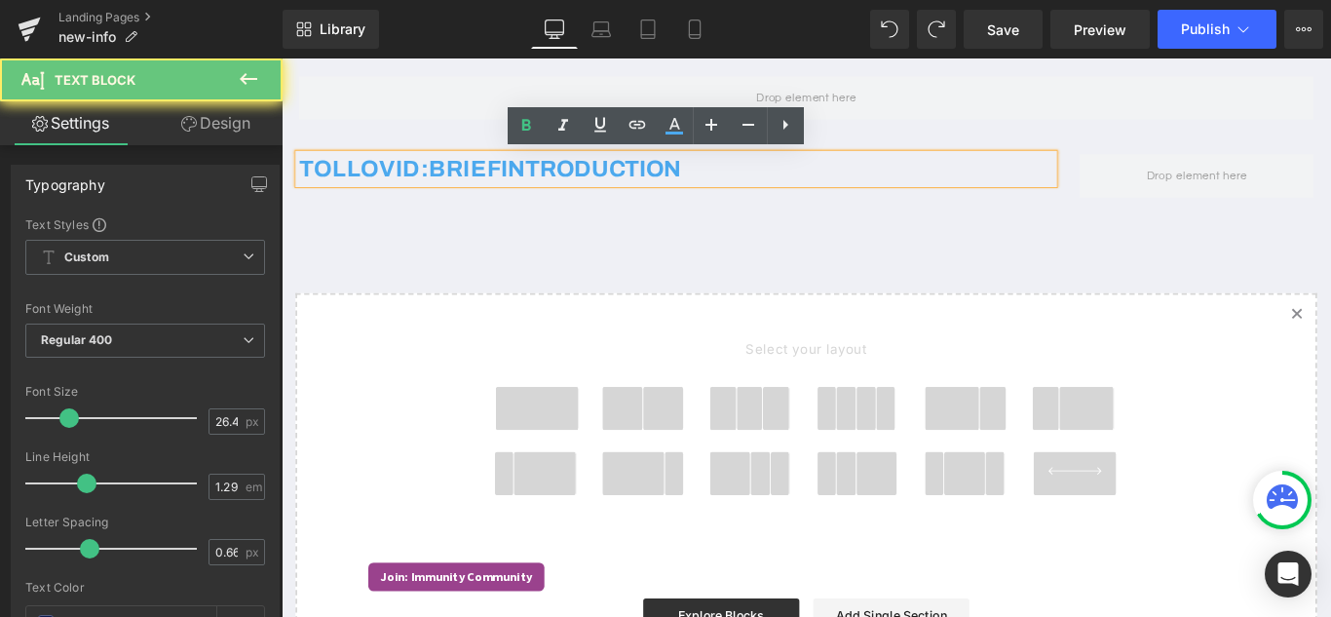
click at [774, 189] on h2 "TOLLOVID: BRIEF INTRODUCTION" at bounding box center [724, 182] width 847 height 33
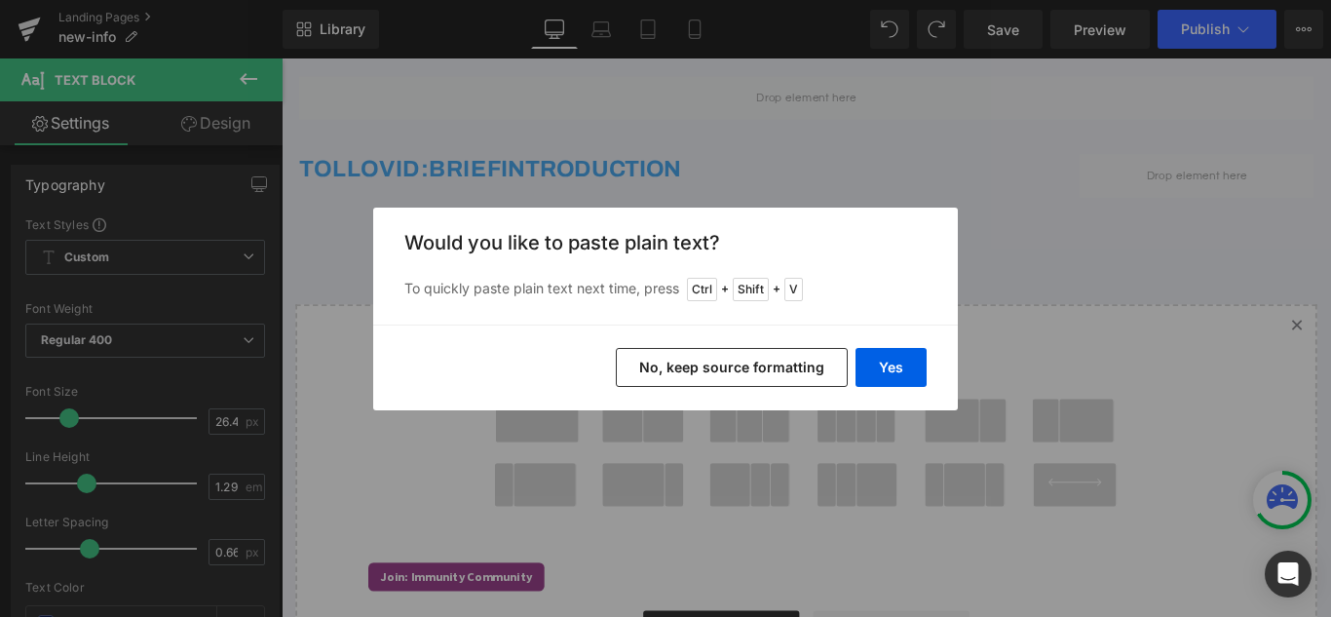
click at [720, 369] on button "No, keep source formatting" at bounding box center [732, 367] width 232 height 39
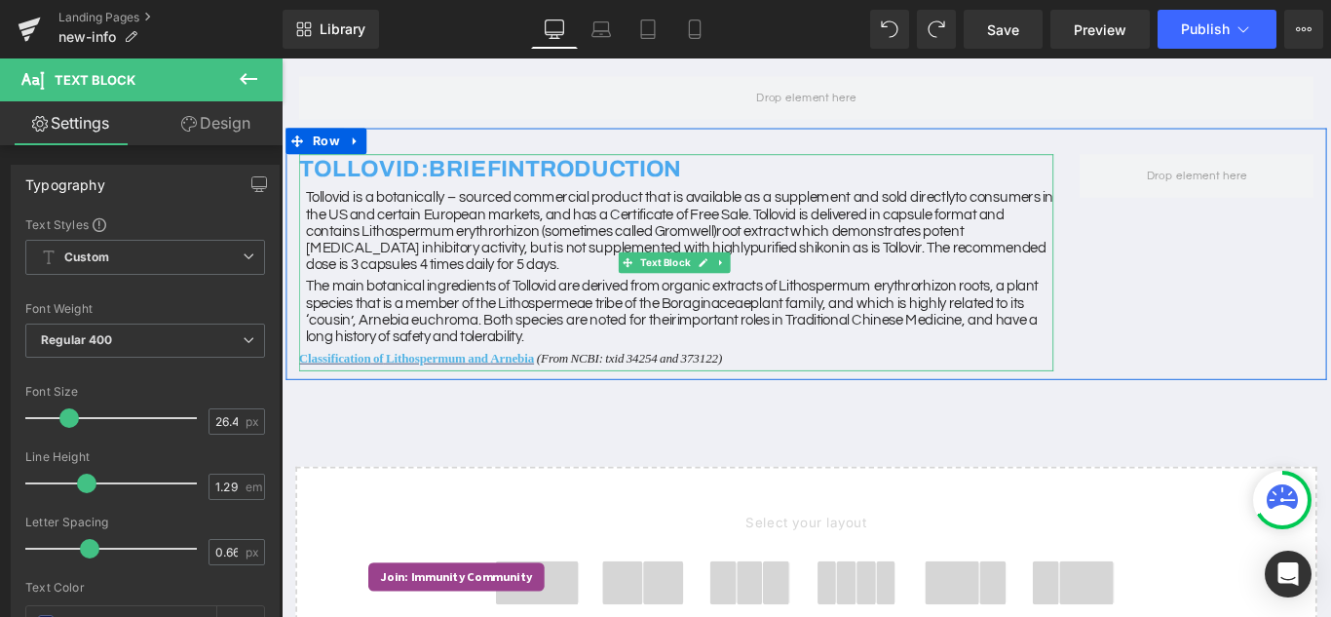
click at [778, 396] on div "Tollovid is a botanically – sourced commercial product that is available as a s…" at bounding box center [724, 308] width 847 height 204
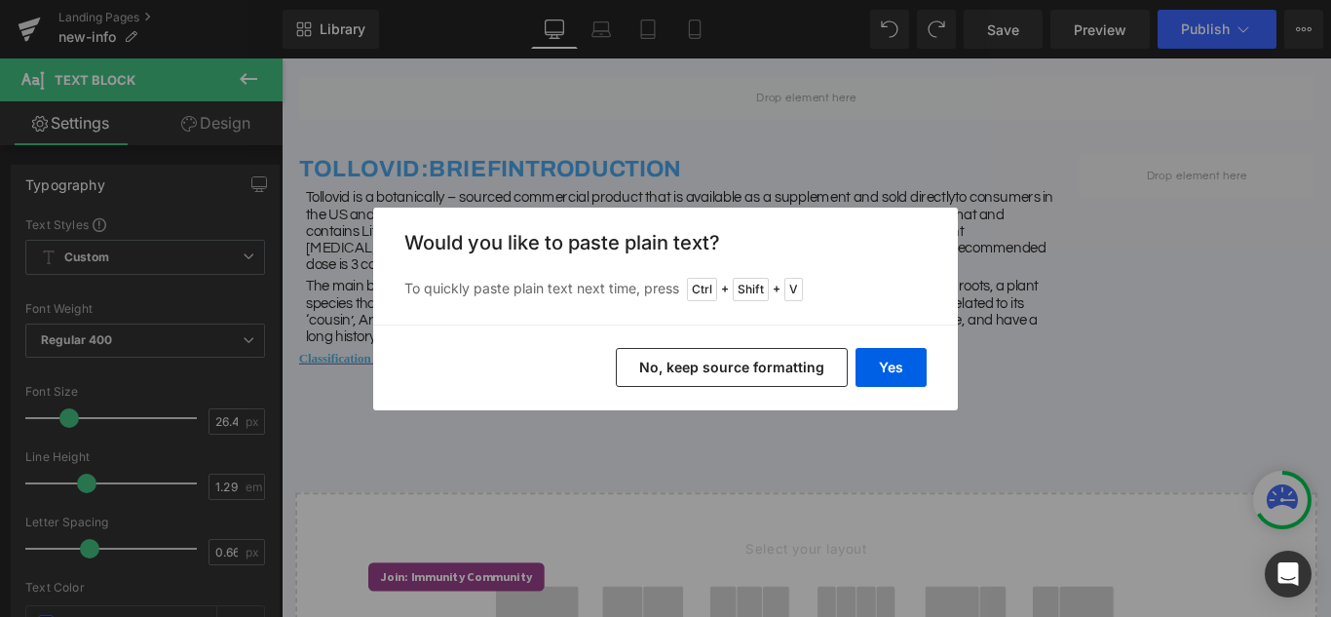
click at [770, 375] on button "No, keep source formatting" at bounding box center [732, 367] width 232 height 39
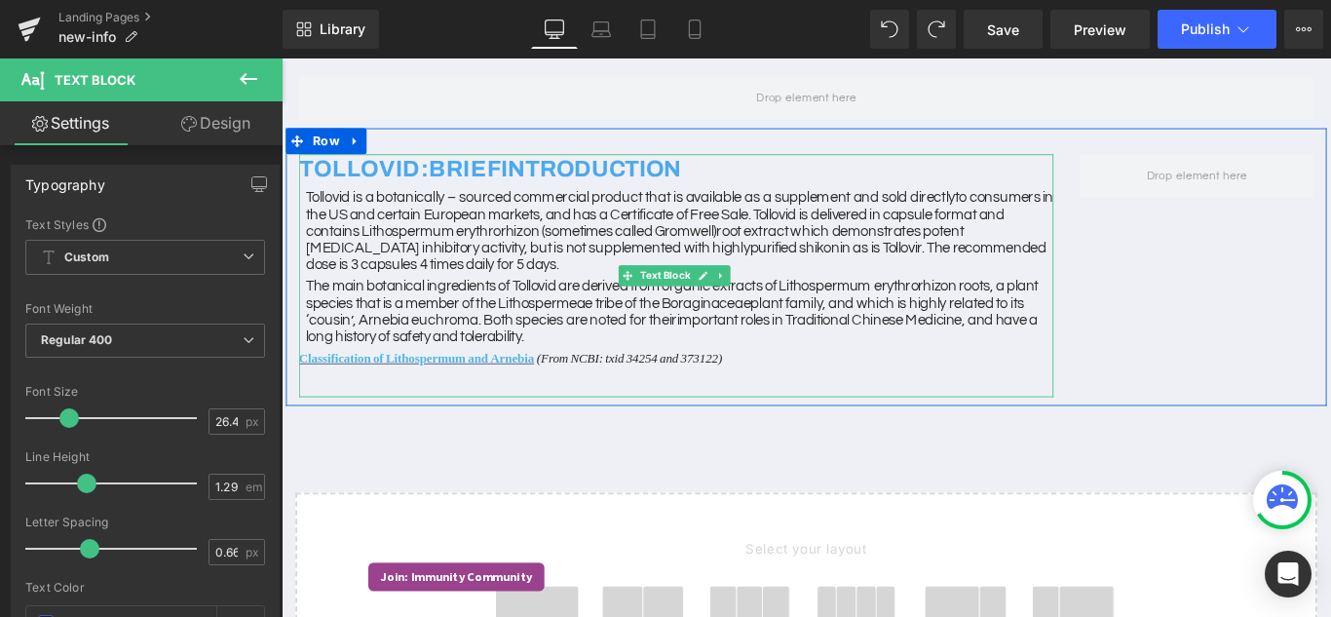
click at [501, 423] on div at bounding box center [724, 423] width 847 height 29
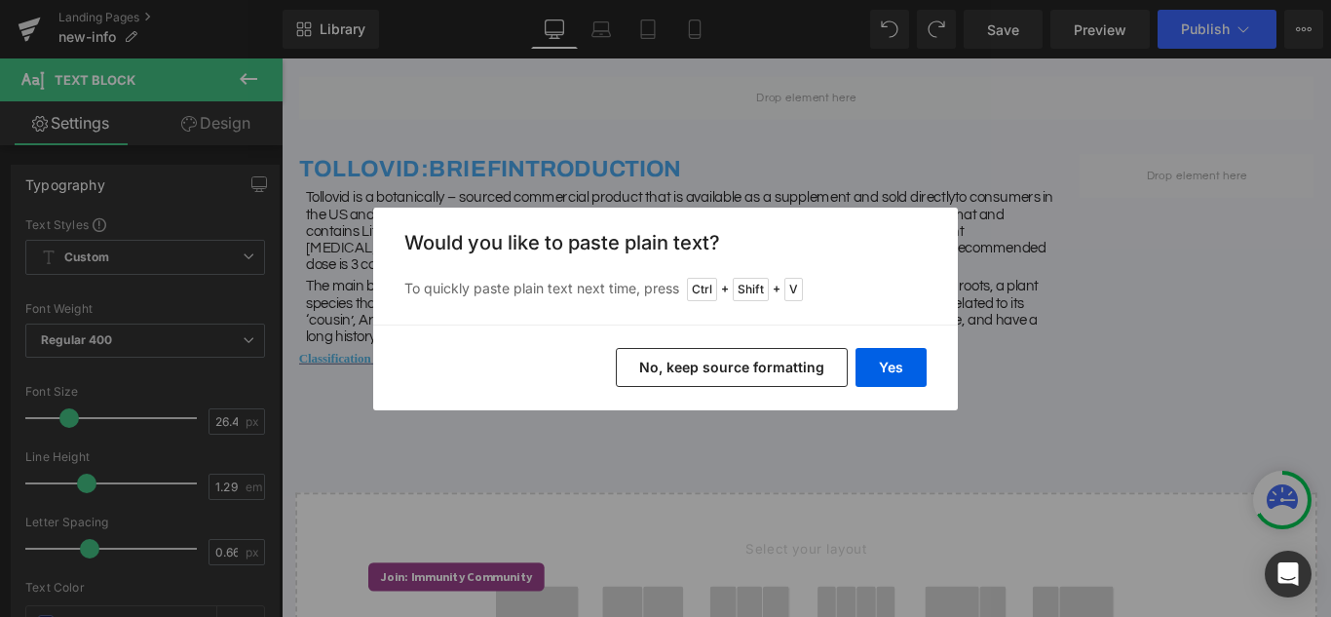
click at [759, 380] on button "No, keep source formatting" at bounding box center [732, 367] width 232 height 39
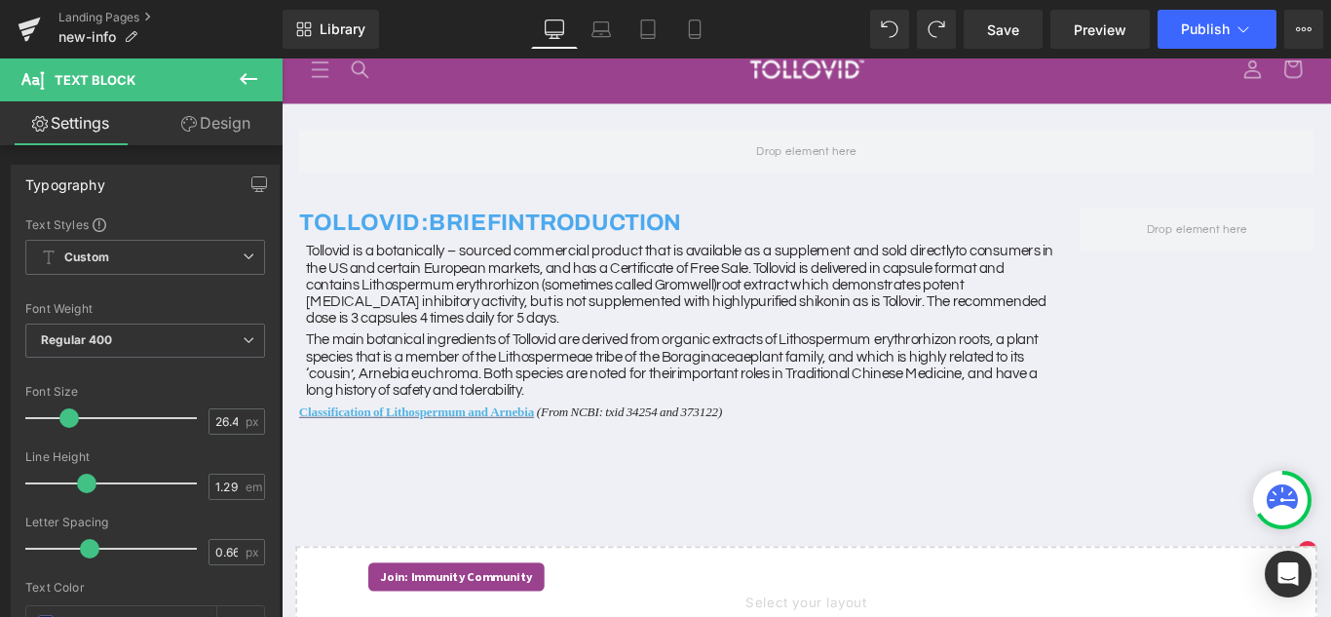
scroll to position [47, 0]
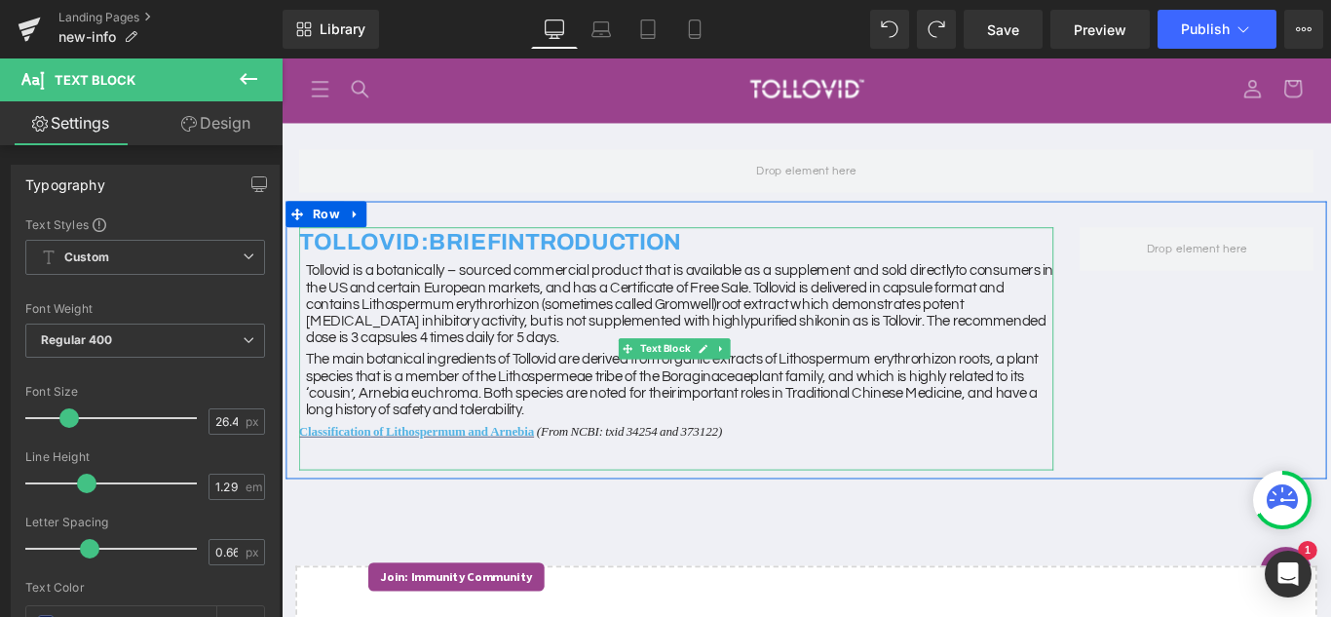
click at [798, 478] on div "Tollovid is a botanically – sourced commercial product that is available as a s…" at bounding box center [724, 390] width 847 height 204
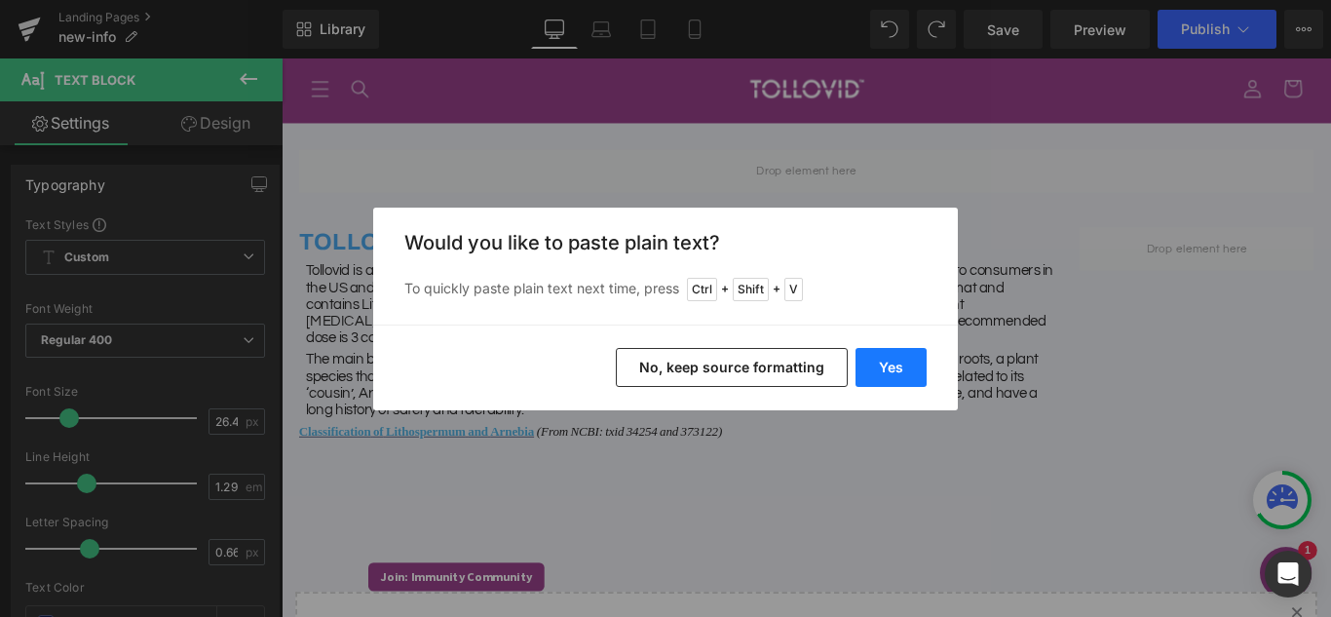
click at [896, 376] on button "Yes" at bounding box center [890, 367] width 71 height 39
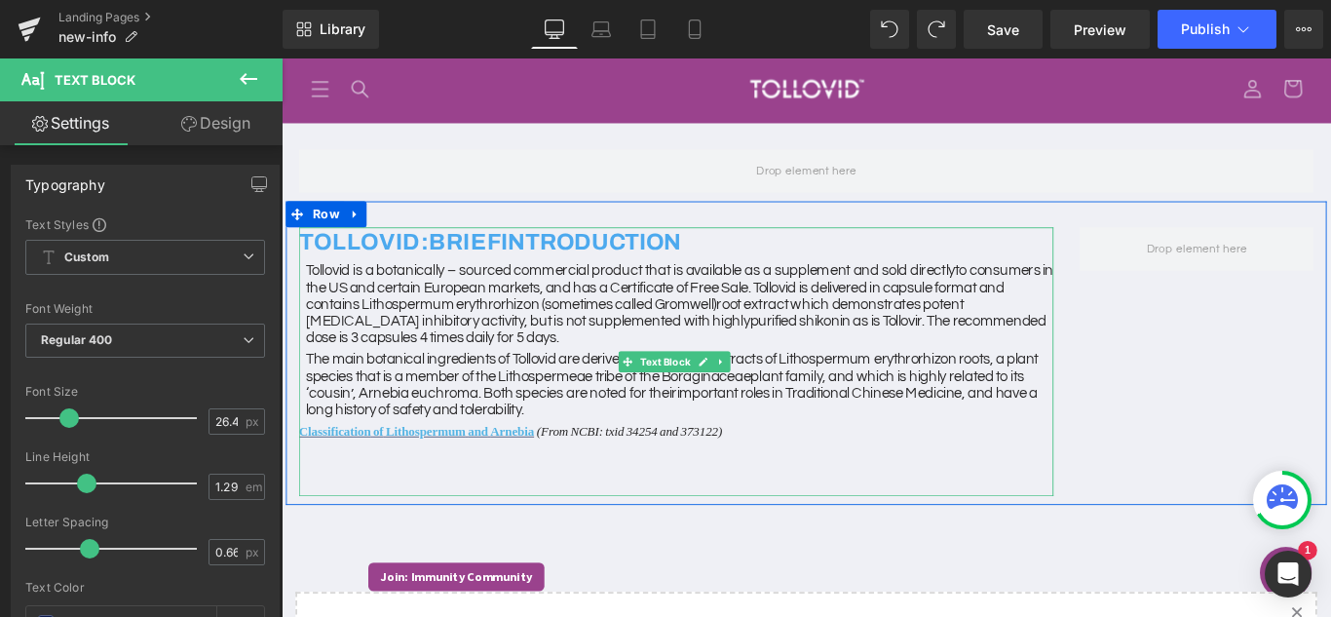
click at [675, 502] on div at bounding box center [724, 506] width 847 height 29
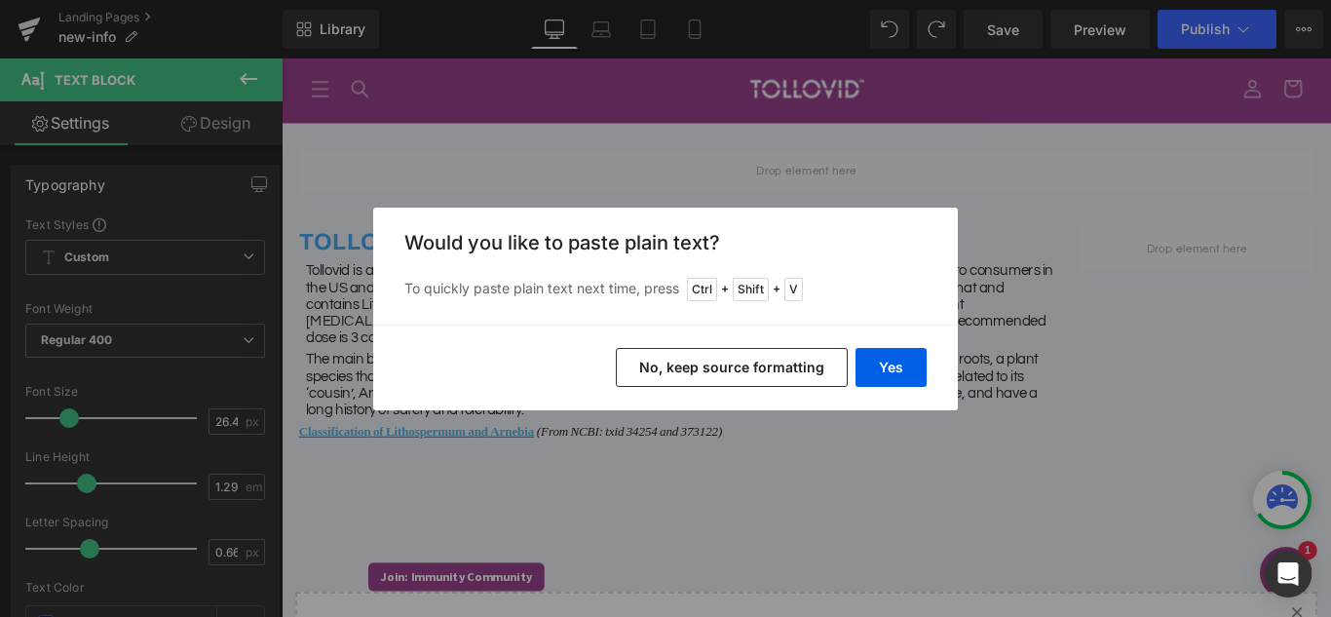
click at [731, 377] on button "No, keep source formatting" at bounding box center [732, 367] width 232 height 39
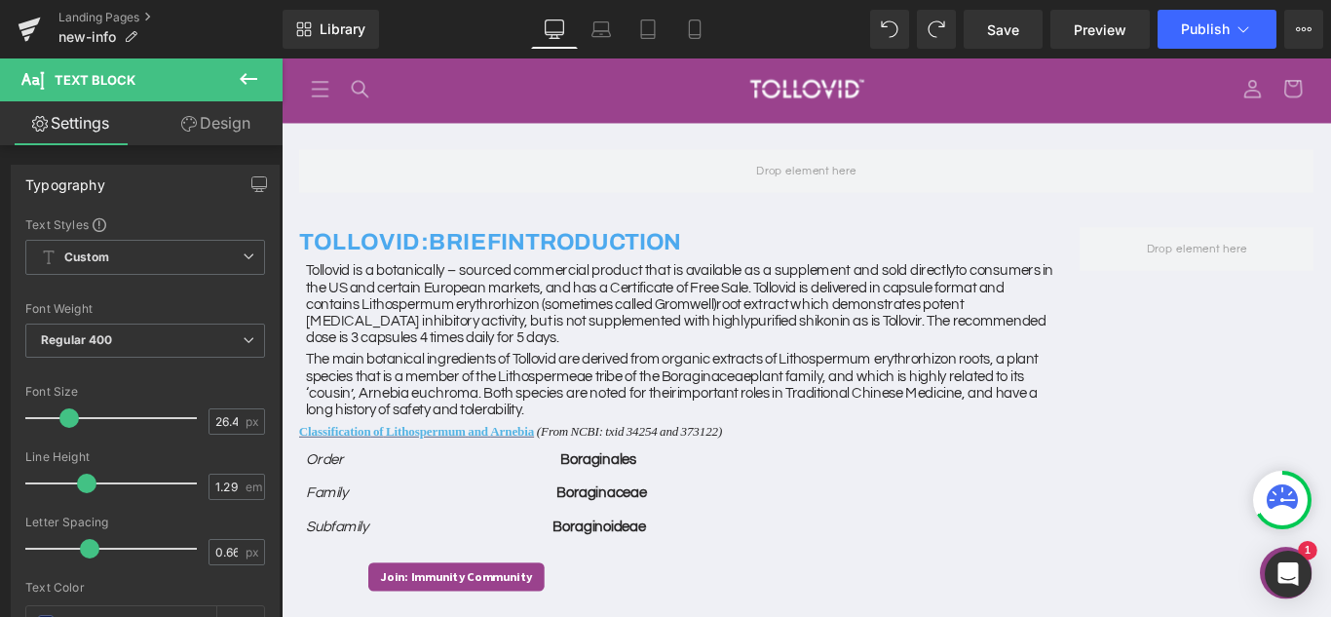
click at [702, 534] on div "Rendering Content" at bounding box center [666, 539] width 120 height 21
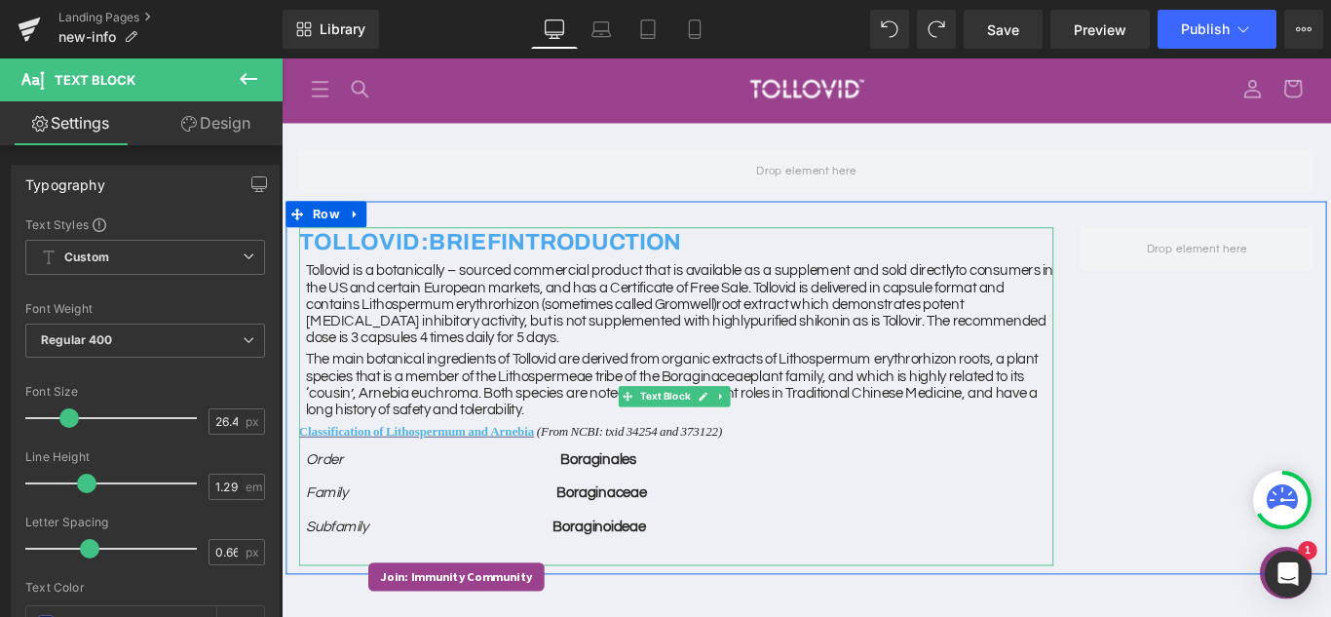
click at [750, 580] on p "Subfamily Boraginoideae" at bounding box center [729, 585] width 840 height 29
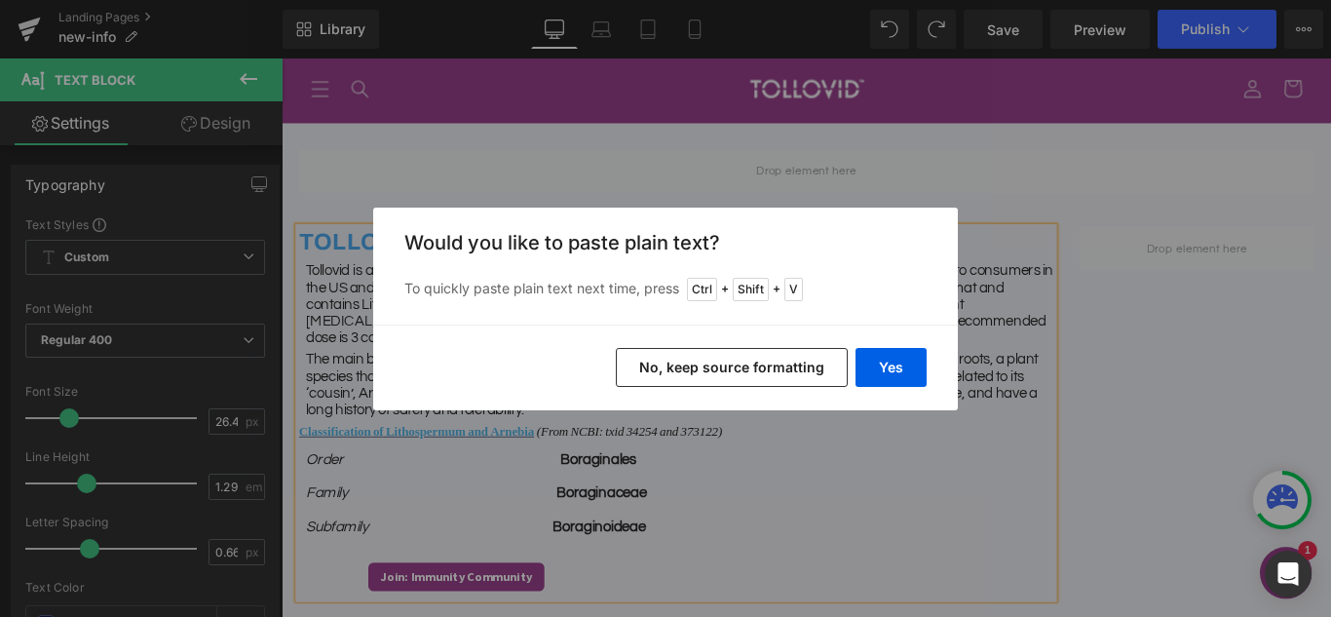
click at [727, 365] on button "No, keep source formatting" at bounding box center [732, 367] width 232 height 39
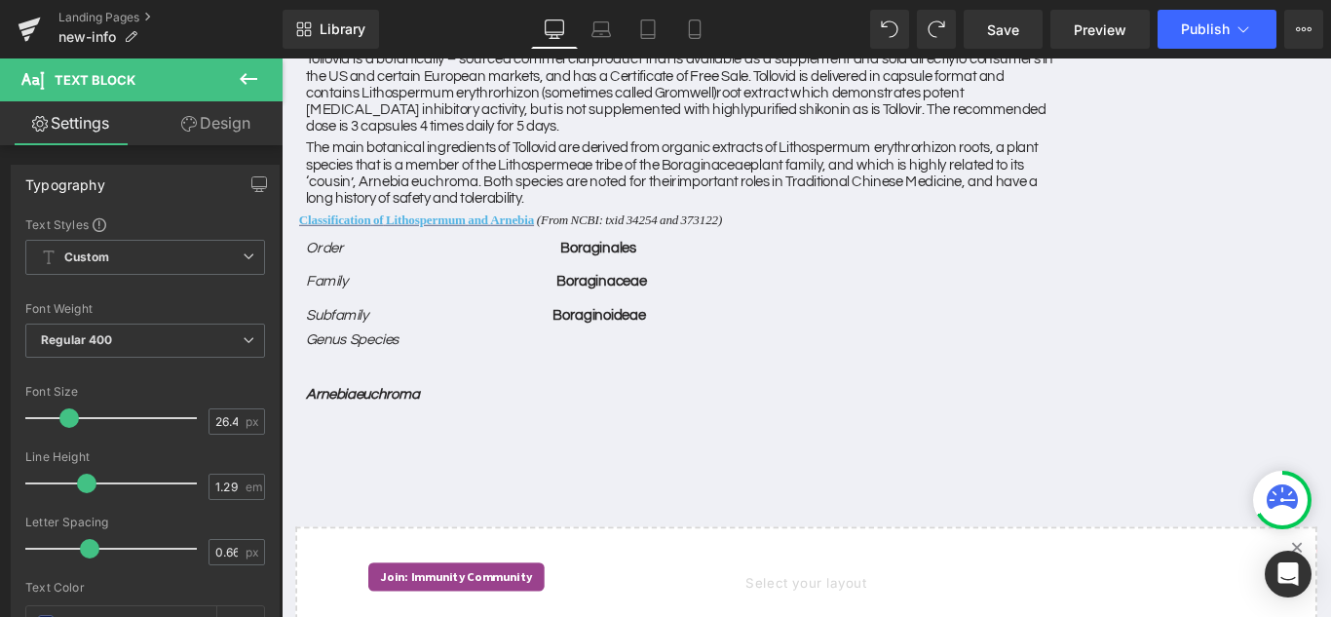
scroll to position [339, 0]
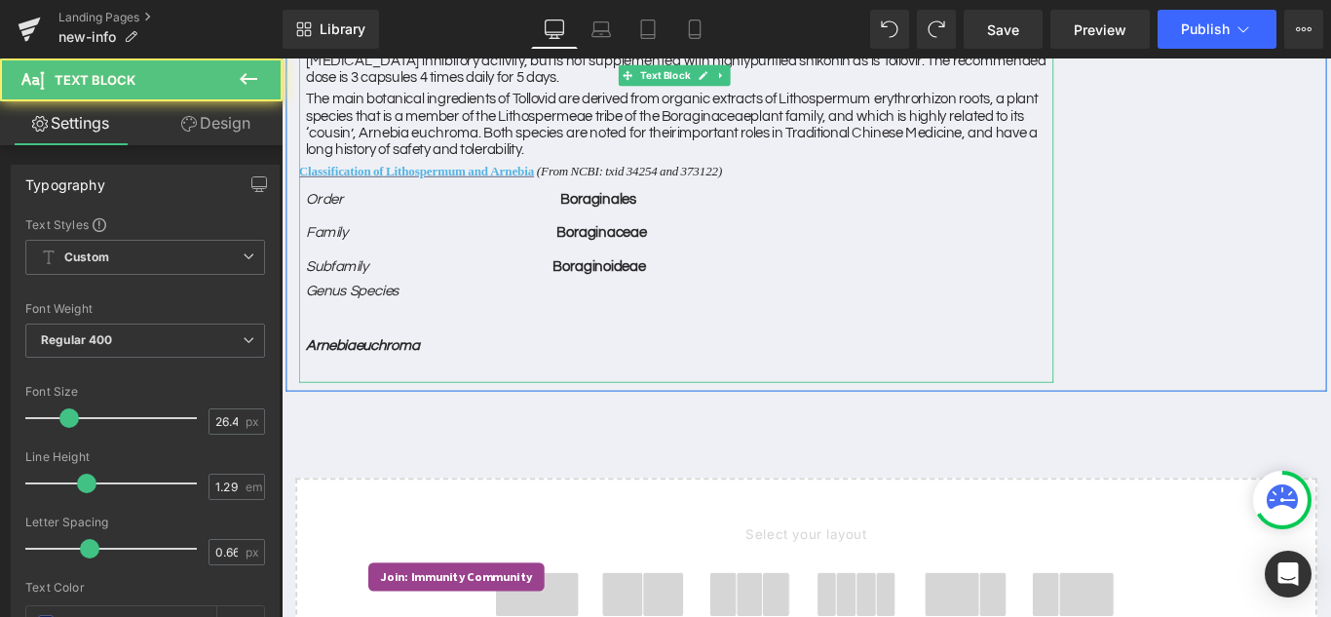
click at [309, 387] on span "Arnebia" at bounding box center [337, 381] width 56 height 18
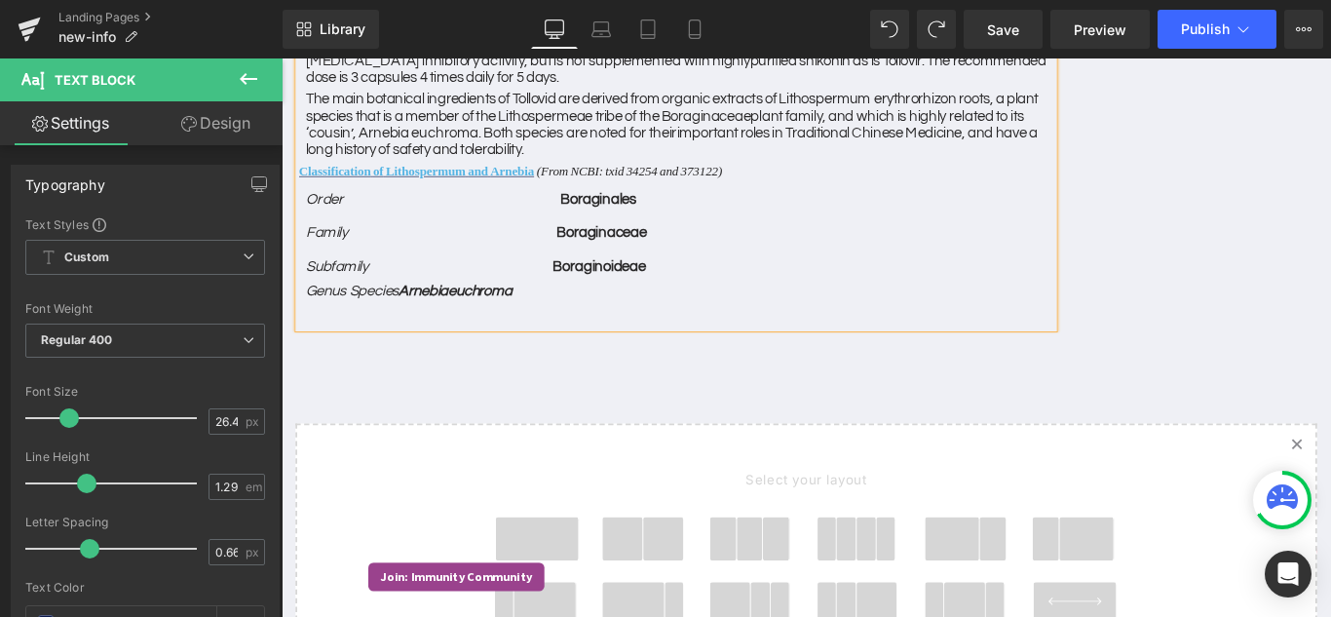
click at [688, 293] on p "Subfamily Boraginoideae" at bounding box center [729, 293] width 840 height 29
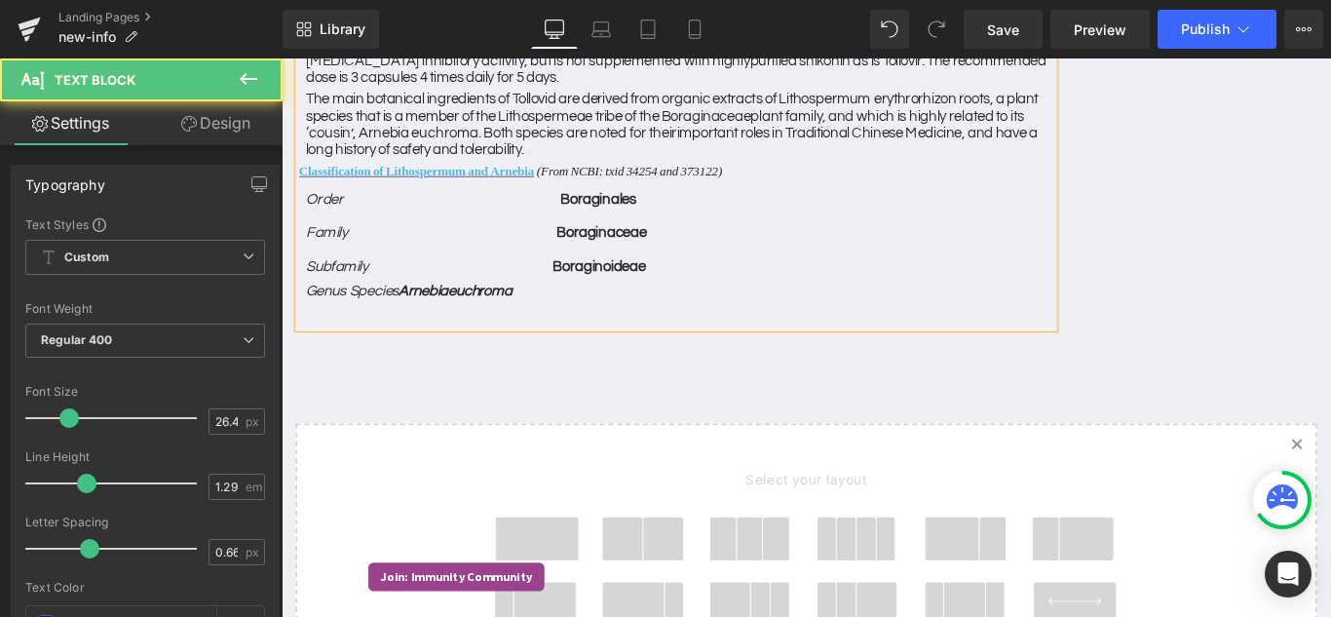
click at [757, 337] on div at bounding box center [724, 346] width 847 height 29
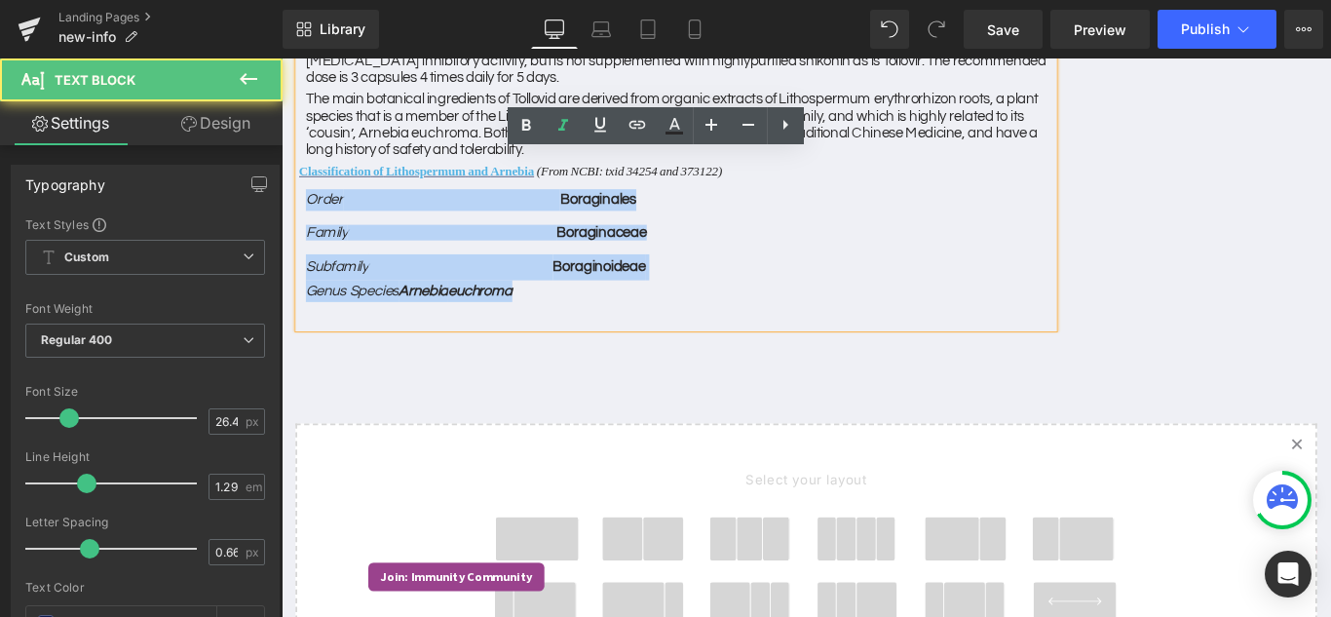
drag, startPoint x: 708, startPoint y: 321, endPoint x: 306, endPoint y: 224, distance: 413.9
click at [306, 224] on div "Order Boraginales Family Boraginaceae Subfamily Boraginoideae Genus Species Arn…" at bounding box center [724, 269] width 847 height 127
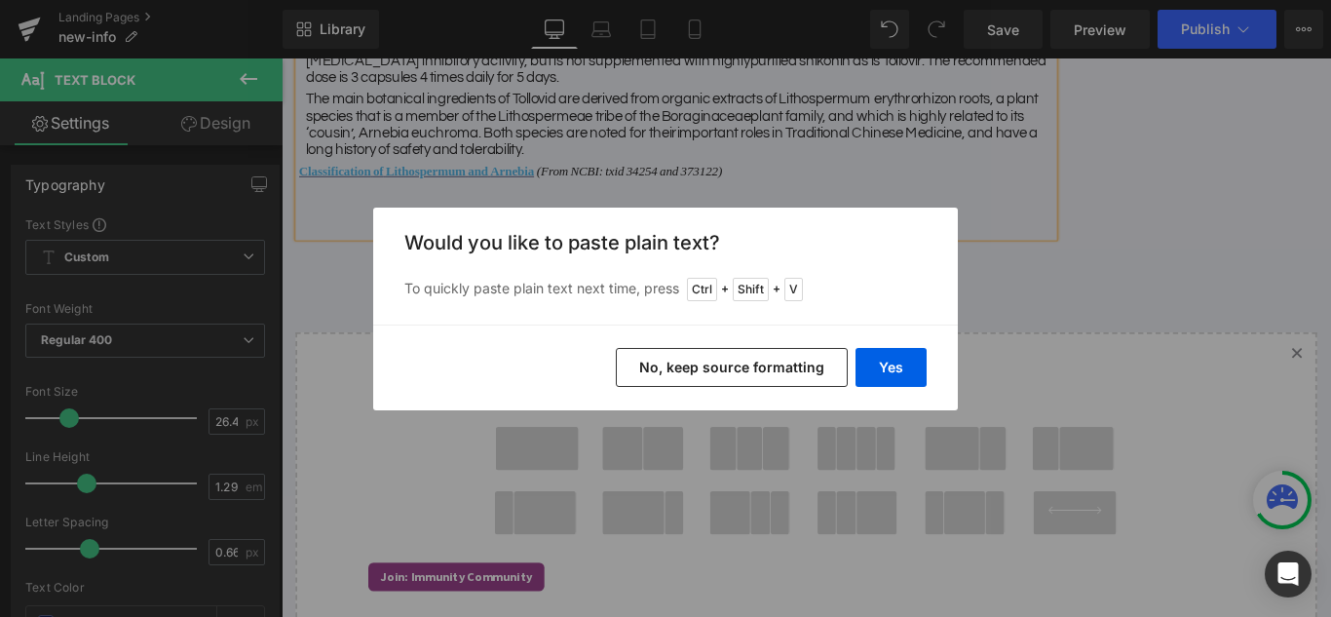
click at [781, 360] on button "No, keep source formatting" at bounding box center [732, 367] width 232 height 39
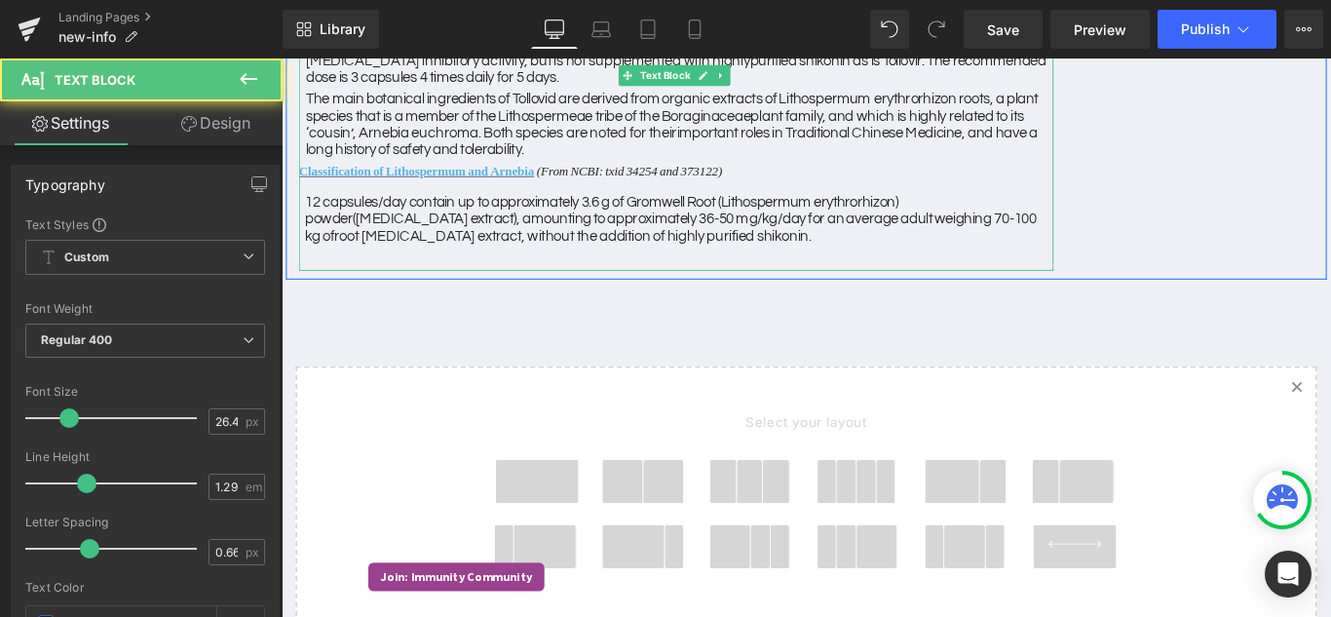
click at [805, 188] on div "Tollovid is a botanically – sourced commercial product that is available as a s…" at bounding box center [724, 98] width 847 height 204
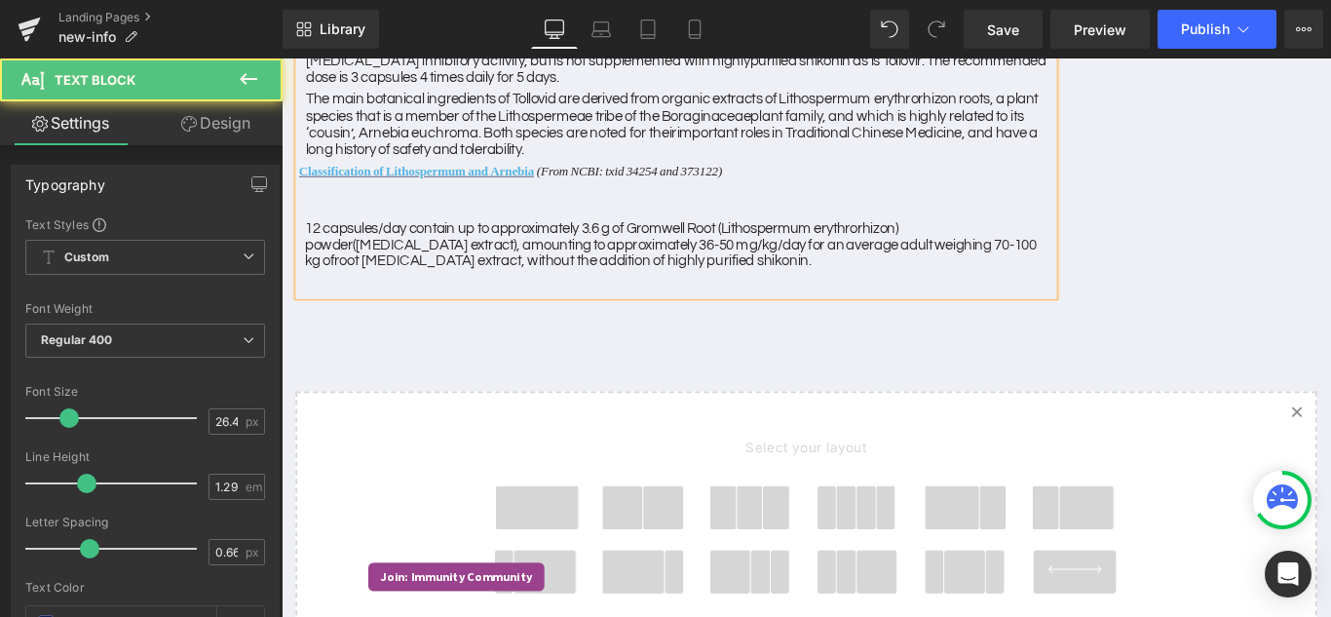
click at [363, 317] on div at bounding box center [724, 311] width 847 height 29
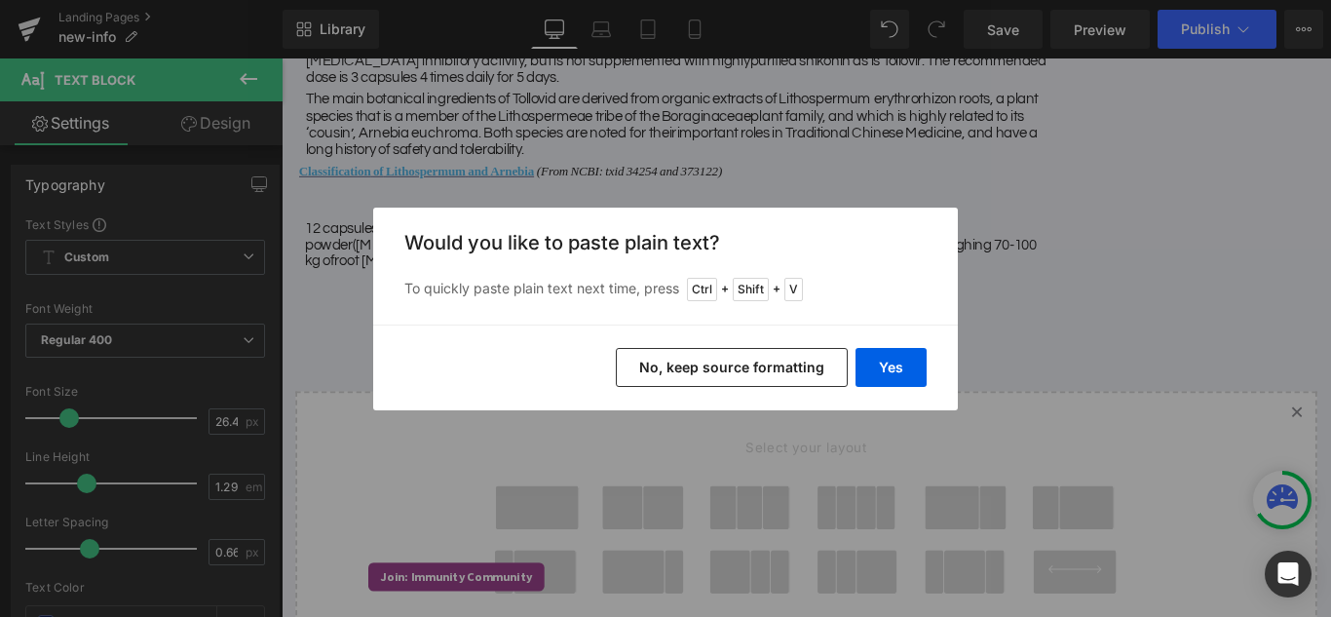
click at [716, 376] on button "No, keep source formatting" at bounding box center [732, 367] width 232 height 39
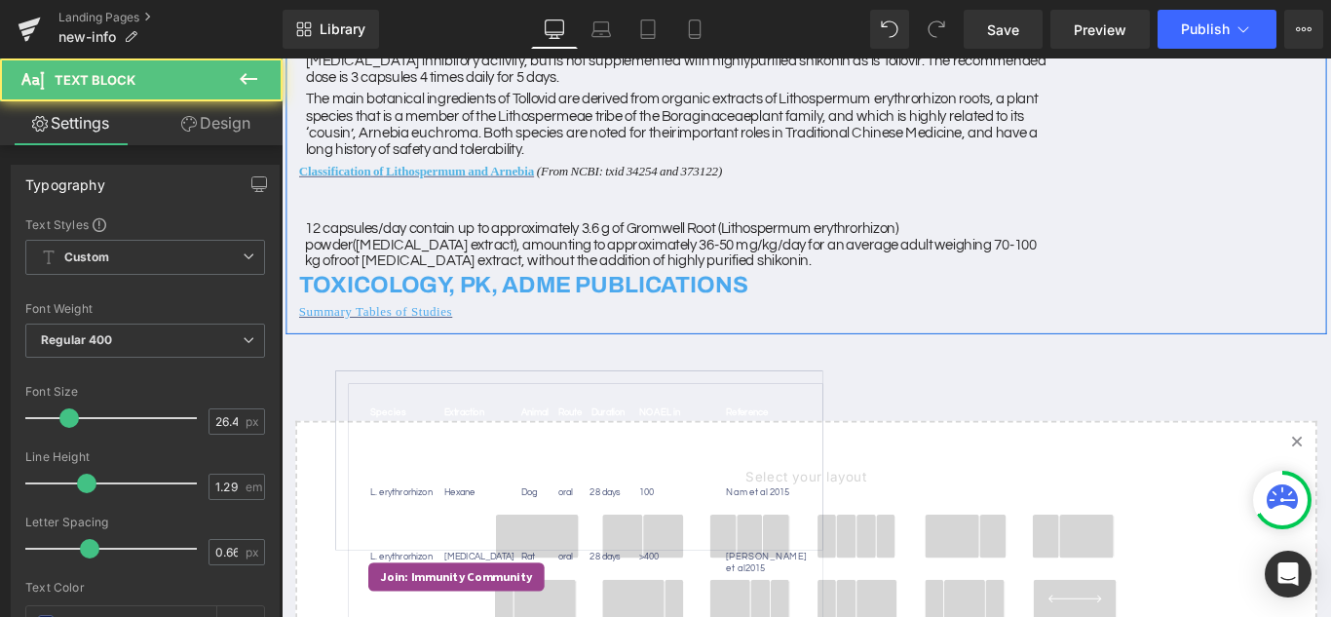
click at [519, 349] on div "TOXICOLOGY, PK, ADME PUBLICATIONS Species of Plant Extraction Animal Route Dura…" at bounding box center [724, 328] width 847 height 62
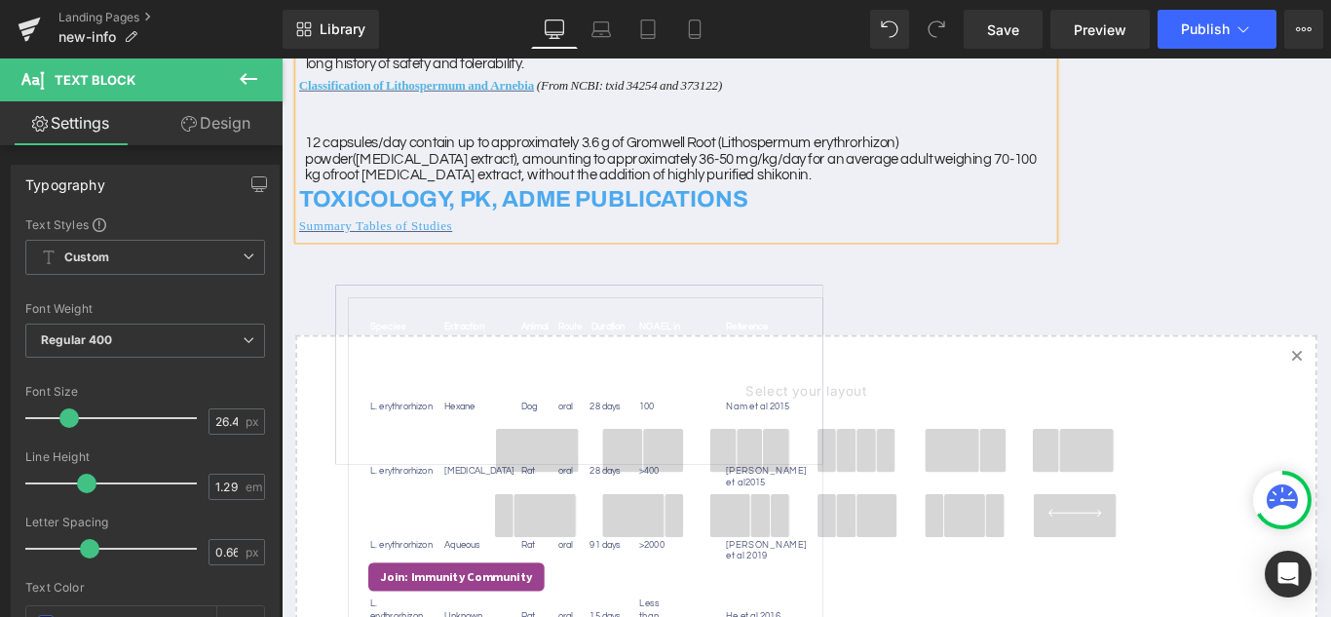
scroll to position [436, 0]
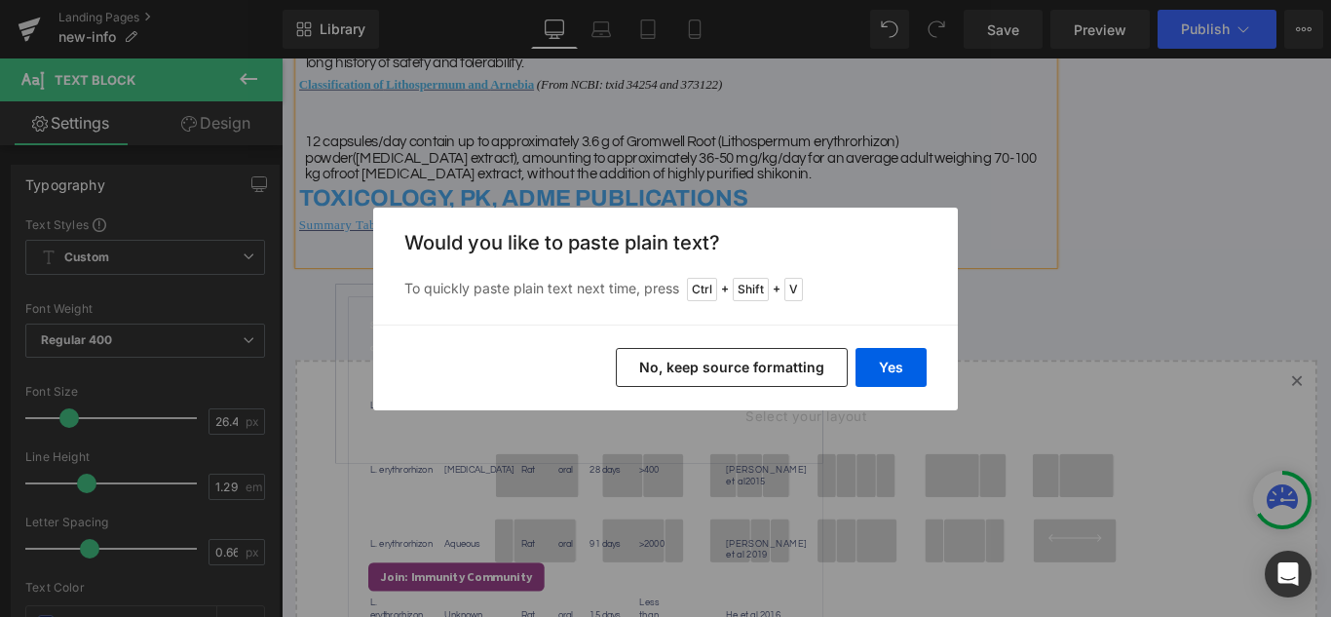
click at [625, 364] on button "No, keep source formatting" at bounding box center [732, 367] width 232 height 39
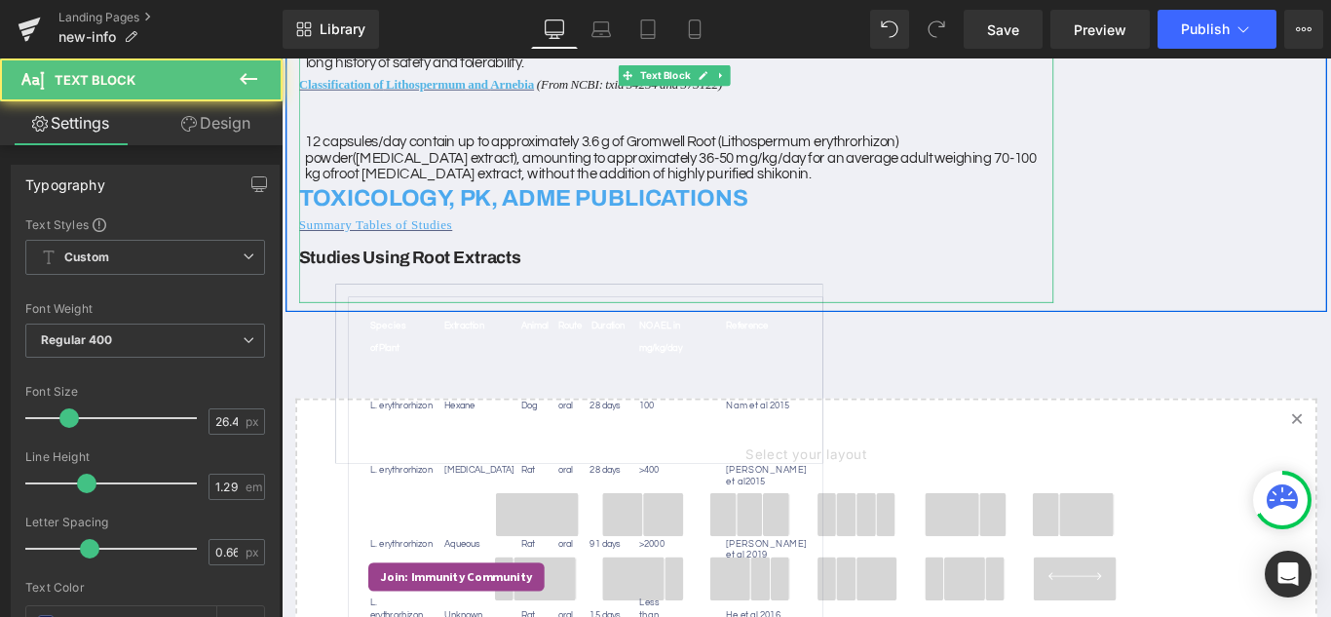
click at [839, 429] on td "Nam et al 2015" at bounding box center [821, 434] width 108 height 79
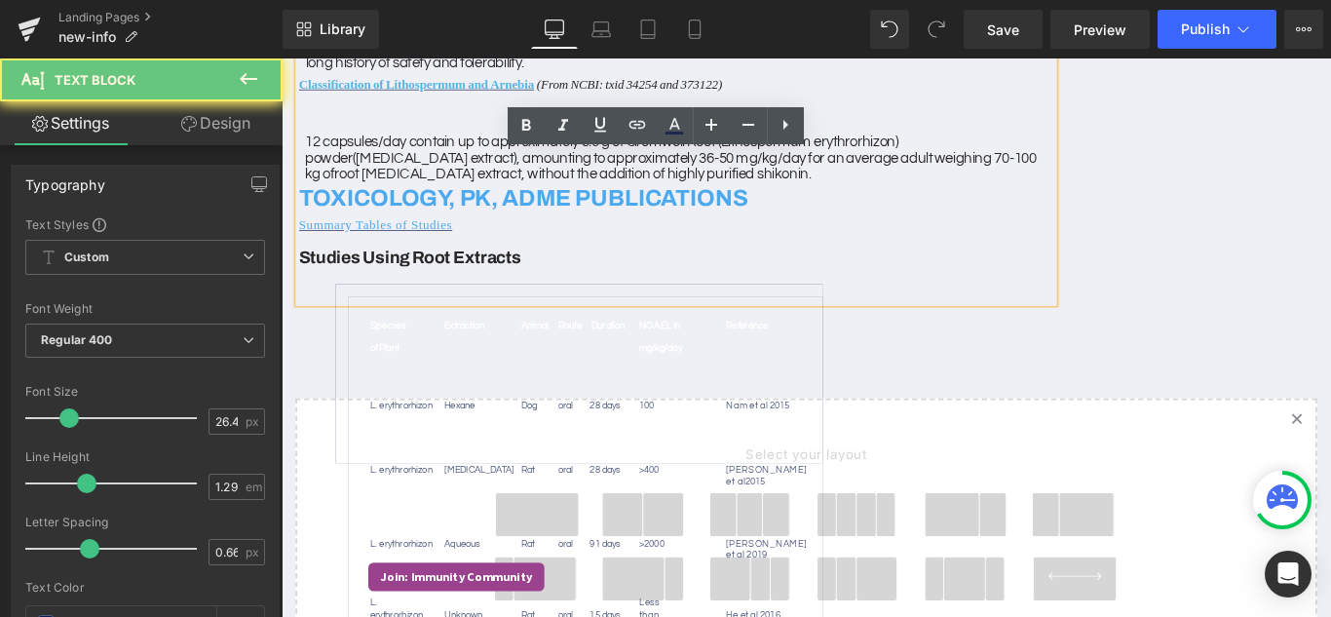
click at [874, 328] on td "Species of Plant Extraction Animal Route Duration NOAEL in mg/kg/day Reference …" at bounding box center [622, 581] width 531 height 509
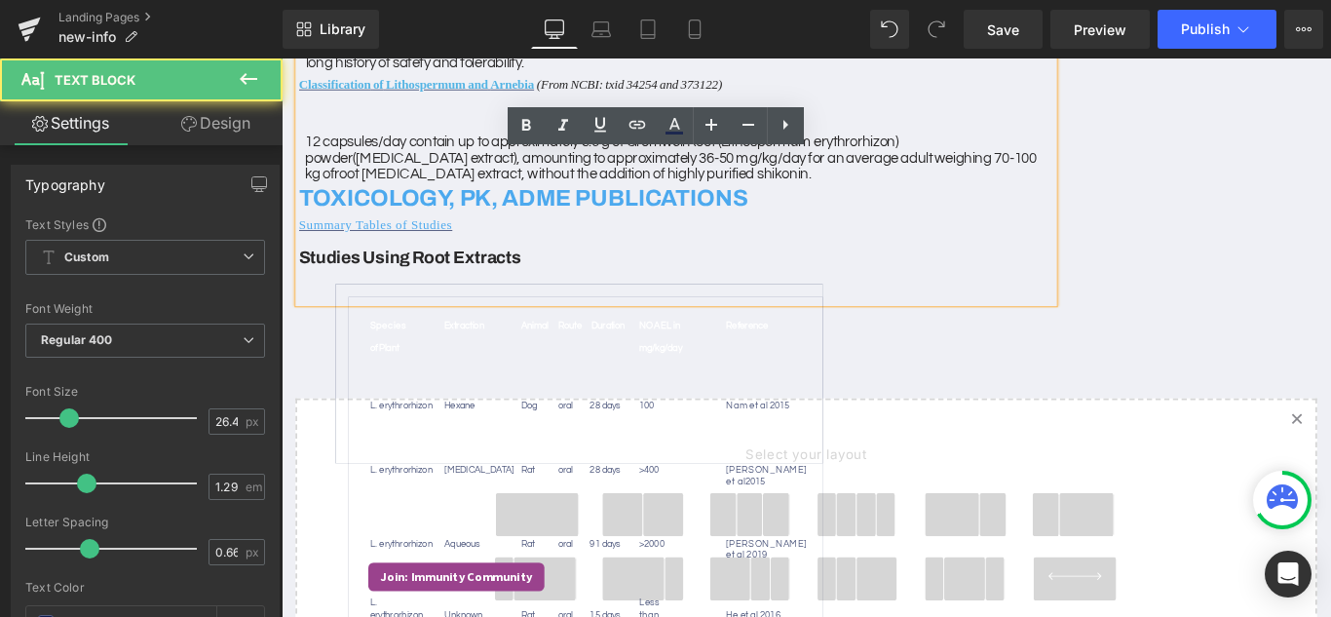
click at [602, 283] on h3 "Studies Using Root Extracts" at bounding box center [724, 283] width 847 height 44
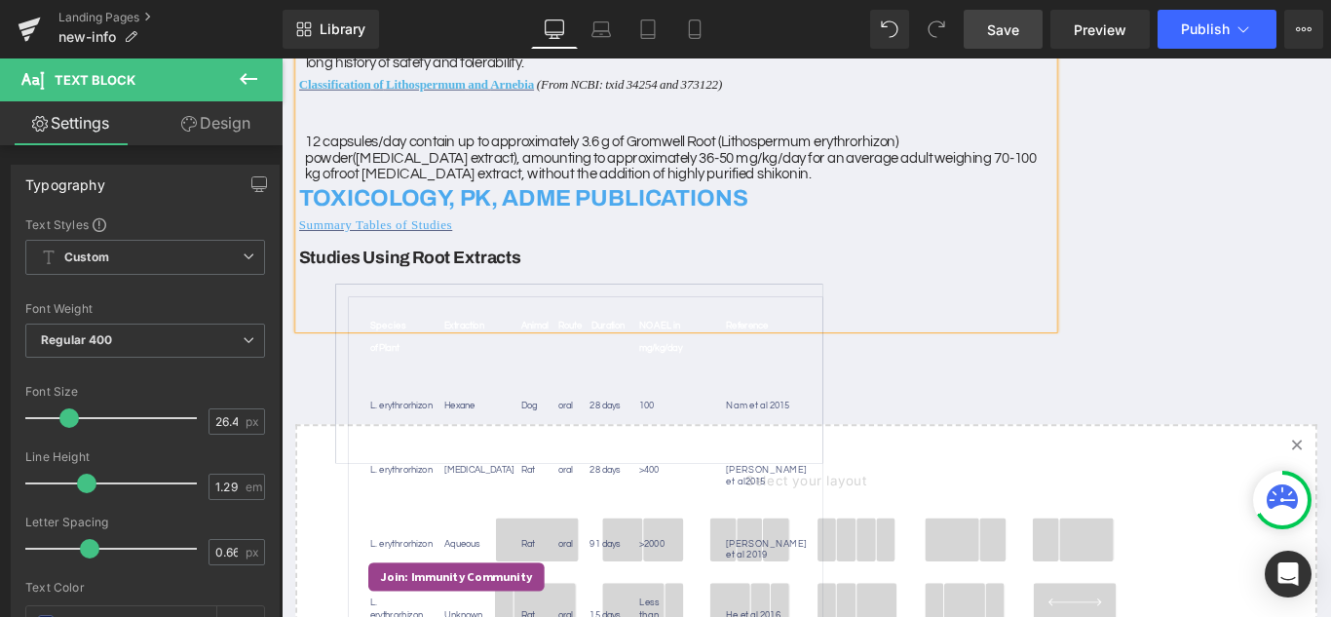
click at [1012, 38] on span "Save" at bounding box center [1003, 29] width 32 height 20
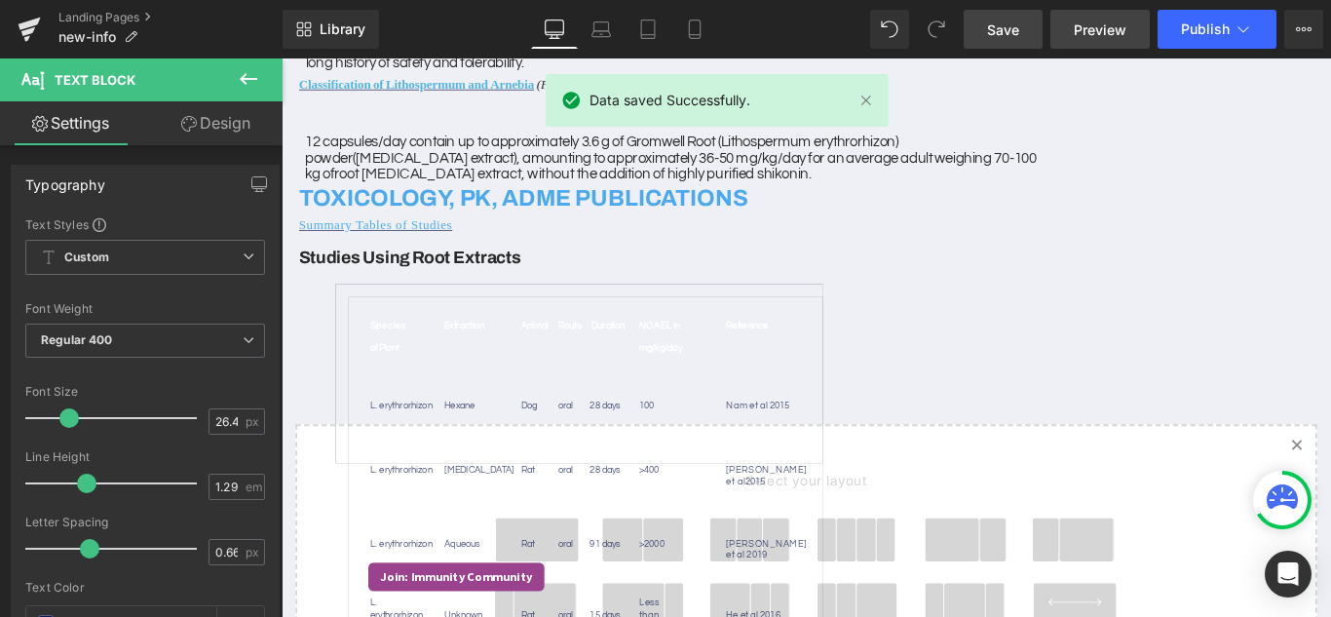
click at [1110, 22] on span "Preview" at bounding box center [1099, 29] width 53 height 20
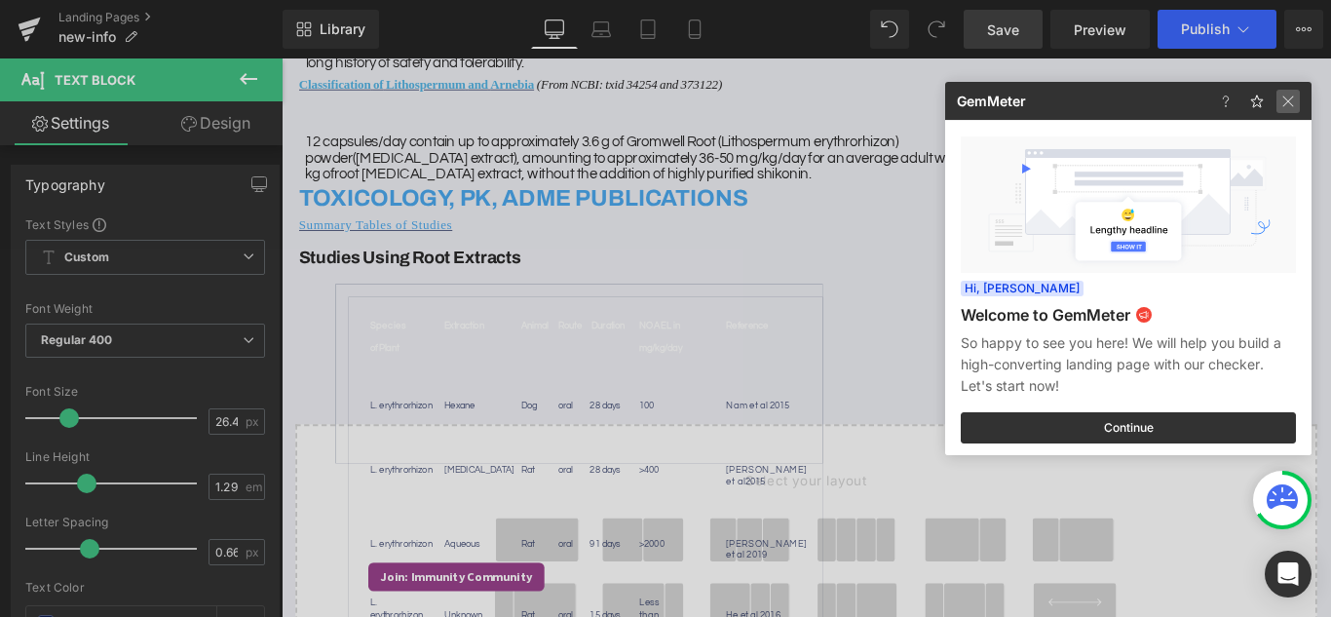
click at [1293, 104] on img at bounding box center [1287, 101] width 23 height 23
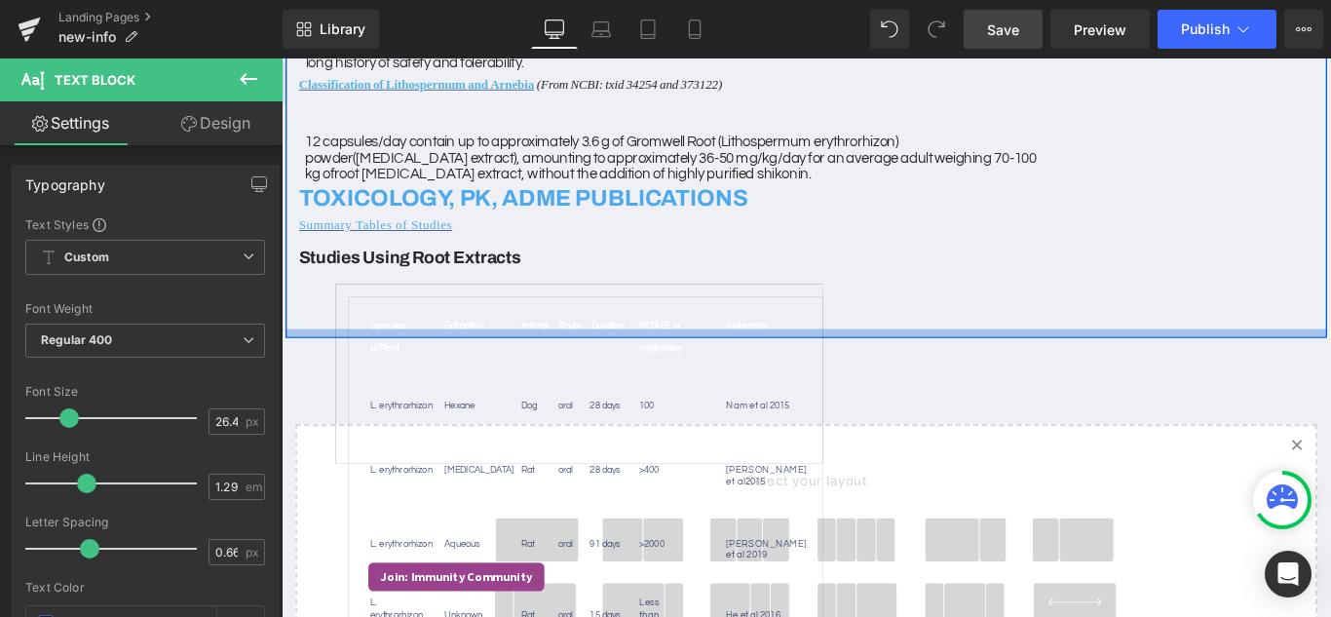
click at [756, 365] on div at bounding box center [870, 367] width 1169 height 10
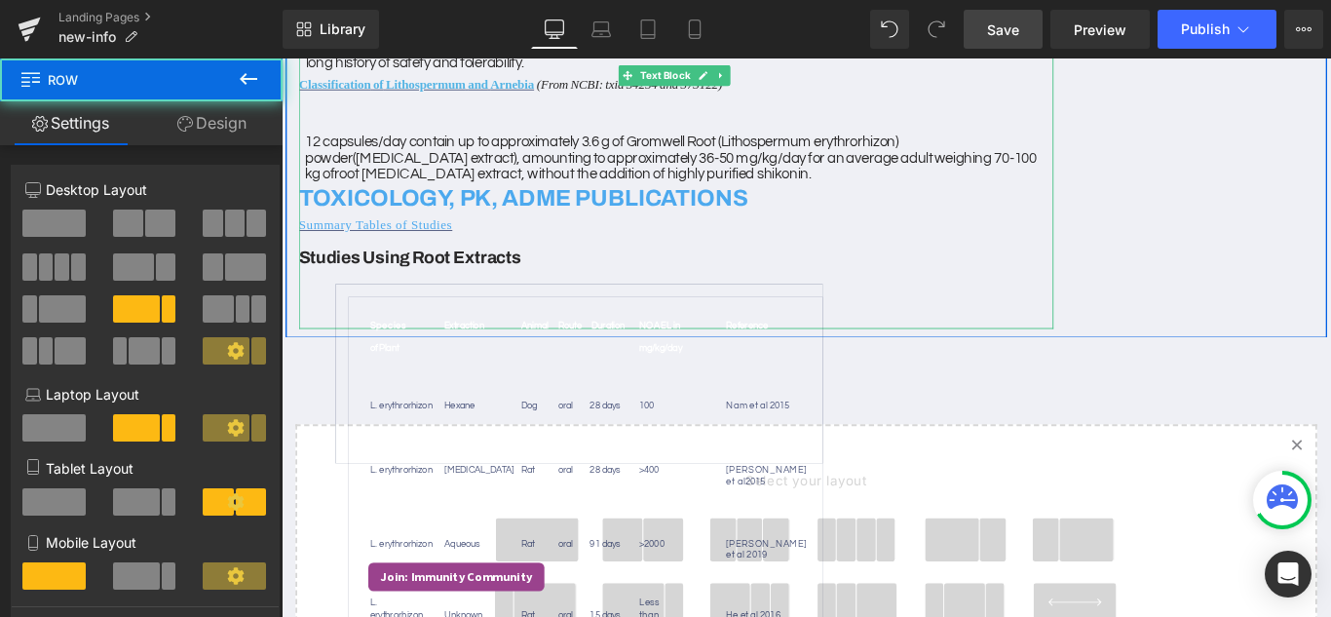
click at [366, 317] on td "Species of Plant Extraction Animal Route Duration NOAEL in mg/kg/day Reference …" at bounding box center [615, 413] width 545 height 200
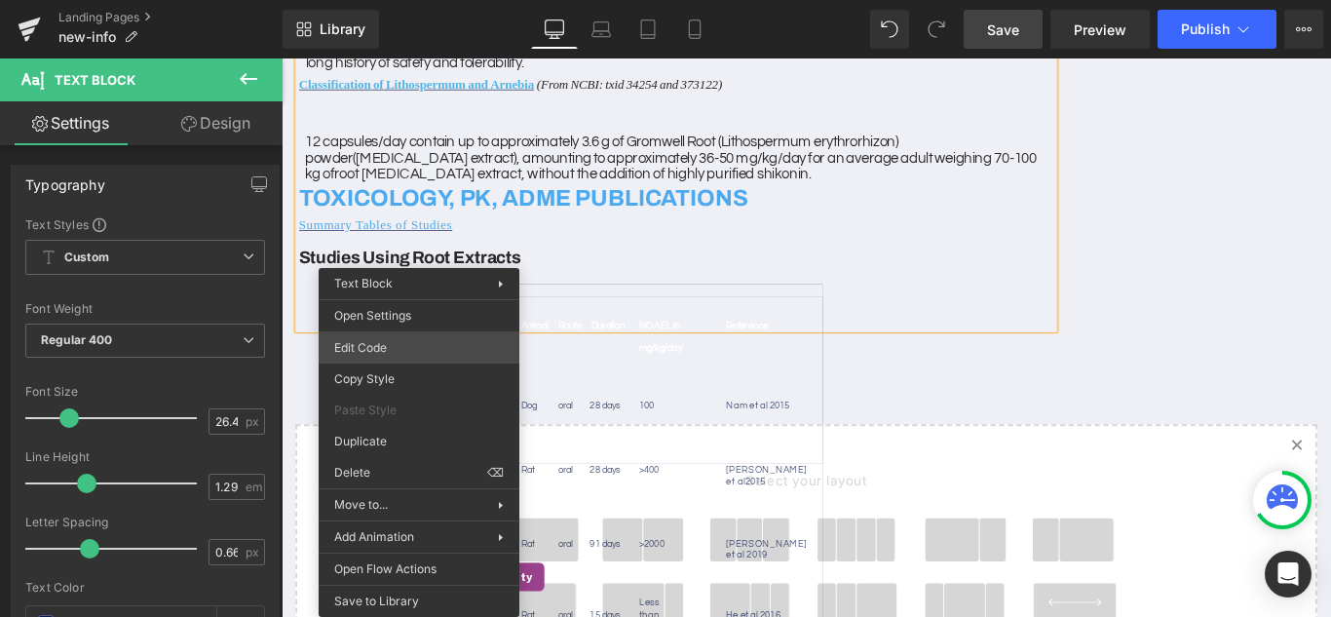
click at [381, 0] on div "Text Block You are previewing how the will restyle your page. You can not edit …" at bounding box center [665, 0] width 1331 height 0
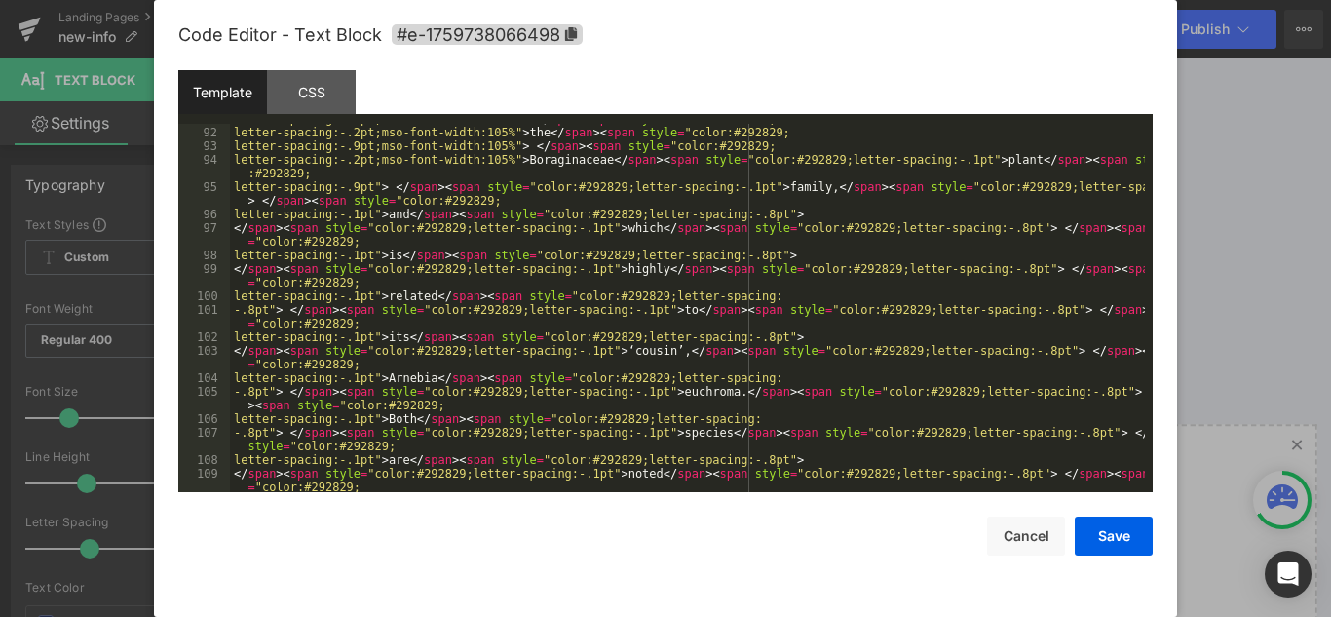
scroll to position [2279, 0]
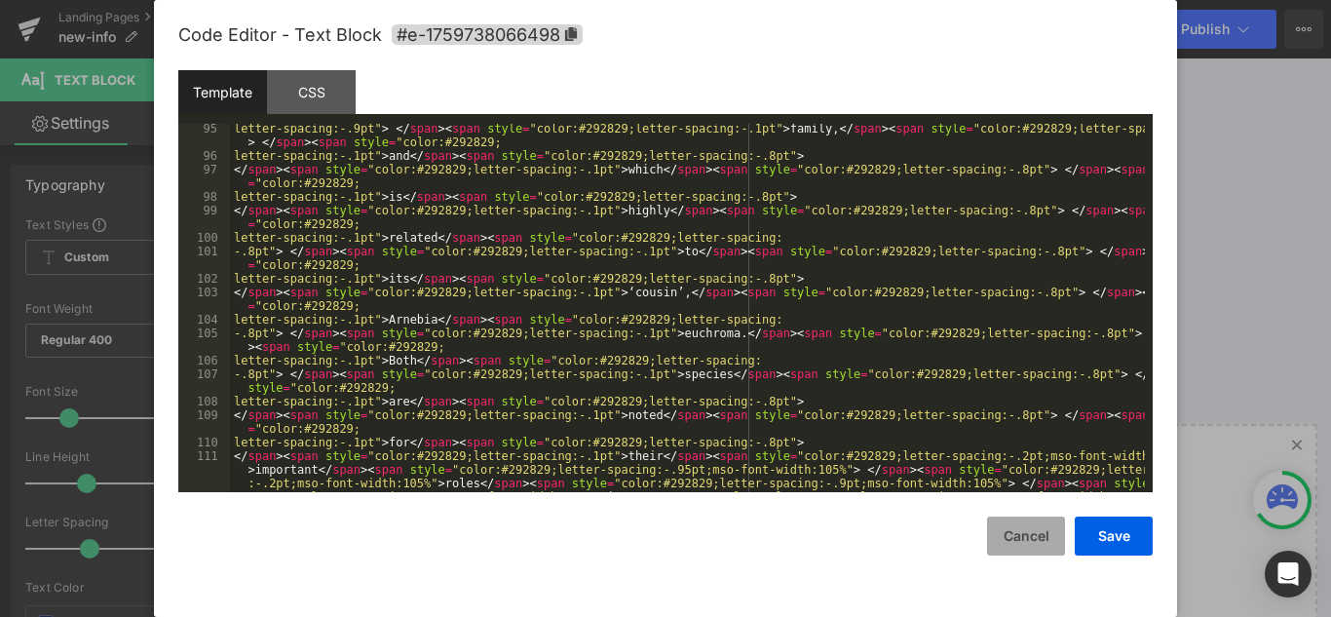
click at [1053, 541] on button "Cancel" at bounding box center [1026, 535] width 78 height 39
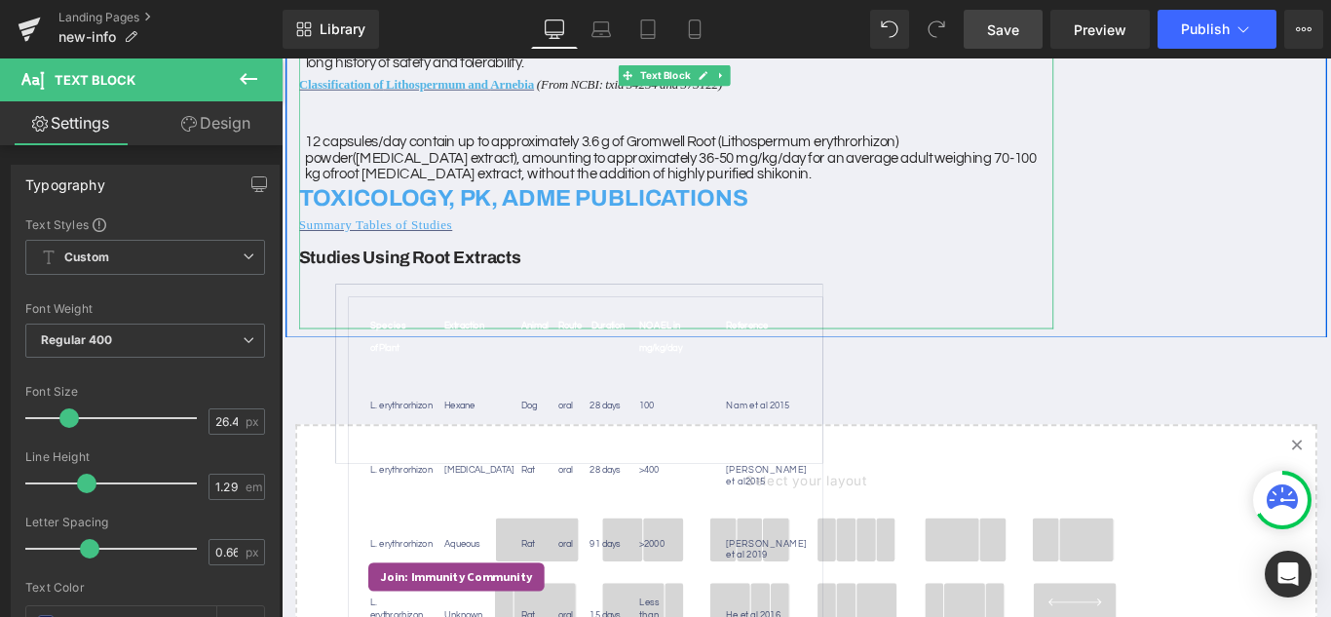
click at [417, 335] on td "Species of Plant Extraction Animal Route Duration NOAEL in mg/kg/day Reference …" at bounding box center [622, 581] width 531 height 509
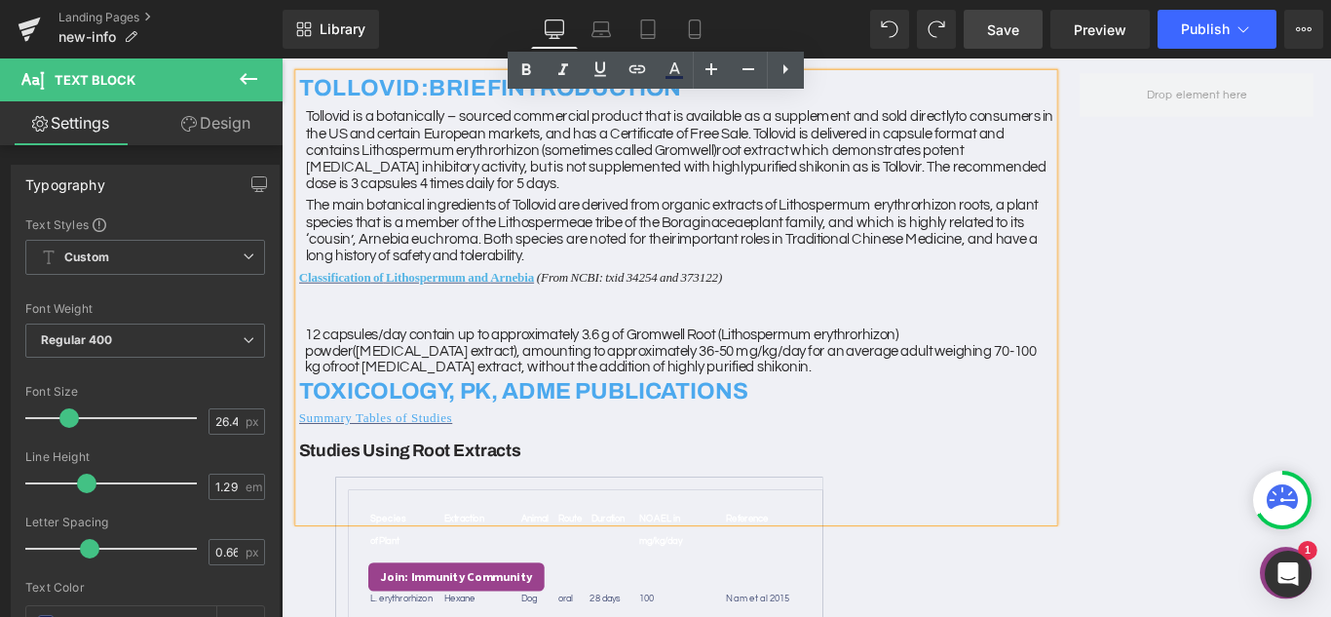
scroll to position [242, 0]
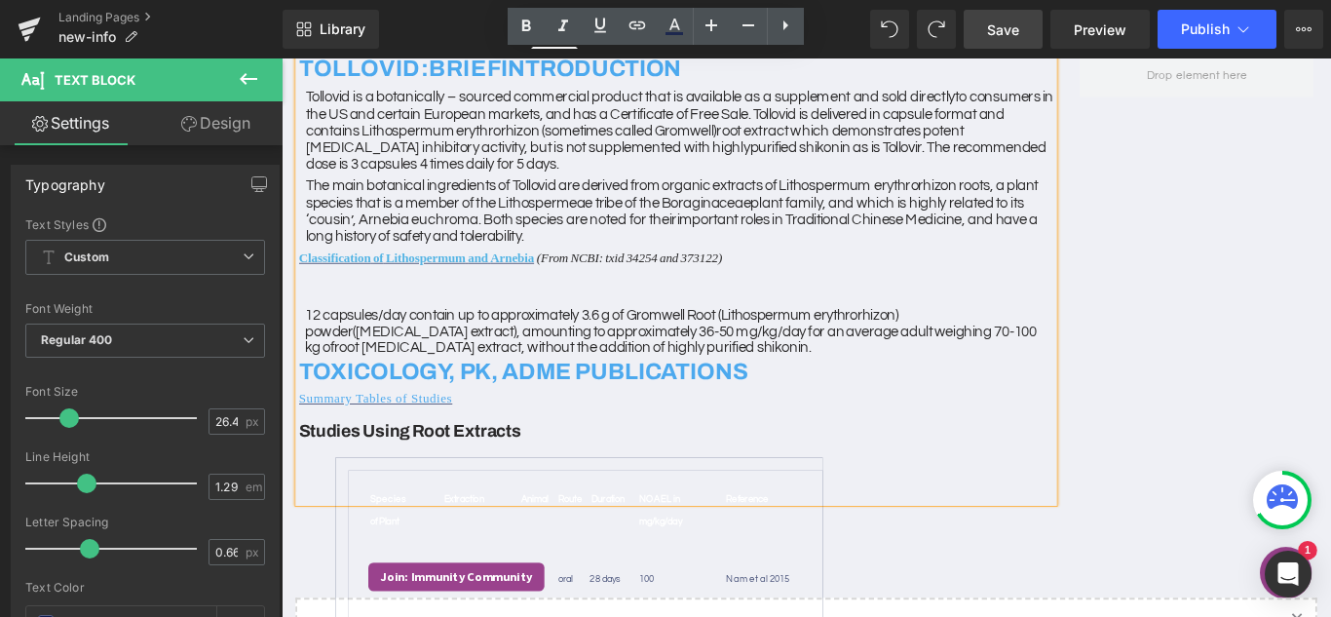
click at [761, 487] on h3 "Studies Using Root Extracts" at bounding box center [724, 478] width 847 height 44
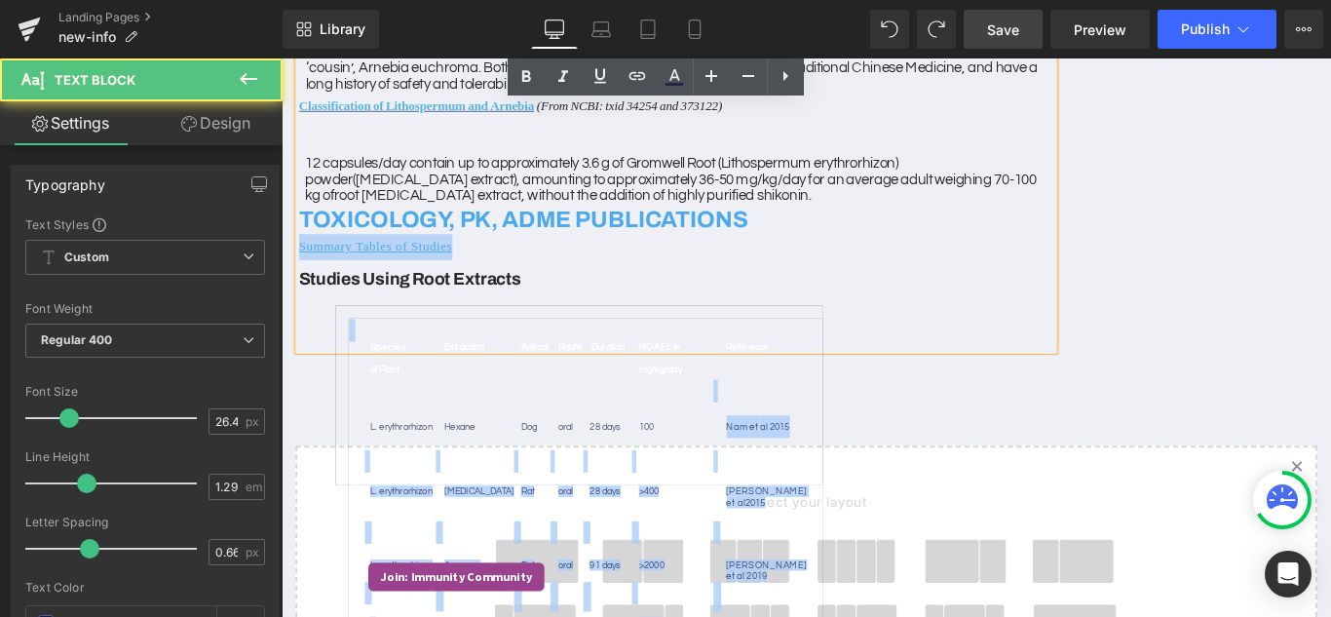
scroll to position [534, 0]
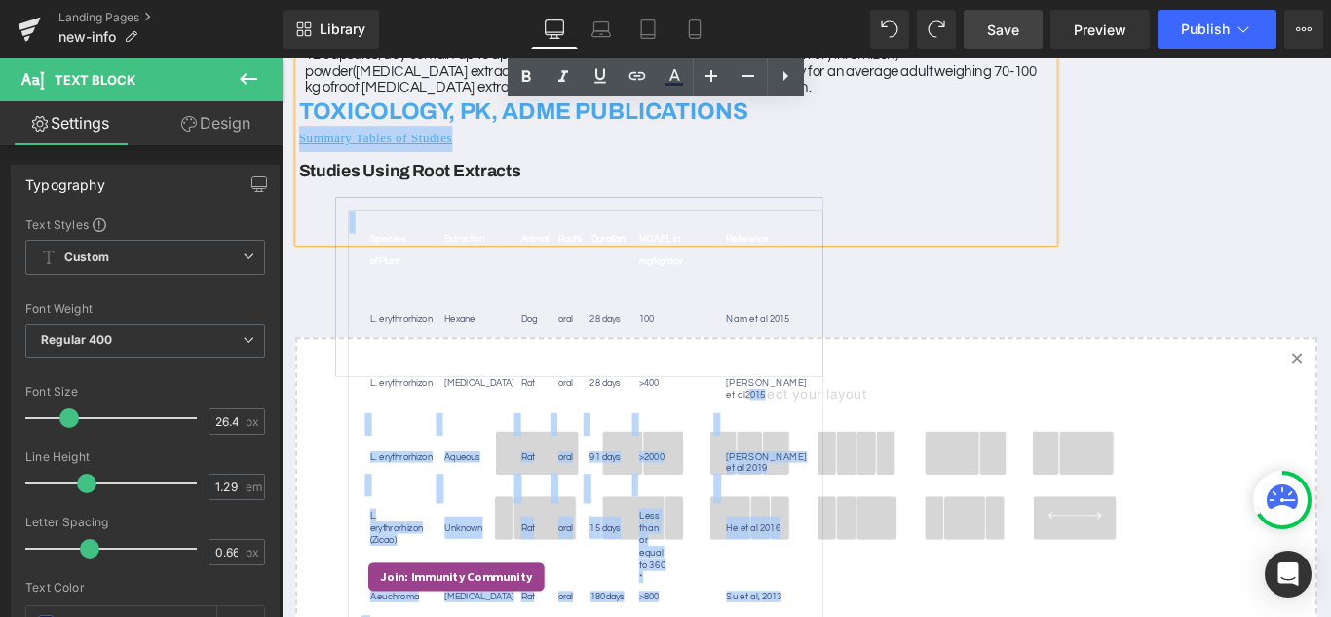
drag, startPoint x: 296, startPoint y: 380, endPoint x: 836, endPoint y: 407, distance: 540.3
click at [836, 265] on div "TOLLOVID: BRIEF INTRODUCTION Tollovid is a botanically – sourced commercial pro…" at bounding box center [724, 13] width 847 height 504
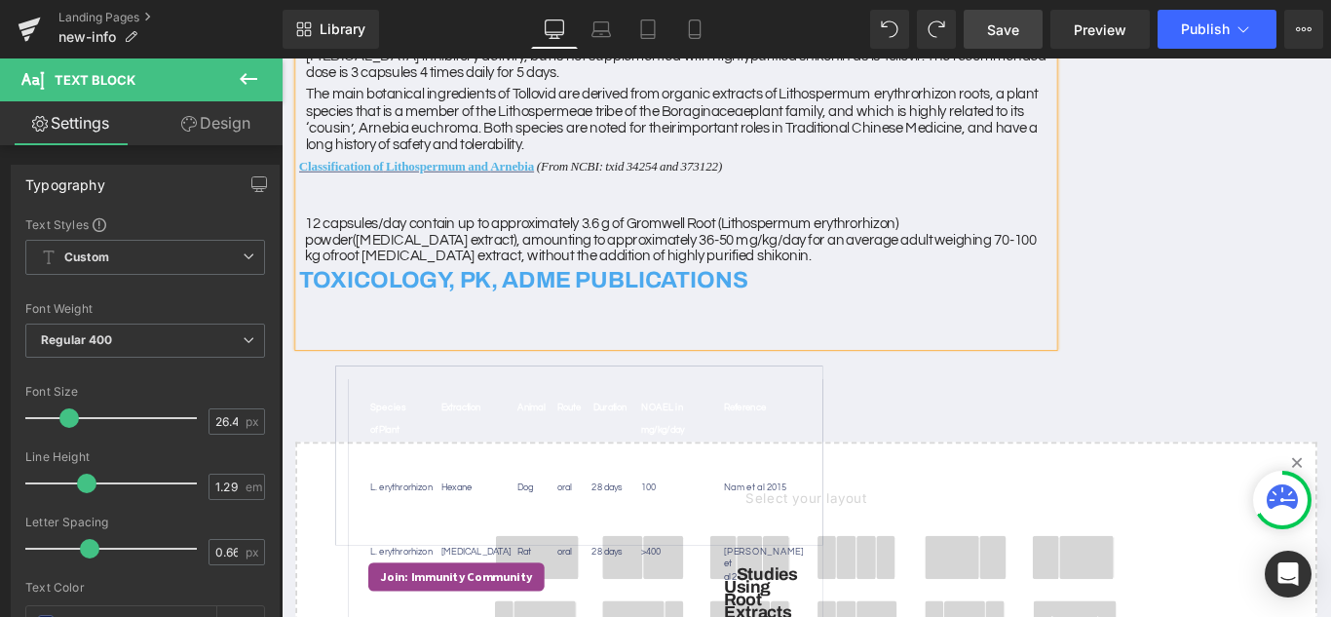
scroll to position [339, 0]
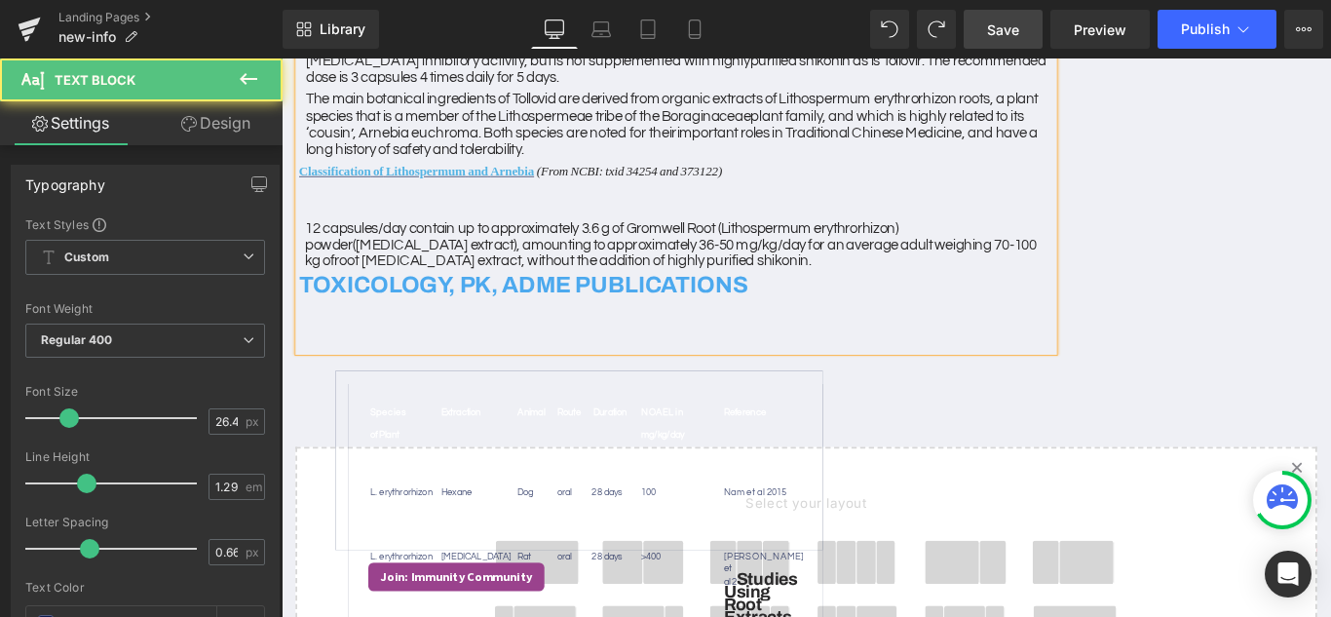
drag, startPoint x: 292, startPoint y: 311, endPoint x: 668, endPoint y: 392, distance: 384.6
click at [665, 399] on div "Row TOLLOVID: BRIEF INTRODUCTION Tollovid is a botanically – sourced commercial…" at bounding box center [870, 395] width 1179 height 1113
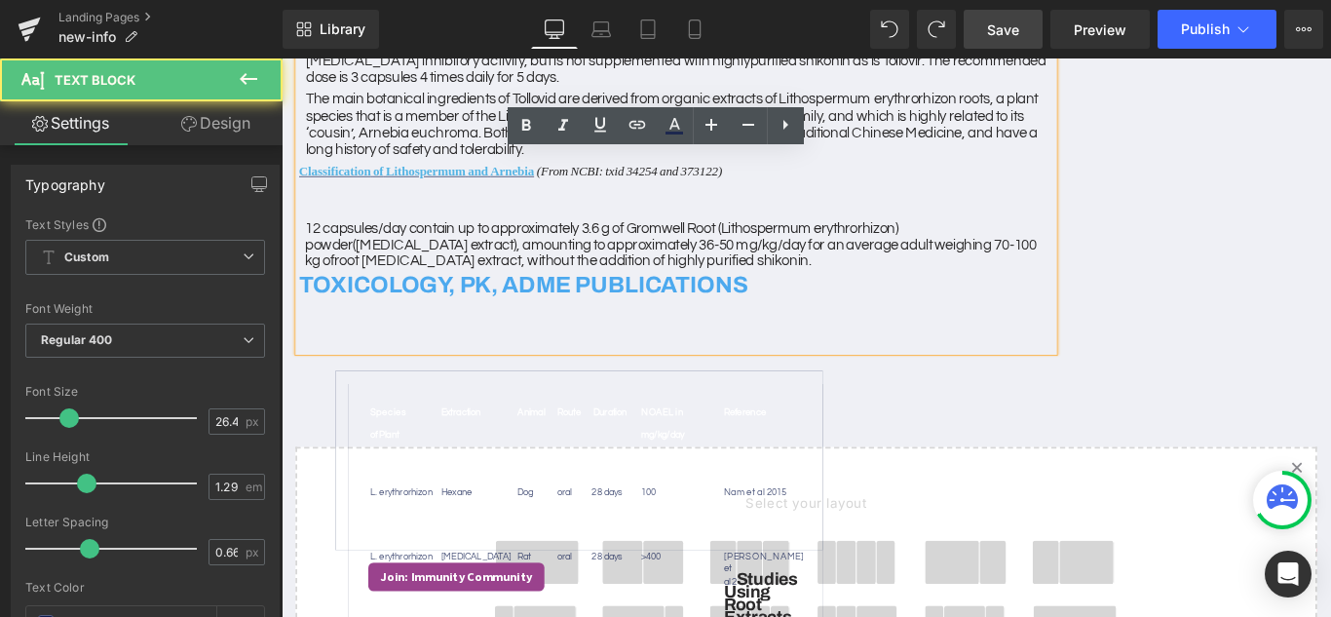
click at [710, 317] on span "PUBLICATIONS" at bounding box center [708, 313] width 194 height 28
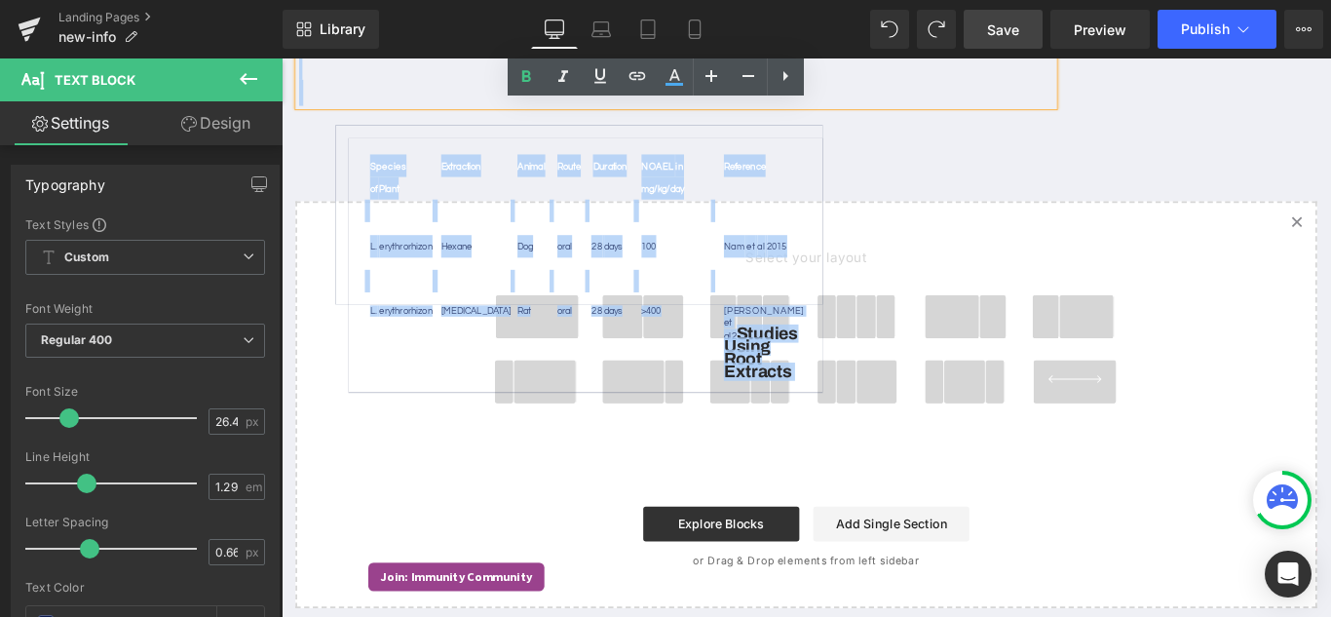
scroll to position [631, 0]
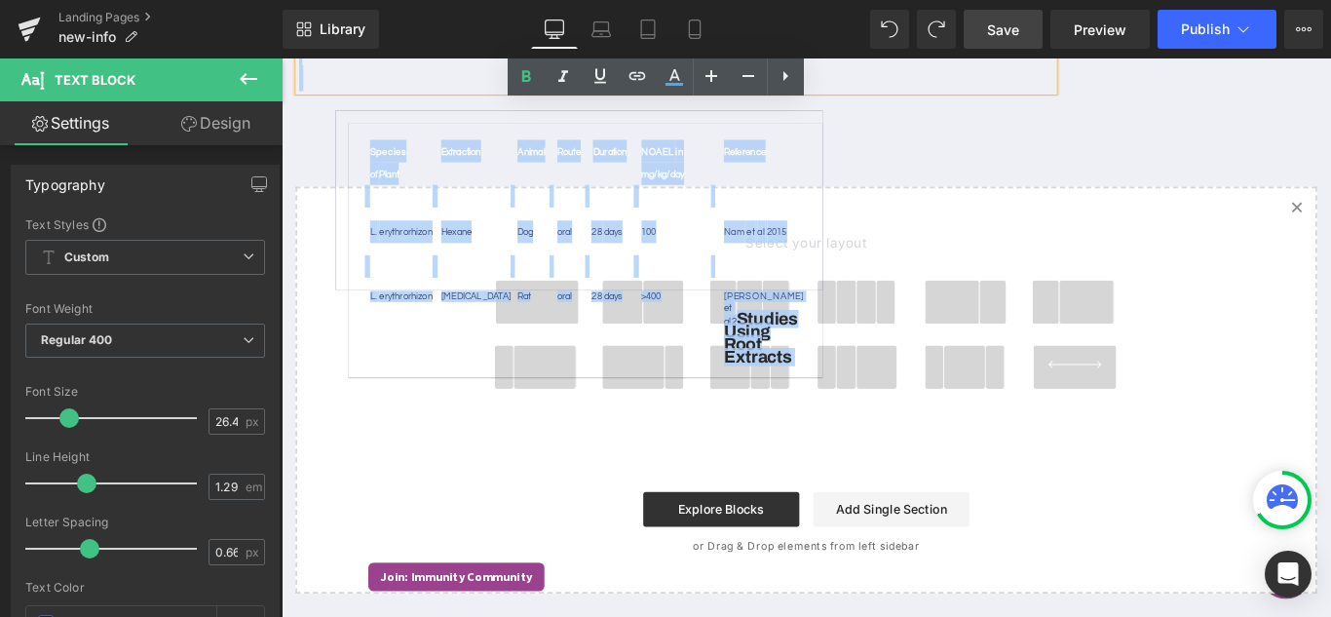
drag, startPoint x: 302, startPoint y: 311, endPoint x: 872, endPoint y: 463, distance: 589.7
click at [858, 470] on div "Row TOLLOVID: BRIEF INTRODUCTION Tollovid is a botanically – sourced commercial…" at bounding box center [870, 103] width 1179 height 1113
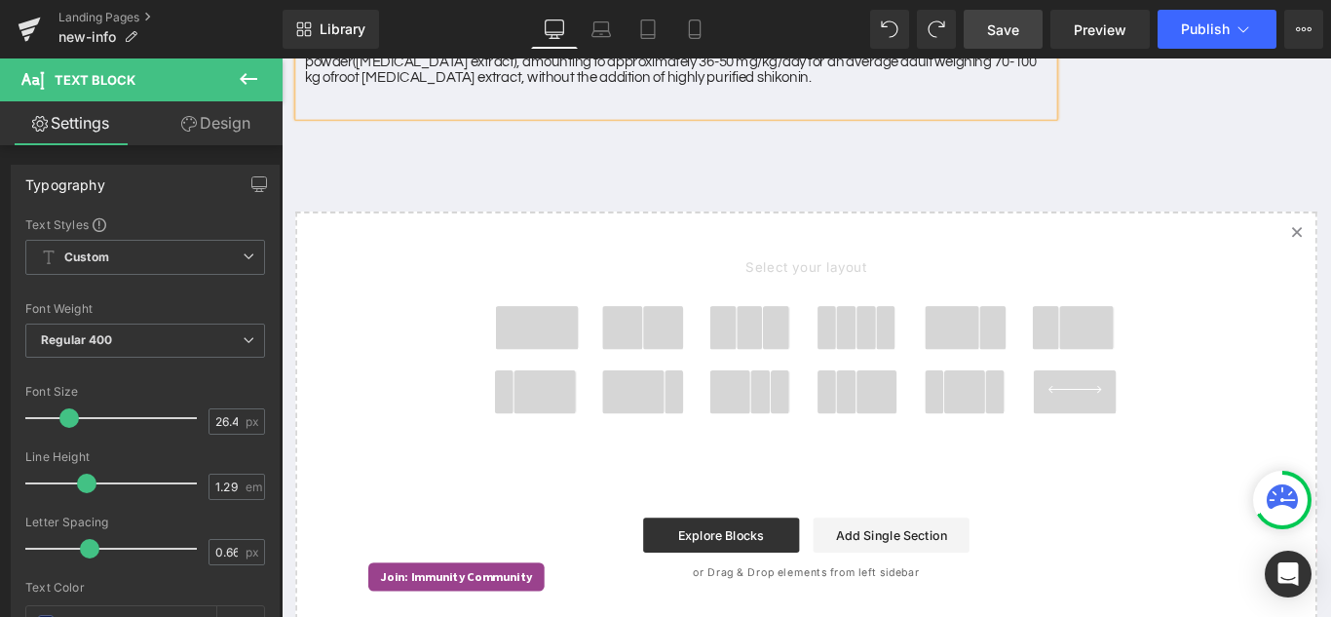
scroll to position [384, 0]
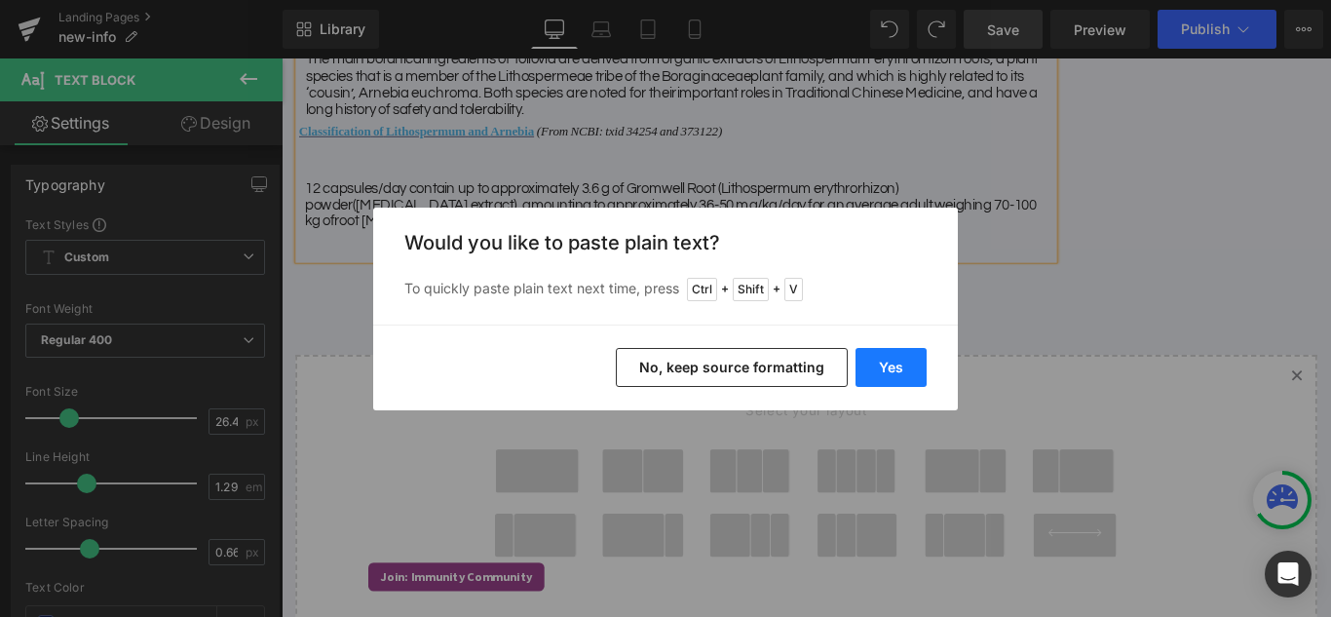
click at [904, 373] on button "Yes" at bounding box center [890, 367] width 71 height 39
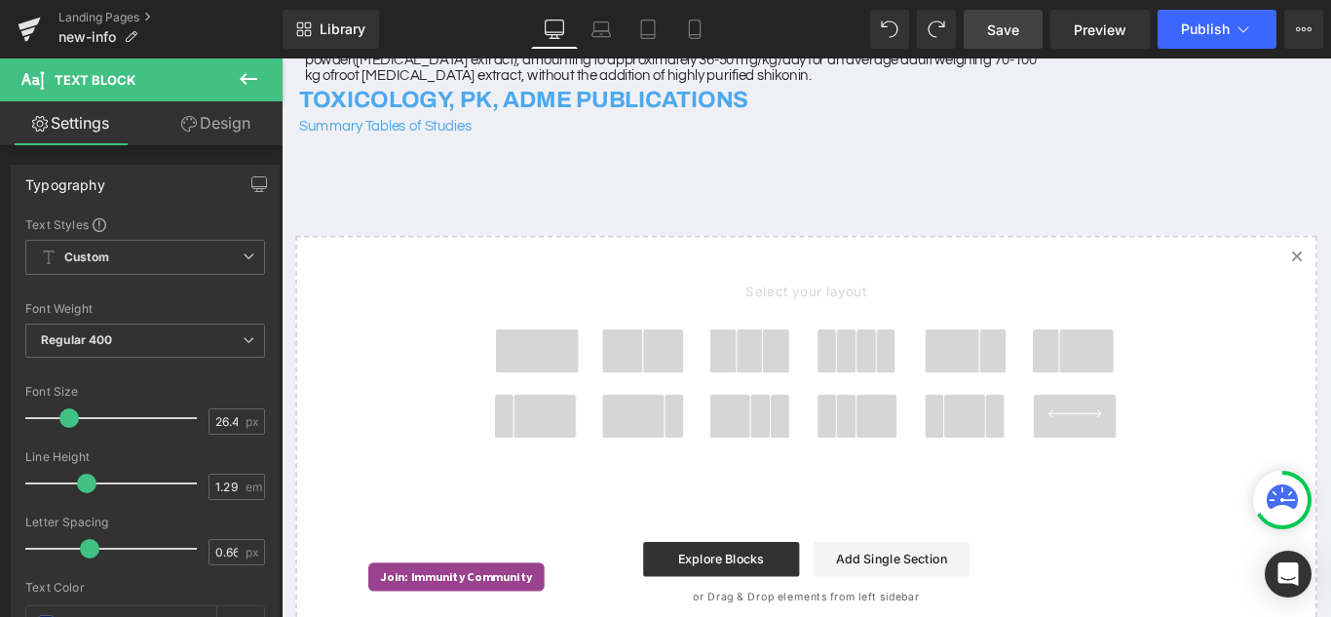
scroll to position [579, 0]
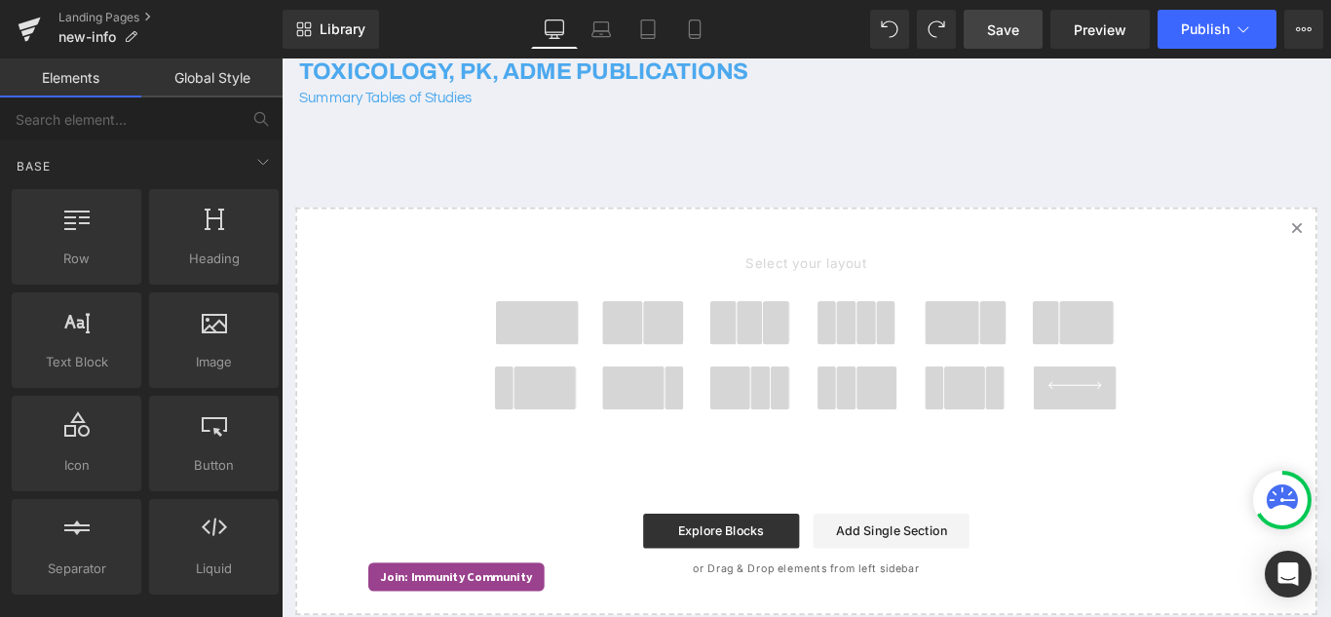
click at [552, 169] on div "Row TOLLOVID: BRIEF INTRODUCTION Tollovid is a botanically – sourced commercial…" at bounding box center [870, 142] width 1179 height 1084
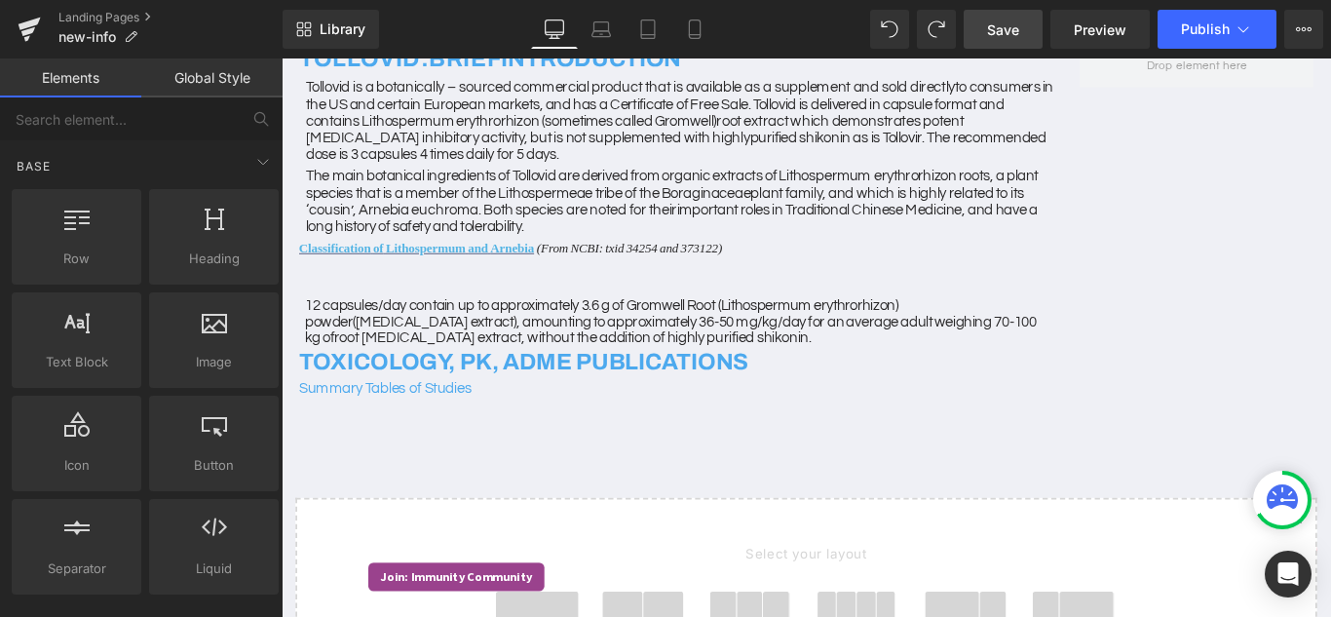
scroll to position [189, 0]
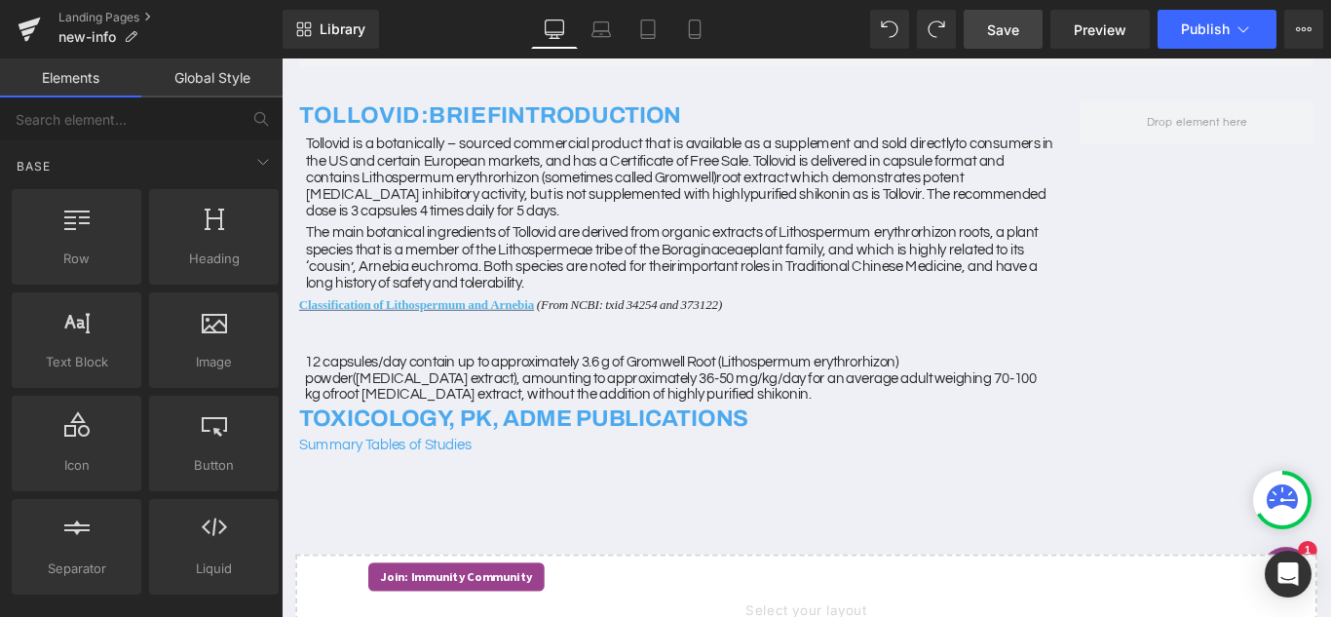
click at [560, 283] on span "species" at bounding box center [571, 292] width 54 height 18
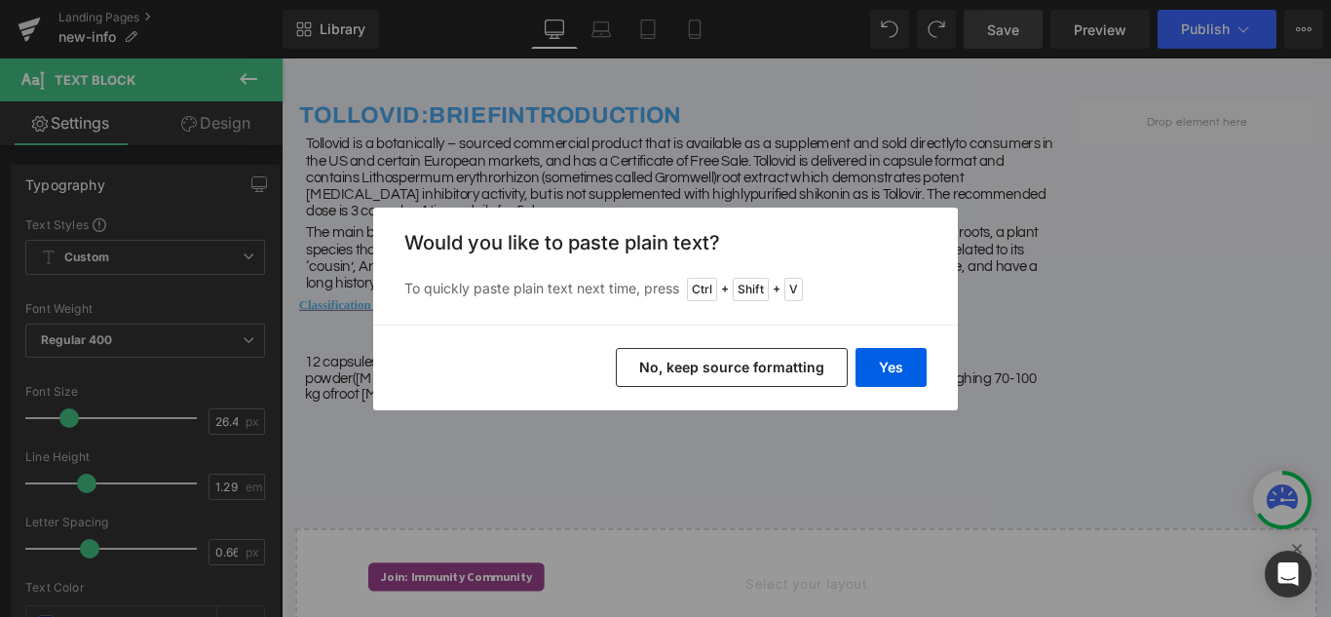
click at [696, 377] on button "No, keep source formatting" at bounding box center [732, 367] width 232 height 39
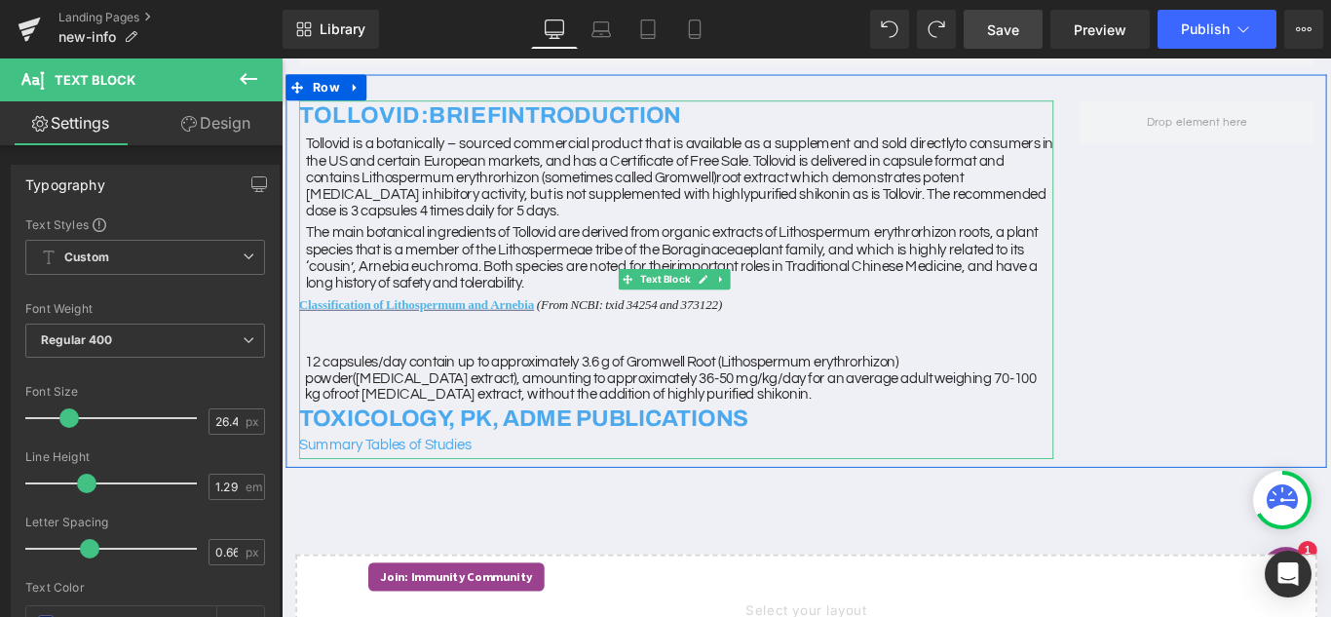
click at [568, 490] on div "Summary Tables of Studies" at bounding box center [724, 493] width 847 height 29
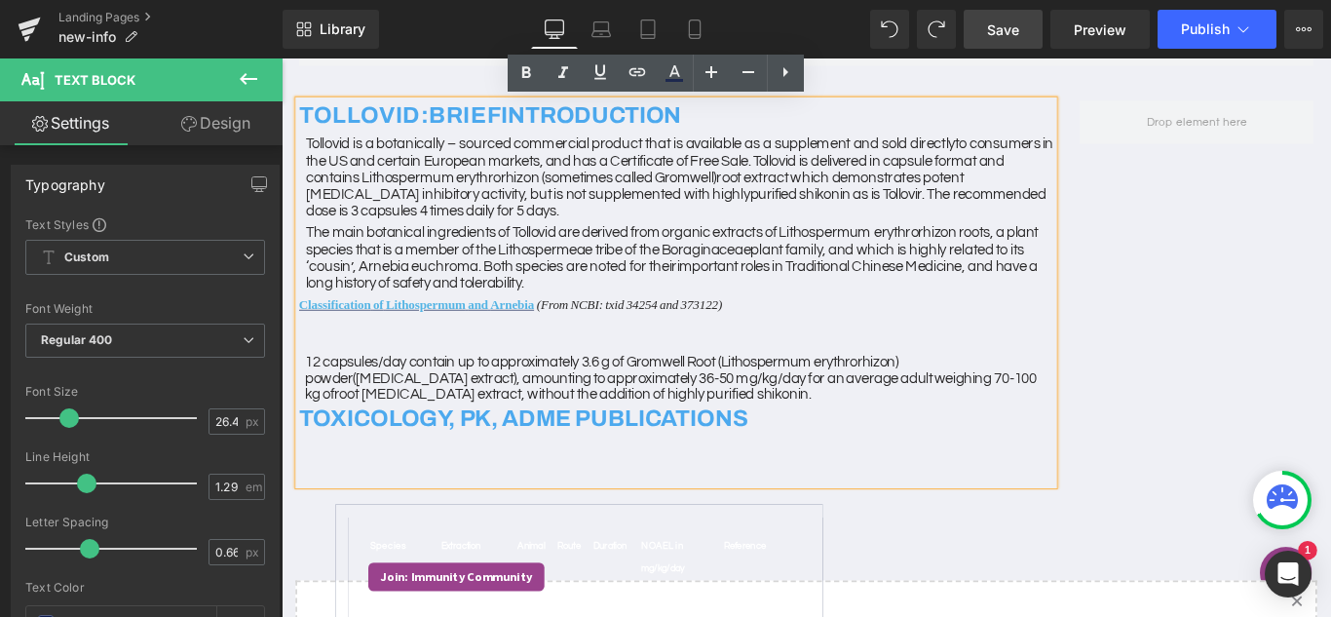
click at [420, 506] on div at bounding box center [724, 493] width 847 height 29
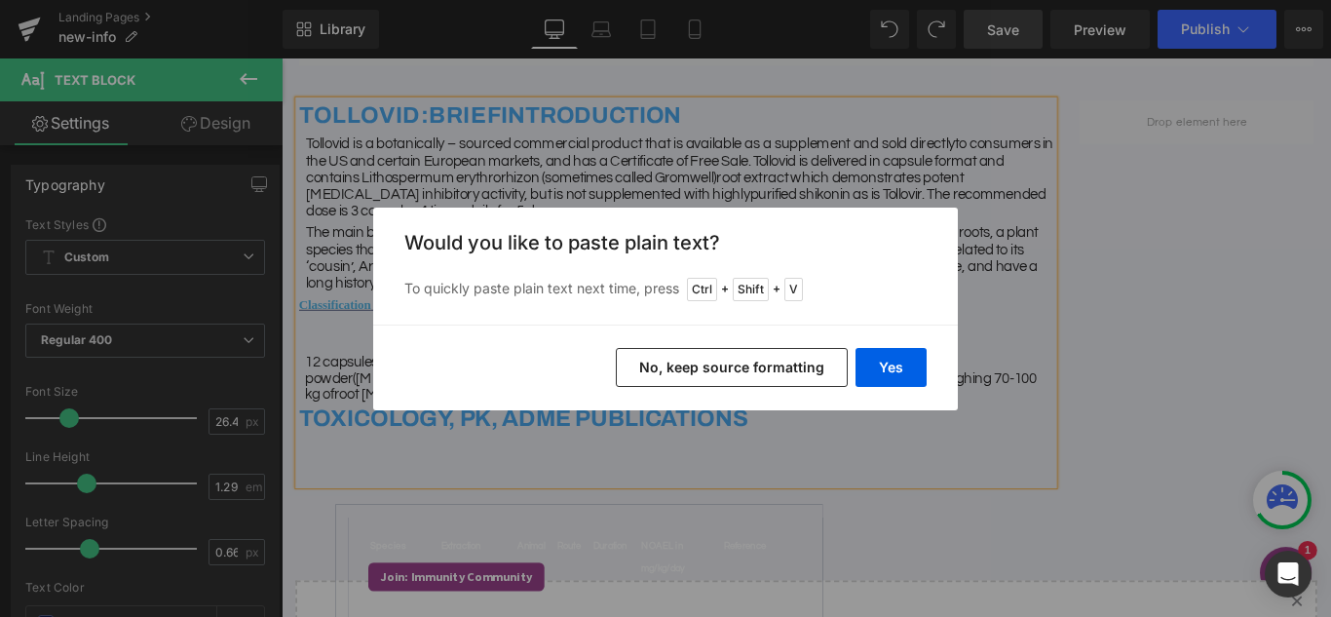
click at [664, 367] on button "No, keep source formatting" at bounding box center [732, 367] width 232 height 39
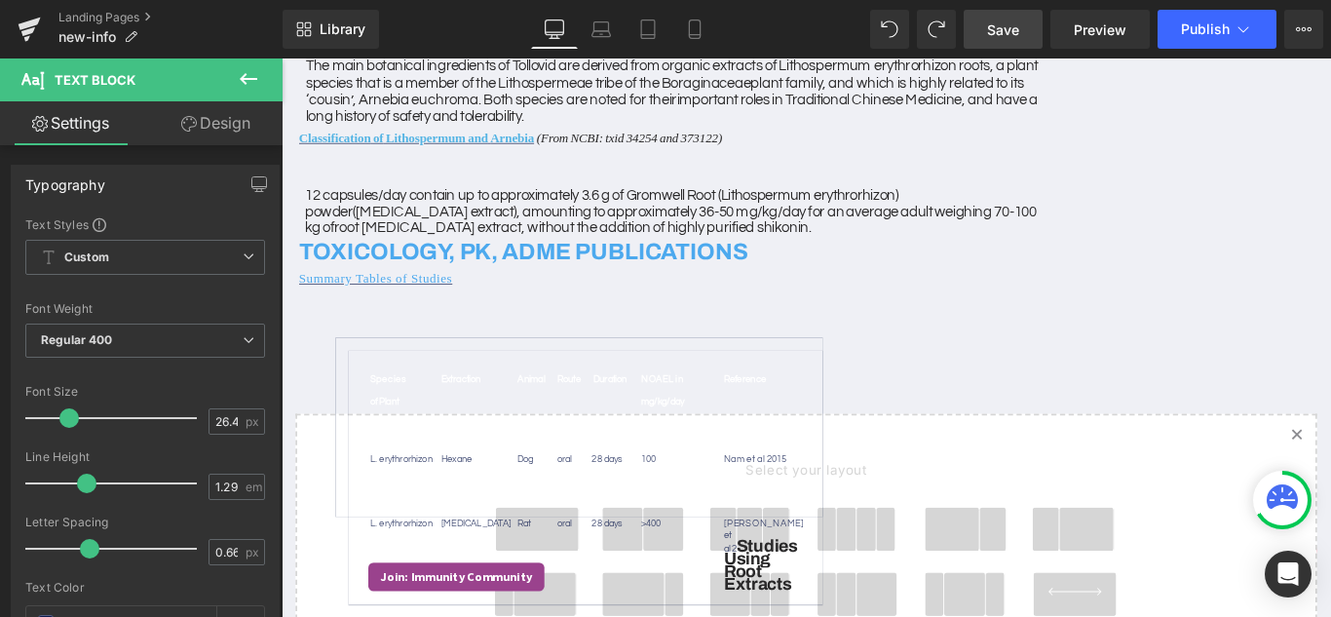
scroll to position [384, 0]
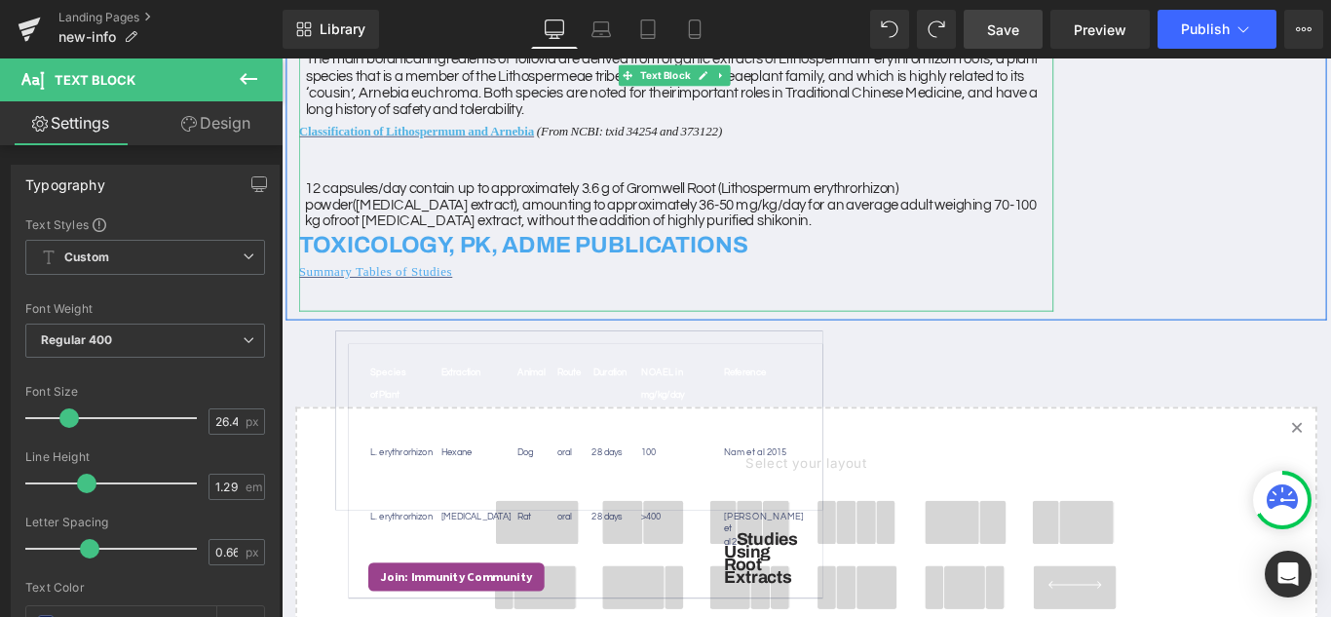
click at [869, 464] on td "Species of Plant Extraction Animal Route Duration NOAEL in mg/kg/day Reference …" at bounding box center [622, 522] width 531 height 284
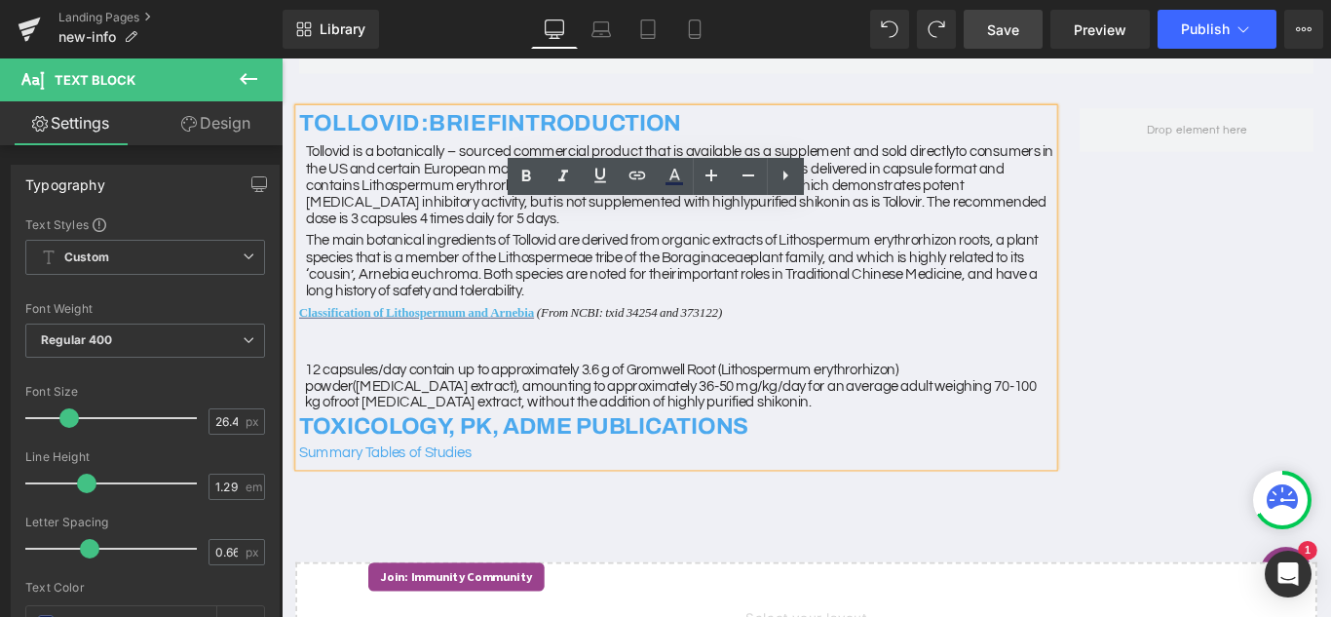
scroll to position [339, 0]
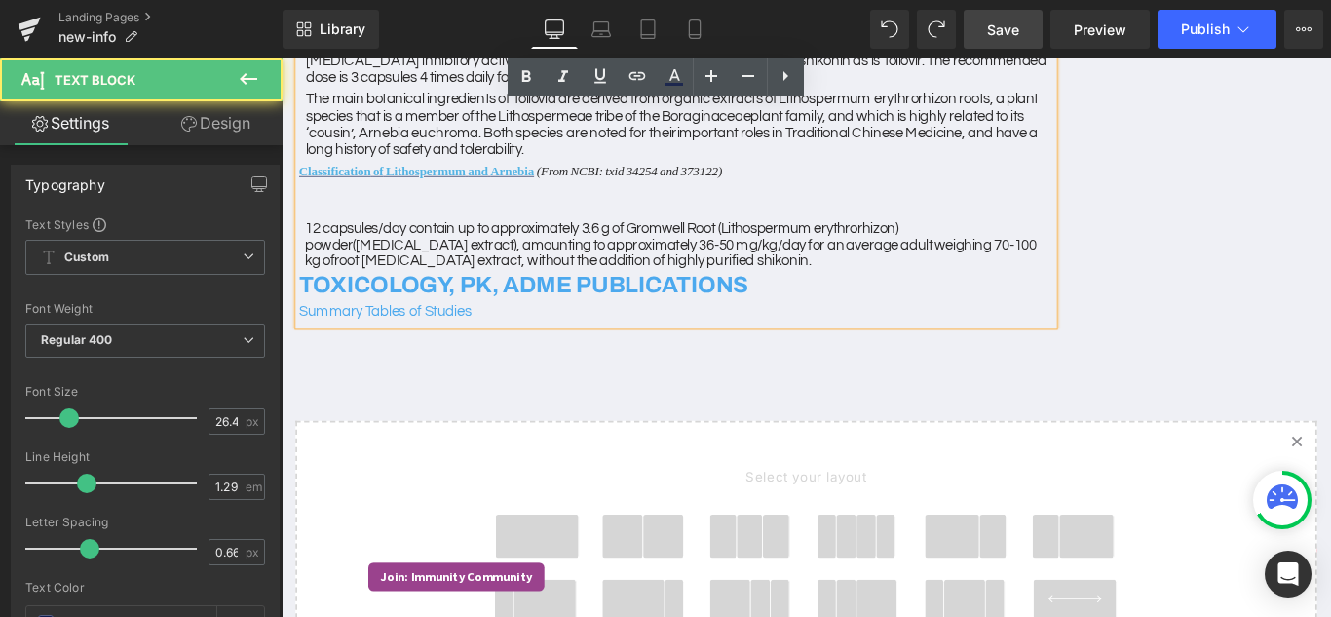
click at [510, 338] on div "Summary Tables of Studies" at bounding box center [724, 343] width 847 height 29
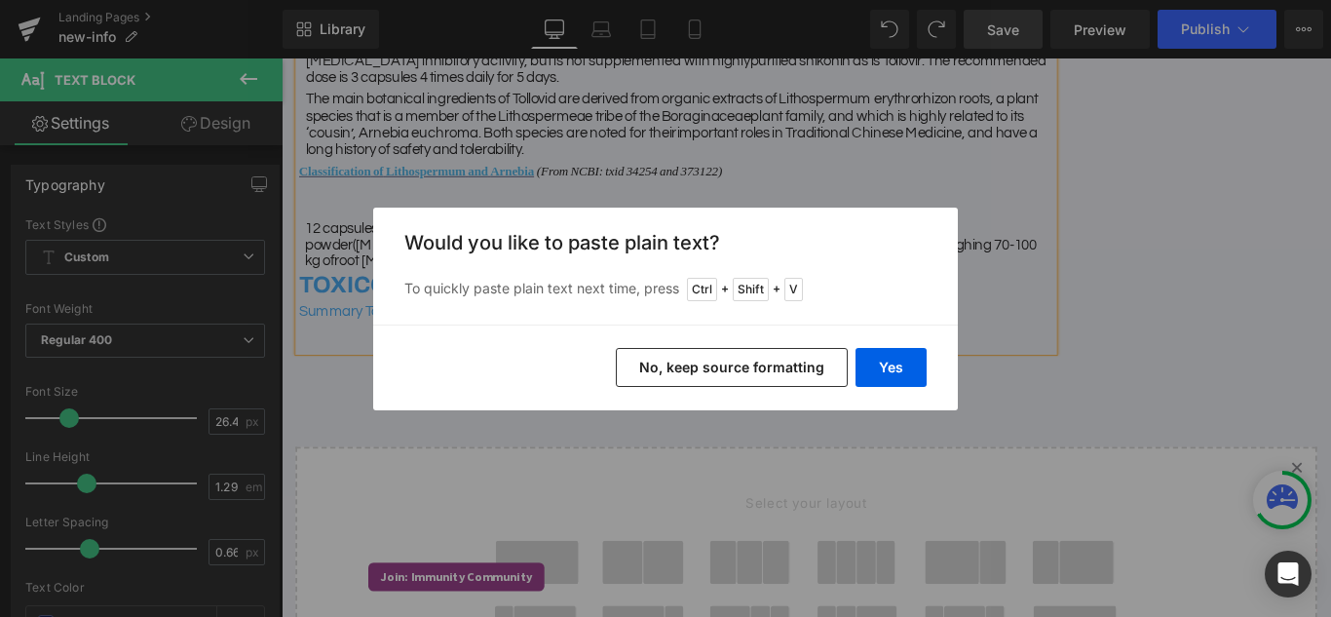
click at [668, 352] on button "No, keep source formatting" at bounding box center [732, 367] width 232 height 39
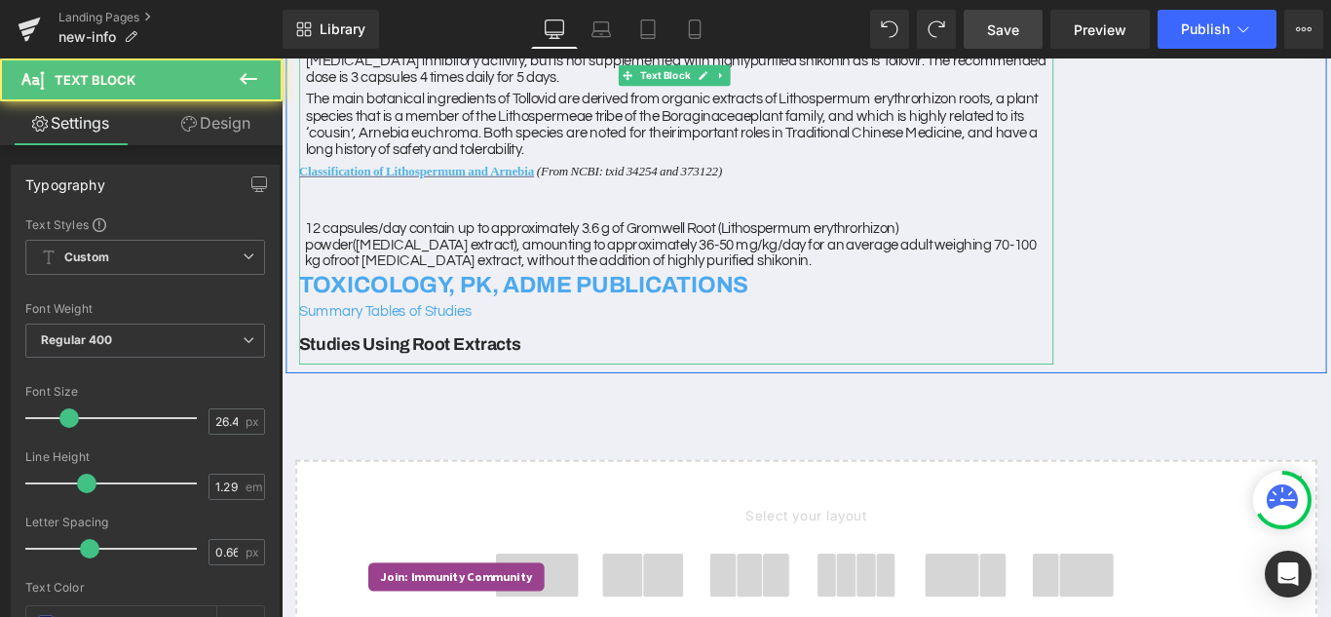
click at [605, 382] on h3 "Studies Using Root Extracts" at bounding box center [724, 380] width 847 height 44
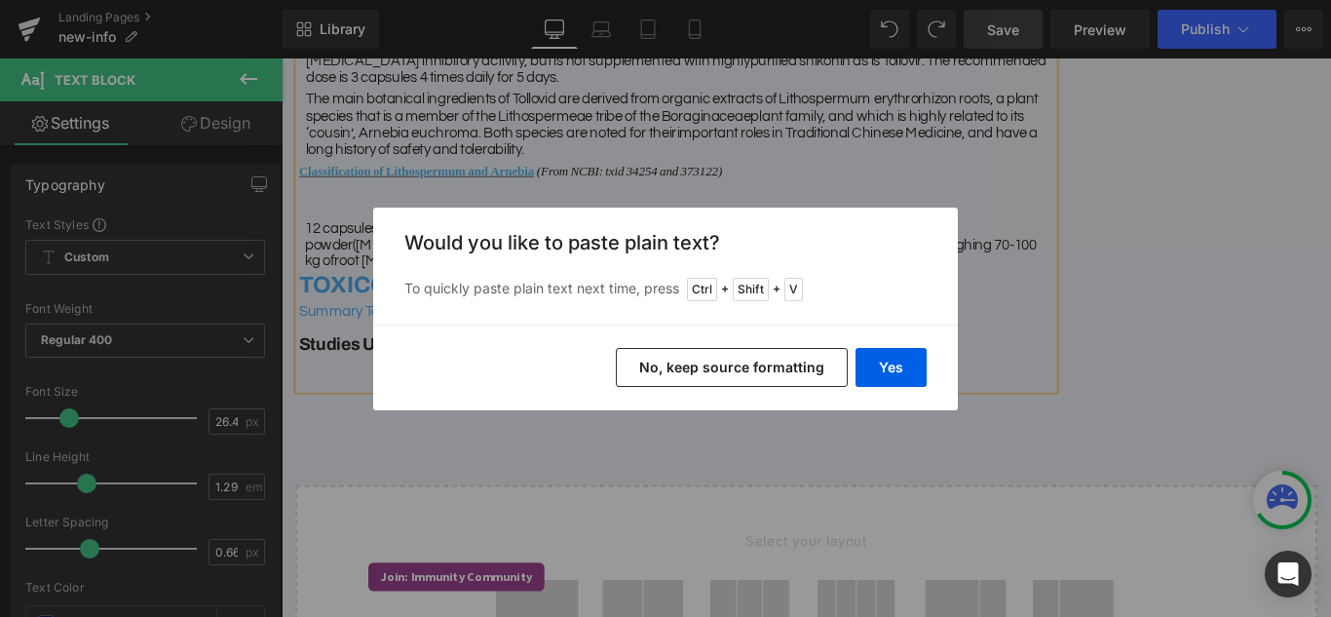
click at [666, 375] on button "No, keep source formatting" at bounding box center [732, 367] width 232 height 39
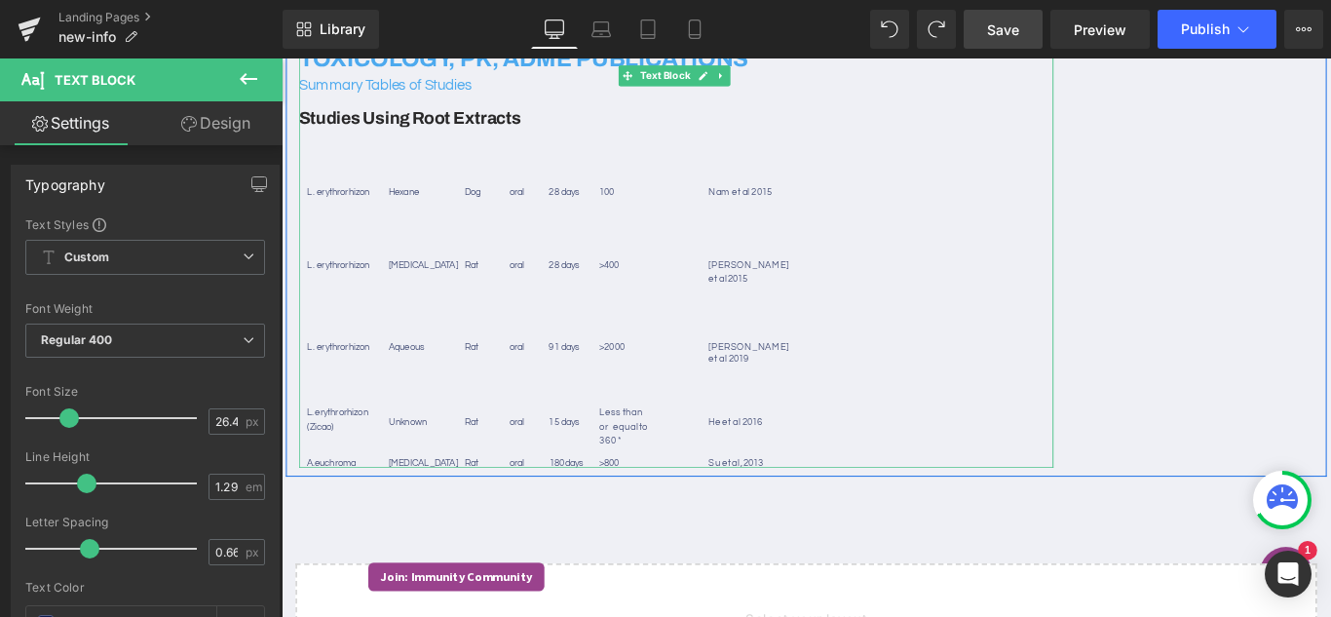
scroll to position [631, 0]
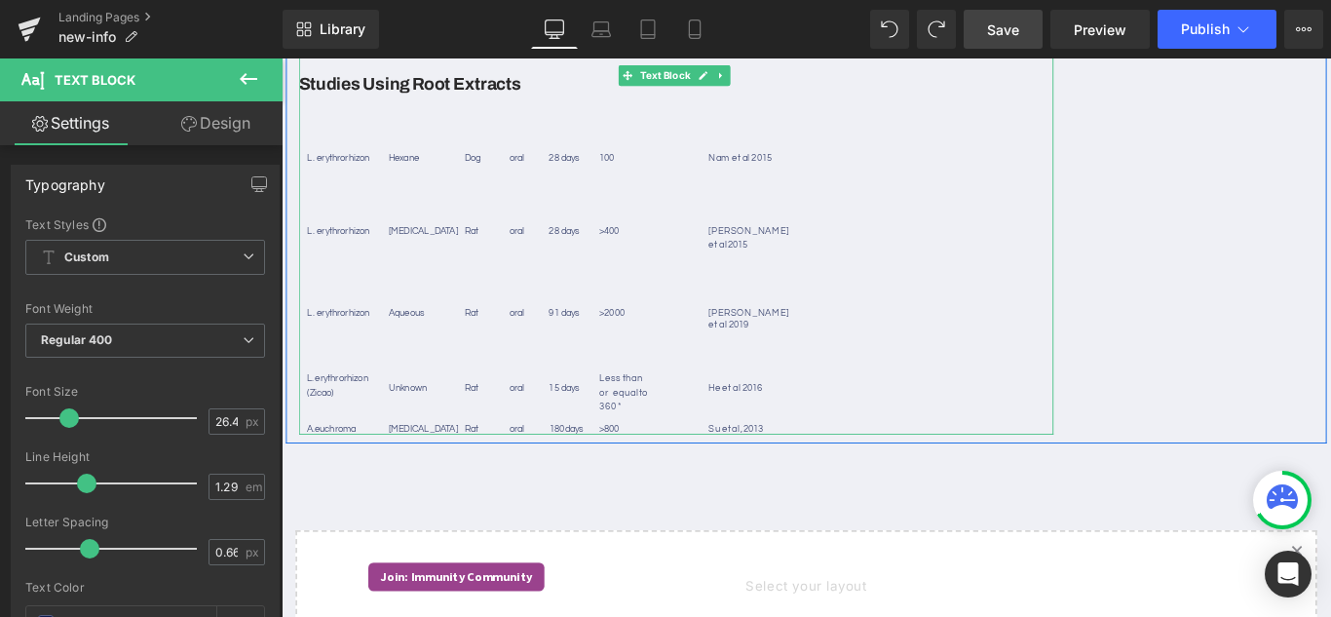
click at [810, 451] on div "TOLLOVID: BRIEF INTRODUCTION Tollovid is a botanically – sourced commercial pro…" at bounding box center [724, 72] width 847 height 817
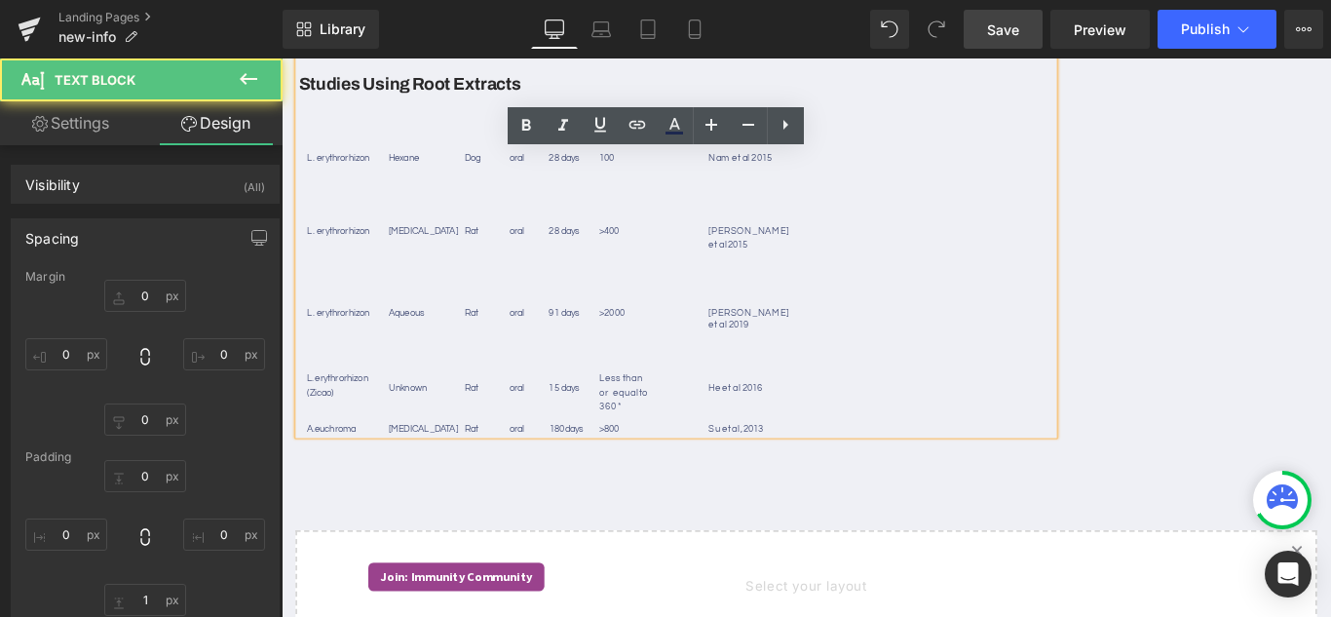
click at [827, 468] on p "Su et al, 2013" at bounding box center [811, 474] width 101 height 13
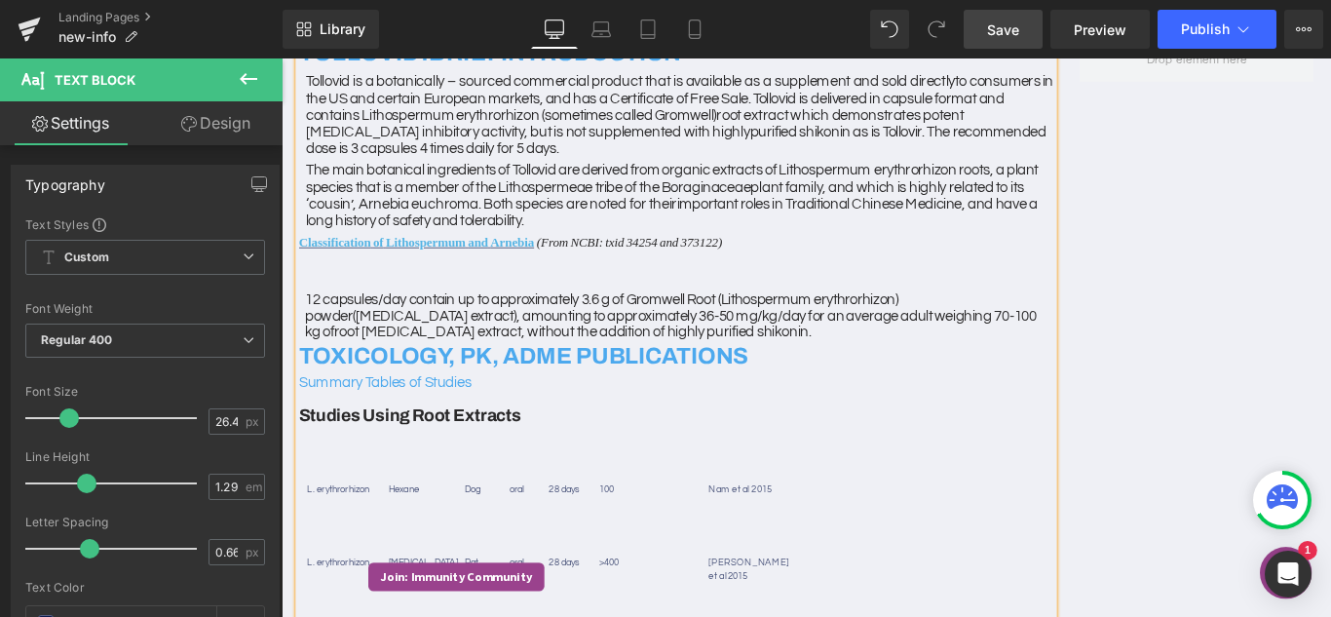
scroll to position [242, 0]
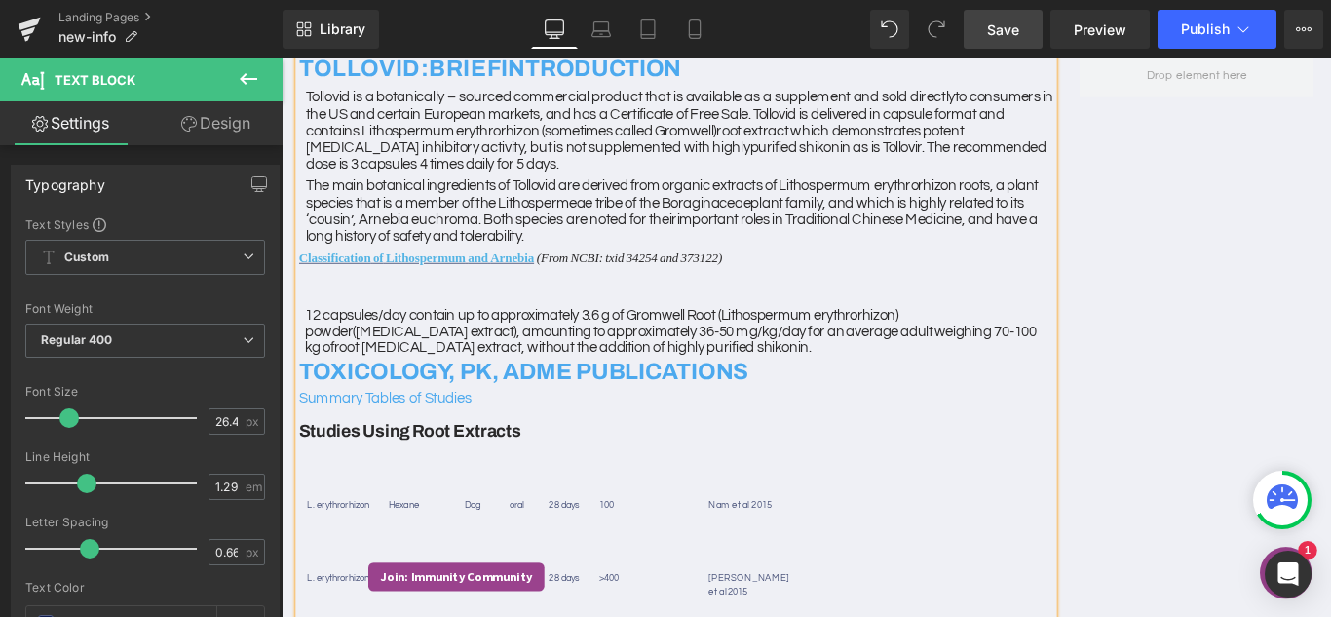
click at [373, 320] on div at bounding box center [724, 311] width 847 height 29
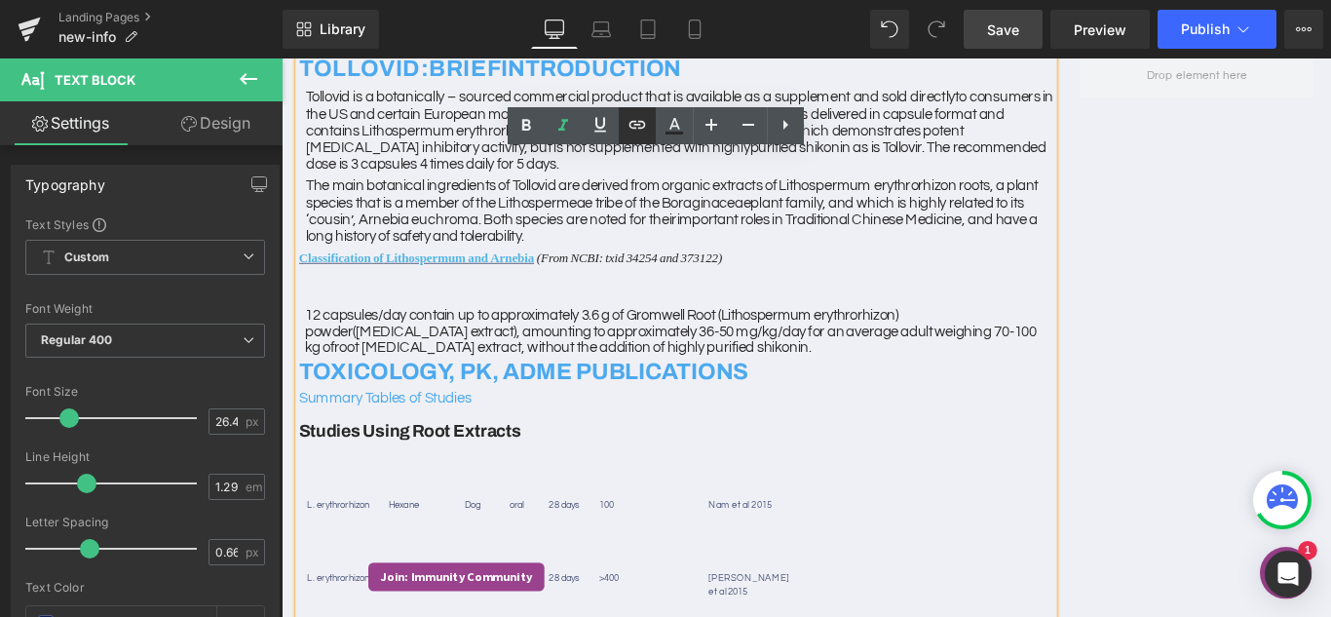
click at [640, 129] on icon at bounding box center [636, 125] width 17 height 8
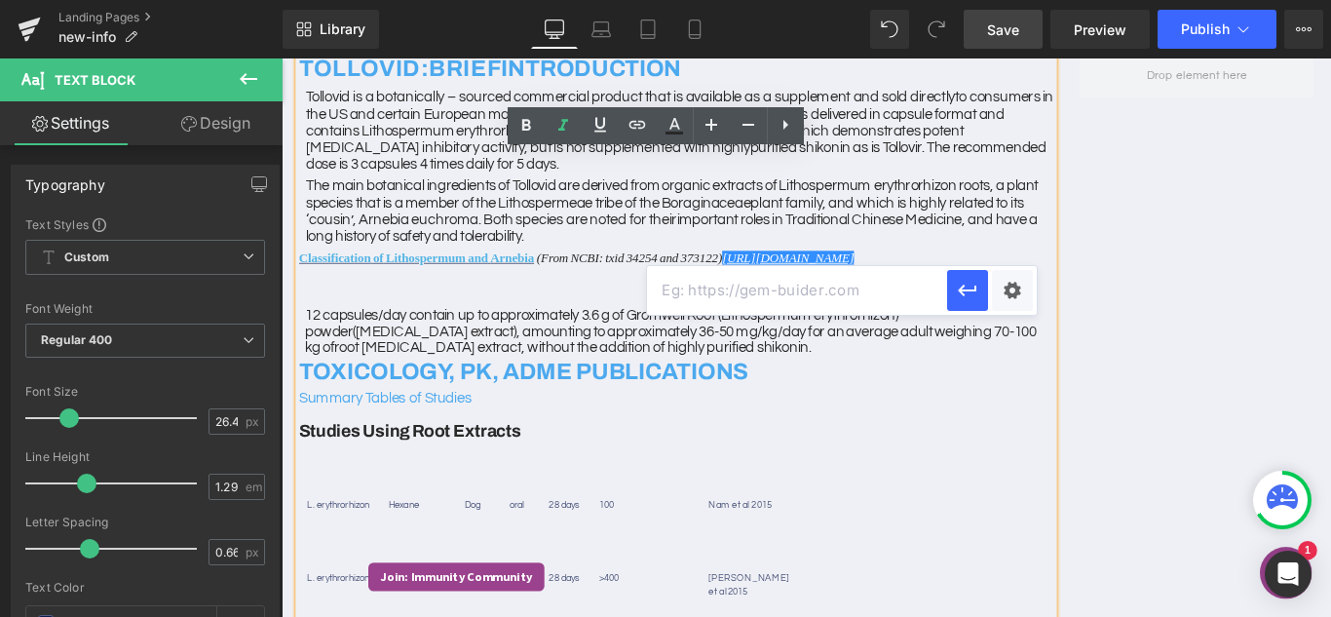
click at [714, 294] on input "text" at bounding box center [797, 290] width 300 height 49
paste input "https://cdn.shopify.com/s/files/1/0564/7610/6950/files/Screen_Shot_2022-08-15_a…"
type input "https://cdn.shopify.com/s/files/1/0564/7610/6950/files/Screen_Shot_2022-08-15_a…"
click at [974, 289] on icon "button" at bounding box center [966, 290] width 19 height 12
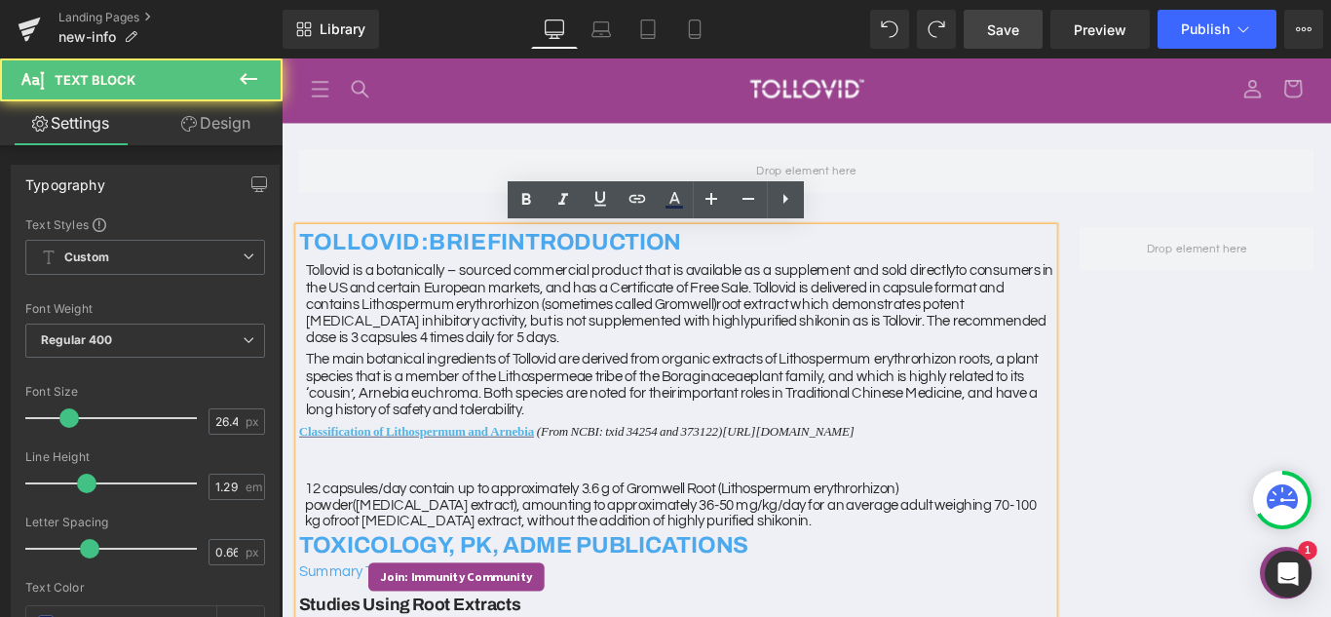
scroll to position [0, 0]
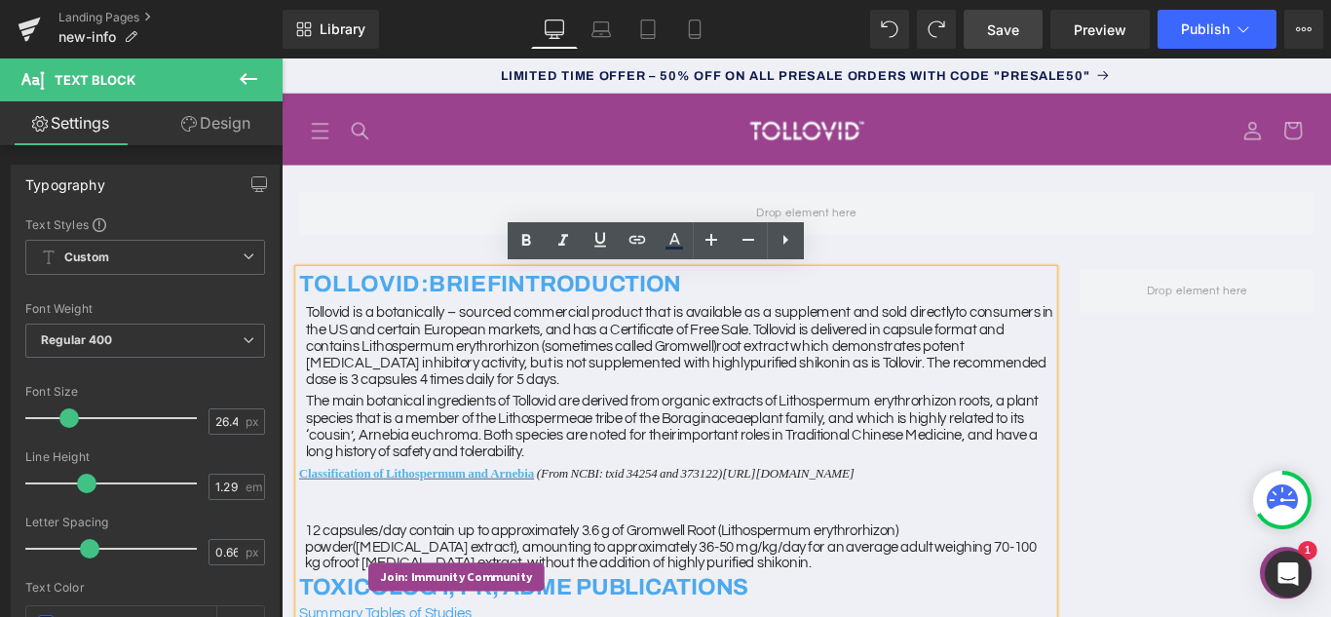
click at [691, 500] on p "The main botanical ingredients of Tollovid are derived from organic extracts of…" at bounding box center [728, 471] width 838 height 75
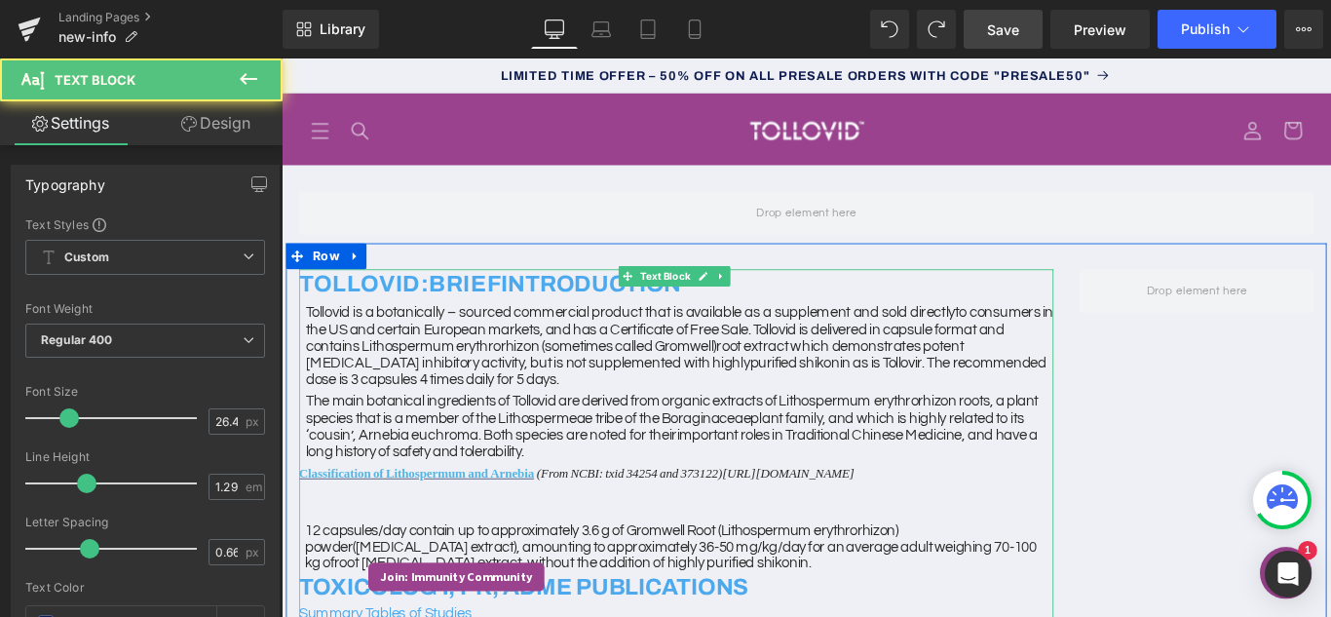
click at [1064, 469] on span "related" at bounding box center [1057, 463] width 50 height 18
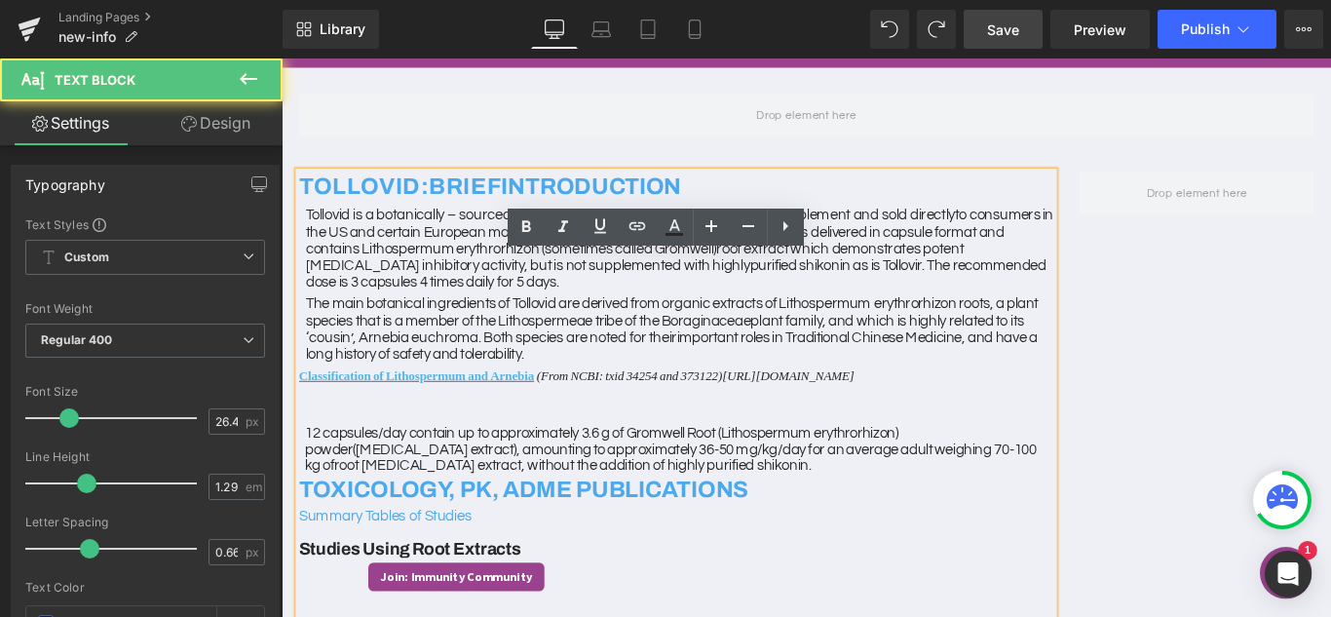
scroll to position [195, 0]
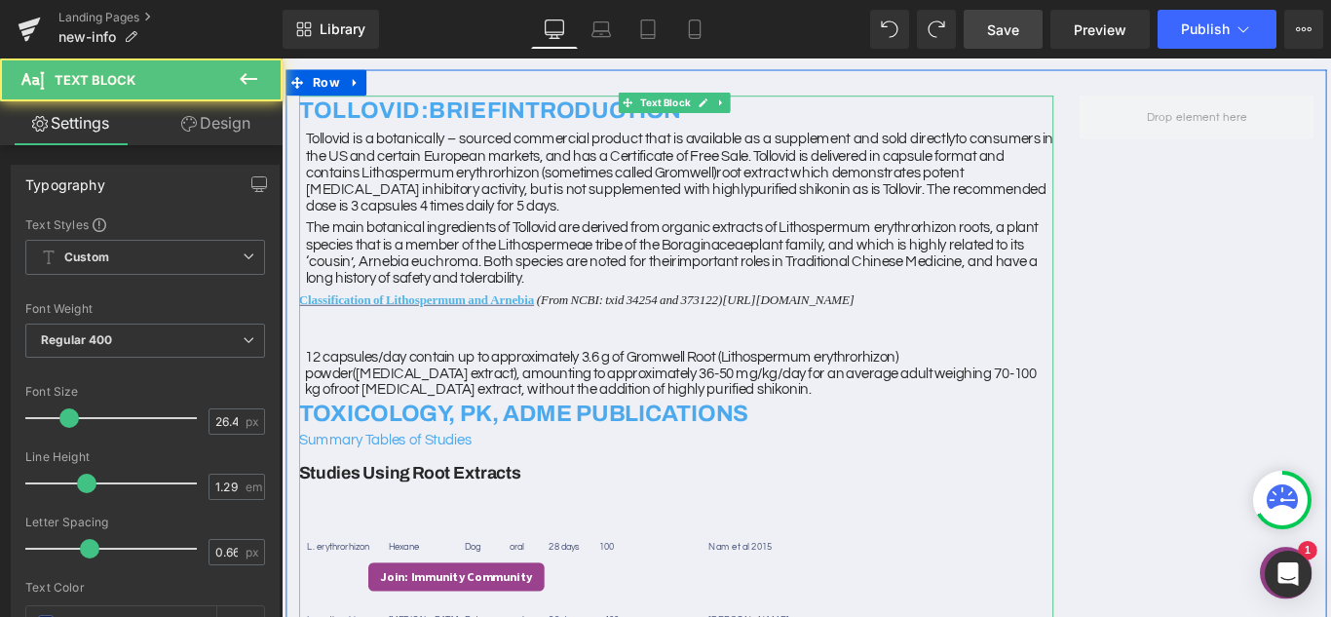
click at [332, 367] on div at bounding box center [724, 358] width 847 height 29
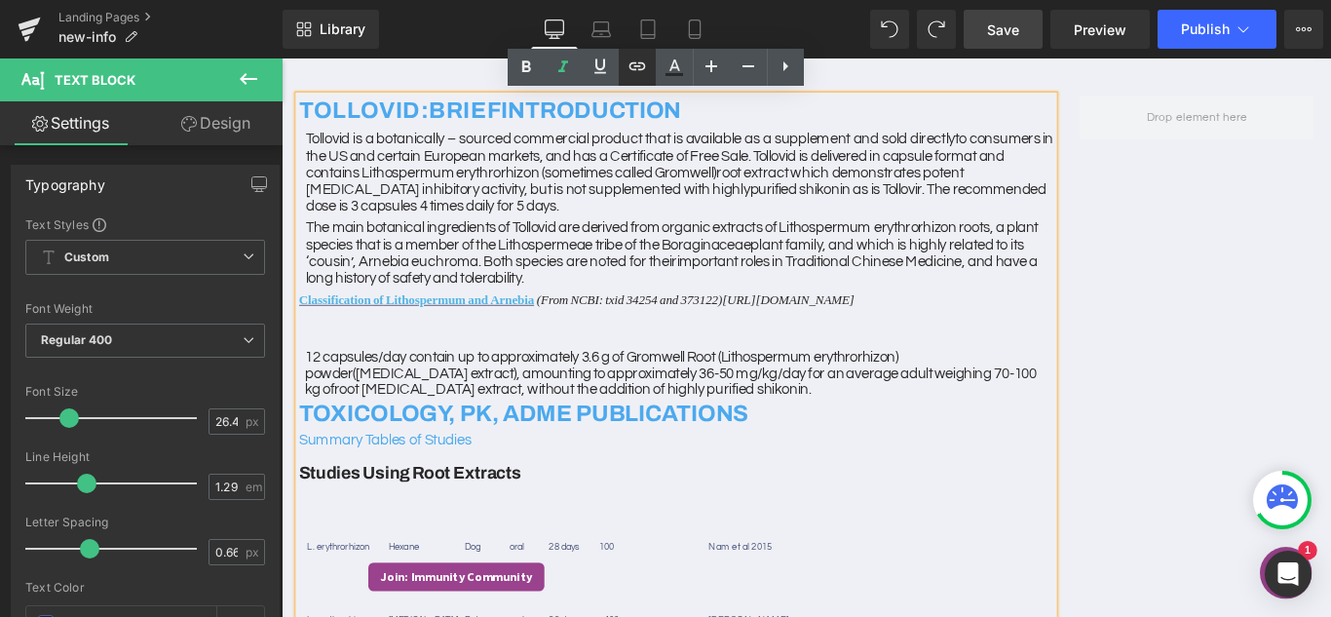
click at [642, 68] on icon at bounding box center [636, 66] width 23 height 23
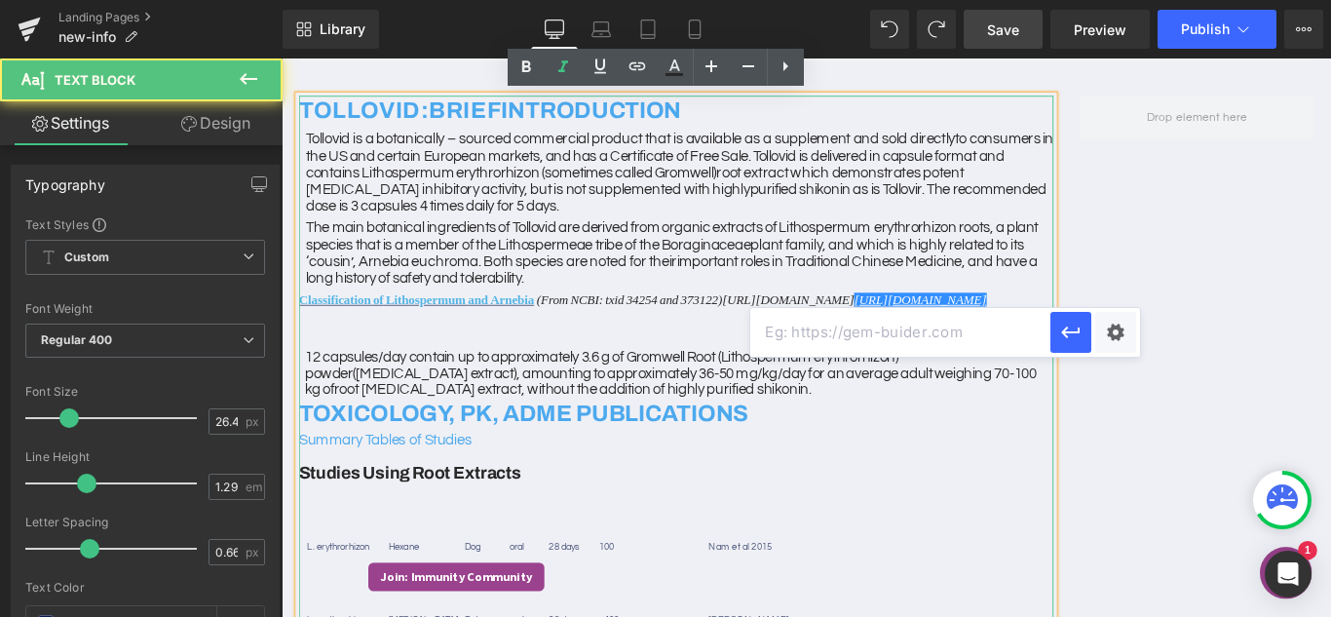
click at [465, 366] on div at bounding box center [724, 358] width 847 height 29
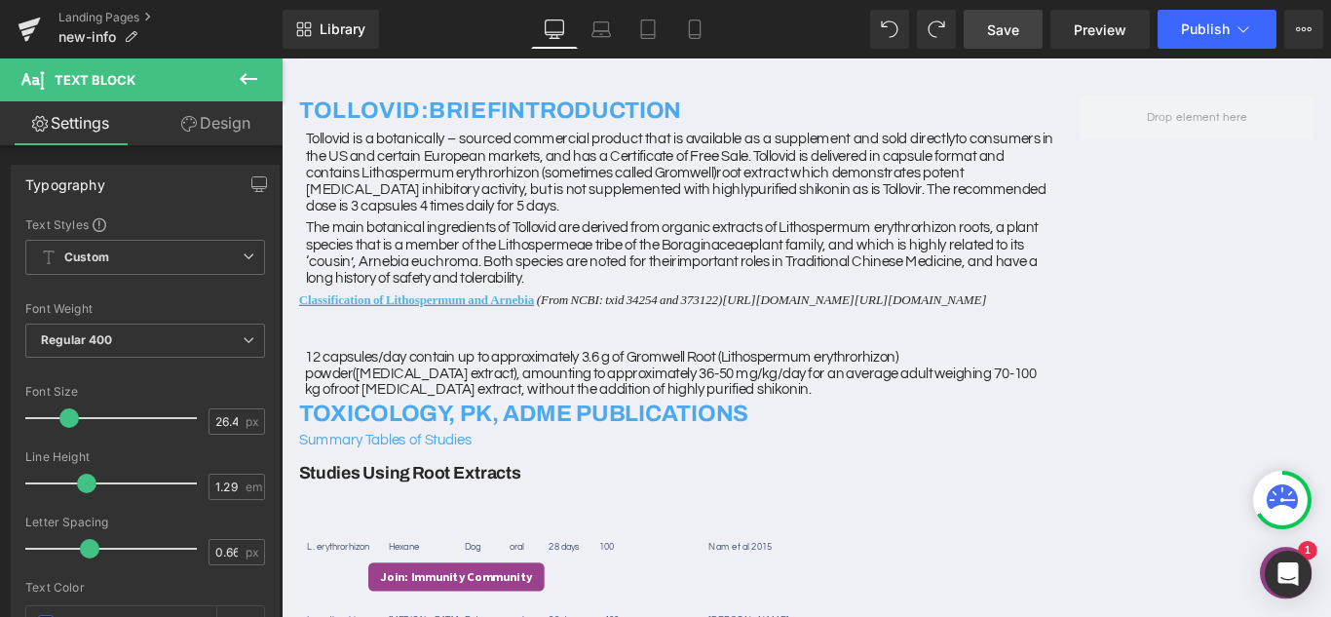
click at [73, 127] on link "Settings" at bounding box center [70, 123] width 141 height 44
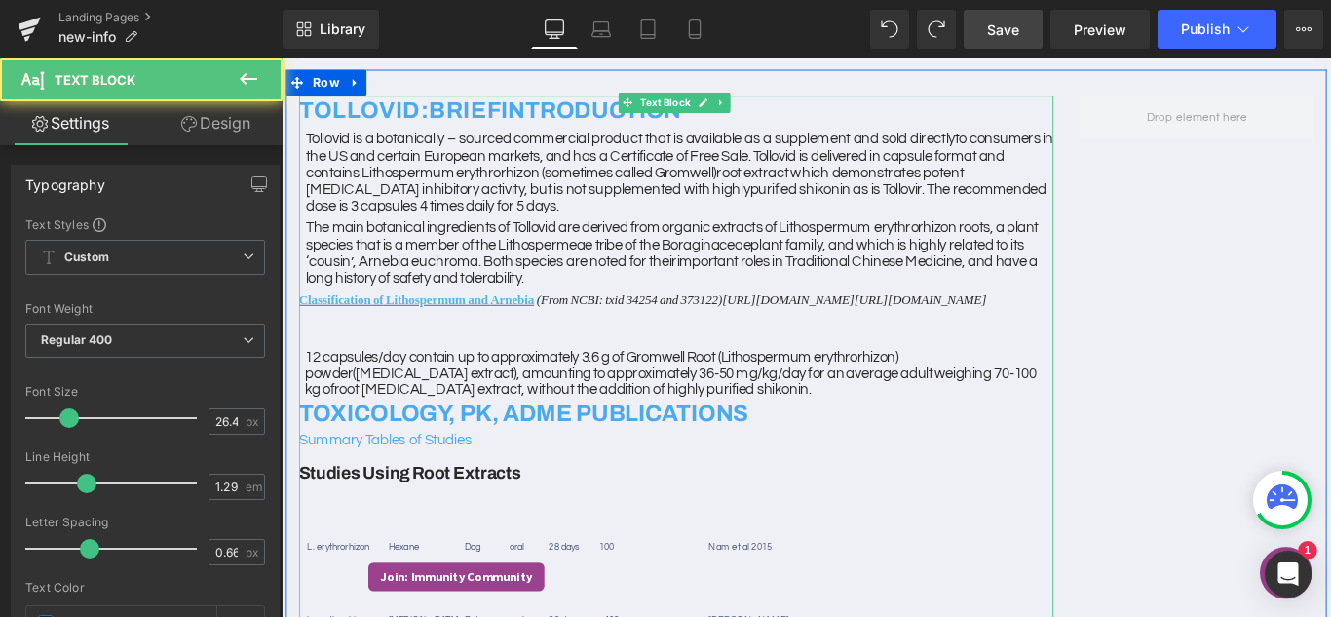
click at [371, 364] on div at bounding box center [724, 358] width 847 height 29
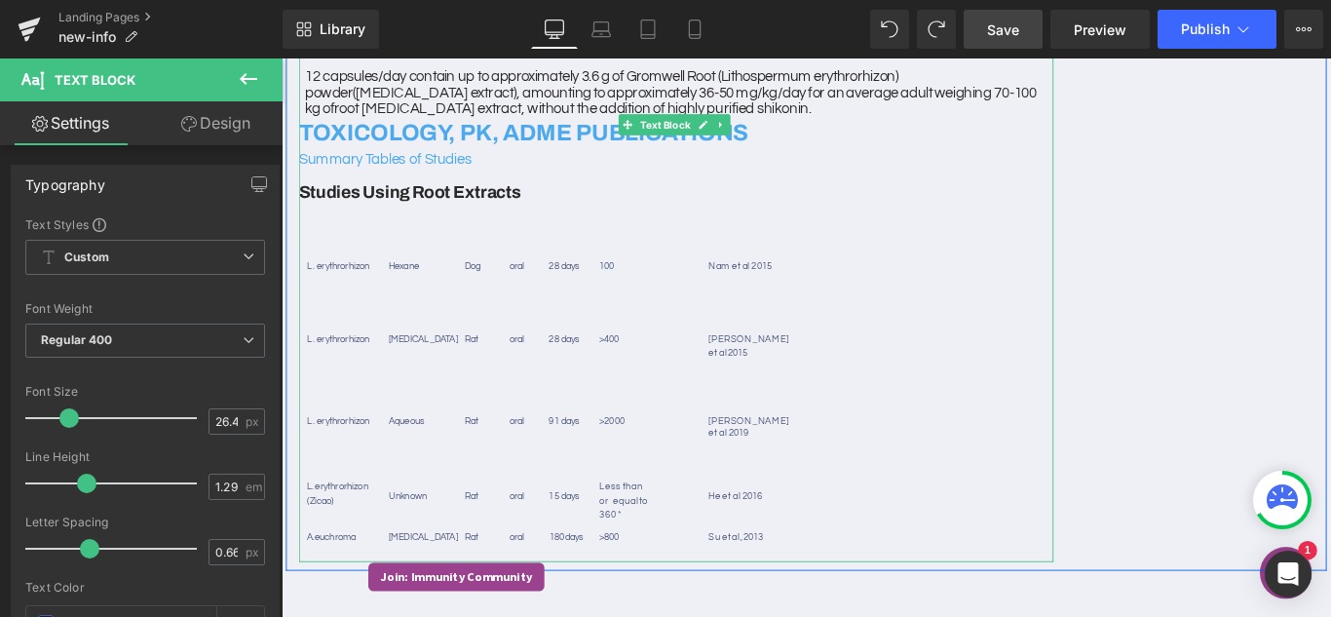
scroll to position [584, 0]
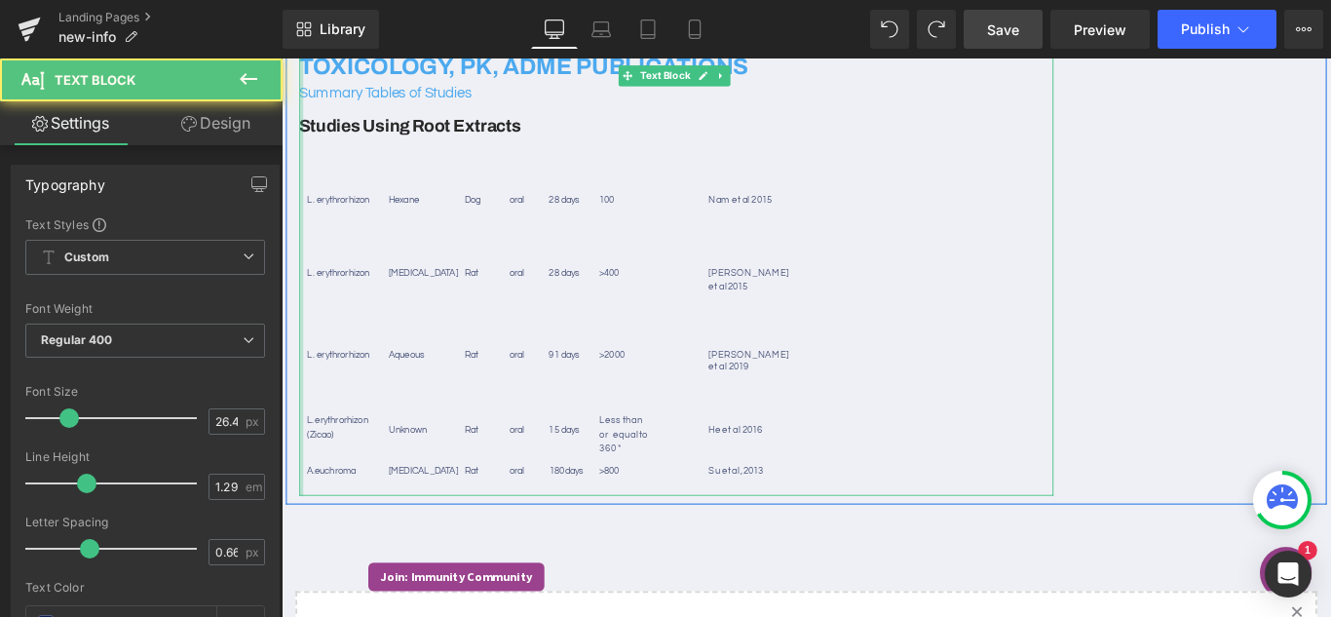
drag, startPoint x: 730, startPoint y: 465, endPoint x: 298, endPoint y: 230, distance: 491.2
click at [301, 230] on div "TOLLOVID: BRIEF INTRODUCTION Tollovid is a botanically – sourced commercial pro…" at bounding box center [724, 130] width 847 height 839
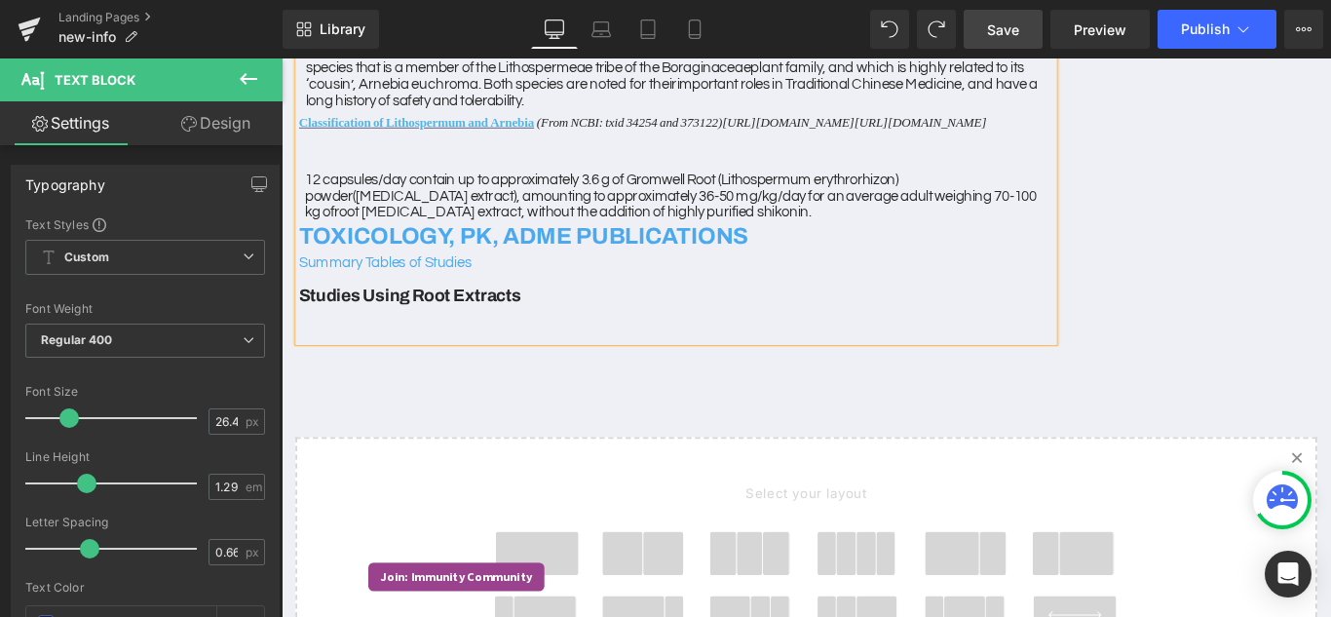
scroll to position [292, 0]
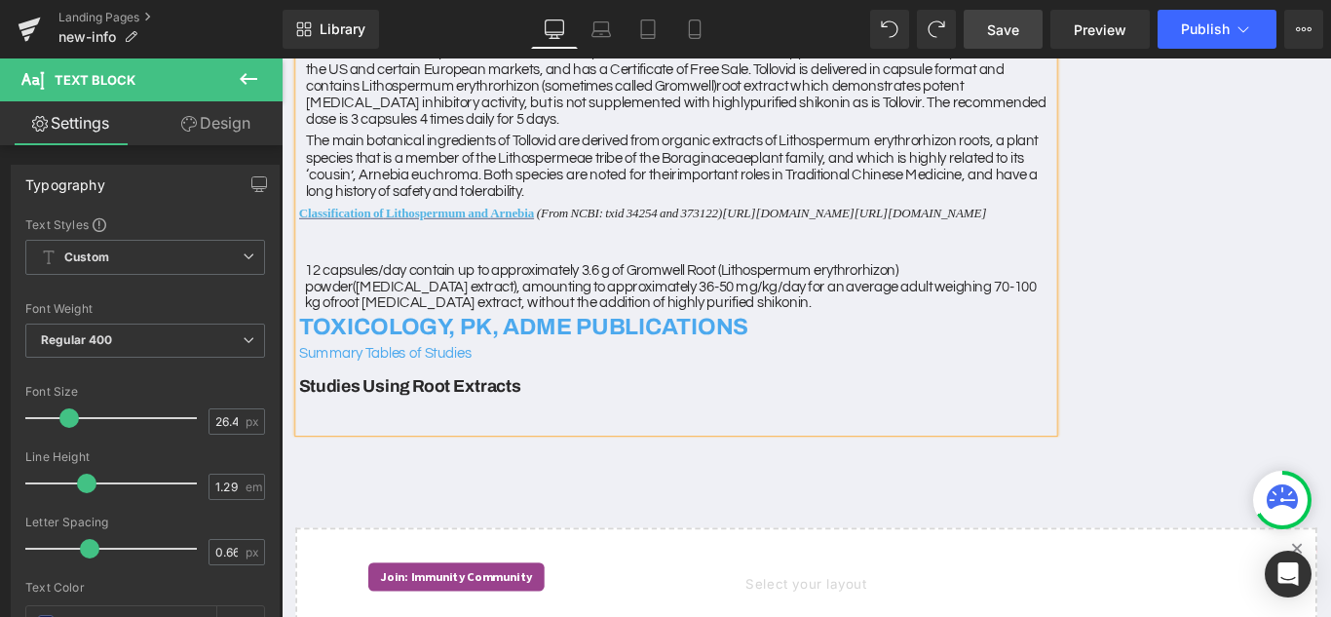
click at [368, 263] on div at bounding box center [724, 260] width 847 height 29
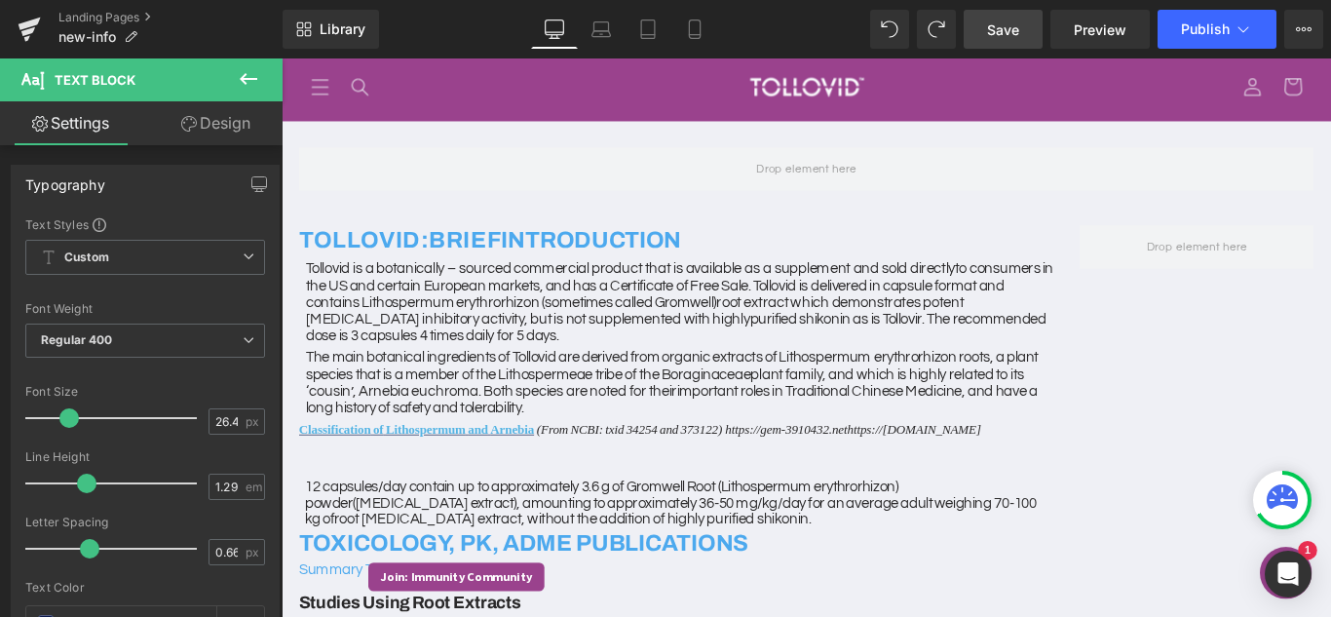
scroll to position [47, 0]
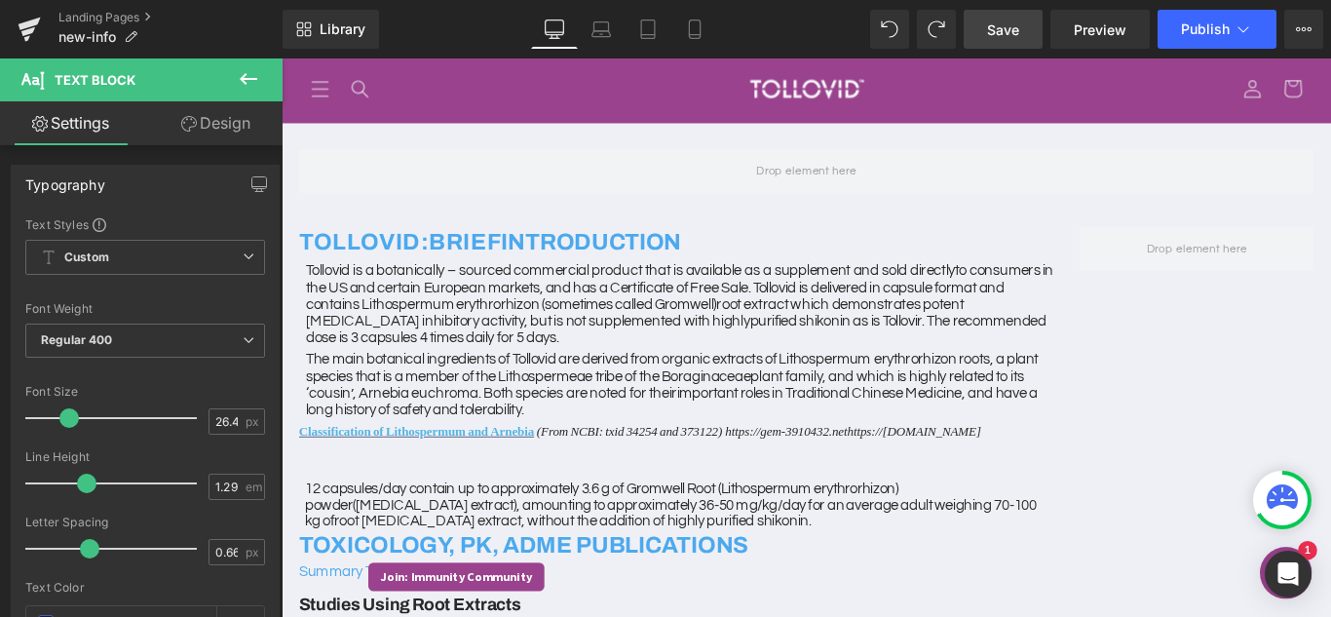
click at [121, 82] on span "Text Block" at bounding box center [95, 80] width 81 height 16
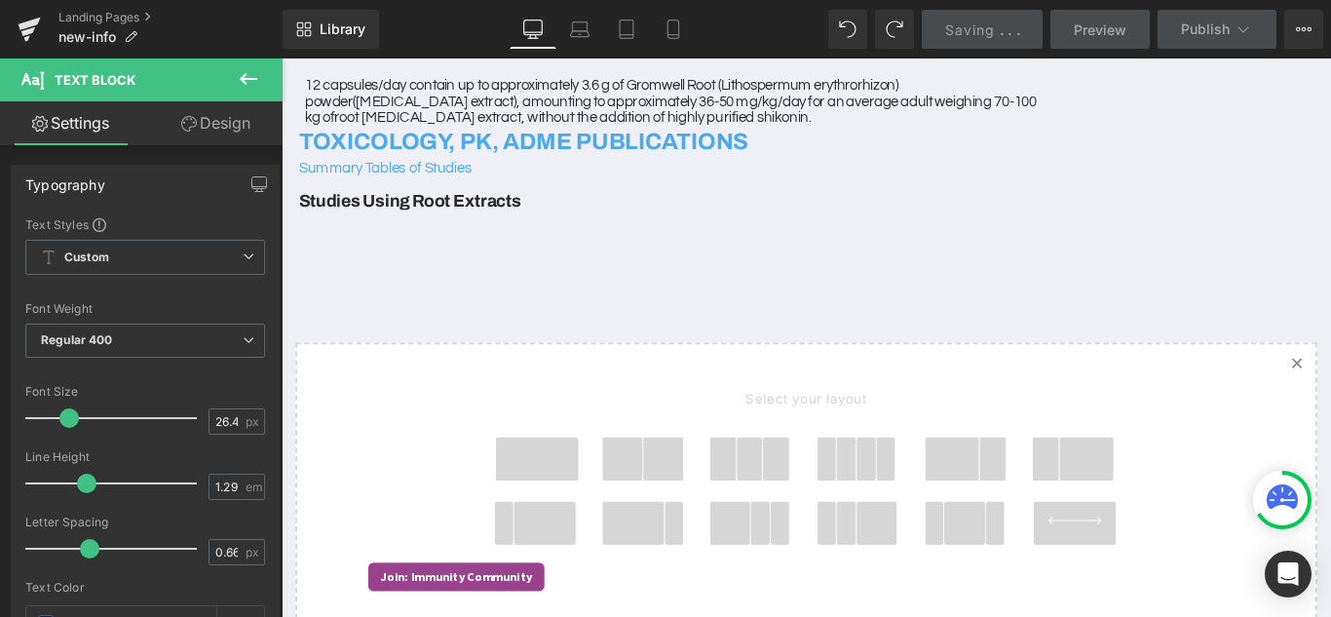
scroll to position [534, 0]
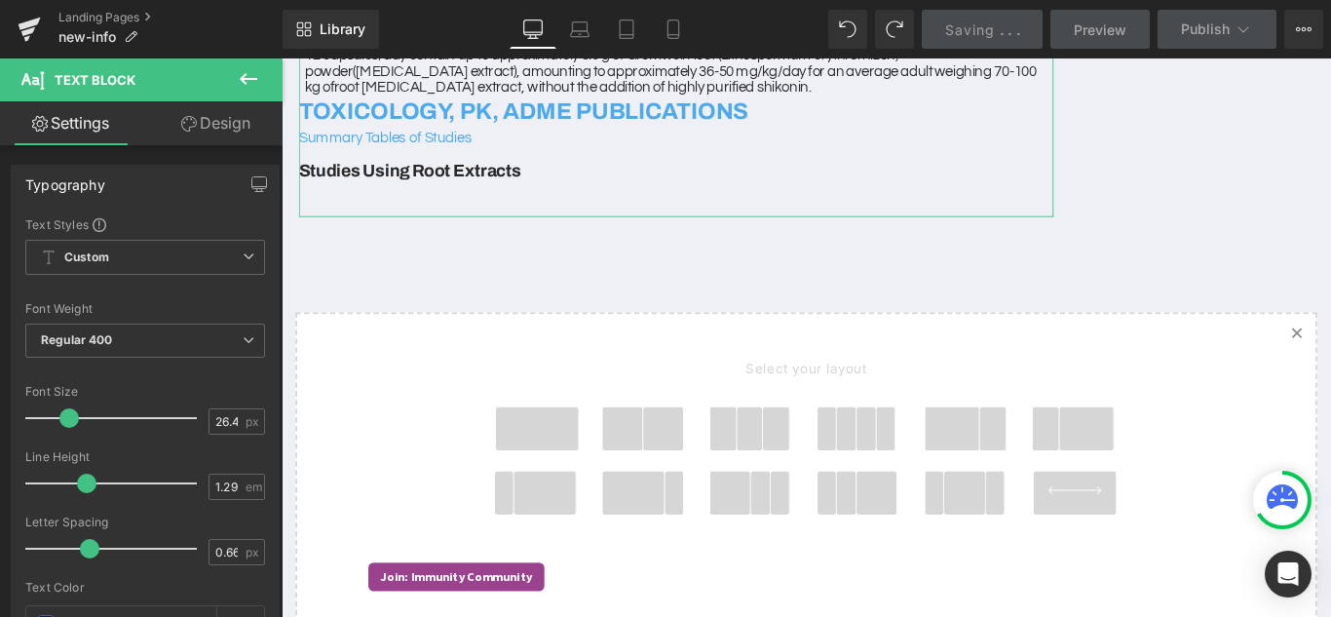
click at [100, 125] on link "Settings" at bounding box center [70, 123] width 141 height 44
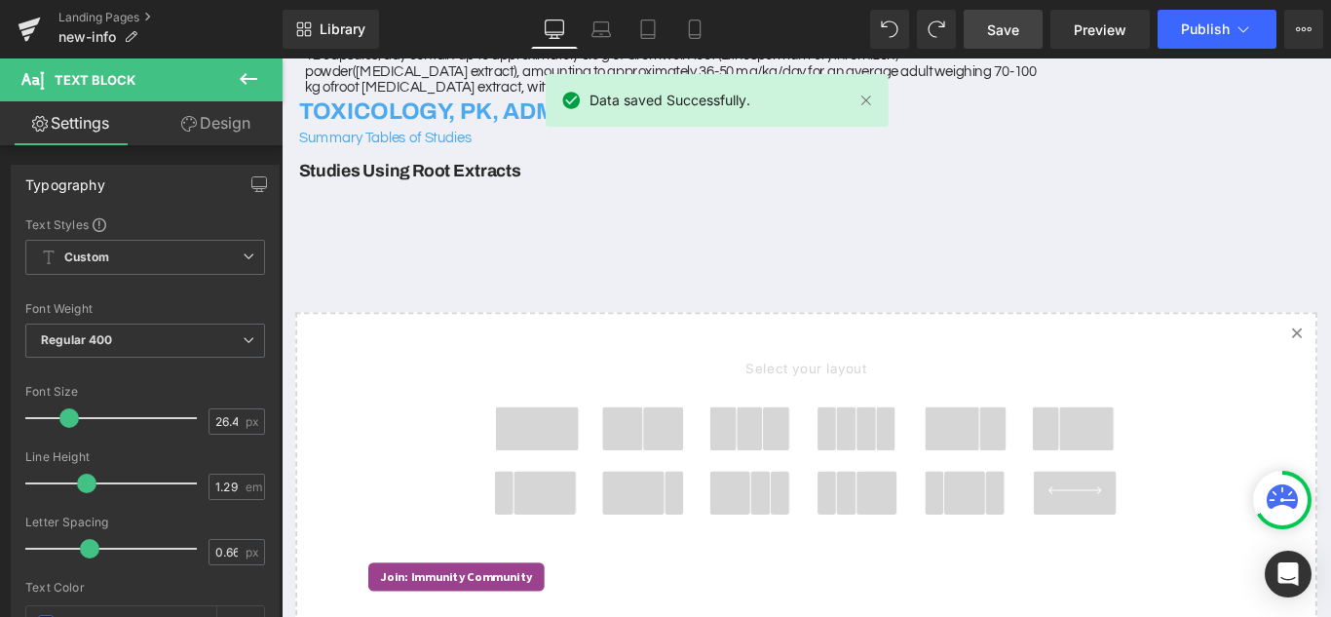
click at [249, 82] on icon at bounding box center [248, 78] width 23 height 23
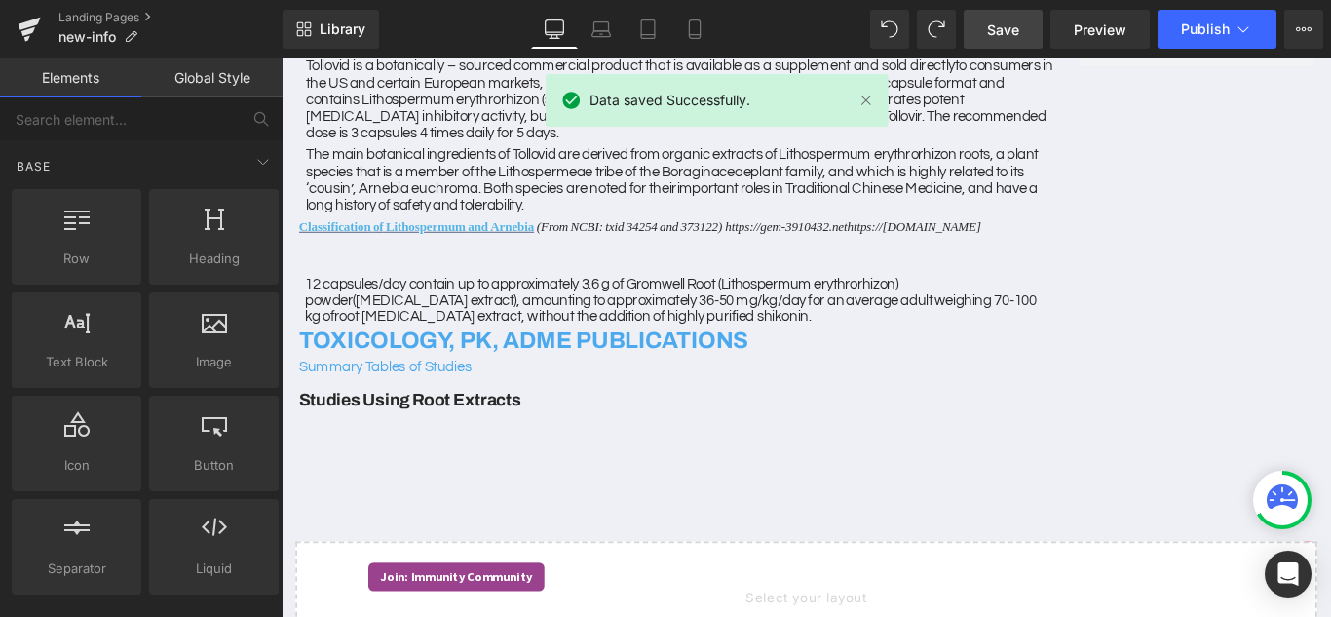
scroll to position [242, 0]
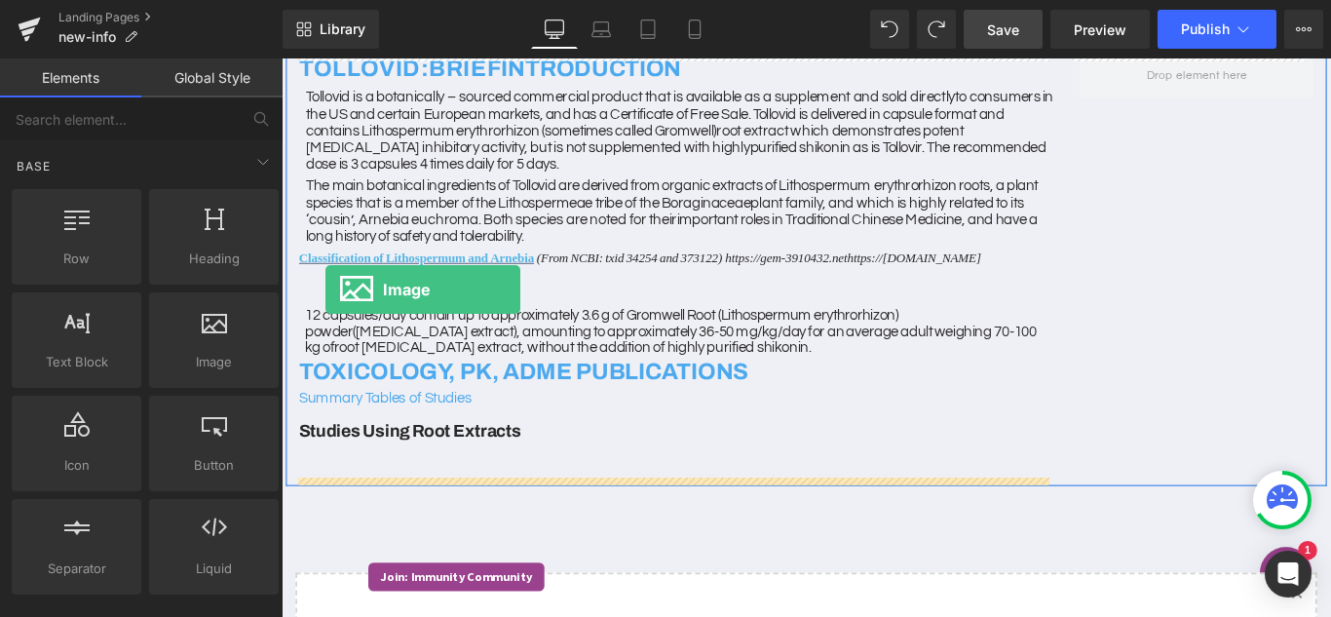
drag, startPoint x: 476, startPoint y: 421, endPoint x: 331, endPoint y: 318, distance: 178.1
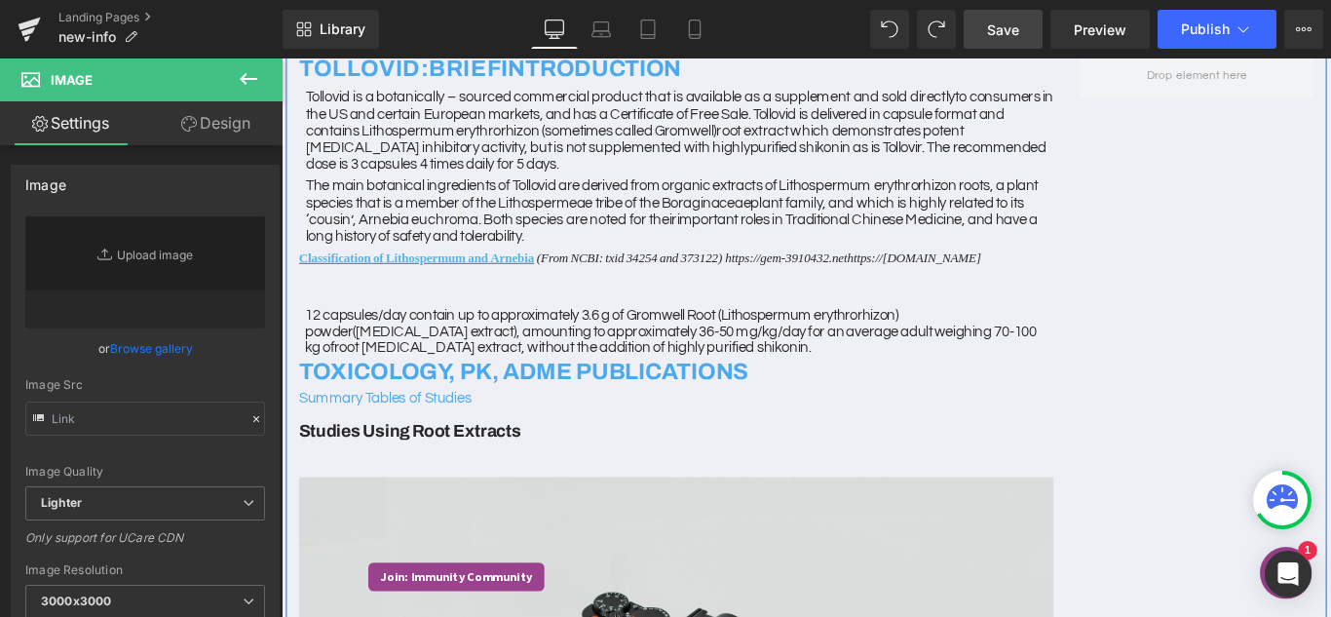
type input "//[DOMAIN_NAME][URL]"
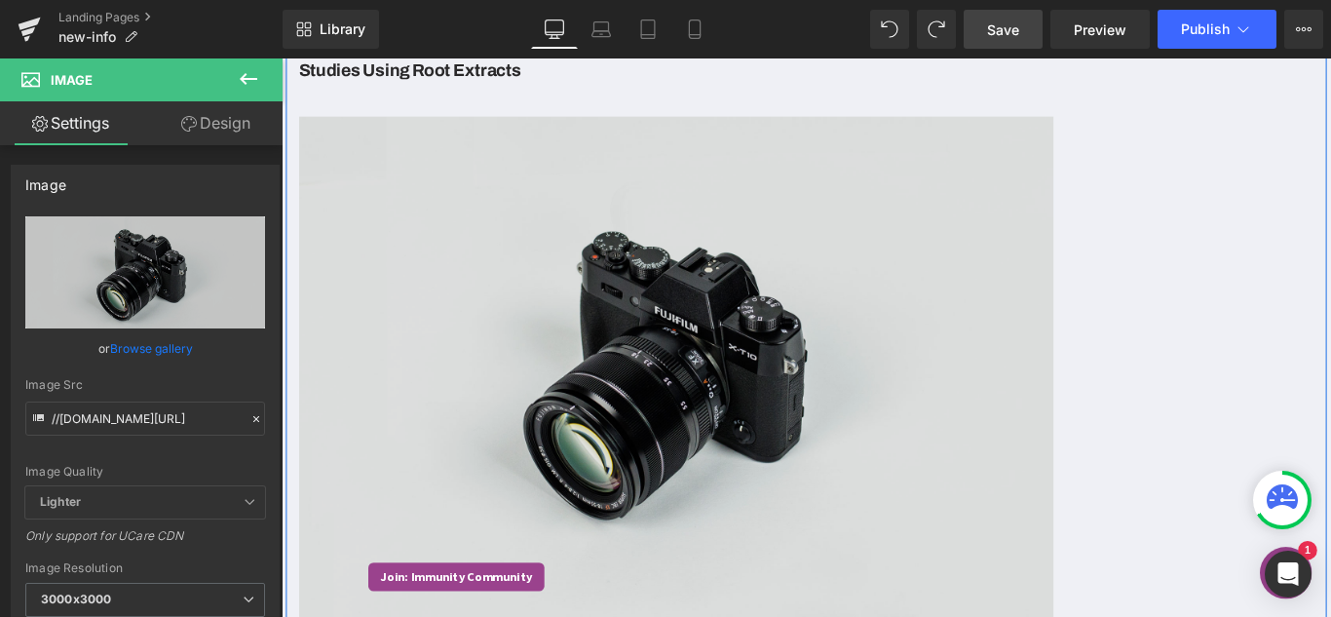
scroll to position [729, 0]
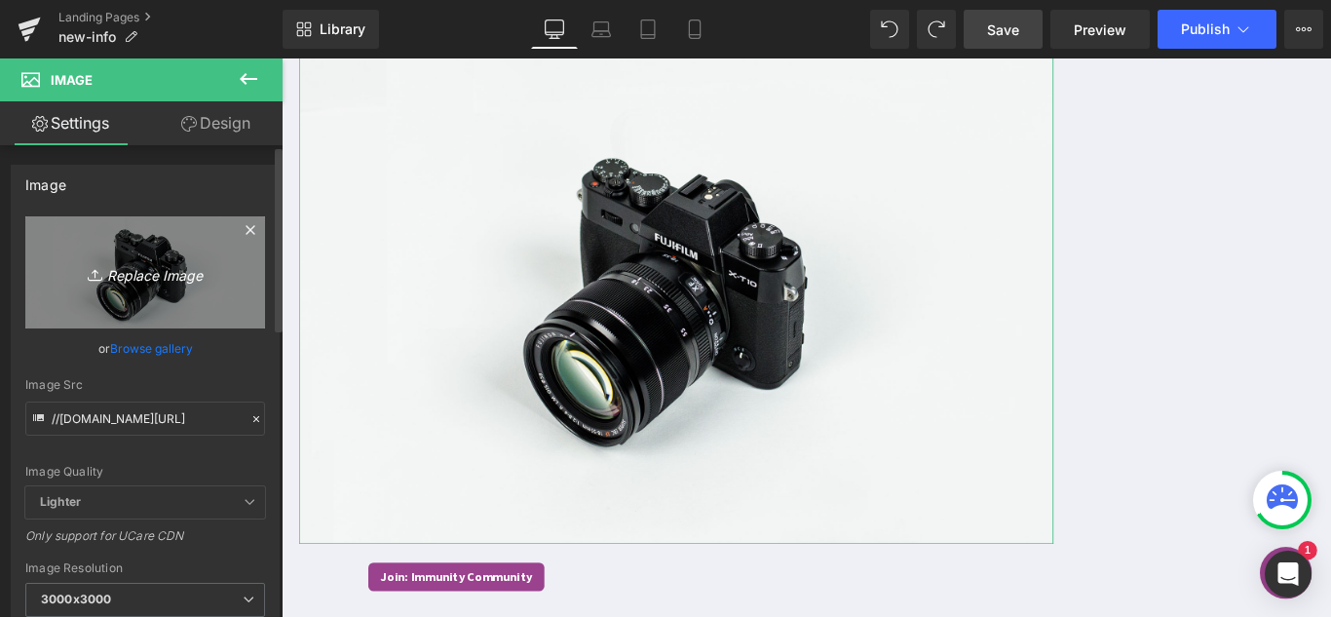
click at [153, 294] on link "Replace Image" at bounding box center [145, 272] width 240 height 112
click at [160, 281] on icon "Replace Image" at bounding box center [145, 272] width 156 height 24
type input "C:\fakepath\Screen_Shot_2022-08-15_at_12.28.34_AM_600x600.webp"
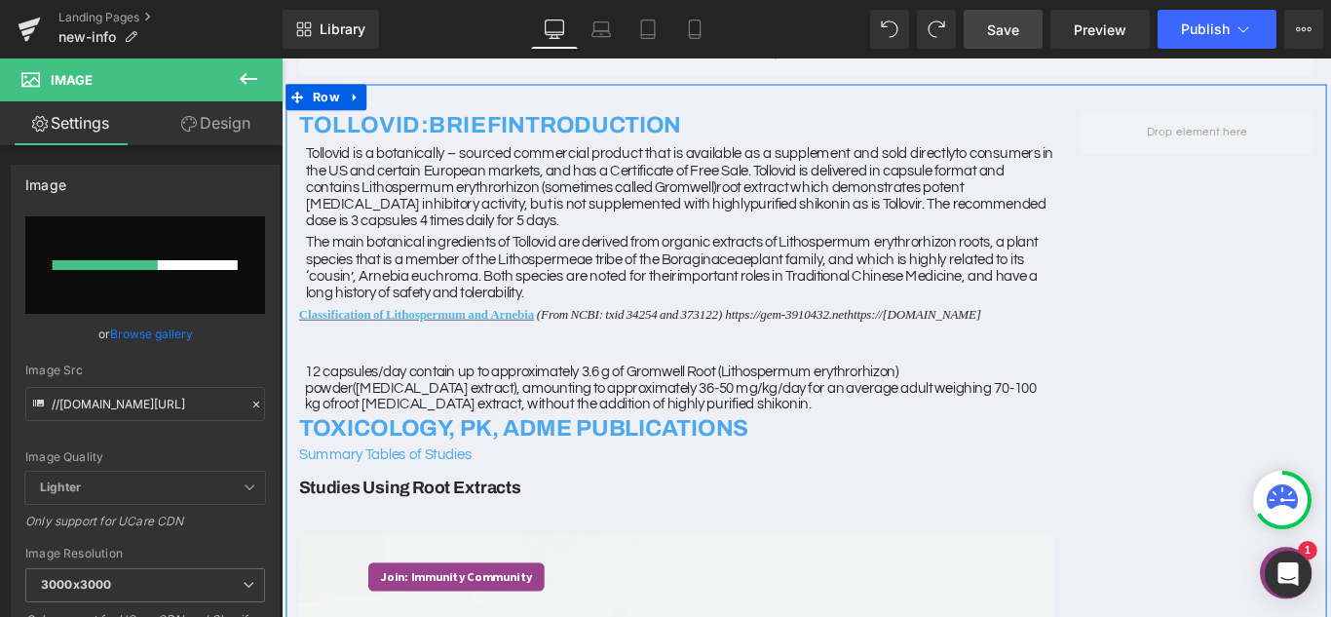
scroll to position [144, 0]
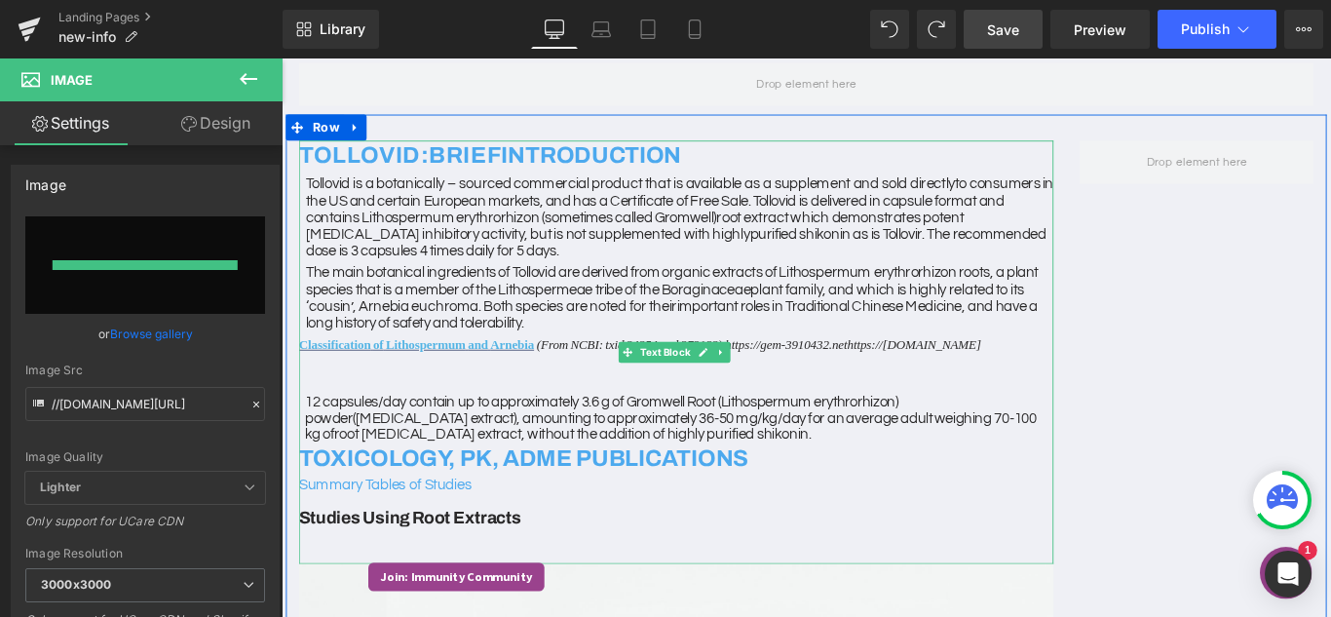
type input "https://ucarecdn.com/d4eb8e7c-a957-4cf7-9bb1-5296f9ba0c91/-/format/auto/-/previ…"
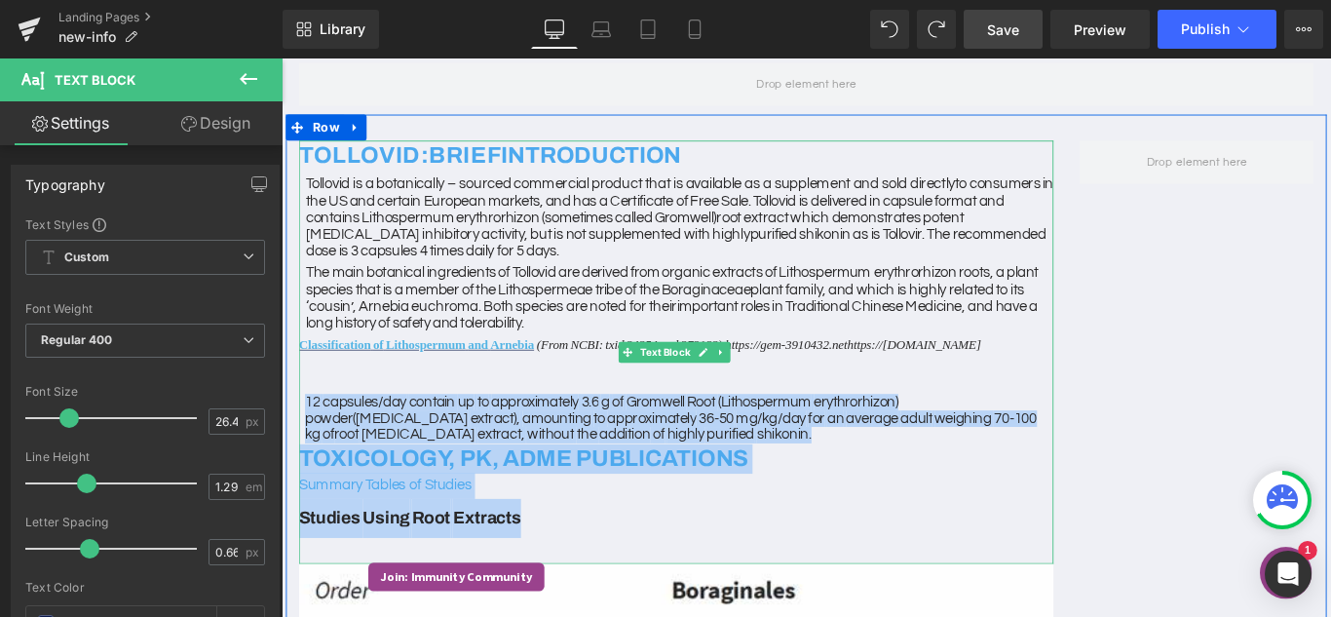
drag, startPoint x: 553, startPoint y: 575, endPoint x: 304, endPoint y: 428, distance: 289.5
click at [304, 428] on div "TOLLOVID: BRIEF INTRODUCTION Tollovid is a botanically – sourced commercial pro…" at bounding box center [724, 389] width 847 height 476
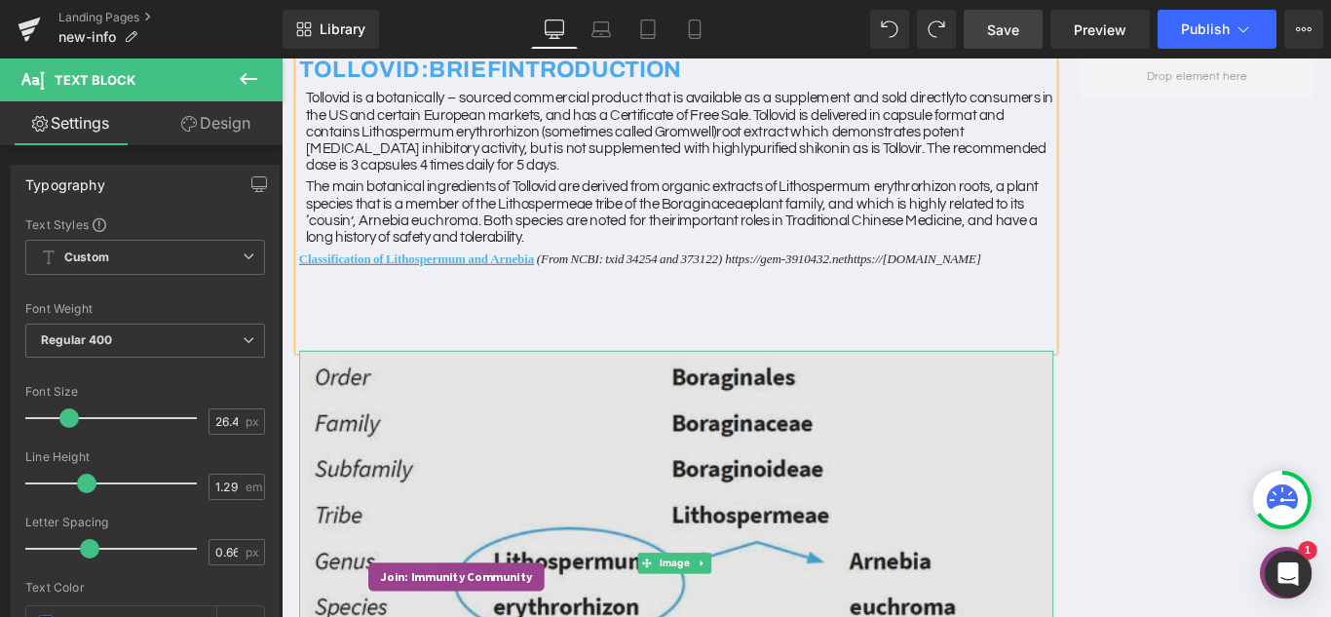
scroll to position [242, 0]
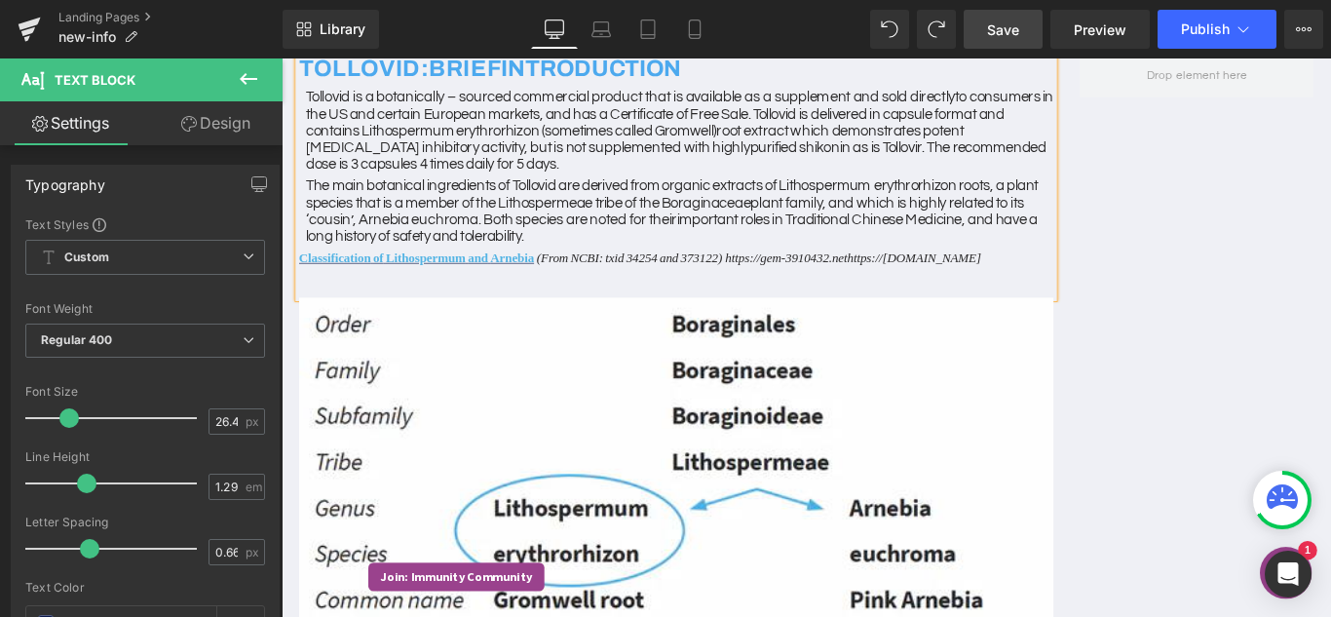
click at [1328, 480] on div "TOLLOVID: BRIEF INTRODUCTION Tollovid is a botanically – sourced commercial pro…" at bounding box center [870, 418] width 1169 height 789
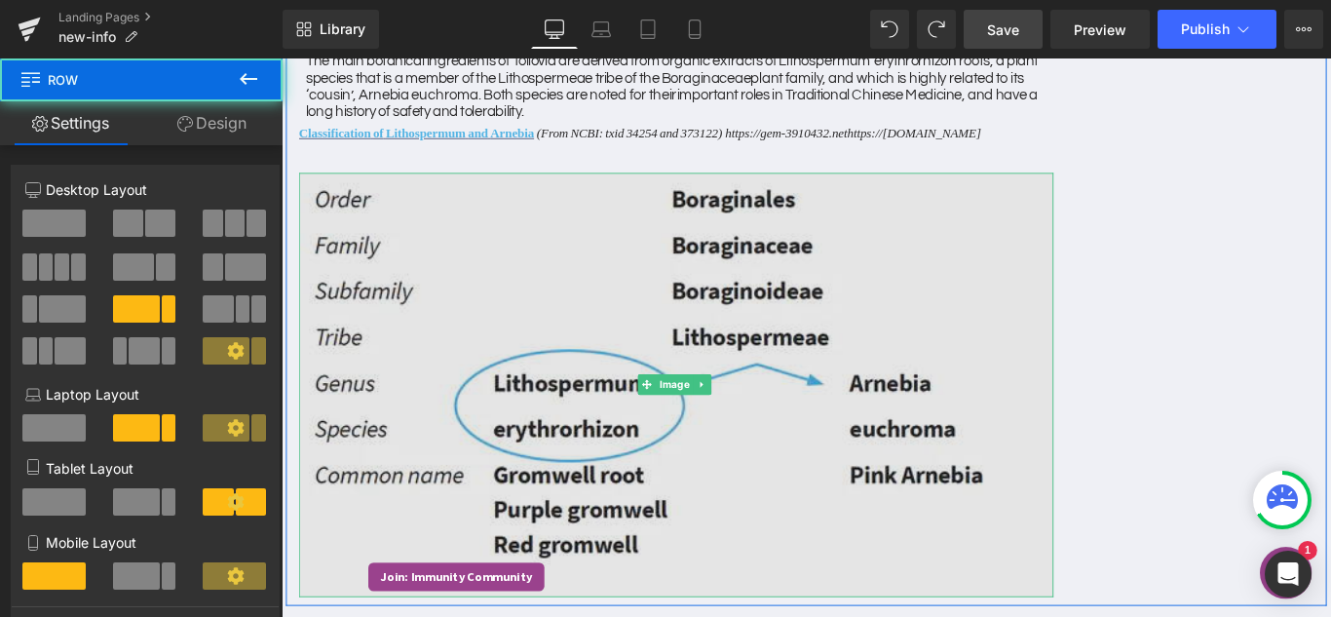
scroll to position [534, 0]
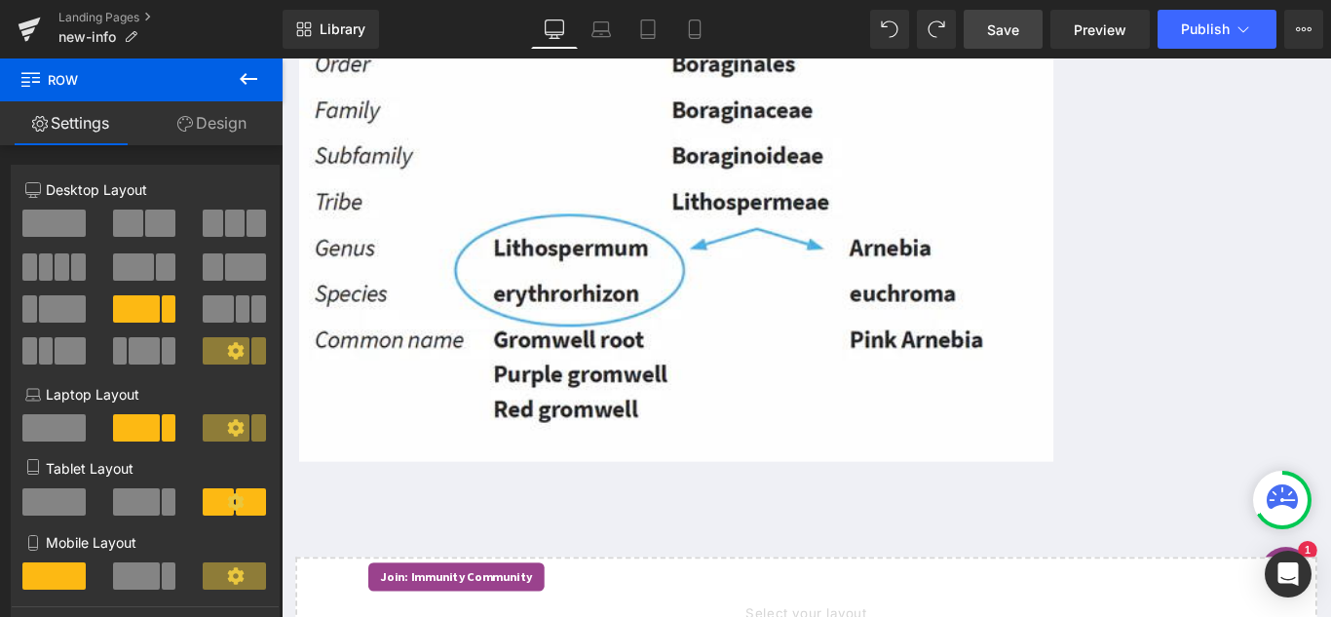
click at [236, 69] on button at bounding box center [248, 79] width 68 height 43
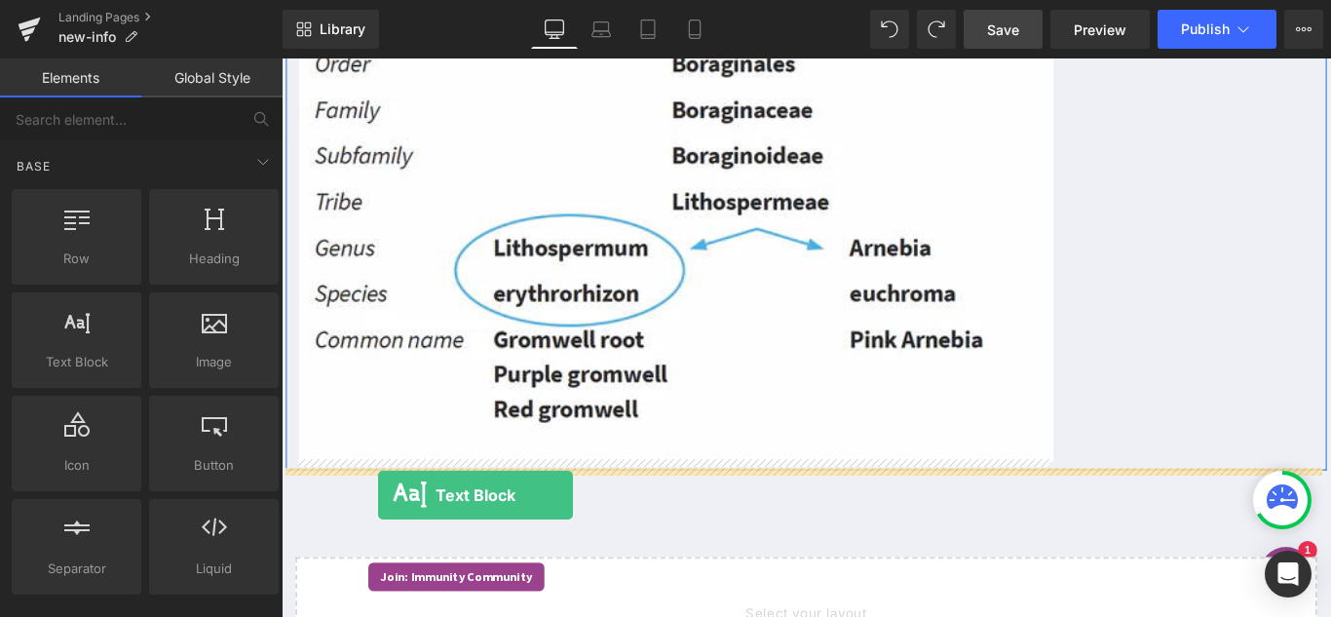
drag, startPoint x: 376, startPoint y: 407, endPoint x: 390, endPoint y: 548, distance: 141.9
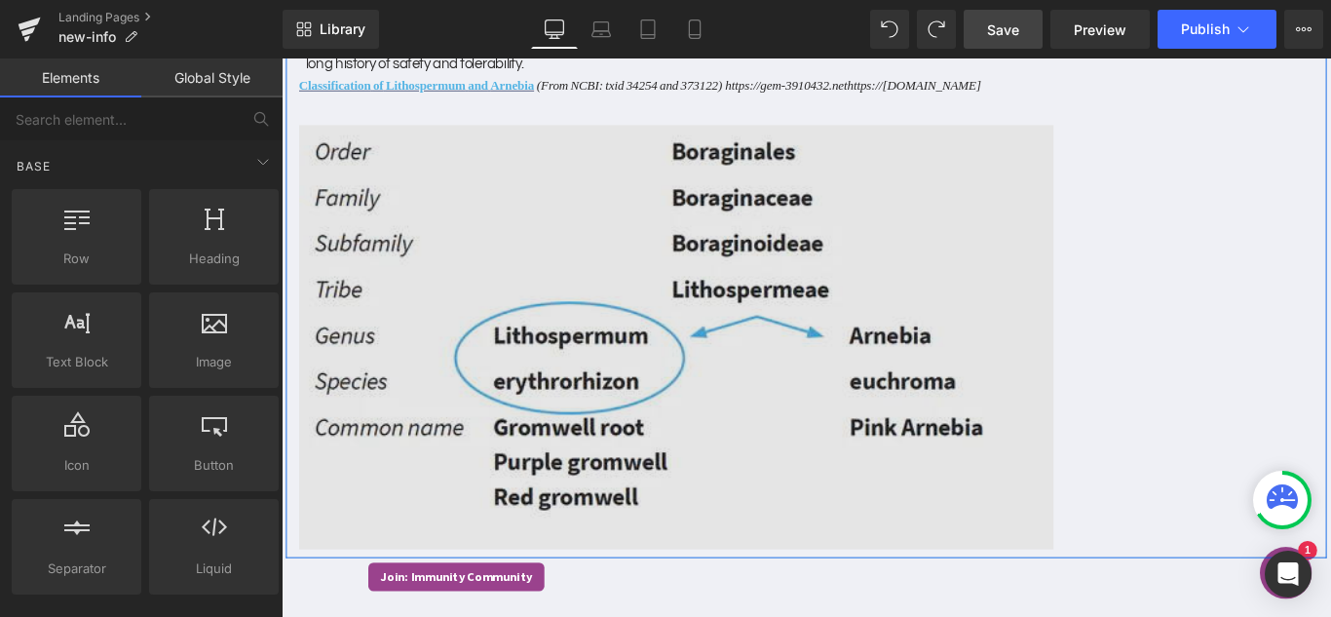
scroll to position [436, 0]
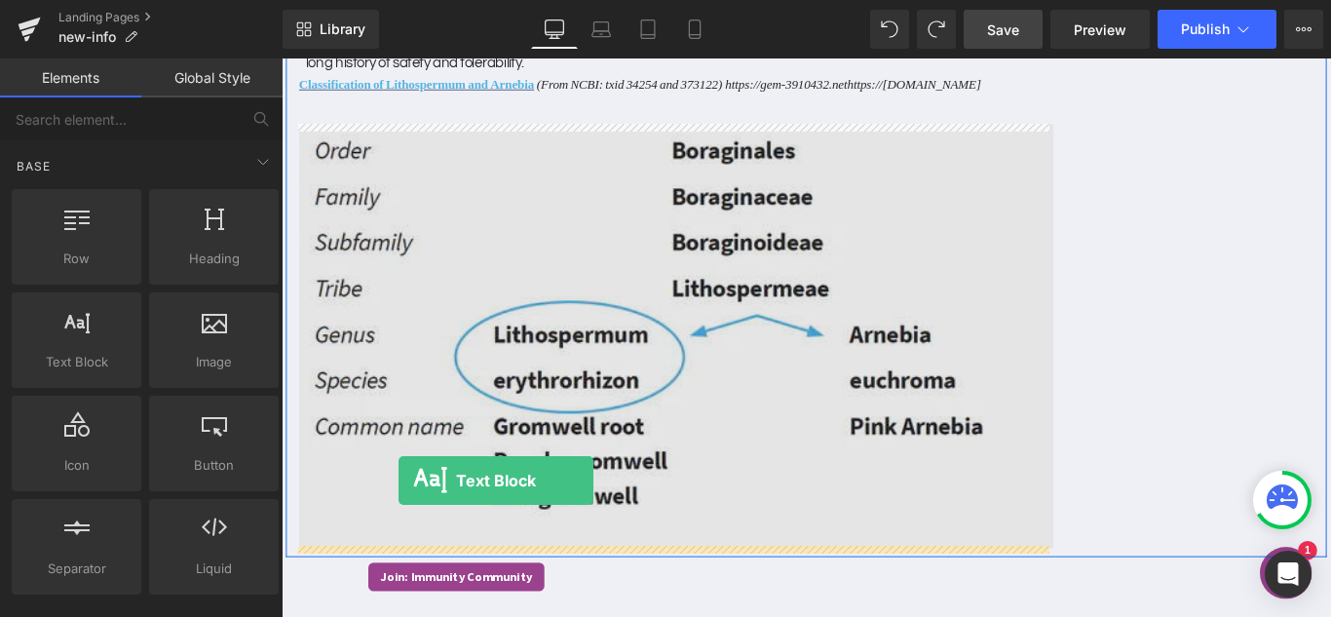
drag, startPoint x: 370, startPoint y: 421, endPoint x: 413, endPoint y: 530, distance: 117.2
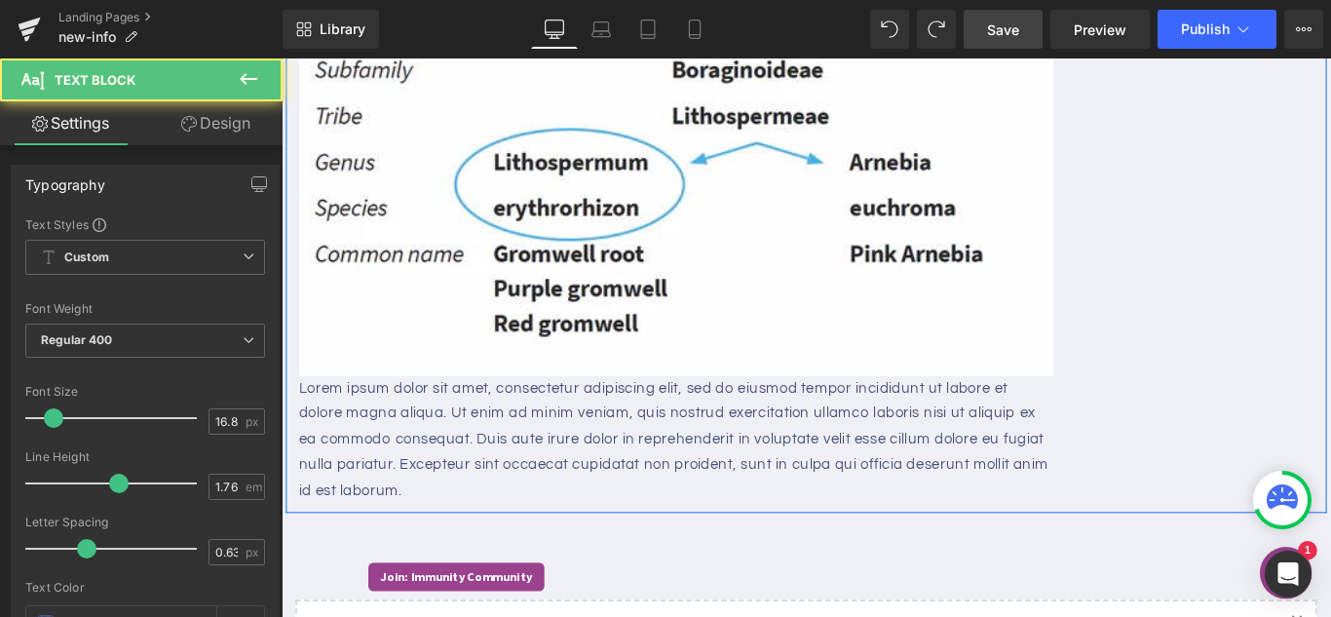
scroll to position [631, 0]
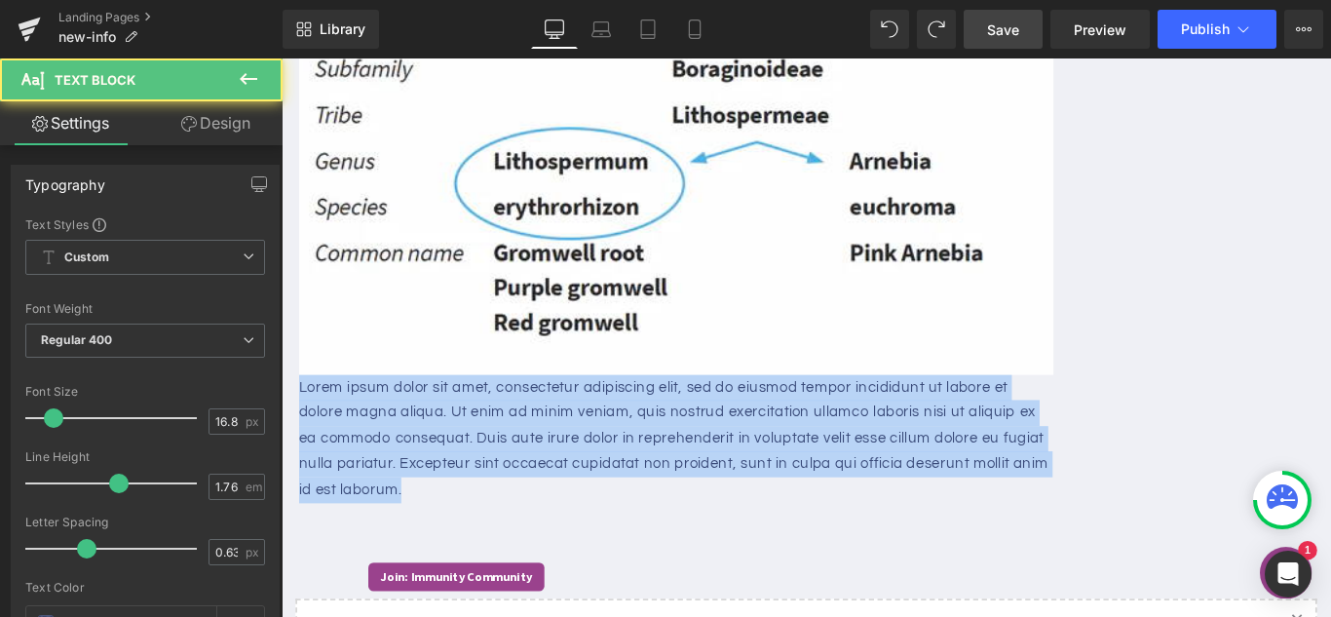
drag, startPoint x: 424, startPoint y: 544, endPoint x: 280, endPoint y: 424, distance: 187.4
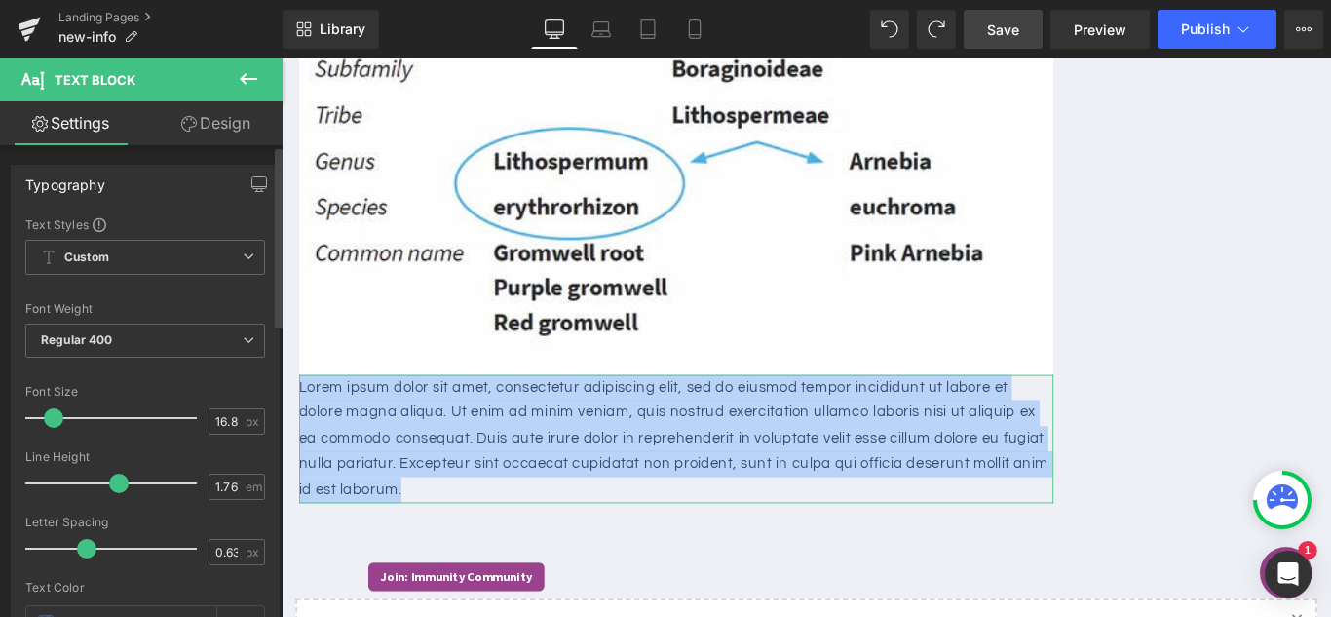
paste div
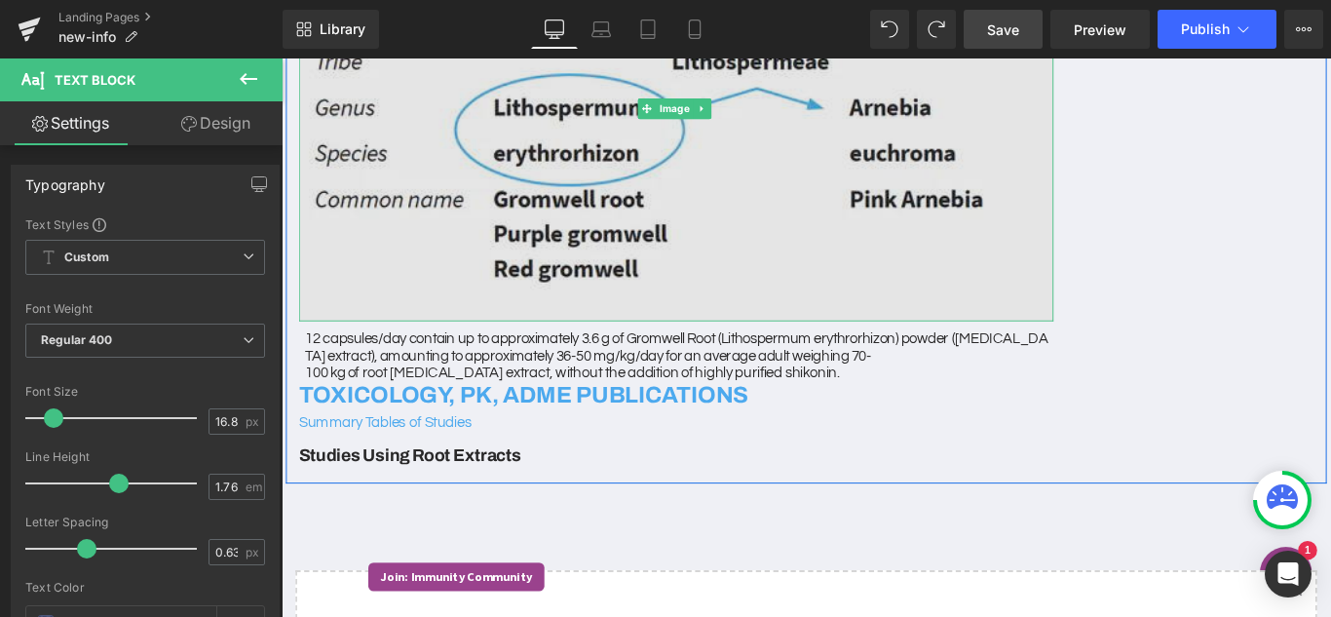
scroll to position [740, 0]
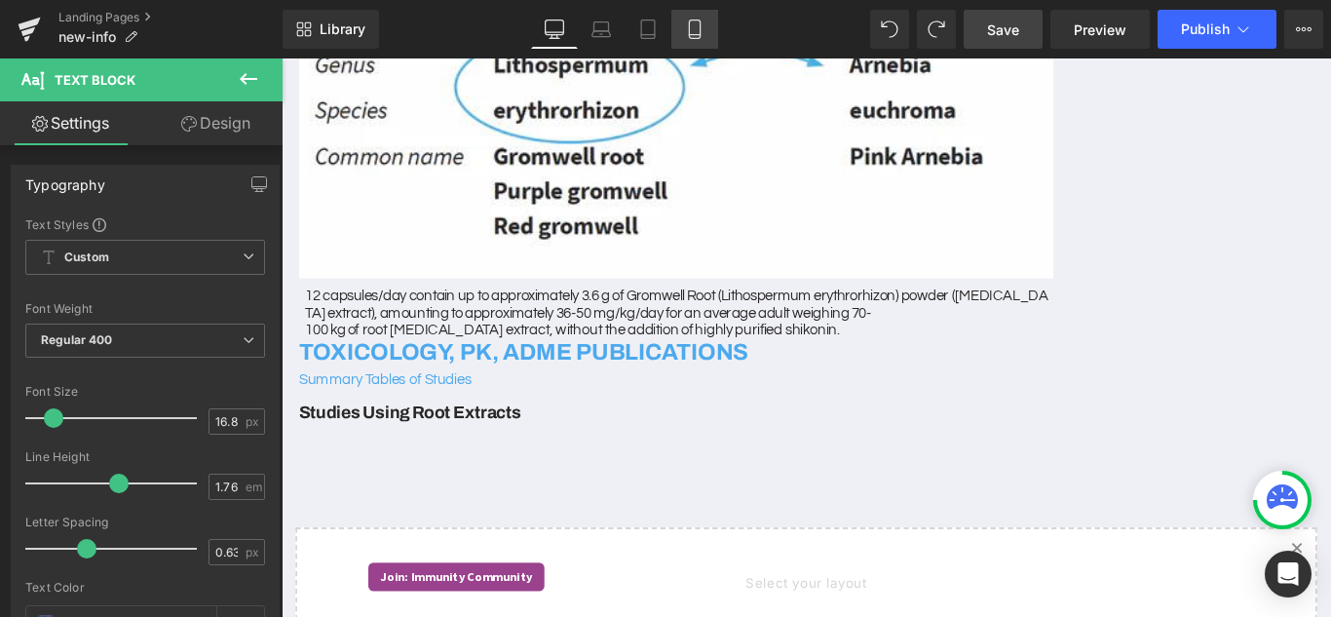
click at [694, 26] on icon at bounding box center [694, 28] width 19 height 19
type input "15.75"
type input "75"
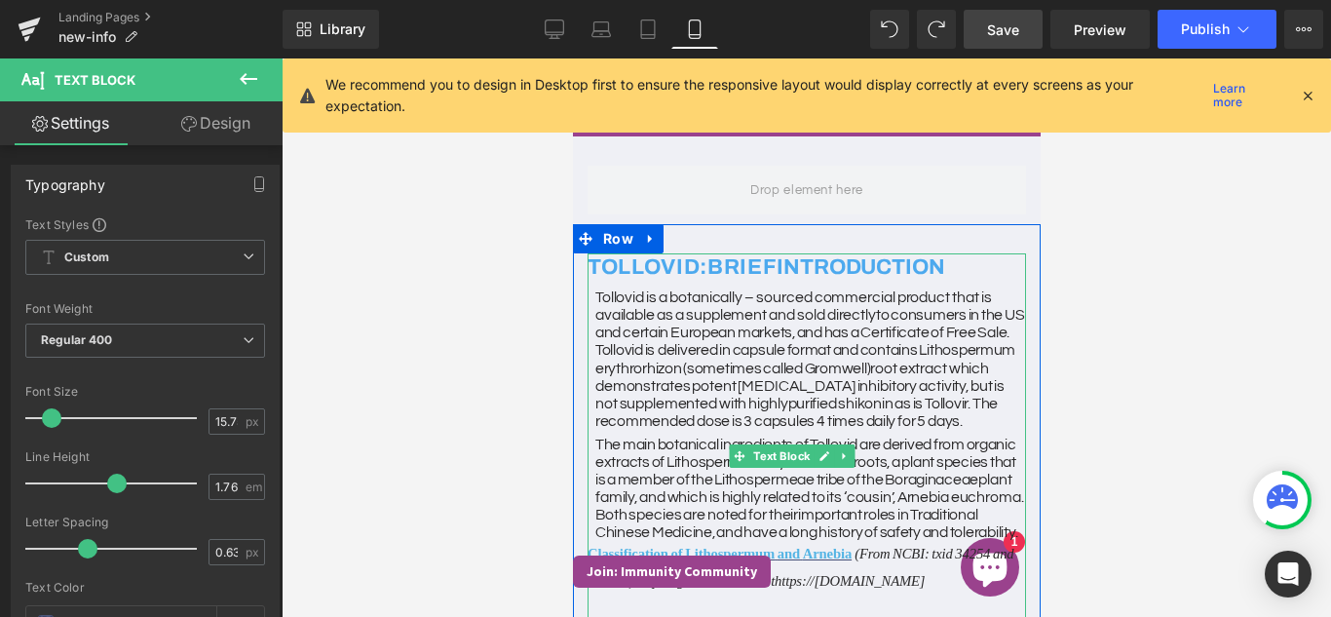
scroll to position [24, 0]
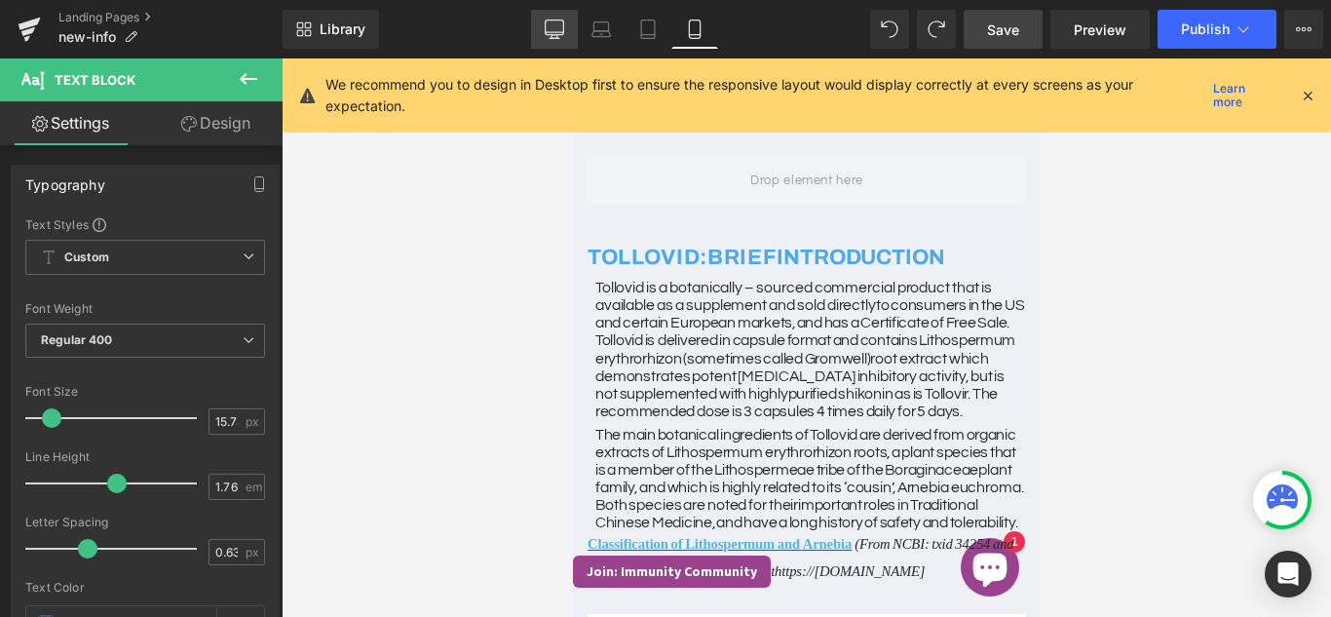
click at [552, 34] on icon at bounding box center [554, 27] width 19 height 15
type input "16.8"
type input "75"
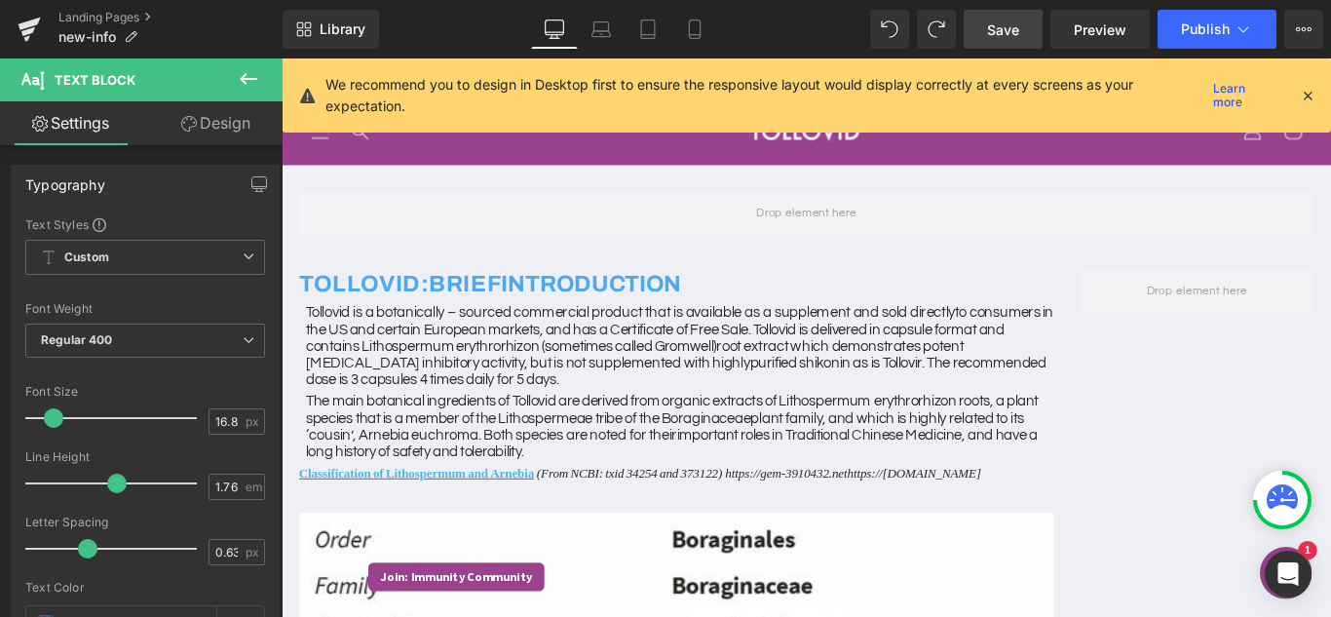
scroll to position [725, 0]
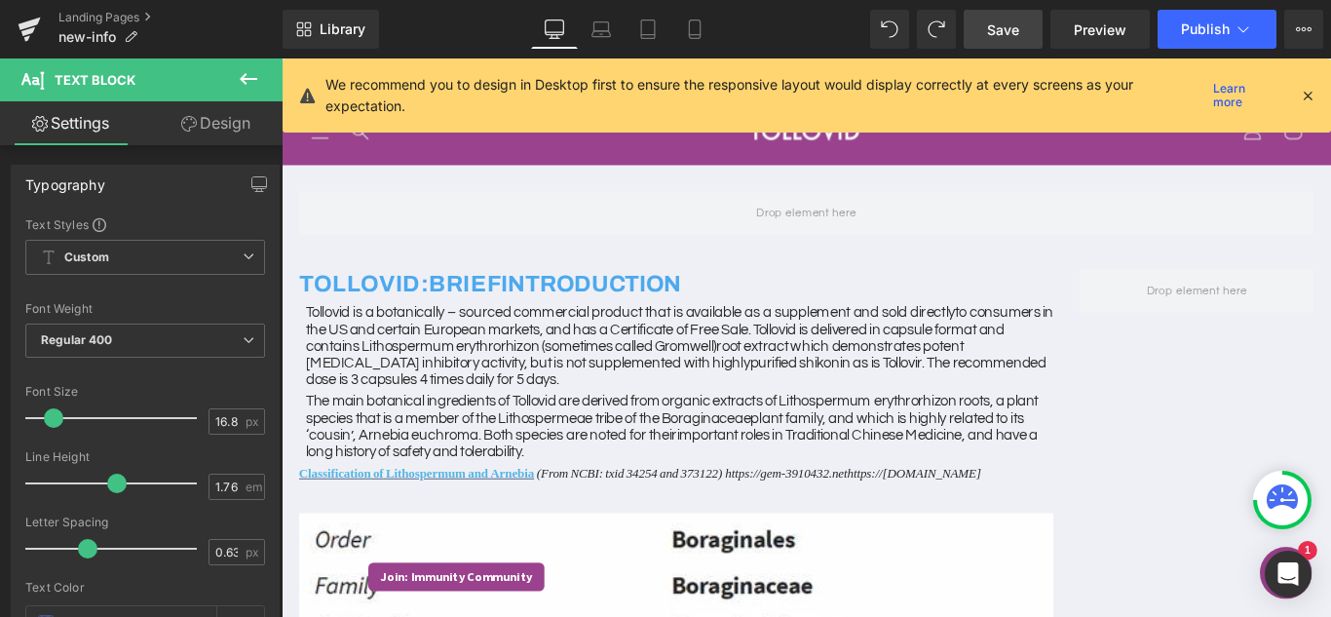
click at [267, 80] on button at bounding box center [248, 79] width 68 height 43
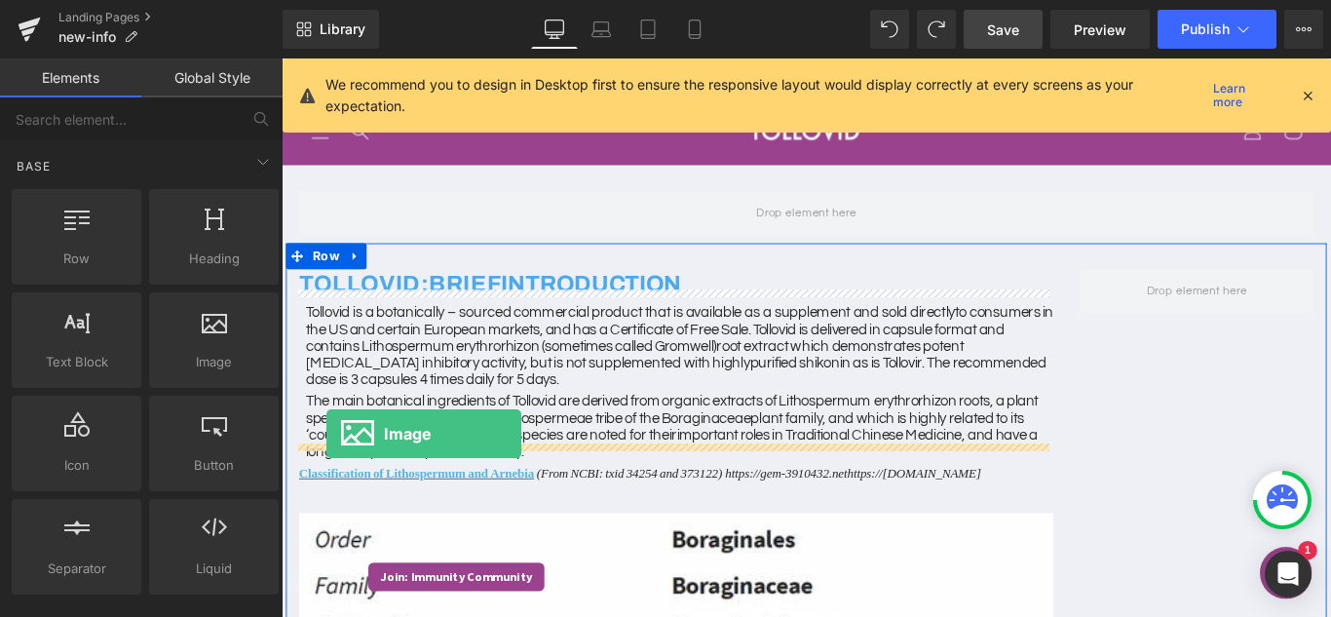
drag, startPoint x: 478, startPoint y: 413, endPoint x: 332, endPoint y: 480, distance: 160.8
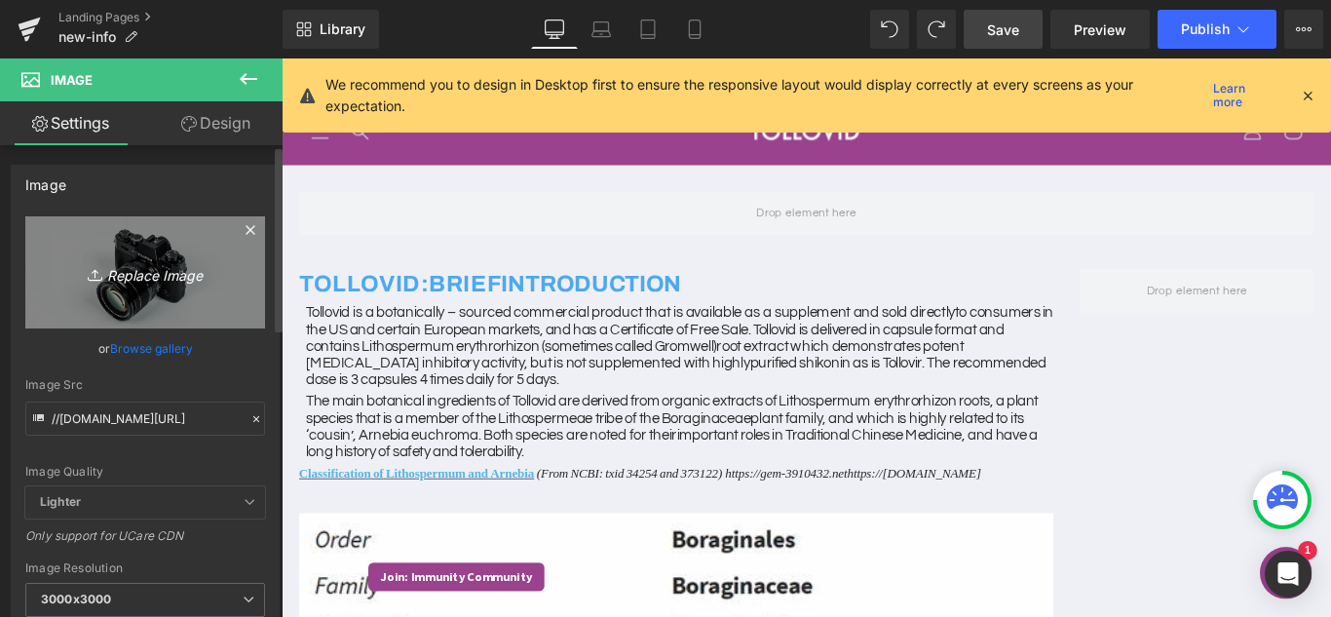
click at [160, 279] on icon "Replace Image" at bounding box center [145, 272] width 156 height 24
type input "C:\fakepath\Picture144_600x600.png"
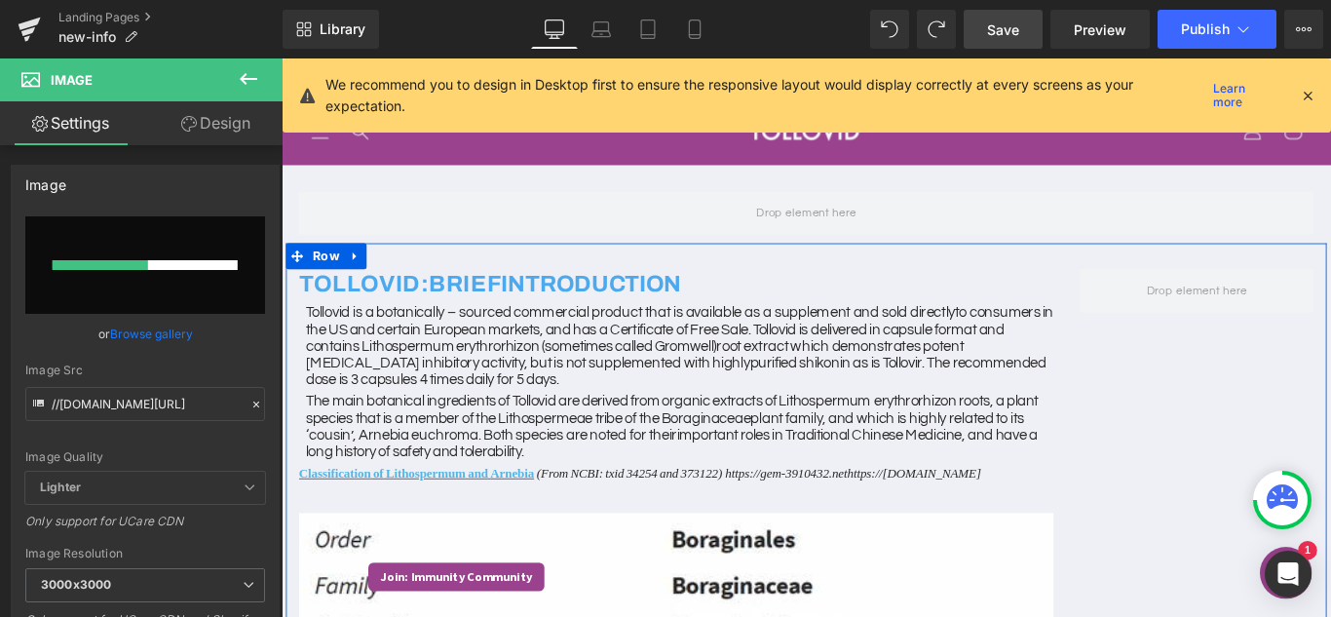
scroll to position [1114, 0]
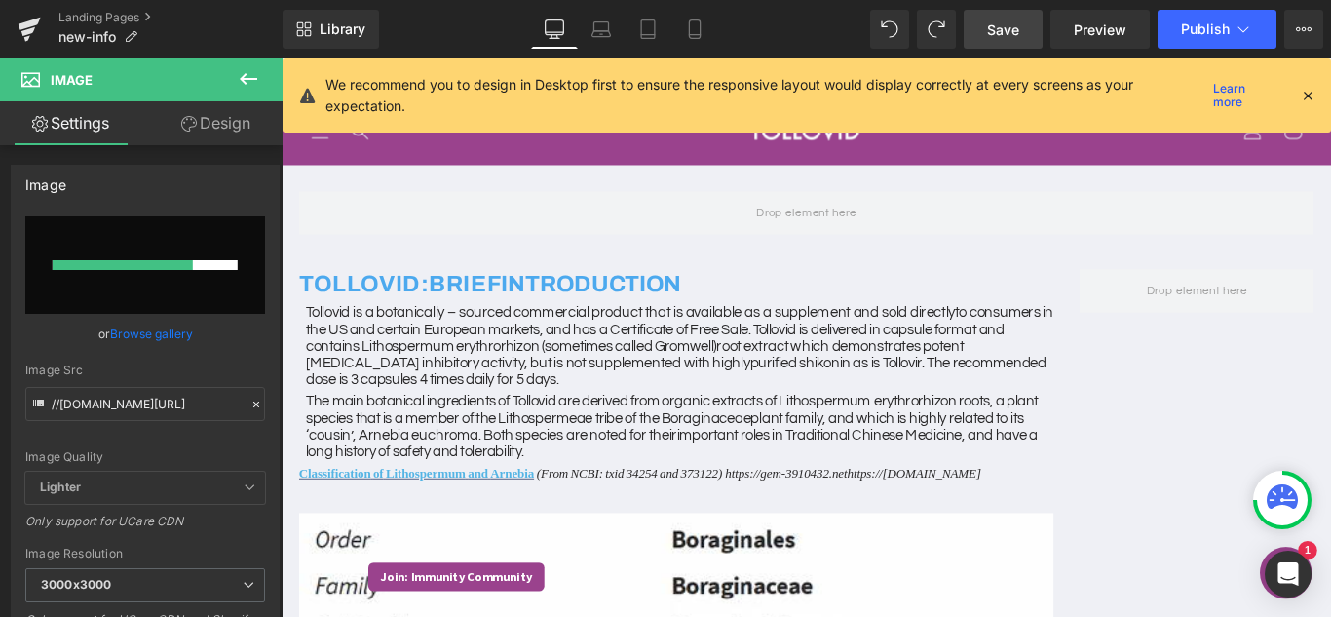
type input "https://ucarecdn.com/bcc04ceb-6523-4155-9f85-f93e9a116613/-/format/auto/-/previ…"
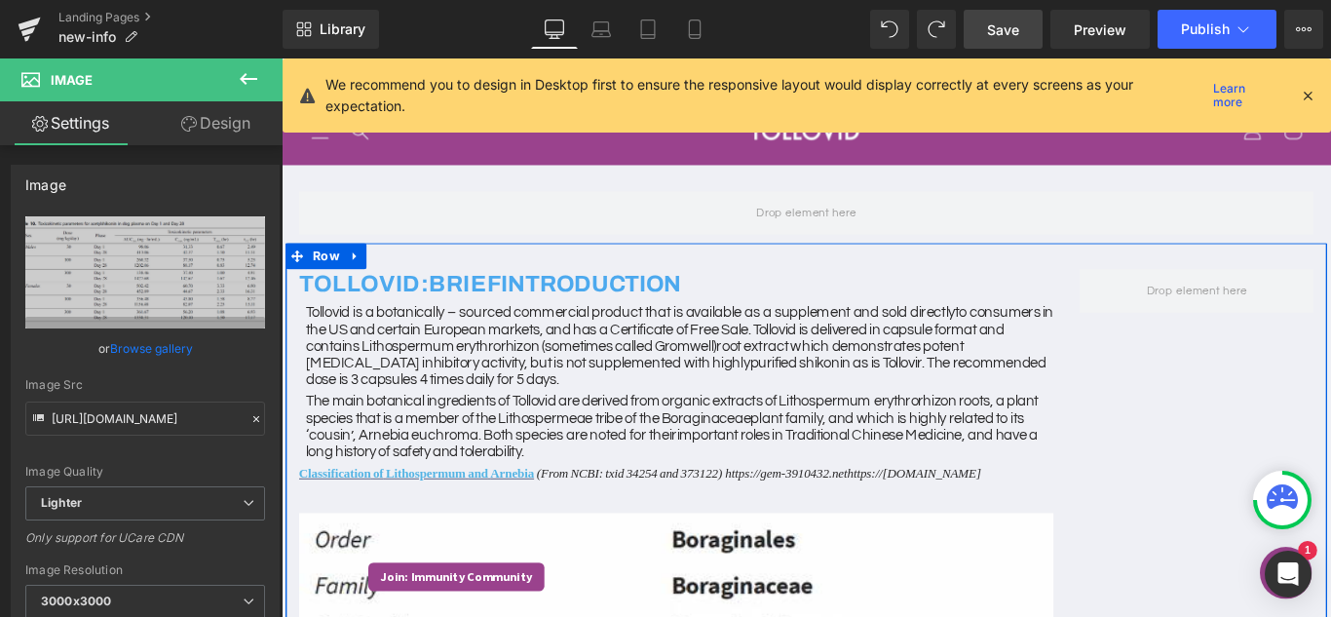
scroll to position [0, 0]
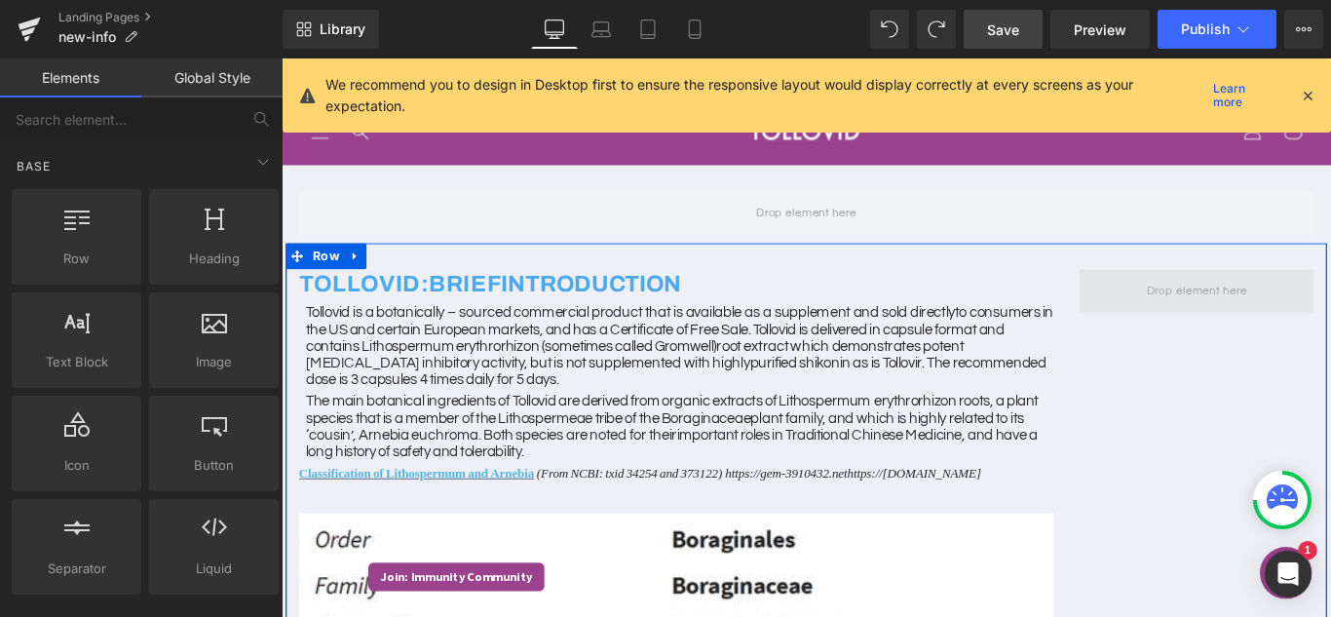
click at [1301, 313] on span at bounding box center [1309, 319] width 127 height 32
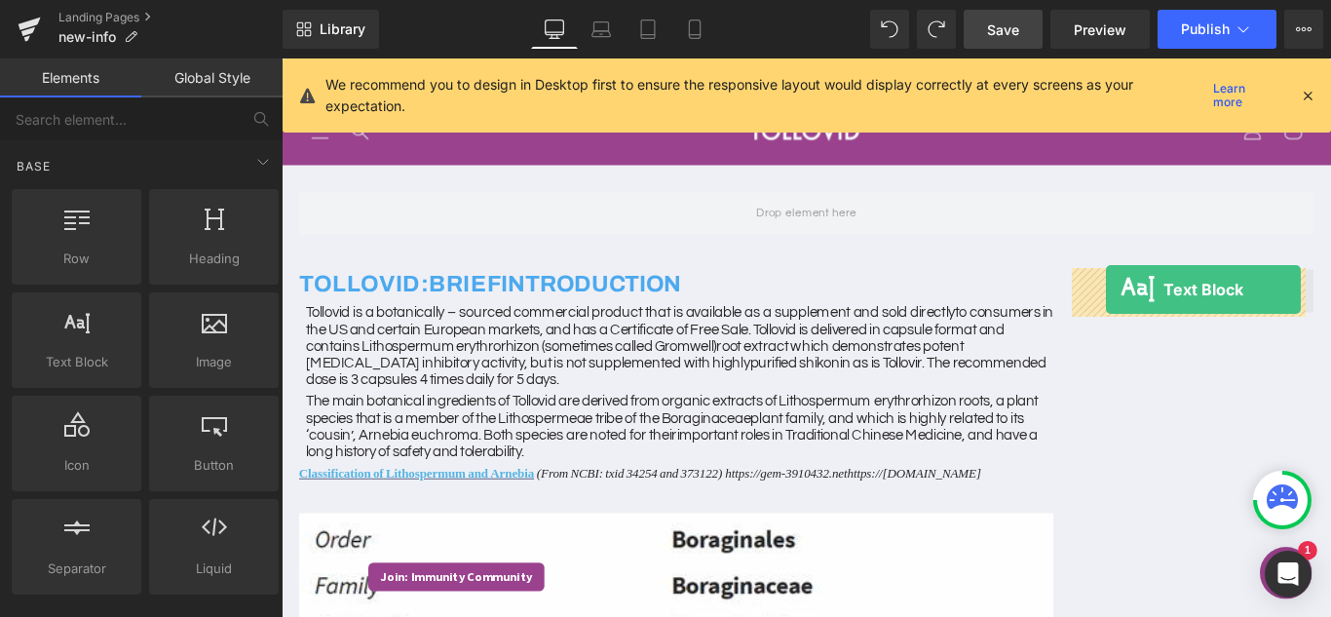
drag, startPoint x: 472, startPoint y: 400, endPoint x: 1208, endPoint y: 318, distance: 740.0
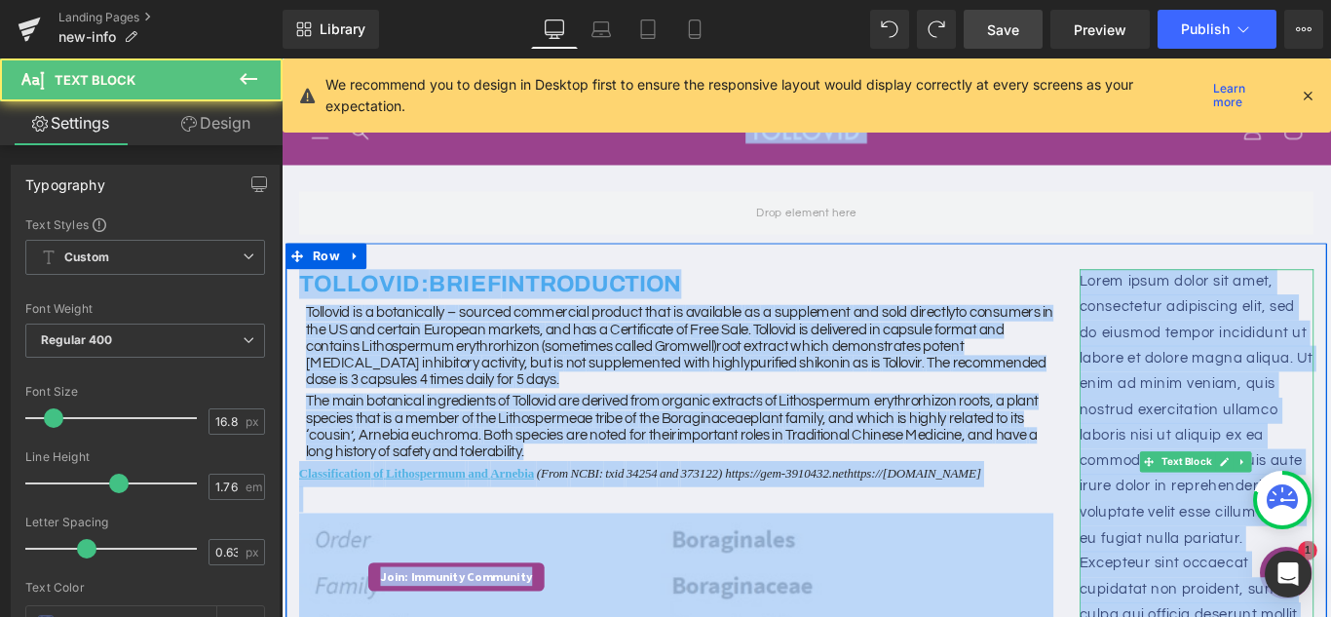
click at [1219, 396] on p "Lorem ipsum dolor sit amet, consectetur adipiscing elit, sed do eiusmod tempor …" at bounding box center [1309, 511] width 263 height 432
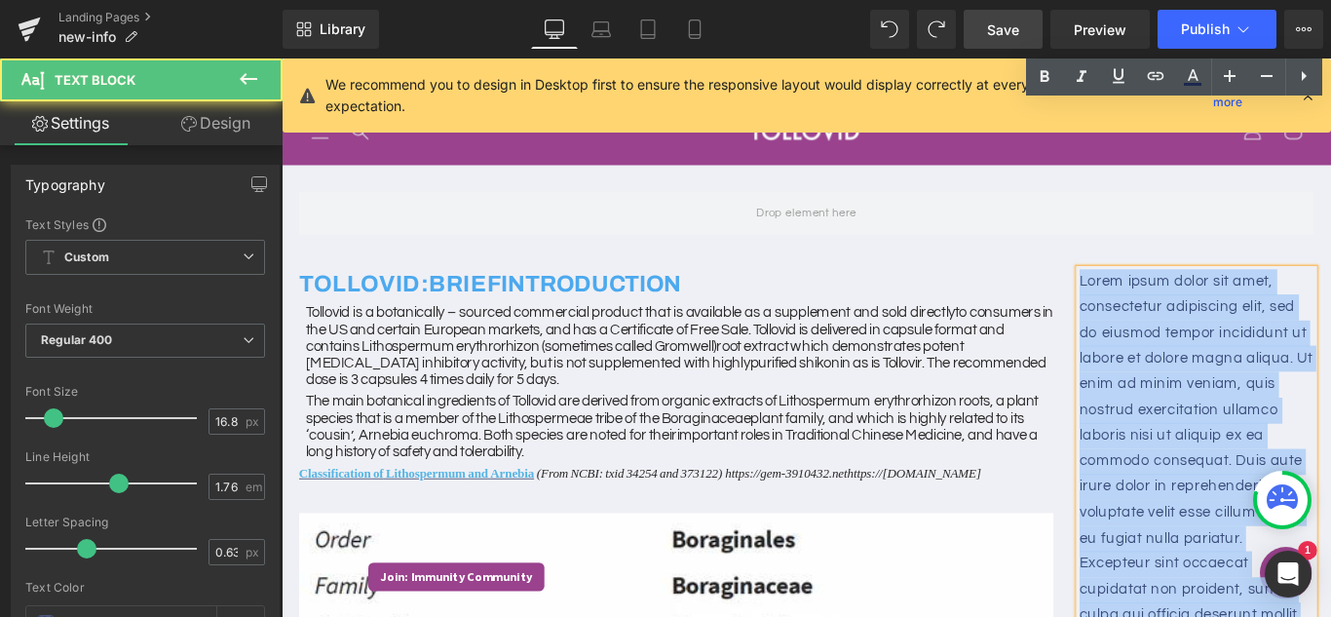
scroll to position [292, 0]
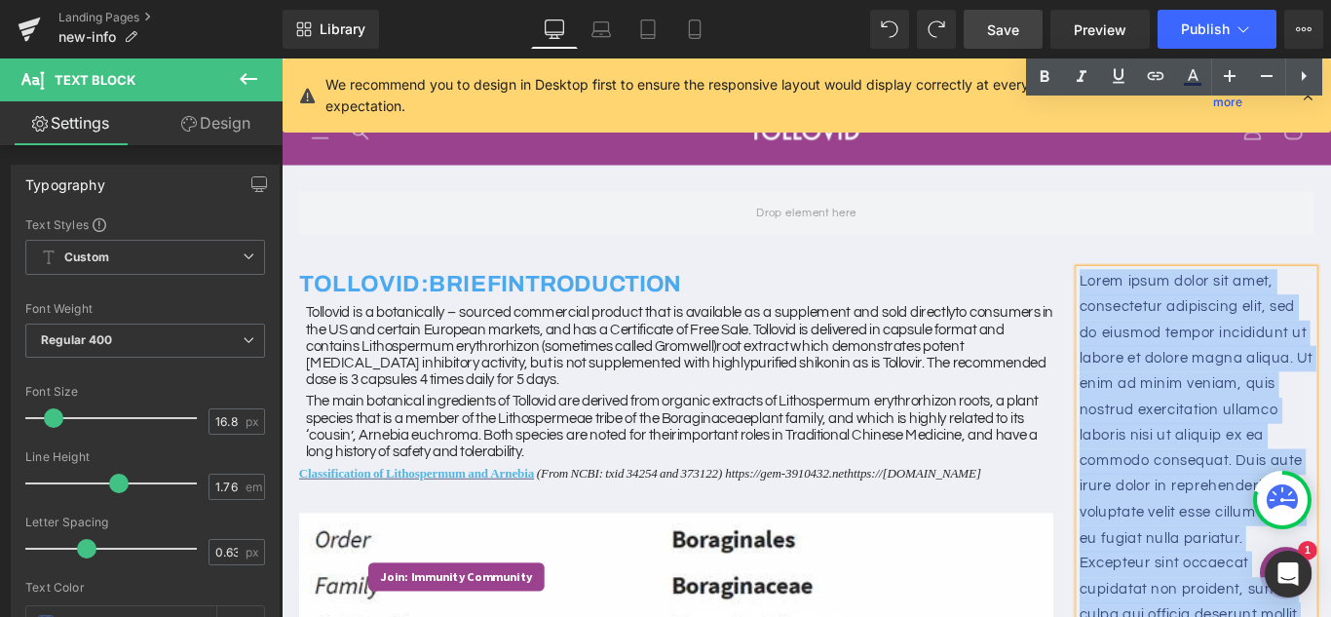
drag, startPoint x: 1170, startPoint y: 312, endPoint x: 1347, endPoint y: 453, distance: 226.7
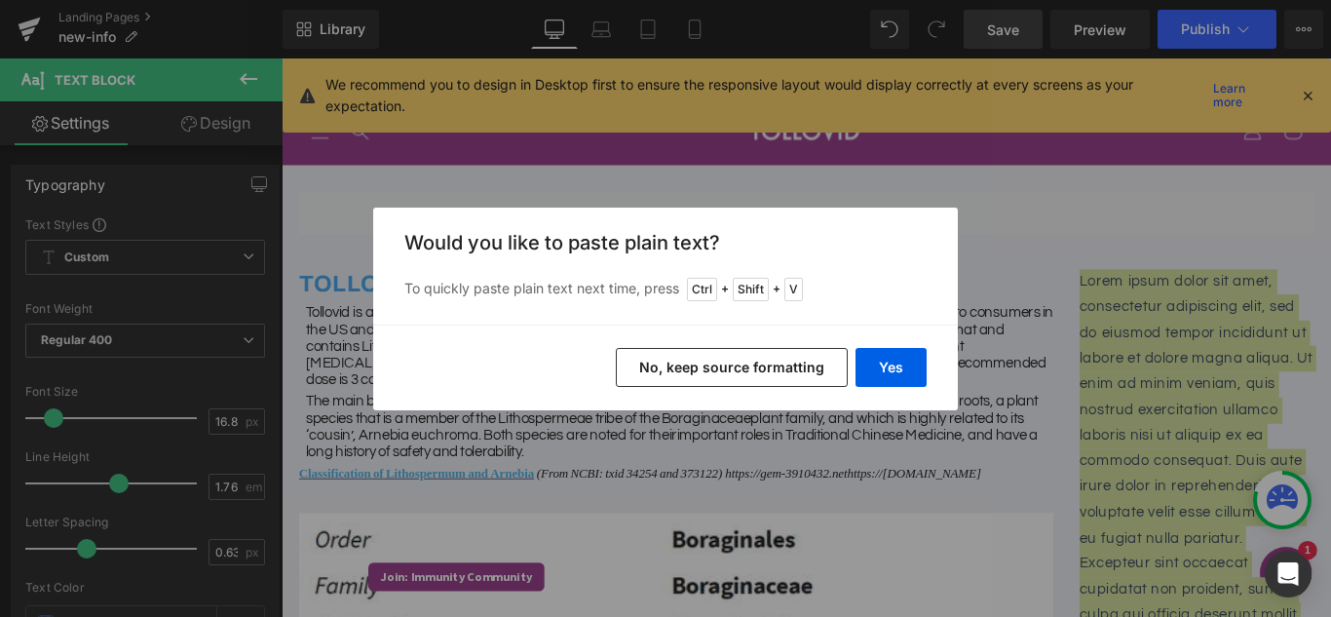
click at [767, 374] on button "No, keep source formatting" at bounding box center [732, 367] width 232 height 39
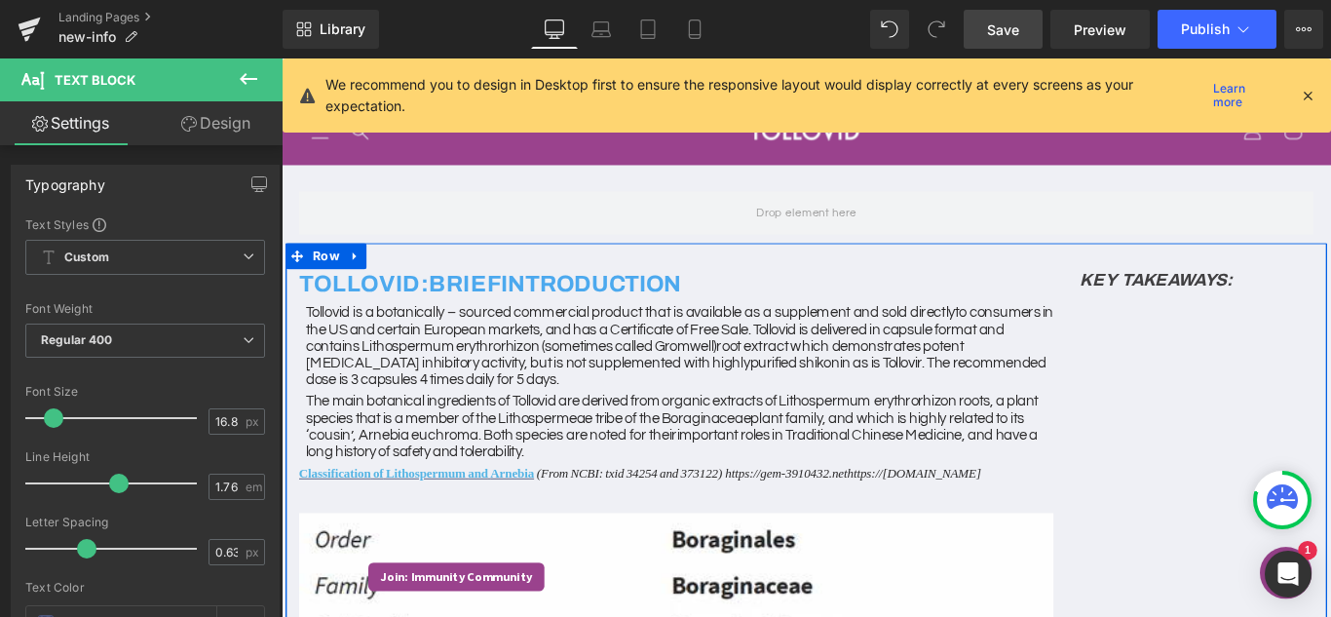
scroll to position [0, 0]
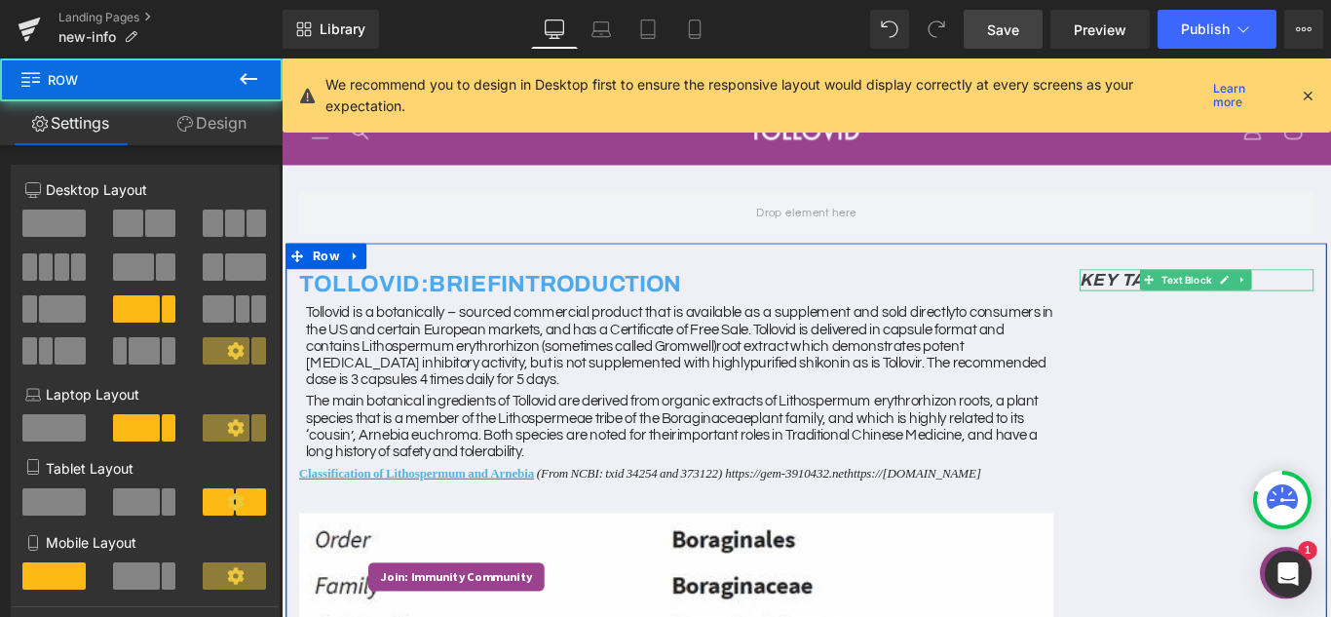
click at [1266, 309] on span "Text Block" at bounding box center [1298, 306] width 64 height 23
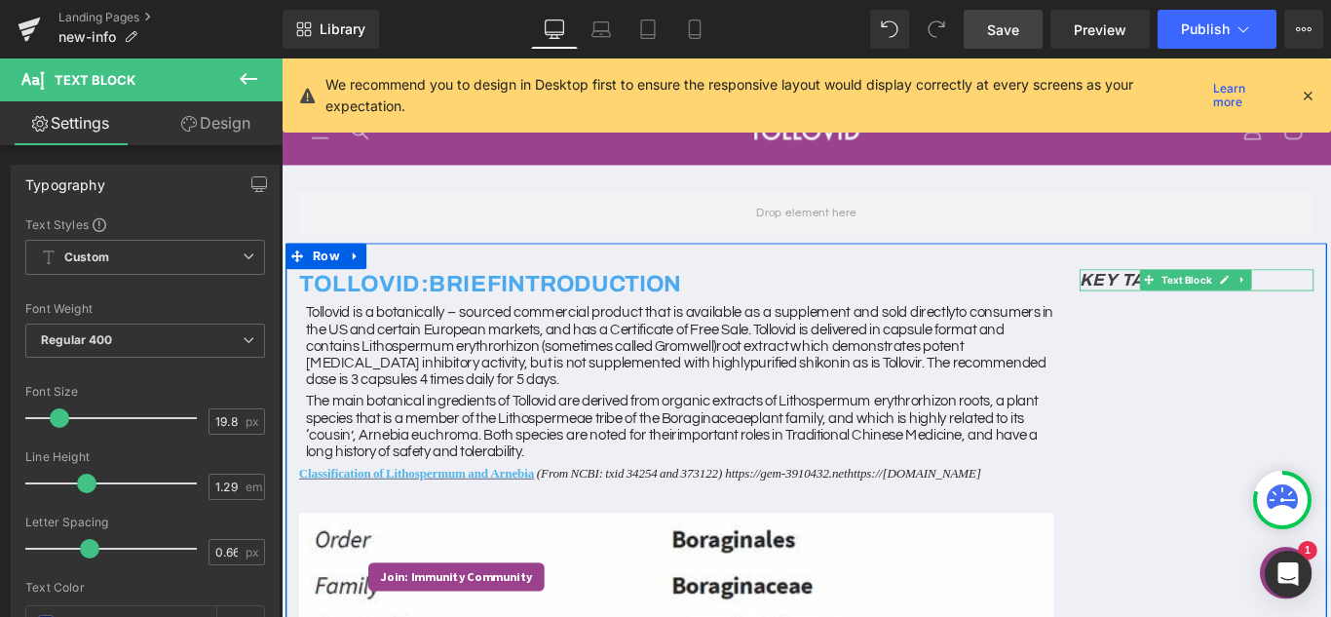
click at [1330, 309] on h3 "KEY TAKEAWAYS:" at bounding box center [1309, 307] width 263 height 24
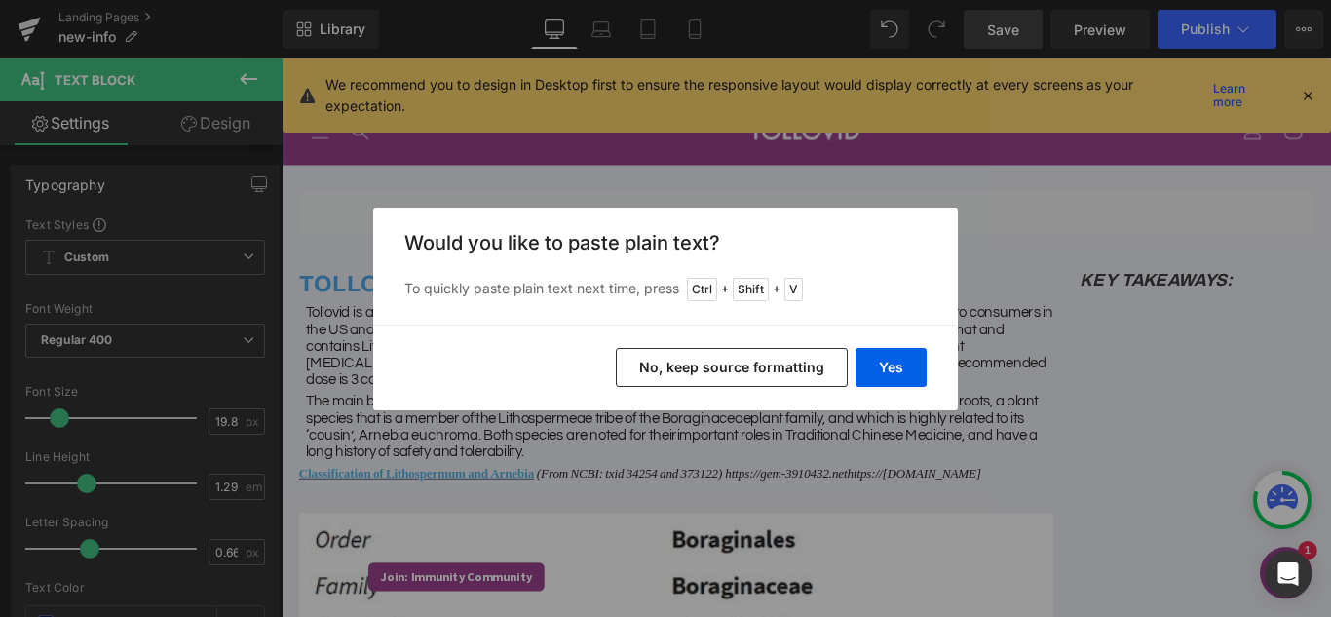
click at [769, 362] on button "No, keep source formatting" at bounding box center [732, 367] width 232 height 39
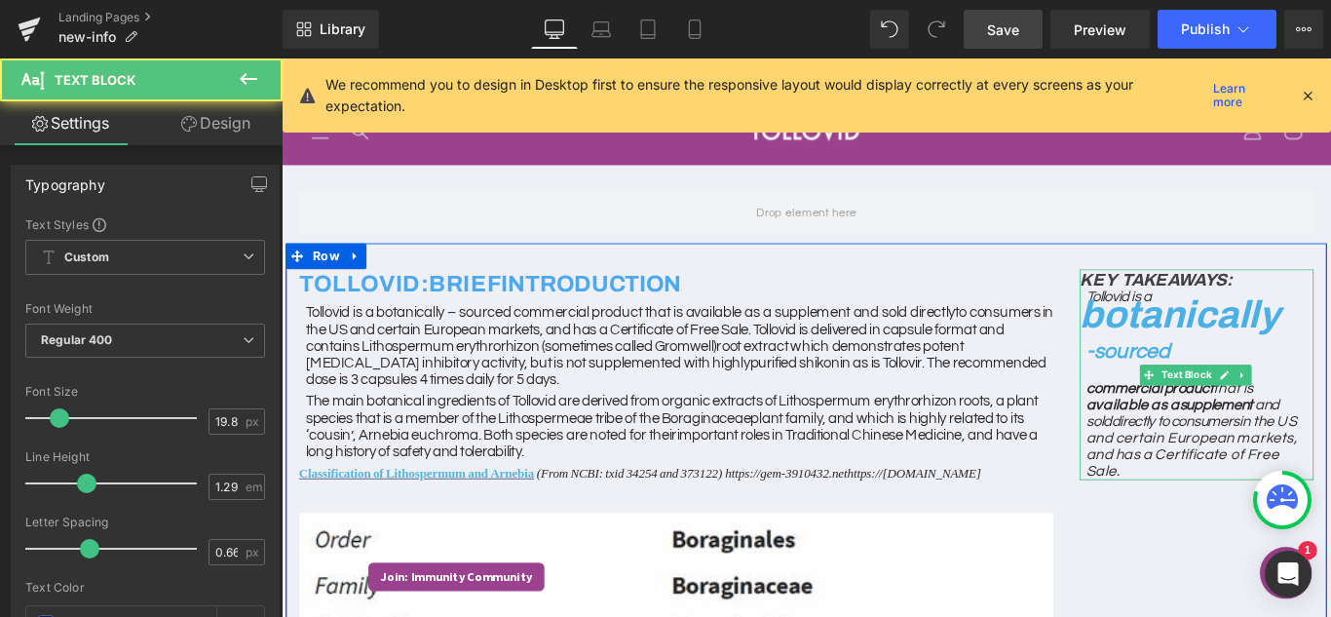
click at [1330, 311] on h3 "KEY TAKEAWAYS:" at bounding box center [1309, 307] width 263 height 24
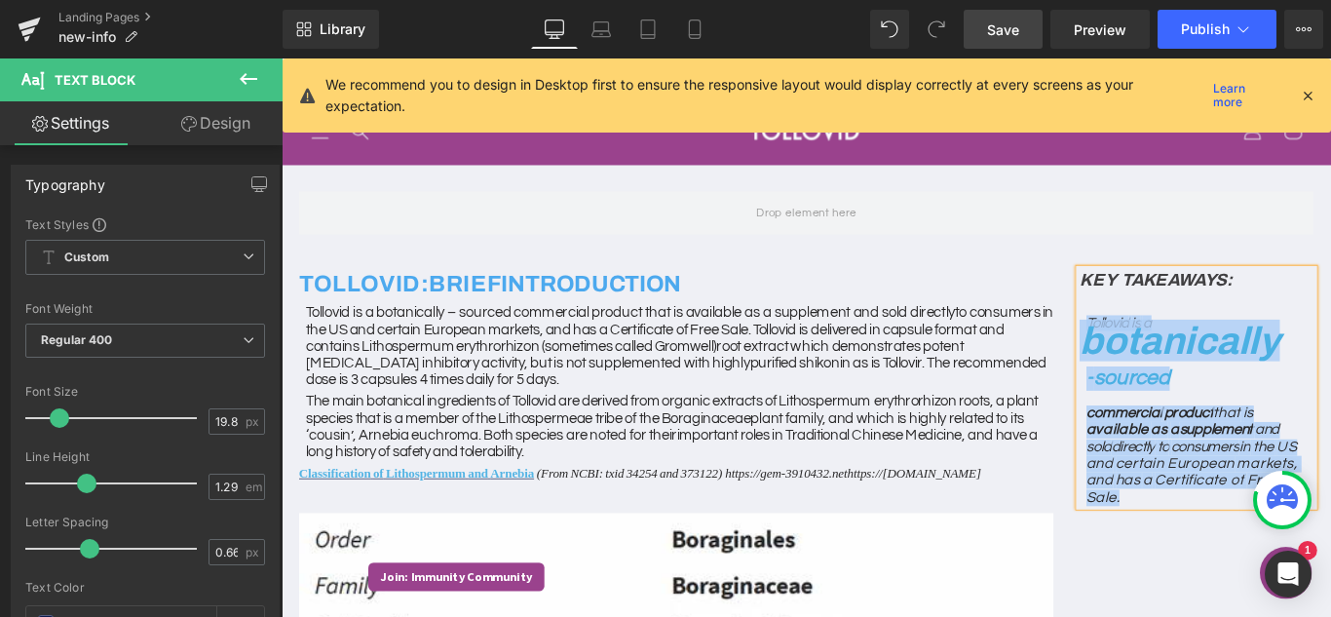
drag, startPoint x: 1271, startPoint y: 550, endPoint x: 1161, endPoint y: 353, distance: 226.3
click at [1163, 353] on div "KEY TAKEAWAYS: Tollovid is a botanically - sourced commercial product that is a…" at bounding box center [1309, 428] width 292 height 266
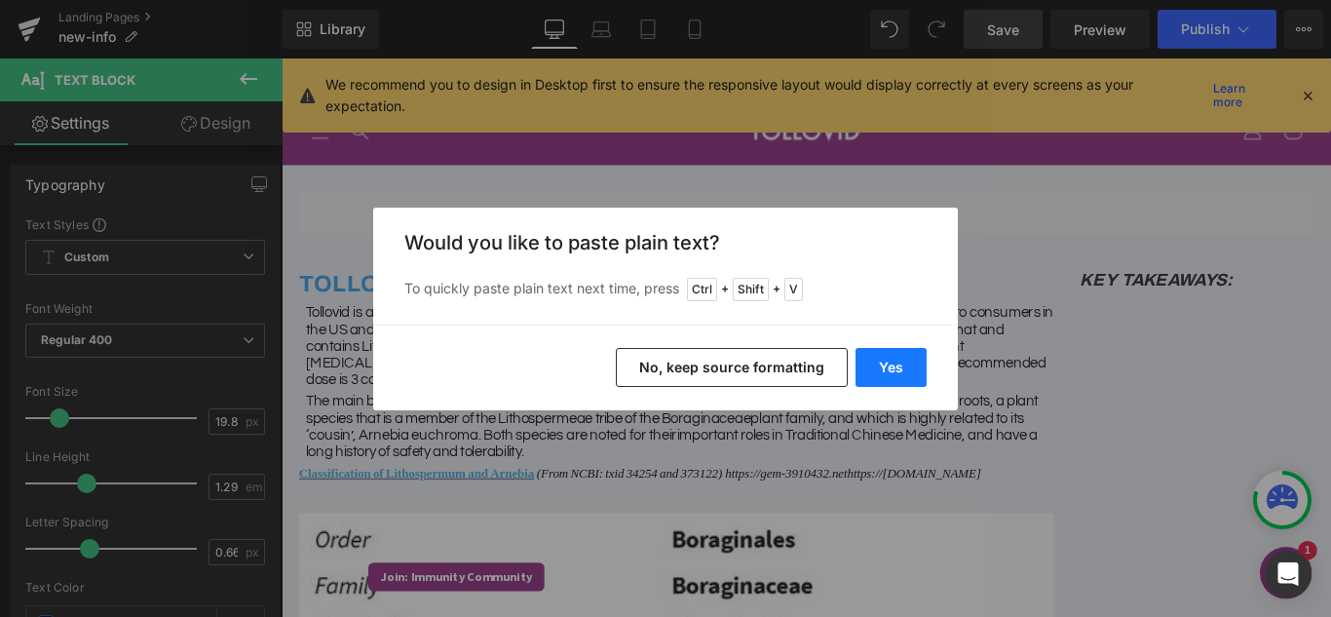
click at [880, 368] on button "Yes" at bounding box center [890, 367] width 71 height 39
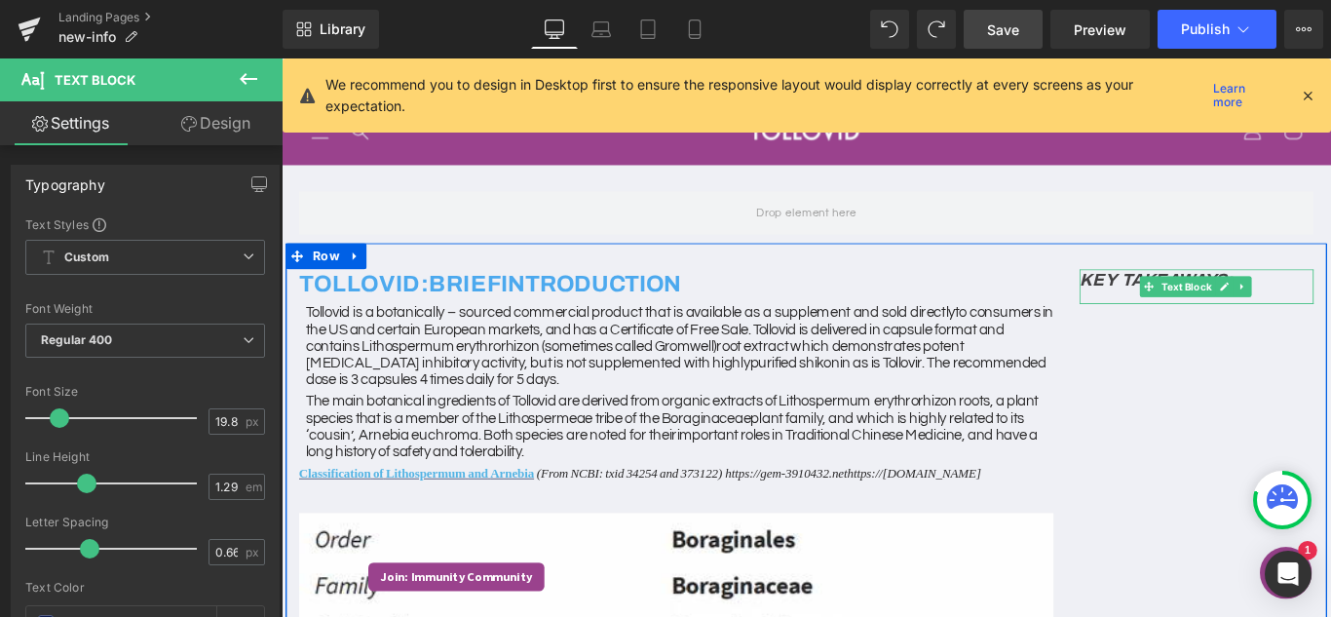
click at [1330, 319] on p at bounding box center [1312, 326] width 255 height 15
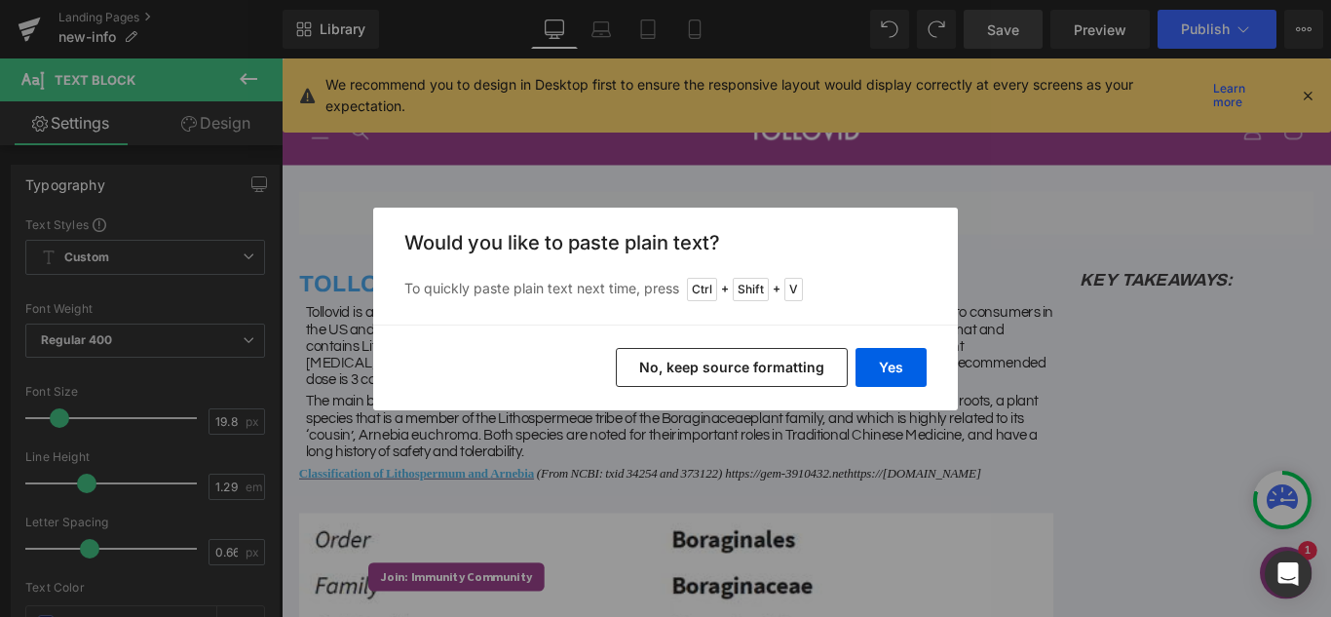
click at [752, 373] on button "No, keep source formatting" at bounding box center [732, 367] width 232 height 39
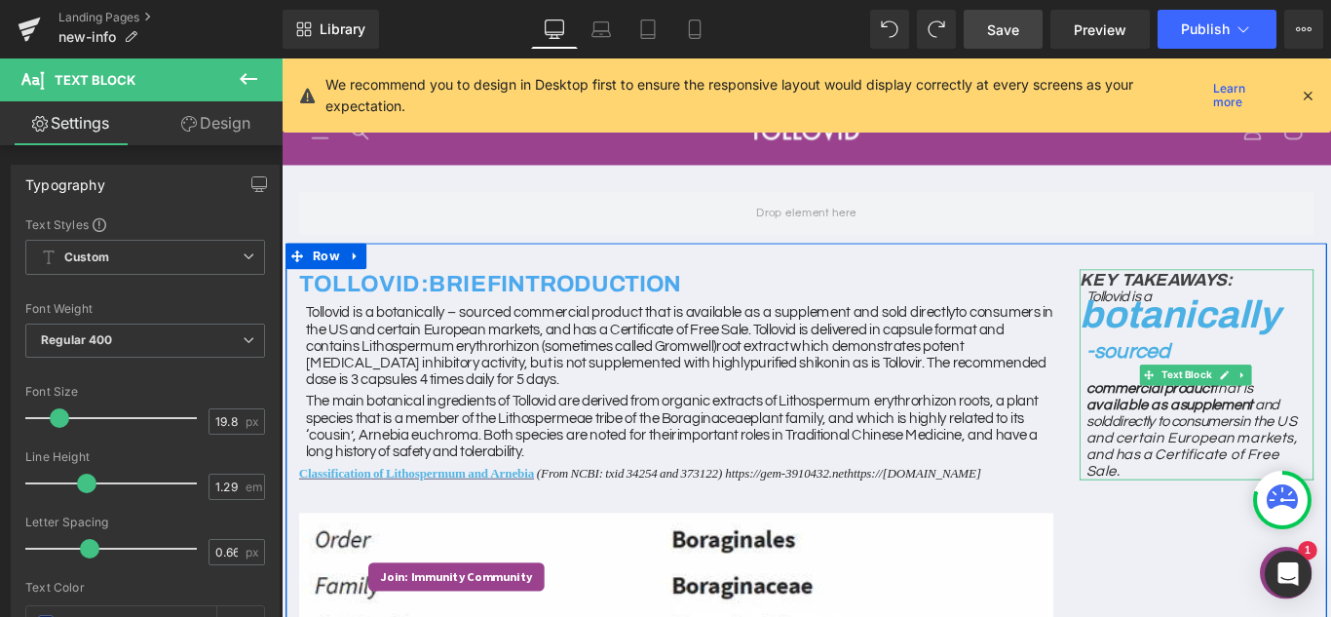
click at [1330, 314] on h3 "KEY TAKEAWAYS:" at bounding box center [1309, 307] width 263 height 24
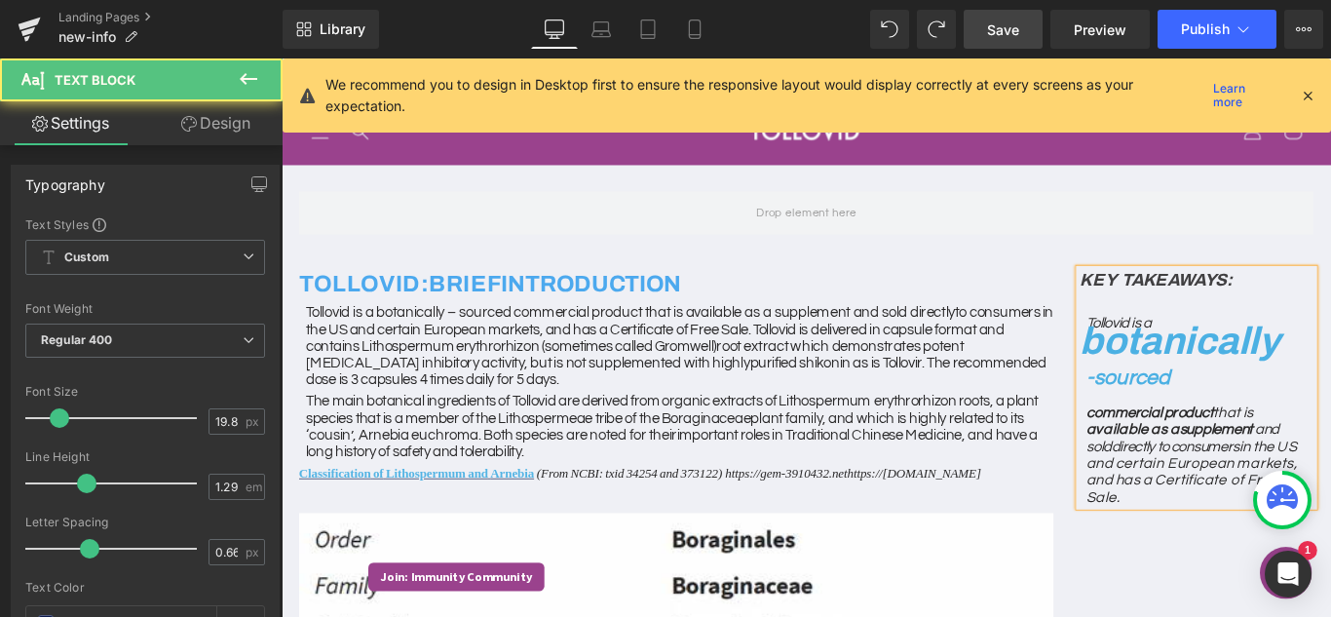
click at [1189, 382] on span "botanically" at bounding box center [1290, 375] width 225 height 47
click at [1188, 382] on span "botanically" at bounding box center [1290, 375] width 225 height 47
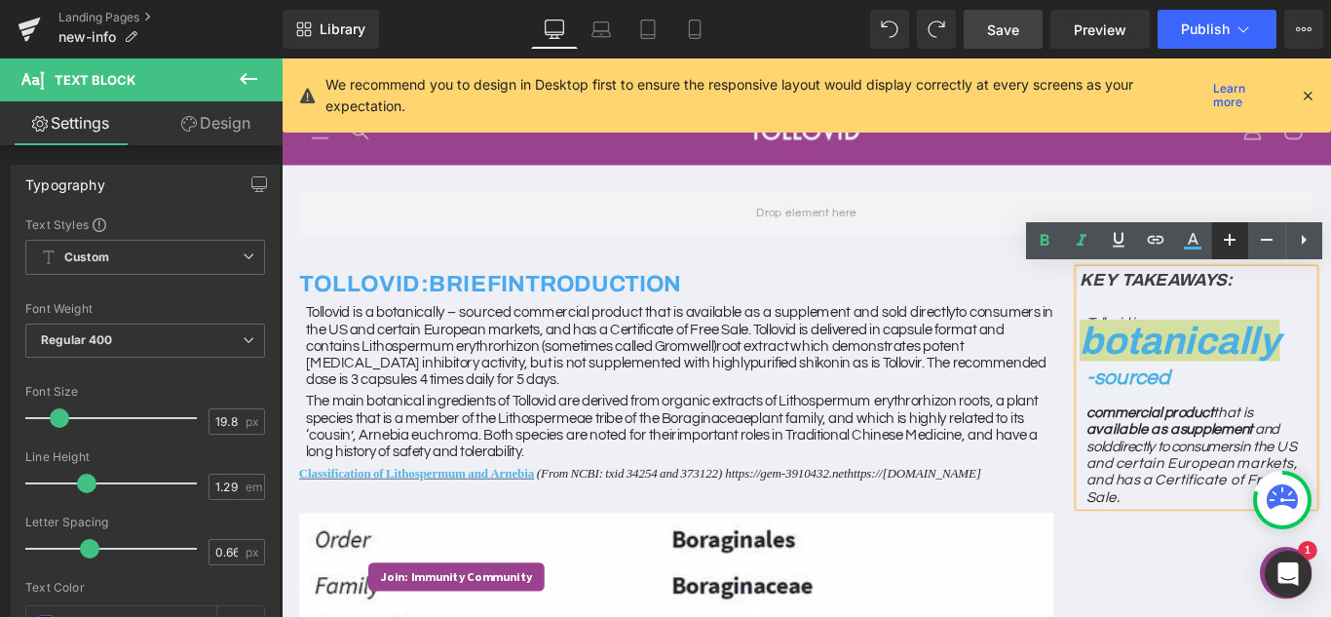
click at [1229, 243] on icon at bounding box center [1229, 240] width 12 height 12
click at [1261, 239] on icon at bounding box center [1266, 239] width 23 height 23
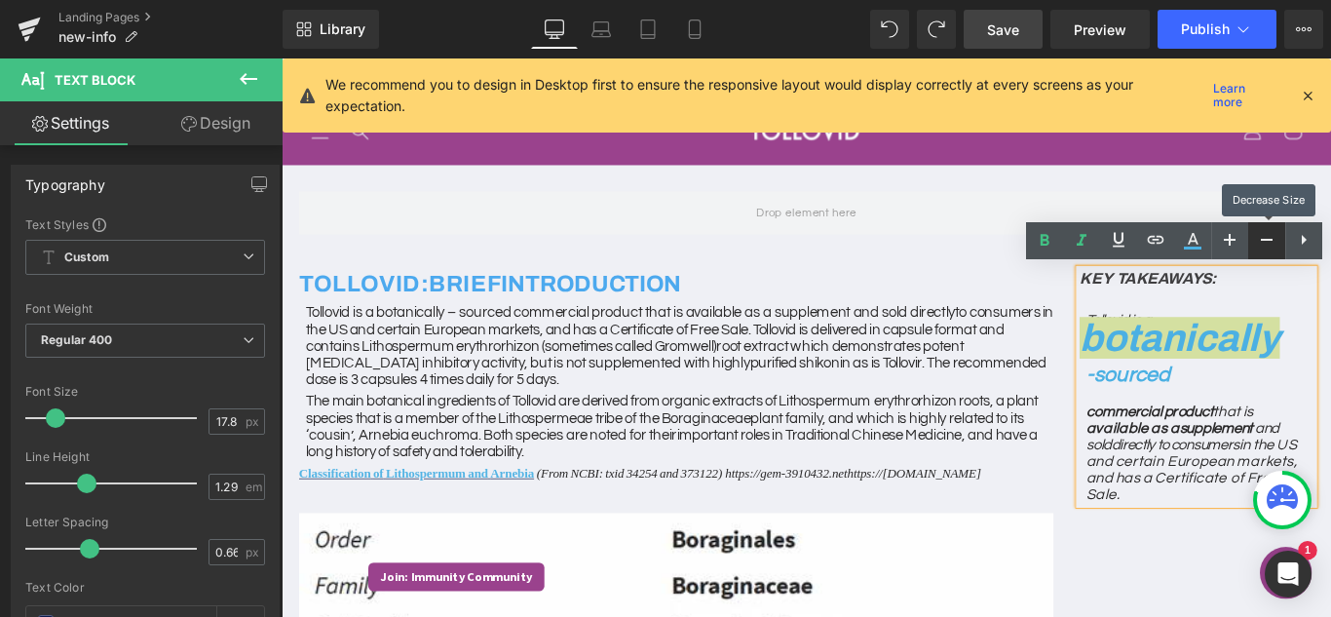
click at [1261, 239] on icon at bounding box center [1266, 239] width 23 height 23
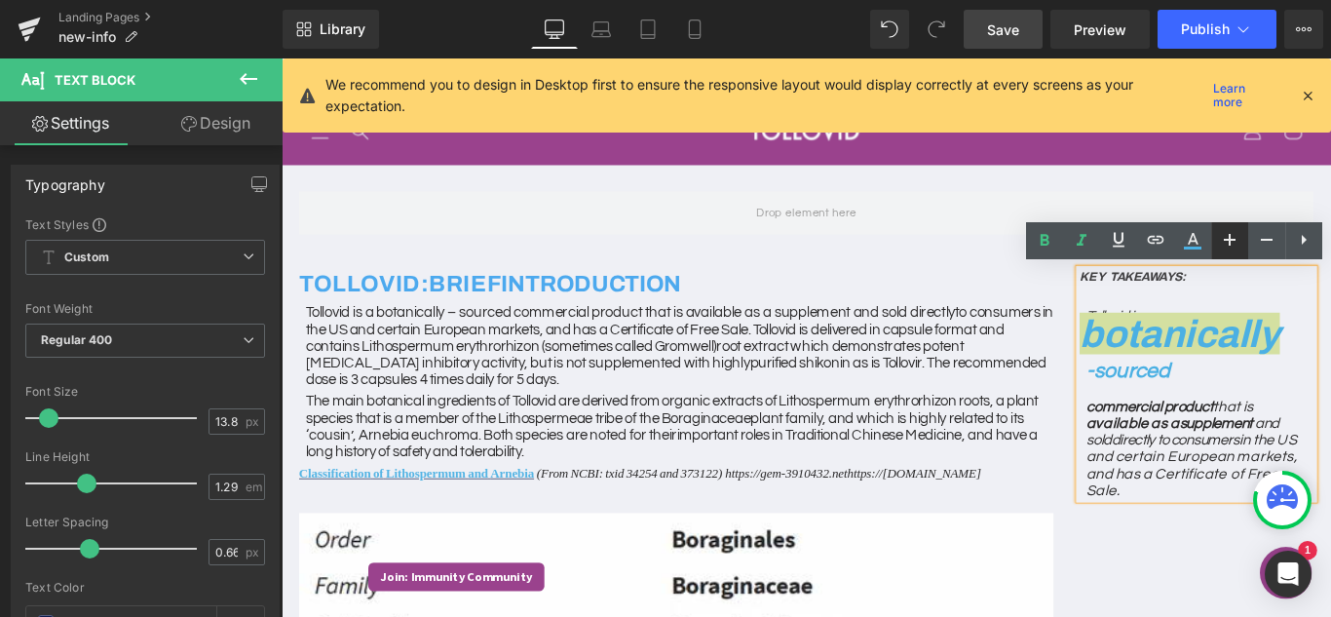
click at [1227, 244] on icon at bounding box center [1229, 239] width 23 height 23
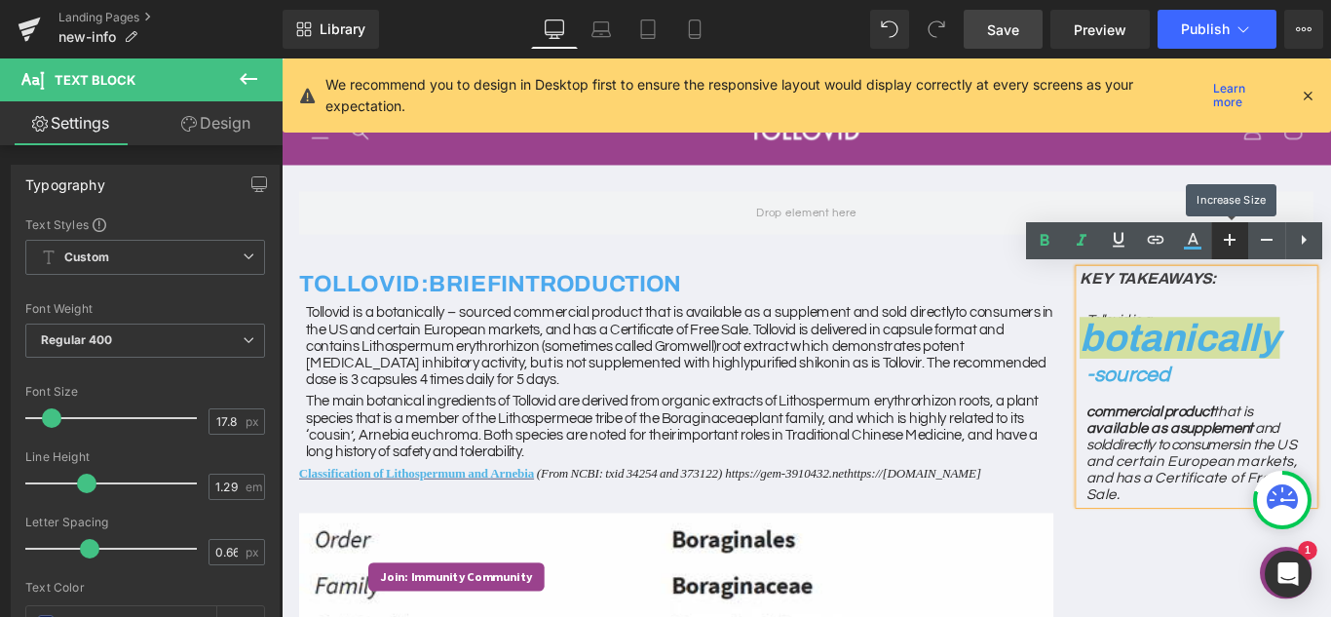
click at [1227, 244] on icon at bounding box center [1229, 239] width 23 height 23
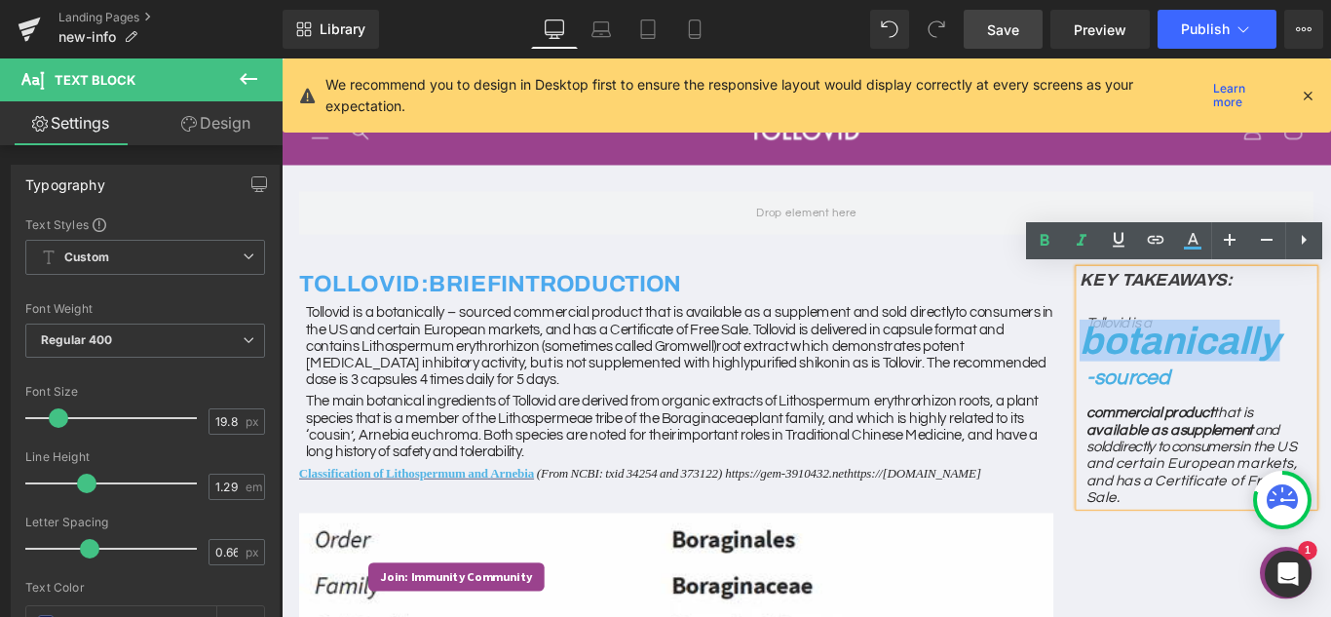
click at [1301, 390] on span "botanically" at bounding box center [1290, 375] width 225 height 47
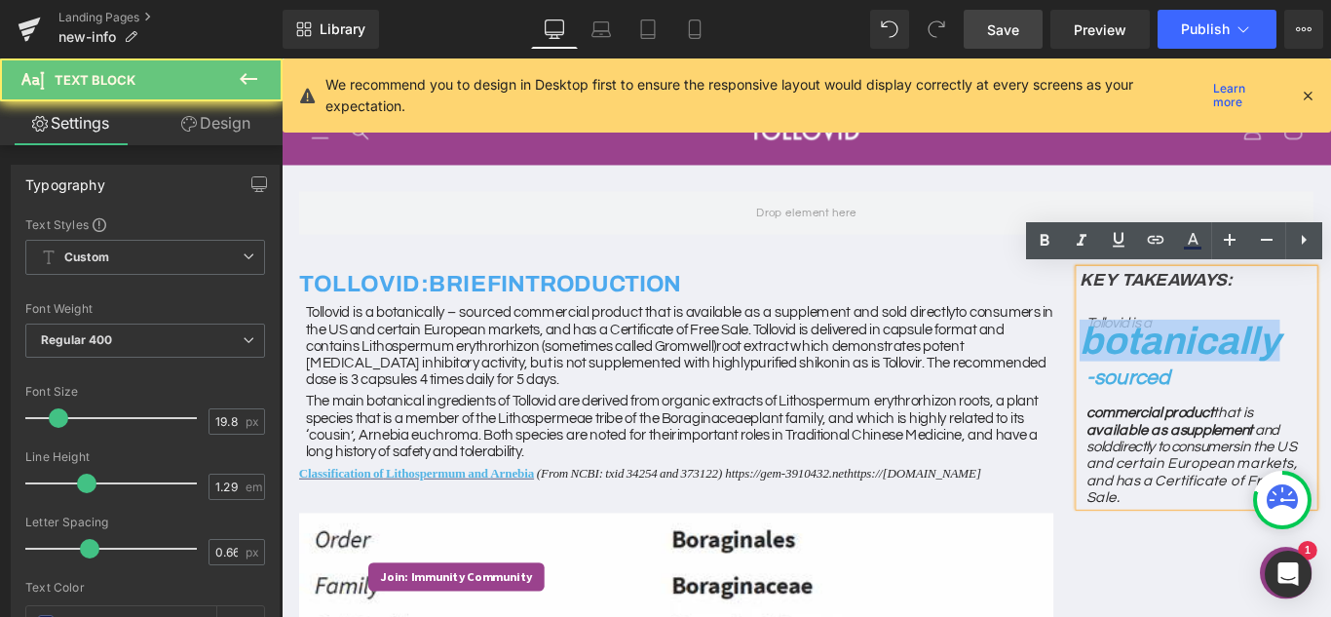
click at [1301, 389] on span "botanically" at bounding box center [1290, 375] width 225 height 47
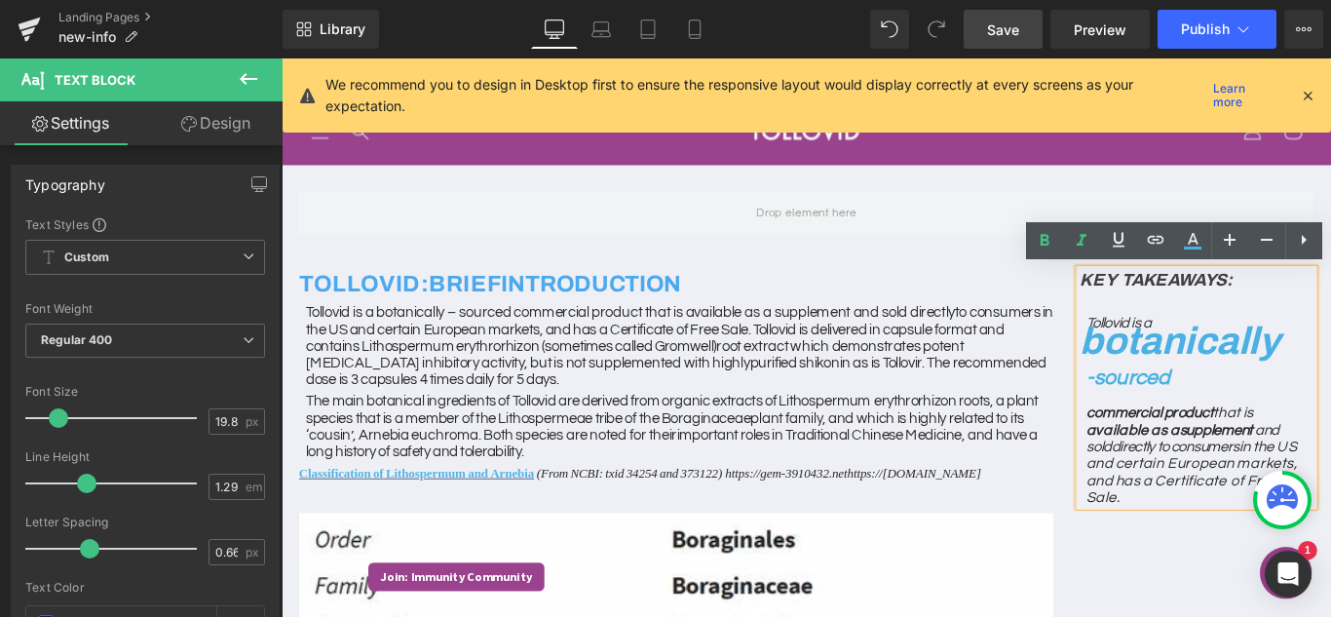
click at [1254, 414] on span "sourced" at bounding box center [1235, 416] width 85 height 24
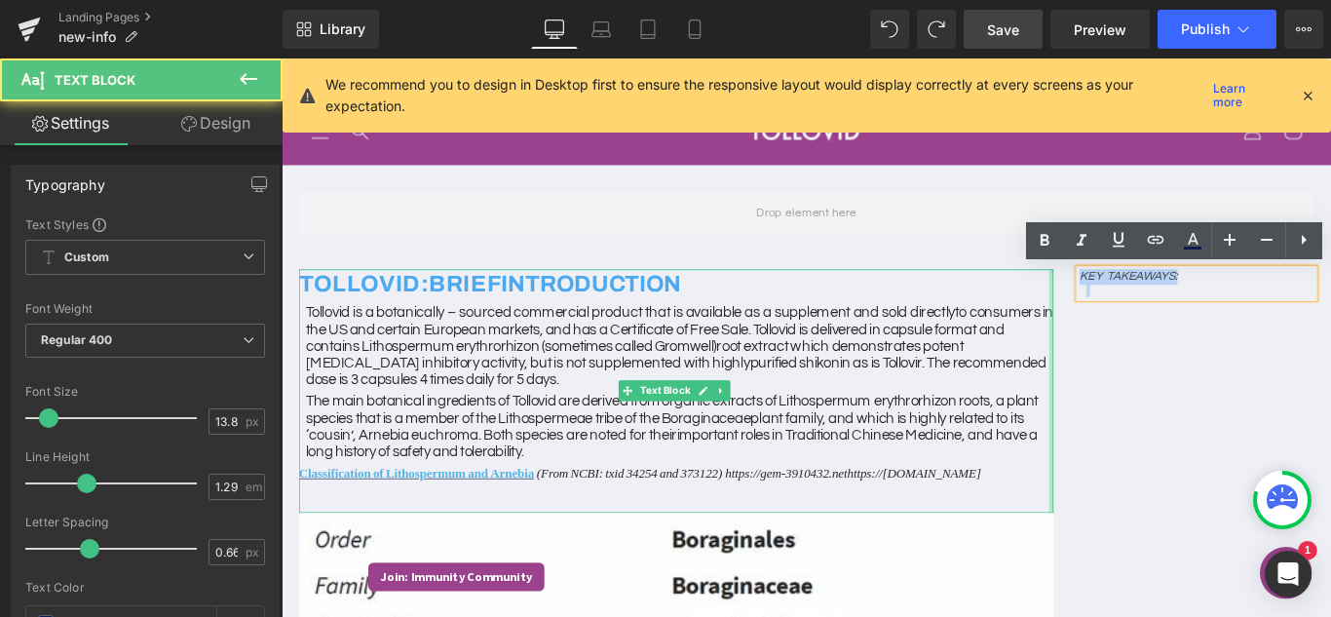
drag, startPoint x: 1332, startPoint y: 311, endPoint x: 983, endPoint y: 302, distance: 349.8
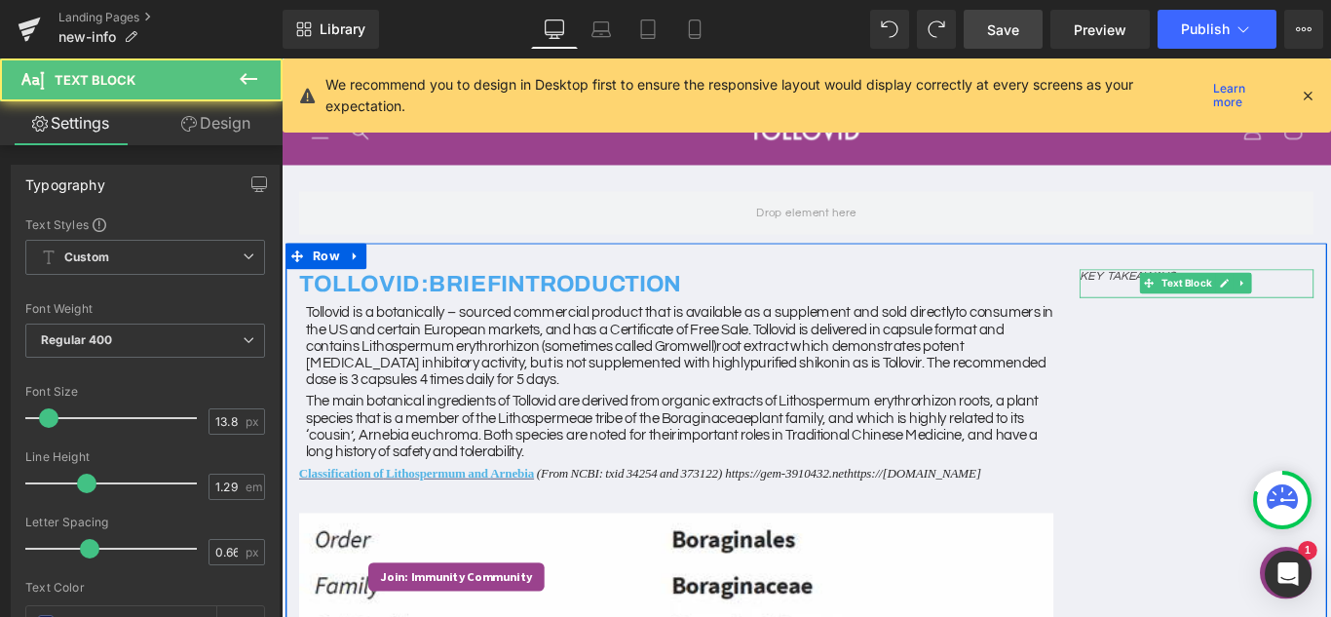
click at [1227, 310] on div "KEY TAKEAWAYS:" at bounding box center [1309, 311] width 263 height 32
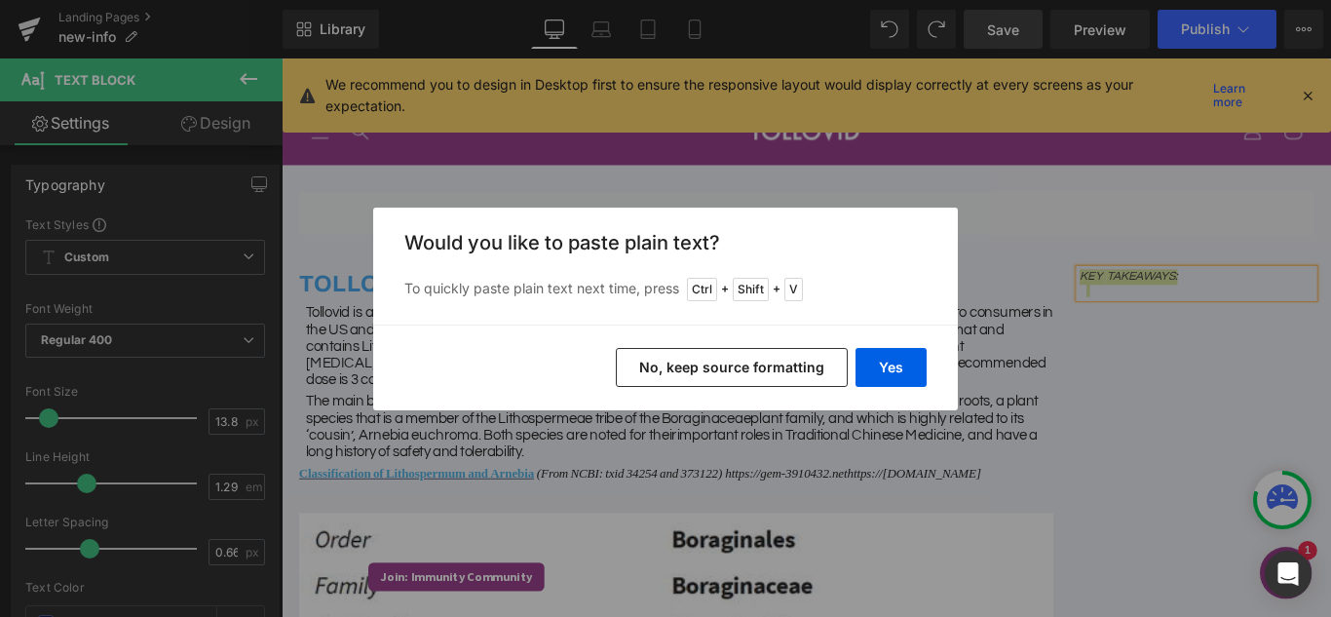
click at [790, 373] on button "No, keep source formatting" at bounding box center [732, 367] width 232 height 39
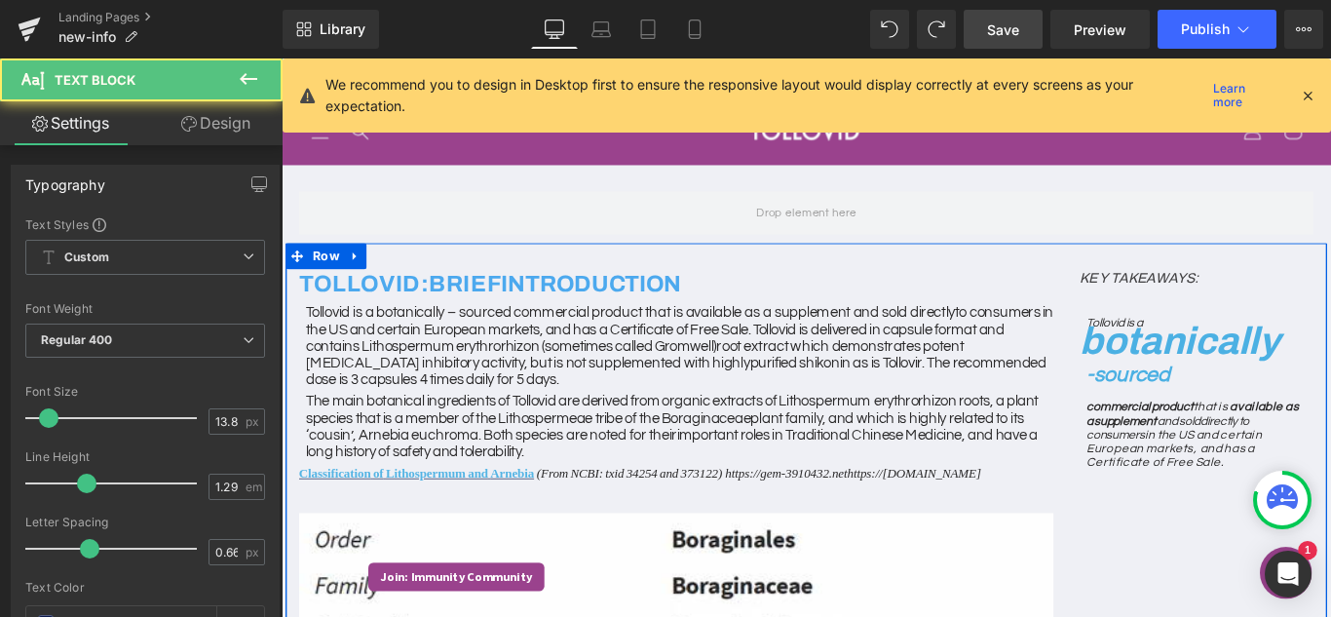
click at [1250, 472] on p "commercial product that is available as a supplement and sold directly to consu…" at bounding box center [1308, 481] width 246 height 77
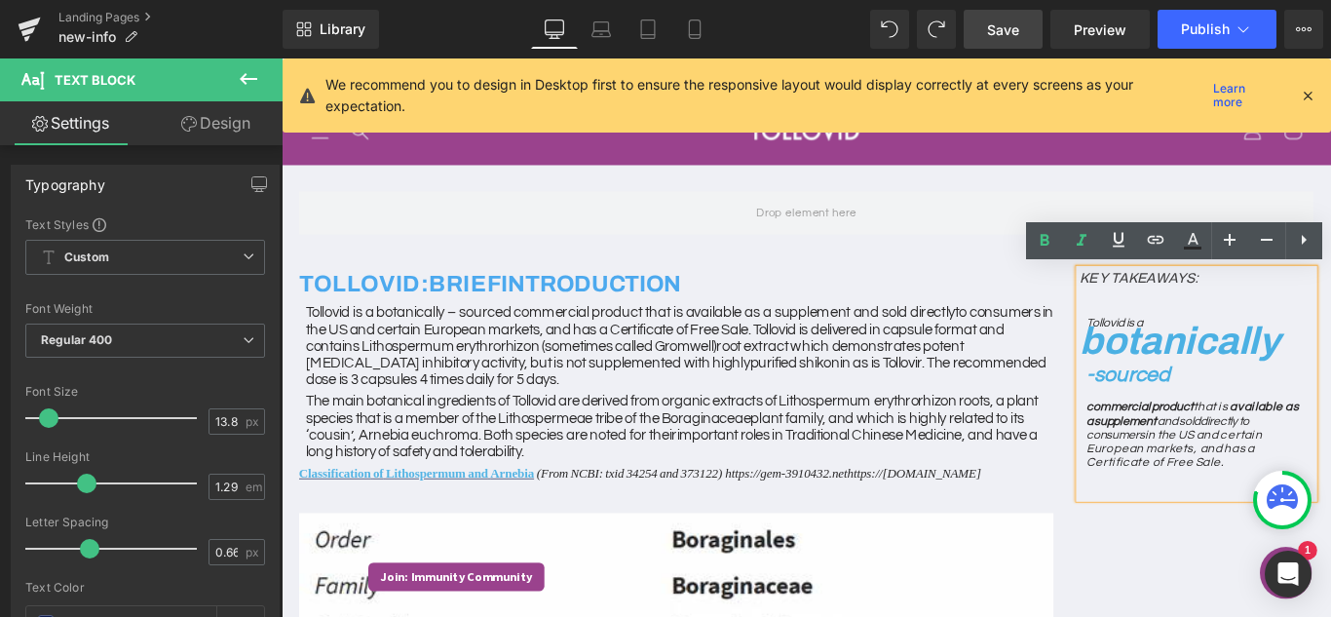
click at [1330, 518] on p "commercial product that is available as a supplement and sold directly to consu…" at bounding box center [1308, 481] width 246 height 77
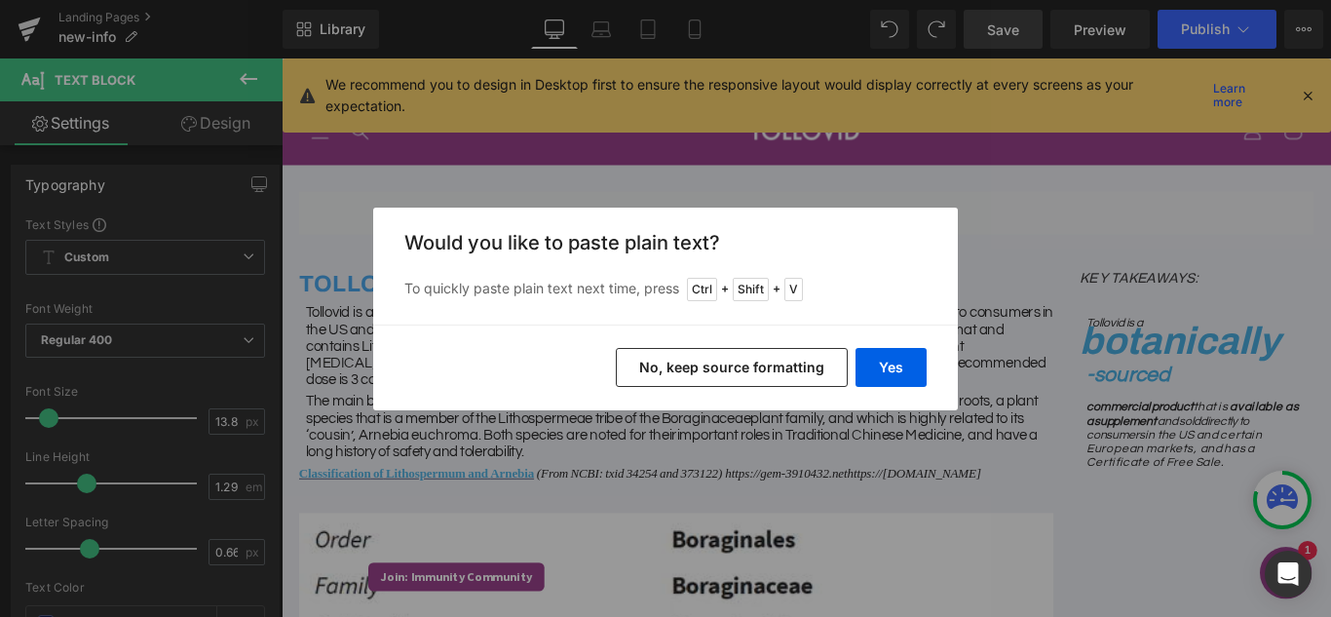
click at [751, 359] on button "No, keep source formatting" at bounding box center [732, 367] width 232 height 39
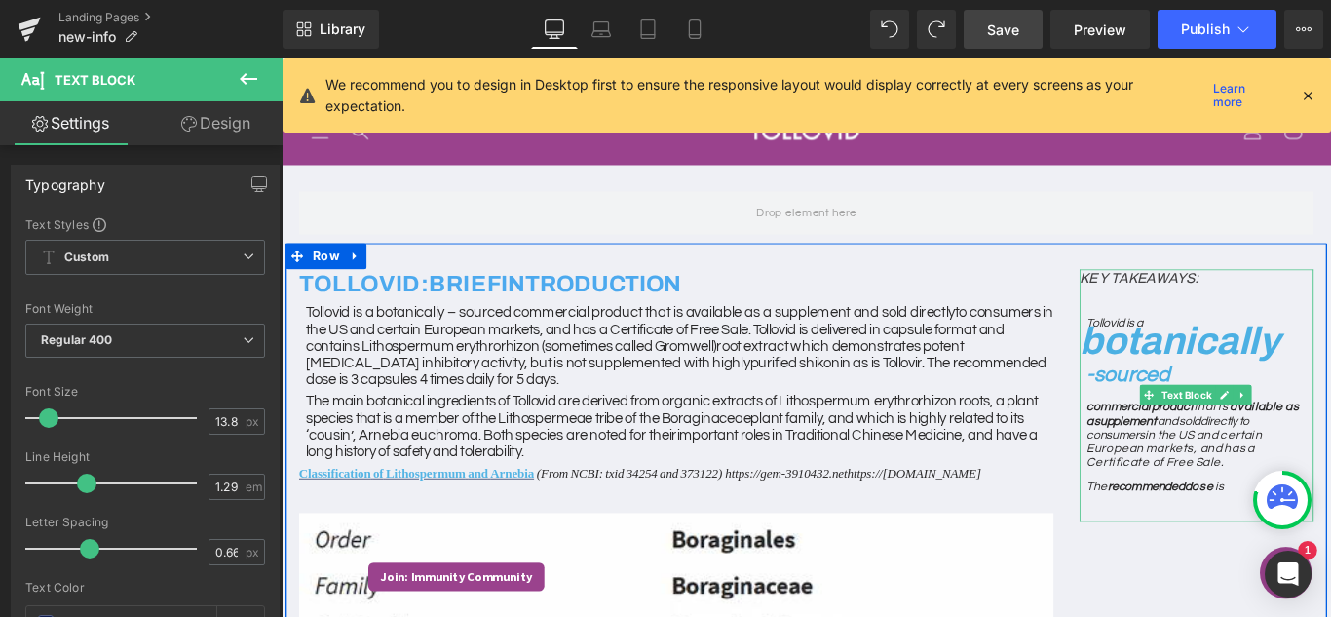
drag, startPoint x: 1323, startPoint y: 539, endPoint x: 1337, endPoint y: 538, distance: 14.6
click at [1330, 538] on span "is" at bounding box center [1336, 540] width 11 height 14
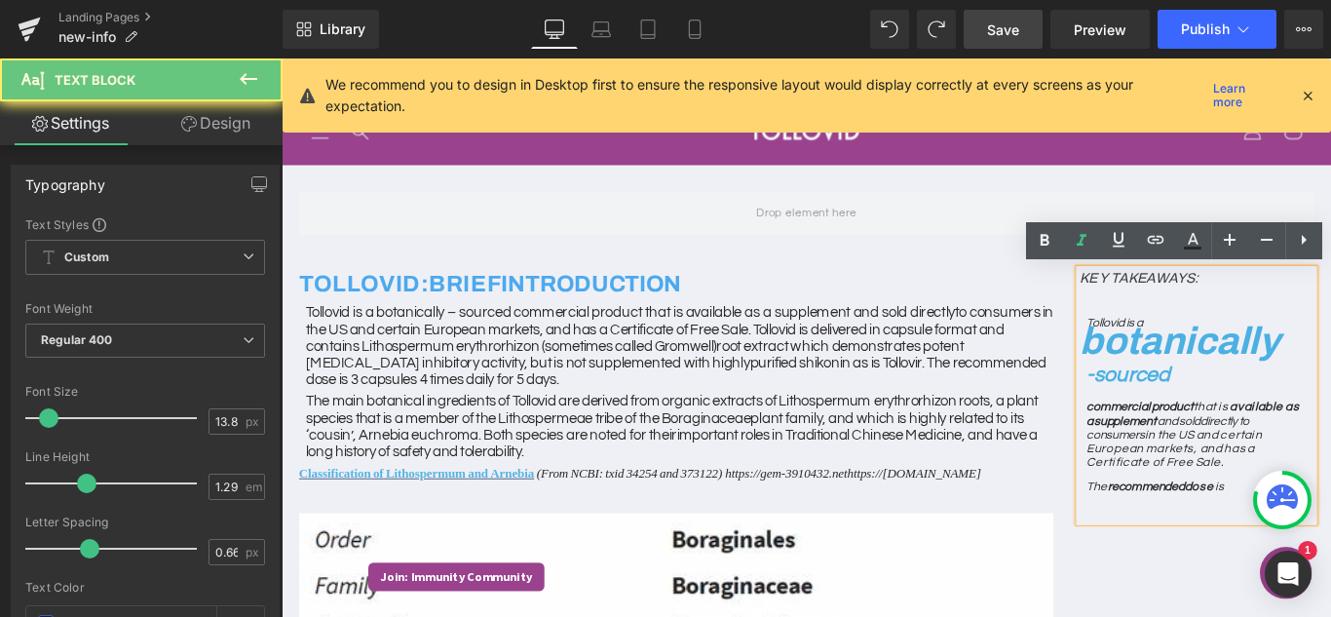
click at [1330, 538] on p "The recommended dose is" at bounding box center [1312, 540] width 255 height 13
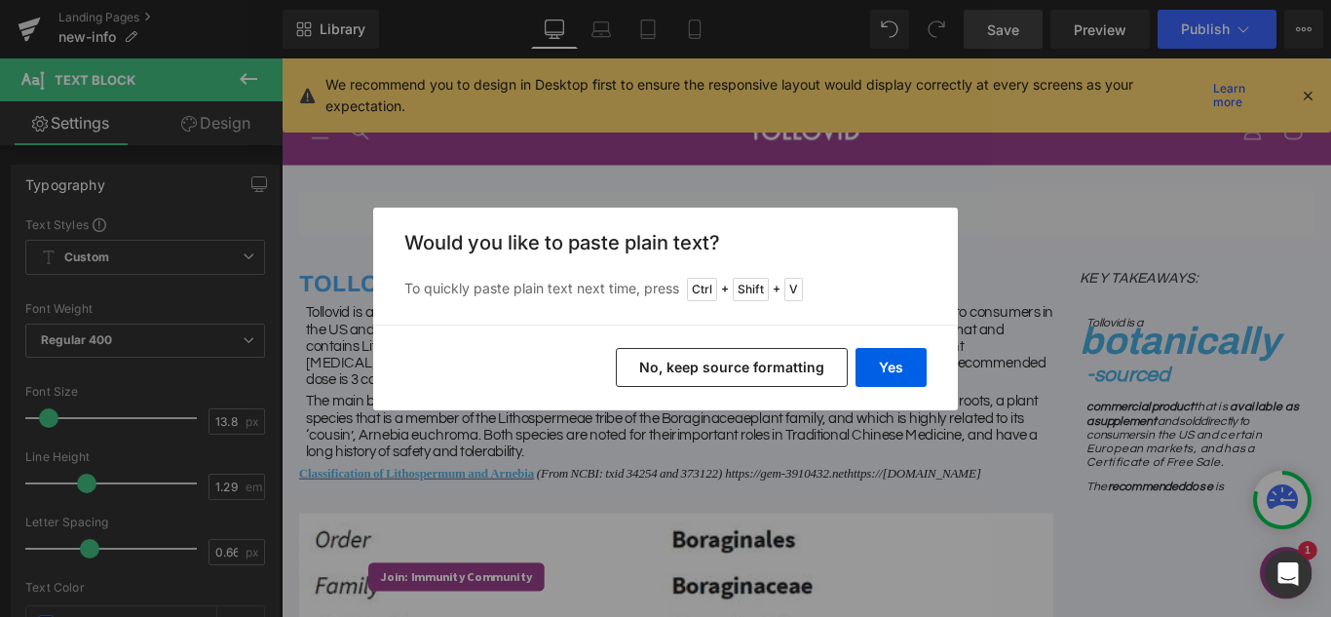
click at [739, 377] on button "No, keep source formatting" at bounding box center [732, 367] width 232 height 39
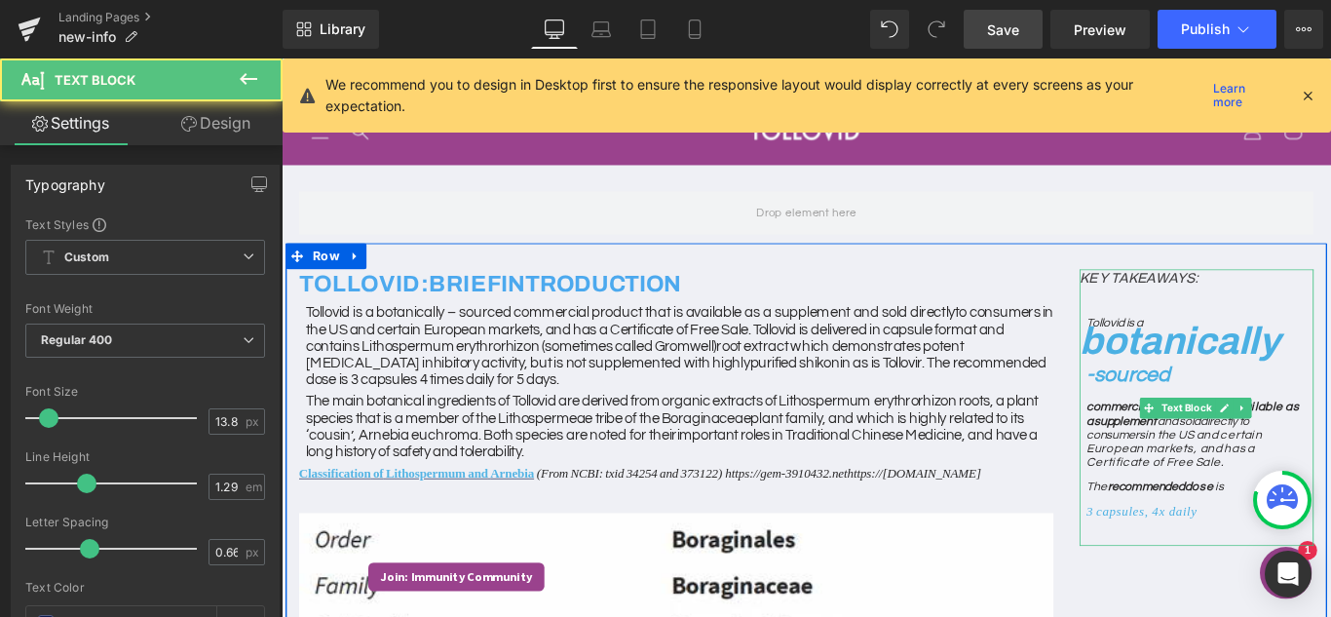
click at [1185, 573] on span "3 capsules, 4x daily" at bounding box center [1247, 567] width 125 height 16
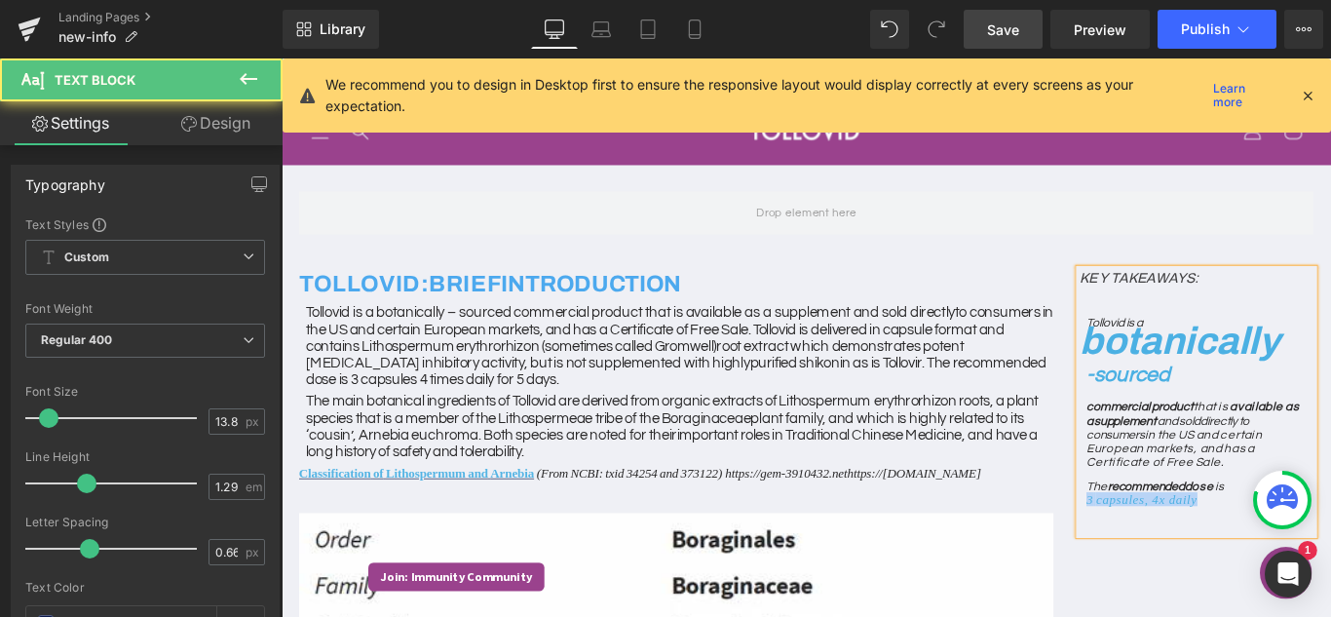
drag, startPoint x: 1325, startPoint y: 559, endPoint x: 1178, endPoint y: 555, distance: 147.1
click at [1185, 555] on p "The recommended dose is 3 capsules, 4x daily" at bounding box center [1312, 547] width 255 height 27
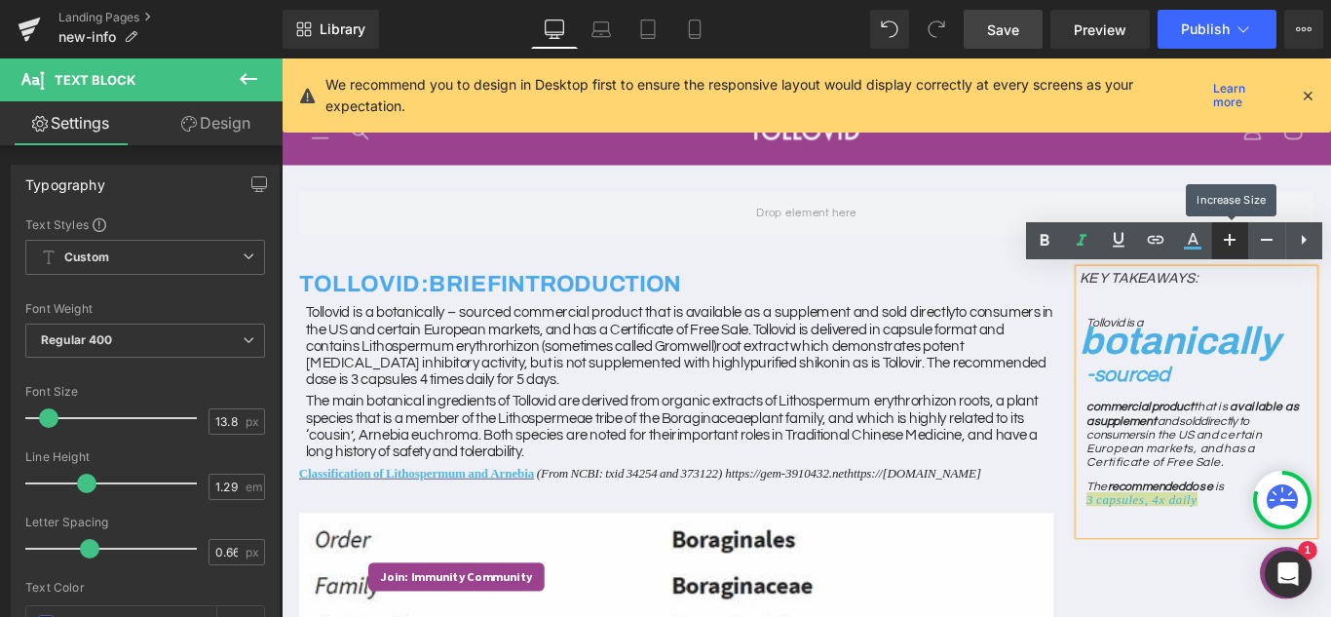
click at [1236, 239] on icon at bounding box center [1229, 239] width 23 height 23
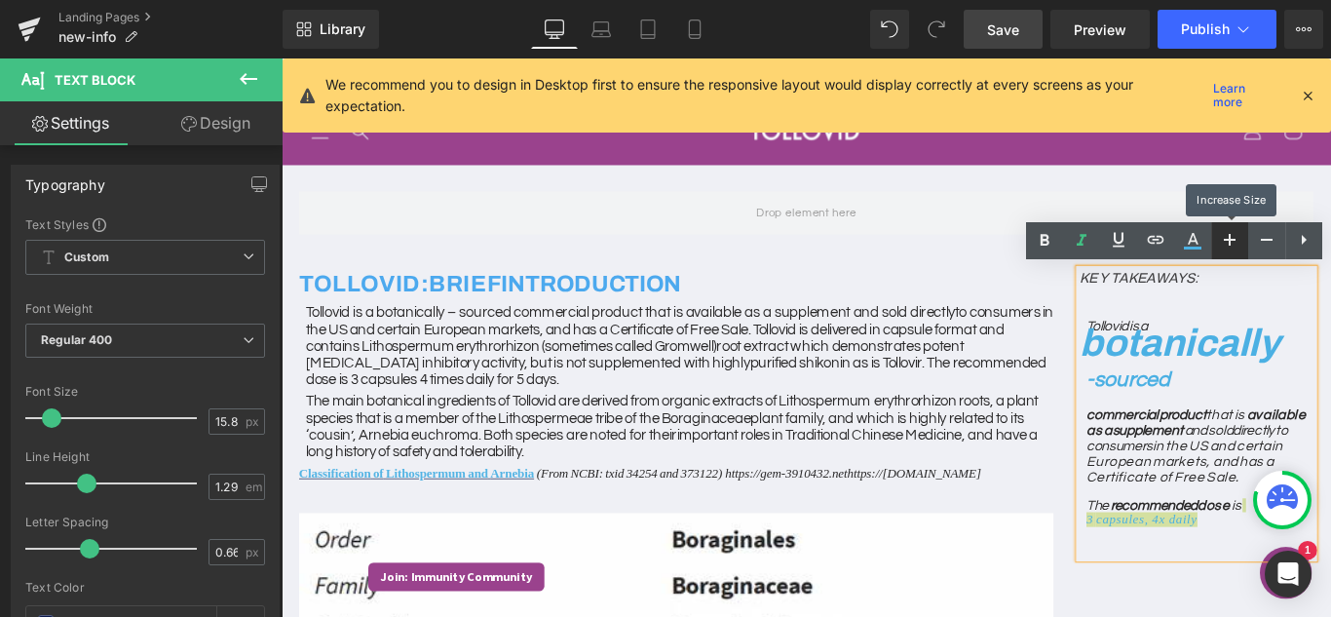
click at [1236, 239] on icon at bounding box center [1229, 239] width 23 height 23
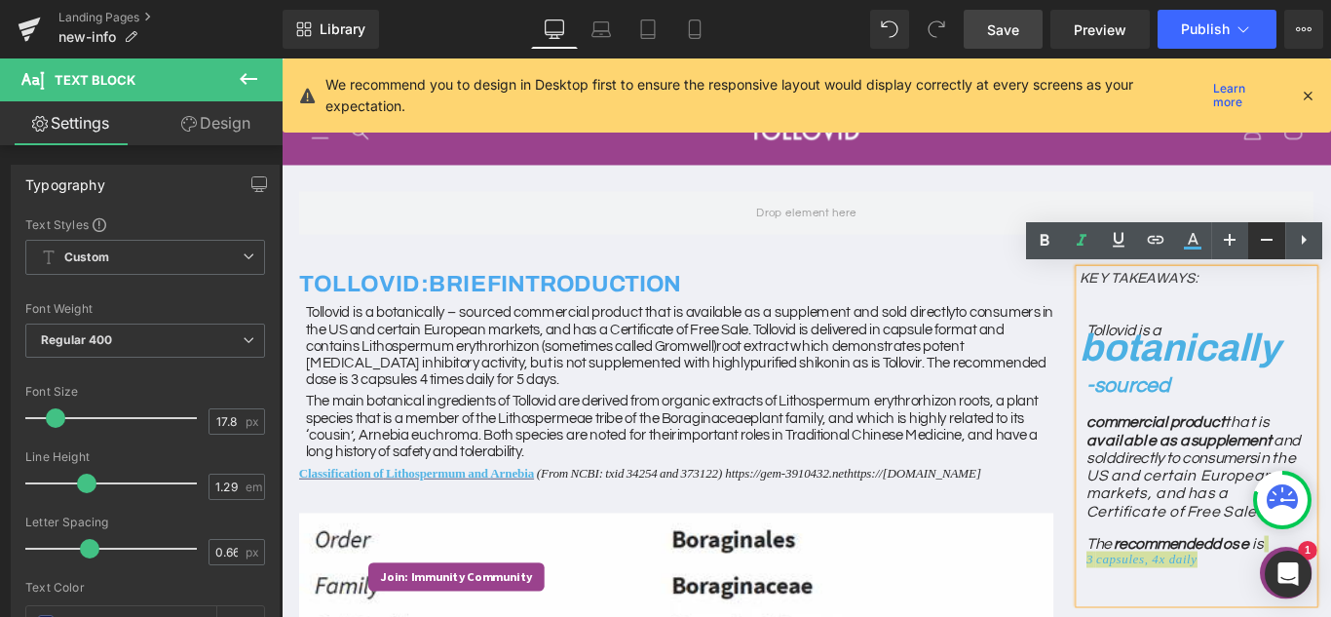
click at [1250, 239] on link at bounding box center [1266, 240] width 37 height 37
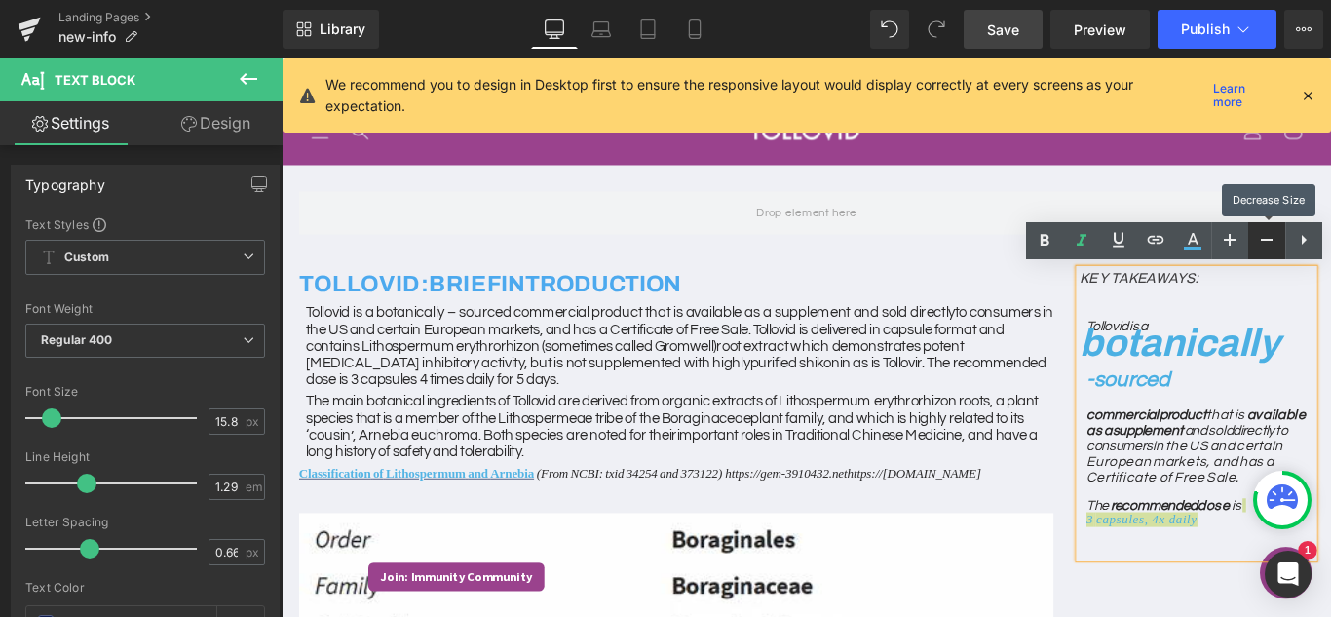
click at [1250, 239] on link at bounding box center [1266, 240] width 37 height 37
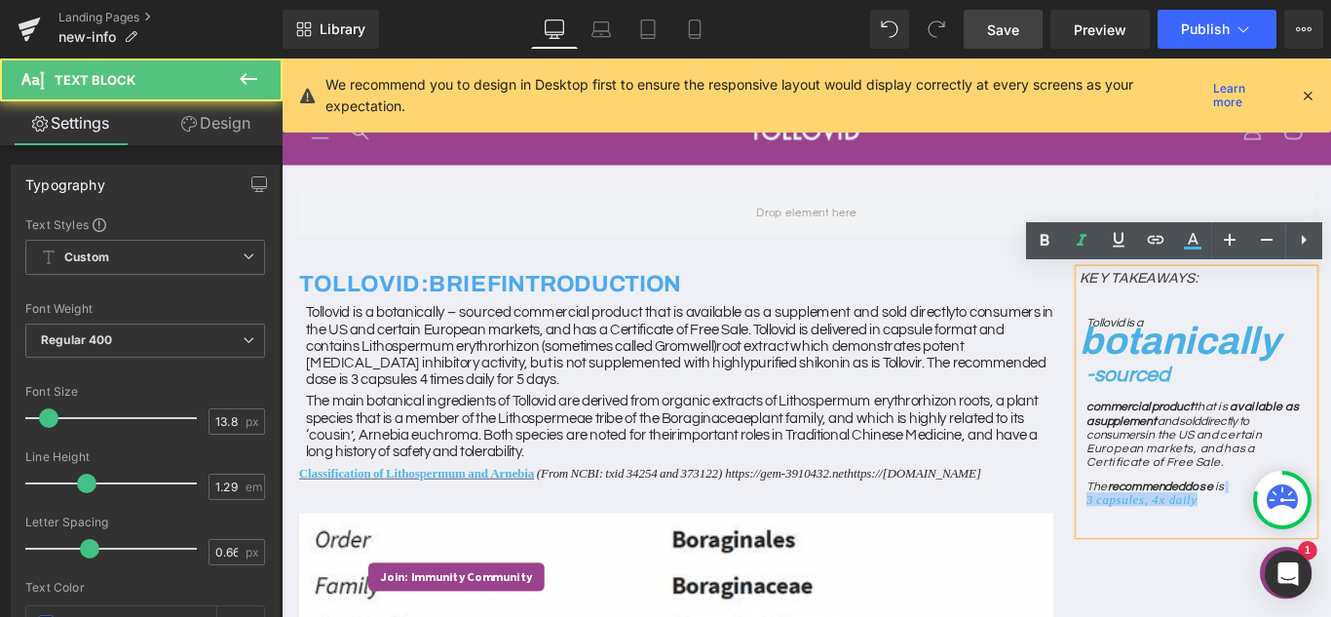
click at [1219, 553] on span "3 capsules, 4x daily" at bounding box center [1247, 553] width 125 height 16
click at [1219, 552] on span "3 capsules, 4x daily" at bounding box center [1247, 553] width 125 height 16
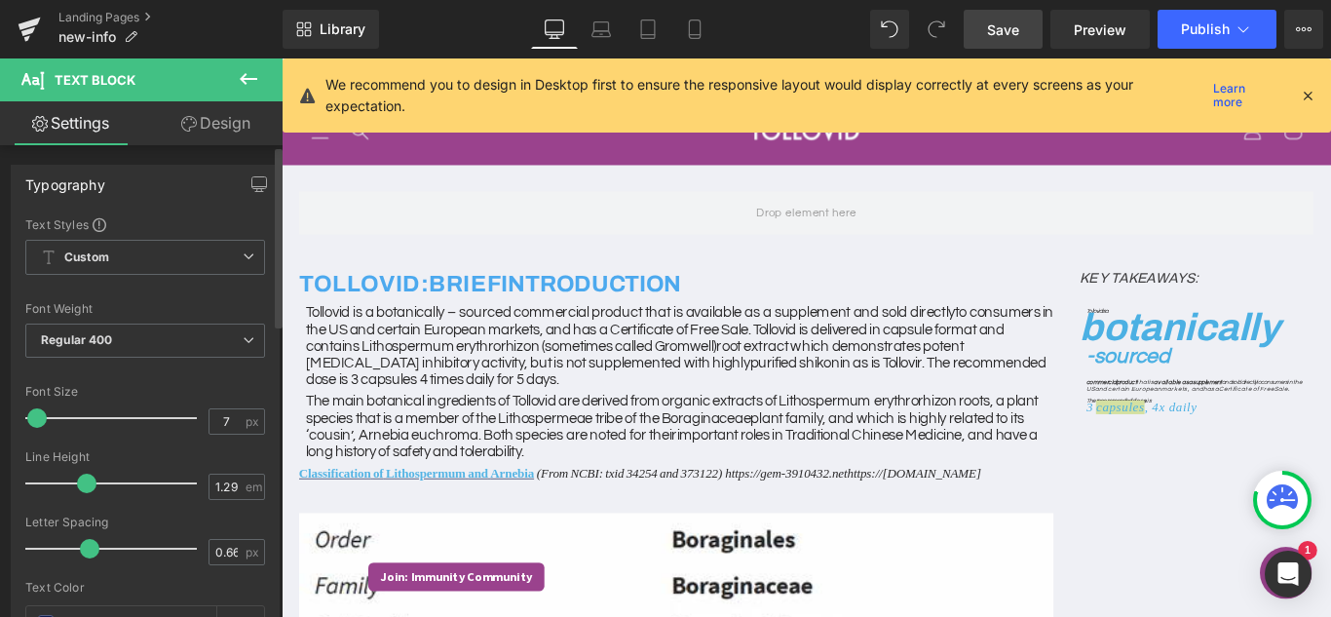
drag, startPoint x: 46, startPoint y: 419, endPoint x: 46, endPoint y: 431, distance: 12.7
click at [36, 430] on div at bounding box center [116, 417] width 162 height 39
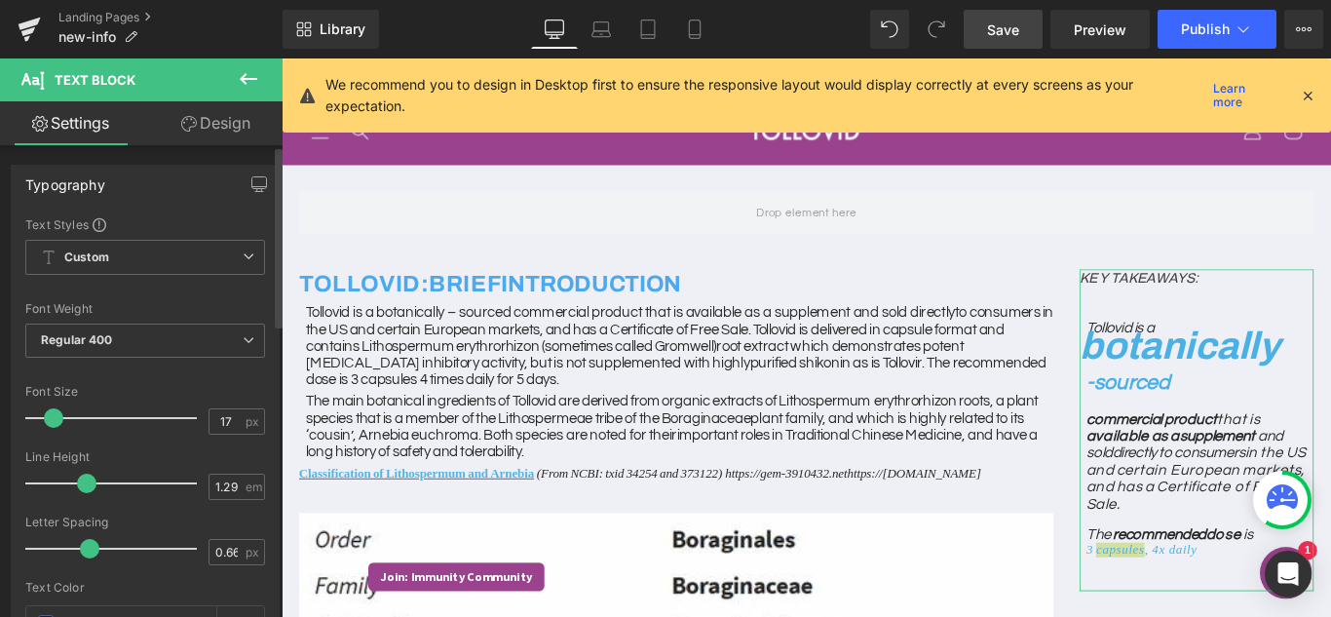
click at [53, 415] on div at bounding box center [116, 417] width 162 height 39
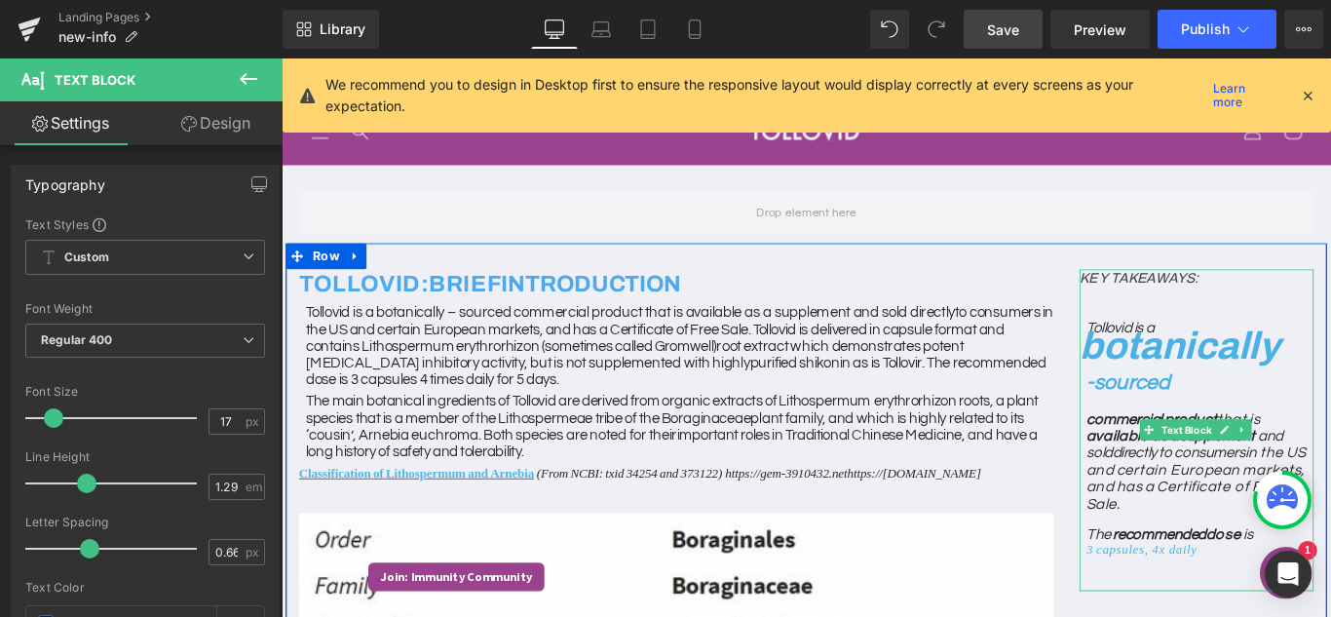
click at [1253, 612] on span "3 capsules, 4x daily" at bounding box center [1247, 610] width 125 height 16
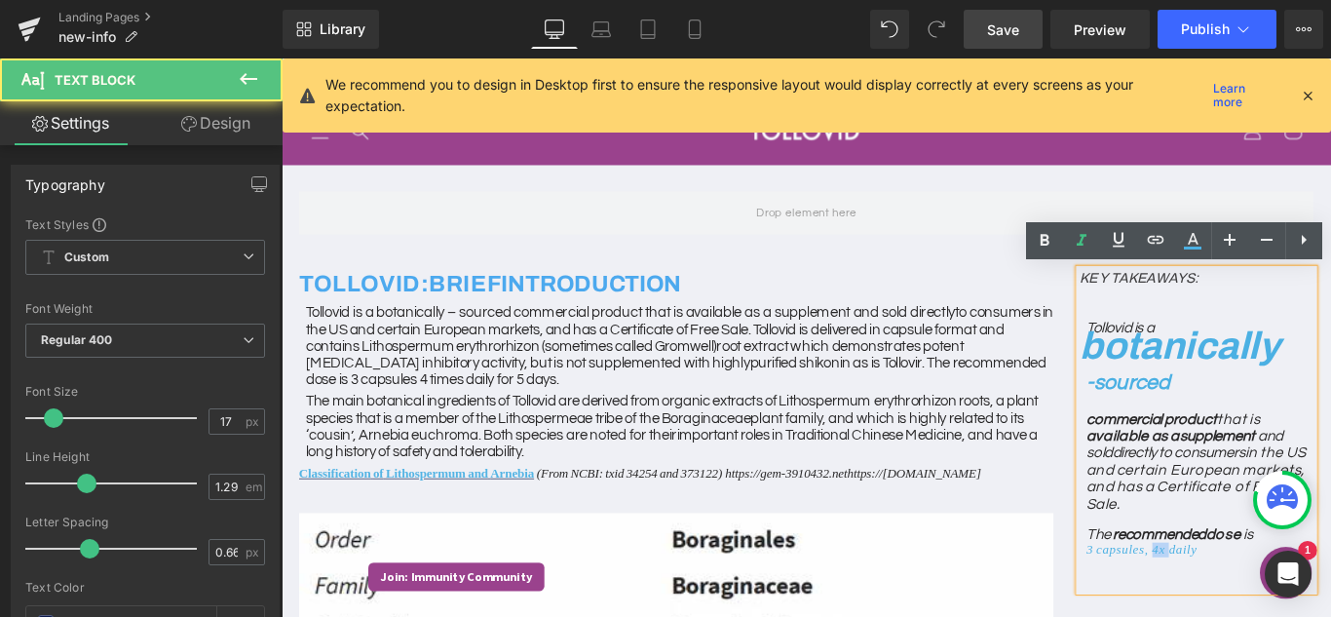
click at [1253, 612] on span "3 capsules, 4x daily" at bounding box center [1247, 610] width 125 height 16
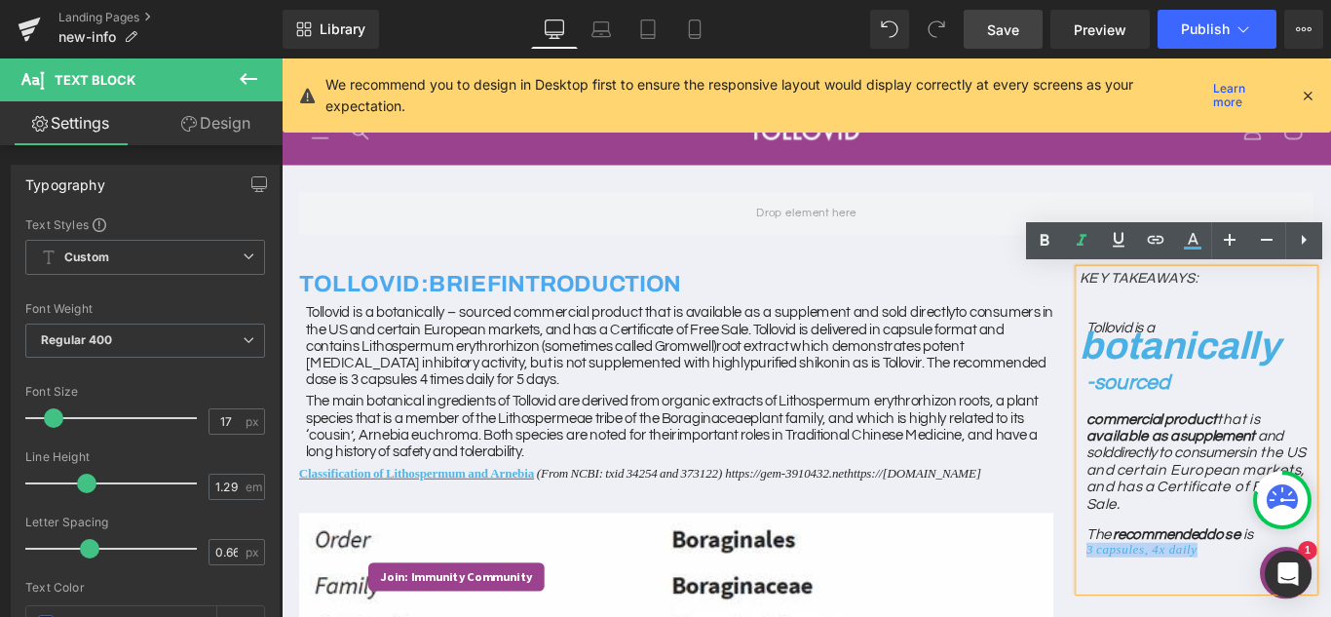
drag, startPoint x: 1302, startPoint y: 607, endPoint x: 1171, endPoint y: 609, distance: 131.5
click at [1178, 609] on div "KEY TAKEAWAYS: Tollovid is a botanically - sourced commercial product that is a…" at bounding box center [1309, 476] width 263 height 362
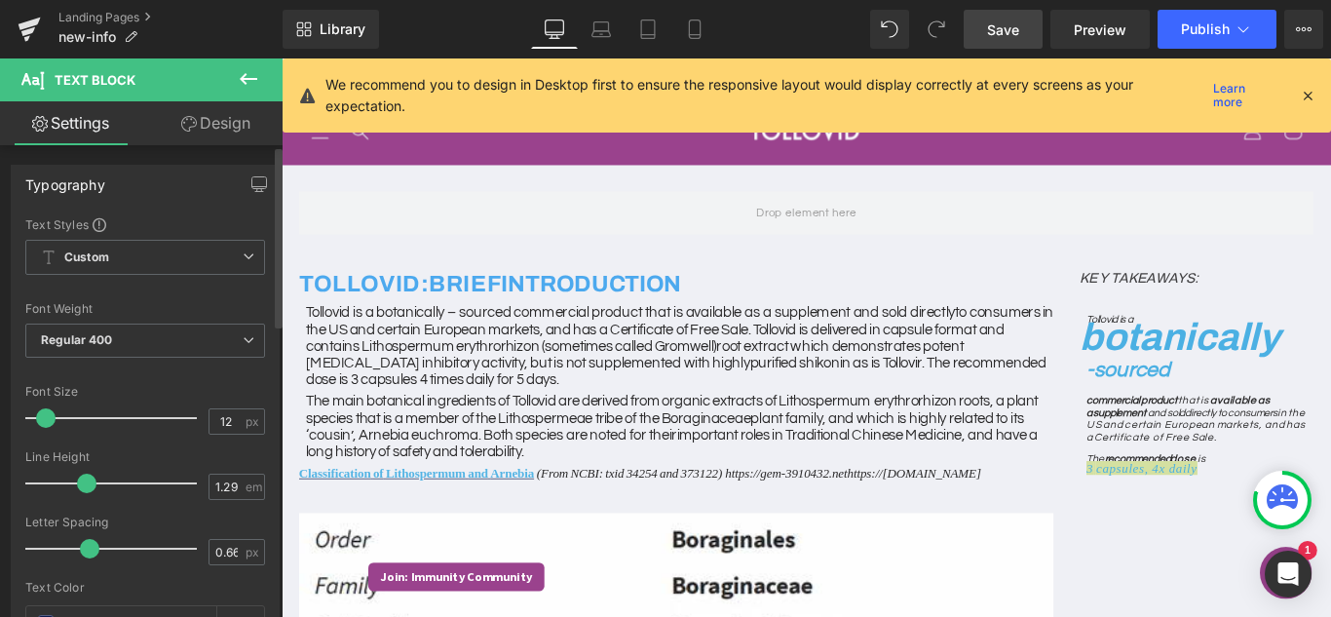
click at [49, 423] on span at bounding box center [45, 417] width 19 height 19
drag, startPoint x: 231, startPoint y: 426, endPoint x: 259, endPoint y: 425, distance: 28.3
click at [232, 426] on input "12" at bounding box center [226, 421] width 34 height 24
type input "14"
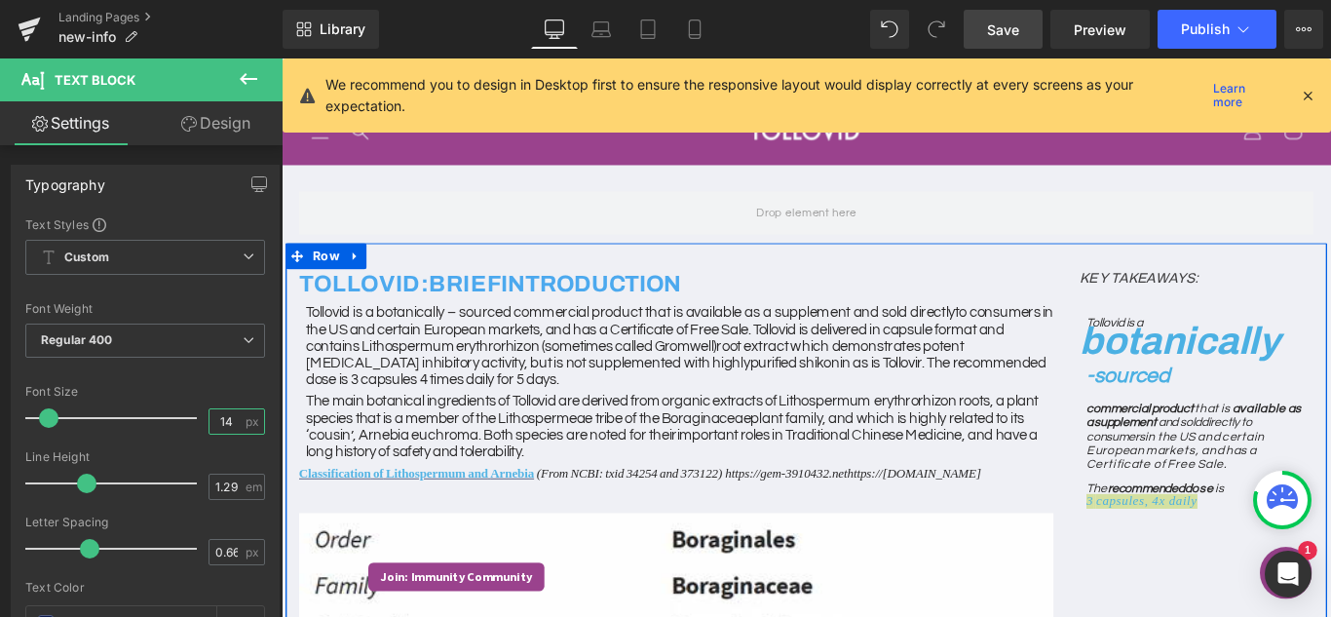
scroll to position [97, 0]
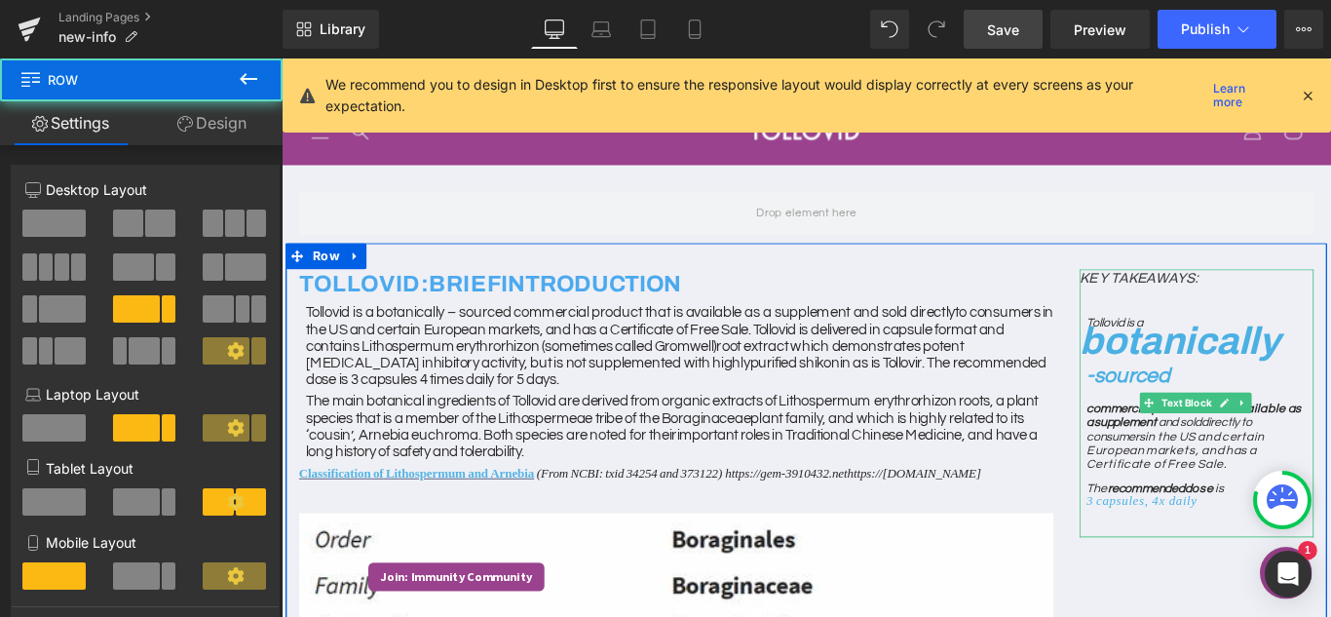
click at [1330, 536] on p "The recommended dose is 3 capsules, 4x daily" at bounding box center [1312, 549] width 255 height 27
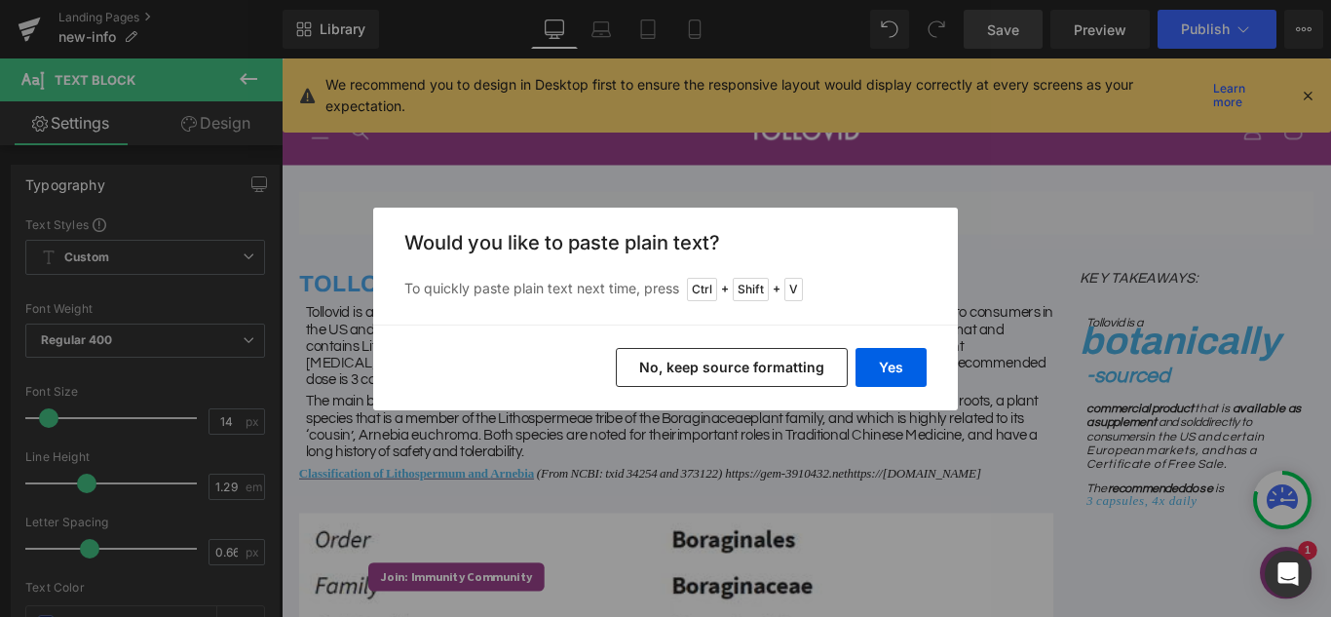
click at [789, 371] on button "No, keep source formatting" at bounding box center [732, 367] width 232 height 39
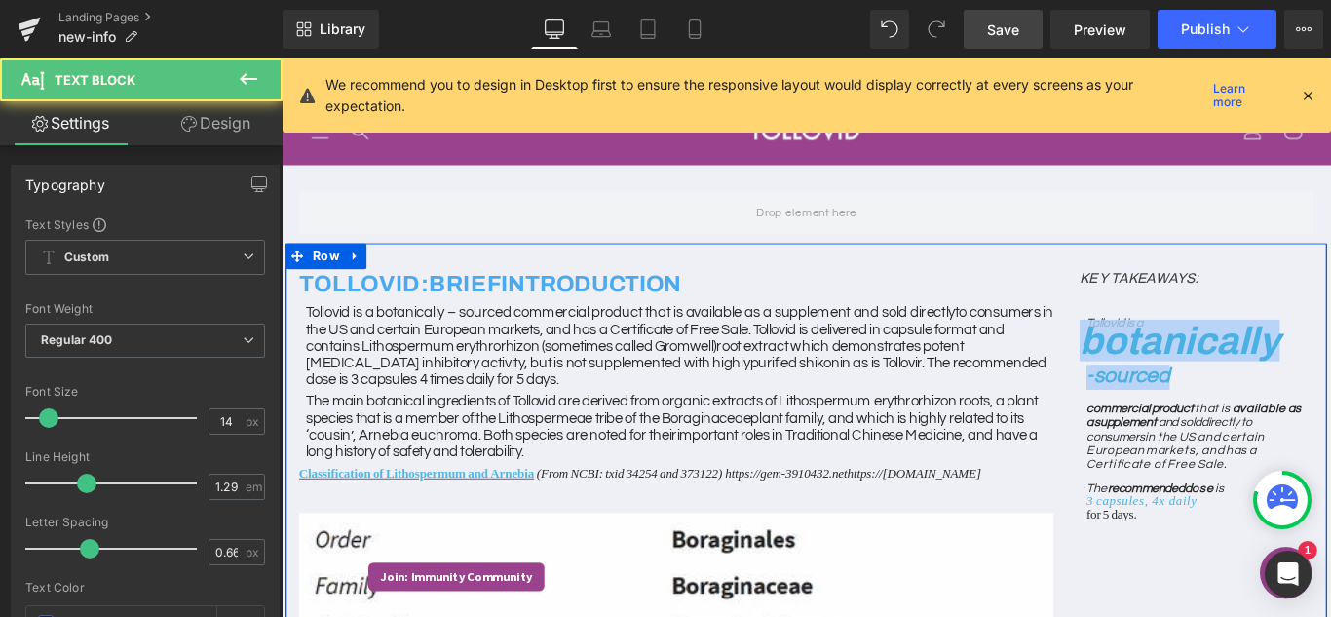
drag, startPoint x: 1268, startPoint y: 304, endPoint x: 1166, endPoint y: 281, distance: 104.7
click at [1166, 295] on div "KEY TAKEAWAYS: Tollovid is a botanically - sourced commercial product that is a…" at bounding box center [1309, 459] width 292 height 329
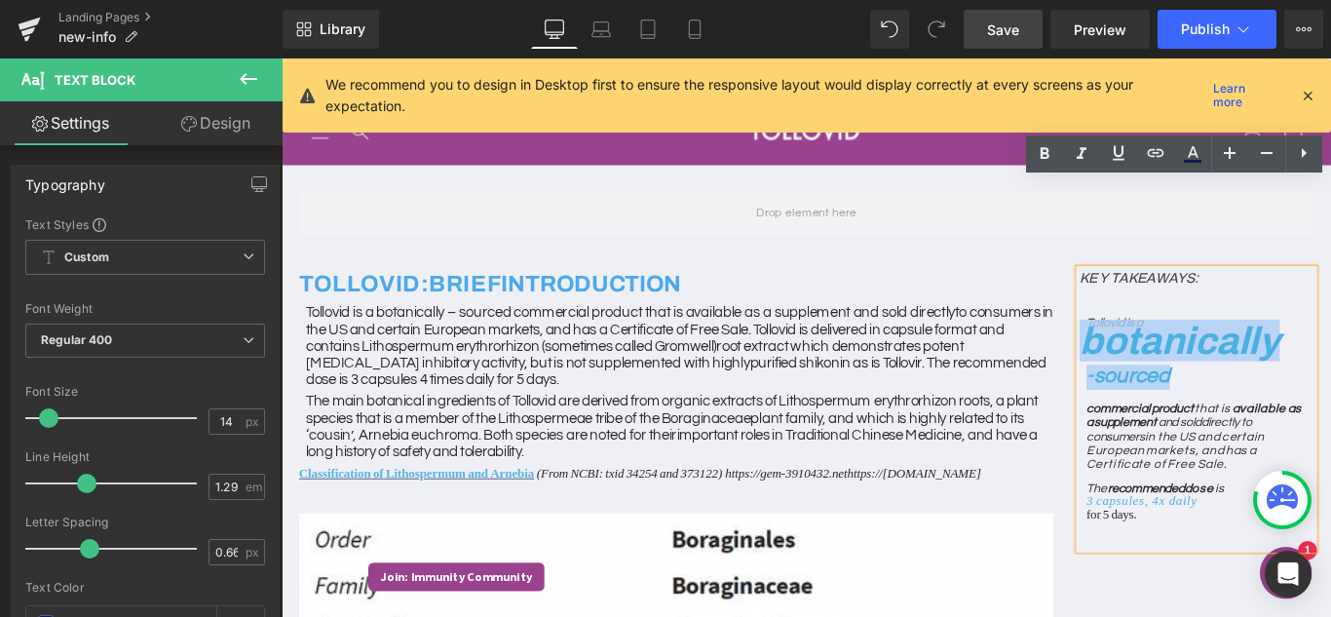
copy div "botanically - sourced"
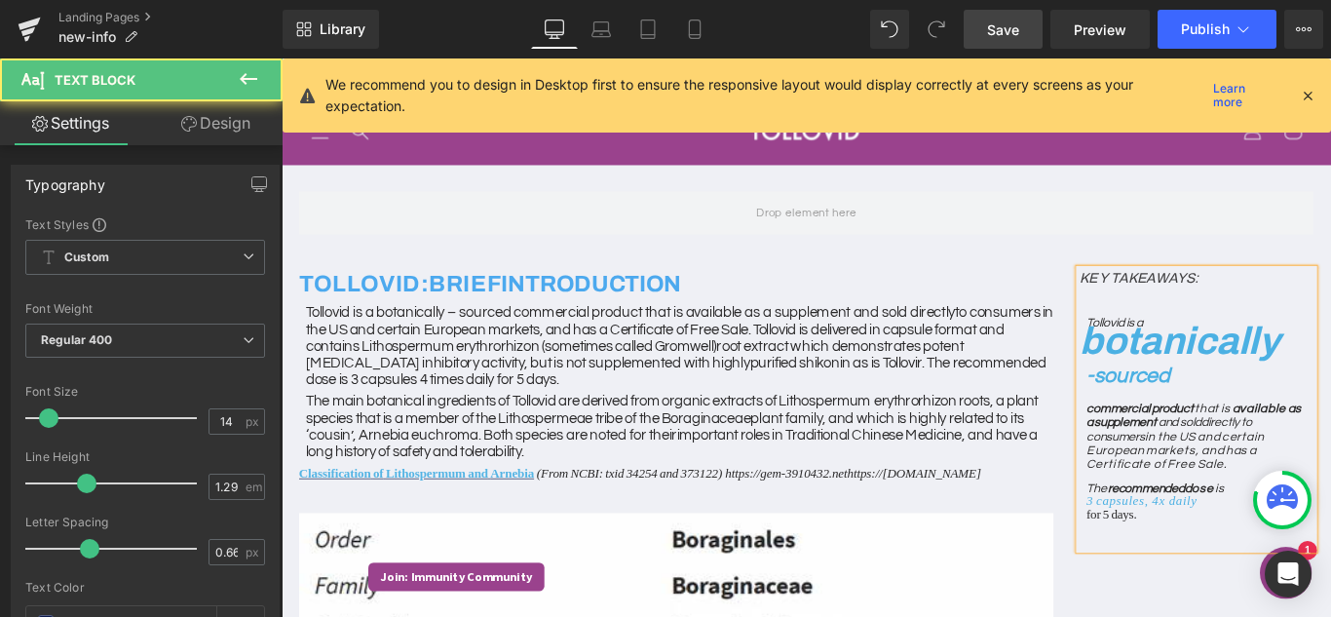
click at [1325, 536] on p "The recommended dose is 3 capsules, 4x daily for 5 days." at bounding box center [1312, 557] width 255 height 42
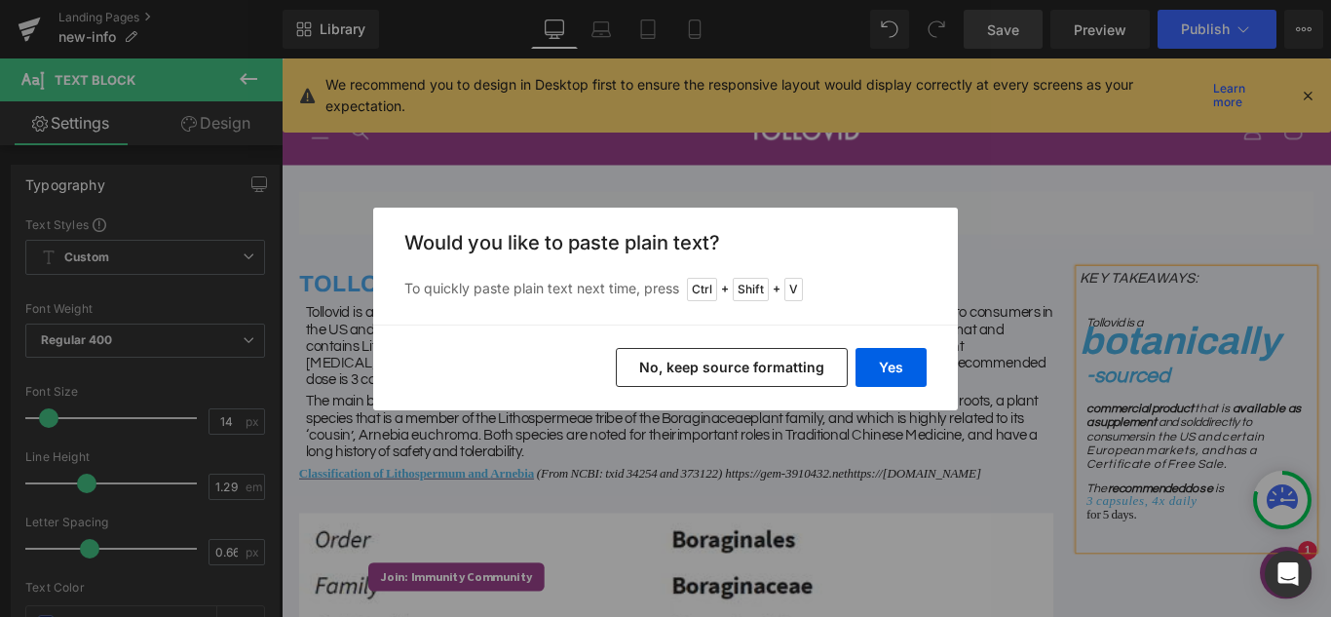
drag, startPoint x: 790, startPoint y: 364, endPoint x: 571, endPoint y: 342, distance: 220.3
click at [790, 364] on button "No, keep source formatting" at bounding box center [732, 367] width 232 height 39
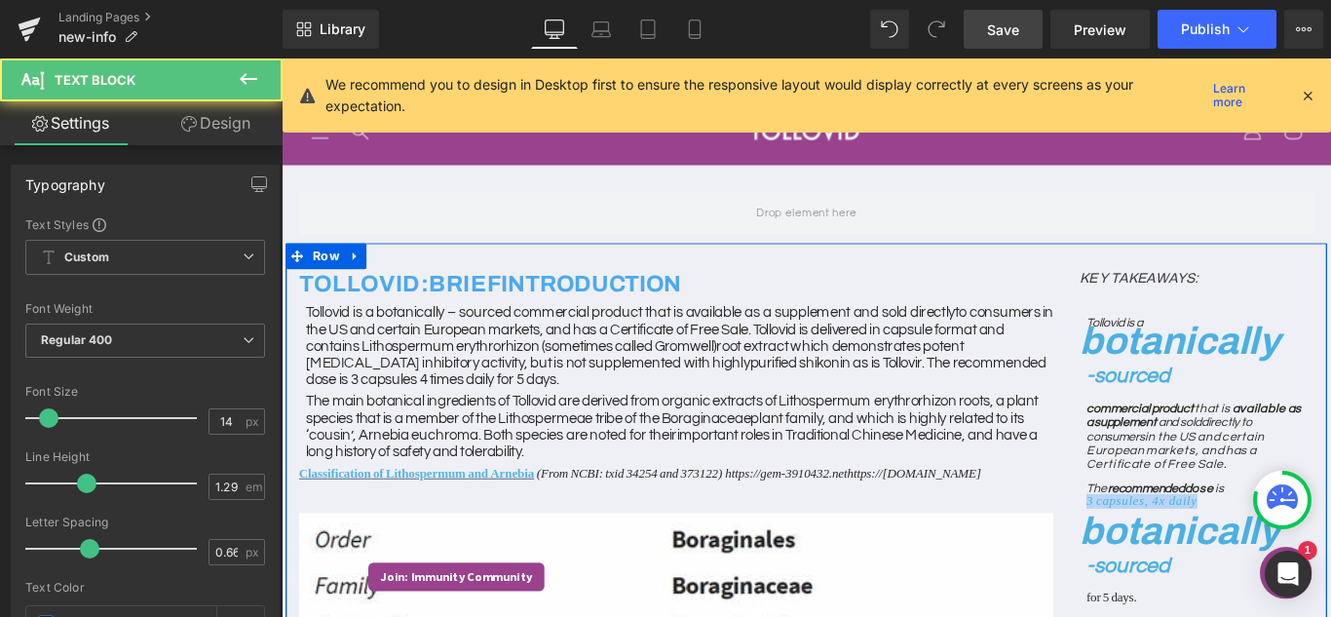
drag, startPoint x: 1298, startPoint y: 461, endPoint x: 1147, endPoint y: 460, distance: 151.0
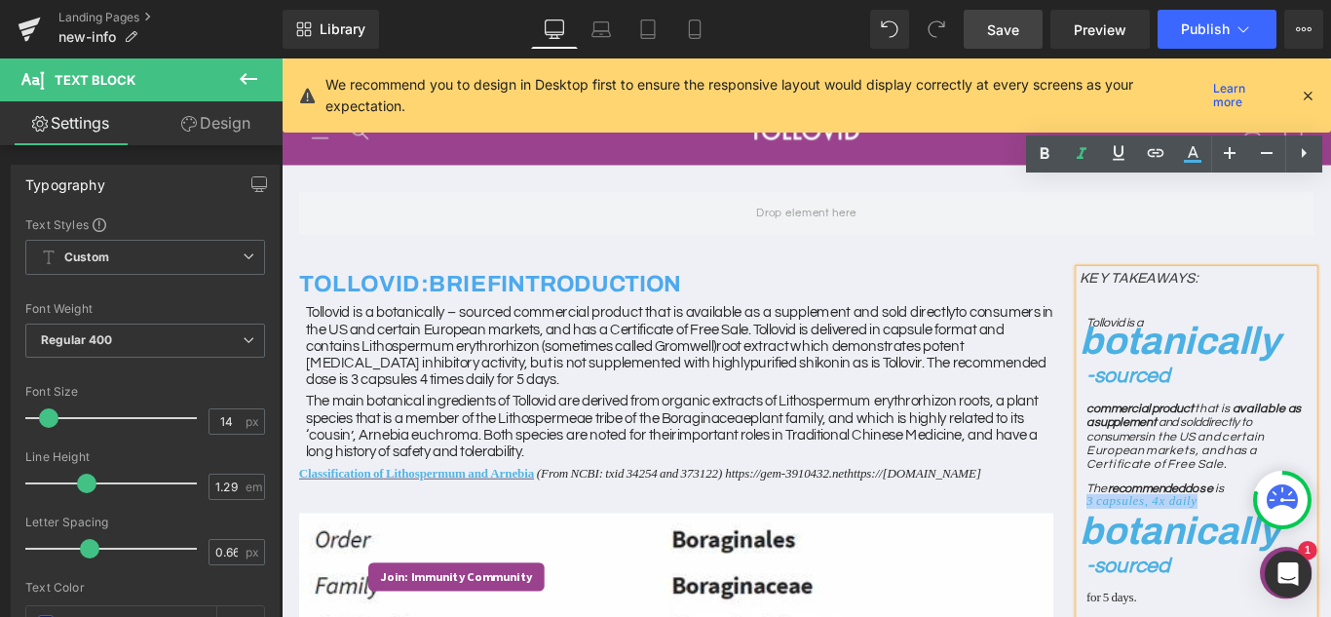
copy span "3 capsules, 4x daily"
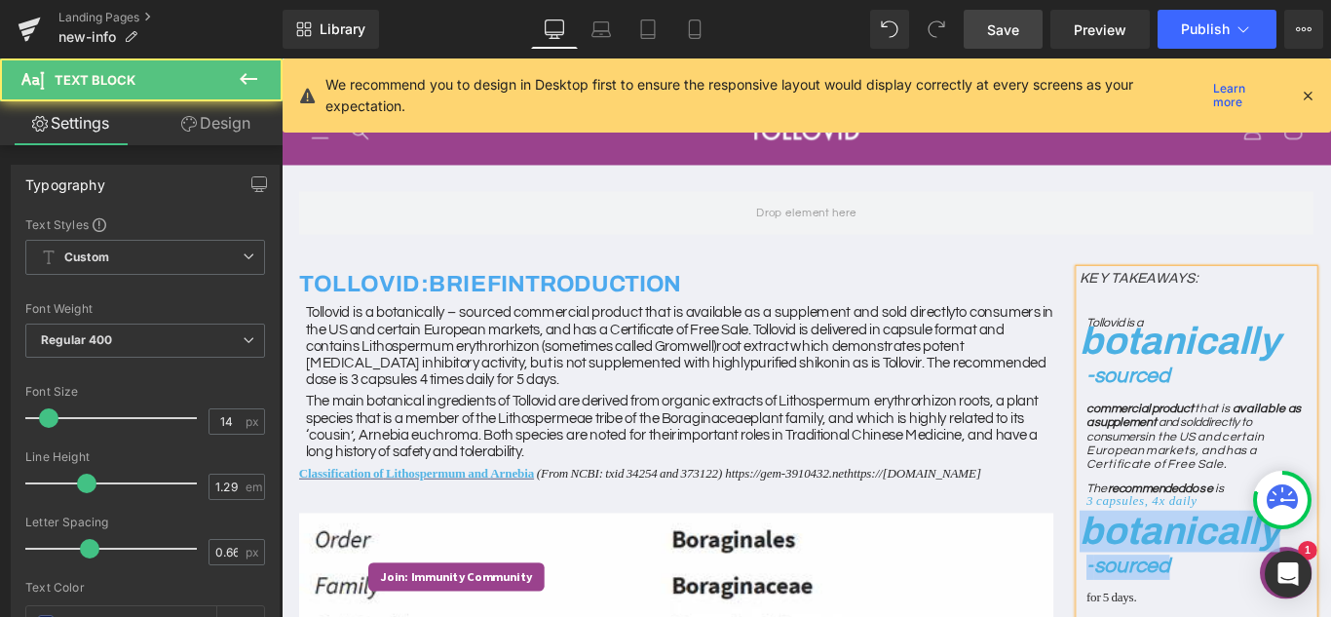
drag, startPoint x: 1284, startPoint y: 538, endPoint x: 1175, endPoint y: 502, distance: 114.9
click at [1178, 502] on div "KEY TAKEAWAYS: Tollovid is a botanically - sourced commercial product that is a…" at bounding box center [1309, 500] width 263 height 410
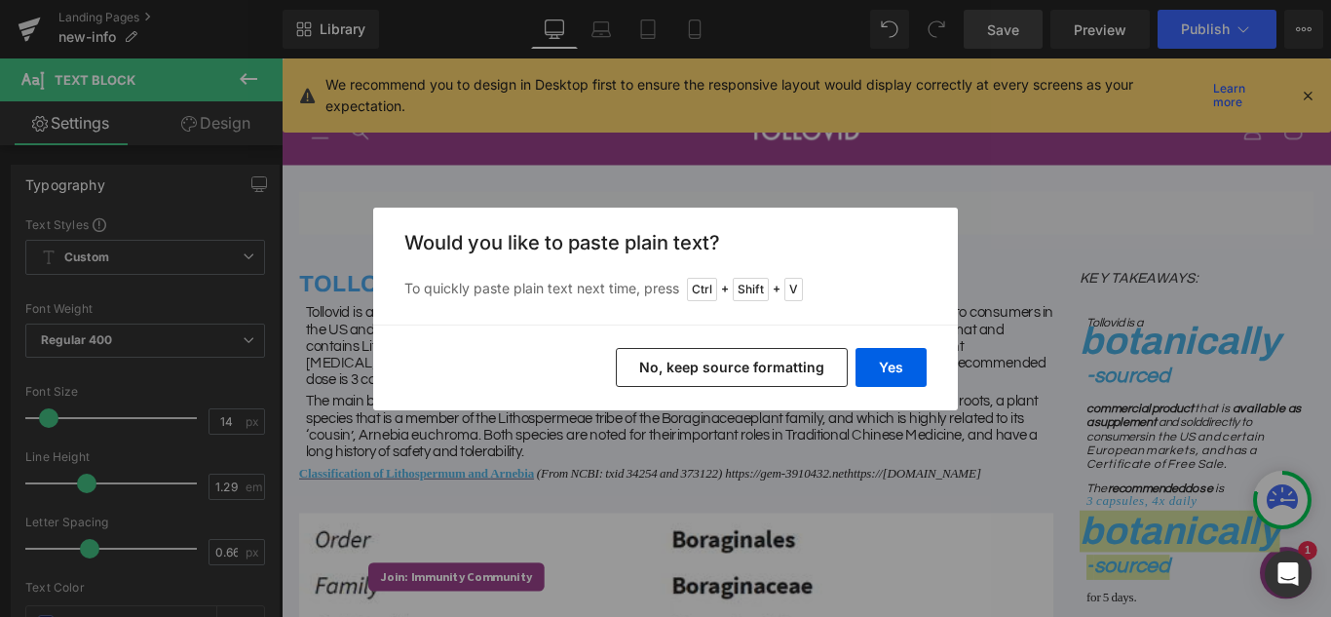
click at [683, 352] on button "No, keep source formatting" at bounding box center [732, 367] width 232 height 39
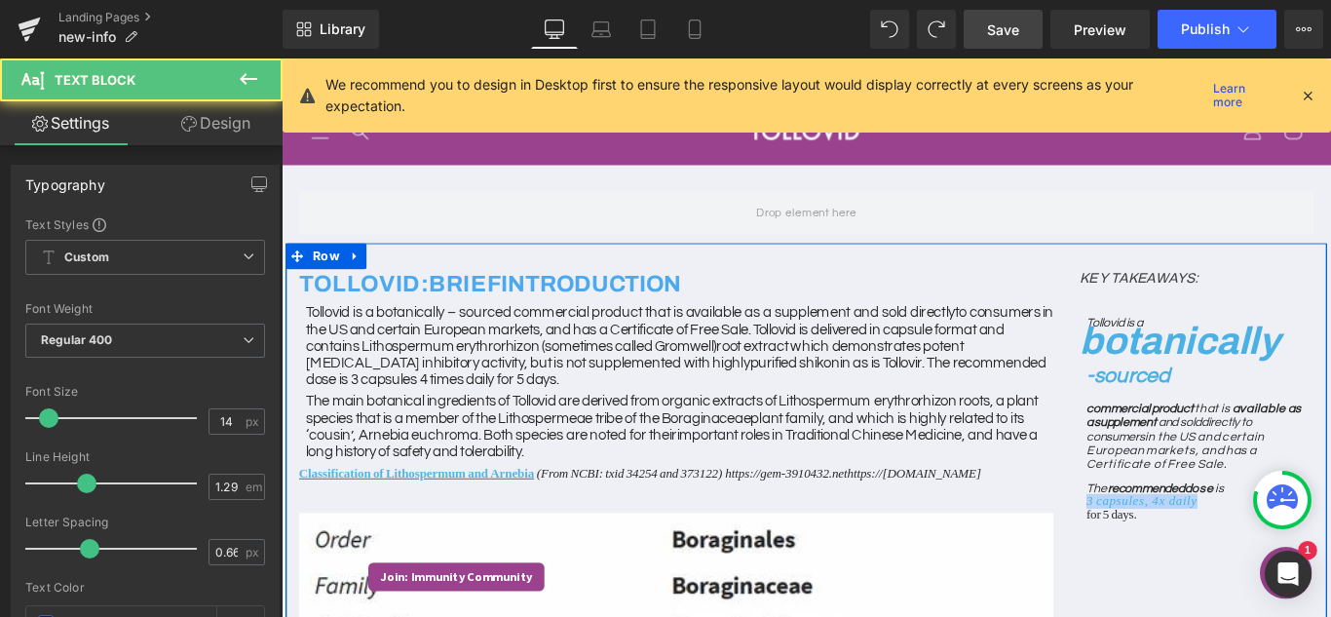
drag, startPoint x: 1299, startPoint y: 464, endPoint x: 1161, endPoint y: 464, distance: 138.3
click at [1163, 464] on div "KEY TAKEAWAYS: Tollovid is a botanically - sourced commercial product that is a…" at bounding box center [1309, 459] width 292 height 329
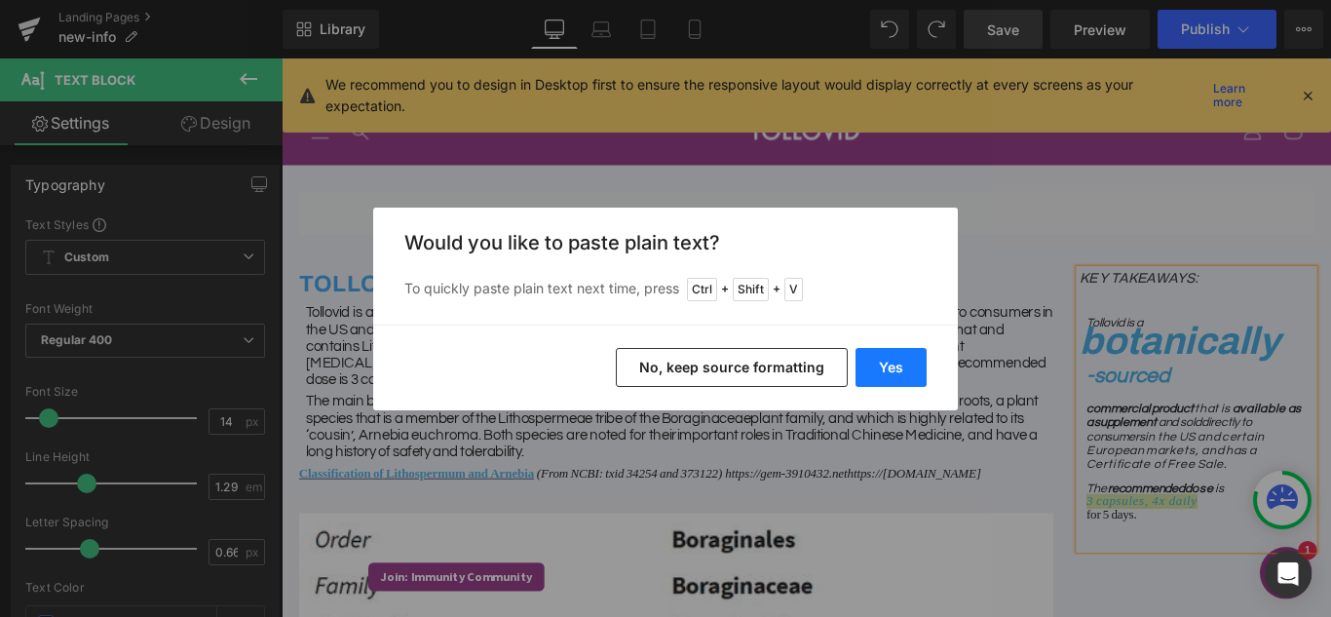
click at [888, 369] on button "Yes" at bounding box center [890, 367] width 71 height 39
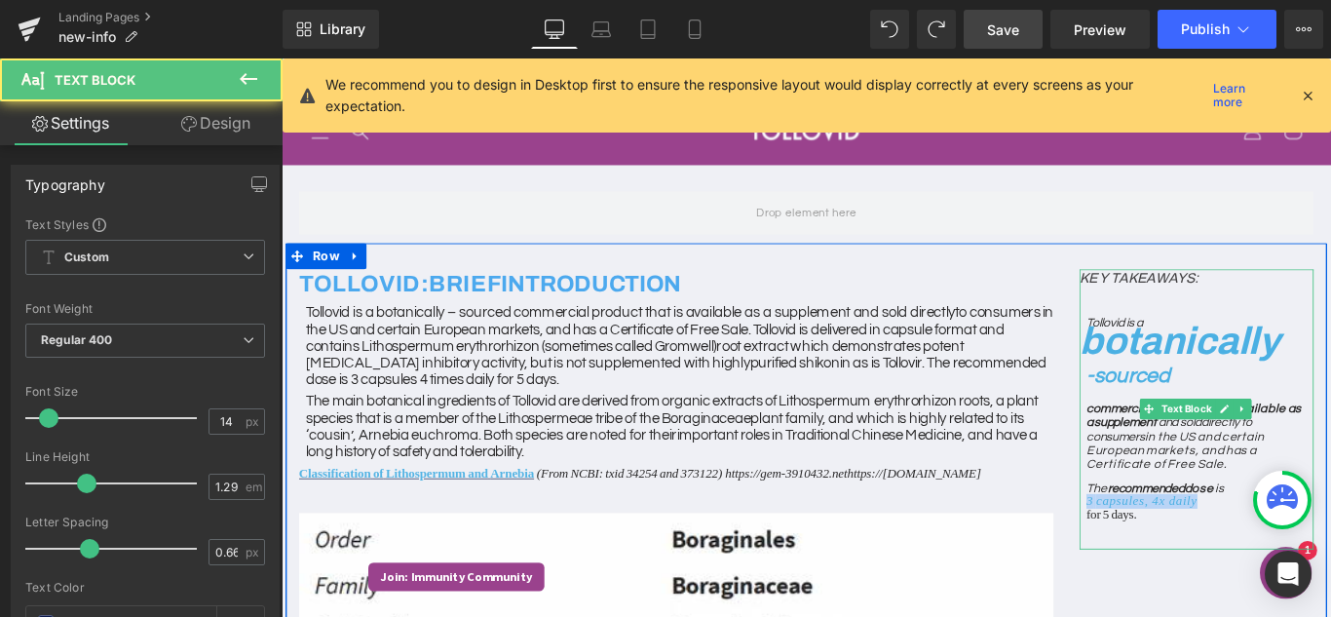
drag, startPoint x: 1178, startPoint y: 460, endPoint x: 1305, endPoint y: 459, distance: 127.6
click at [1305, 536] on p "The recommended dose is 3 capsules, 4x daily for 5 days." at bounding box center [1312, 557] width 255 height 42
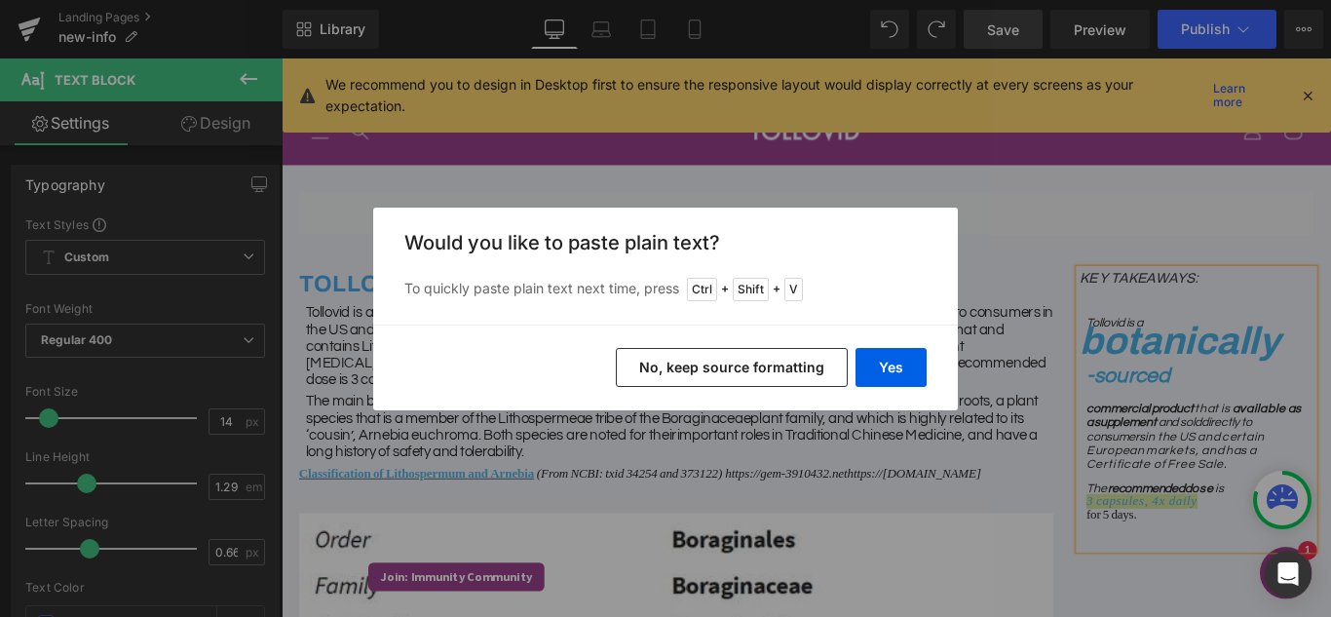
click at [787, 361] on button "No, keep source formatting" at bounding box center [732, 367] width 232 height 39
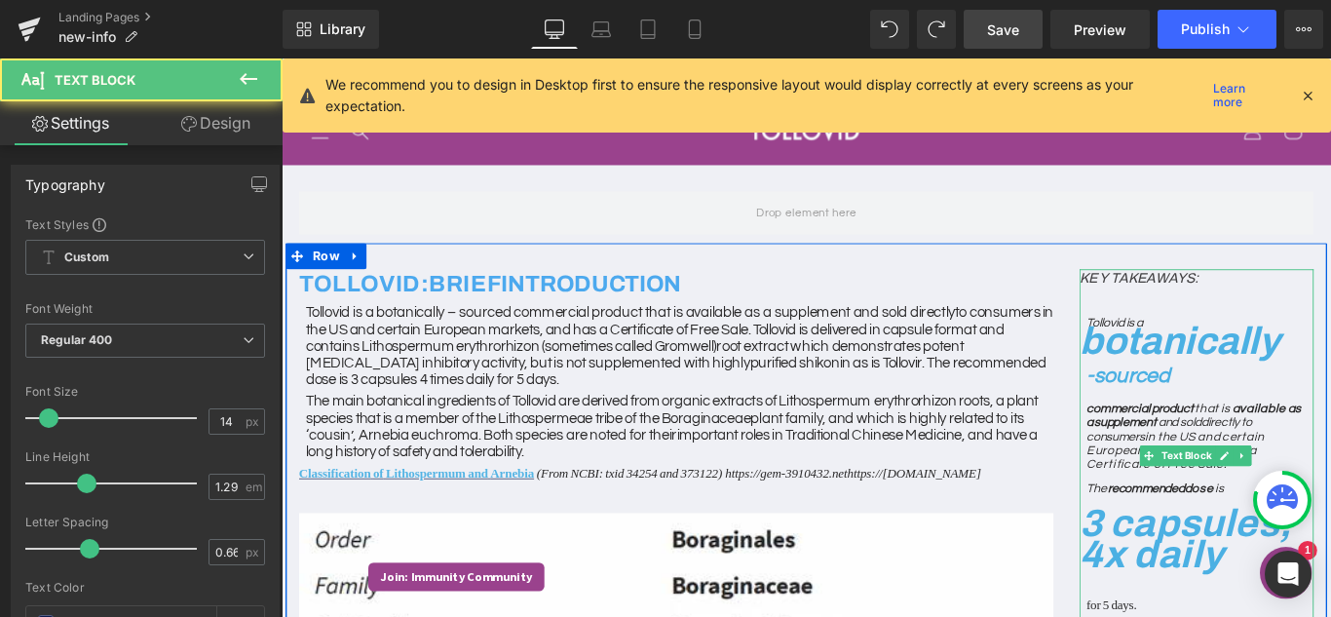
click at [1301, 584] on div "KEY TAKEAWAYS: Tollovid is a botanically - sourced commercial product that is a…" at bounding box center [1309, 504] width 263 height 418
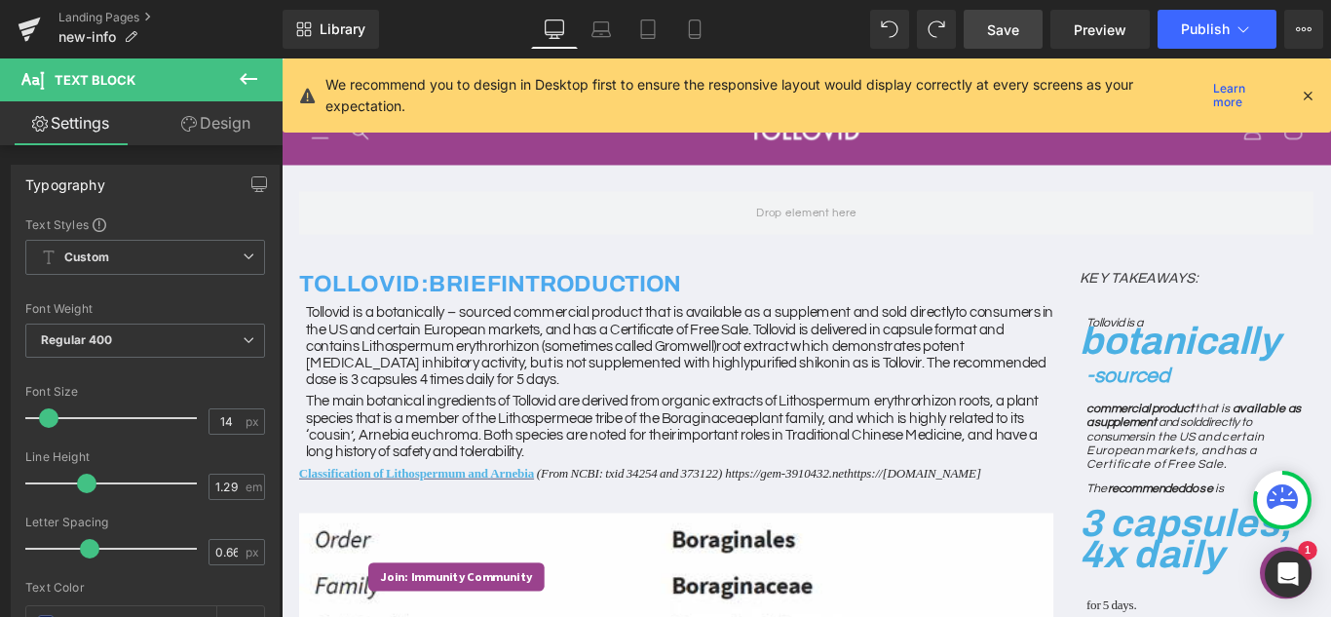
click at [988, 36] on span "Save" at bounding box center [1003, 29] width 32 height 20
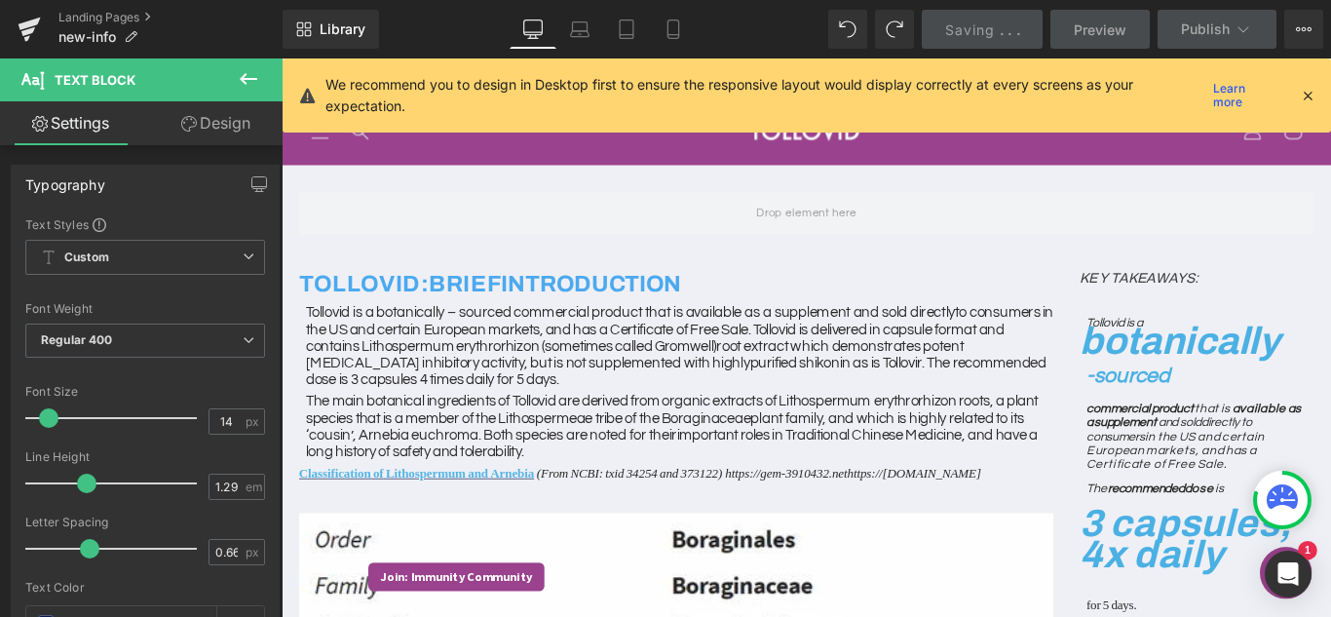
click at [1107, 28] on span "Preview" at bounding box center [1099, 29] width 53 height 20
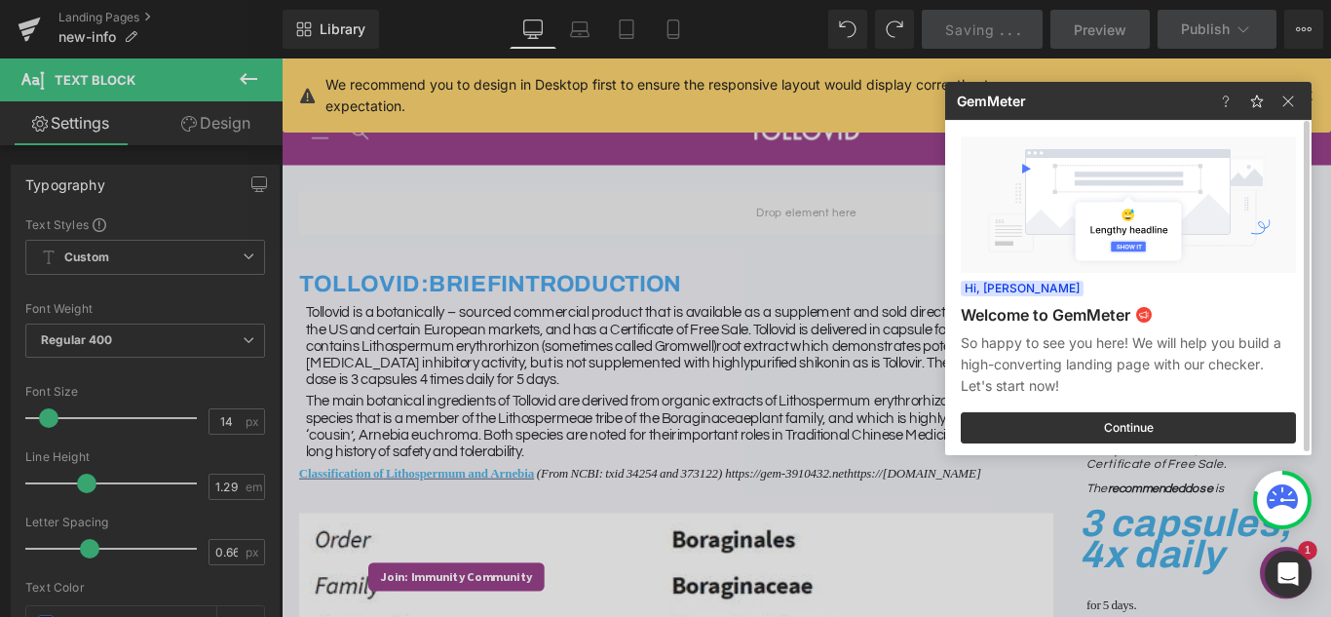
scroll to position [4, 0]
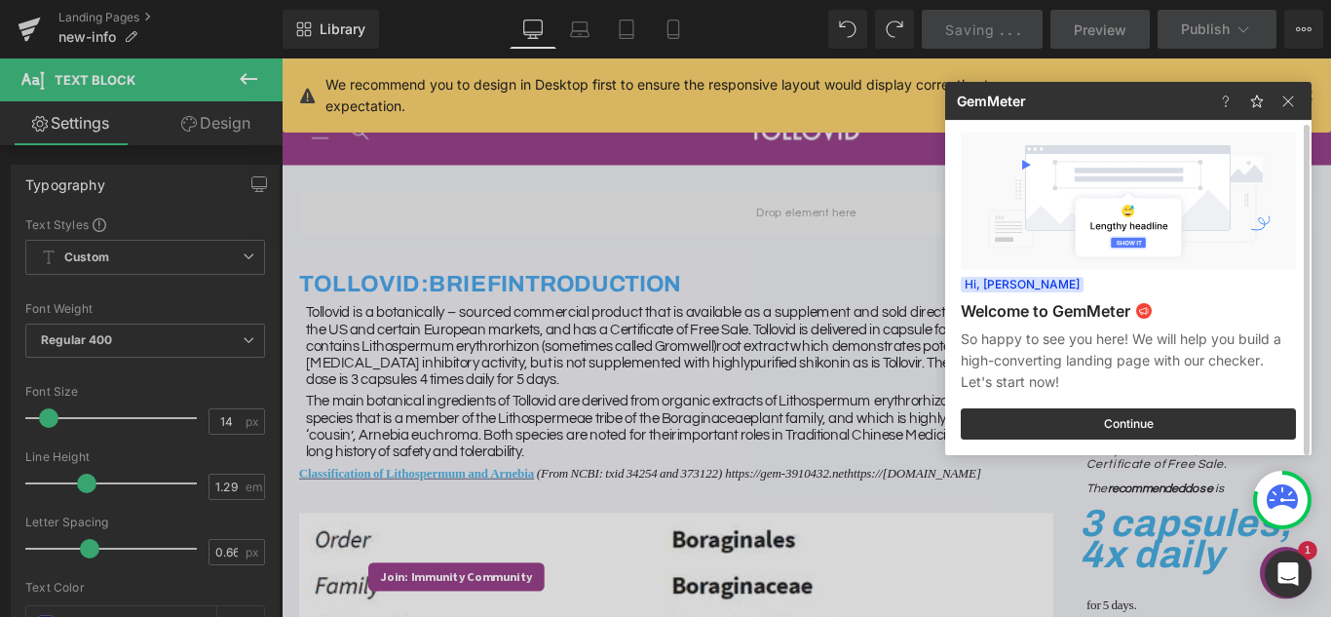
click at [1274, 97] on div at bounding box center [1260, 101] width 101 height 38
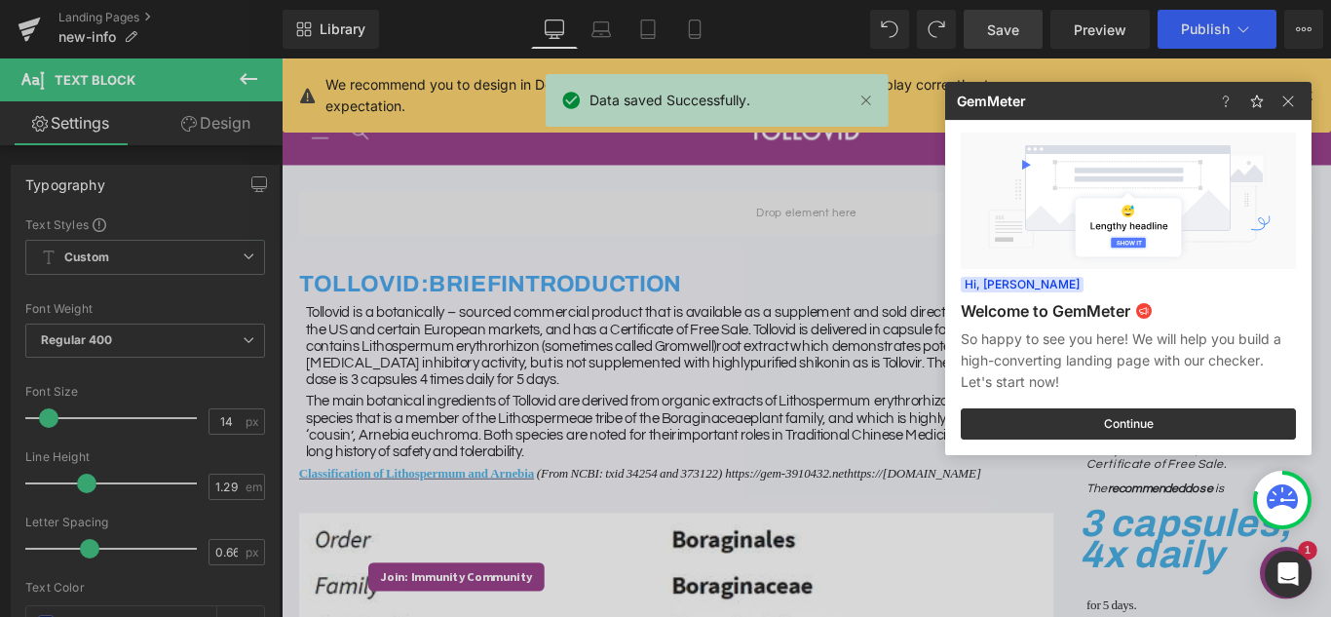
click at [1095, 35] on div at bounding box center [665, 308] width 1331 height 617
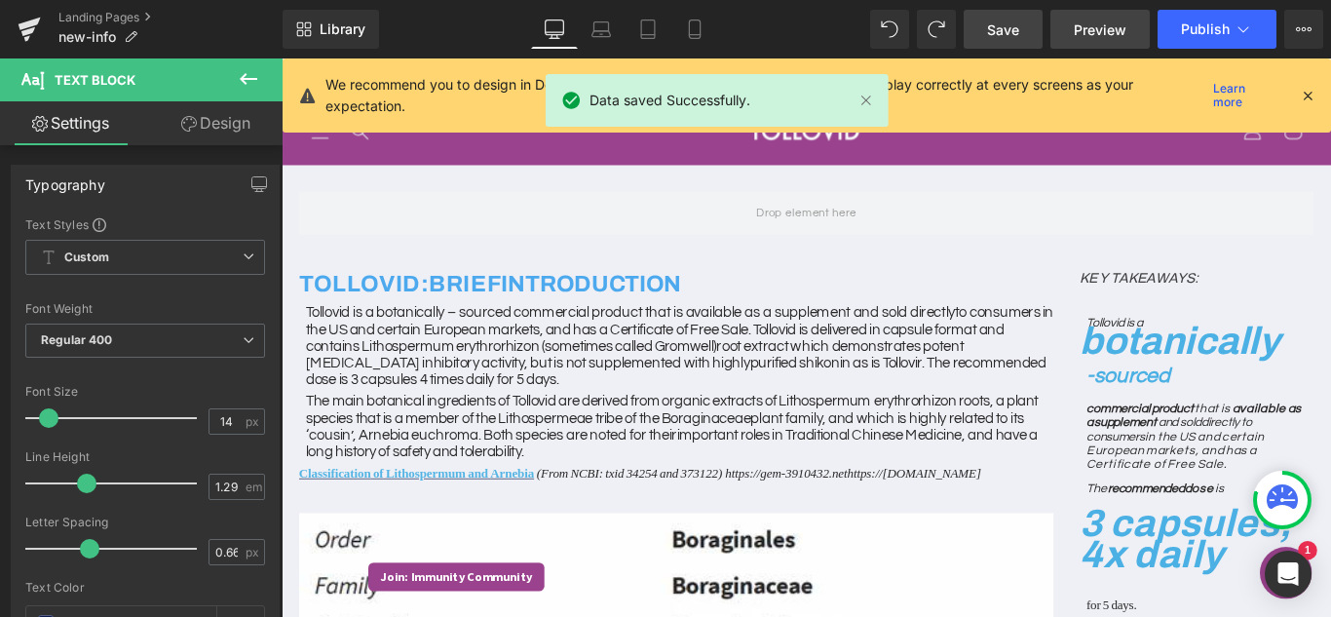
click at [1104, 32] on span "Preview" at bounding box center [1099, 29] width 53 height 20
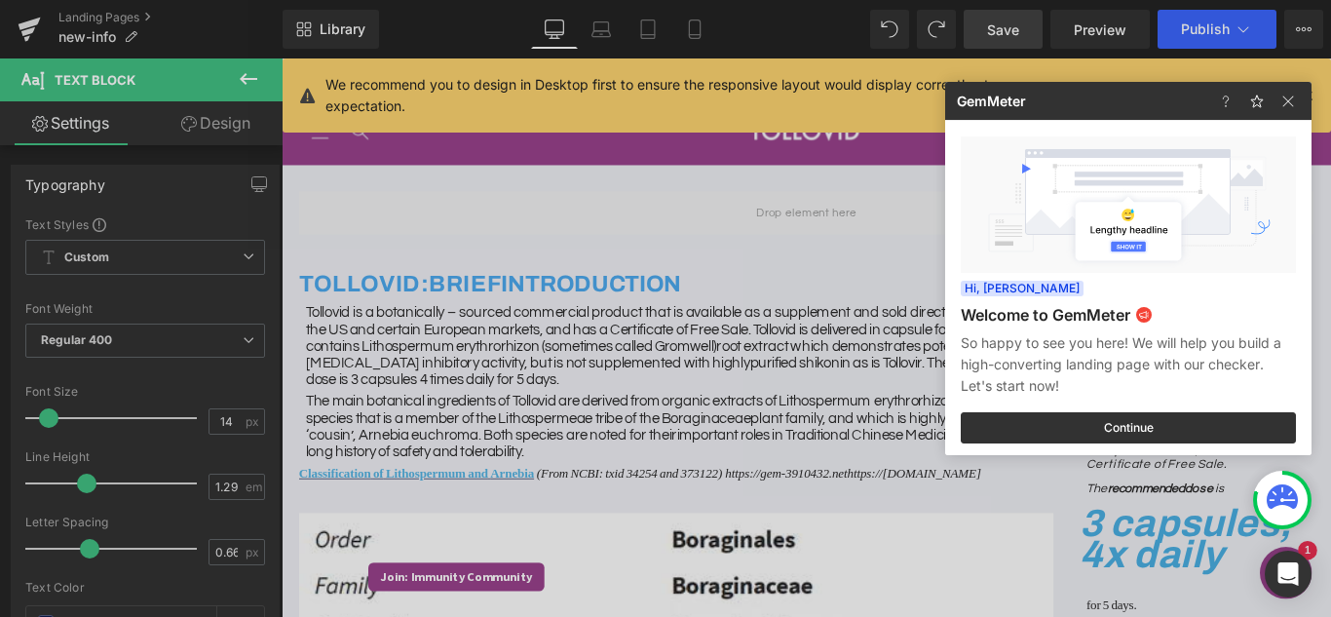
drag, startPoint x: 823, startPoint y: 414, endPoint x: 632, endPoint y: 394, distance: 191.9
click at [823, 414] on div at bounding box center [665, 308] width 1331 height 617
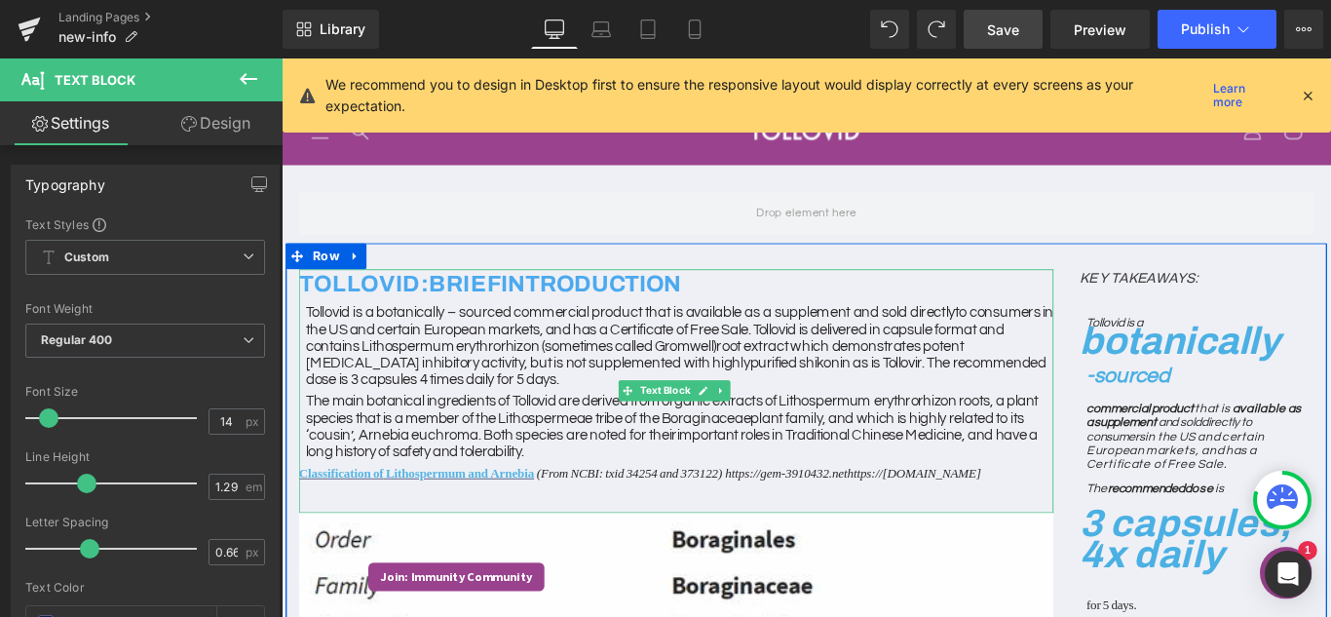
click at [802, 454] on span "Boraginaceae" at bounding box center [758, 463] width 100 height 18
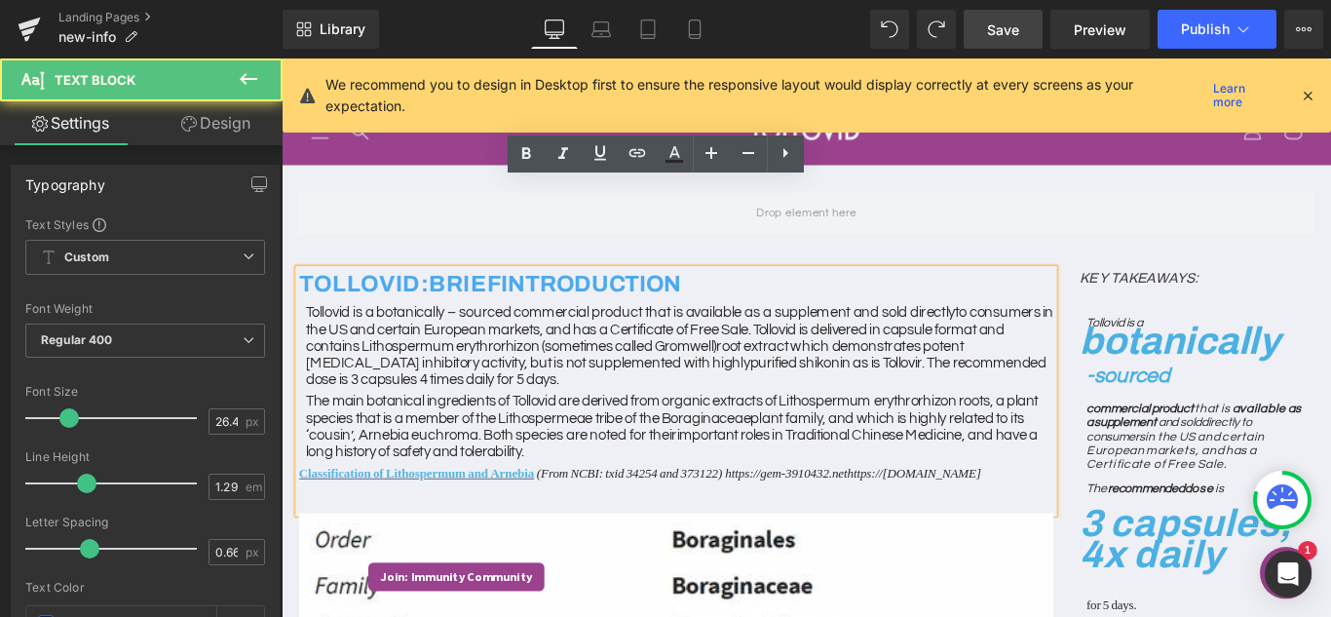
click at [1083, 434] on span "a" at bounding box center [1088, 443] width 10 height 18
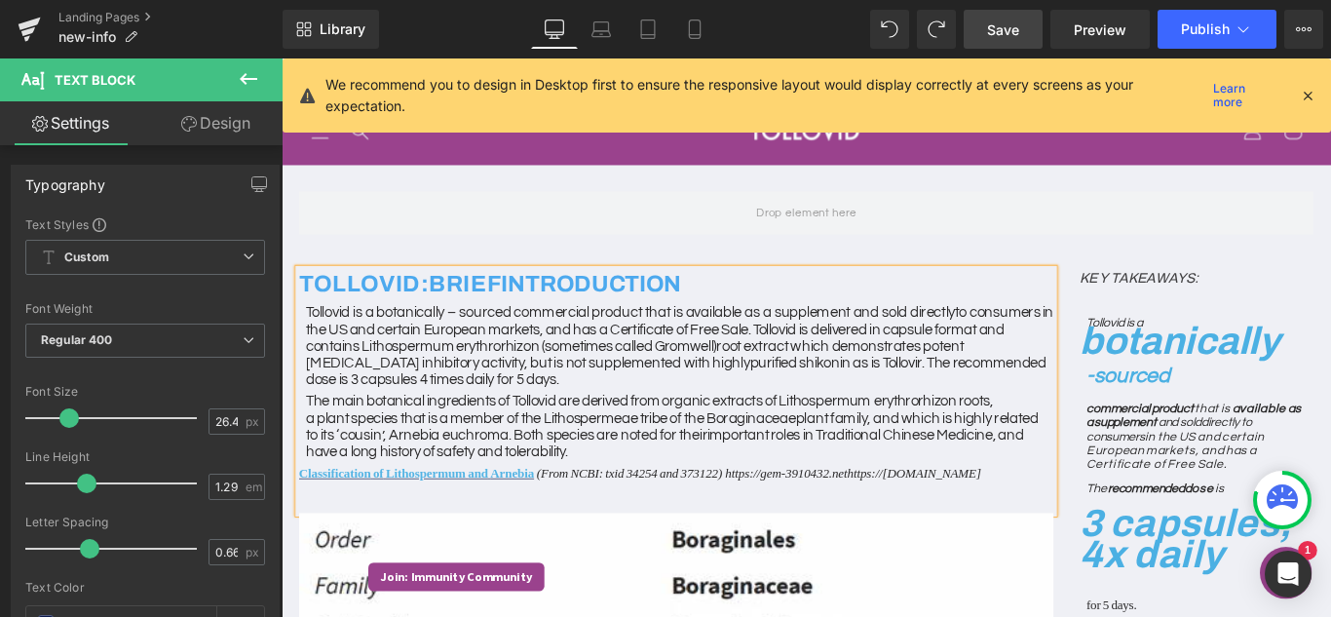
click at [990, 18] on link "Save" at bounding box center [1002, 29] width 79 height 39
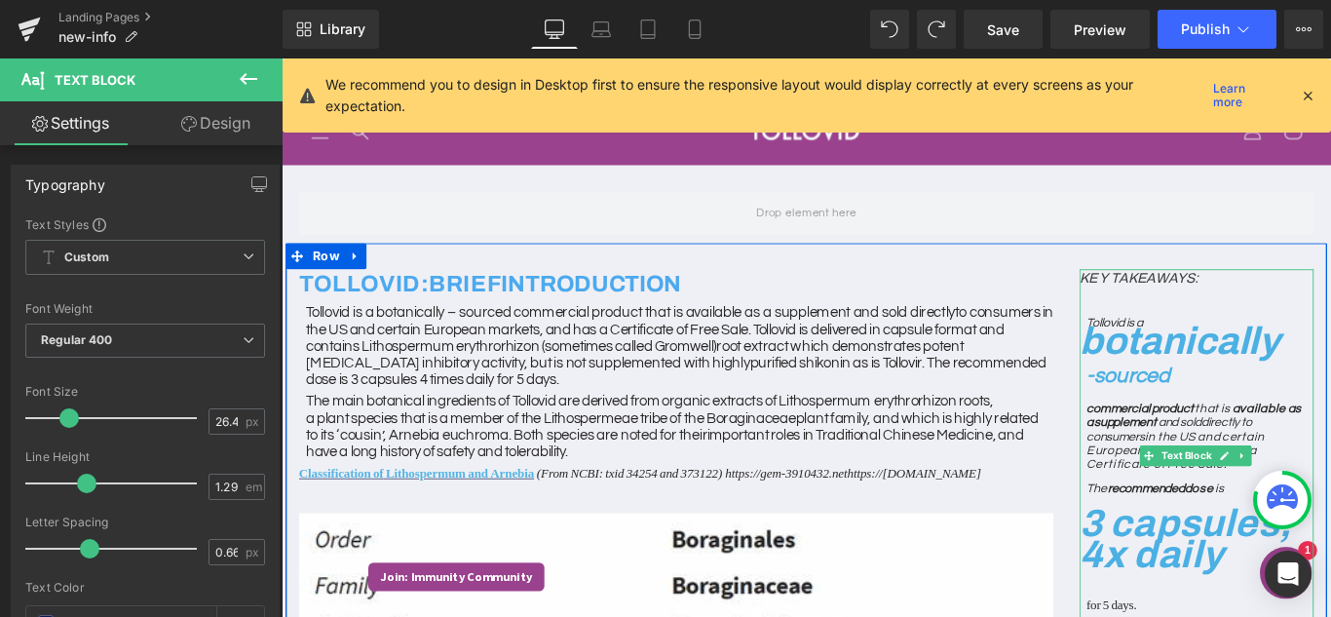
click at [1216, 556] on span "3 capsules, 4x daily" at bounding box center [1297, 597] width 239 height 82
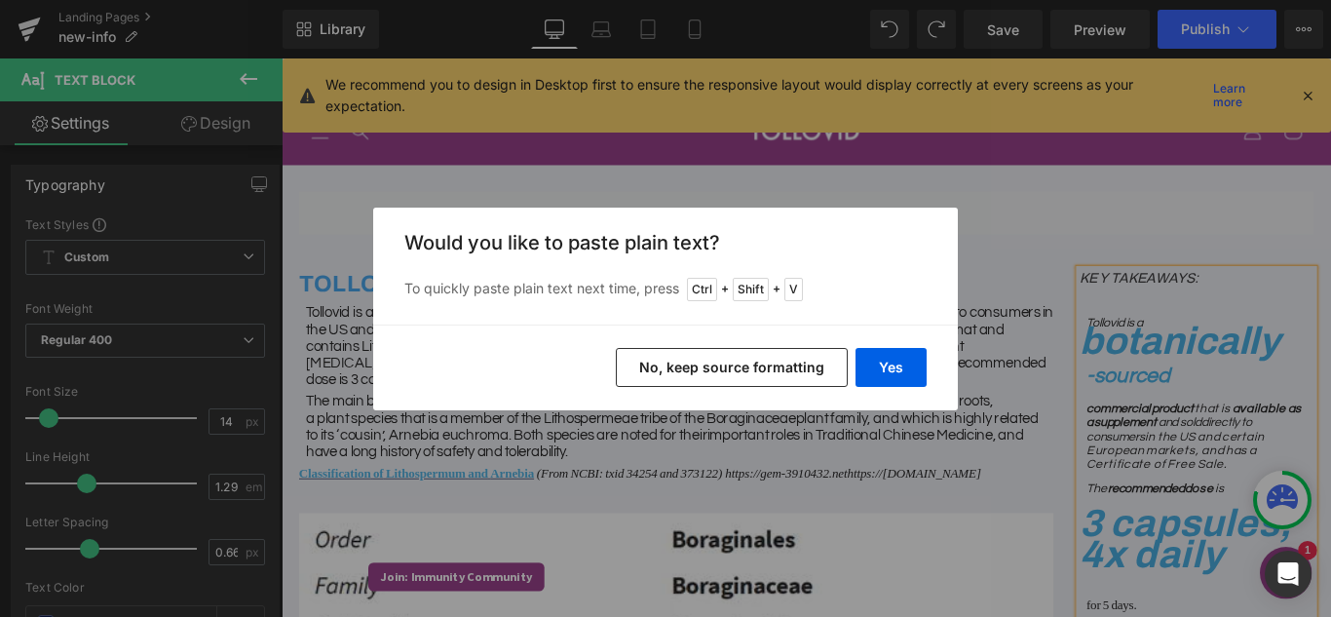
click at [740, 373] on button "No, keep source formatting" at bounding box center [732, 367] width 232 height 39
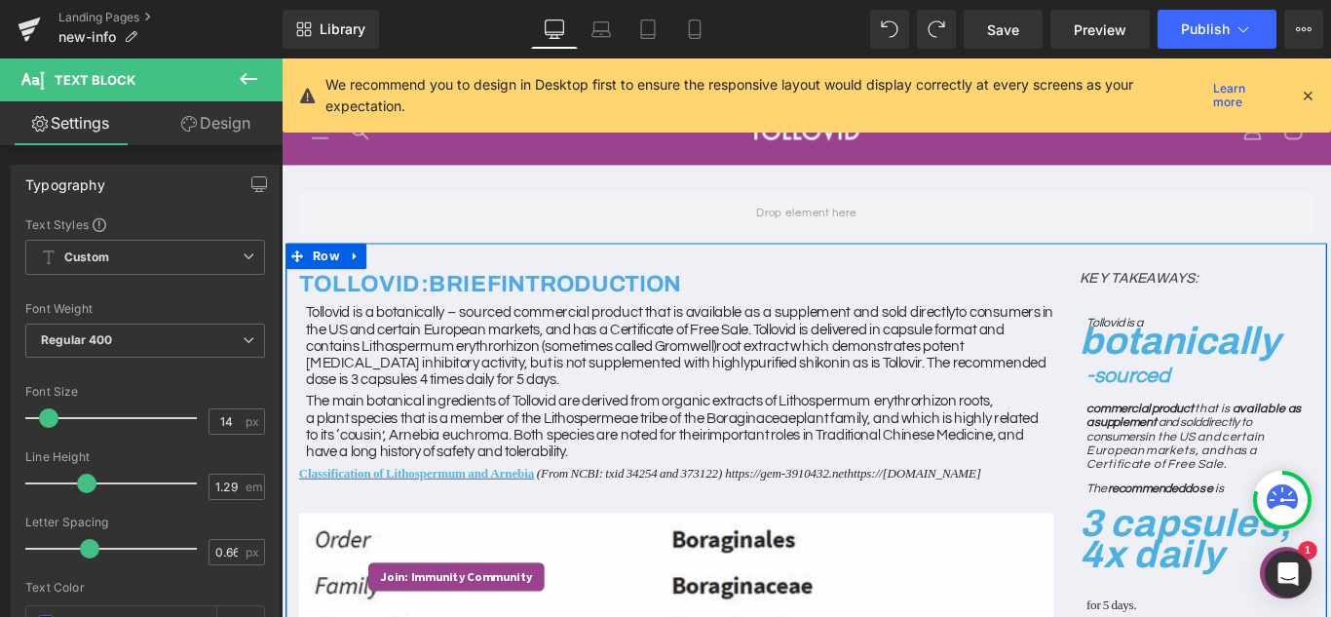
scroll to position [487, 0]
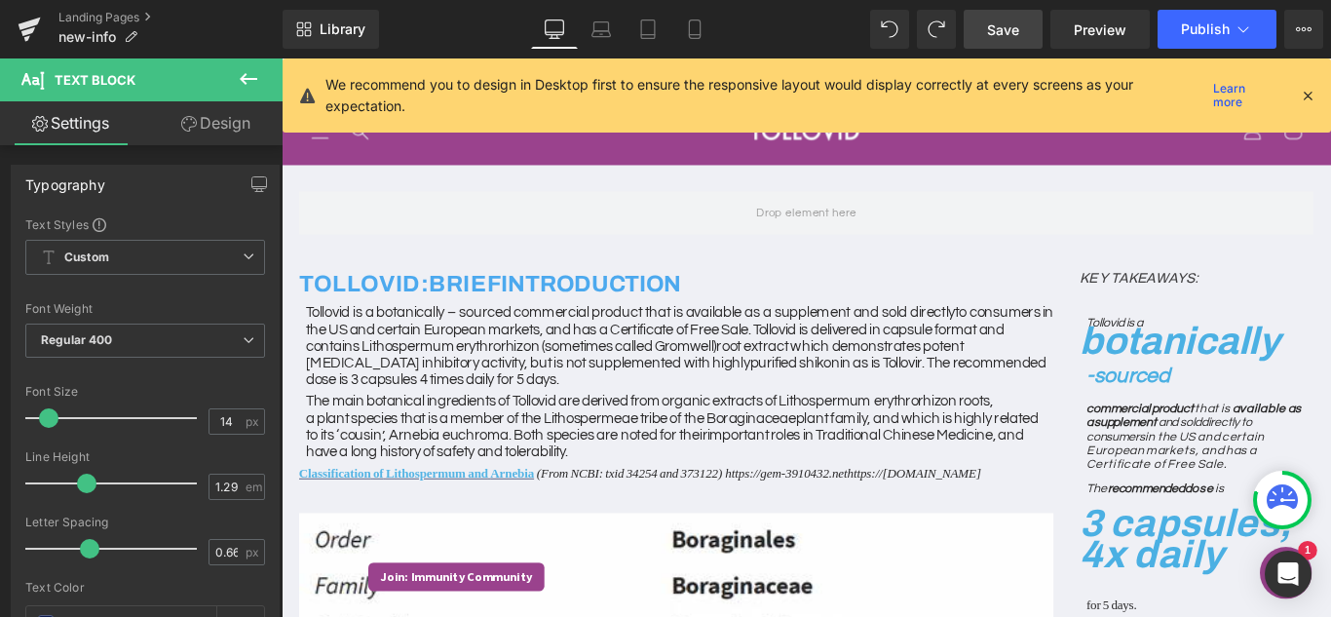
click at [993, 28] on span "Save" at bounding box center [1003, 29] width 32 height 20
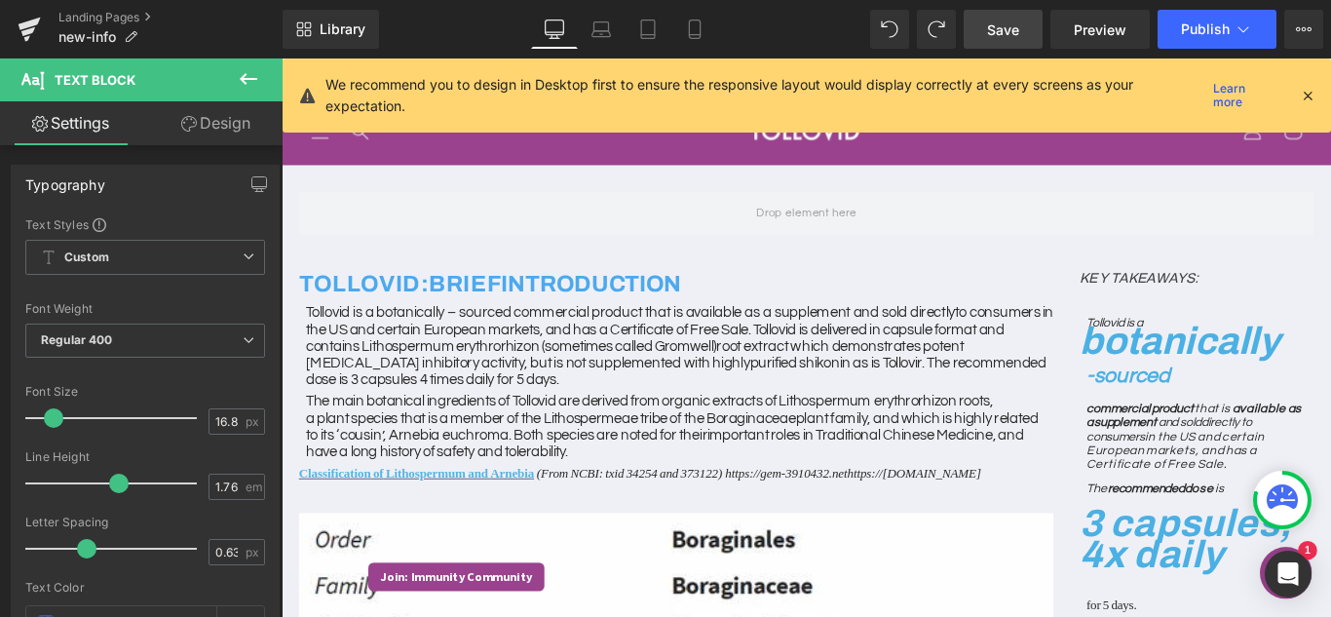
click at [1006, 30] on span "Save" at bounding box center [1003, 29] width 32 height 20
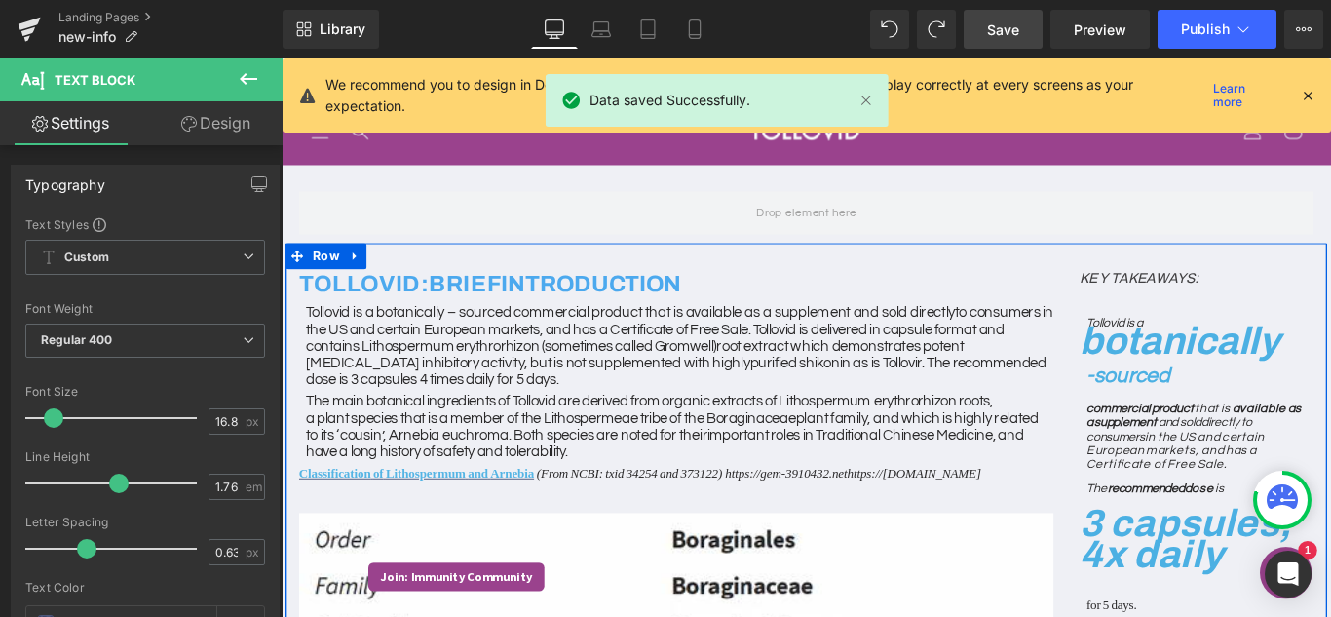
scroll to position [1169, 0]
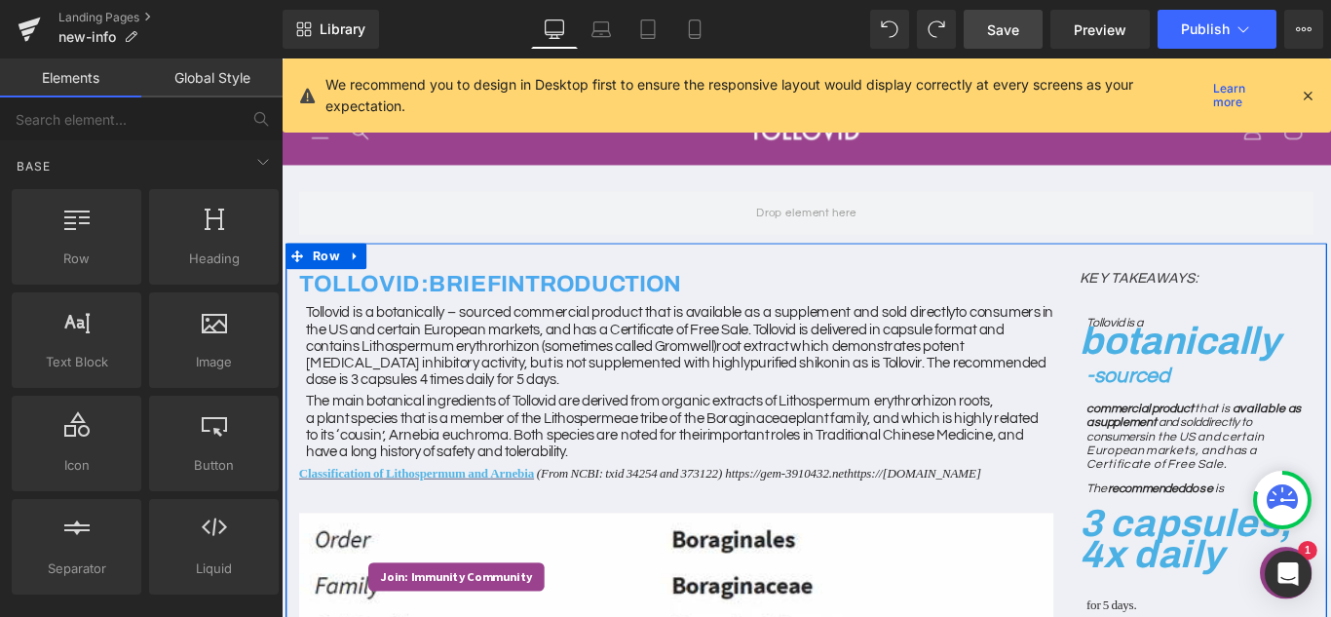
scroll to position [0, 0]
click at [942, 321] on h2 "TOLLOVID: BRIEF INTRODUCTION" at bounding box center [724, 311] width 847 height 33
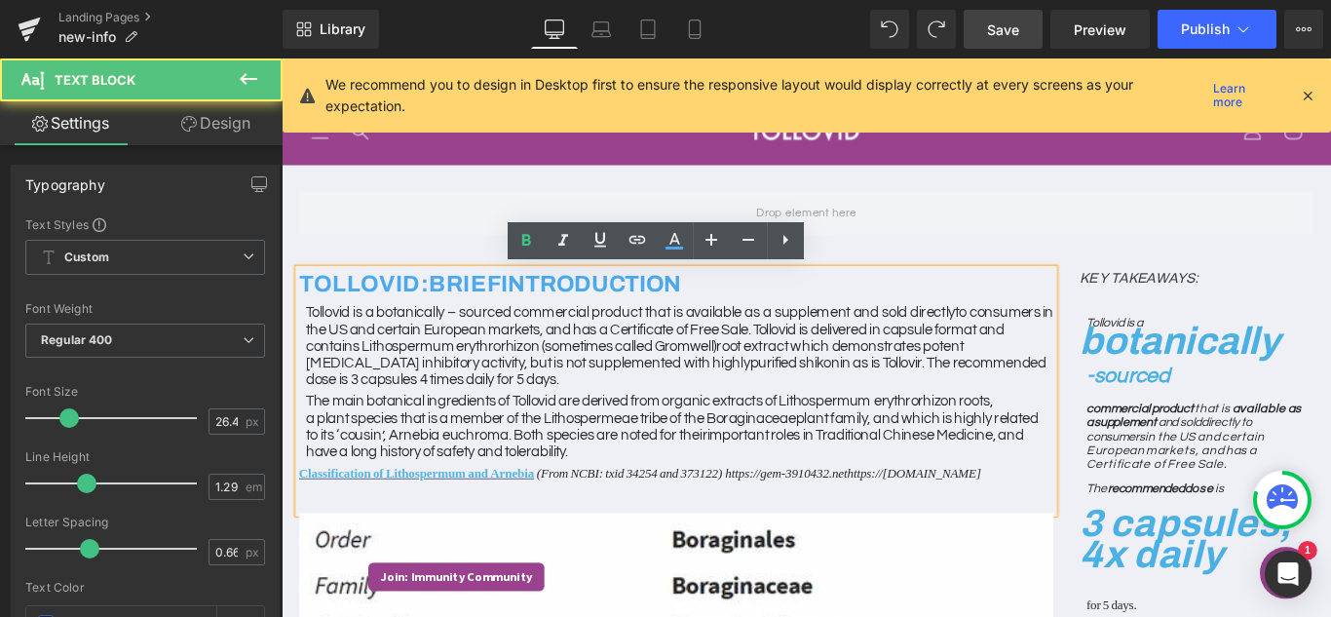
click at [1129, 524] on div "Tollovid is a botanically – sourced commercial product that is available as a s…" at bounding box center [724, 437] width 847 height 204
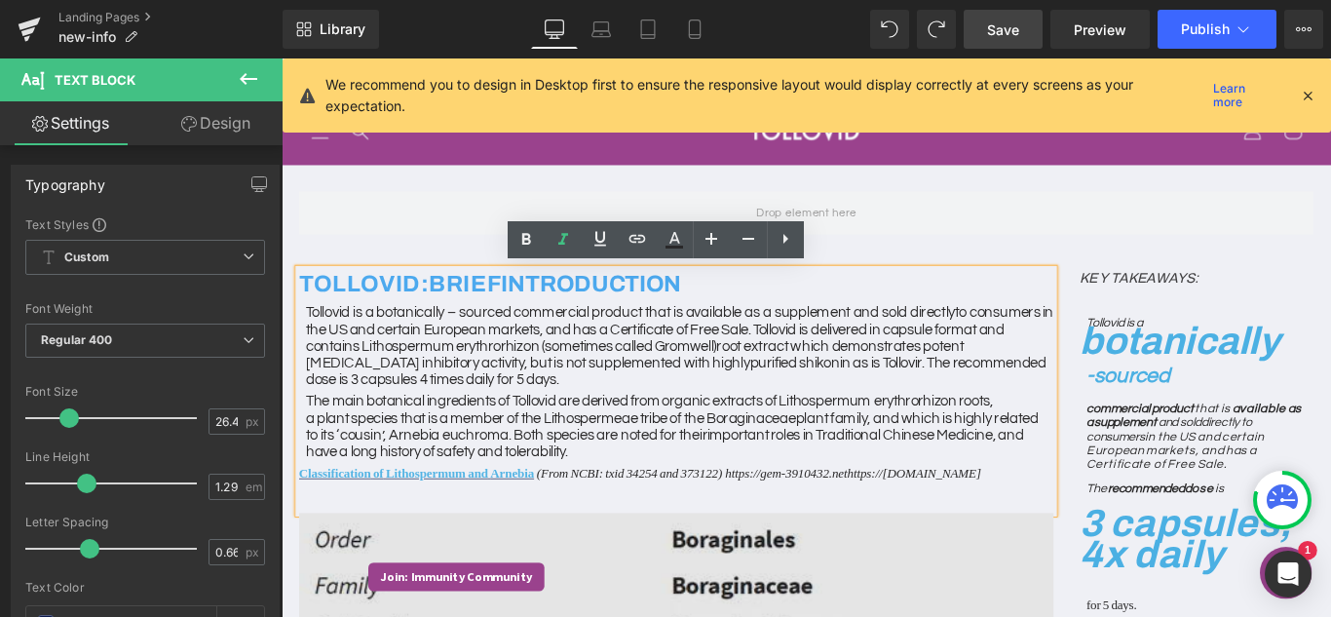
scroll to position [97, 0]
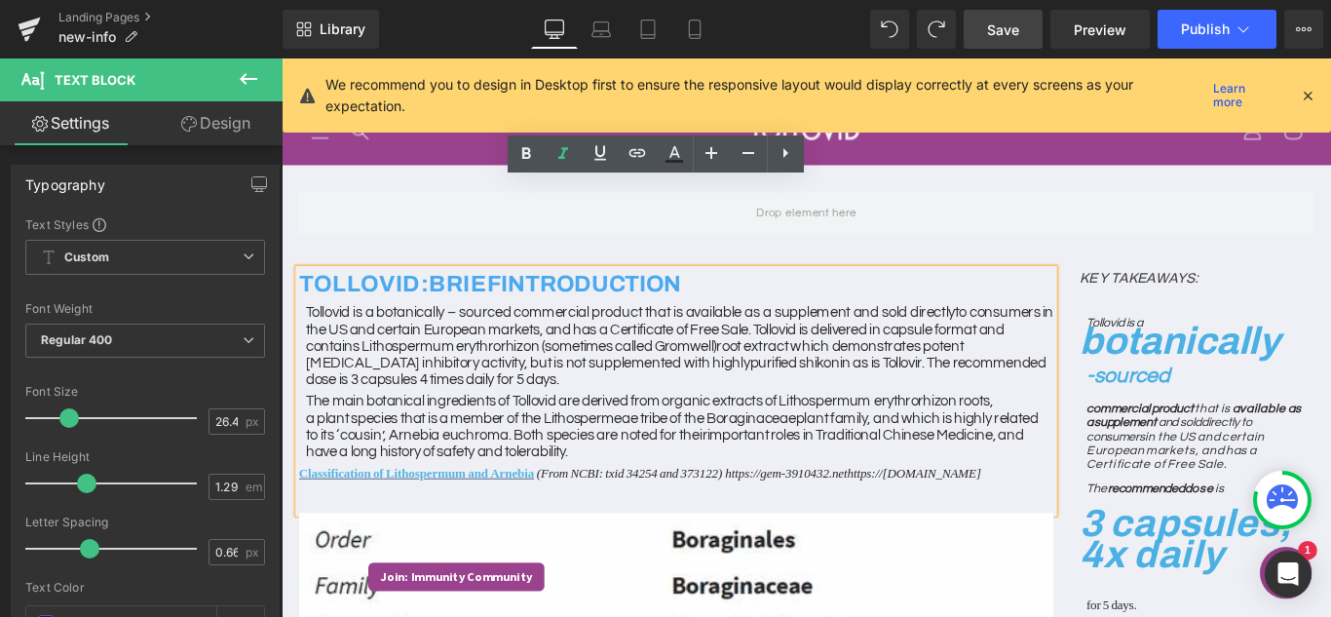
click at [486, 449] on div "TOLLOVID: BRIEF INTRODUCTION Tollovid is a botanically – sourced commercial pro…" at bounding box center [724, 432] width 847 height 274
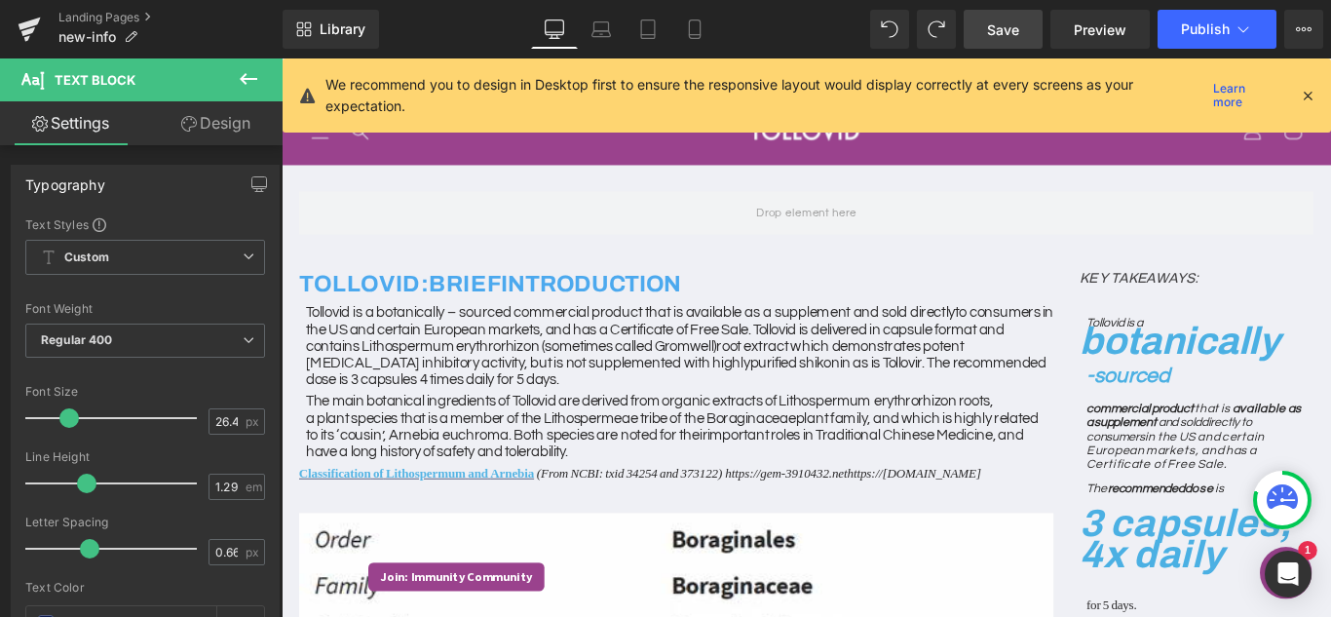
click at [253, 76] on icon at bounding box center [248, 78] width 23 height 23
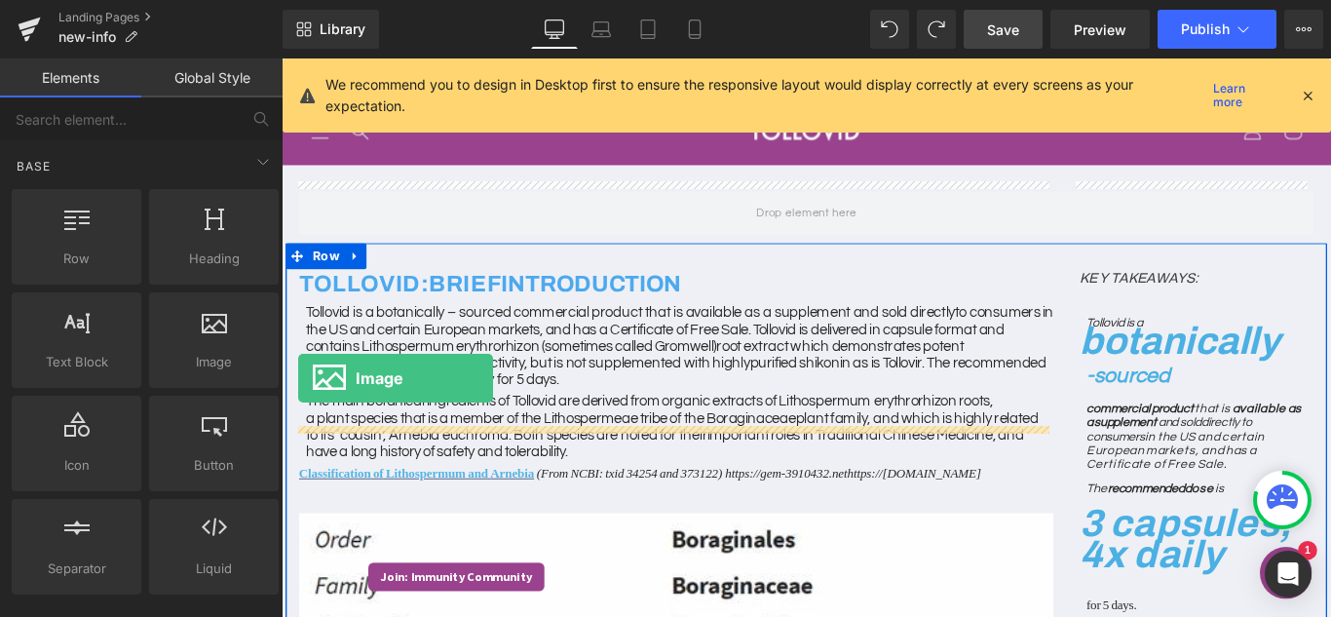
drag, startPoint x: 476, startPoint y: 425, endPoint x: 300, endPoint y: 418, distance: 176.4
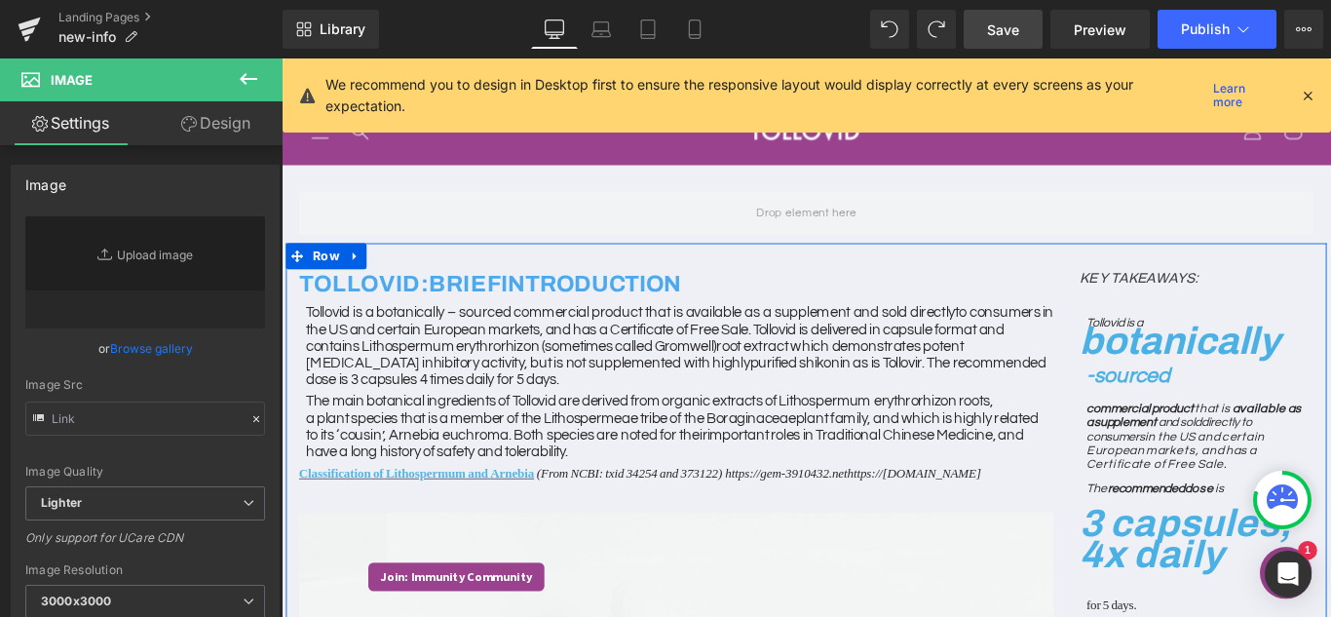
type input "//[DOMAIN_NAME][URL]"
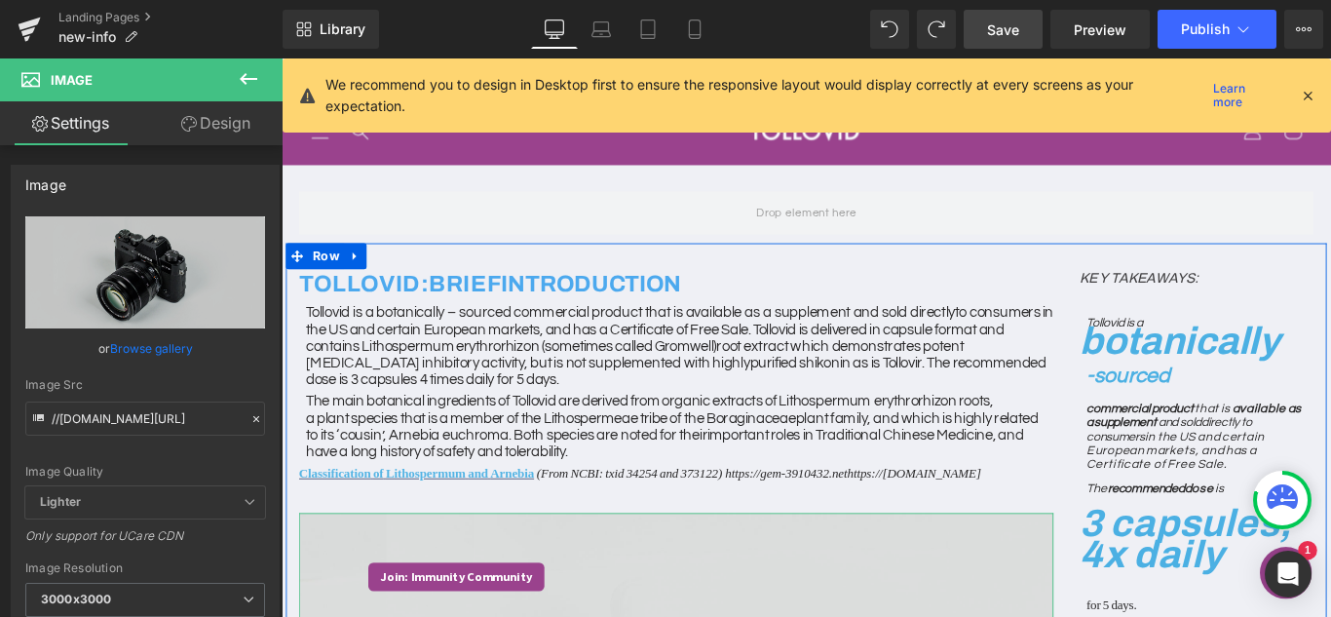
scroll to position [682, 0]
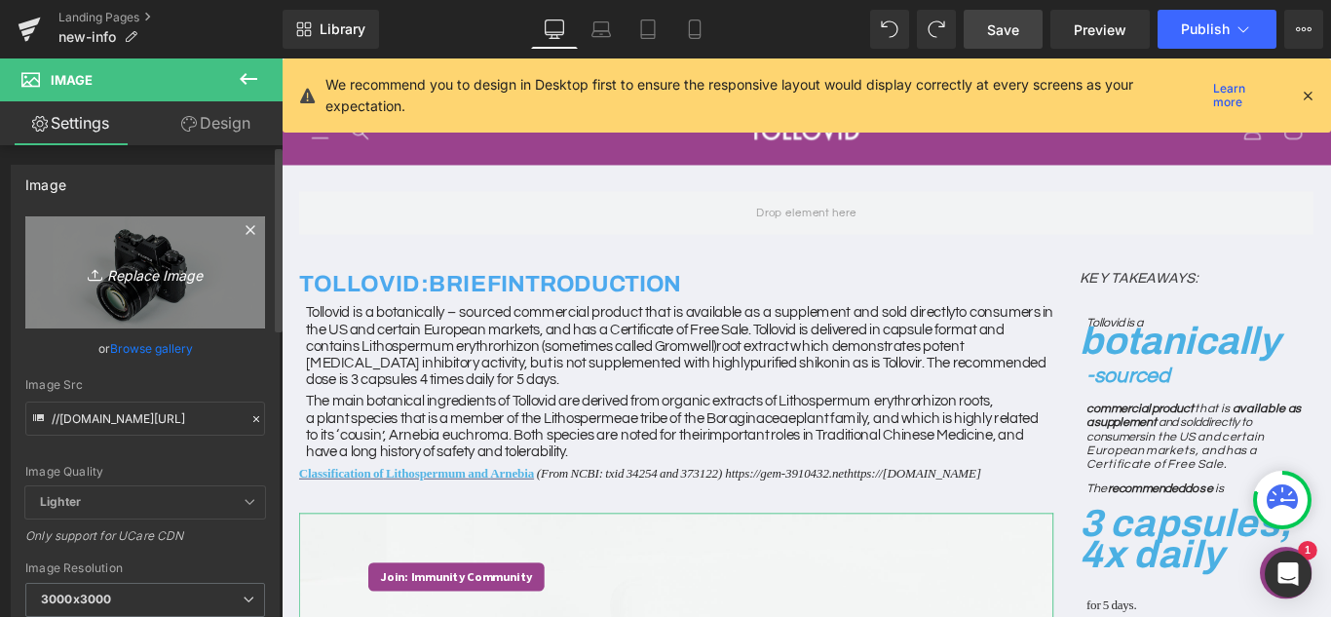
click at [110, 280] on icon "Replace Image" at bounding box center [145, 272] width 156 height 24
type input "C:\fakepath\Screen_Shot_2022-08-15_at_12.28.34_AM_600x600.webp"
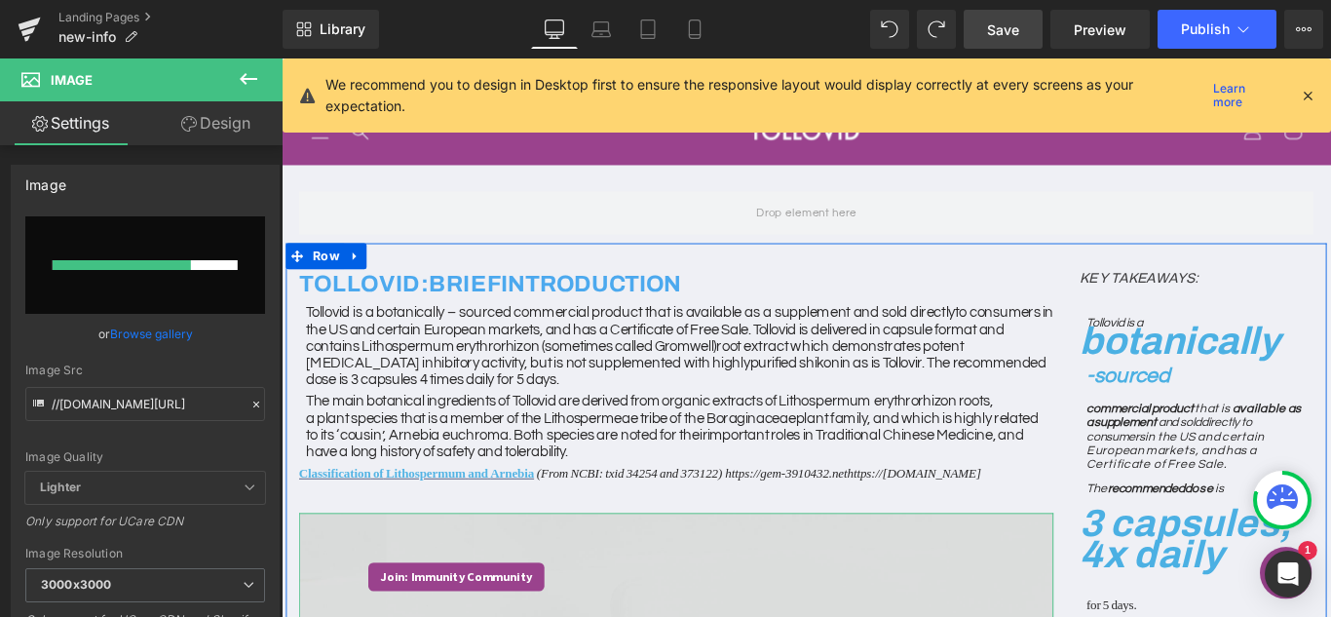
scroll to position [487, 0]
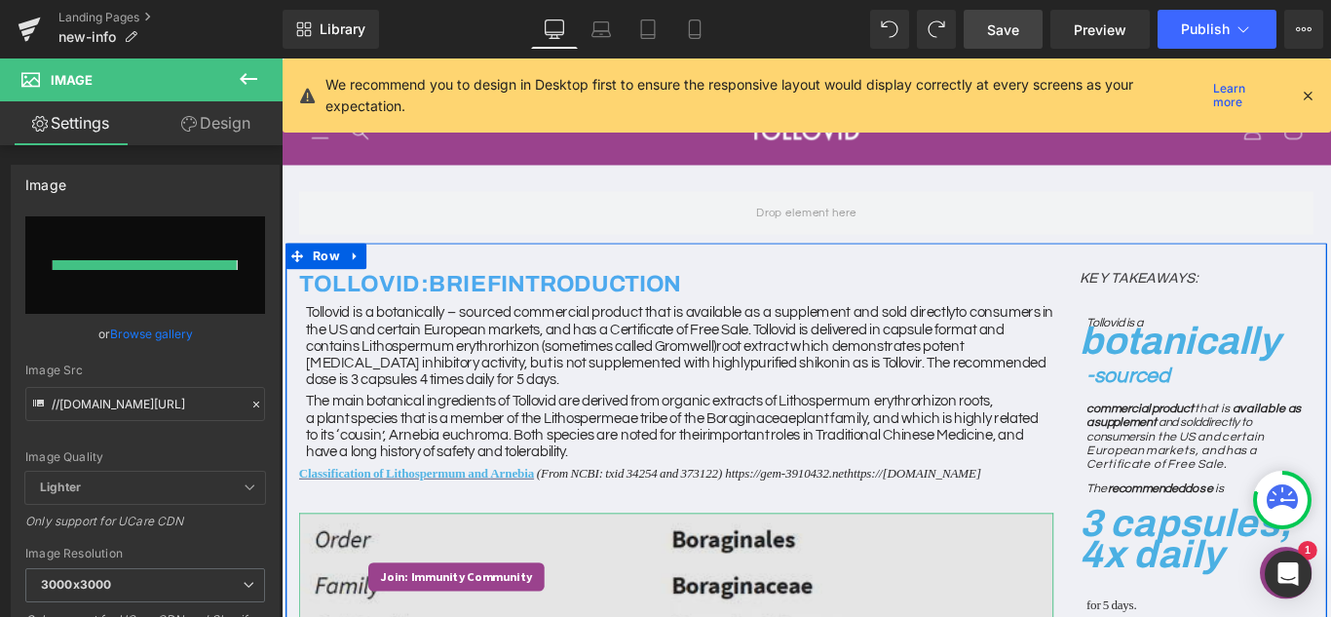
type input "https://ucarecdn.com/bcee8e16-1a88-4605-8f36-f5ef530e1489/-/format/auto/-/previ…"
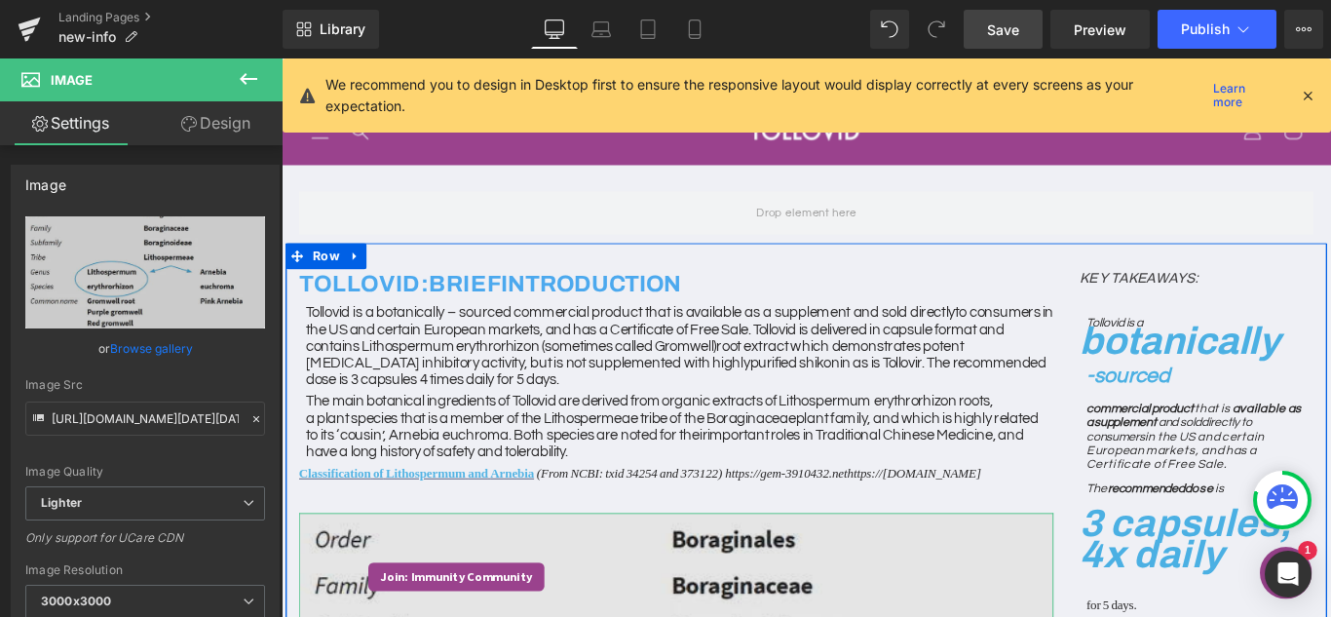
scroll to position [584, 0]
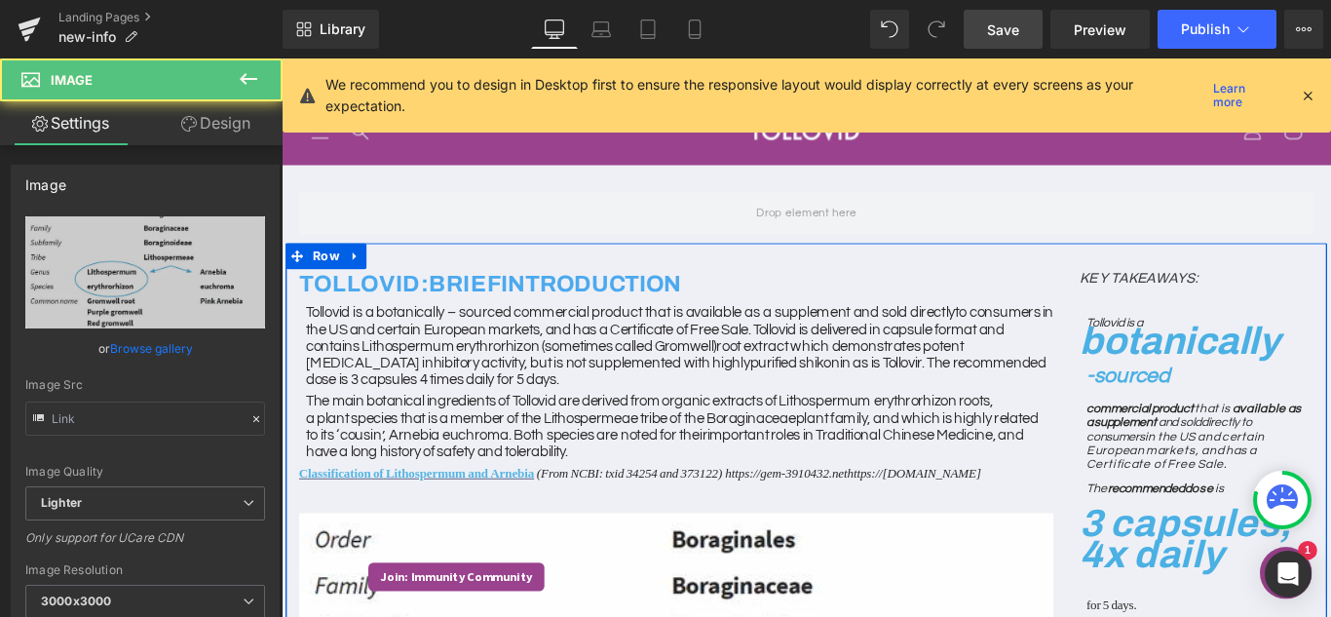
type input "https://ucarecdn.com/d4eb8e7c-a957-4cf7-9bb1-5296f9ba0c91/-/format/auto/-/previ…"
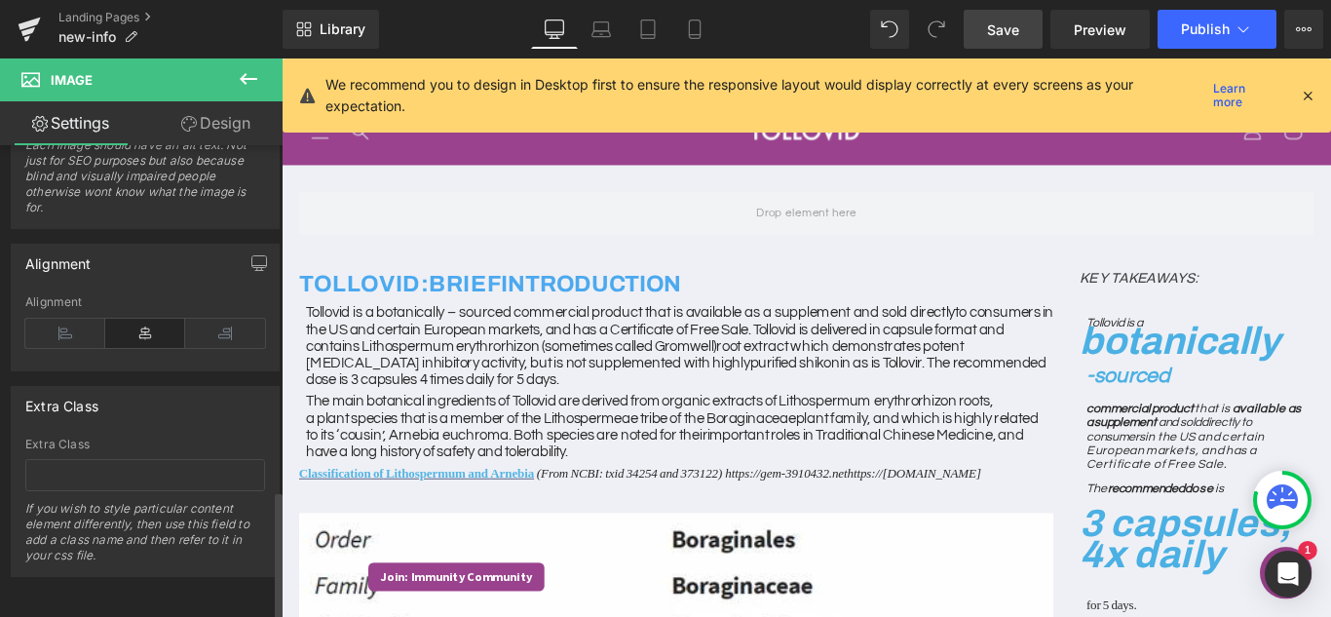
scroll to position [1258, 0]
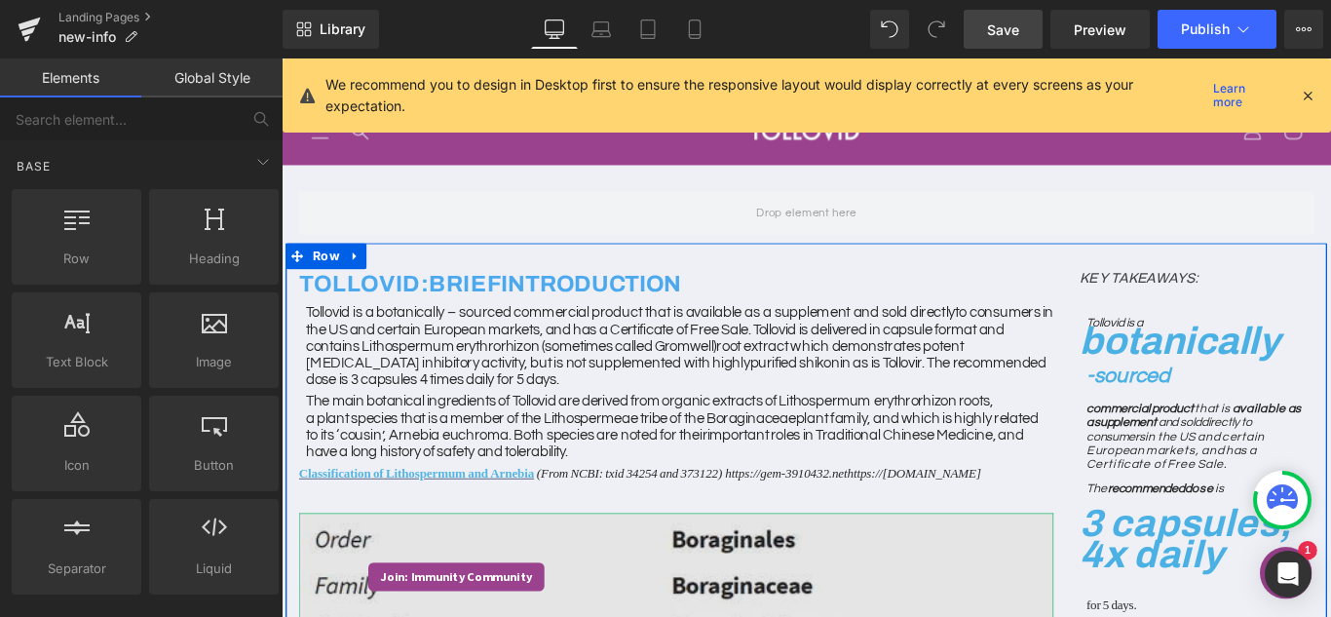
scroll to position [195, 0]
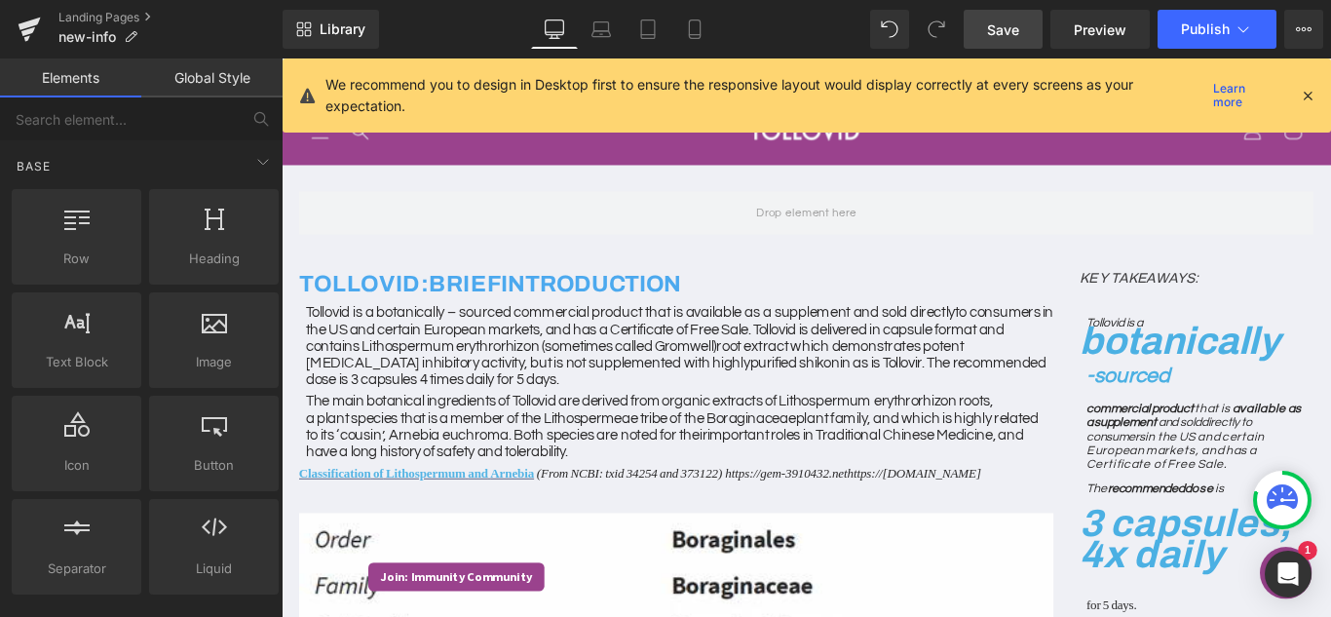
click at [1009, 34] on span "Save" at bounding box center [1003, 29] width 32 height 20
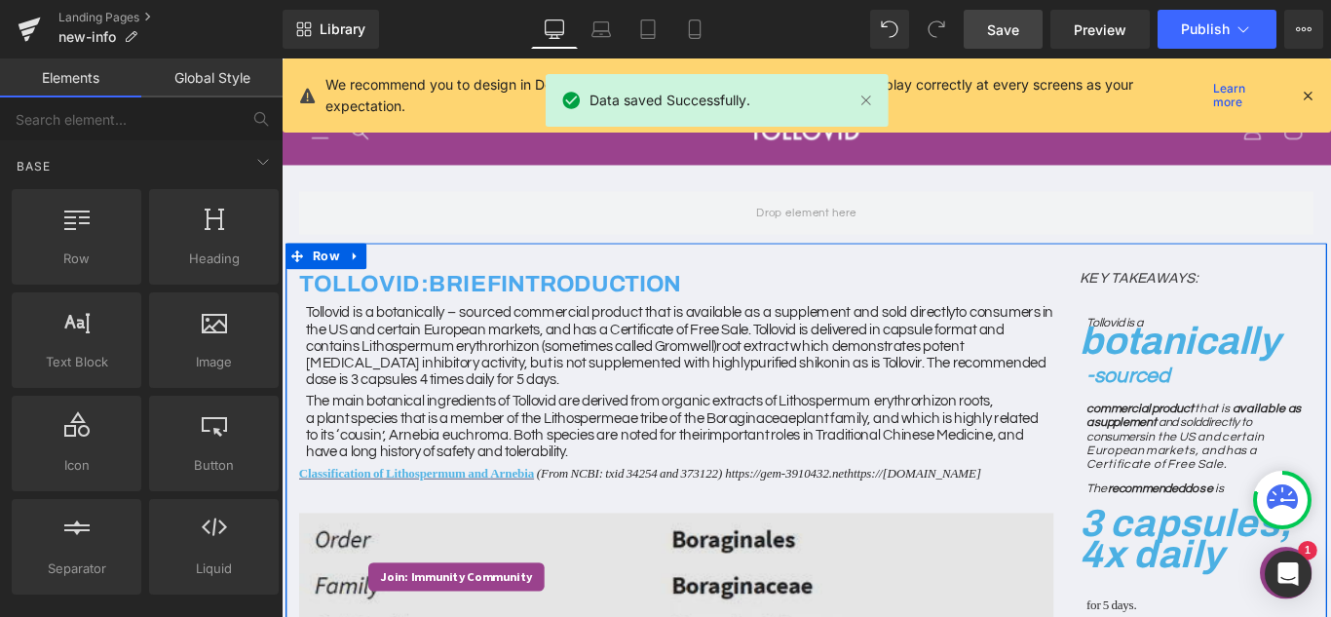
scroll to position [682, 0]
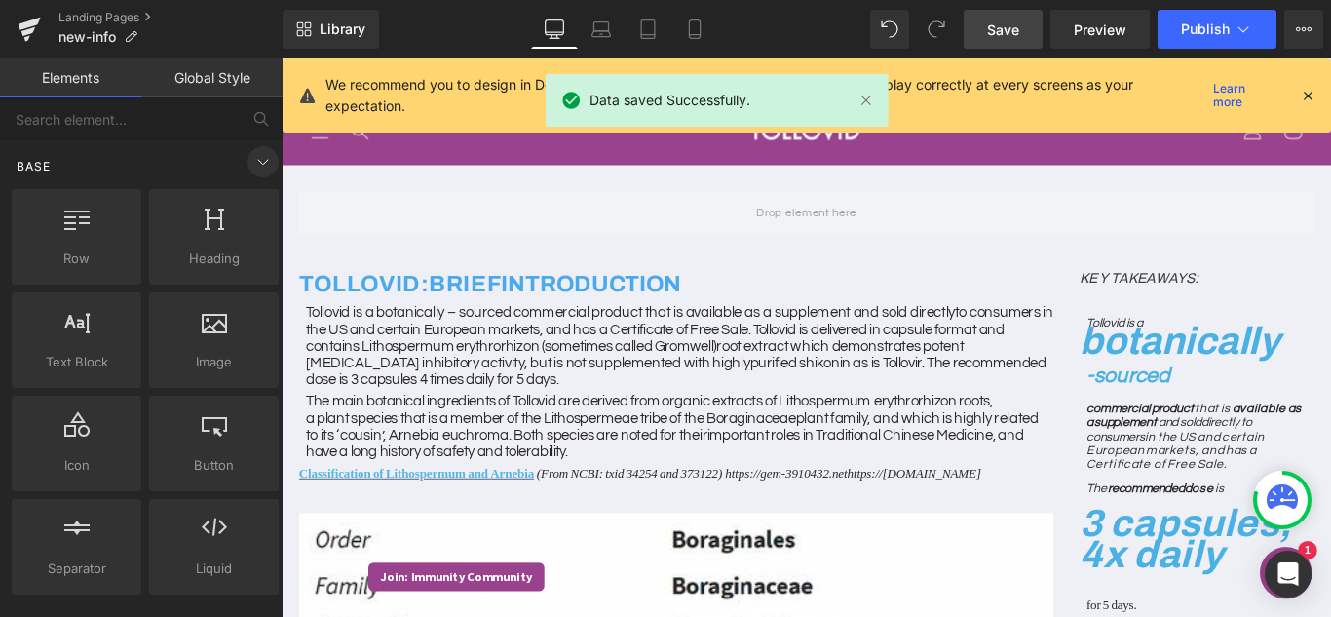
click at [252, 164] on icon at bounding box center [262, 161] width 23 height 23
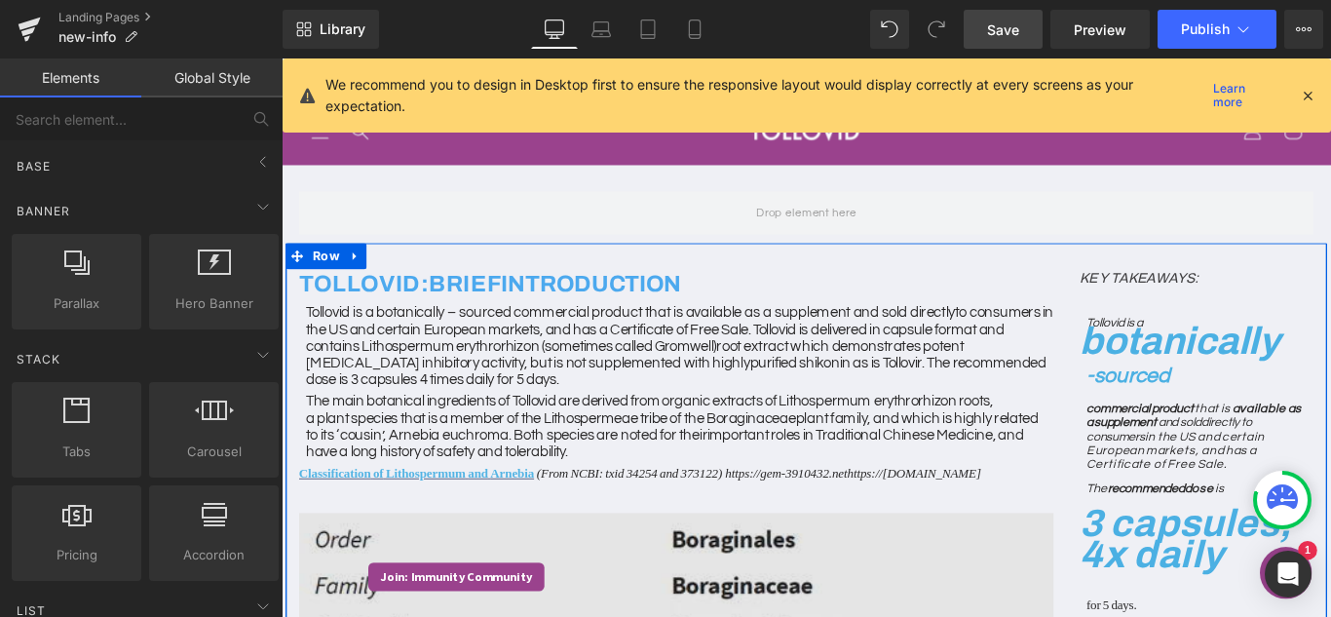
scroll to position [390, 0]
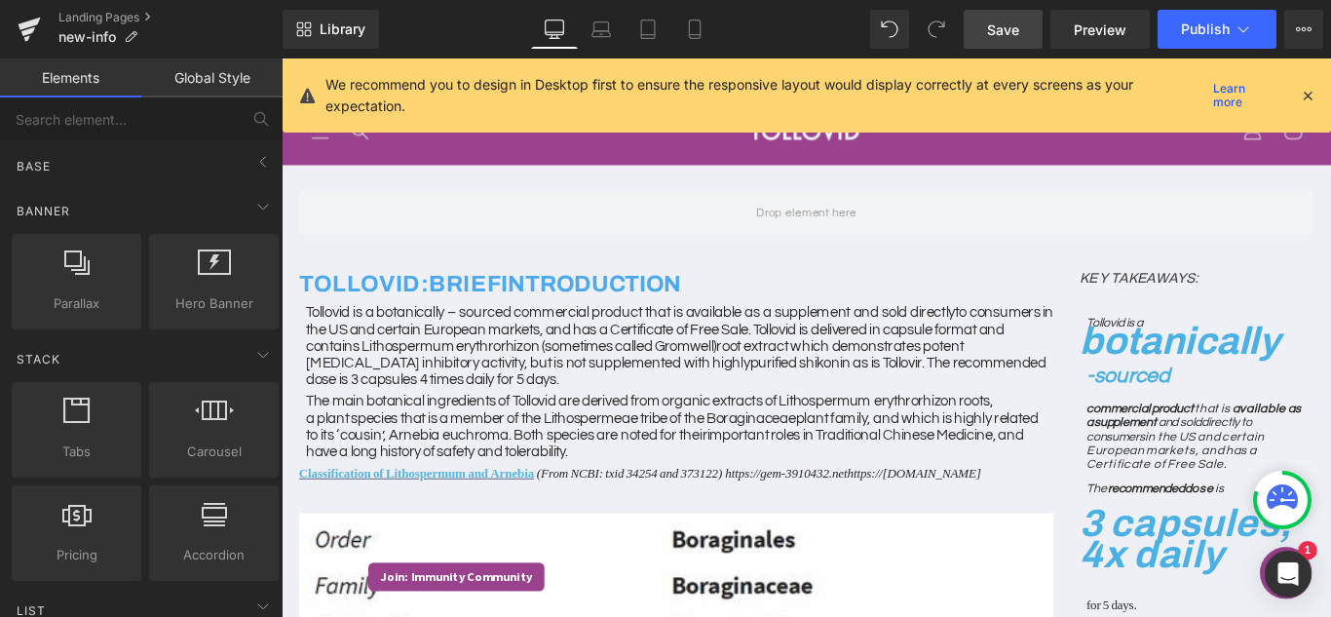
click at [1005, 38] on span "Save" at bounding box center [1003, 29] width 32 height 20
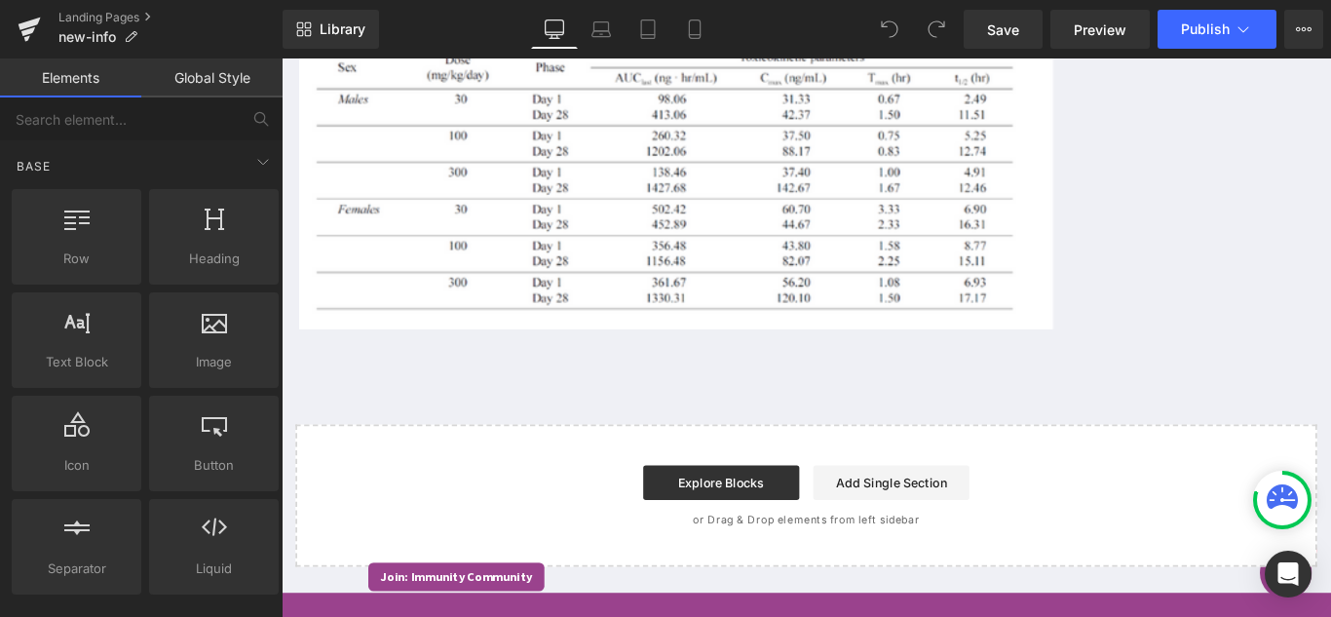
scroll to position [1169, 0]
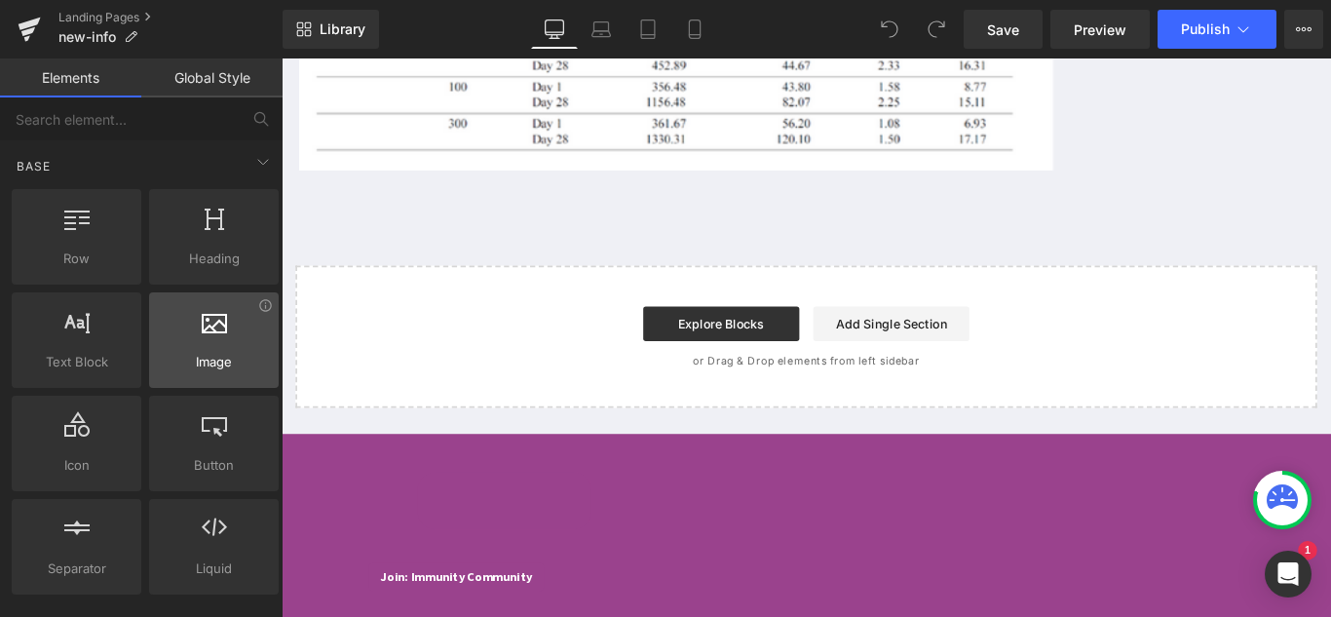
scroll to position [1364, 0]
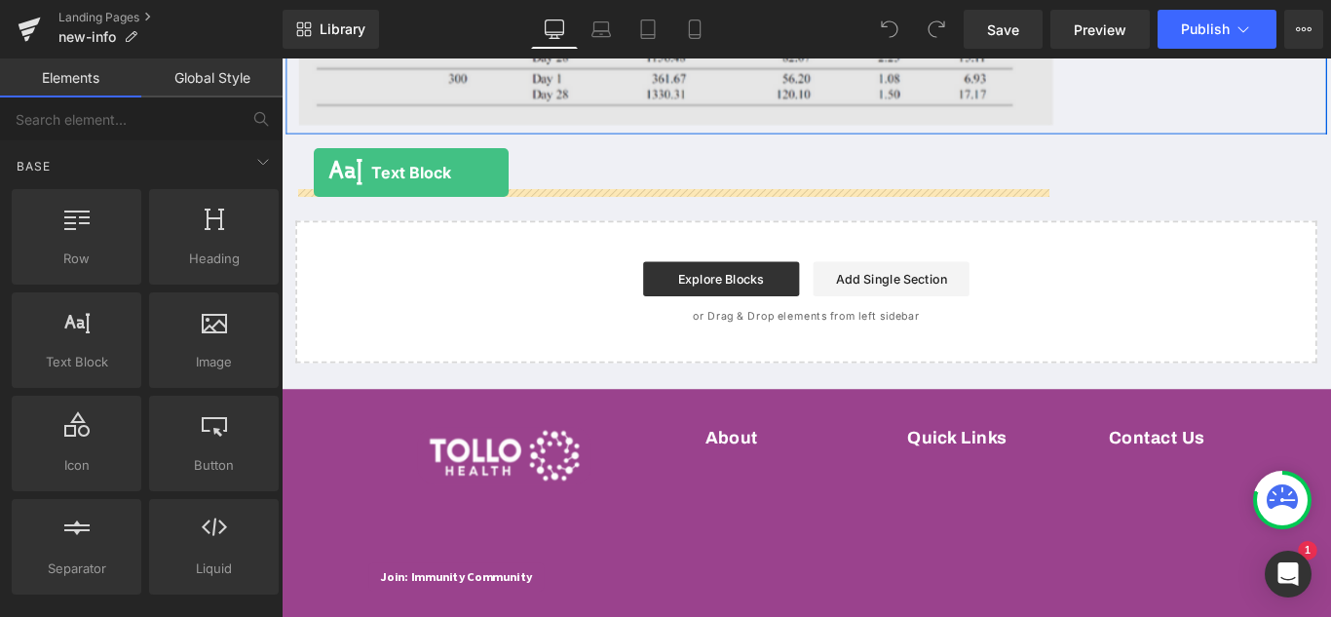
drag, startPoint x: 351, startPoint y: 413, endPoint x: 318, endPoint y: 186, distance: 229.4
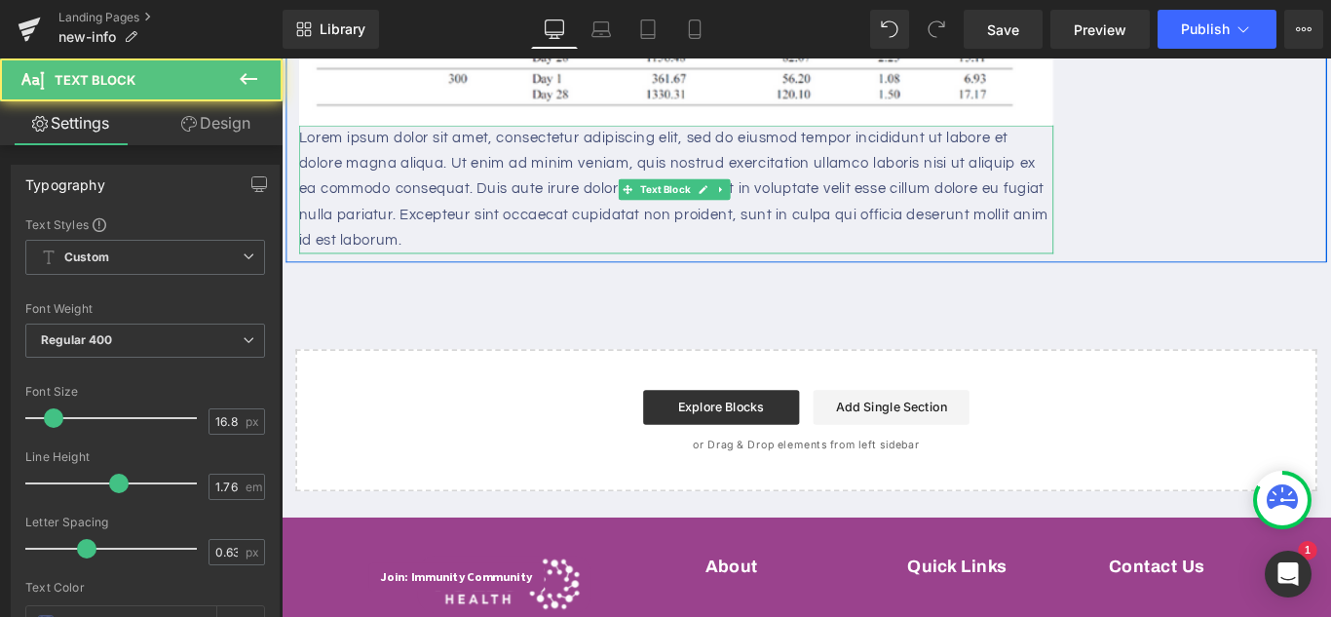
click at [495, 278] on p "Lorem ipsum dolor sit amet, consectetur adipiscing elit, sed do eiusmod tempor …" at bounding box center [724, 205] width 847 height 144
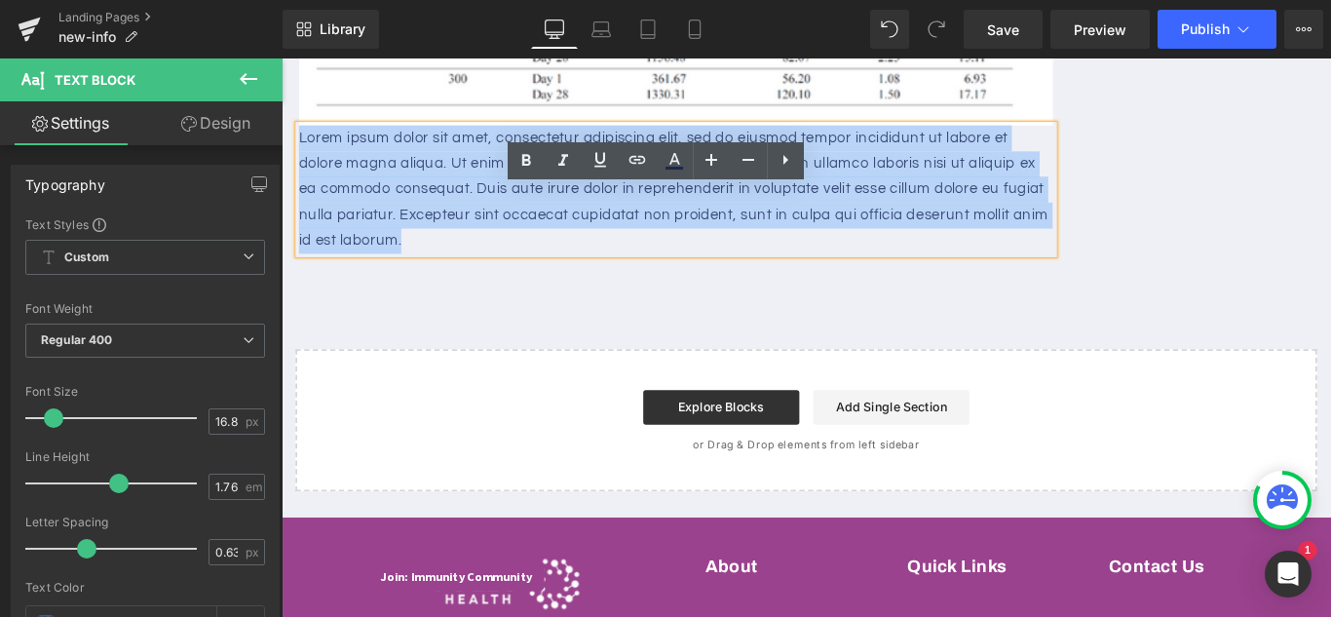
drag, startPoint x: 429, startPoint y: 327, endPoint x: 295, endPoint y: 222, distance: 169.9
click at [301, 222] on p "Lorem ipsum dolor sit amet, consectetur adipiscing elit, sed do eiusmod tempor …" at bounding box center [724, 205] width 847 height 144
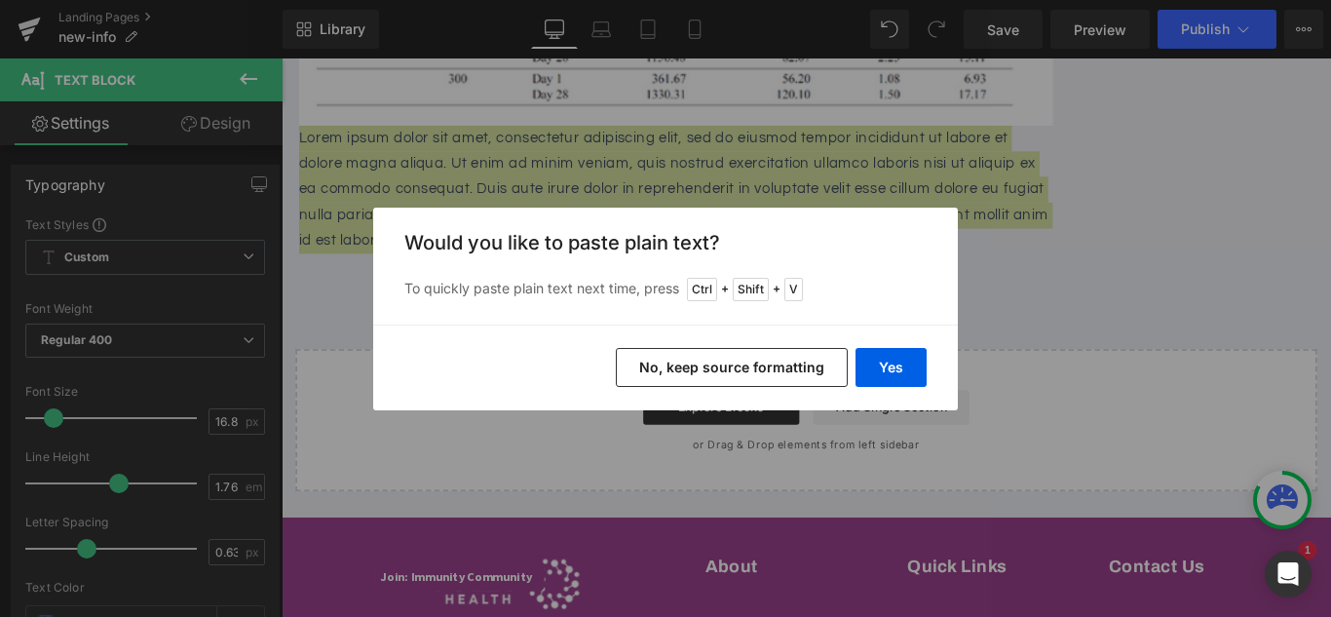
click at [776, 375] on button "No, keep source formatting" at bounding box center [732, 367] width 232 height 39
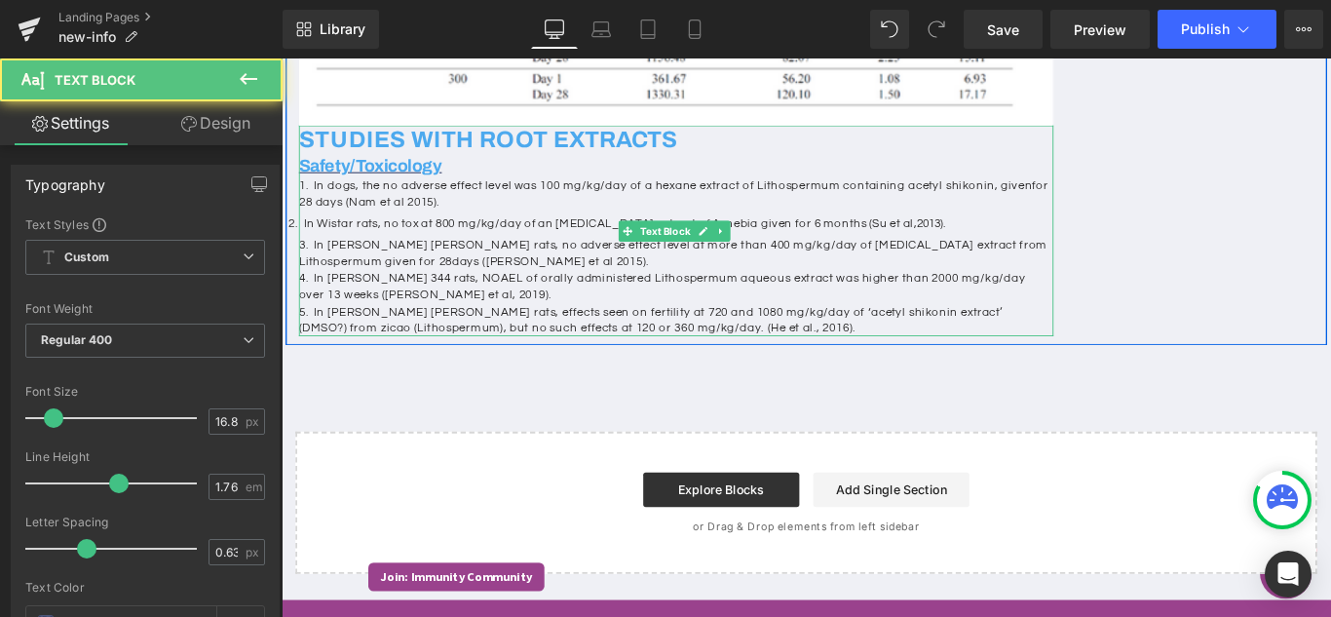
click at [822, 371] on p "5. In [PERSON_NAME] [PERSON_NAME] rats, effects seen on fertility at 720 and 10…" at bounding box center [724, 352] width 847 height 38
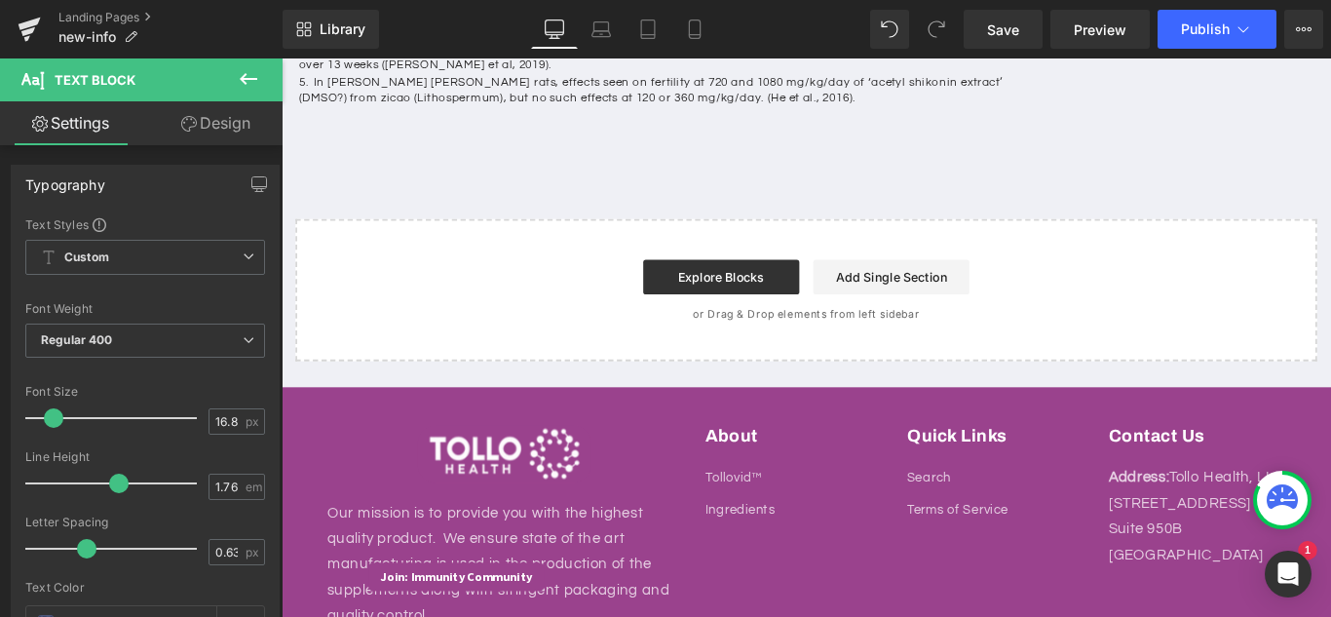
scroll to position [1656, 0]
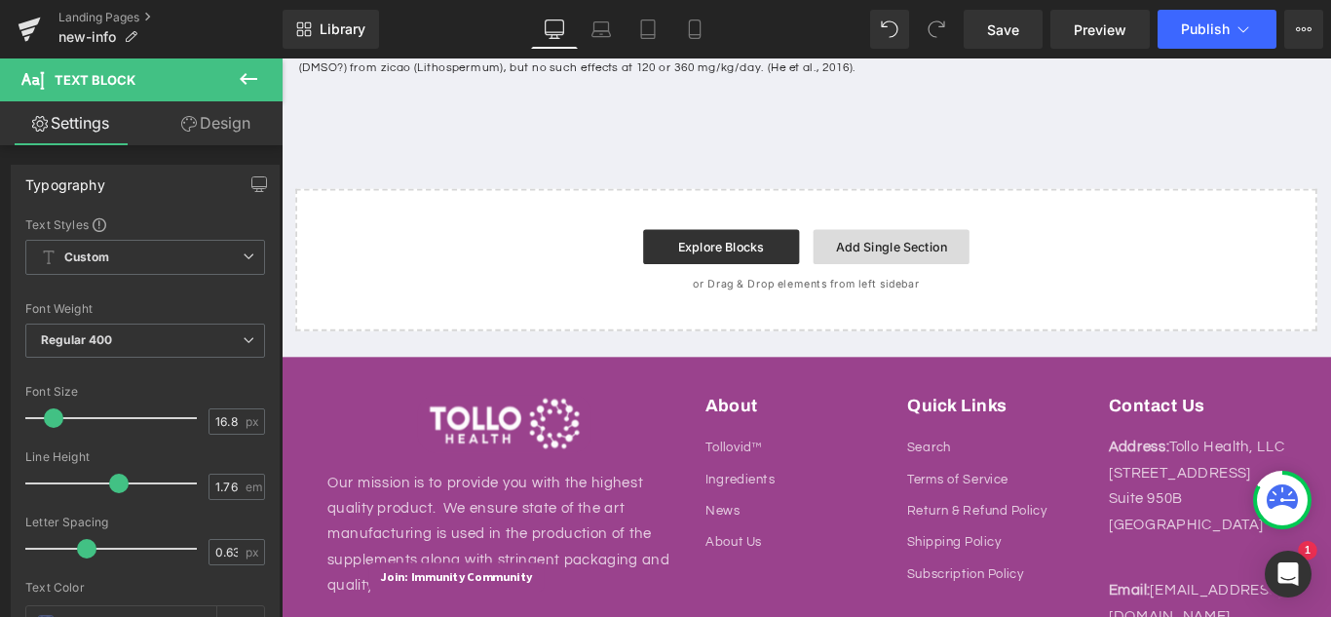
click at [938, 289] on link "Add Single Section" at bounding box center [966, 269] width 175 height 39
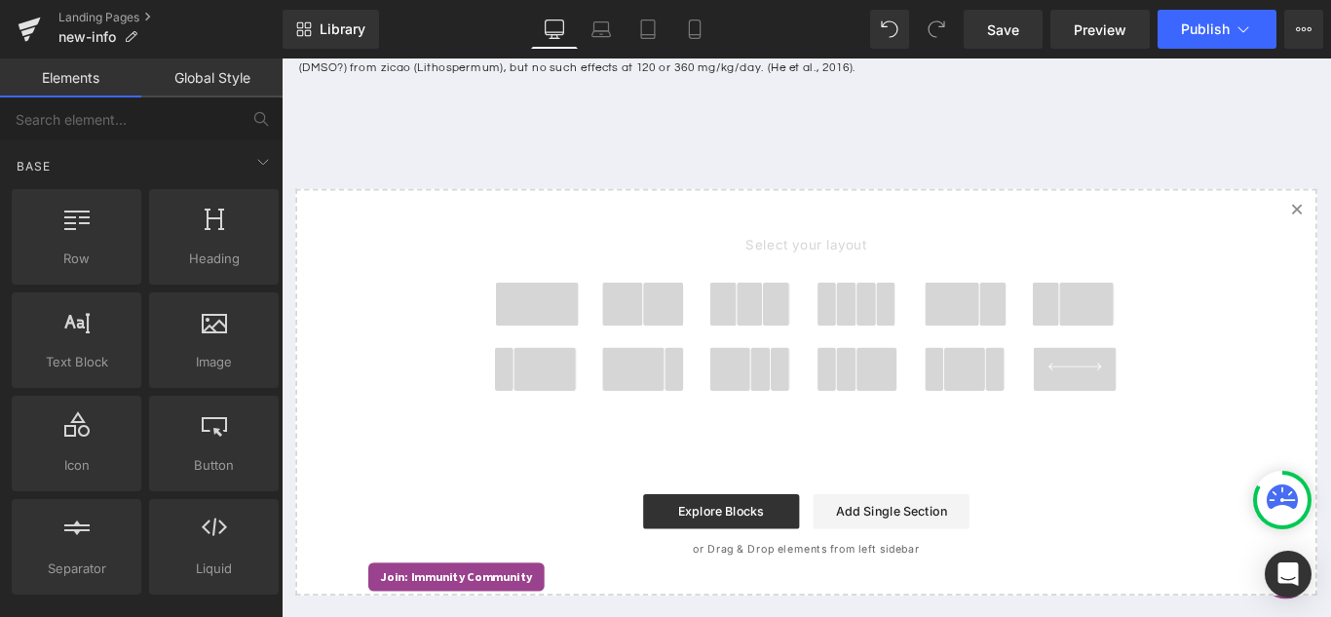
click at [695, 431] on span at bounding box center [677, 407] width 70 height 49
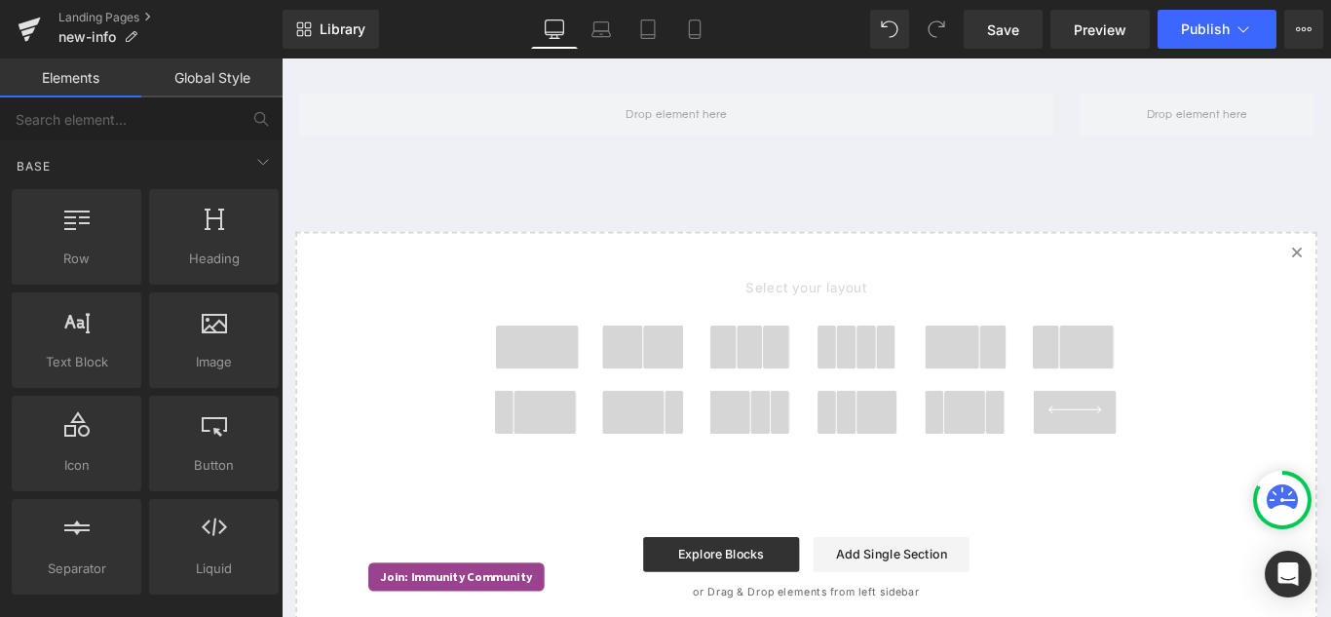
scroll to position [1698, 0]
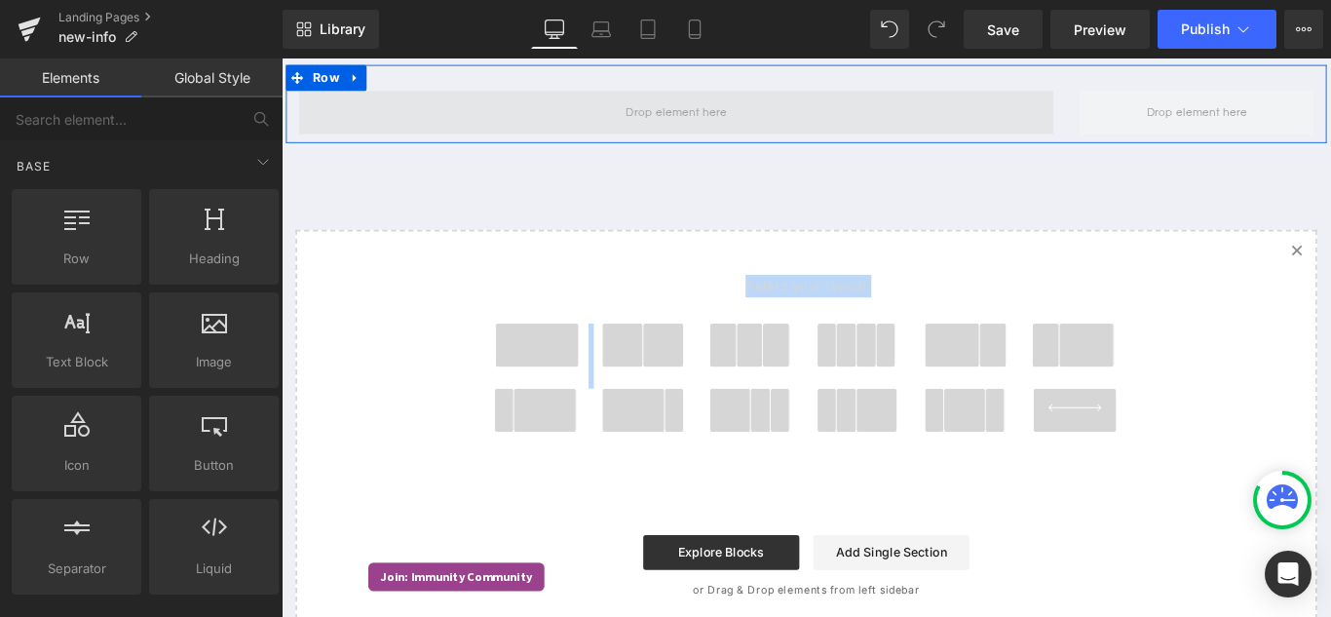
drag, startPoint x: 693, startPoint y: 454, endPoint x: 526, endPoint y: 185, distance: 316.2
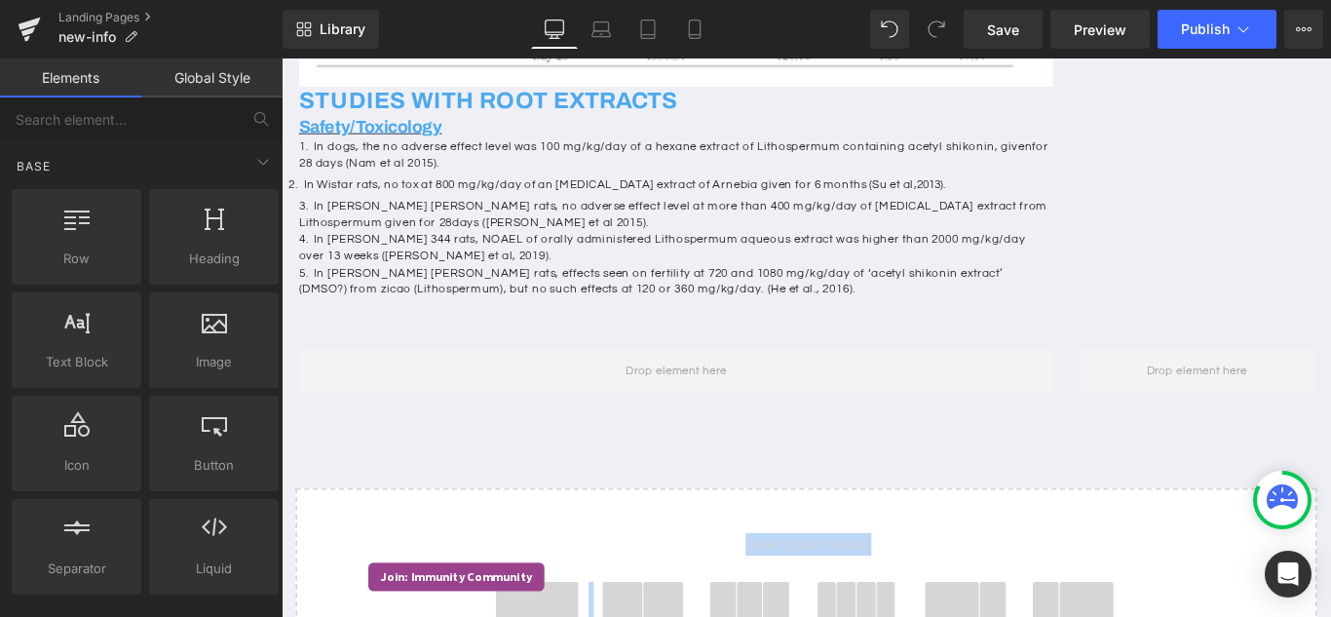
scroll to position [1406, 0]
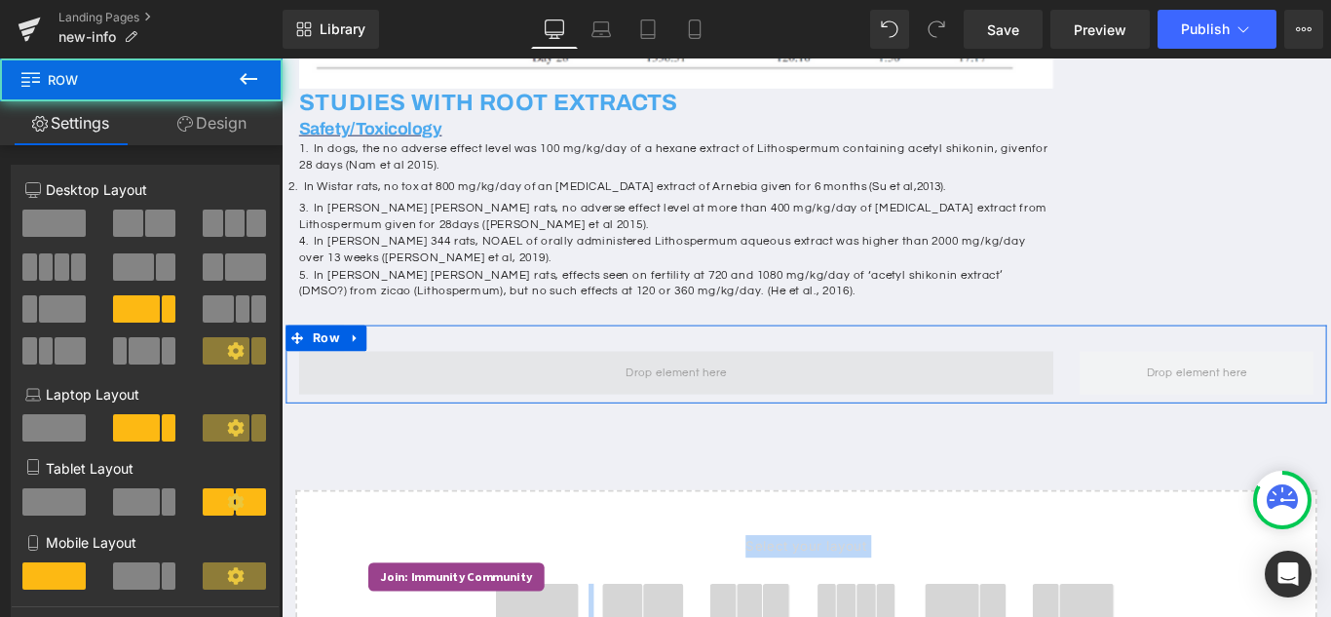
click at [986, 435] on span at bounding box center [724, 411] width 847 height 49
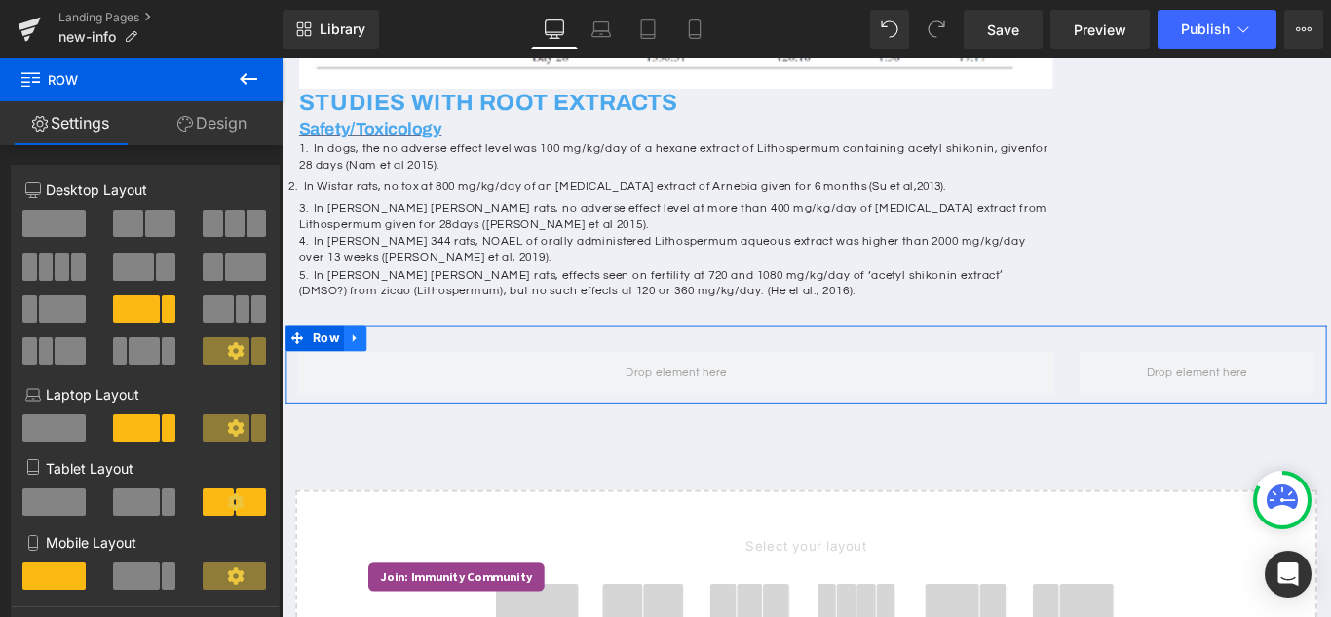
click at [357, 379] on icon at bounding box center [364, 371] width 14 height 15
click at [411, 379] on icon at bounding box center [415, 372] width 14 height 14
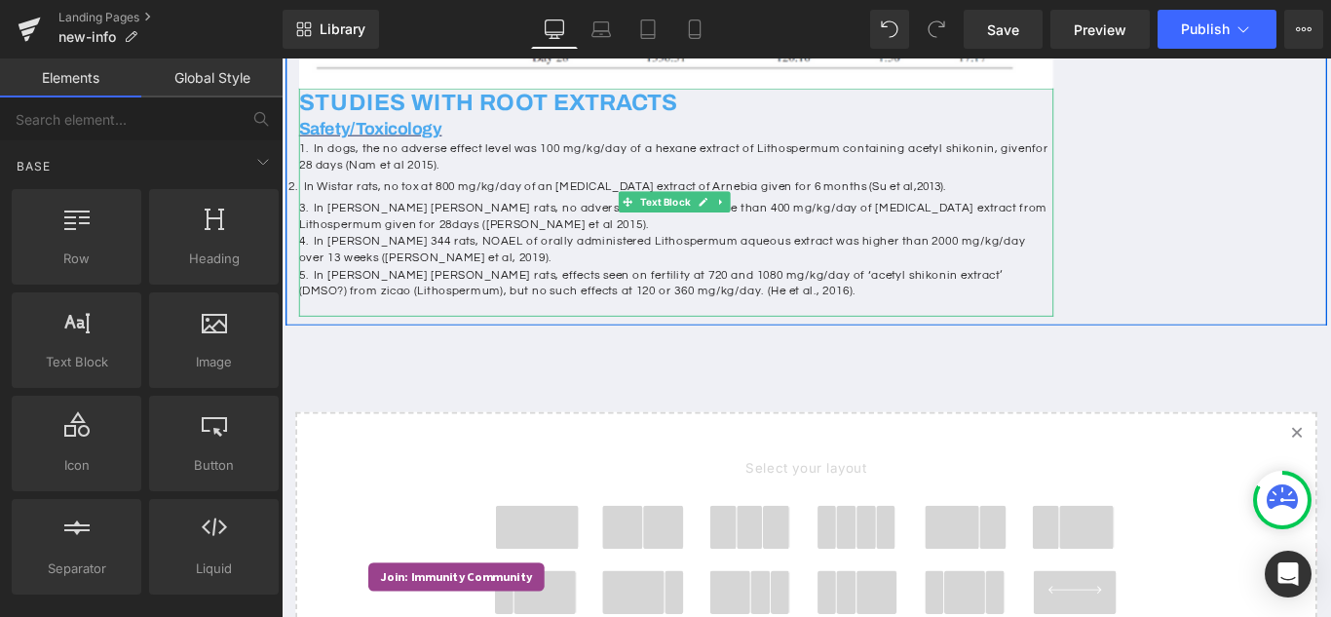
click at [395, 326] on span "In [PERSON_NAME] [PERSON_NAME] rats, effects seen on fertility at 720 and 1080 …" at bounding box center [696, 310] width 791 height 32
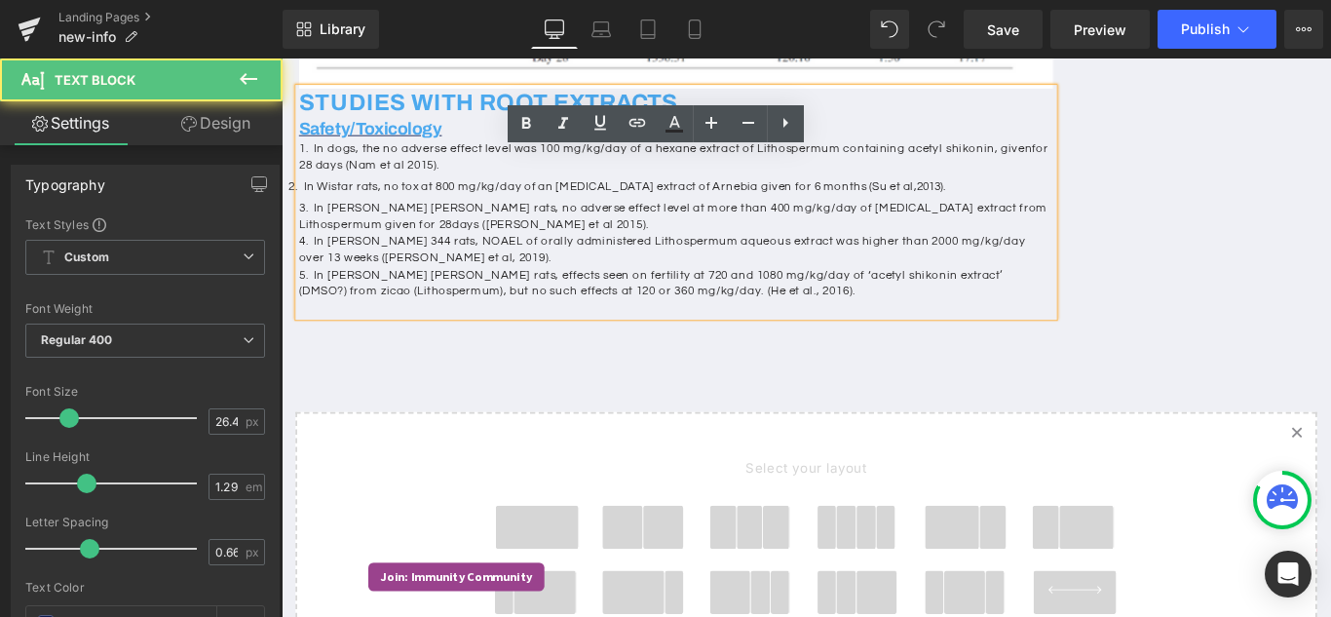
click at [842, 348] on p "5. In [PERSON_NAME] [PERSON_NAME] rats, effects seen on fertility at 720 and 10…" at bounding box center [724, 319] width 847 height 56
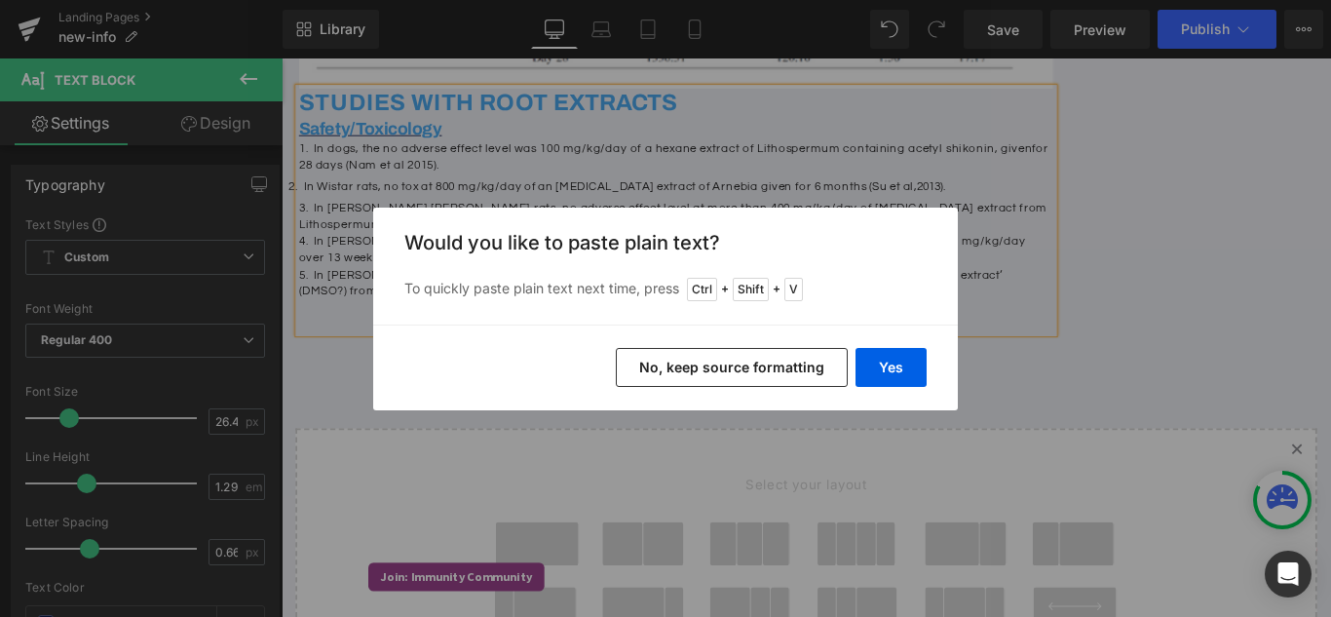
click at [709, 374] on button "No, keep source formatting" at bounding box center [732, 367] width 232 height 39
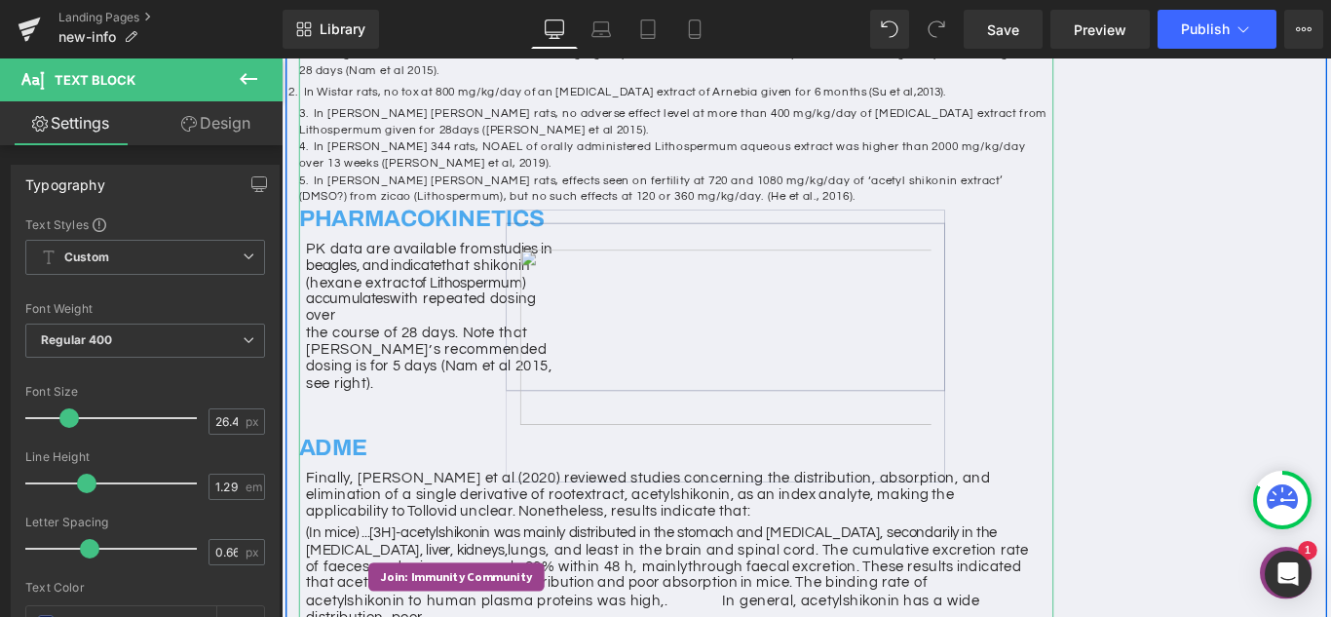
scroll to position [1600, 0]
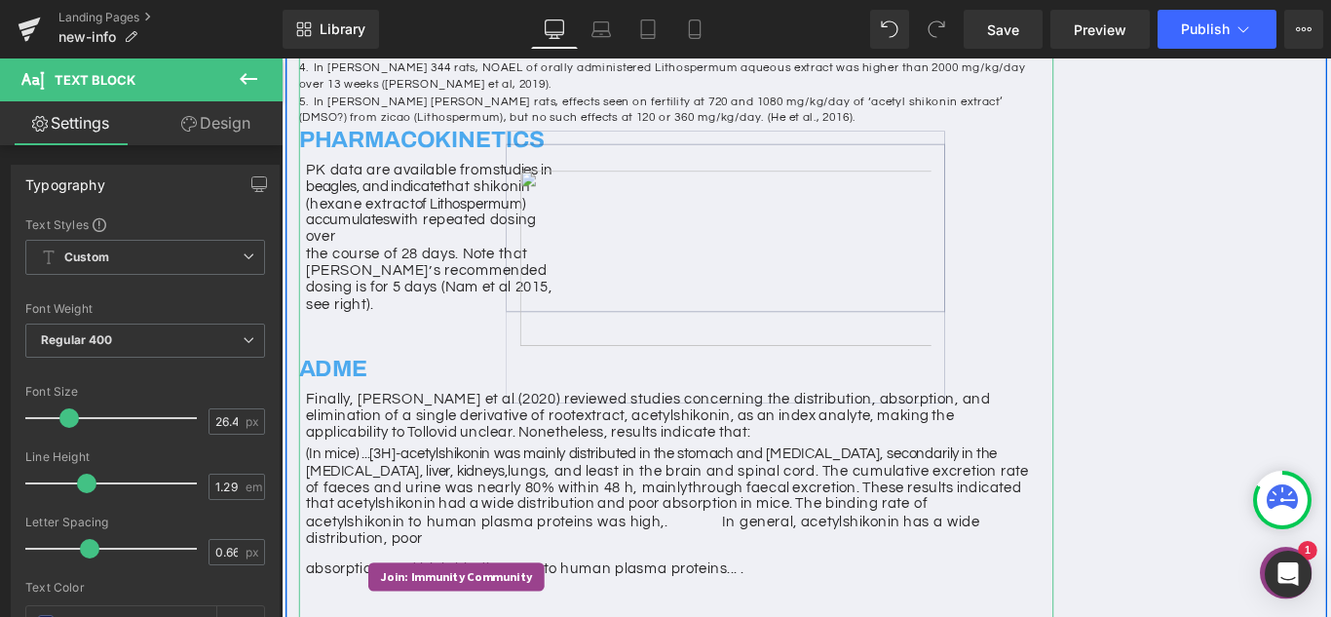
click at [773, 381] on img at bounding box center [780, 282] width 463 height 197
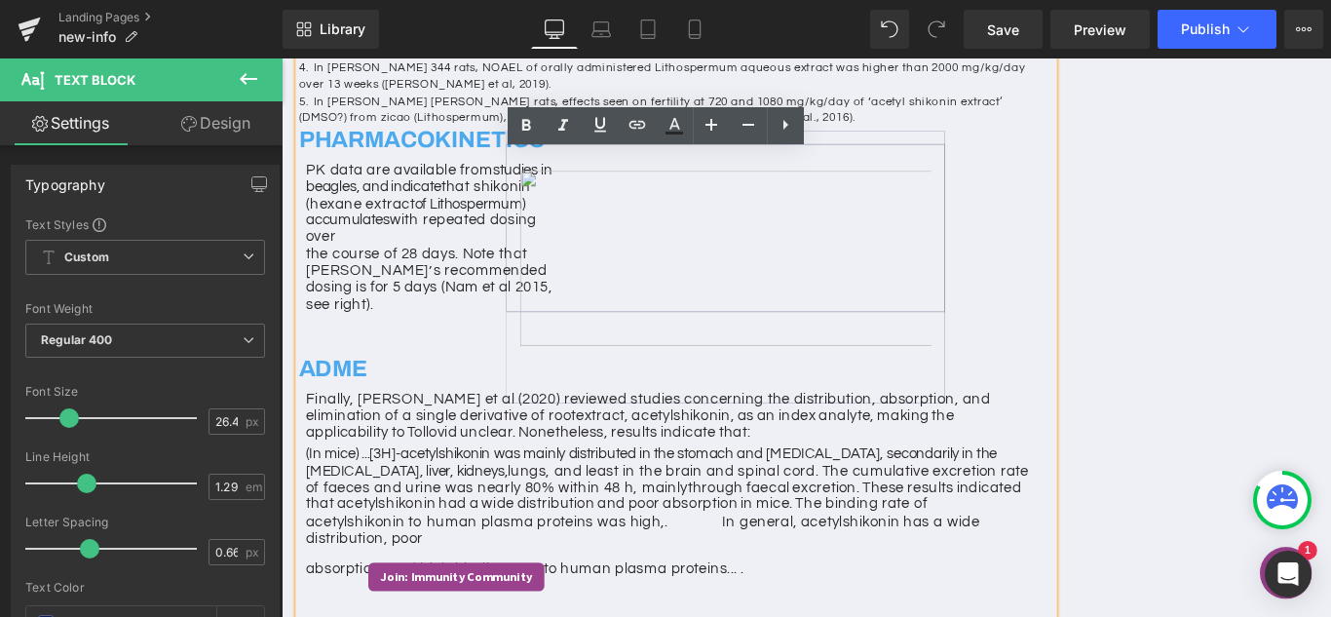
click at [685, 356] on img at bounding box center [780, 282] width 463 height 197
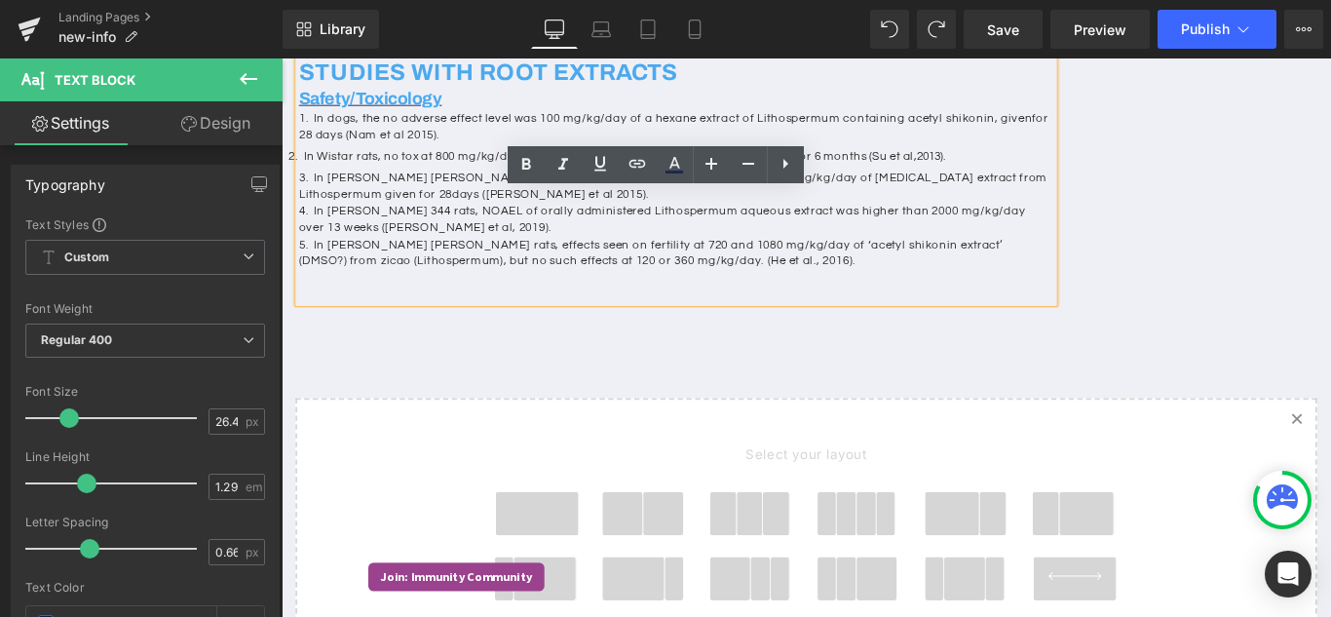
scroll to position [1321, 0]
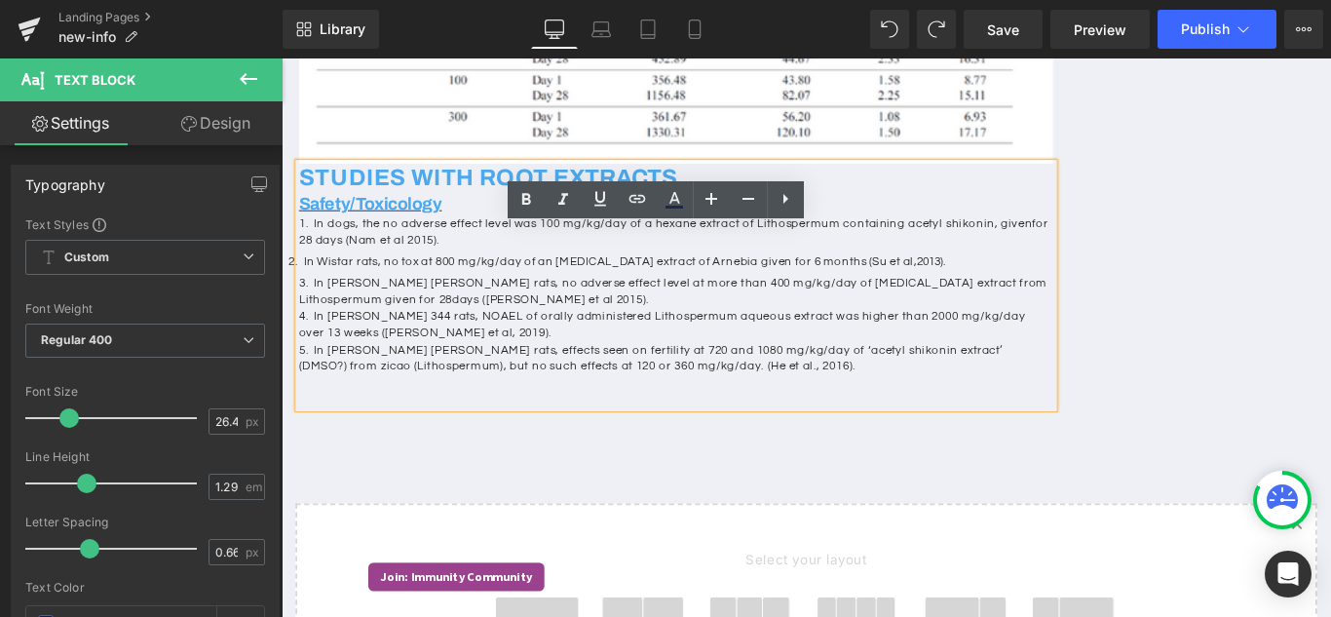
click at [575, 451] on p "5. In [PERSON_NAME] [PERSON_NAME] rats, effects seen on fertility at 720 and 10…" at bounding box center [724, 413] width 847 height 75
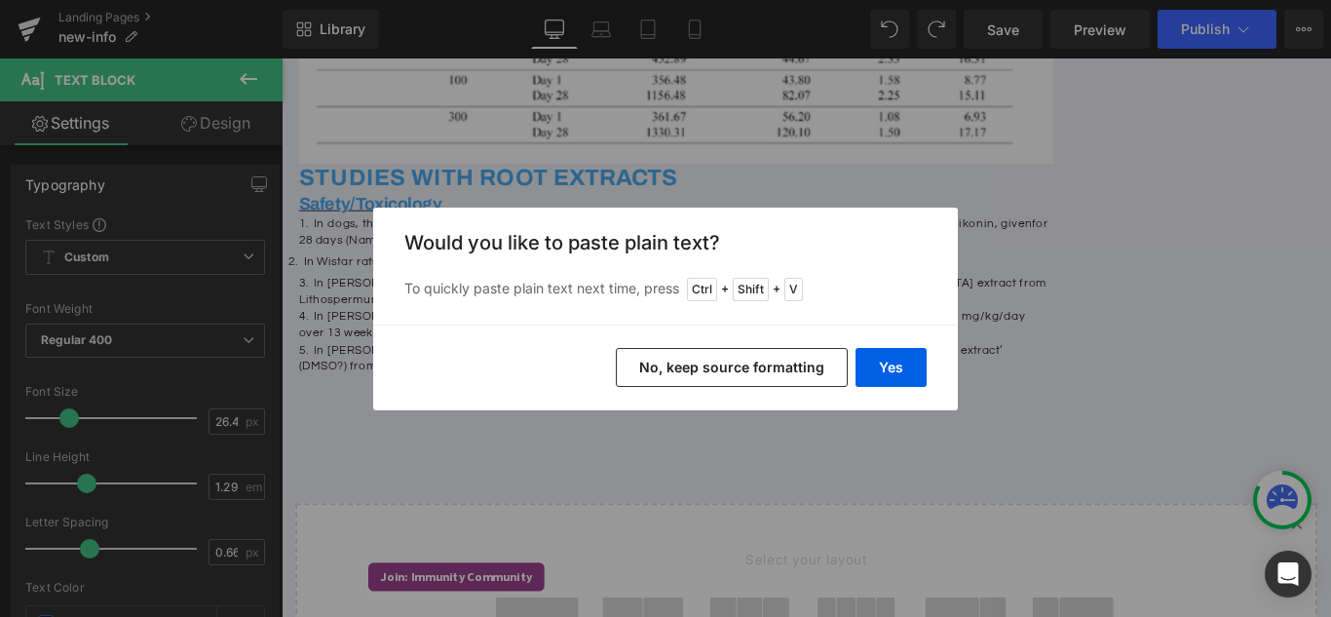
click at [713, 370] on button "No, keep source formatting" at bounding box center [732, 367] width 232 height 39
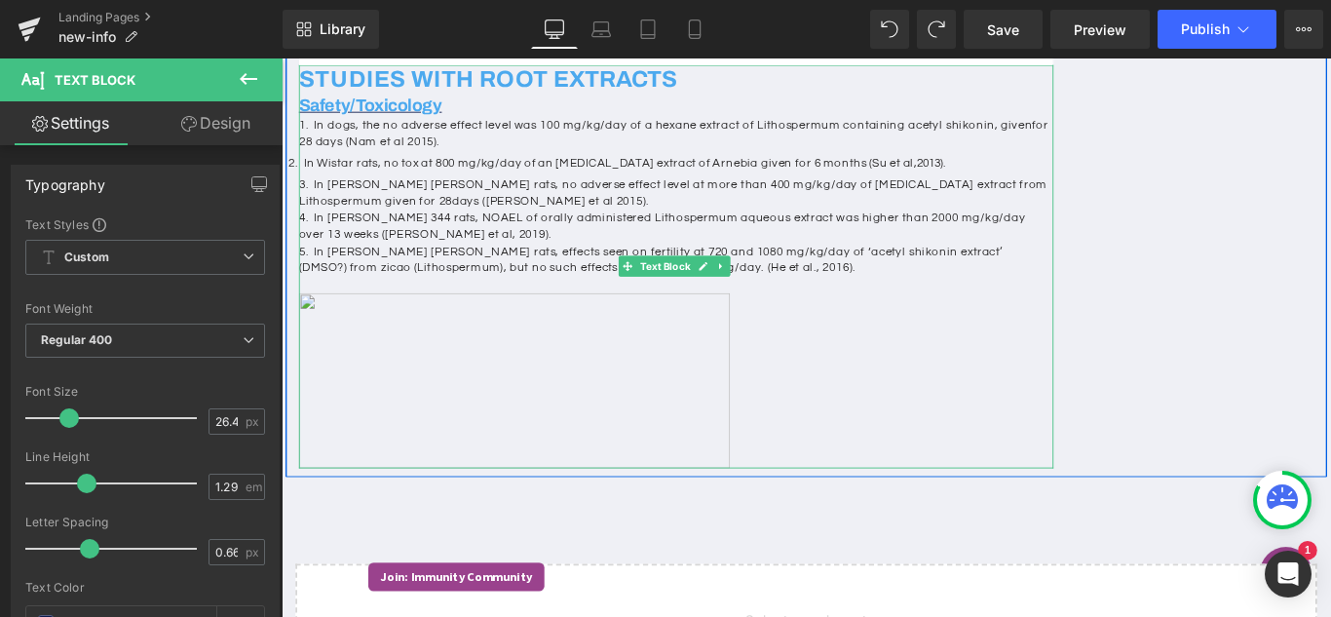
scroll to position [1516, 0]
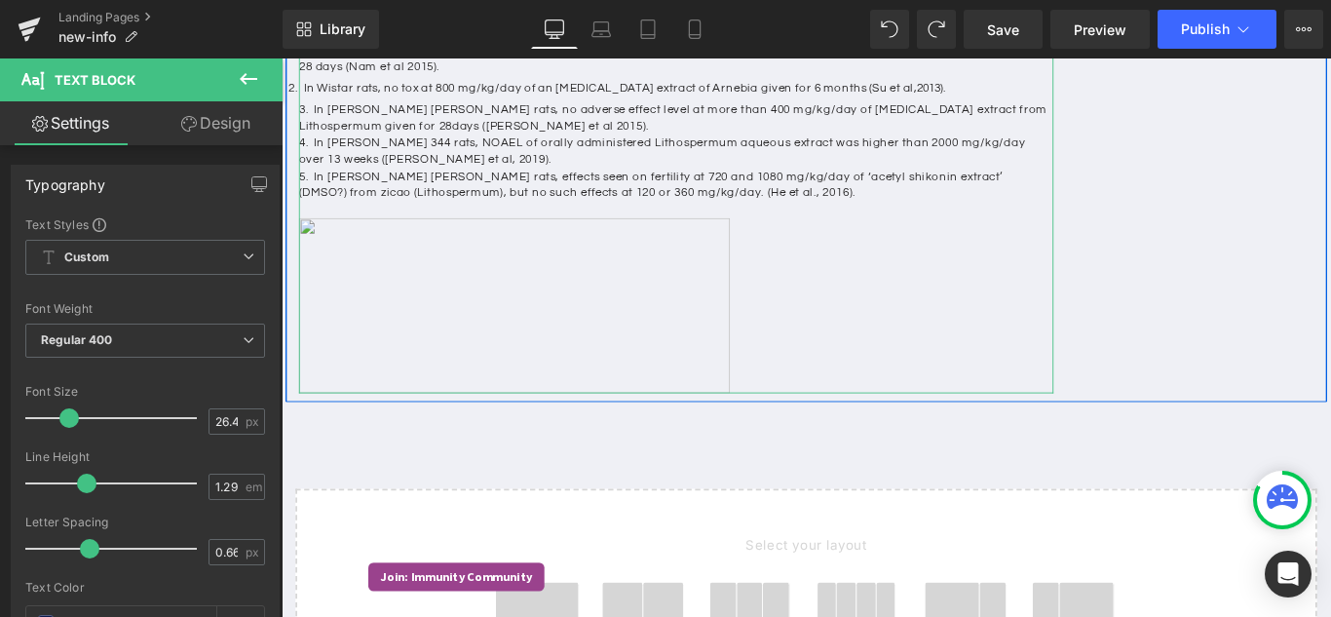
click at [528, 361] on img at bounding box center [543, 336] width 484 height 197
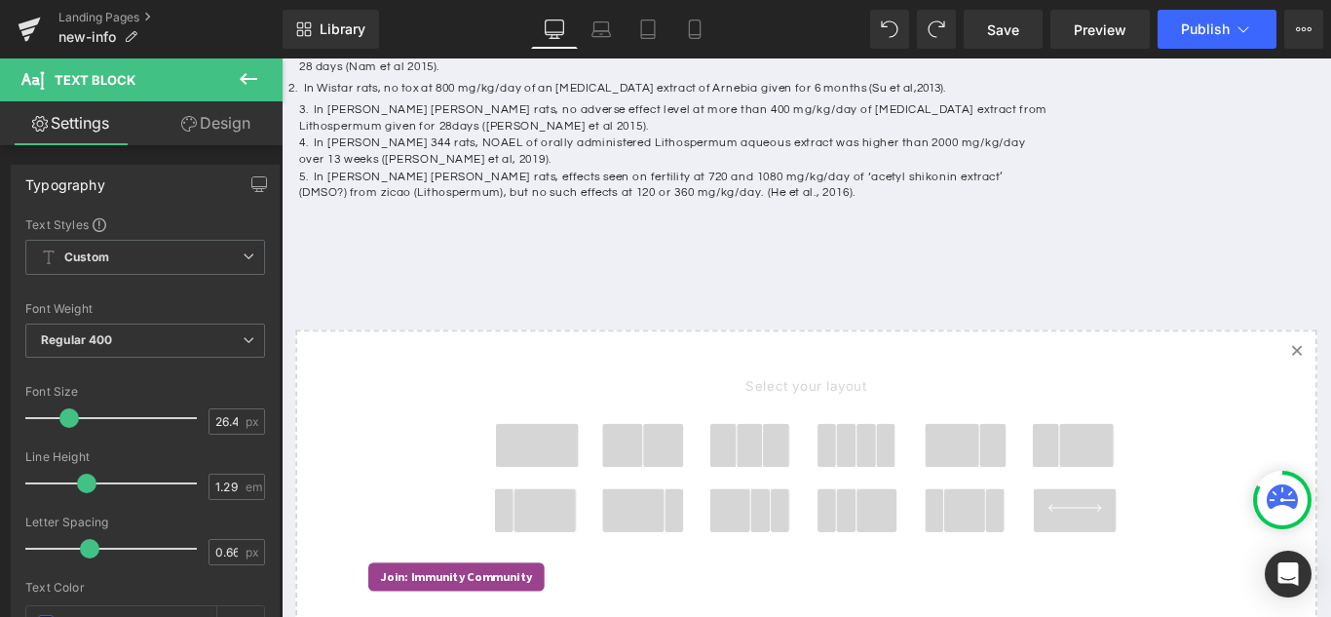
click at [43, 122] on icon at bounding box center [40, 124] width 16 height 16
click at [253, 79] on icon at bounding box center [249, 79] width 18 height 12
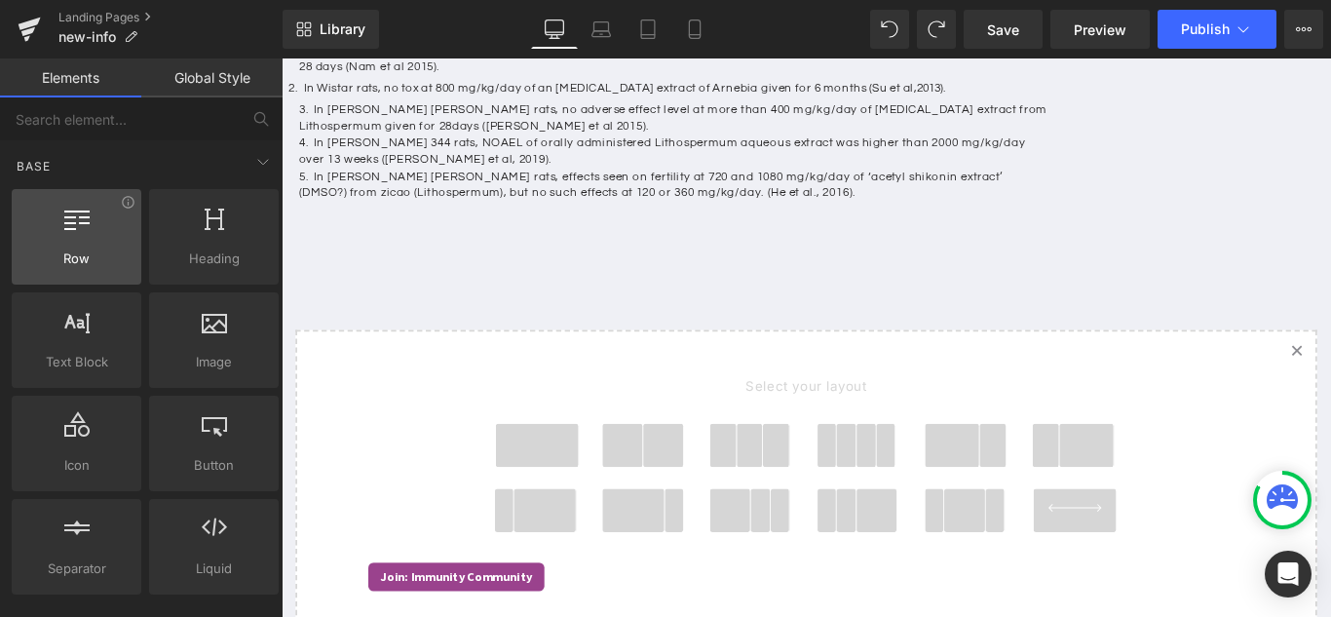
click at [94, 250] on span "Row" at bounding box center [77, 258] width 118 height 20
click at [83, 241] on div at bounding box center [77, 227] width 118 height 44
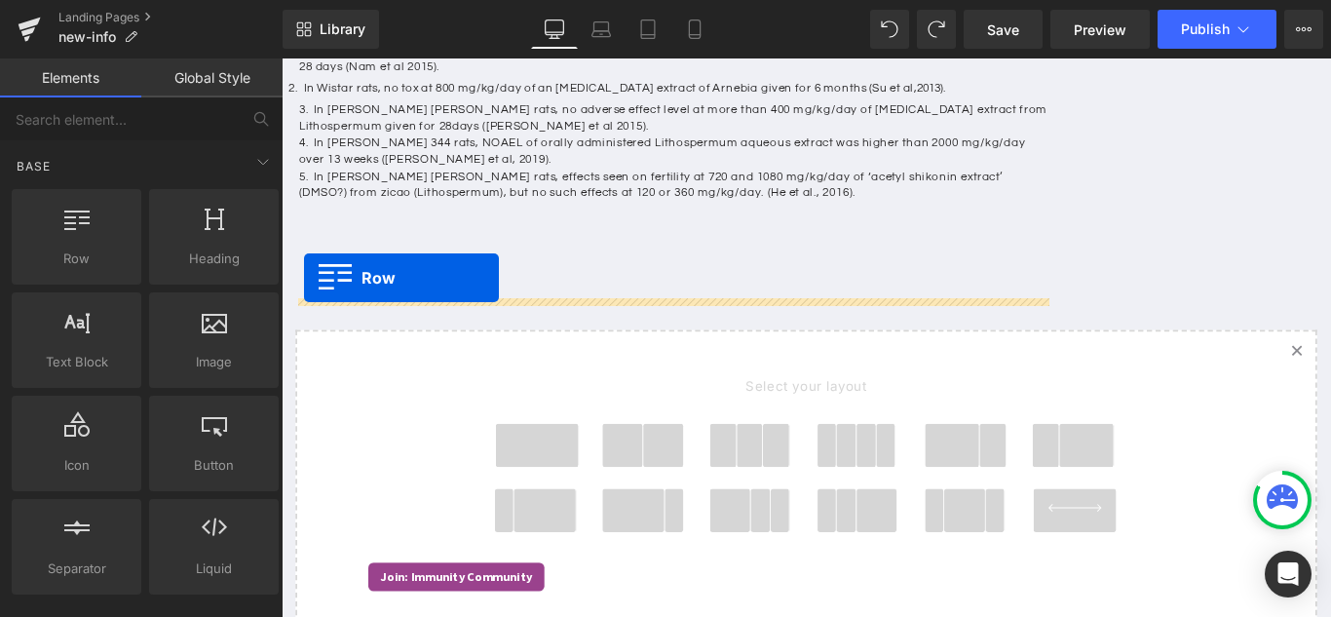
drag, startPoint x: 358, startPoint y: 298, endPoint x: 307, endPoint y: 305, distance: 52.1
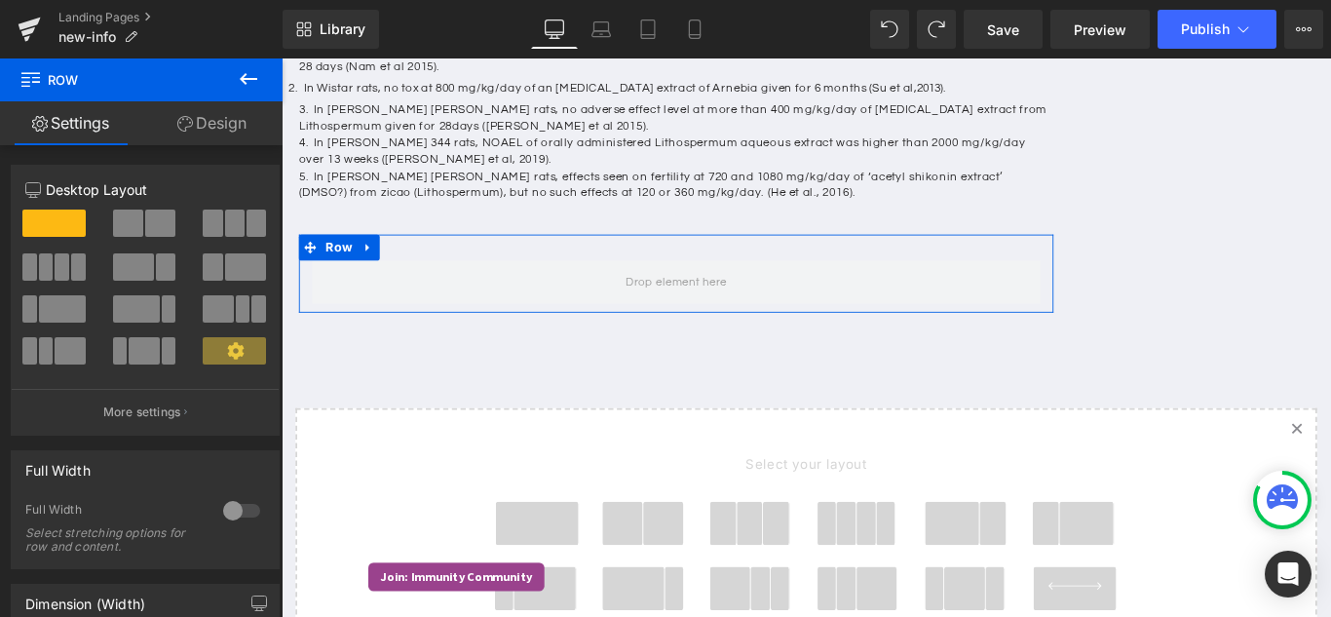
click at [145, 231] on span at bounding box center [160, 222] width 30 height 27
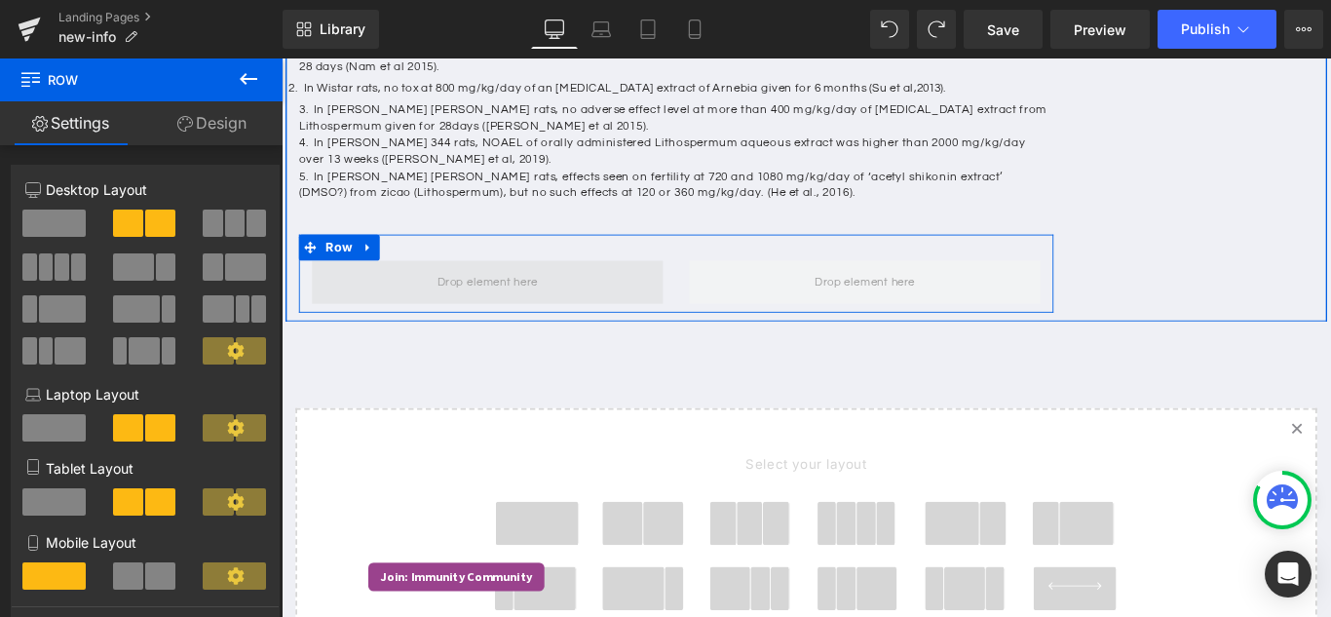
click at [571, 334] on span at bounding box center [513, 309] width 394 height 49
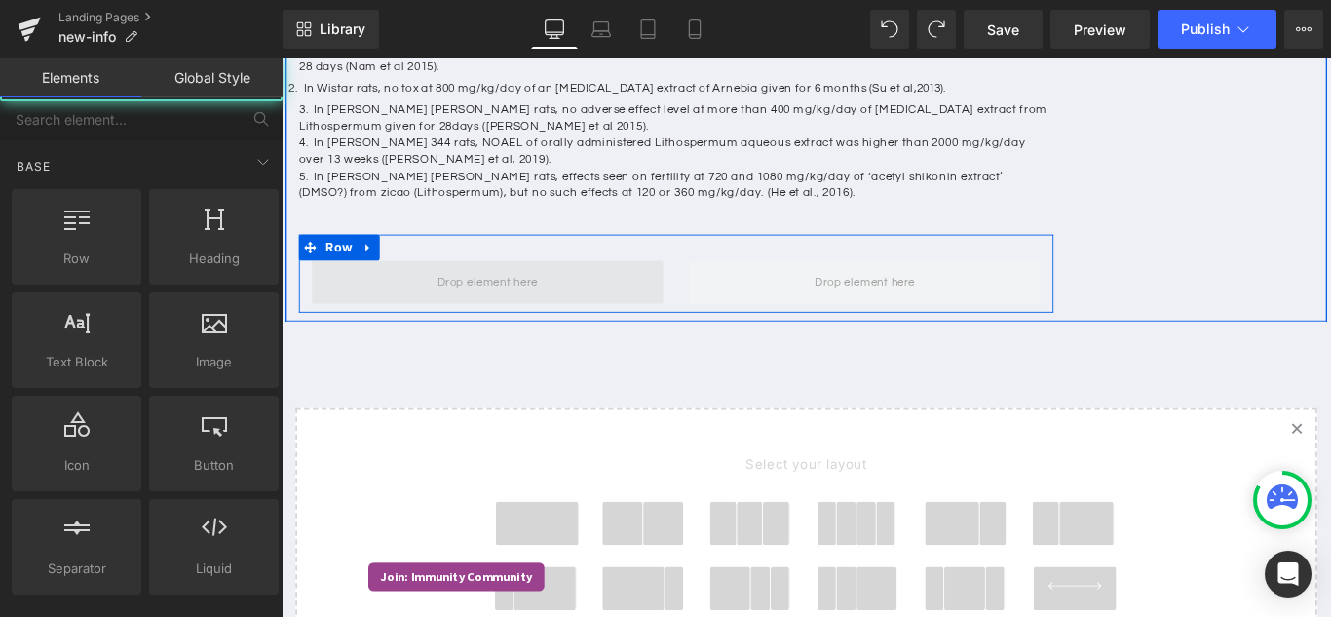
click at [533, 326] on span at bounding box center [513, 310] width 127 height 32
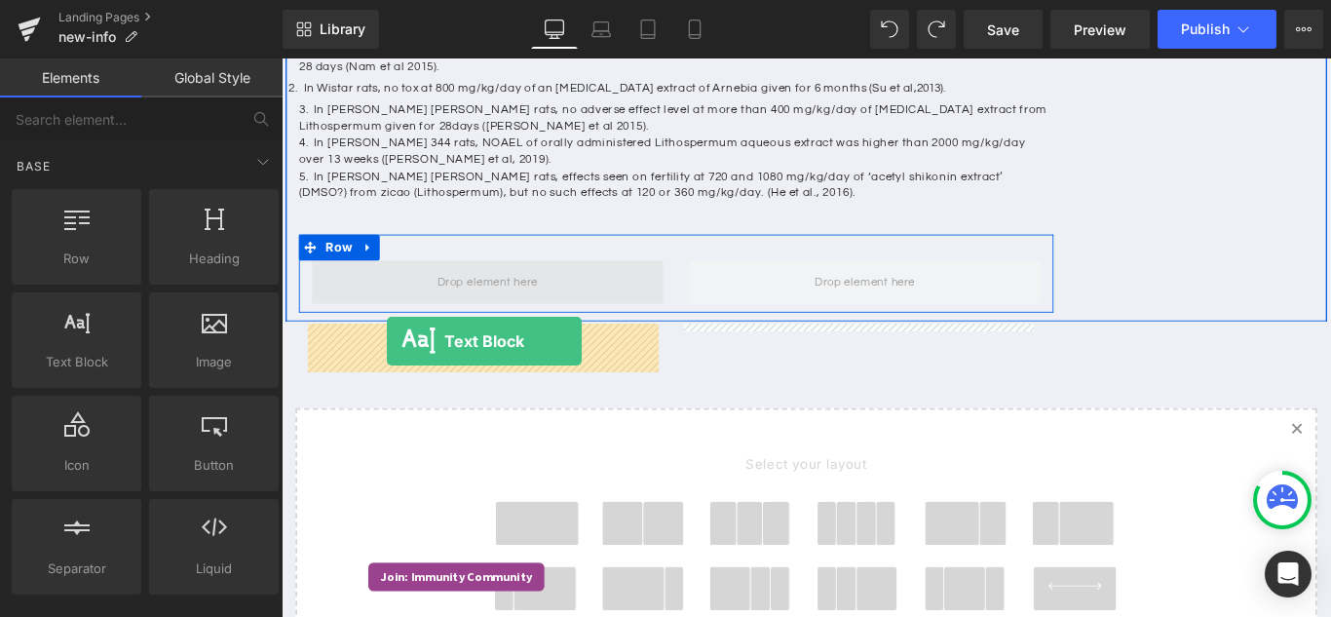
drag, startPoint x: 379, startPoint y: 415, endPoint x: 399, endPoint y: 376, distance: 44.0
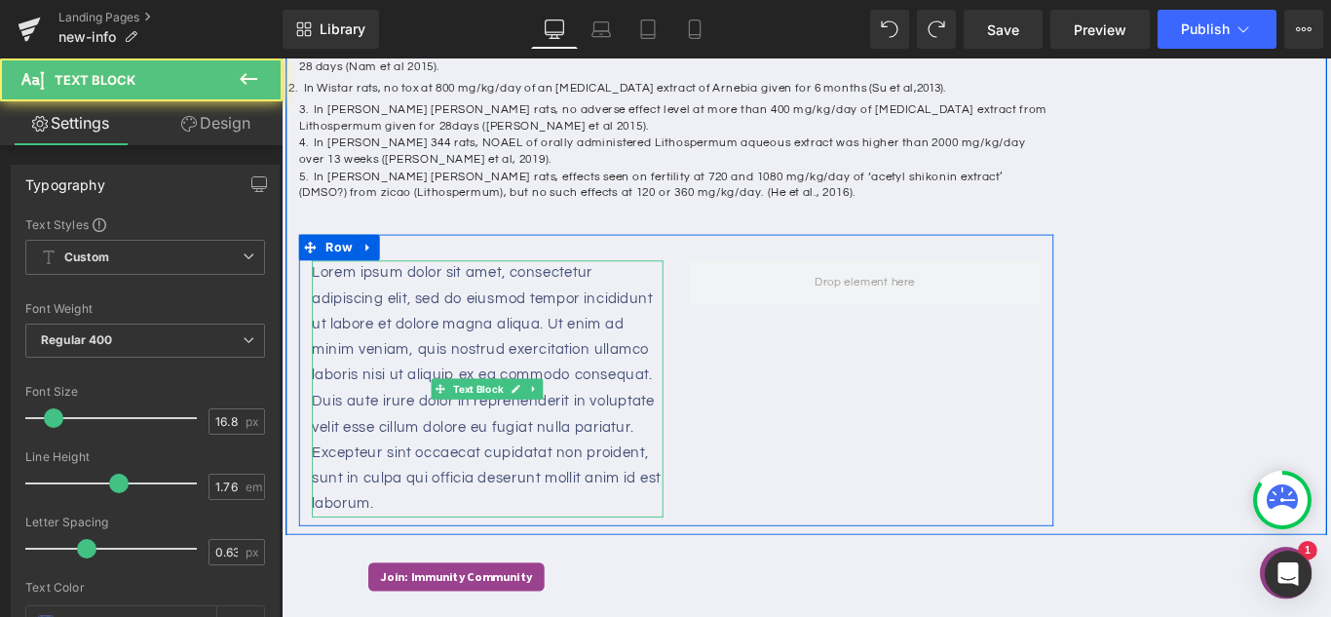
click at [427, 407] on p "Lorem ipsum dolor sit amet, consectetur adipiscing elit, sed do eiusmod tempor …" at bounding box center [513, 429] width 394 height 288
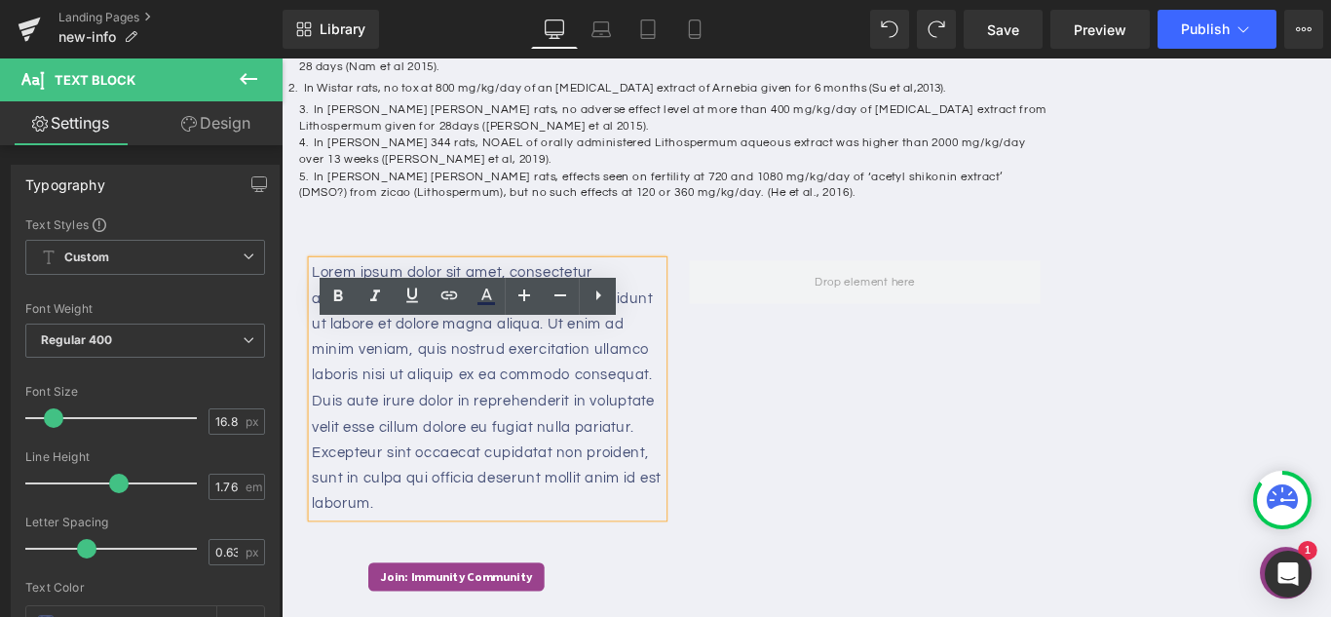
click at [304, 338] on div "Lorem ipsum dolor sit amet, consectetur adipiscing elit, sed do eiusmod tempor …" at bounding box center [724, 419] width 847 height 327
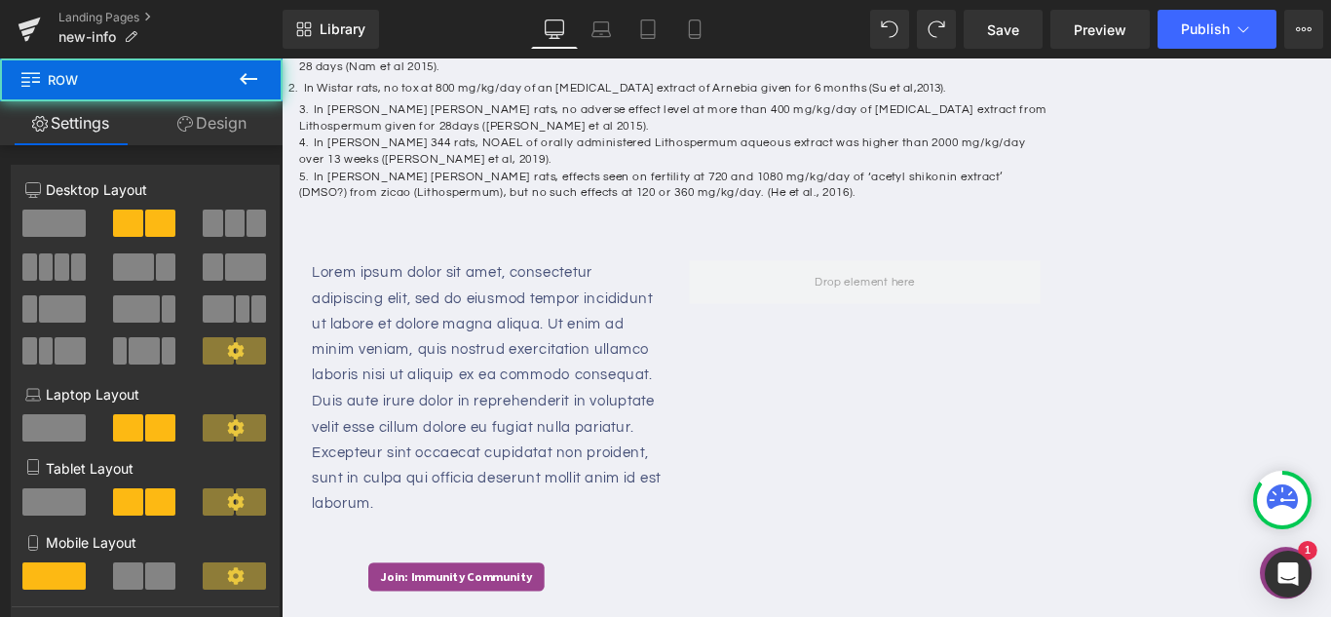
click at [397, 364] on p "Lorem ipsum dolor sit amet, consectetur adipiscing elit, sed do eiusmod tempor …" at bounding box center [513, 429] width 394 height 288
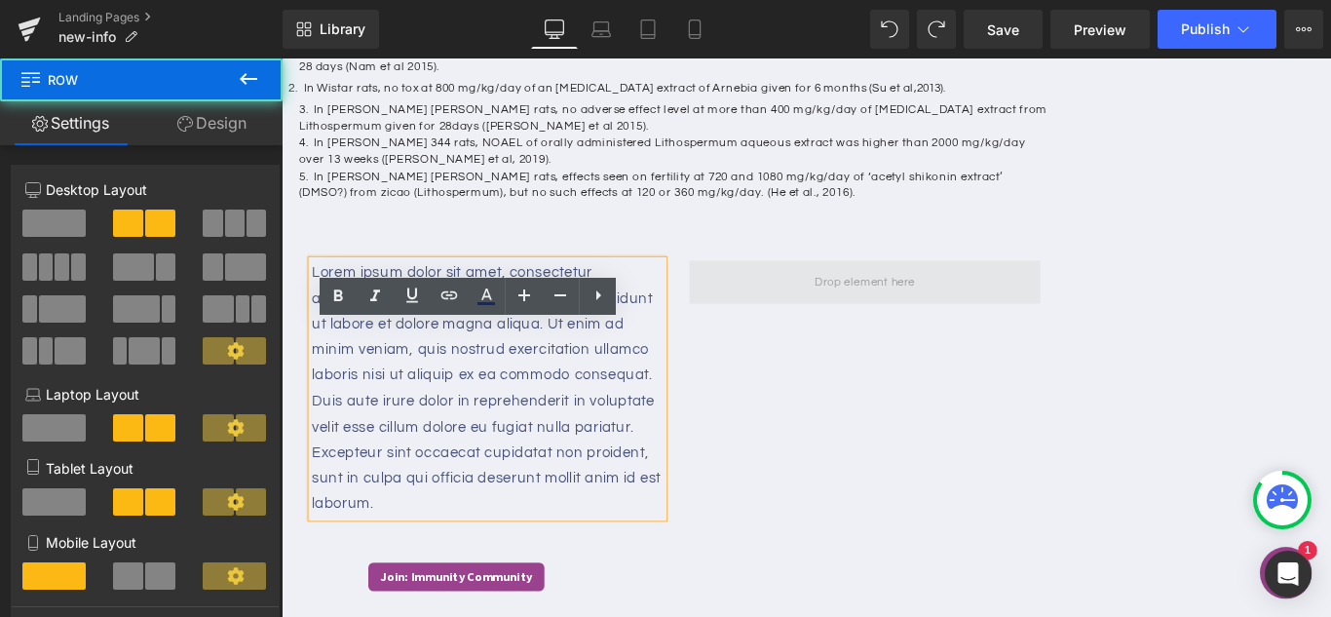
click at [762, 334] on span at bounding box center [936, 309] width 394 height 49
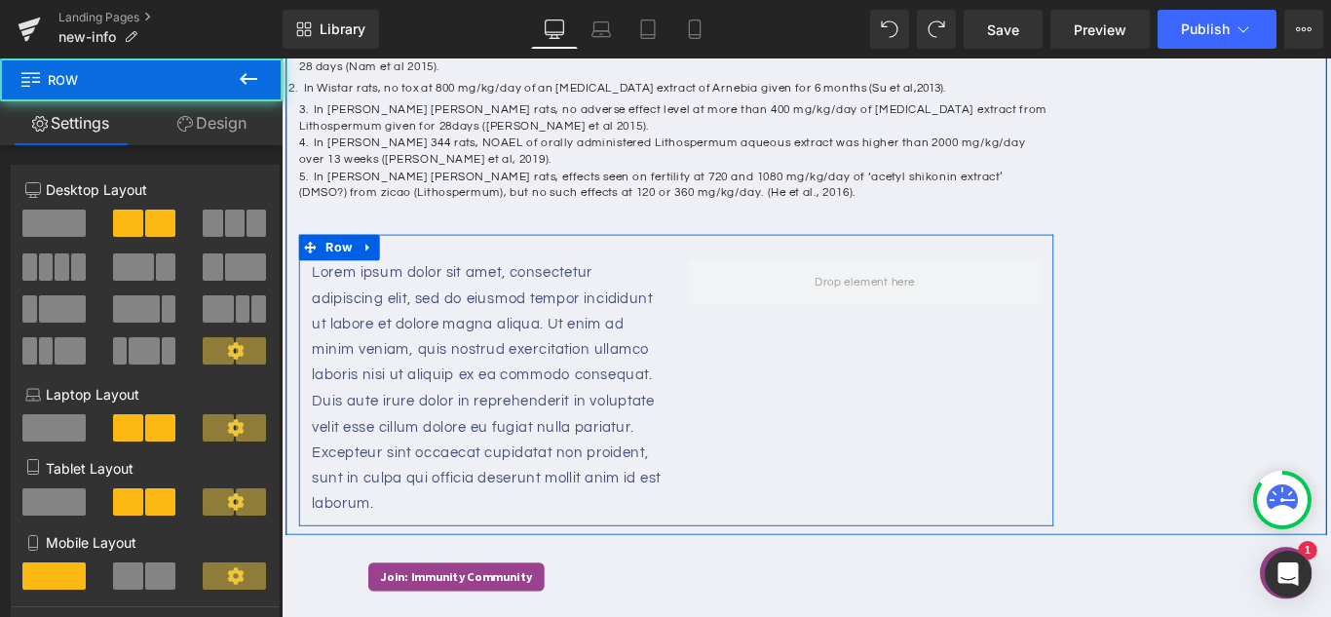
click at [701, 387] on div "Lorem ipsum dolor sit amet, consectetur adipiscing elit, sed do eiusmod tempor …" at bounding box center [513, 429] width 394 height 288
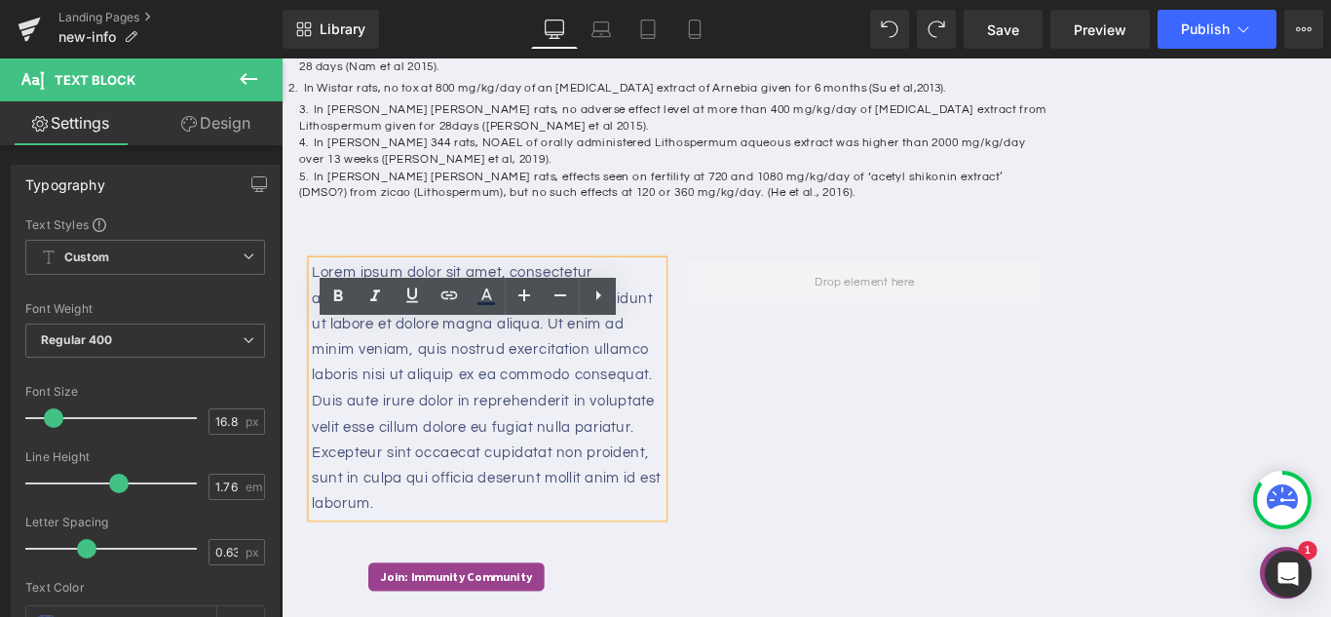
click at [739, 339] on div "Lorem ipsum dolor sit amet, consectetur adipiscing elit, sed do eiusmod tempor …" at bounding box center [724, 419] width 847 height 327
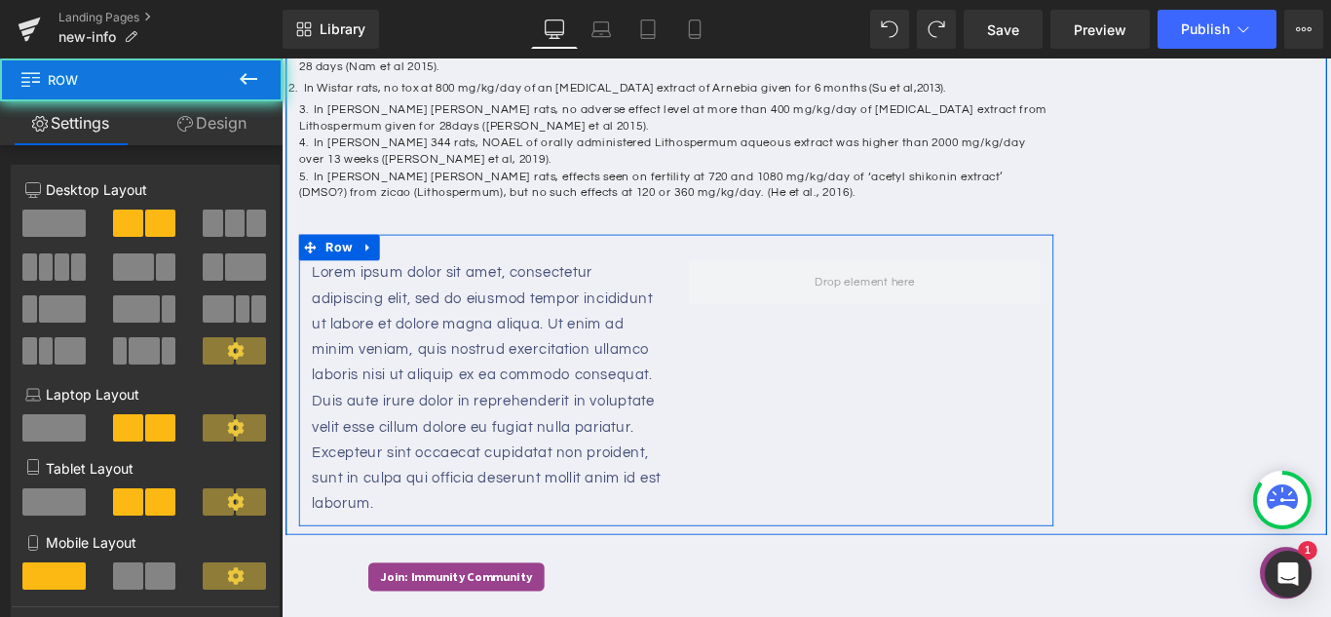
drag, startPoint x: 739, startPoint y: 356, endPoint x: 656, endPoint y: 378, distance: 85.8
click at [731, 367] on div "Lorem ipsum dolor sit amet, consectetur adipiscing elit, sed do eiusmod tempor …" at bounding box center [724, 419] width 847 height 327
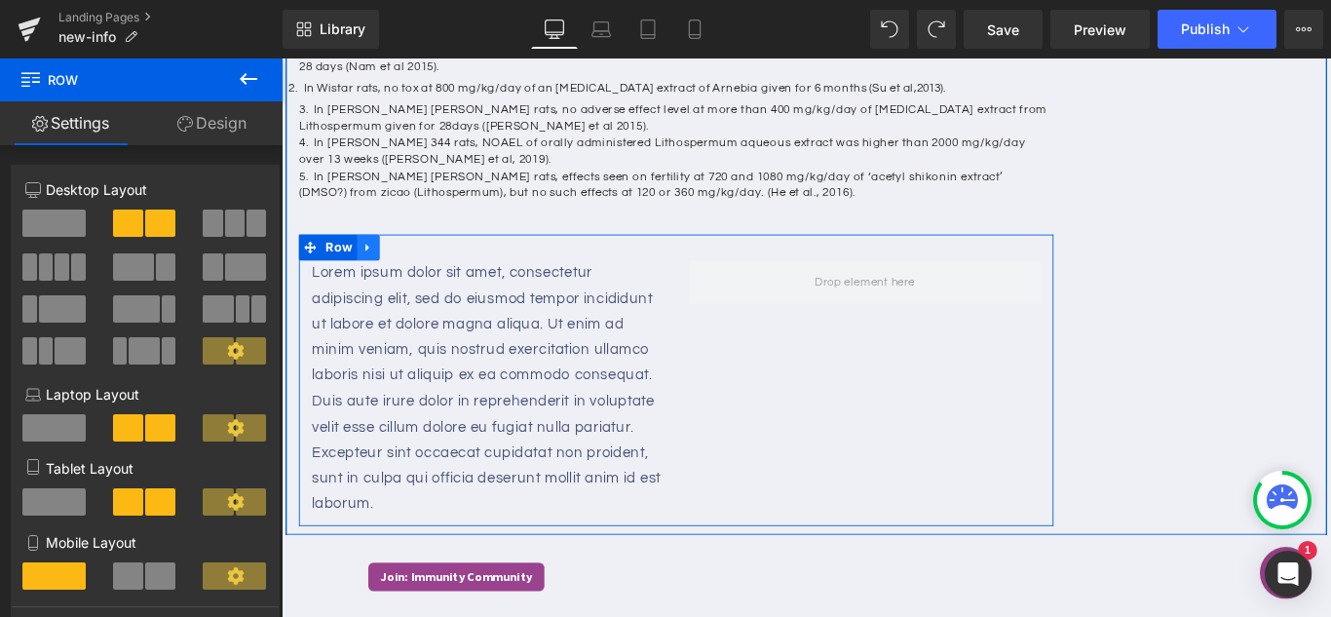
click at [376, 276] on icon at bounding box center [378, 271] width 4 height 9
click at [423, 278] on icon at bounding box center [430, 271] width 14 height 14
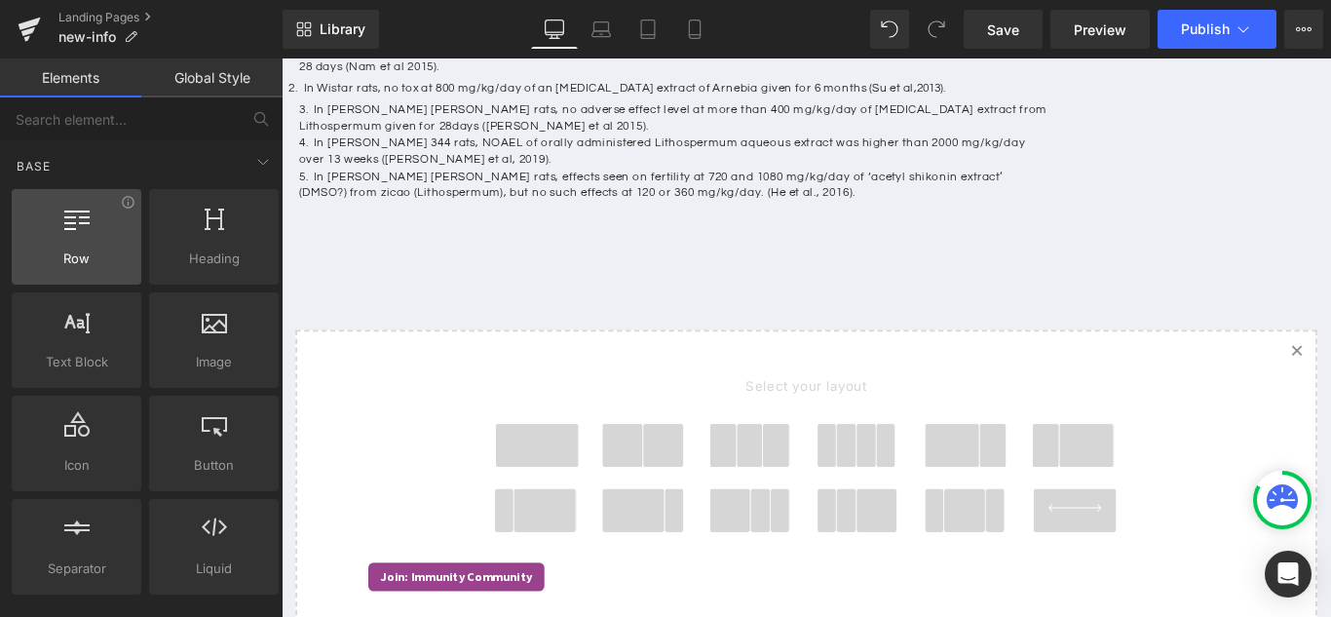
click at [69, 252] on span "Row" at bounding box center [77, 258] width 118 height 20
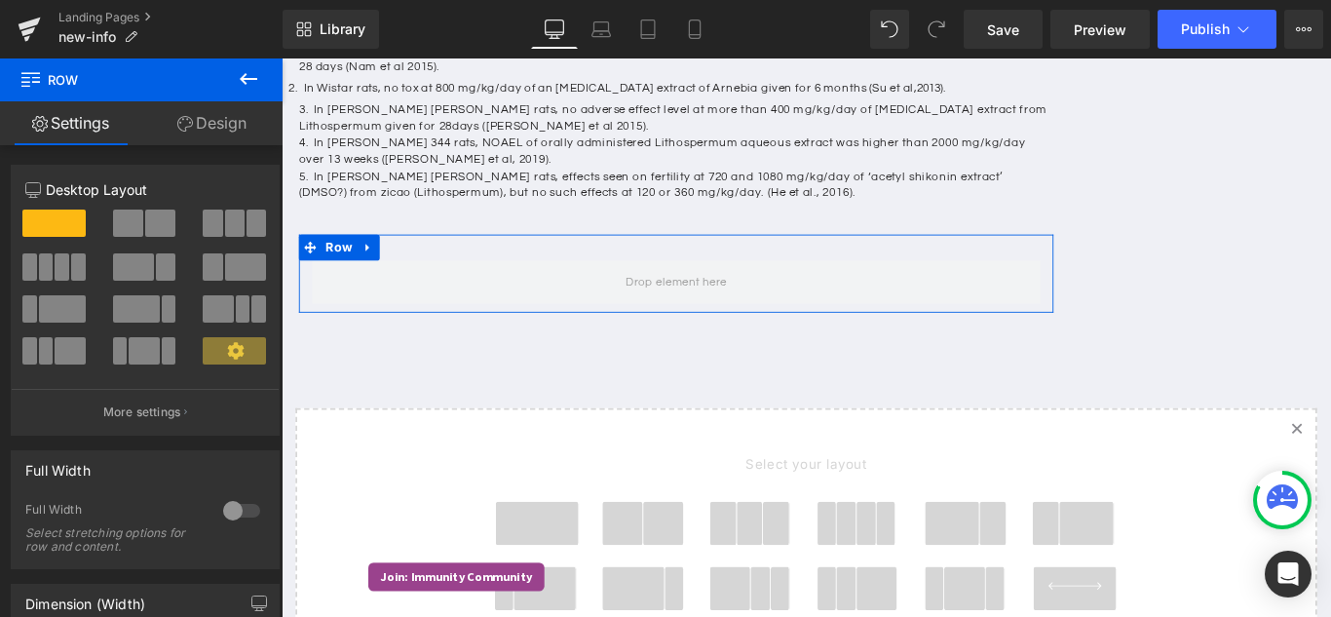
click at [66, 314] on span at bounding box center [62, 308] width 47 height 27
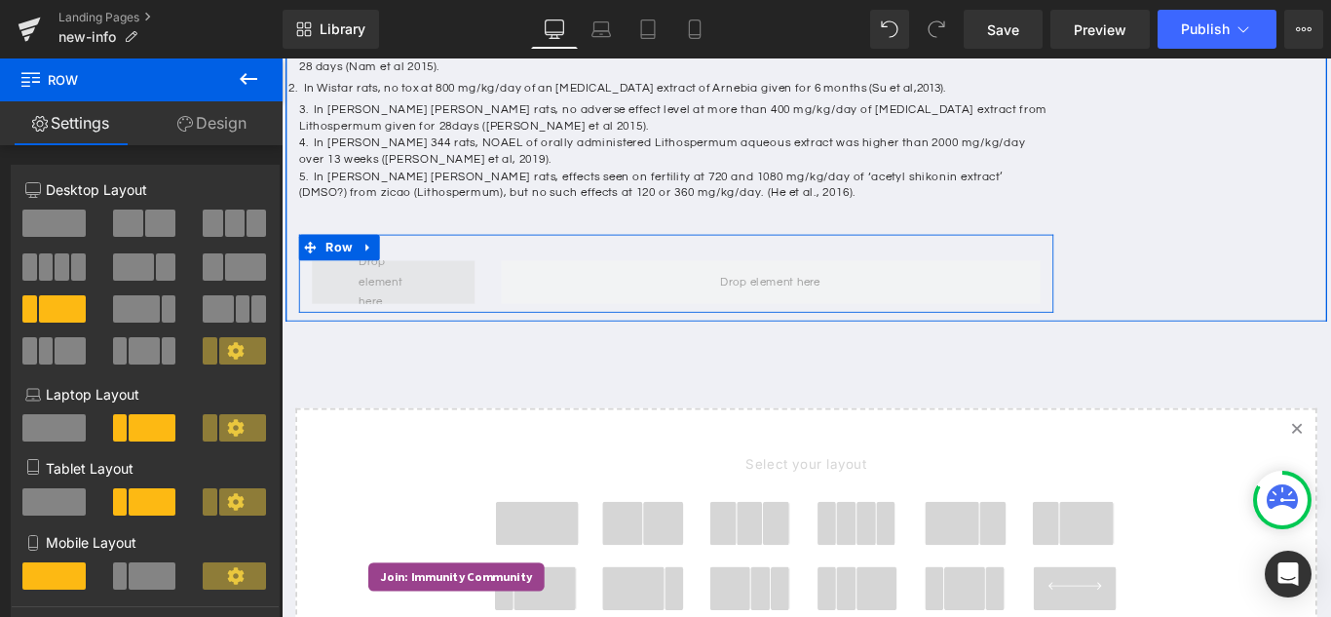
click at [380, 349] on span at bounding box center [407, 310] width 92 height 77
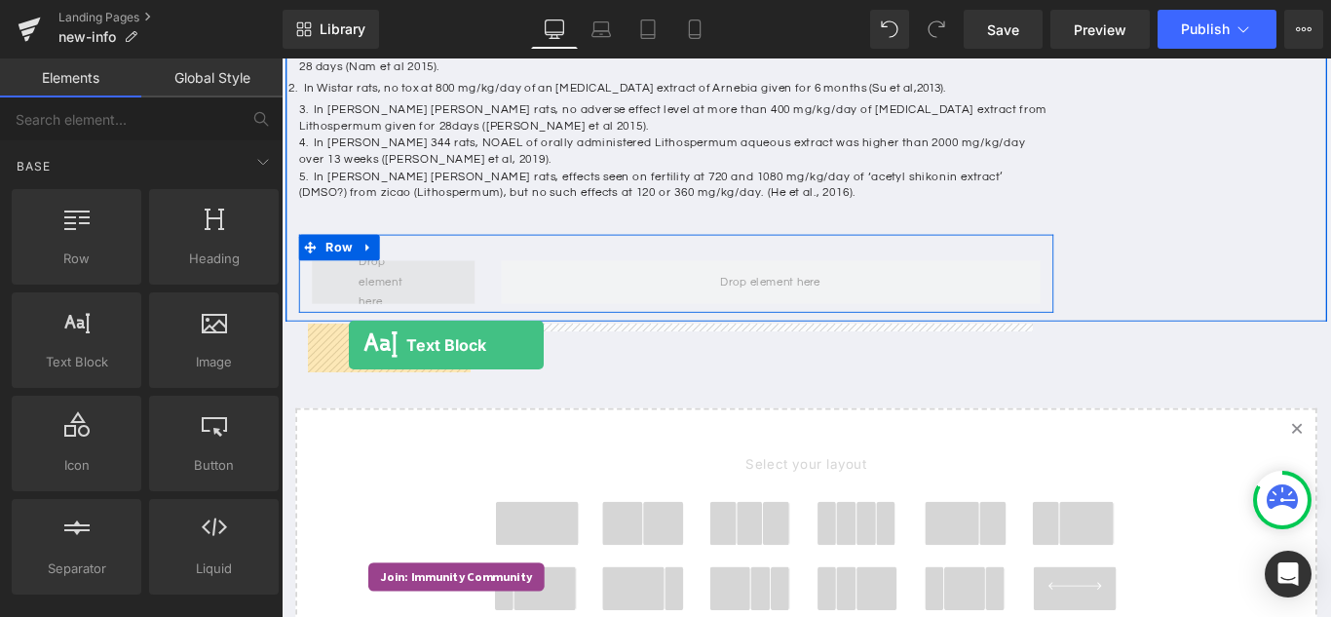
drag, startPoint x: 366, startPoint y: 403, endPoint x: 357, endPoint y: 380, distance: 25.0
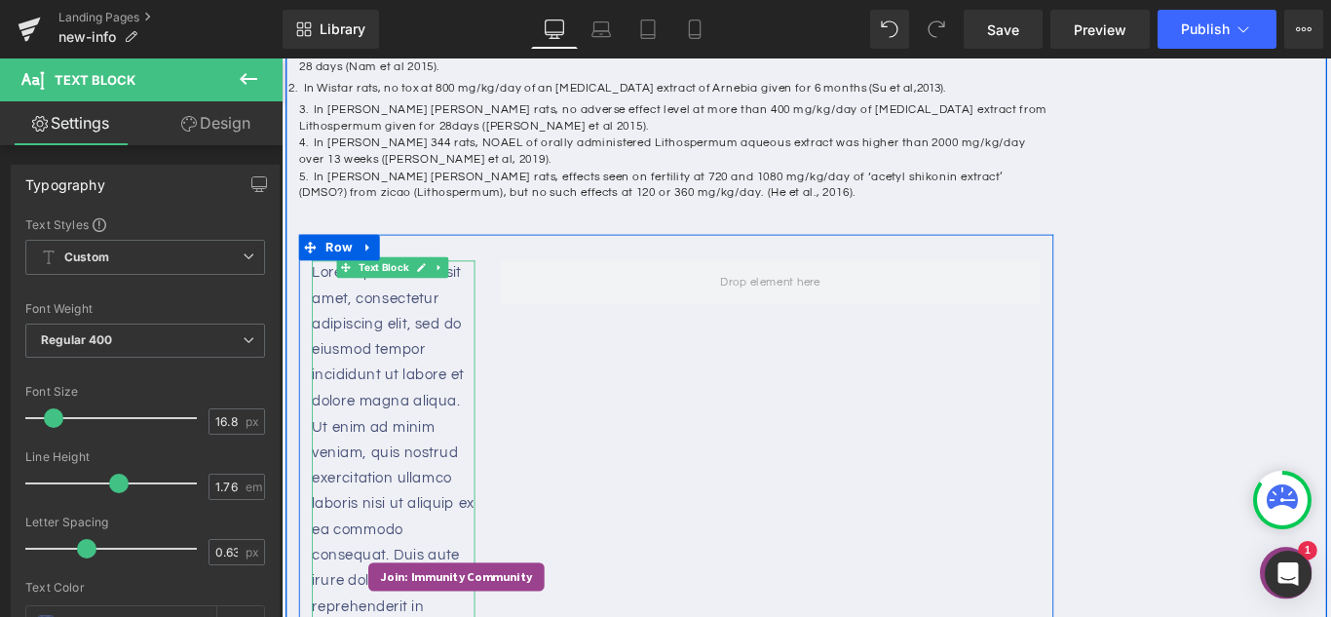
click at [443, 498] on p "Lorem ipsum dolor sit amet, consectetur adipiscing elit, sed do eiusmod tempor …" at bounding box center [407, 616] width 183 height 663
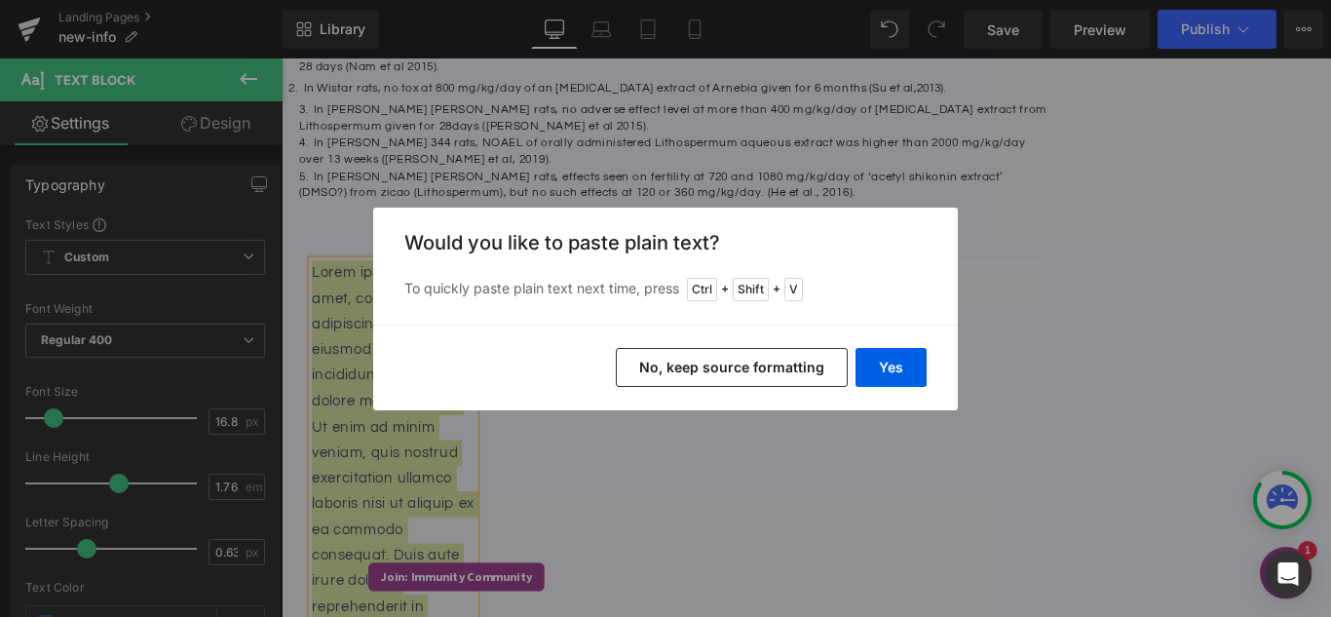
click at [650, 372] on button "No, keep source formatting" at bounding box center [732, 367] width 232 height 39
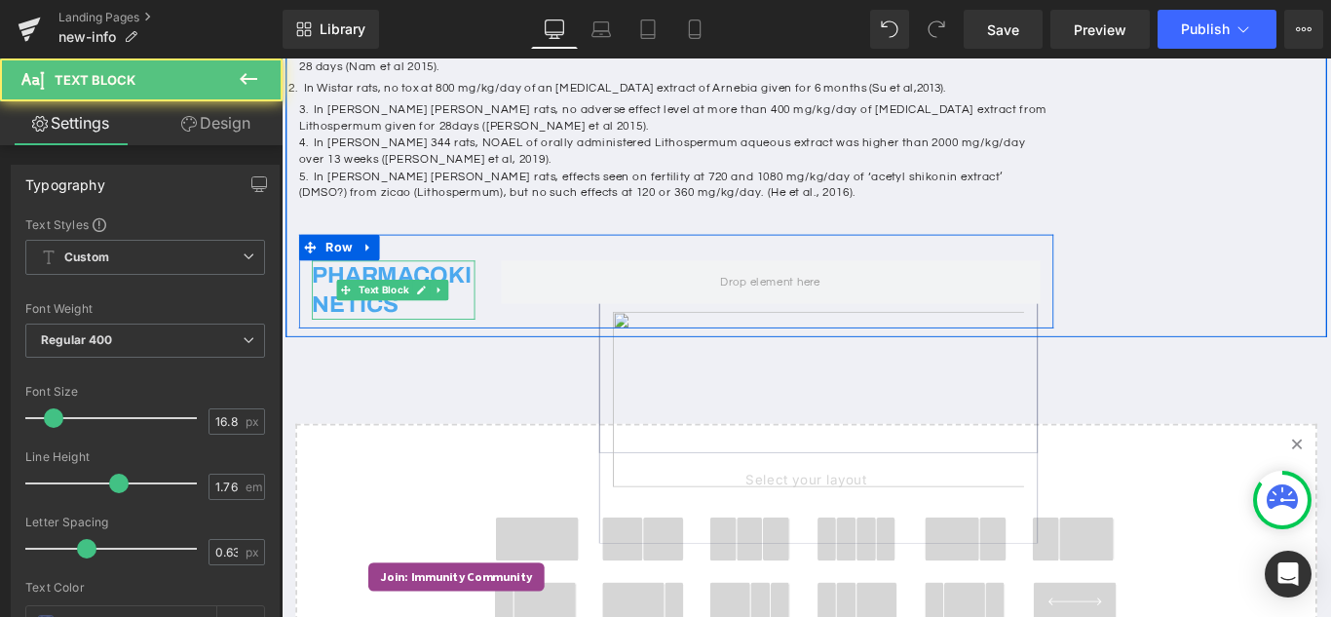
click at [444, 352] on h2 "PHARMACOKINETICS" at bounding box center [407, 318] width 183 height 66
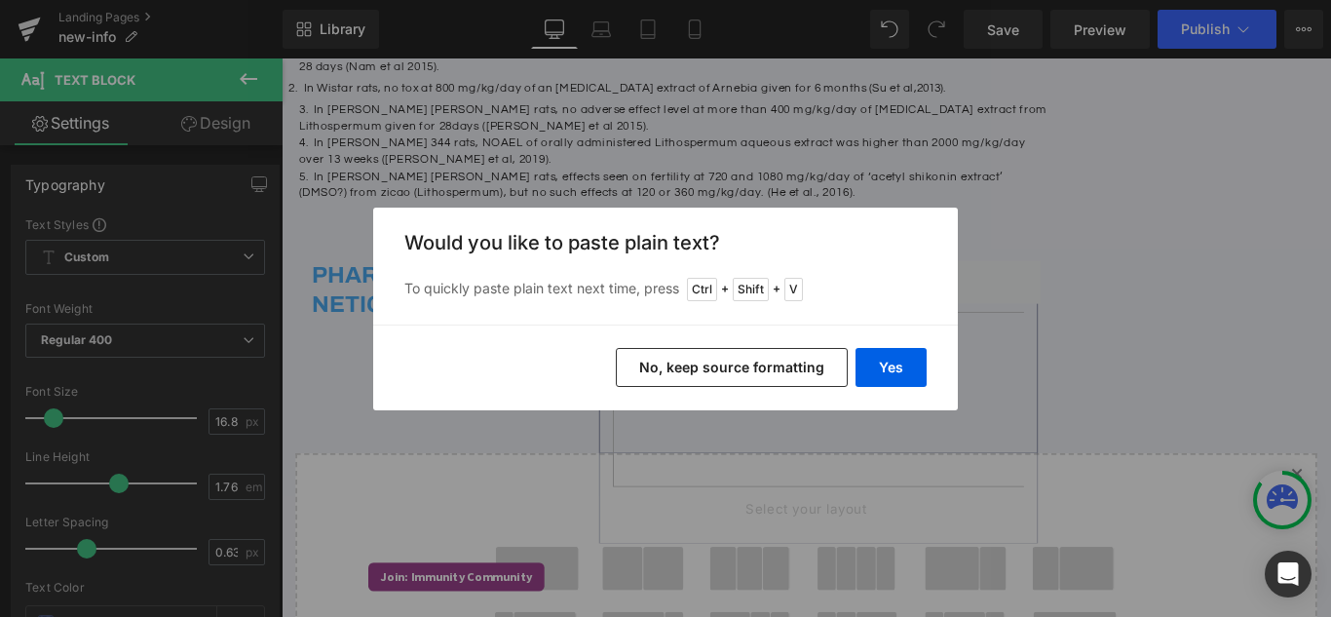
drag, startPoint x: 730, startPoint y: 371, endPoint x: 502, endPoint y: 351, distance: 228.8
click at [730, 371] on button "No, keep source formatting" at bounding box center [732, 367] width 232 height 39
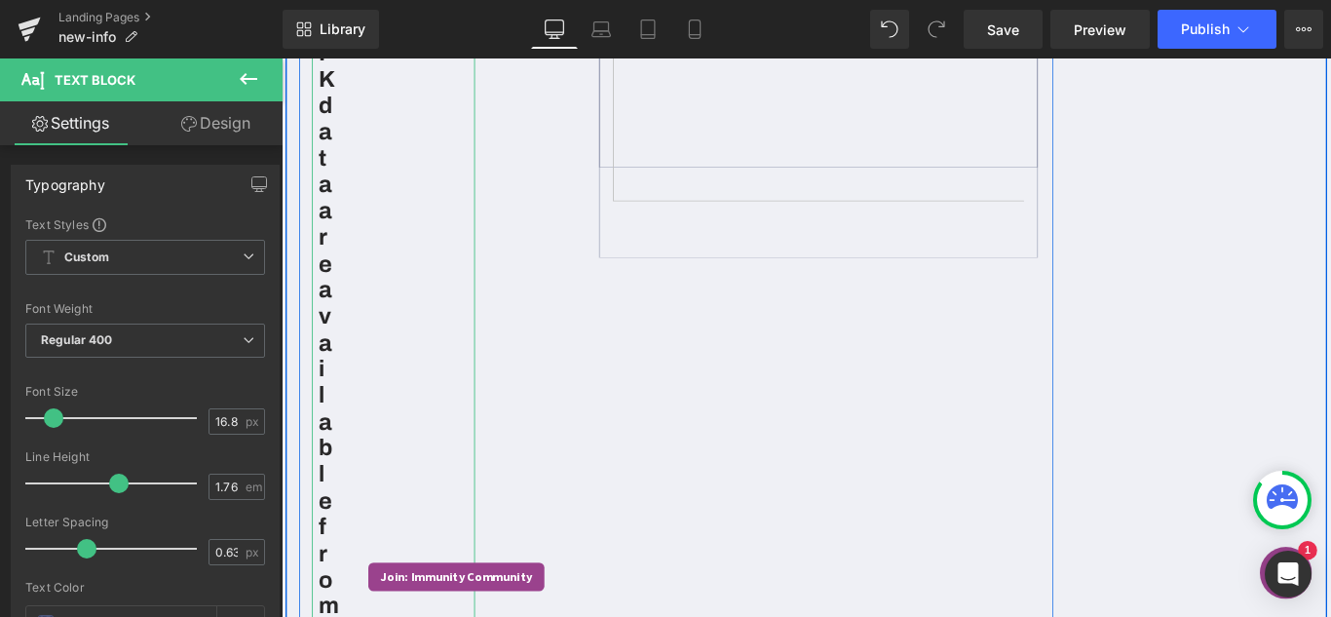
scroll to position [1808, 0]
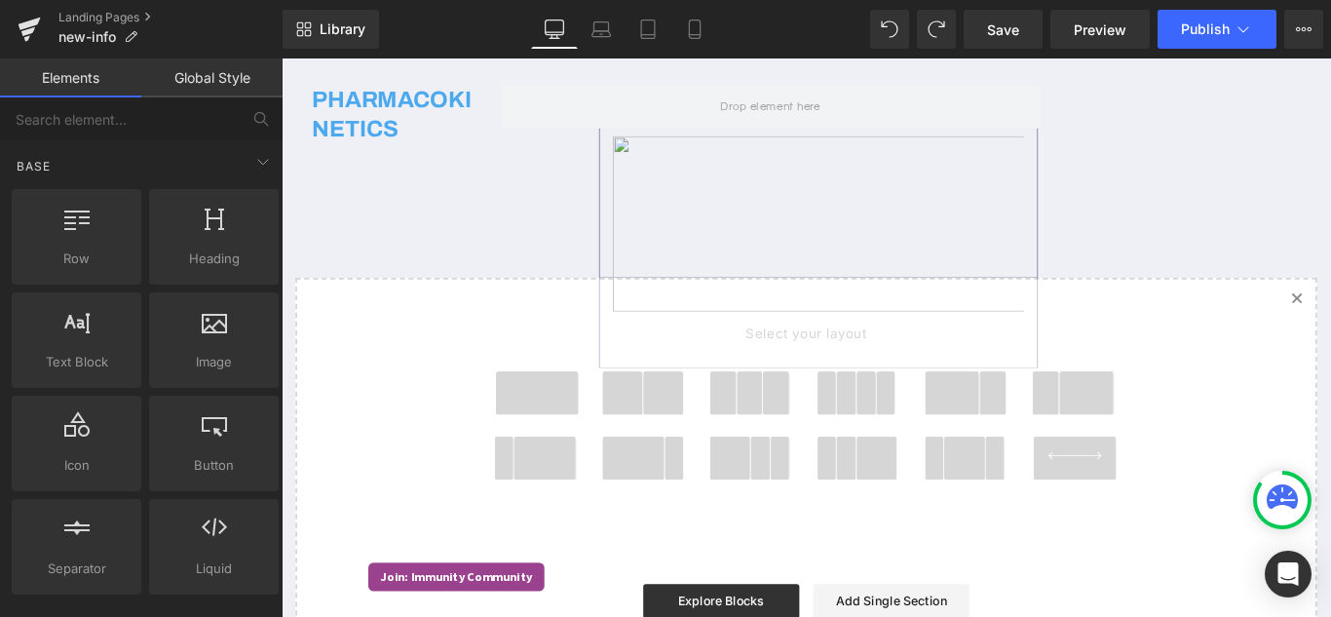
scroll to position [1710, 0]
click at [394, 190] on div "PHARMACOKINETICS Text Block" at bounding box center [407, 140] width 183 height 99
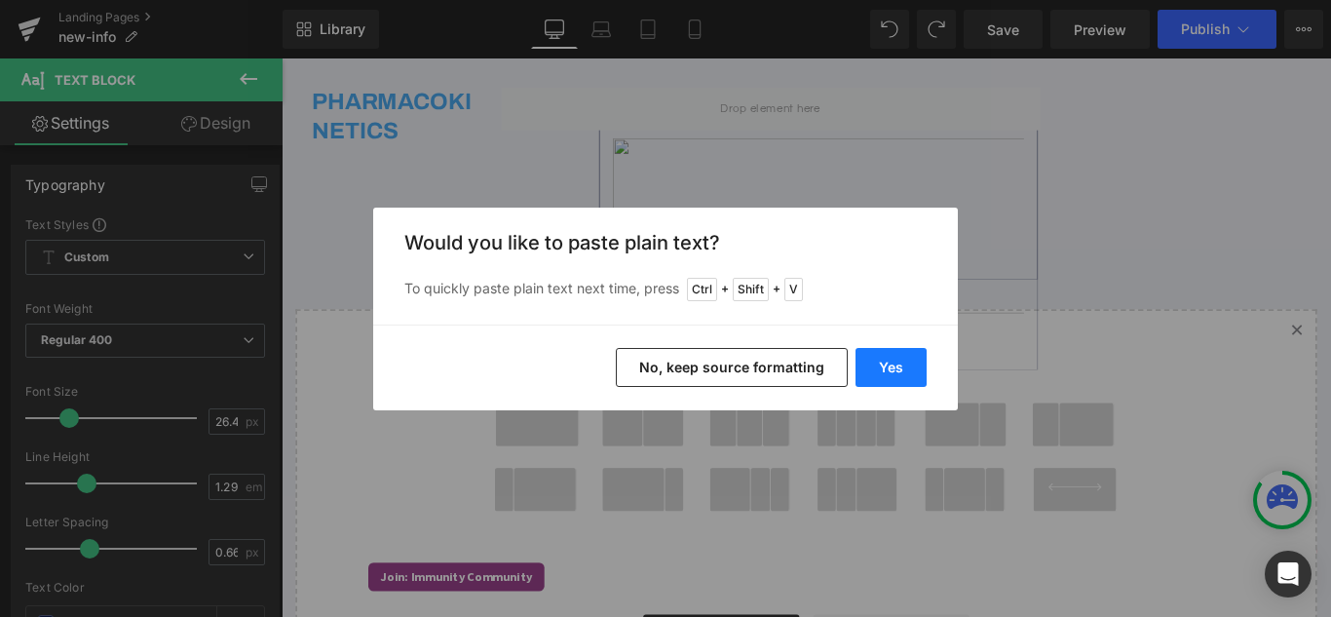
click at [882, 373] on button "Yes" at bounding box center [890, 367] width 71 height 39
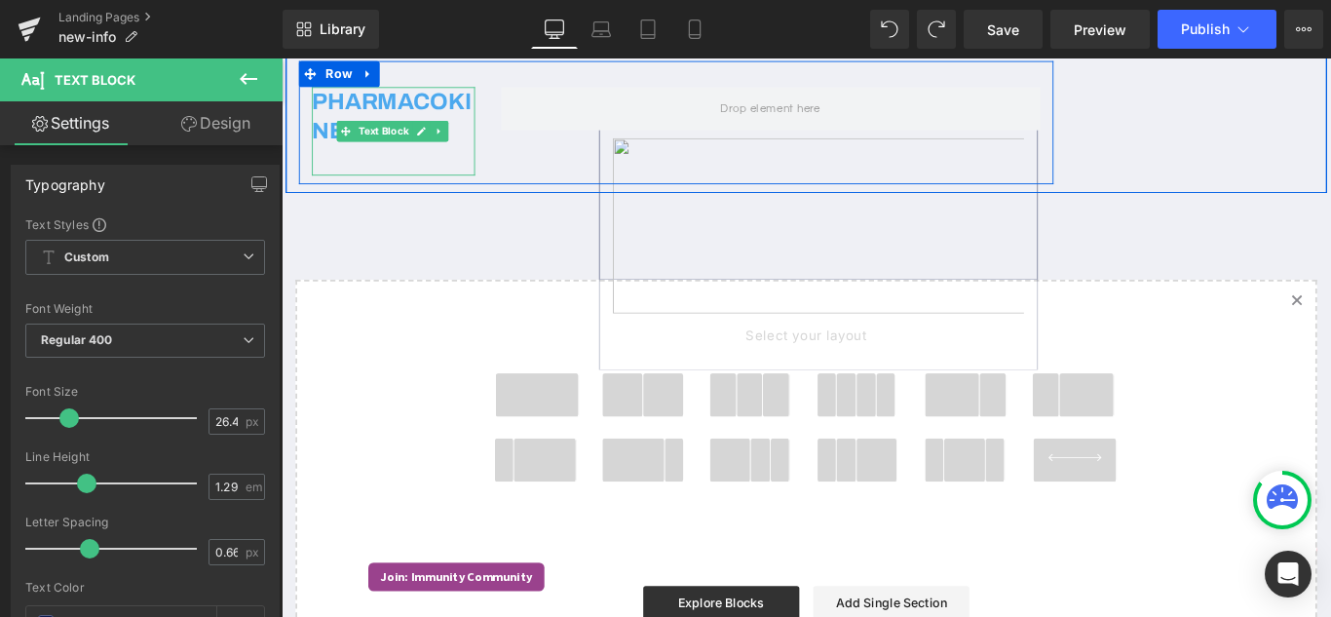
click at [462, 190] on h2 "PHARMACOKINETICS" at bounding box center [407, 140] width 183 height 99
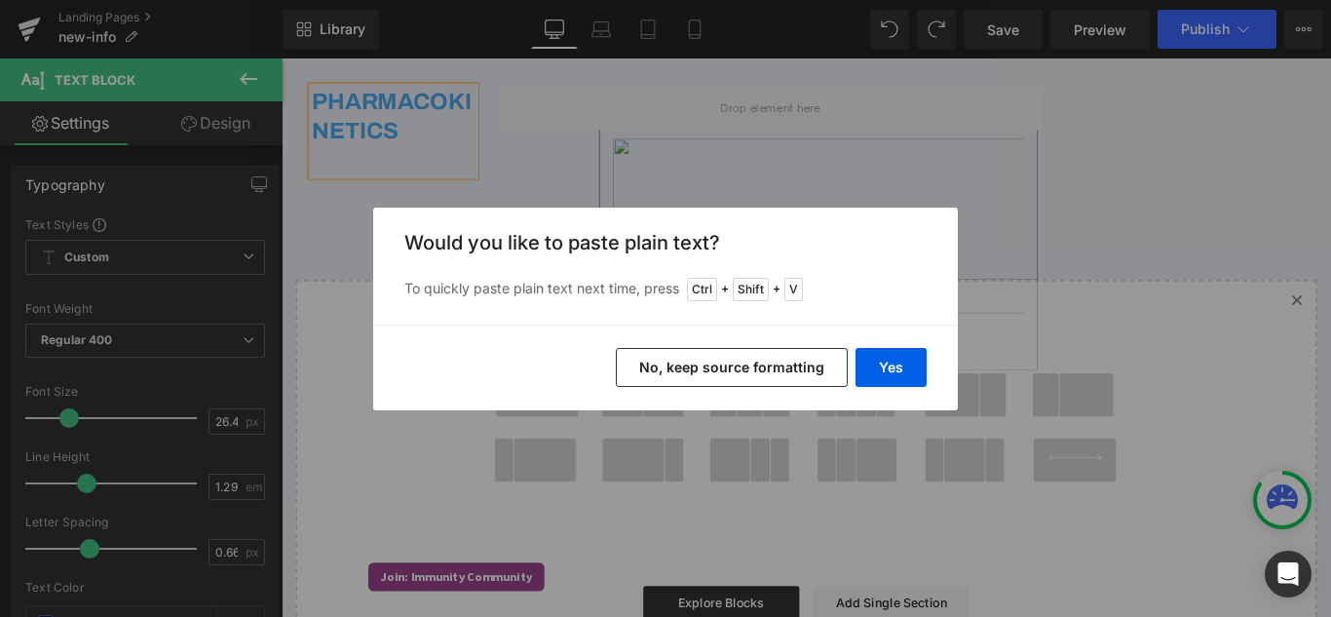
click at [736, 370] on button "No, keep source formatting" at bounding box center [732, 367] width 232 height 39
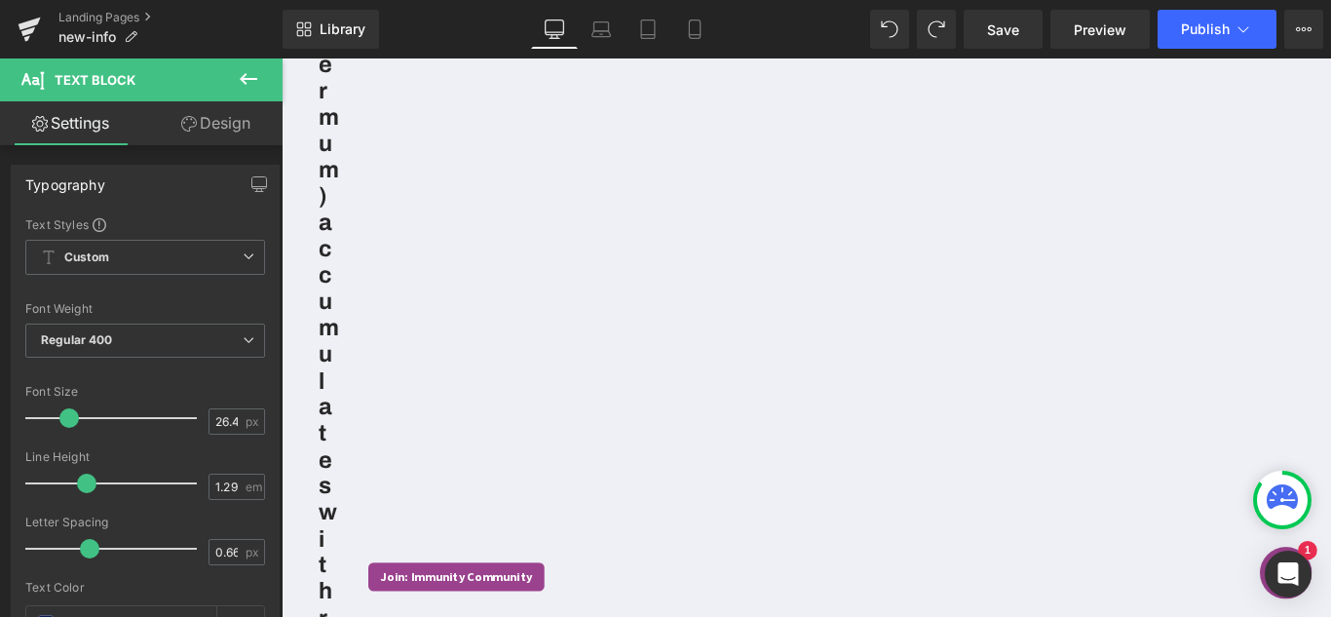
scroll to position [4340, 0]
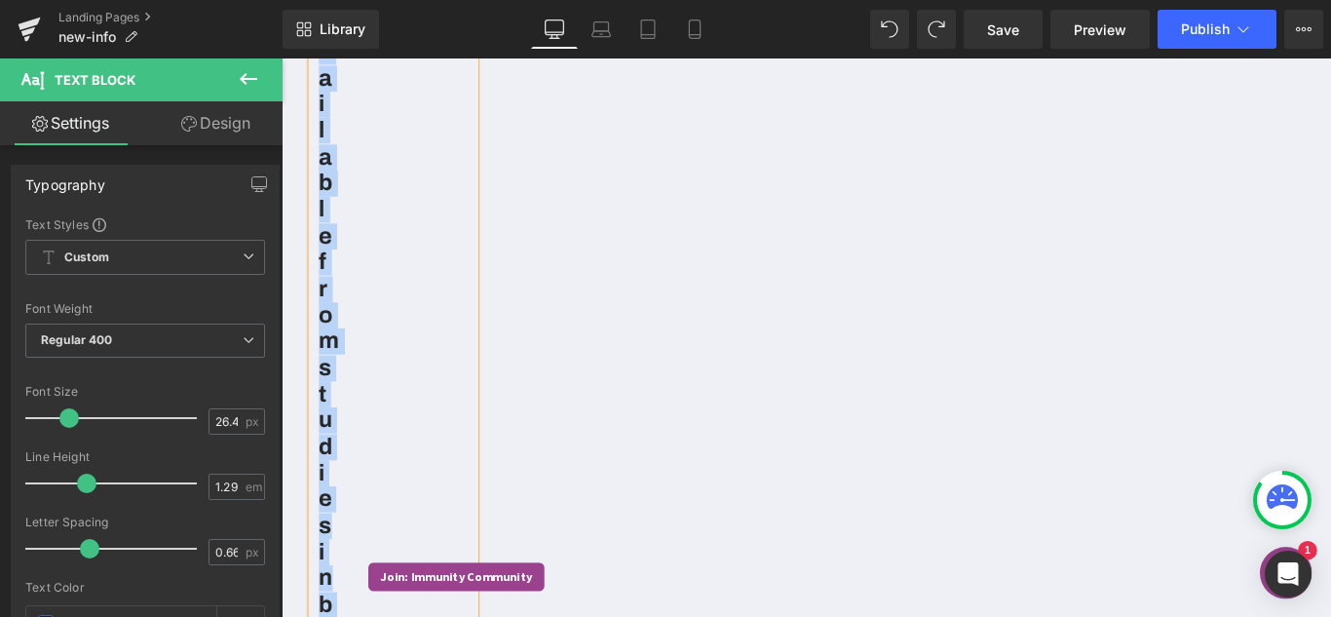
scroll to position [2100, 0]
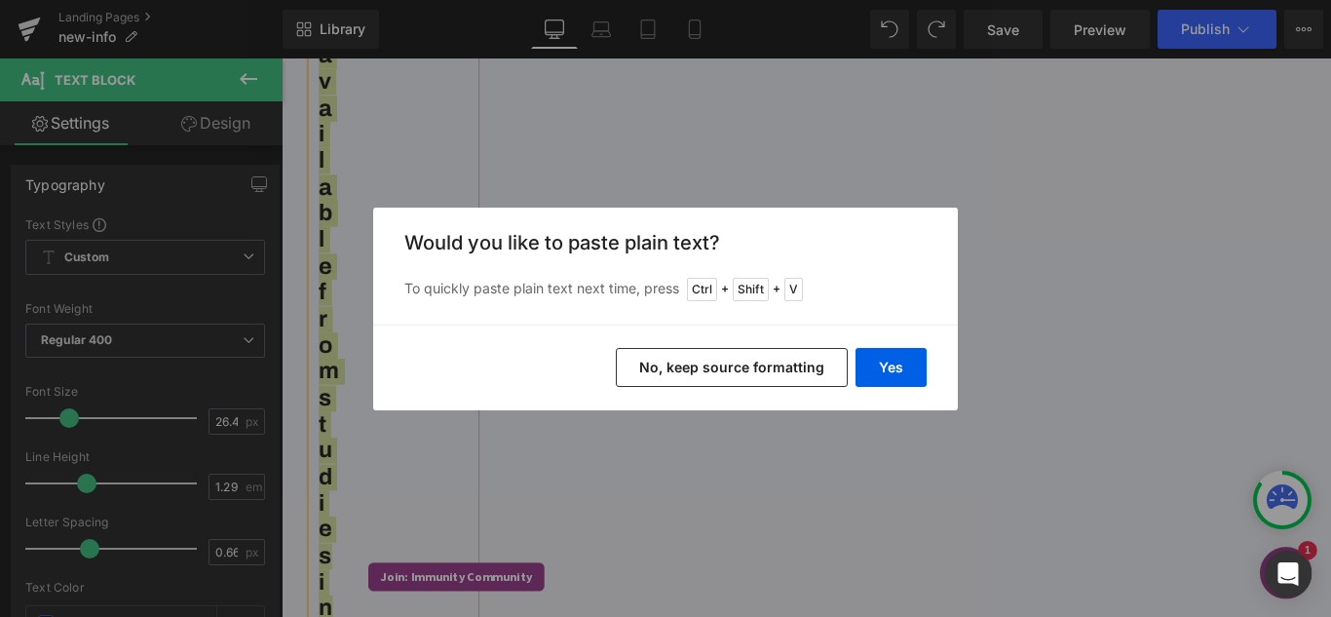
drag, startPoint x: 512, startPoint y: 342, endPoint x: 738, endPoint y: 363, distance: 227.0
click at [738, 363] on button "No, keep source formatting" at bounding box center [732, 367] width 232 height 39
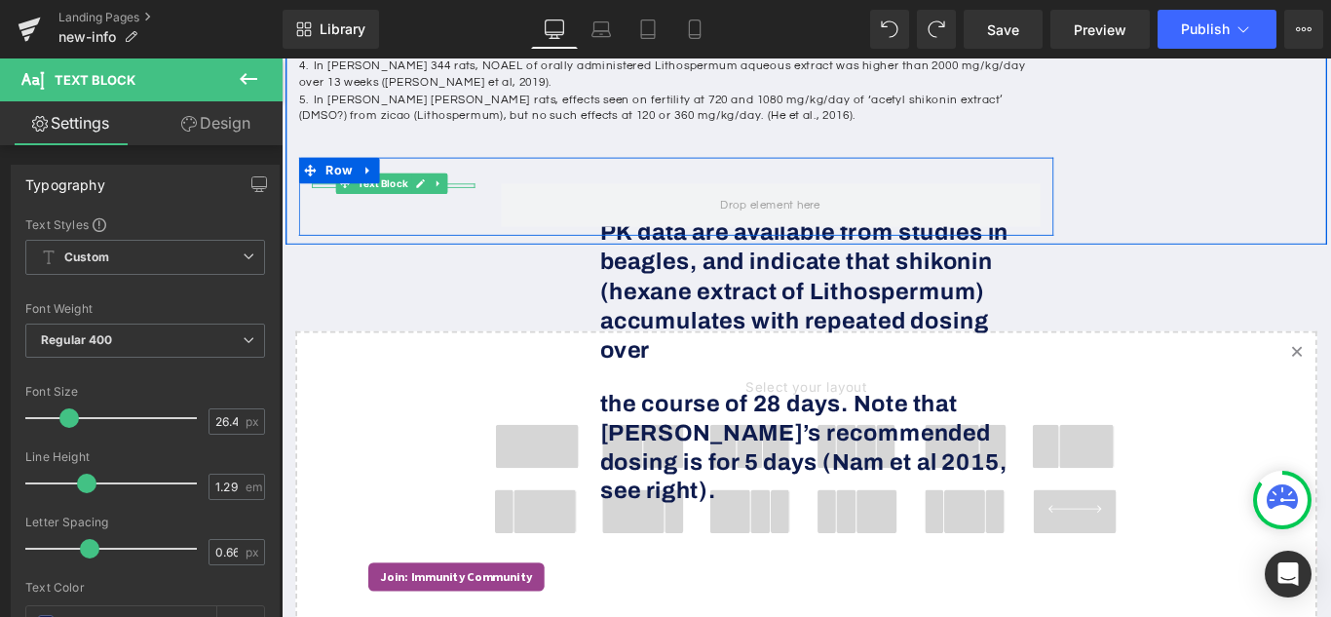
scroll to position [1613, 0]
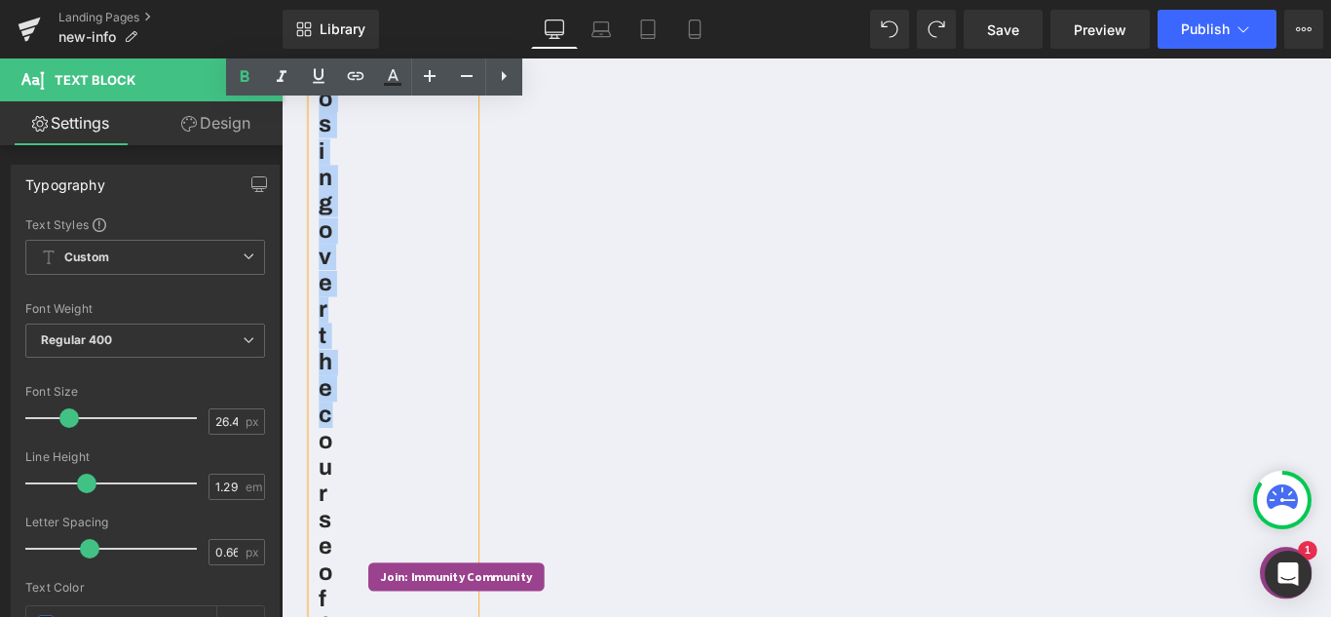
scroll to position [5205, 0]
drag, startPoint x: 321, startPoint y: 347, endPoint x: 376, endPoint y: 615, distance: 273.4
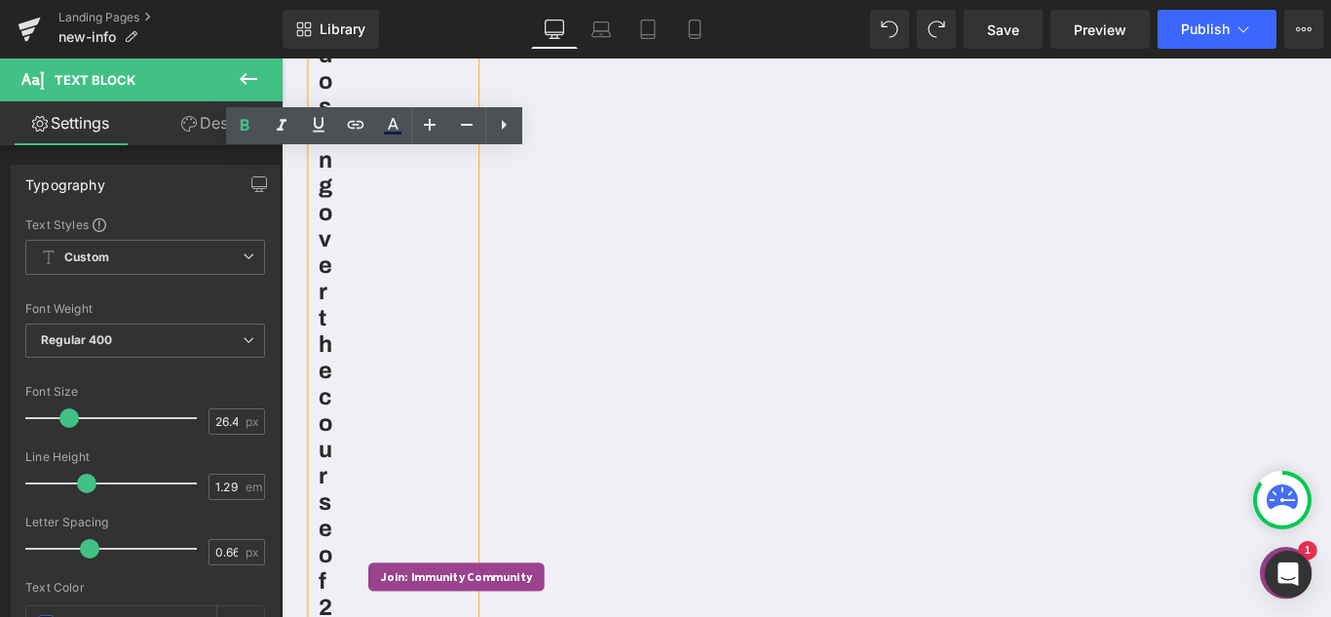
scroll to position [1880, 0]
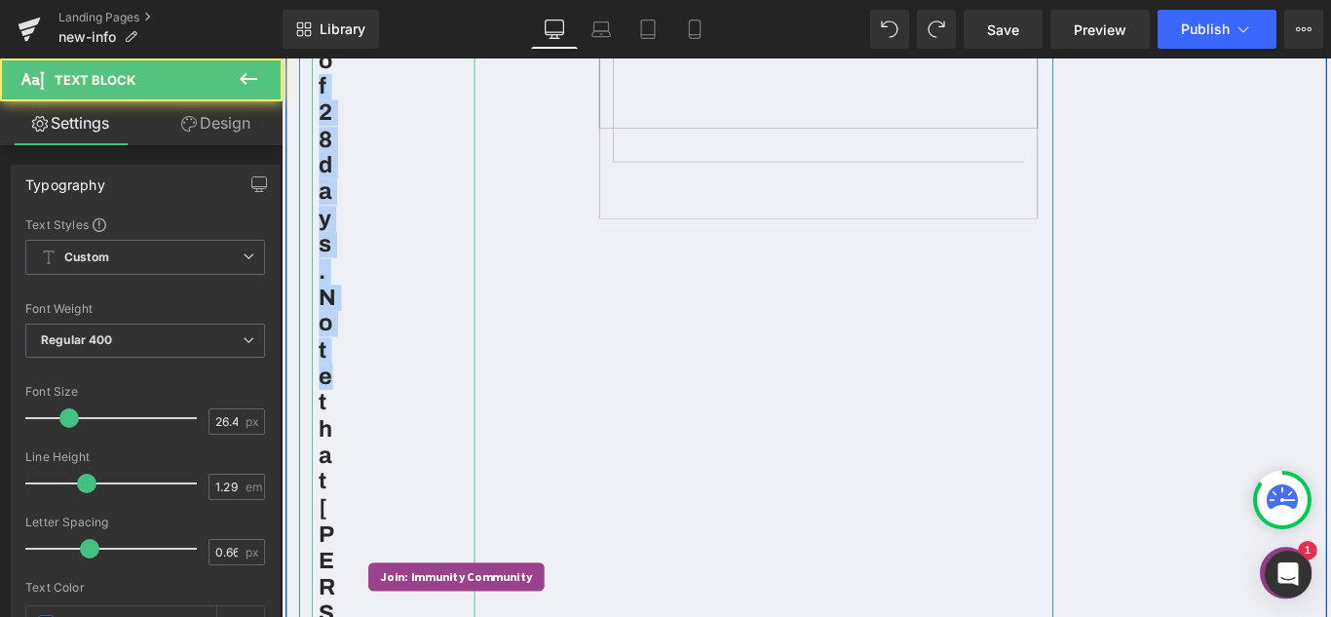
drag, startPoint x: 330, startPoint y: 490, endPoint x: 604, endPoint y: 197, distance: 401.1
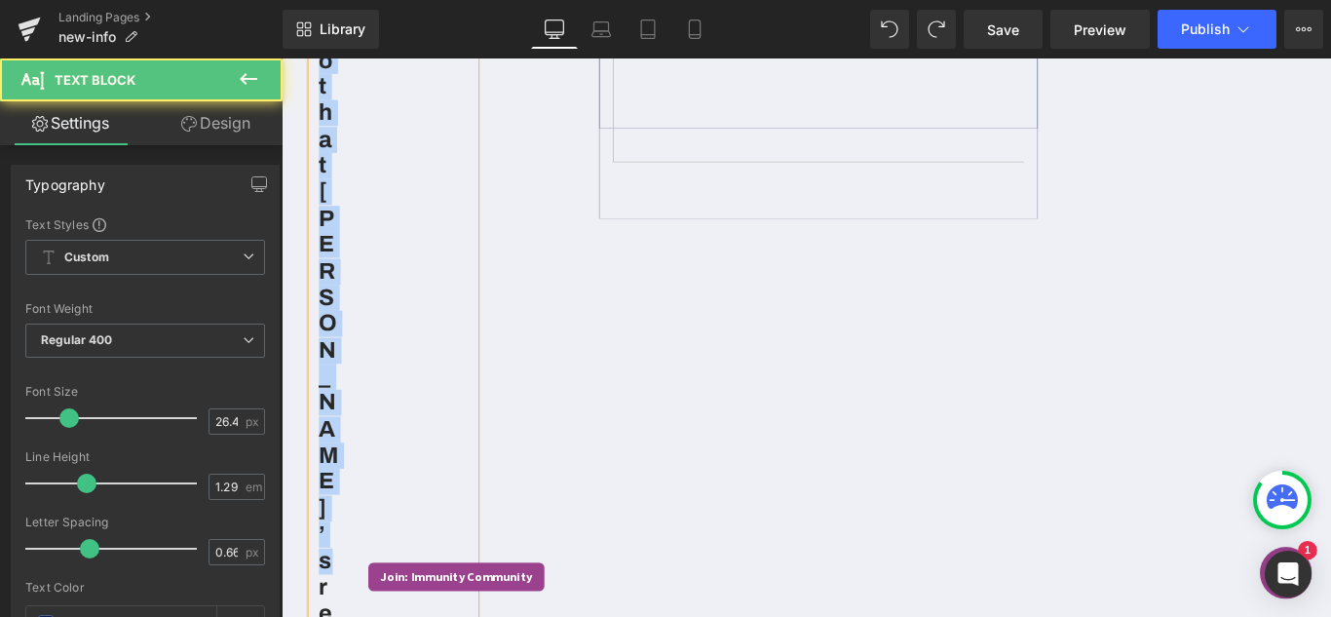
drag, startPoint x: 319, startPoint y: 89, endPoint x: 386, endPoint y: 647, distance: 562.0
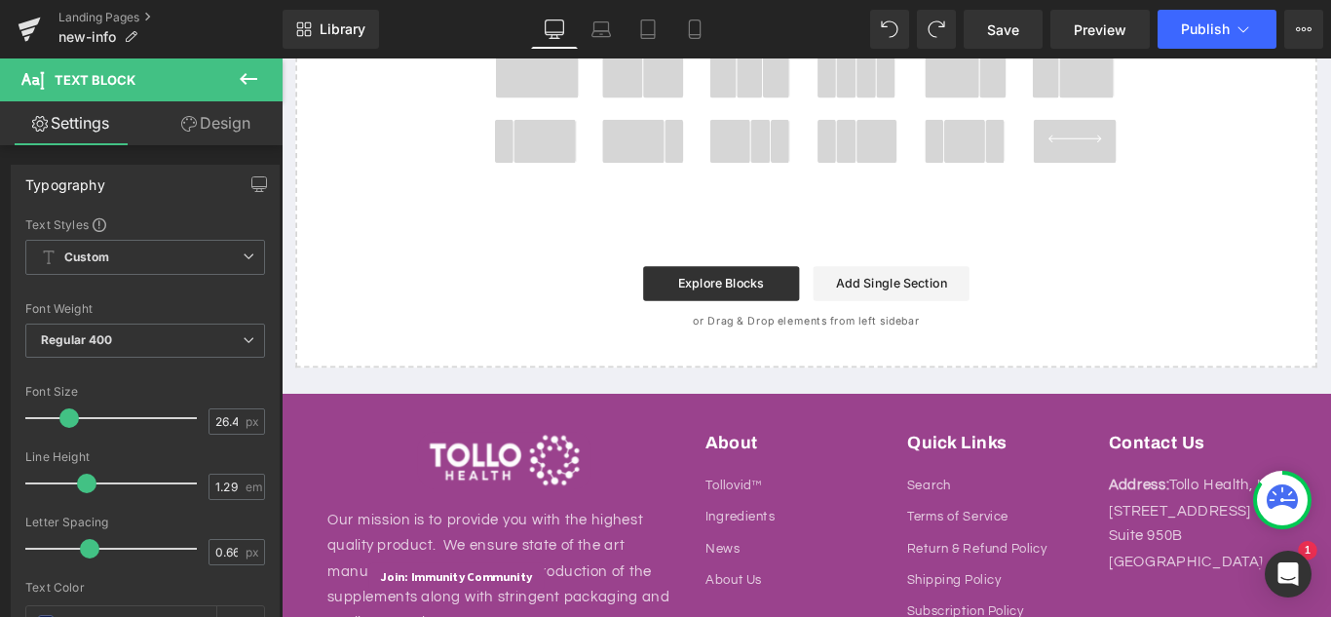
drag, startPoint x: 318, startPoint y: 79, endPoint x: 365, endPoint y: 709, distance: 632.0
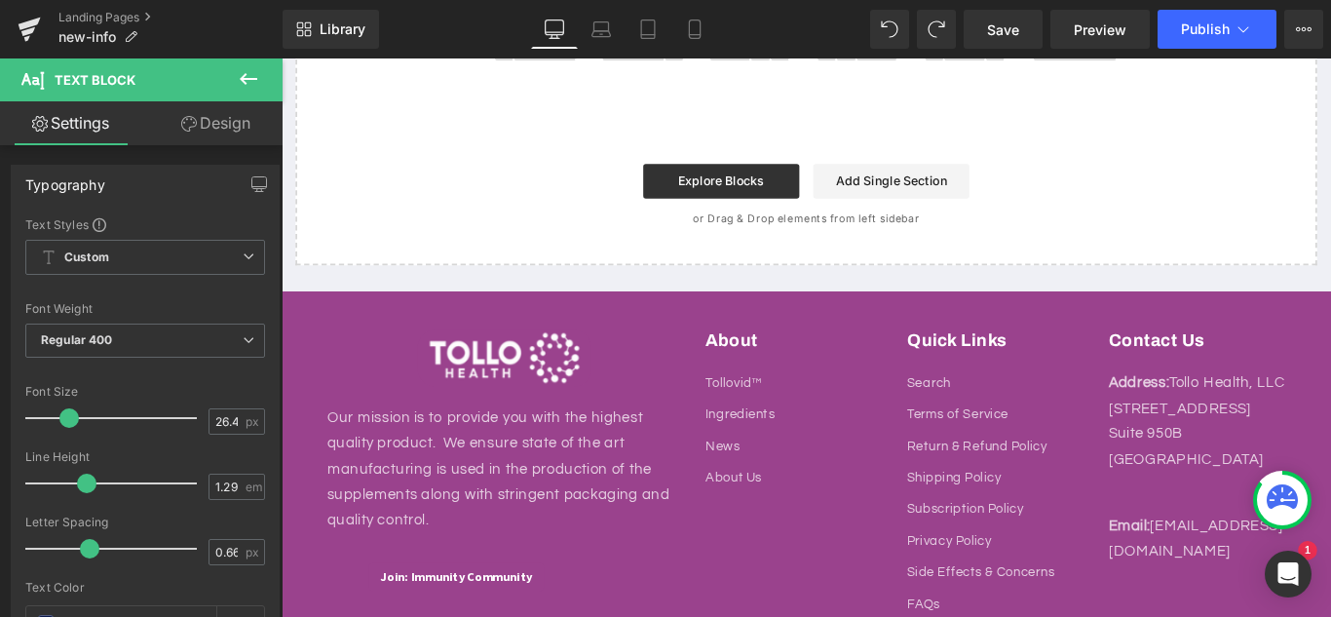
click at [1298, 287] on div "Start building your page Explore Blocks Add Single Section or Drag & Drop eleme…" at bounding box center [871, 210] width 1144 height 156
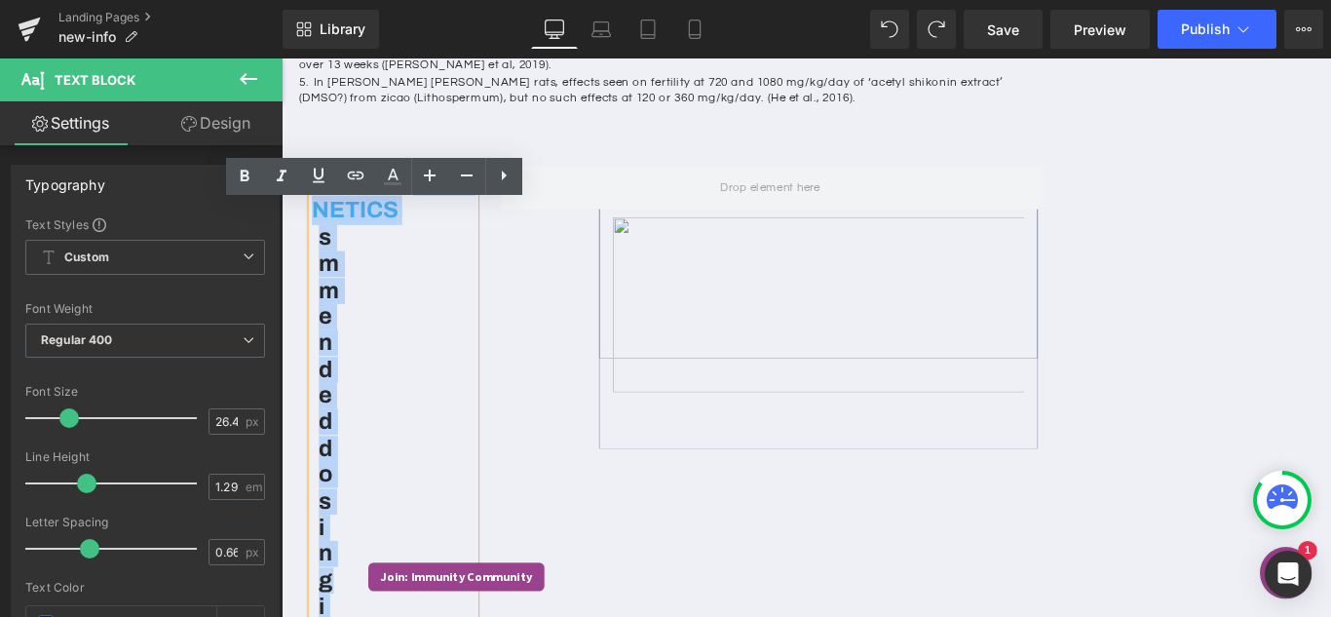
scroll to position [1656, 0]
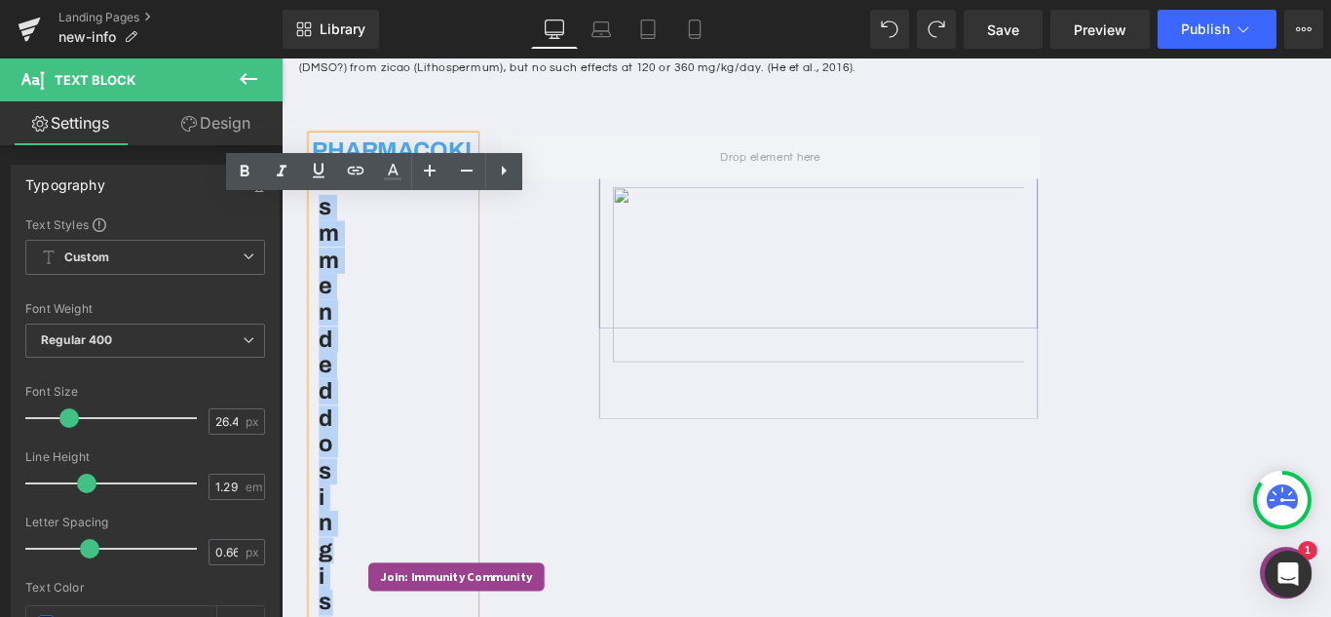
drag, startPoint x: 337, startPoint y: 459, endPoint x: 319, endPoint y: 296, distance: 163.7
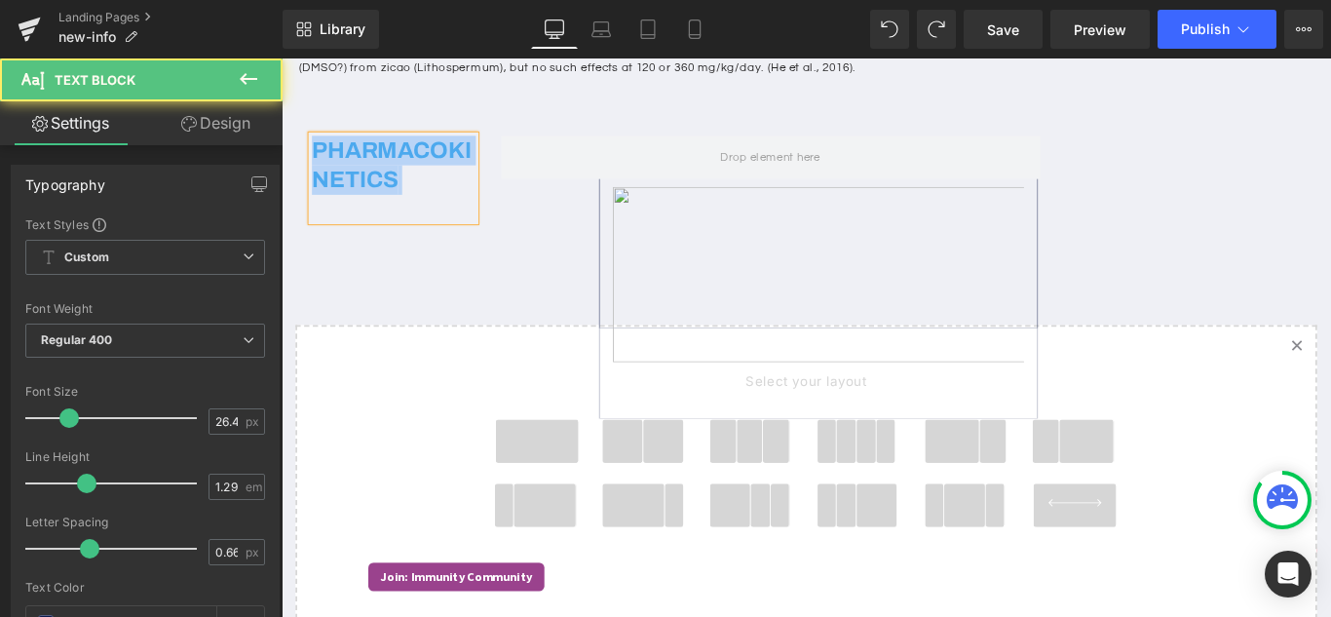
click at [403, 241] on h2 "PHARMACOKINETICS" at bounding box center [407, 192] width 183 height 95
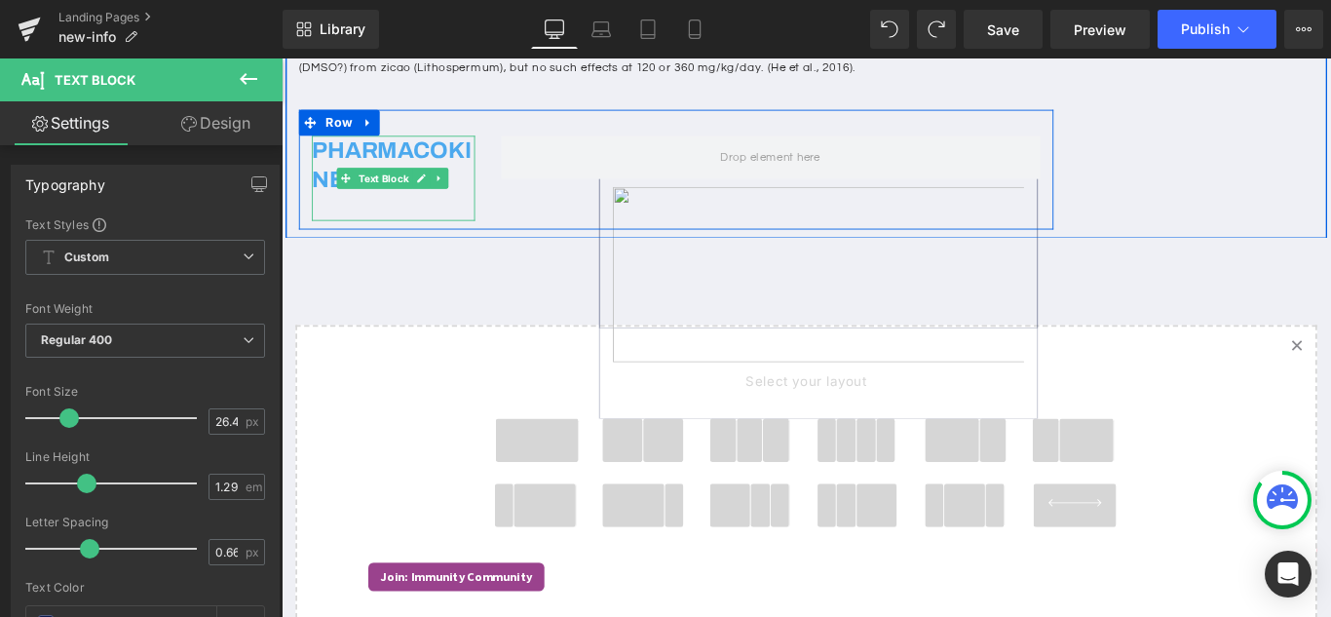
click at [330, 241] on div at bounding box center [407, 225] width 183 height 29
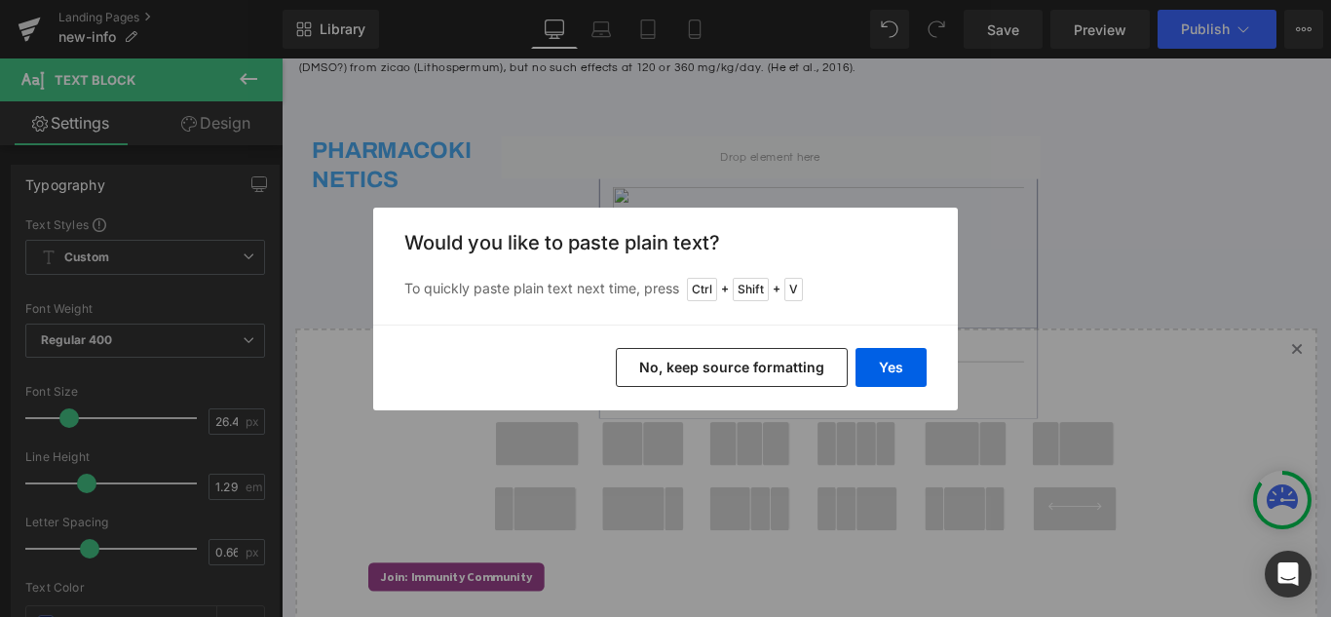
click at [689, 364] on button "No, keep source formatting" at bounding box center [732, 367] width 232 height 39
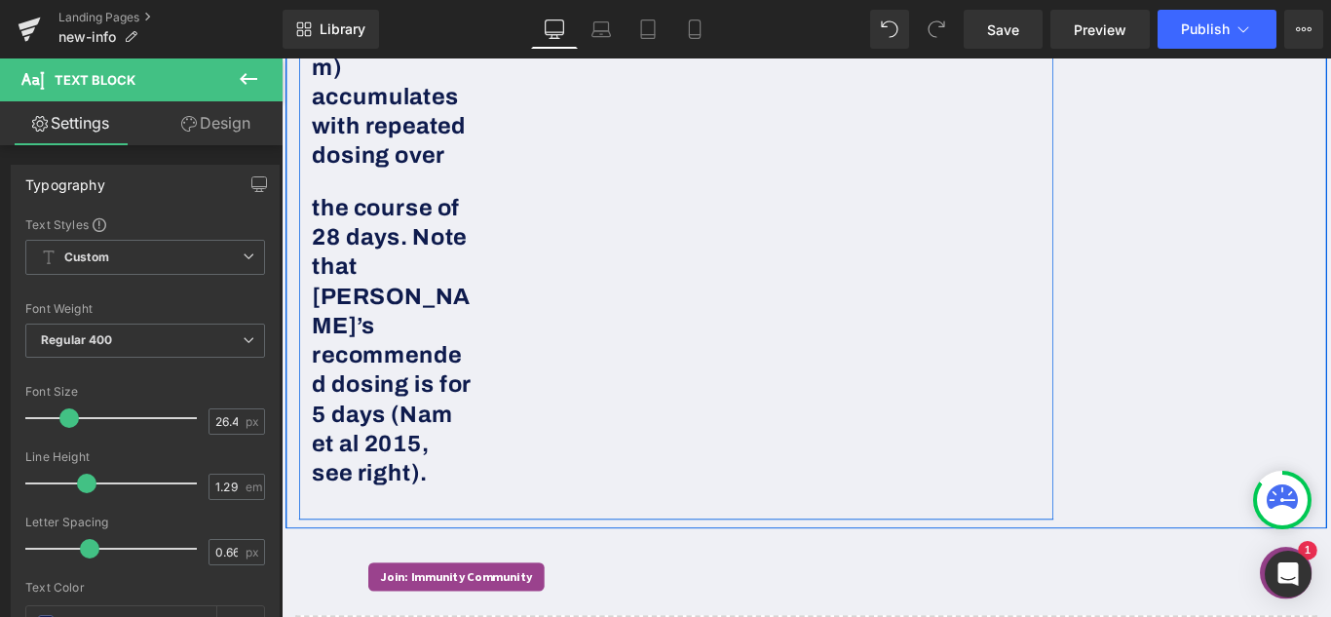
scroll to position [2338, 0]
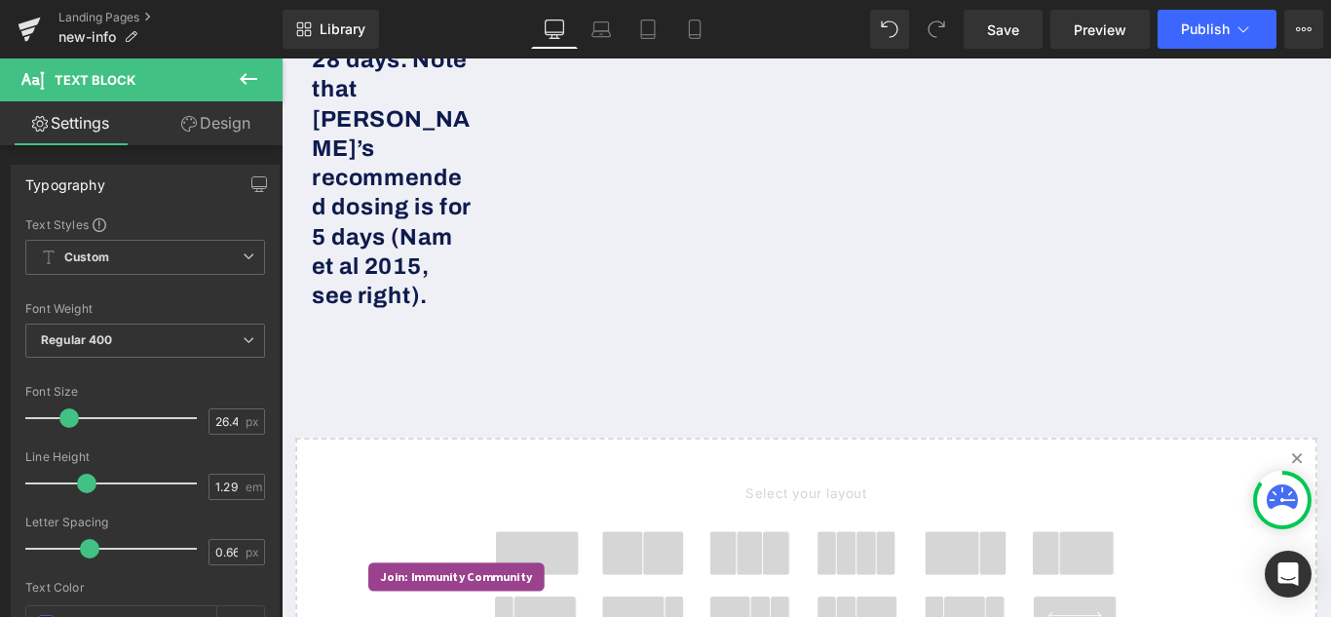
click at [250, 80] on icon at bounding box center [249, 79] width 18 height 12
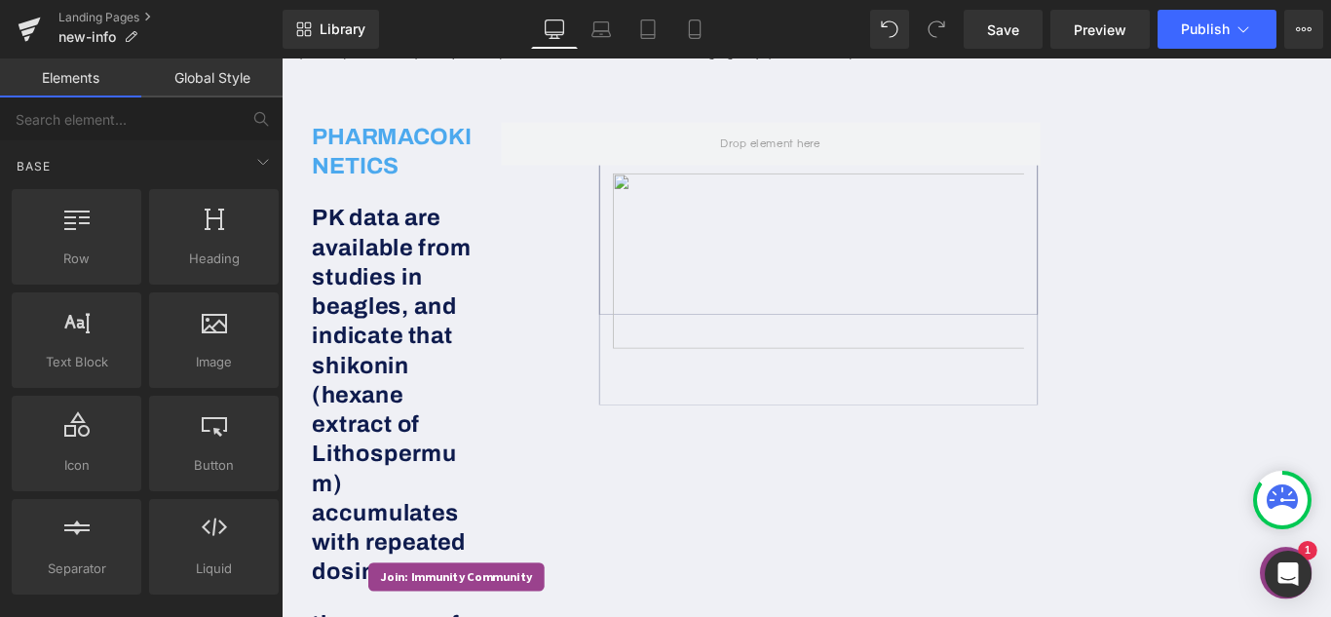
scroll to position [1656, 0]
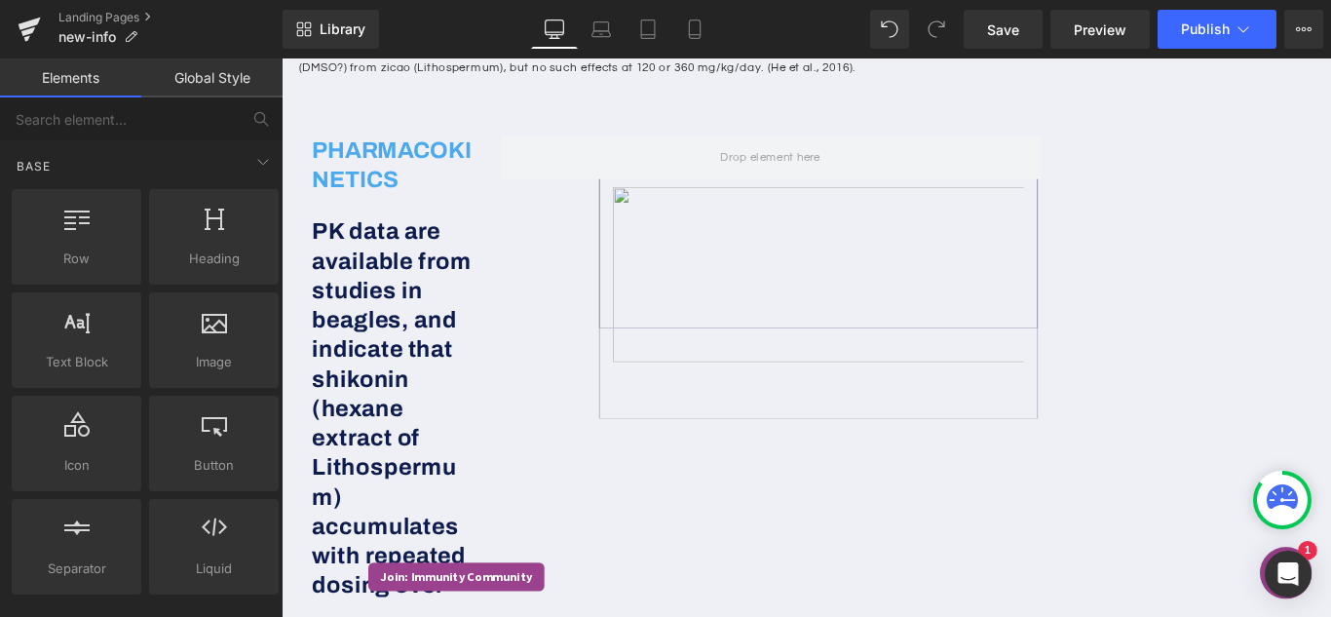
click at [770, 399] on img at bounding box center [885, 301] width 463 height 197
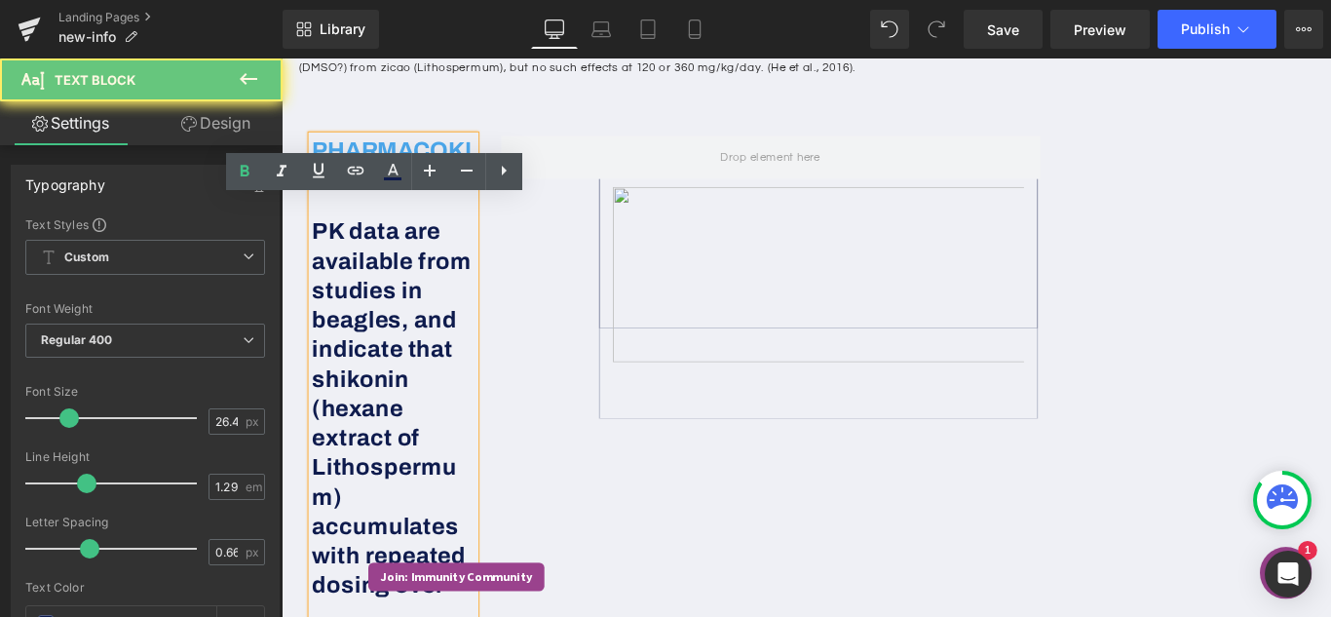
click at [728, 337] on img at bounding box center [885, 301] width 463 height 197
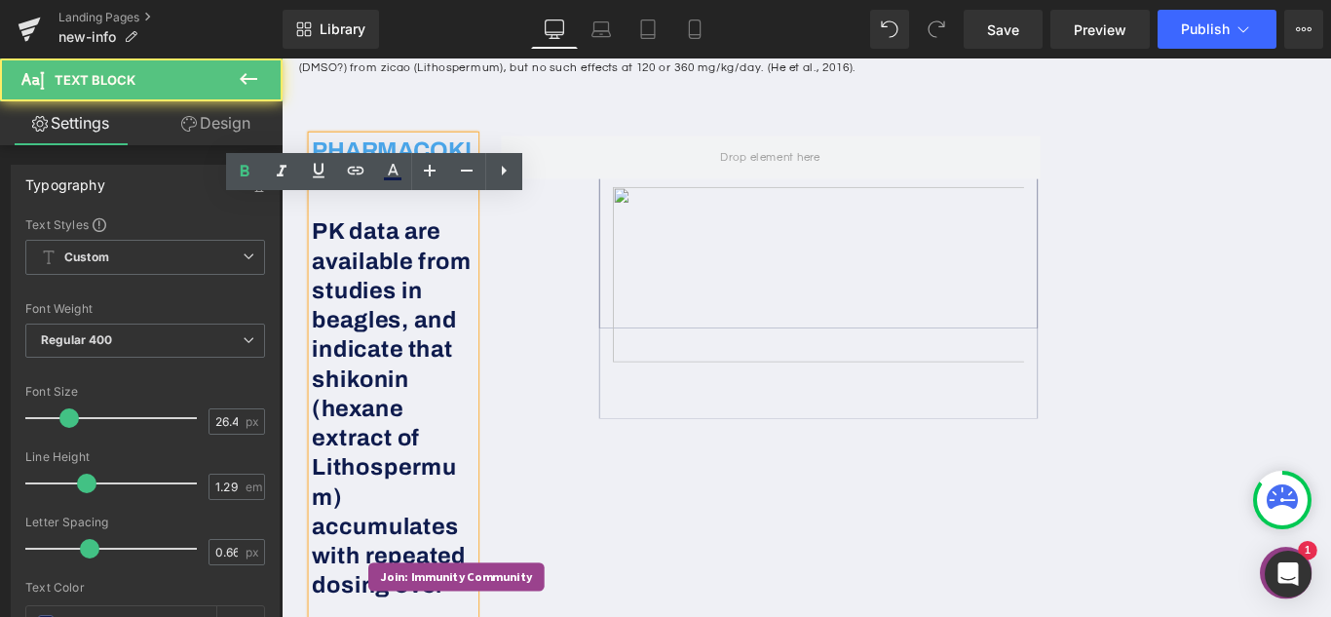
click at [702, 294] on img at bounding box center [885, 301] width 463 height 197
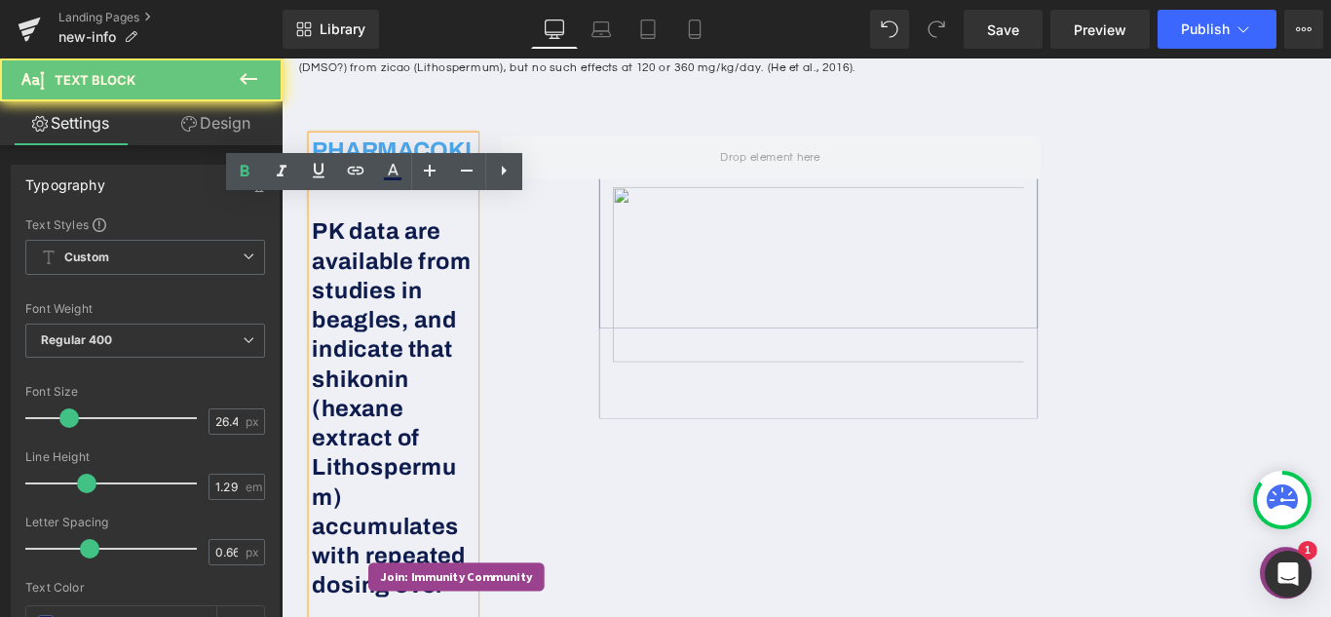
click at [702, 294] on img at bounding box center [885, 301] width 463 height 197
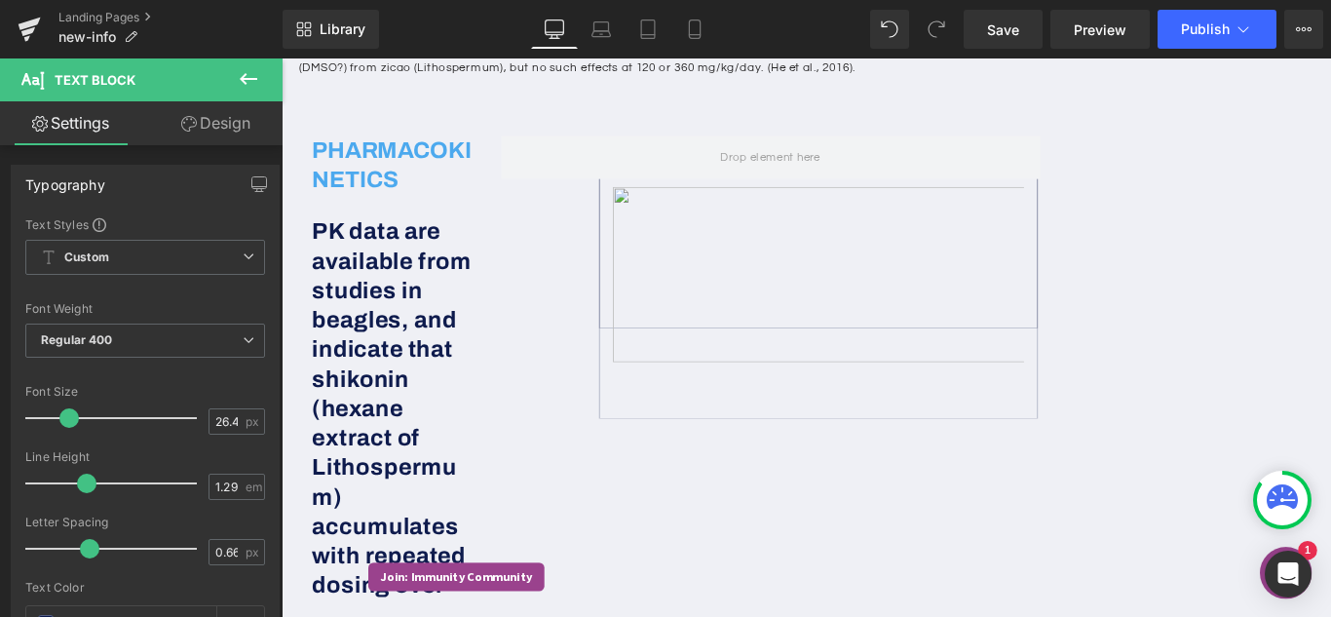
click at [249, 82] on icon at bounding box center [248, 78] width 23 height 23
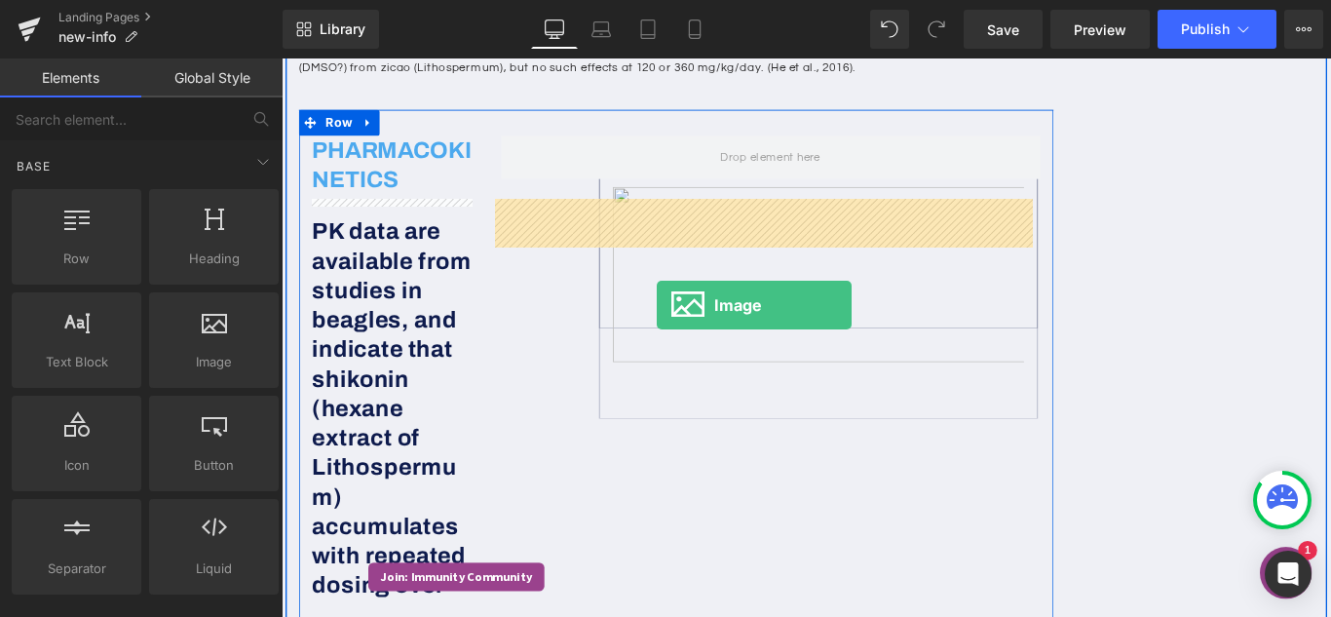
drag, startPoint x: 479, startPoint y: 407, endPoint x: 703, endPoint y: 335, distance: 235.3
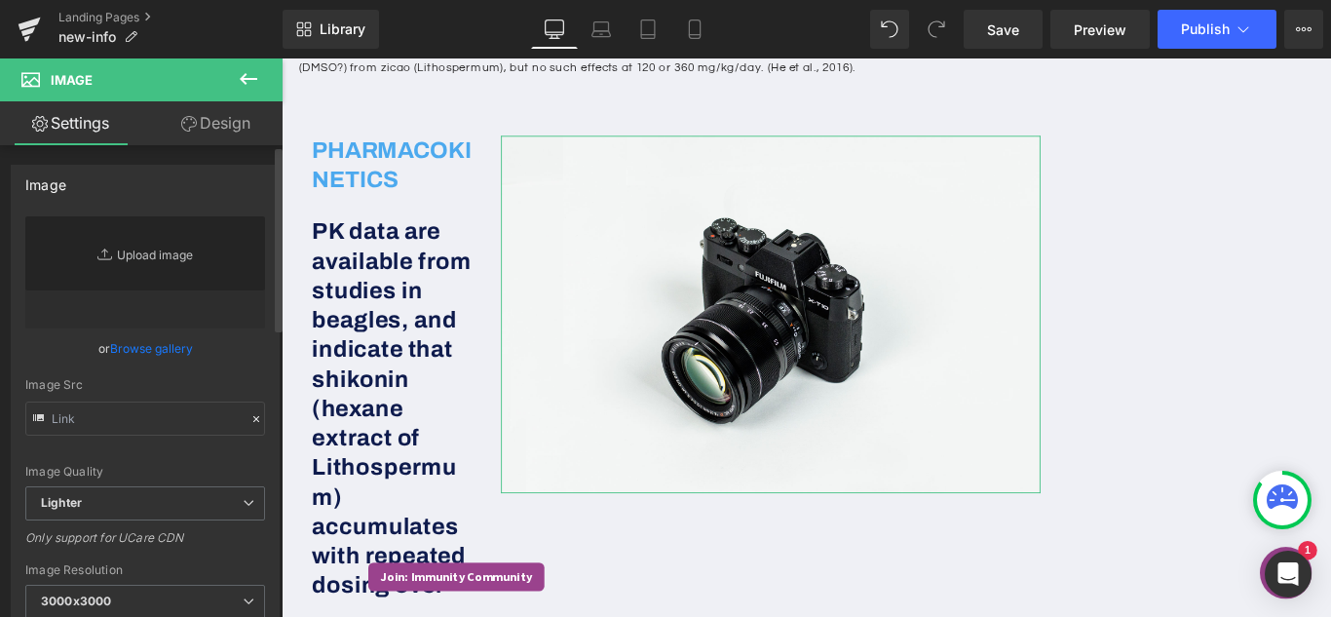
click at [132, 258] on link "Replace Image" at bounding box center [145, 272] width 240 height 112
type input "//[DOMAIN_NAME][URL]"
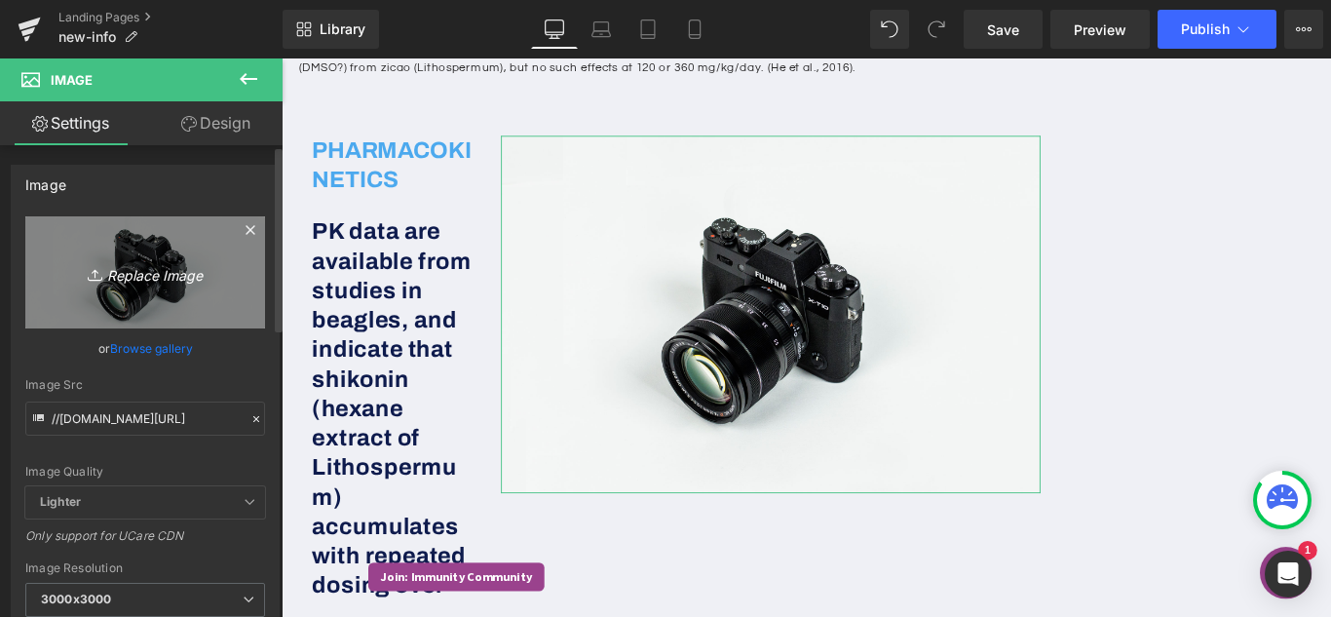
type input "C:\fakepath\Picture144_600x600 (1).png"
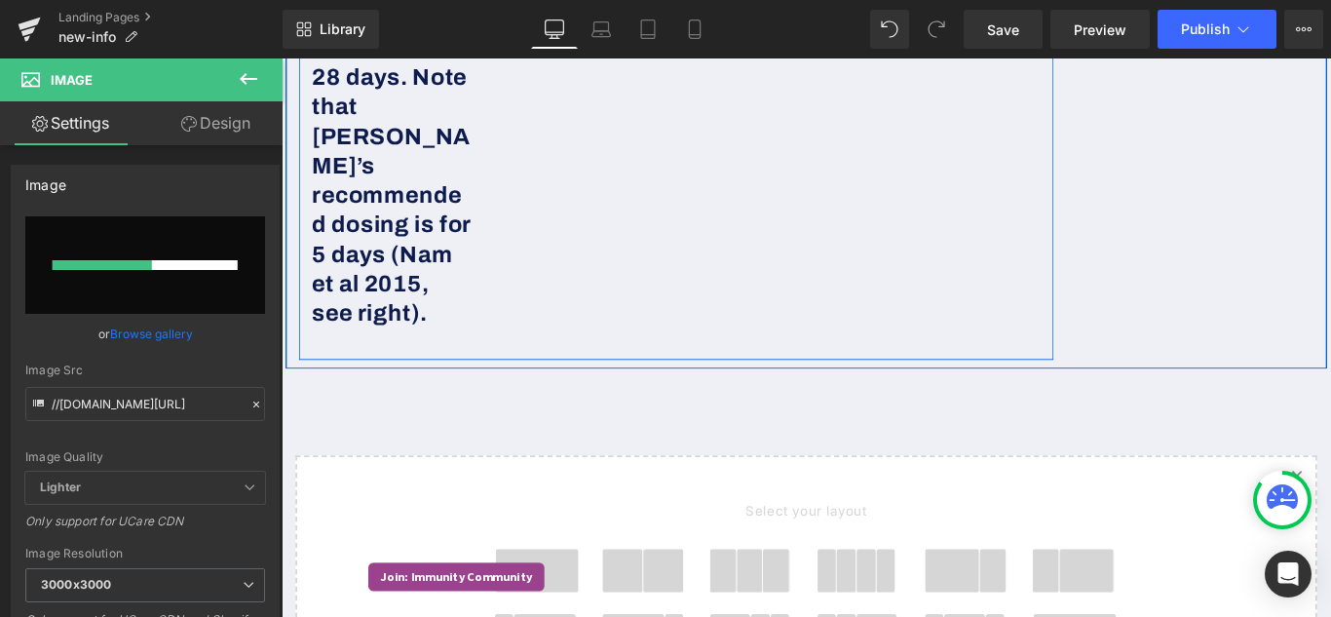
scroll to position [2338, 0]
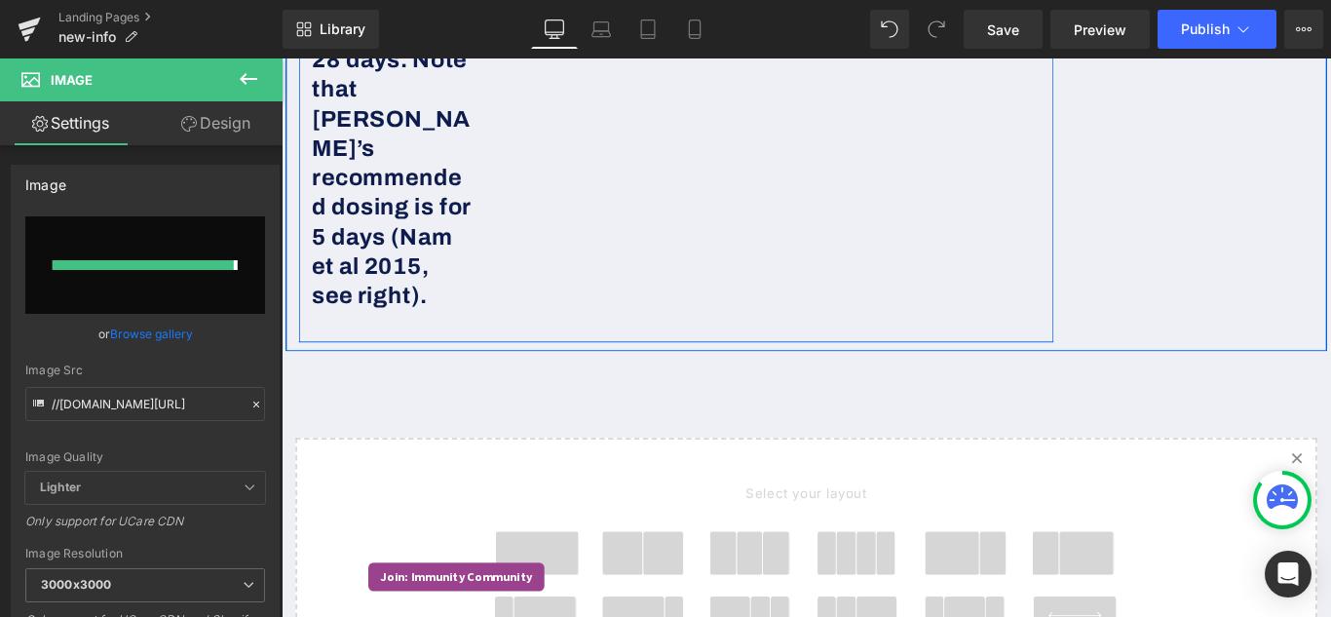
type input "[URL][DOMAIN_NAME]"
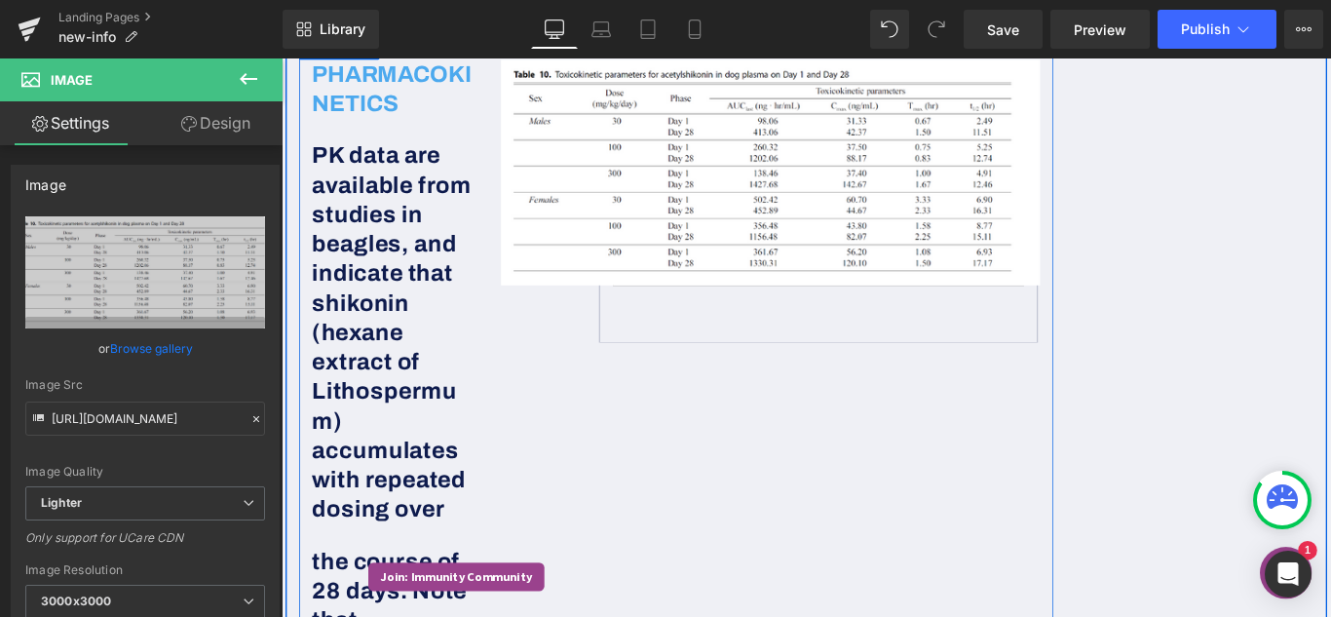
scroll to position [1558, 0]
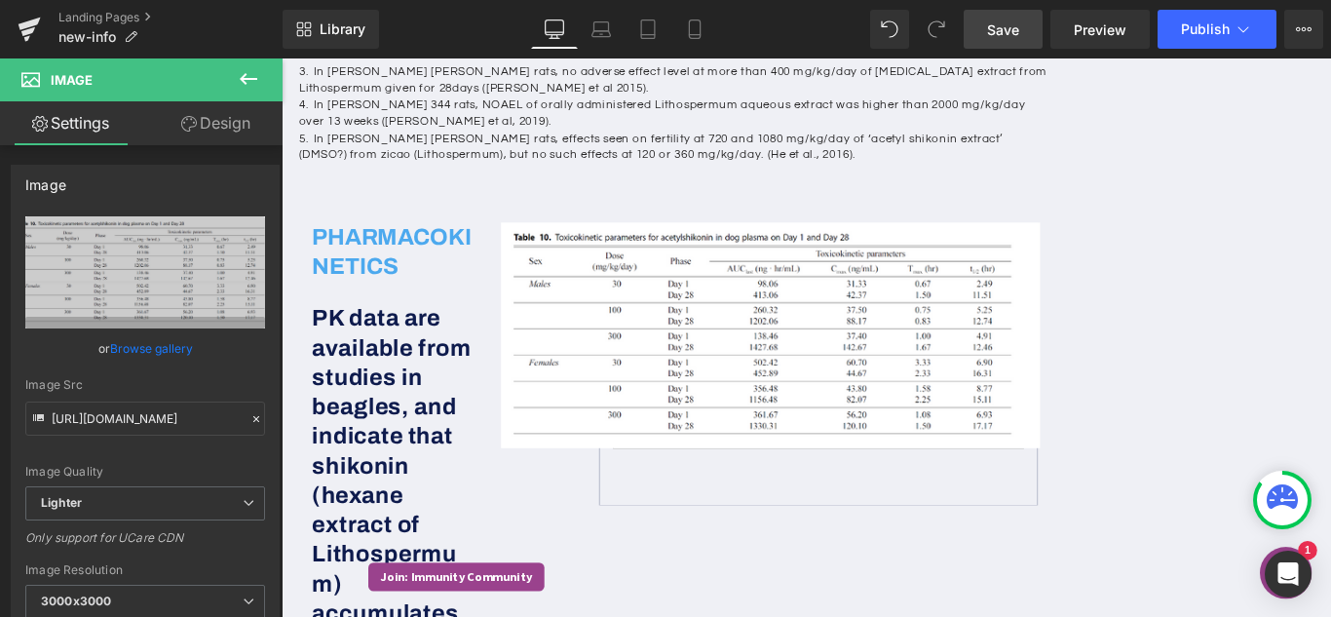
click at [979, 30] on link "Save" at bounding box center [1002, 29] width 79 height 39
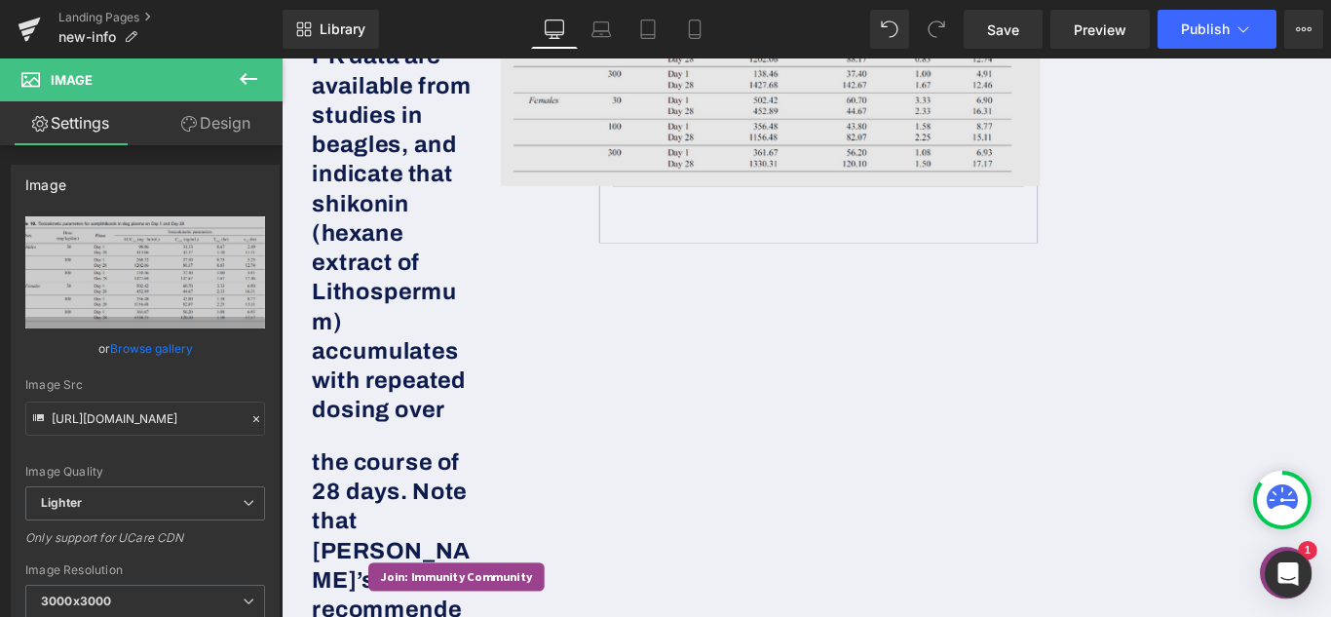
scroll to position [1656, 0]
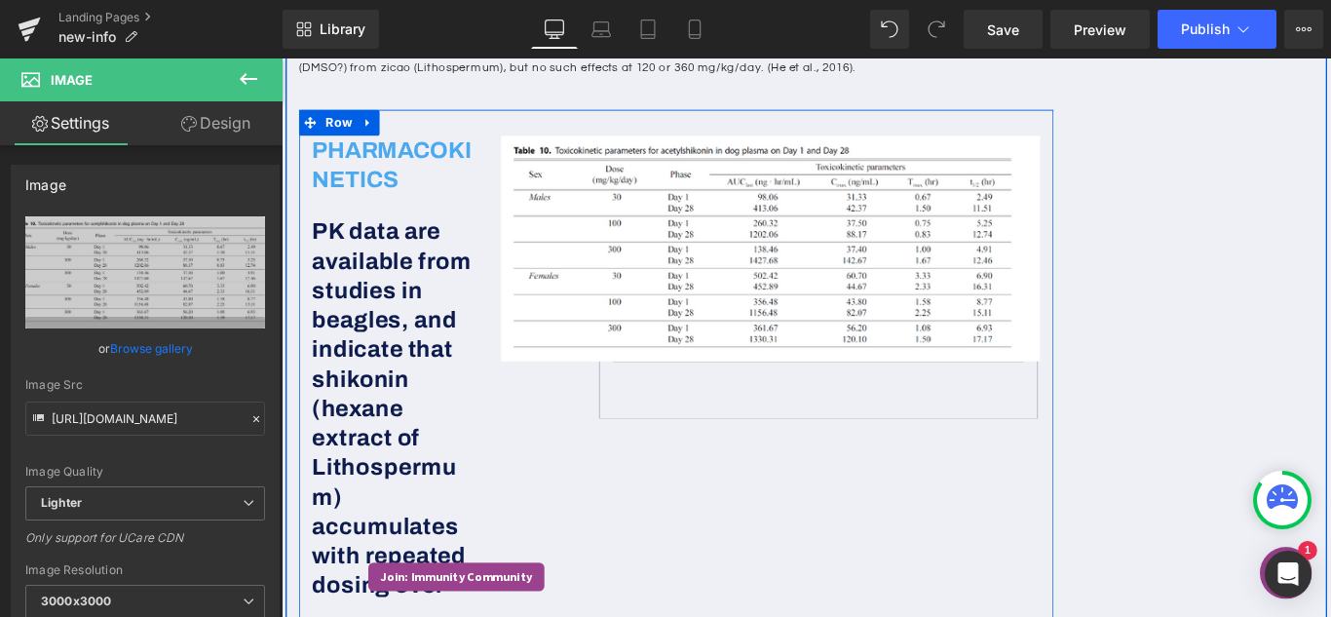
click at [833, 539] on div "PHARMACOKINETICS PK data are available from studies in beagles, and indicate th…" at bounding box center [724, 587] width 847 height 943
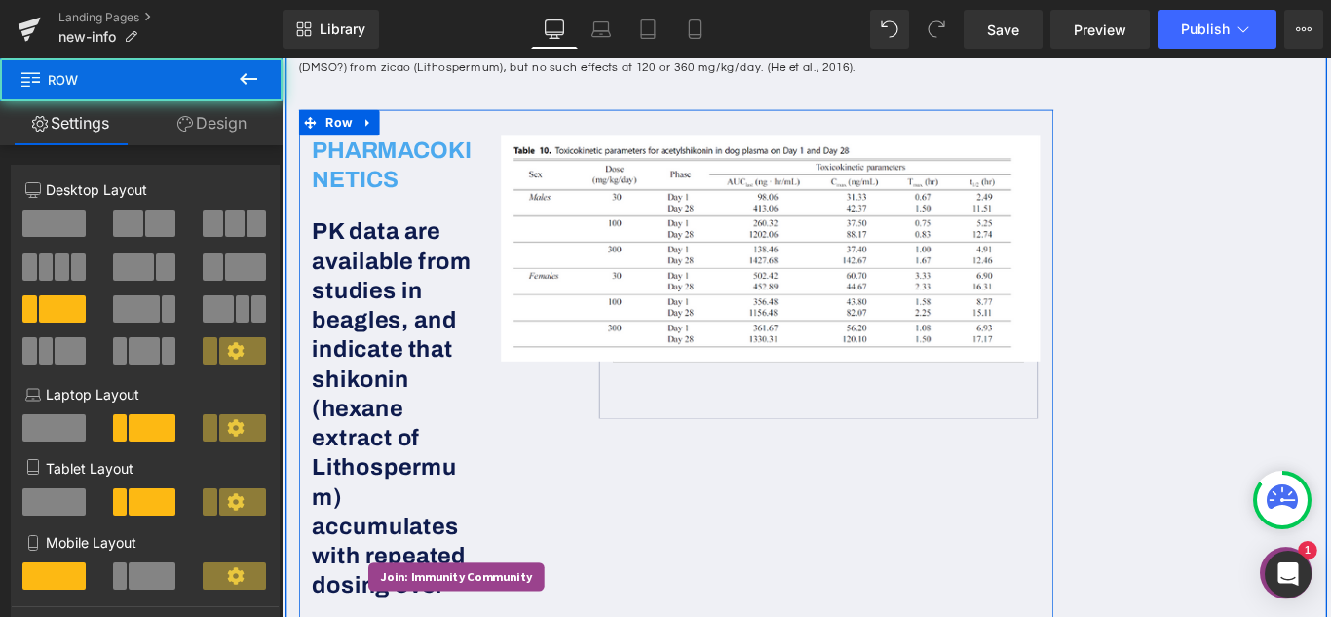
click at [847, 463] on td at bounding box center [884, 317] width 491 height 289
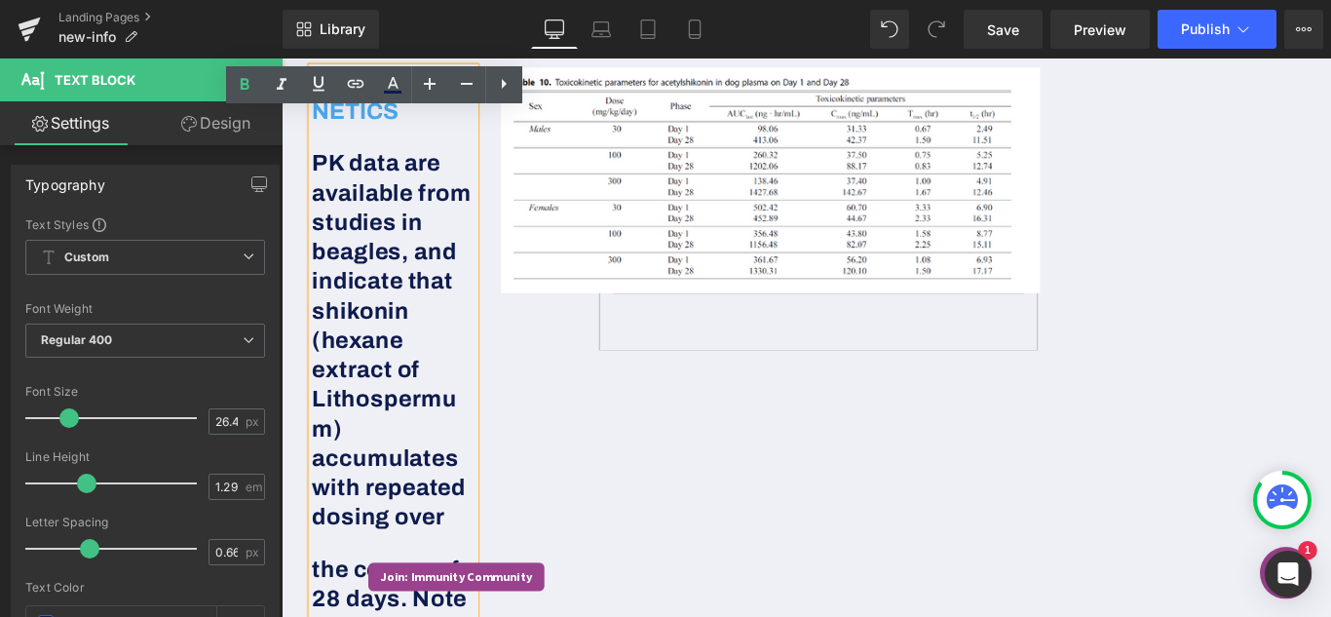
scroll to position [1753, 0]
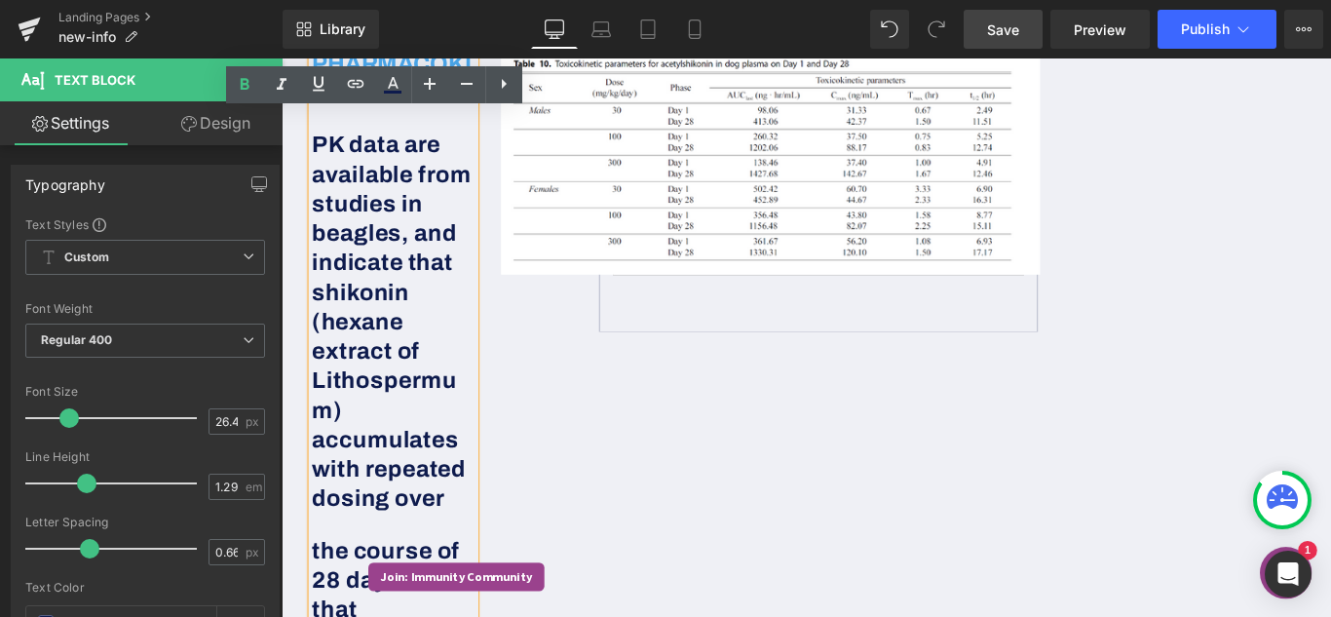
click at [1006, 30] on span "Save" at bounding box center [1003, 29] width 32 height 20
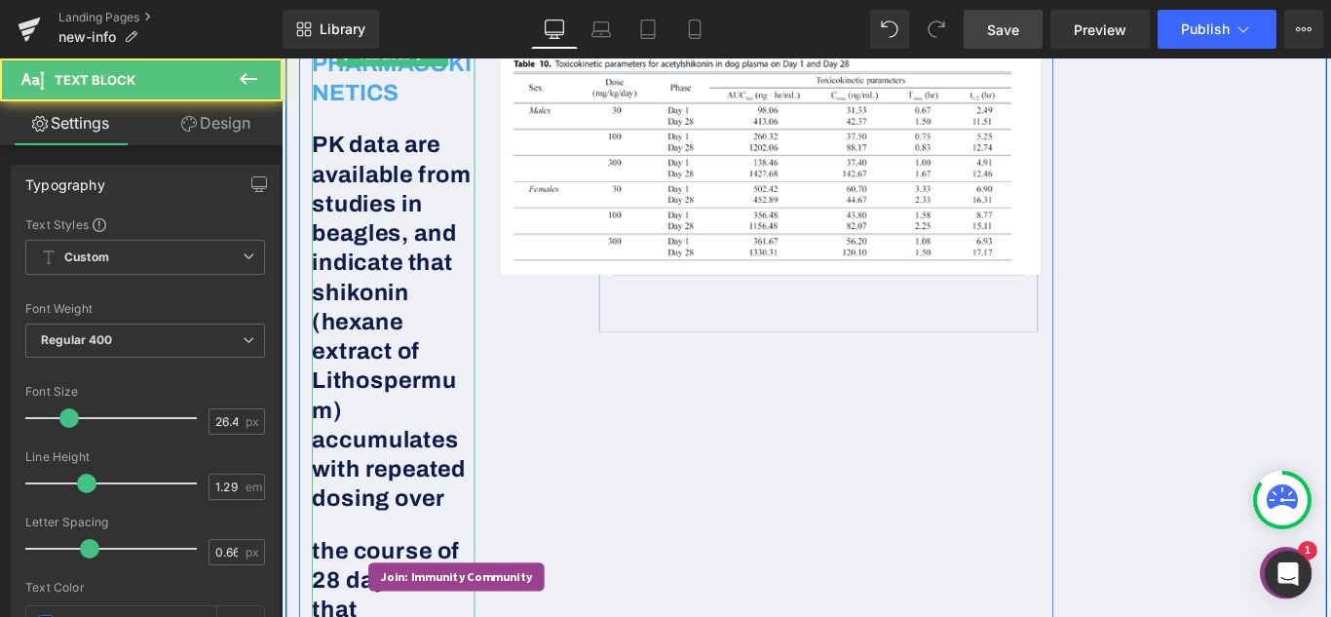
click at [844, 365] on td at bounding box center [884, 220] width 491 height 289
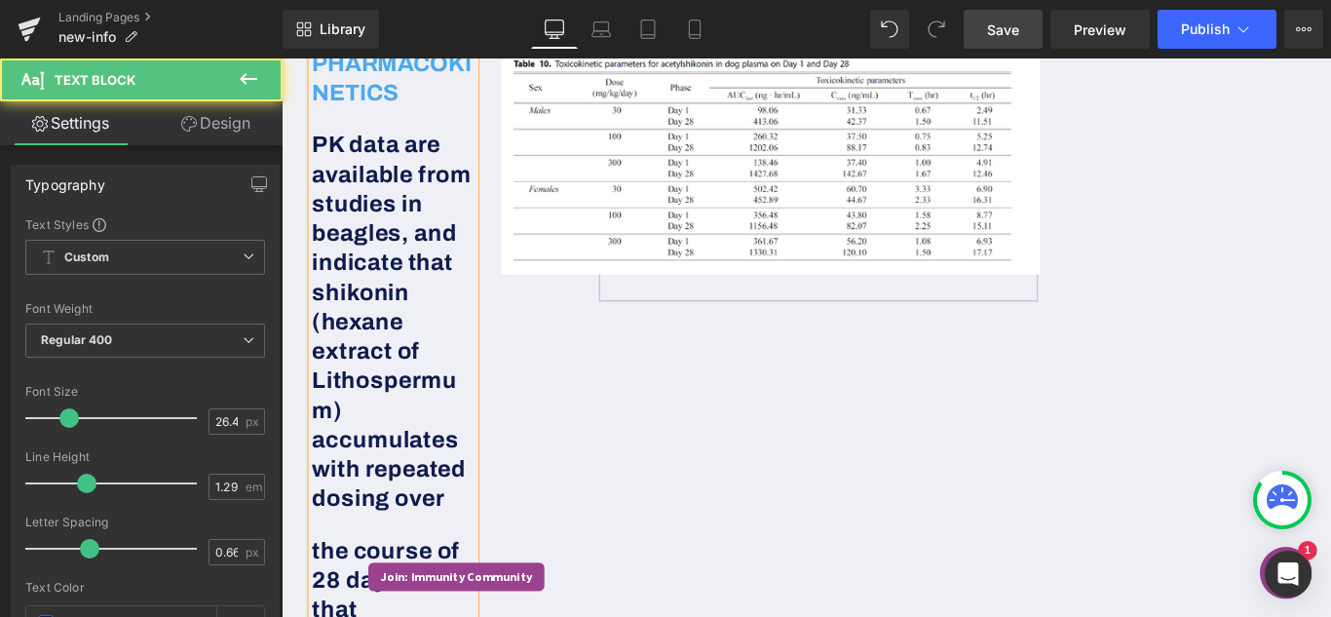
click at [851, 330] on td at bounding box center [884, 203] width 491 height 254
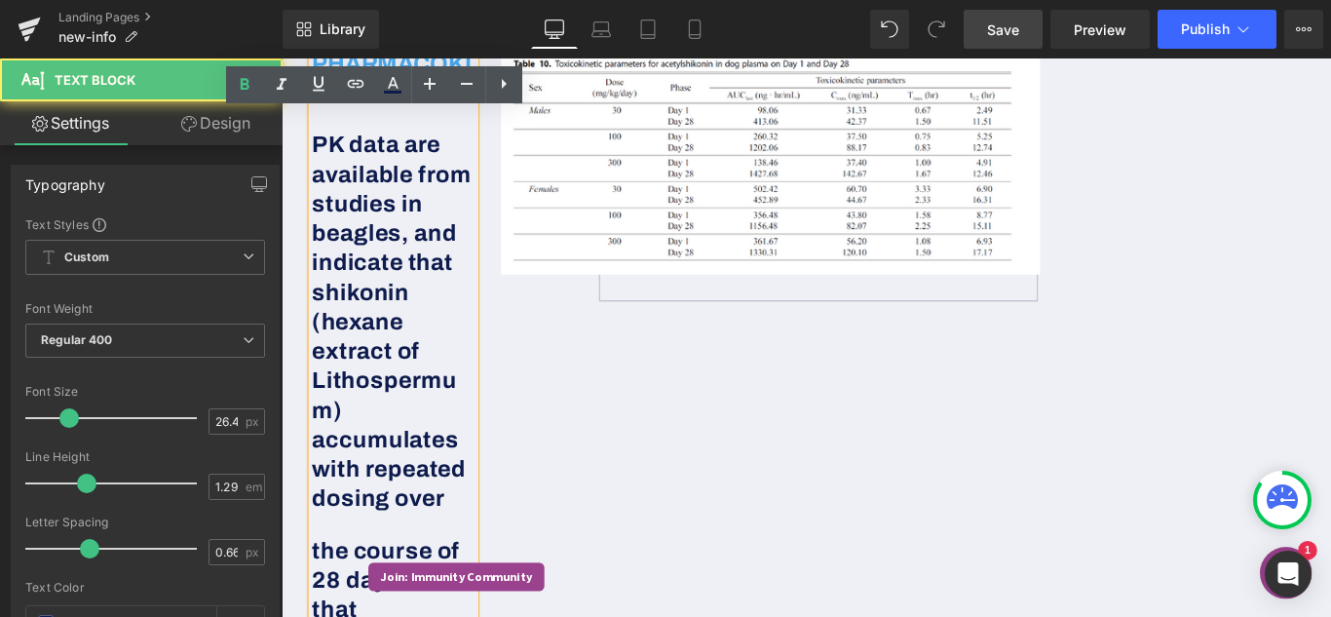
click at [692, 330] on td at bounding box center [884, 203] width 491 height 254
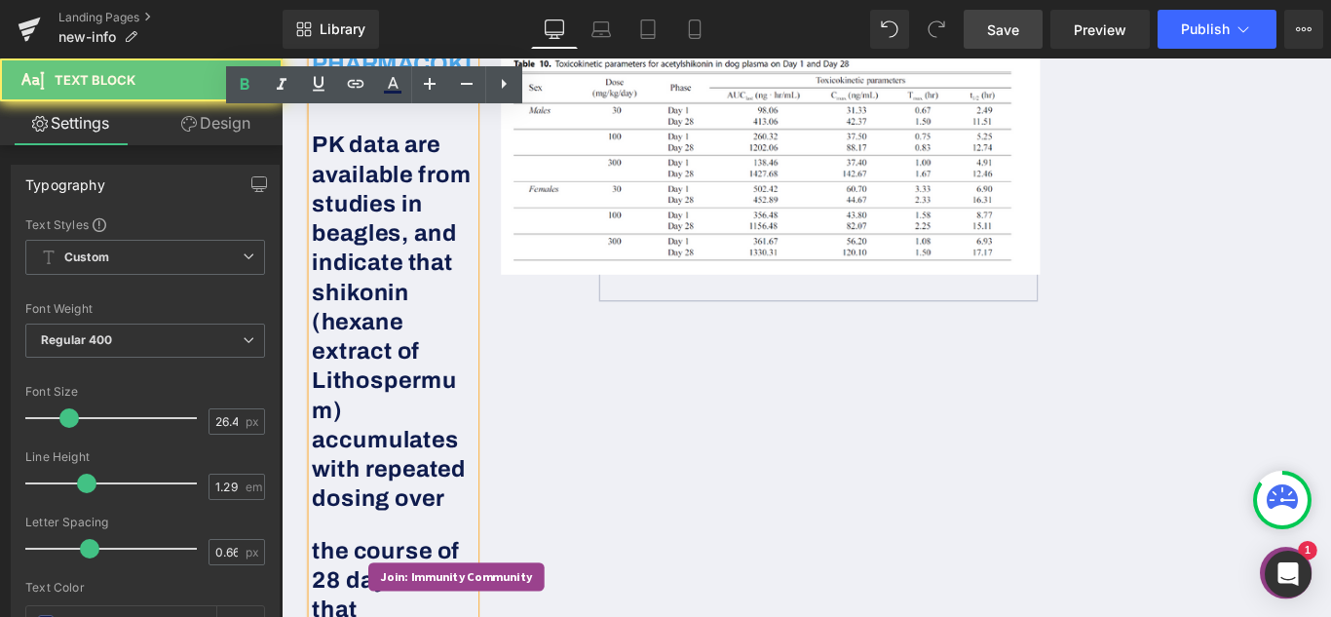
click at [693, 330] on td at bounding box center [884, 203] width 491 height 254
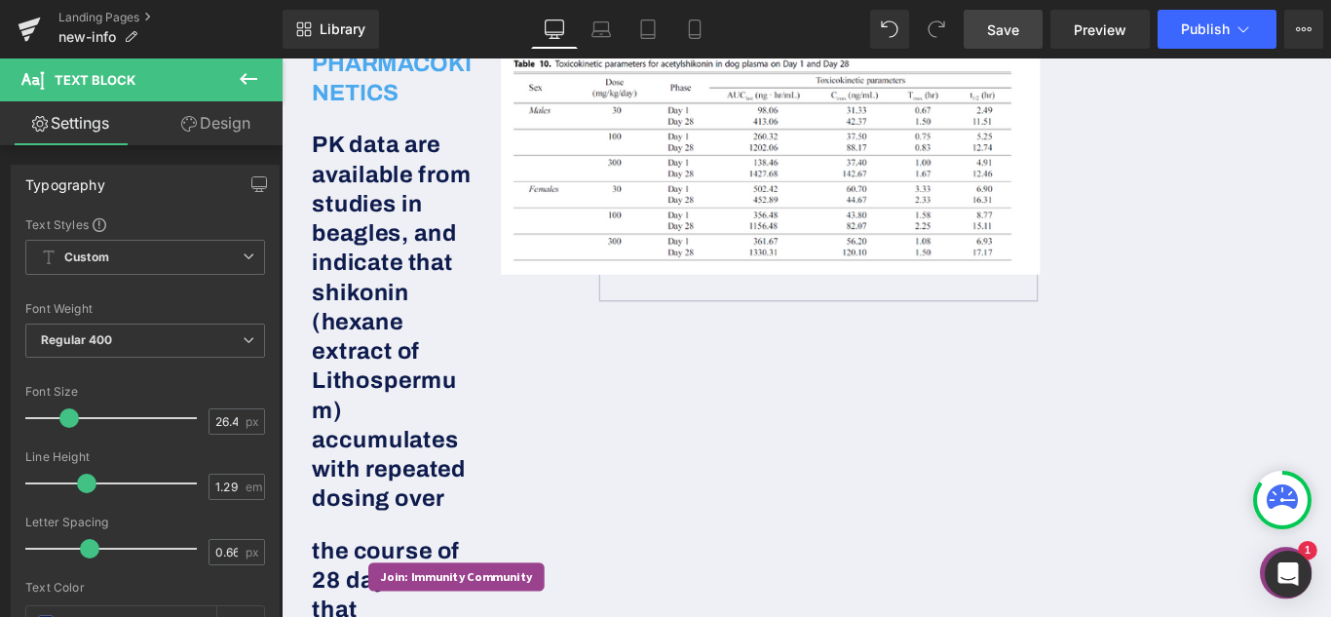
click at [1017, 43] on link "Save" at bounding box center [1002, 29] width 79 height 39
